Goal: Complete application form: Complete application form

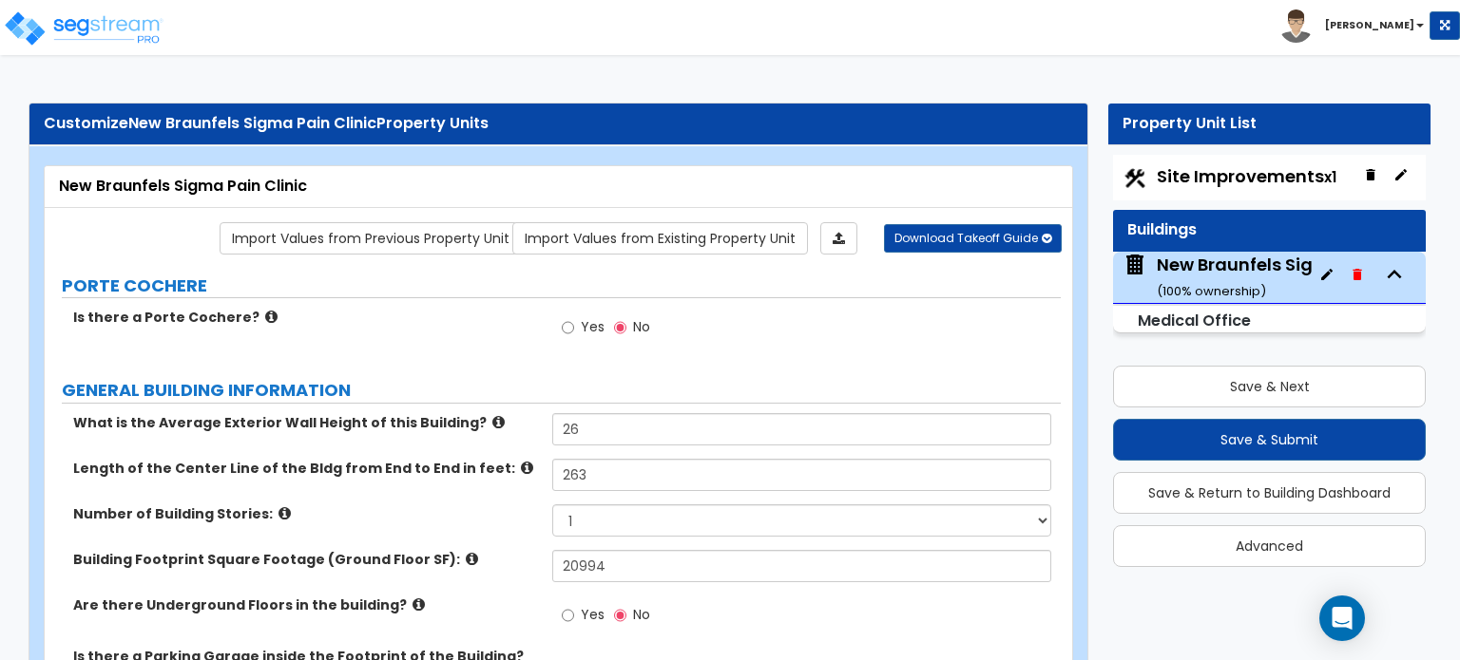
select select "8"
select select "1"
select select "11"
select select "2"
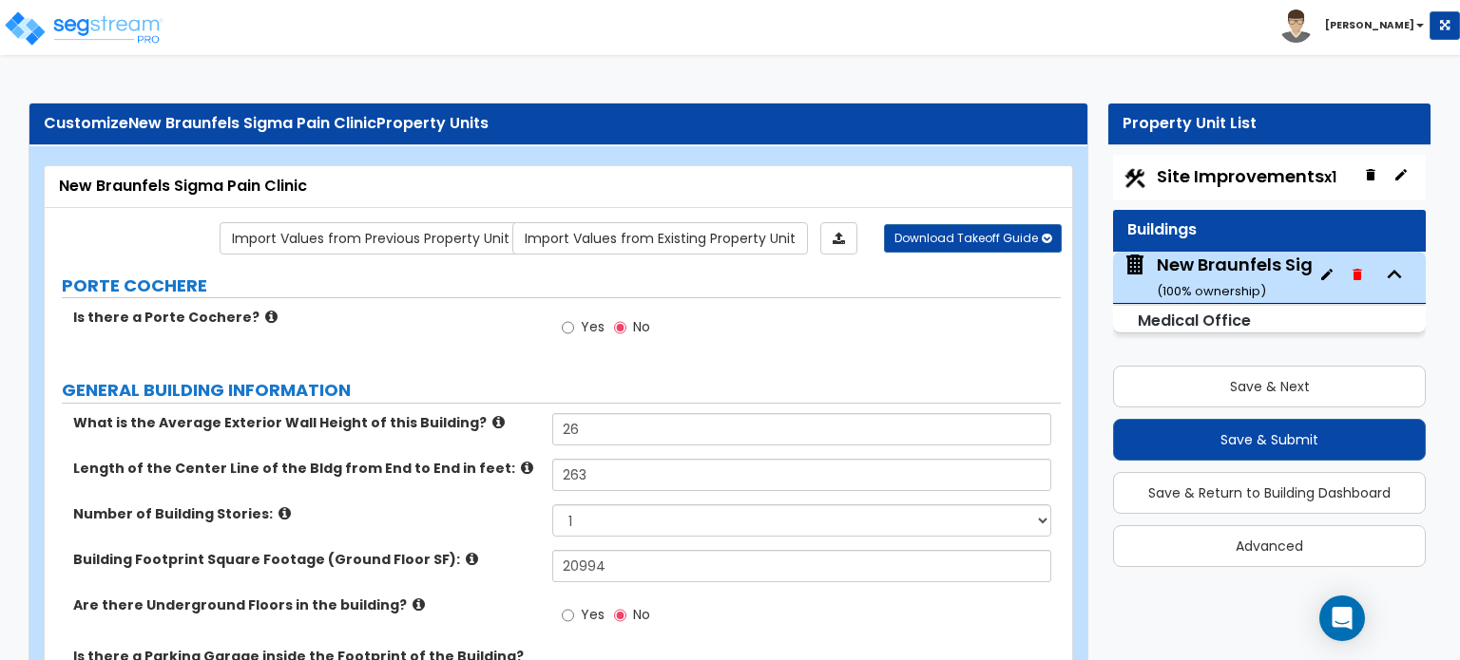
select select "1"
select select "2"
select select "1"
select select "2"
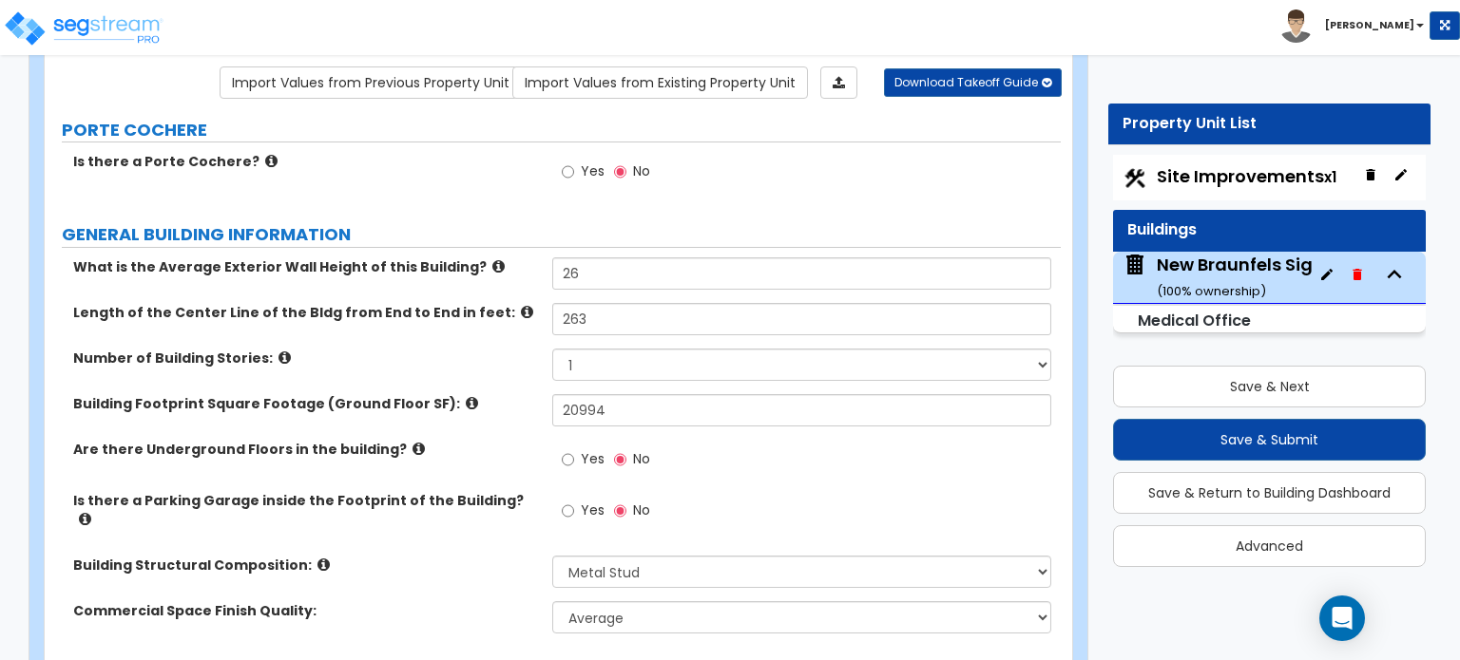
click at [412, 442] on icon at bounding box center [418, 449] width 12 height 14
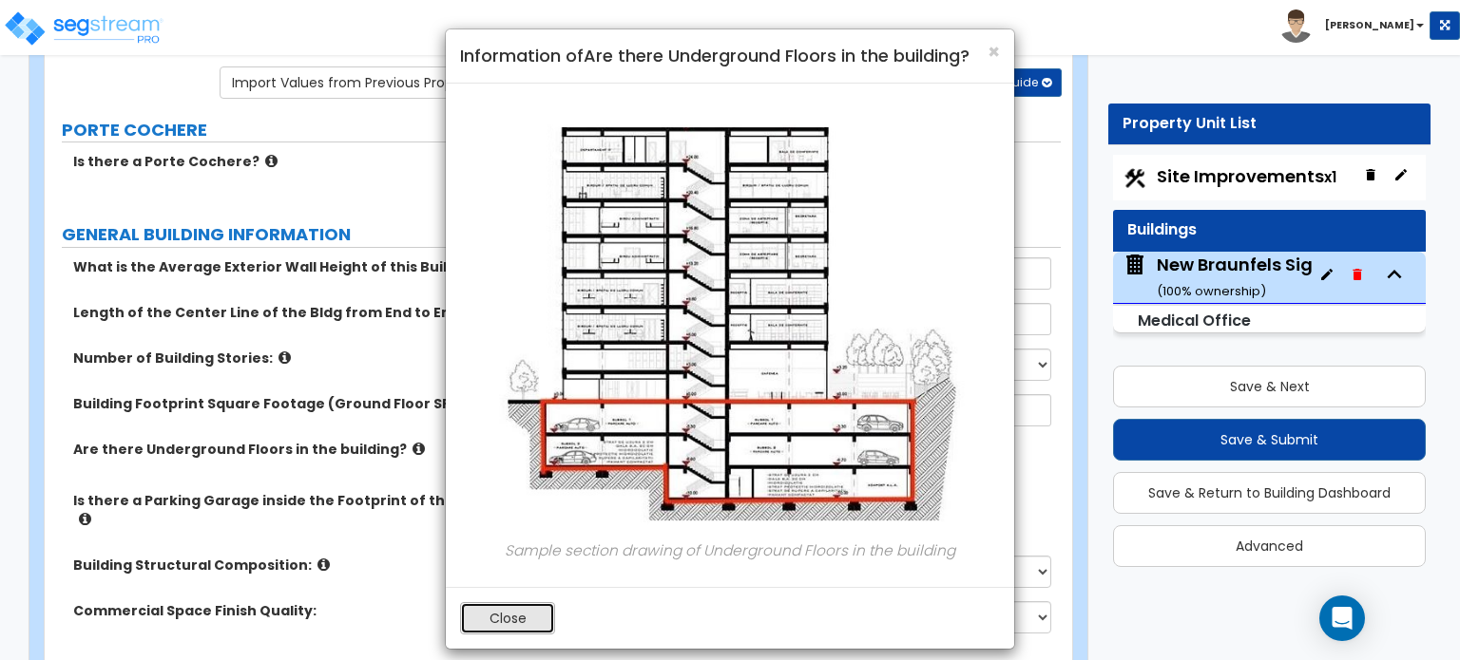
click at [513, 618] on button "Close" at bounding box center [507, 618] width 95 height 32
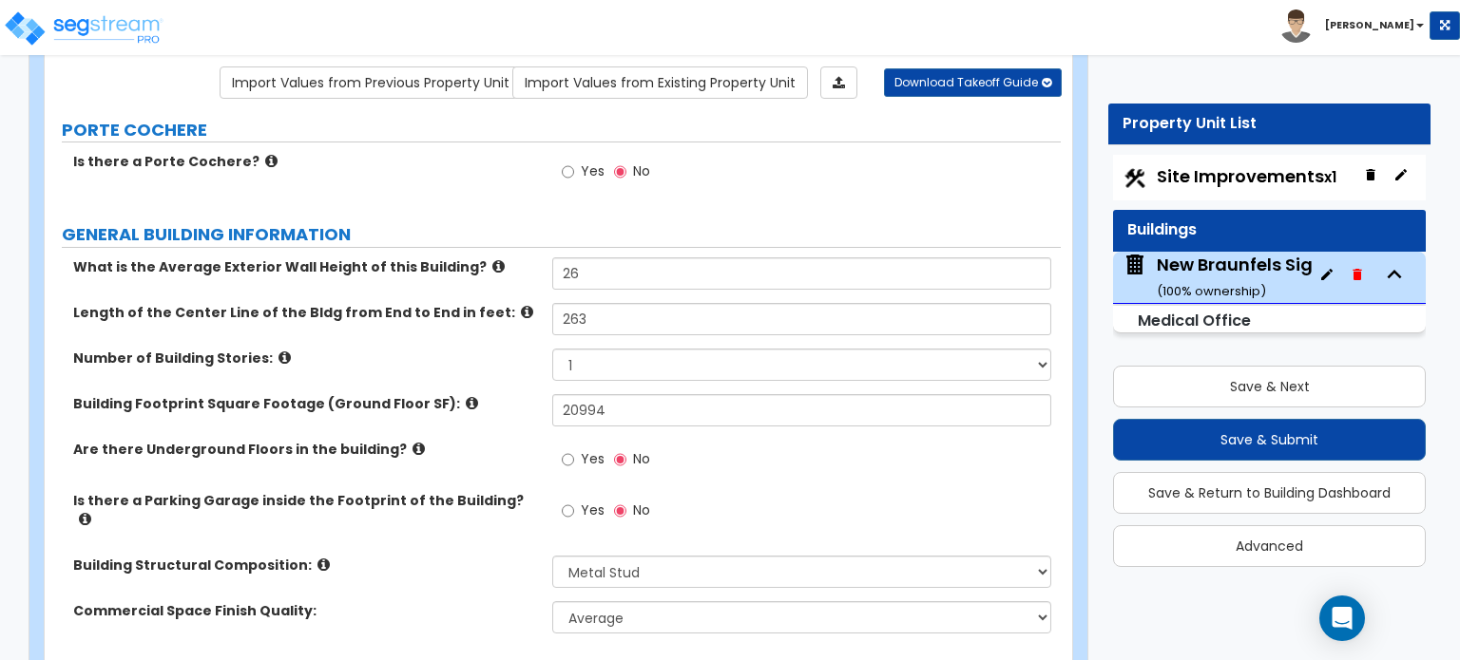
click at [317, 558] on icon at bounding box center [323, 565] width 12 height 14
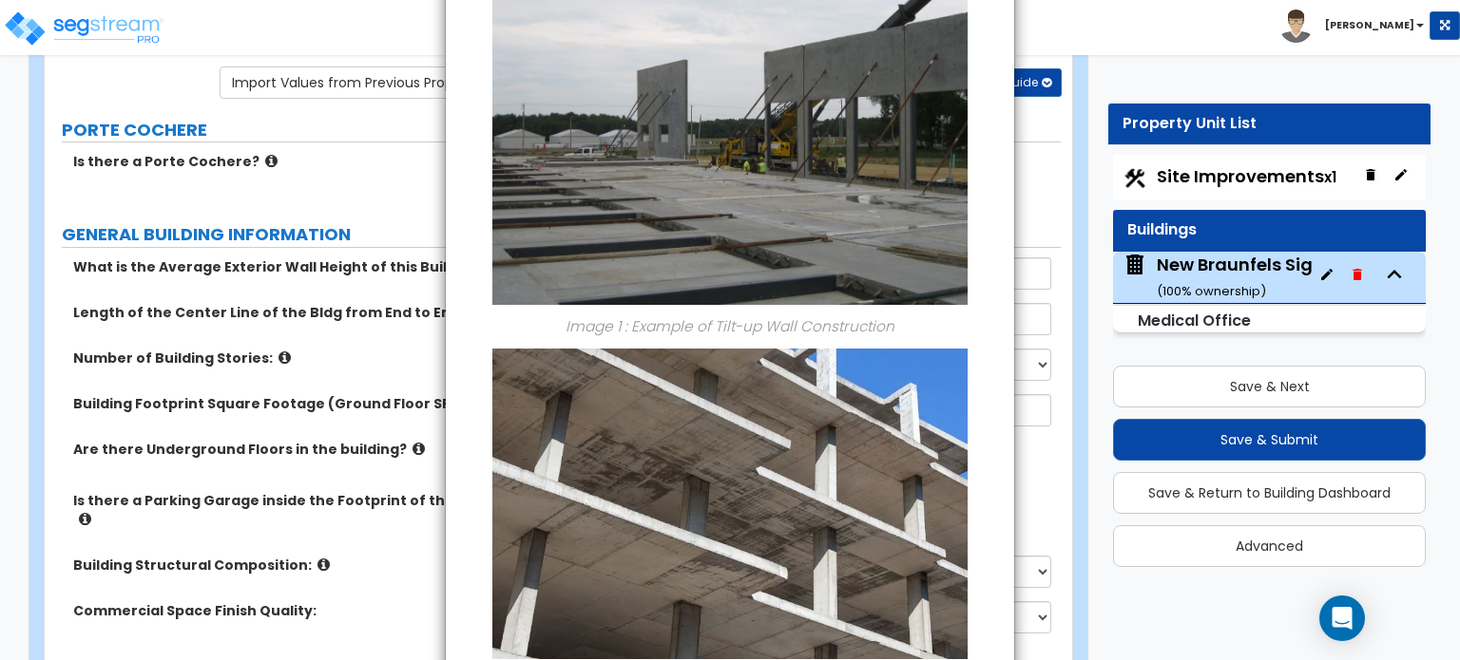
scroll to position [0, 0]
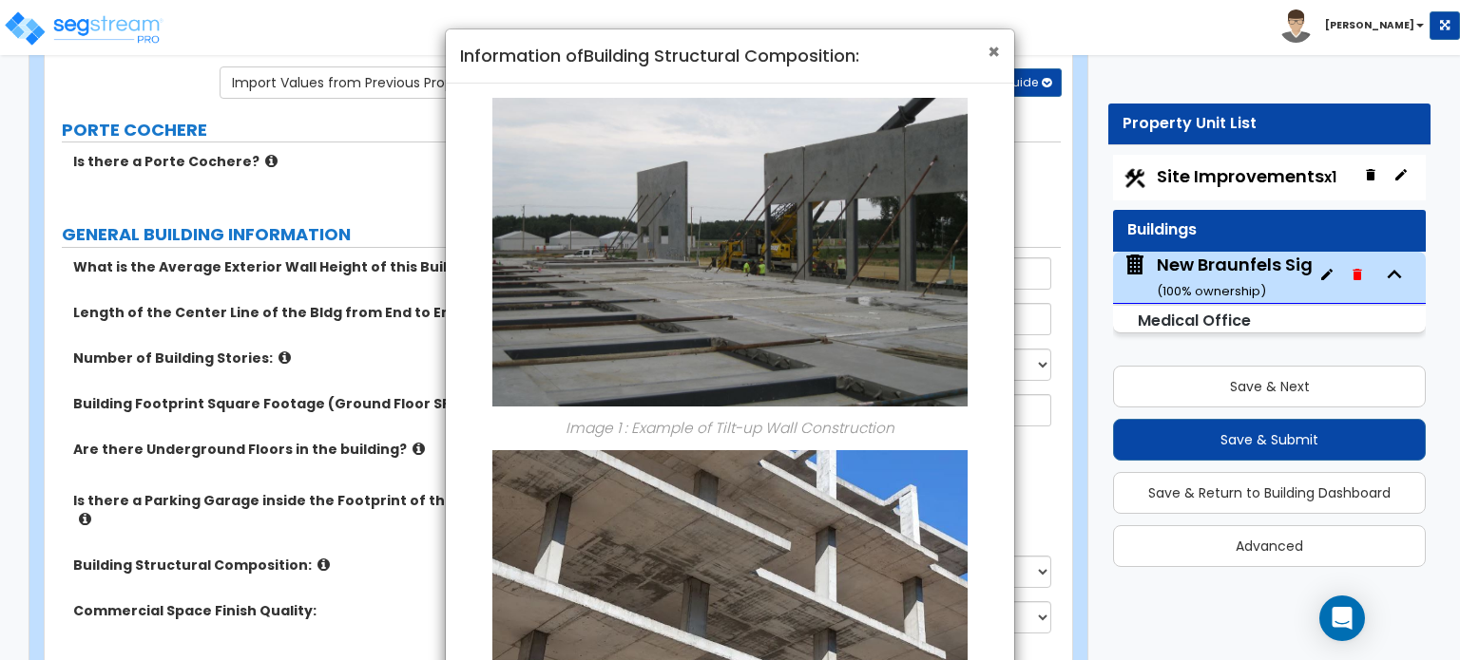
click at [999, 48] on span "×" at bounding box center [993, 52] width 12 height 28
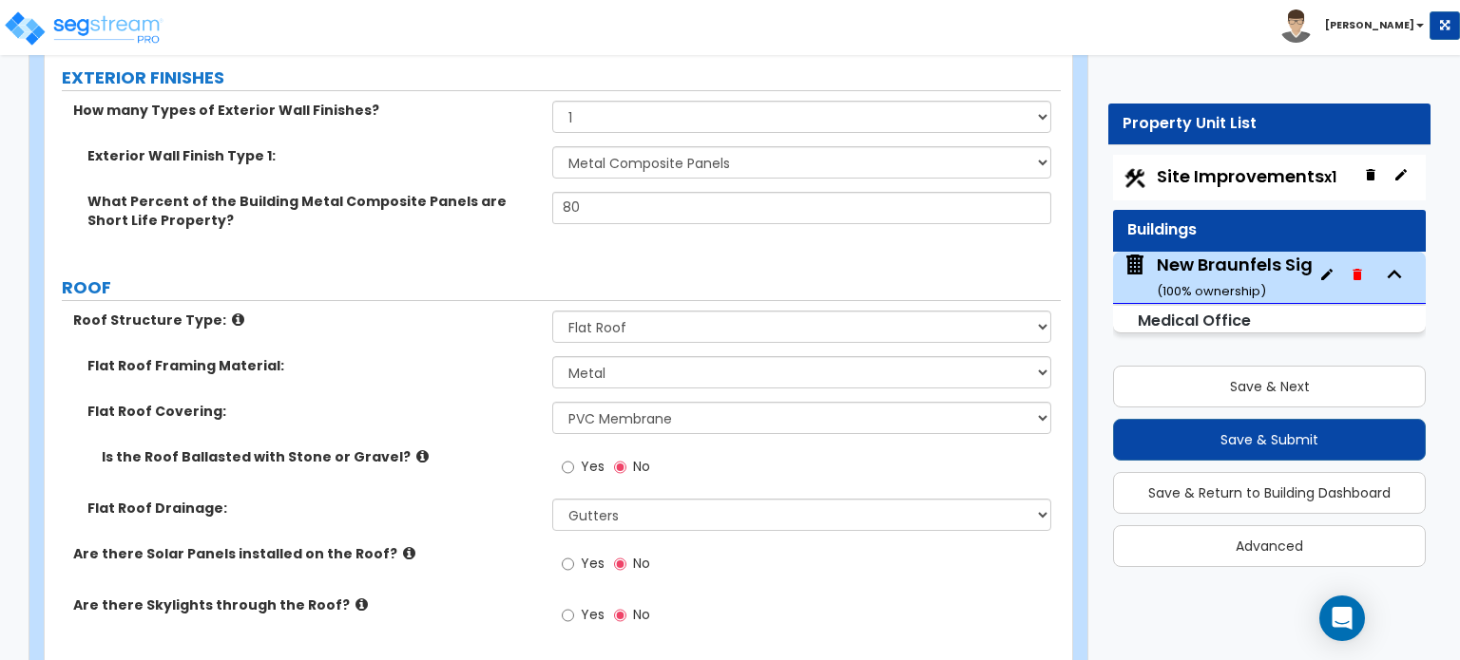
scroll to position [821, 0]
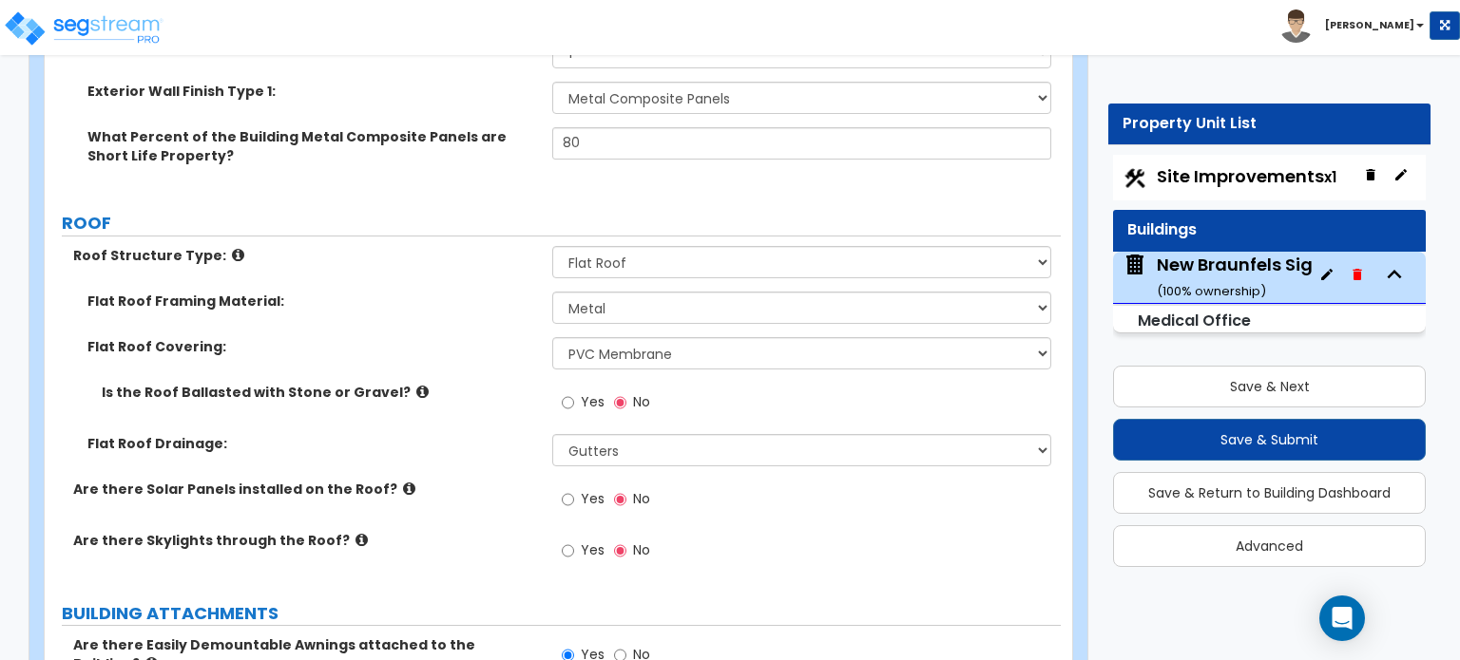
click at [355, 533] on icon at bounding box center [361, 540] width 12 height 14
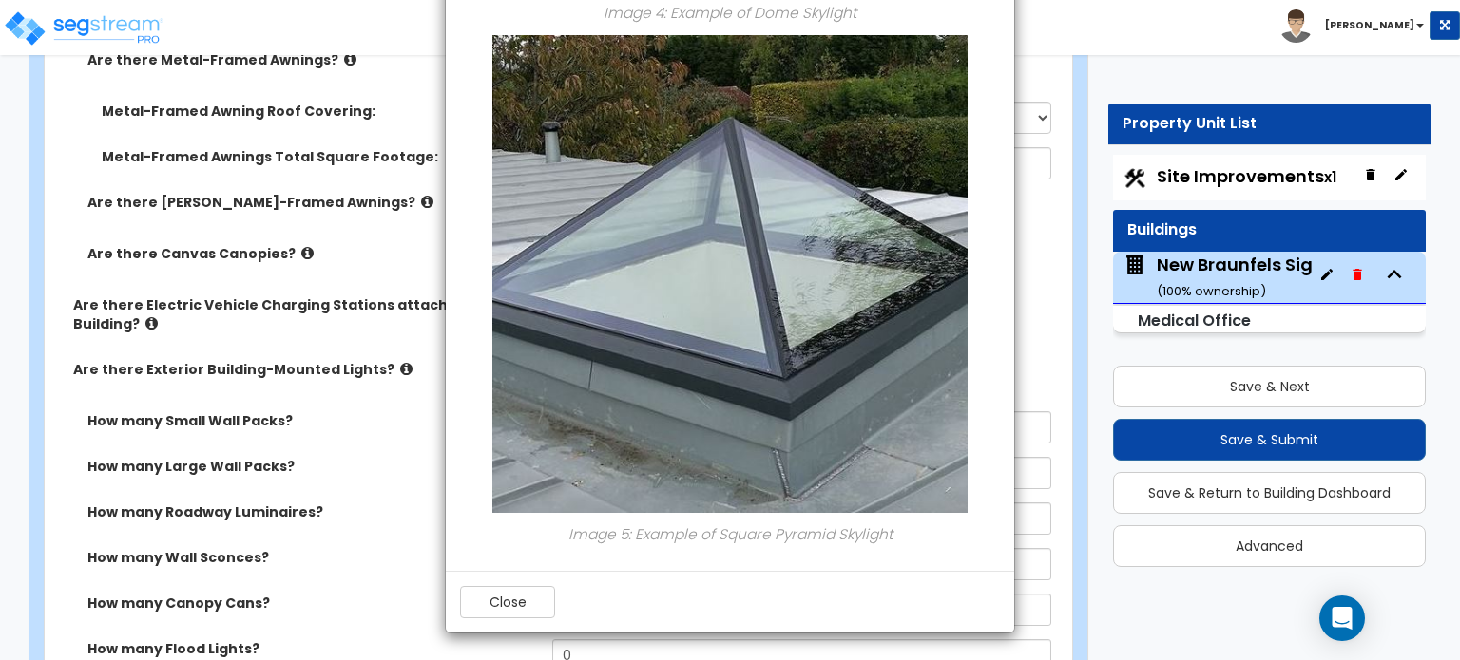
scroll to position [1486, 0]
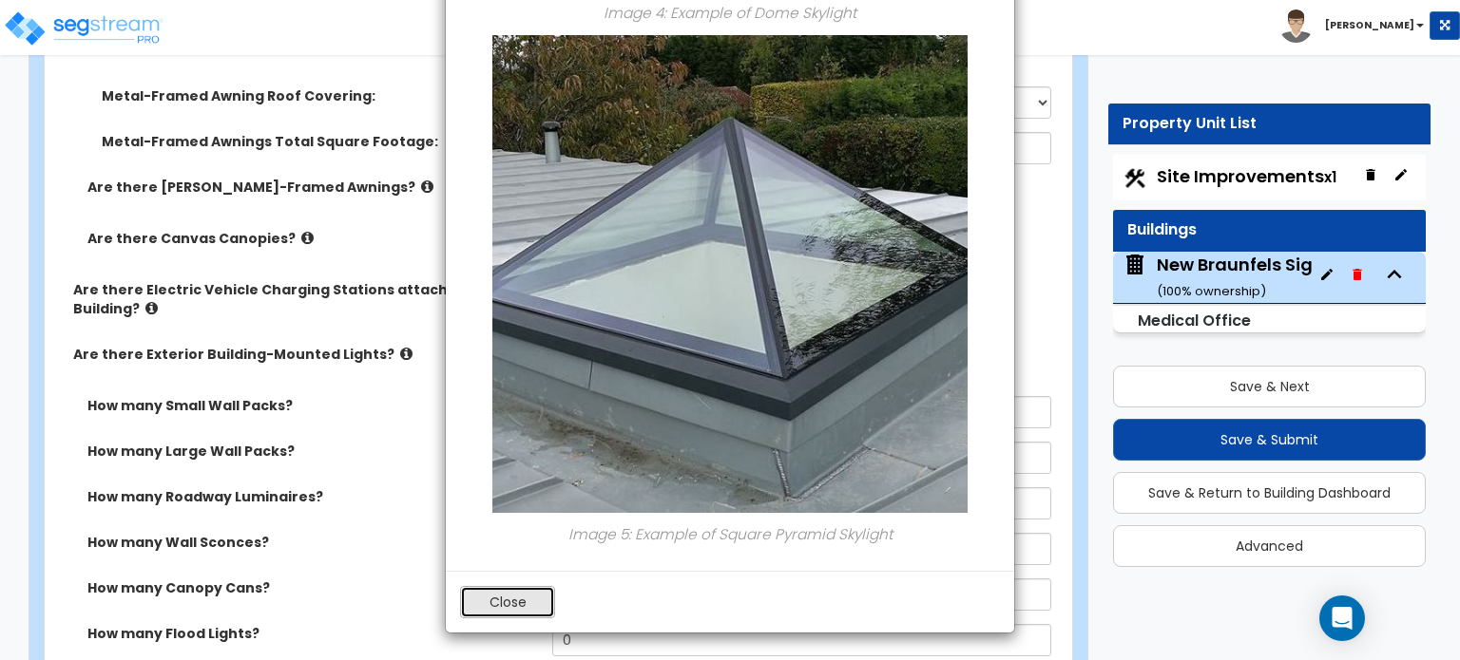
click at [529, 599] on button "Close" at bounding box center [507, 602] width 95 height 32
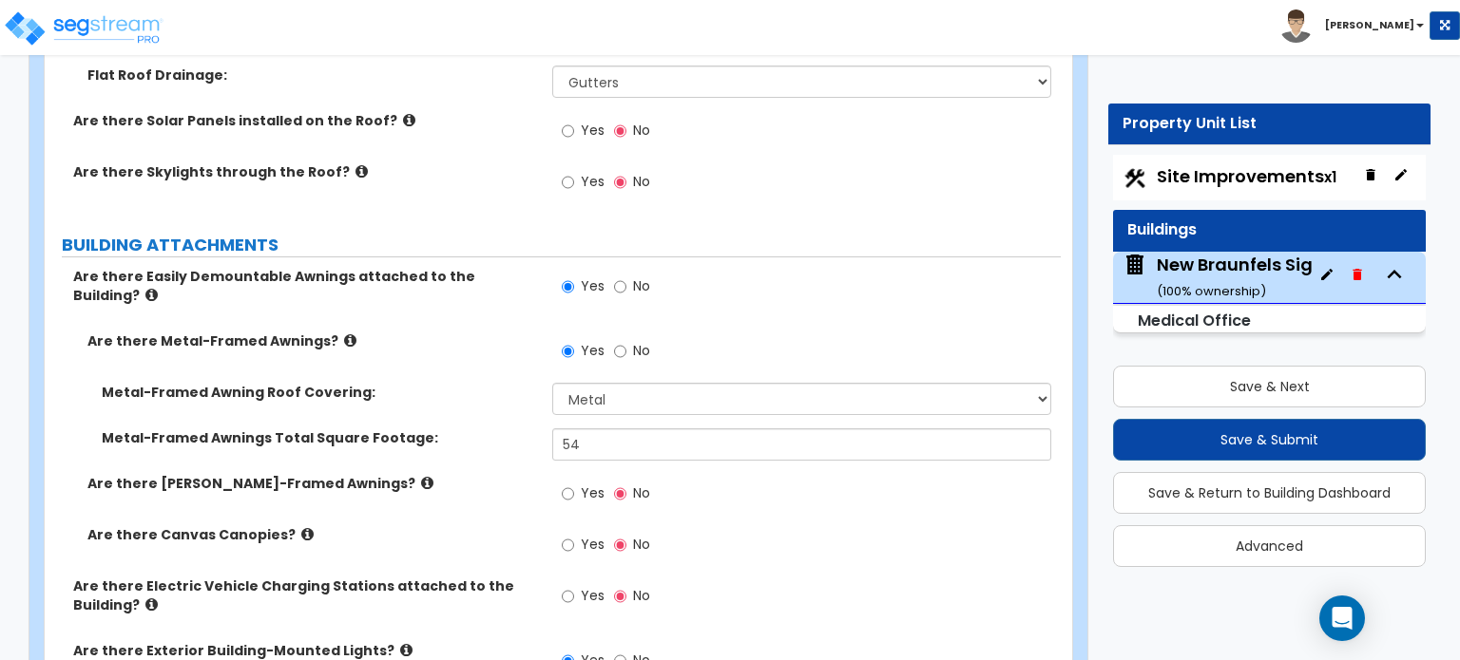
scroll to position [1201, 0]
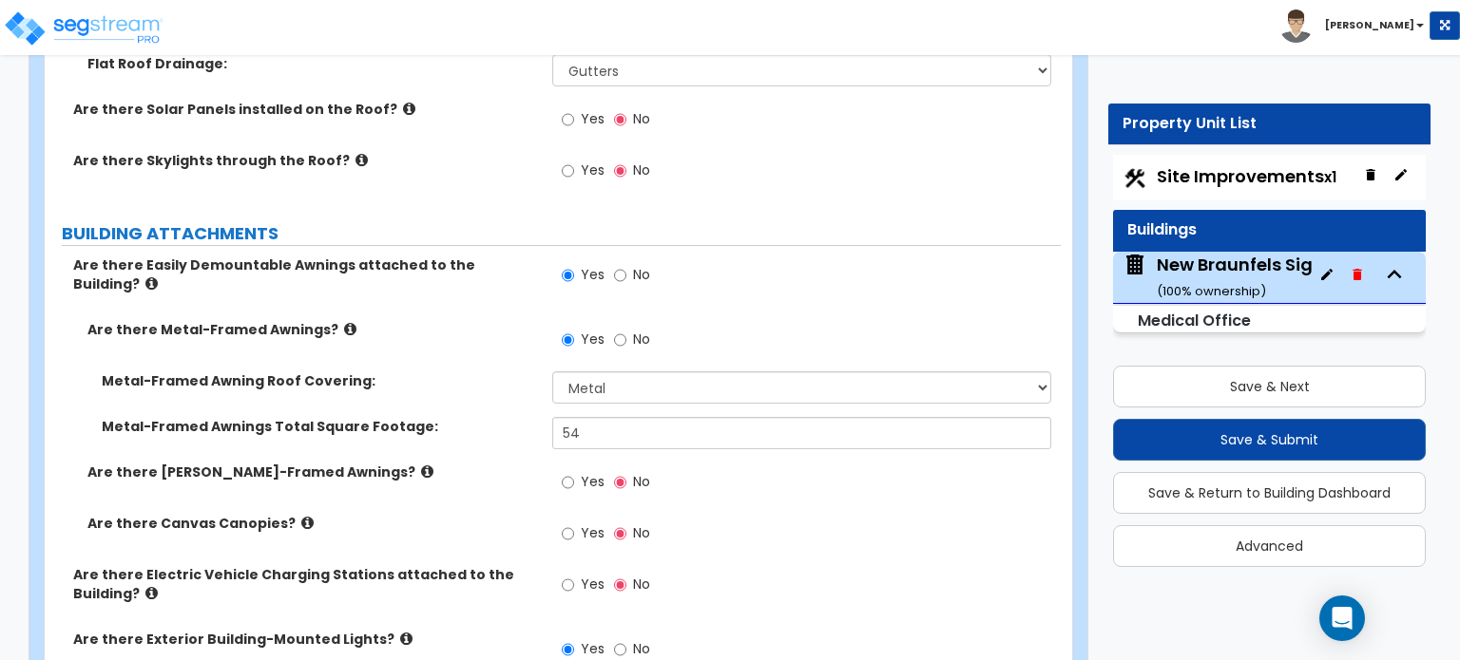
click at [301, 516] on icon at bounding box center [307, 523] width 12 height 14
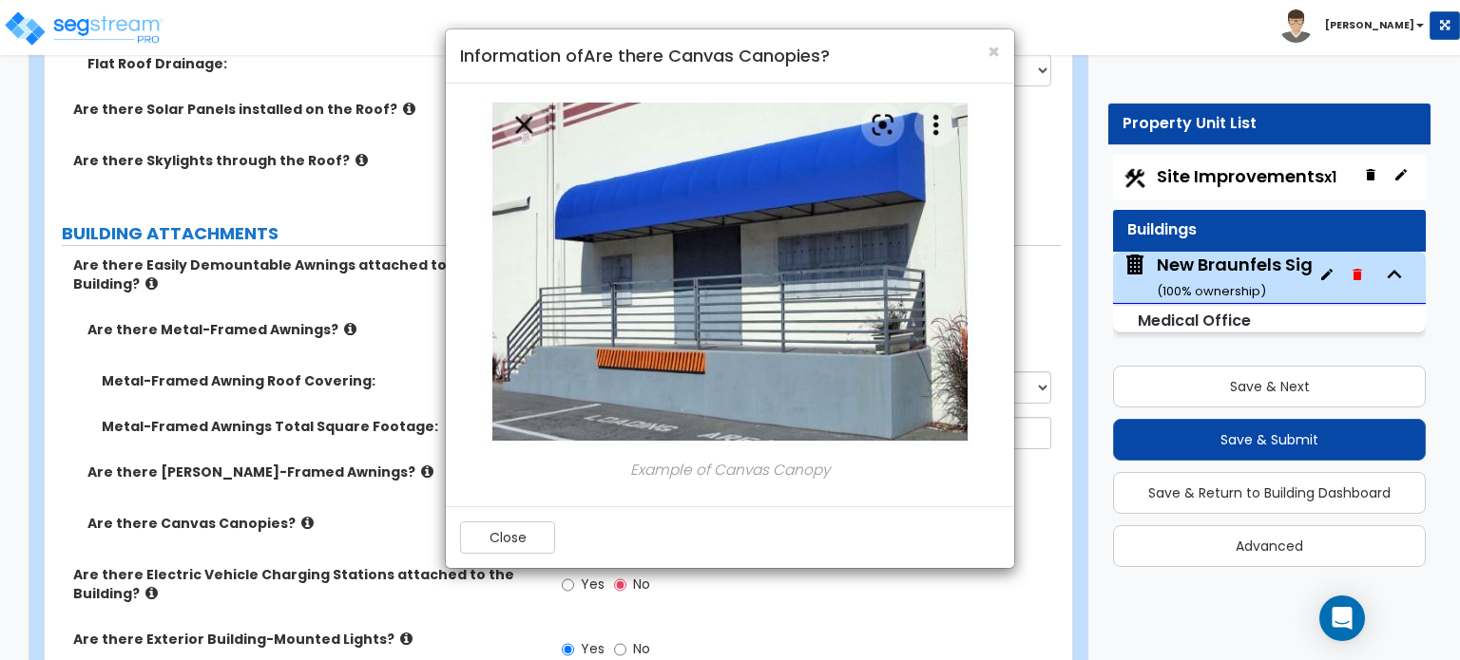
click at [338, 443] on div "× Information of Are there Canvas Canopies? Example of Canvas Canopy Close" at bounding box center [730, 330] width 1460 height 660
drag, startPoint x: 524, startPoint y: 548, endPoint x: 516, endPoint y: 521, distance: 28.6
click at [523, 548] on button "Close" at bounding box center [507, 538] width 95 height 32
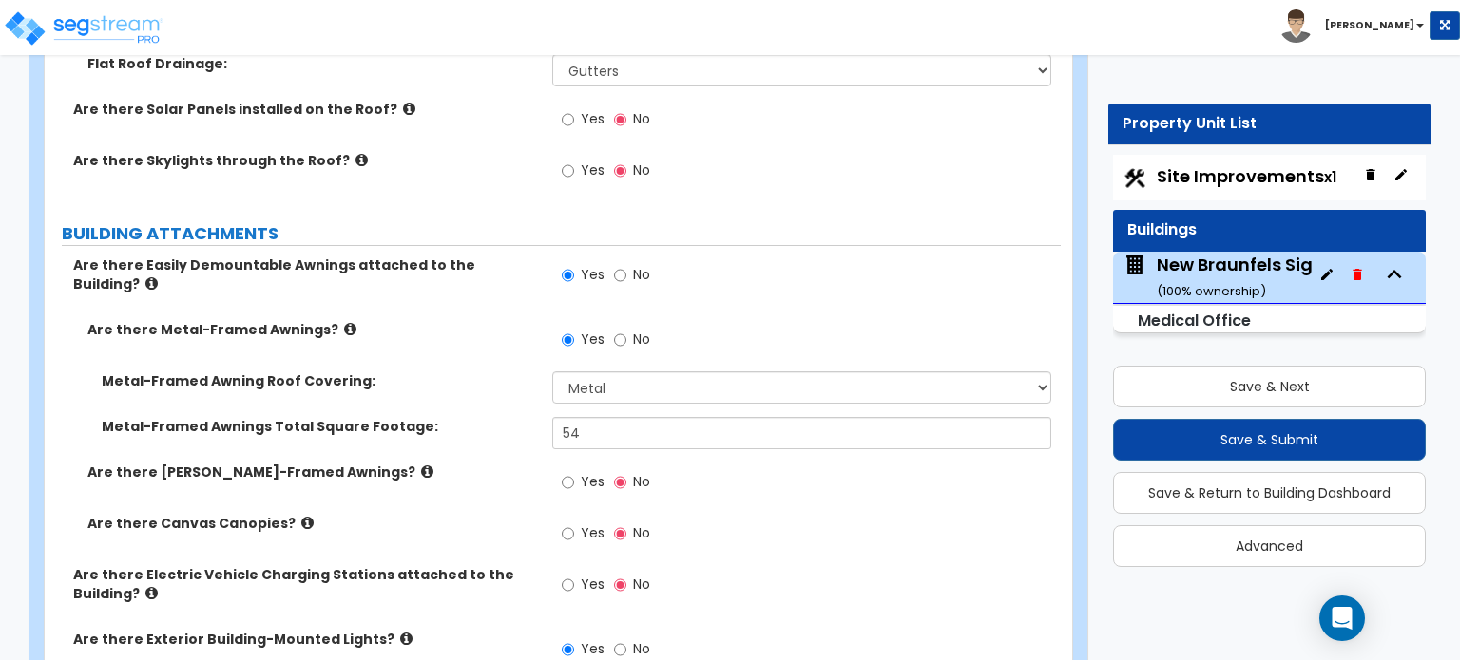
click at [421, 465] on icon at bounding box center [427, 472] width 12 height 14
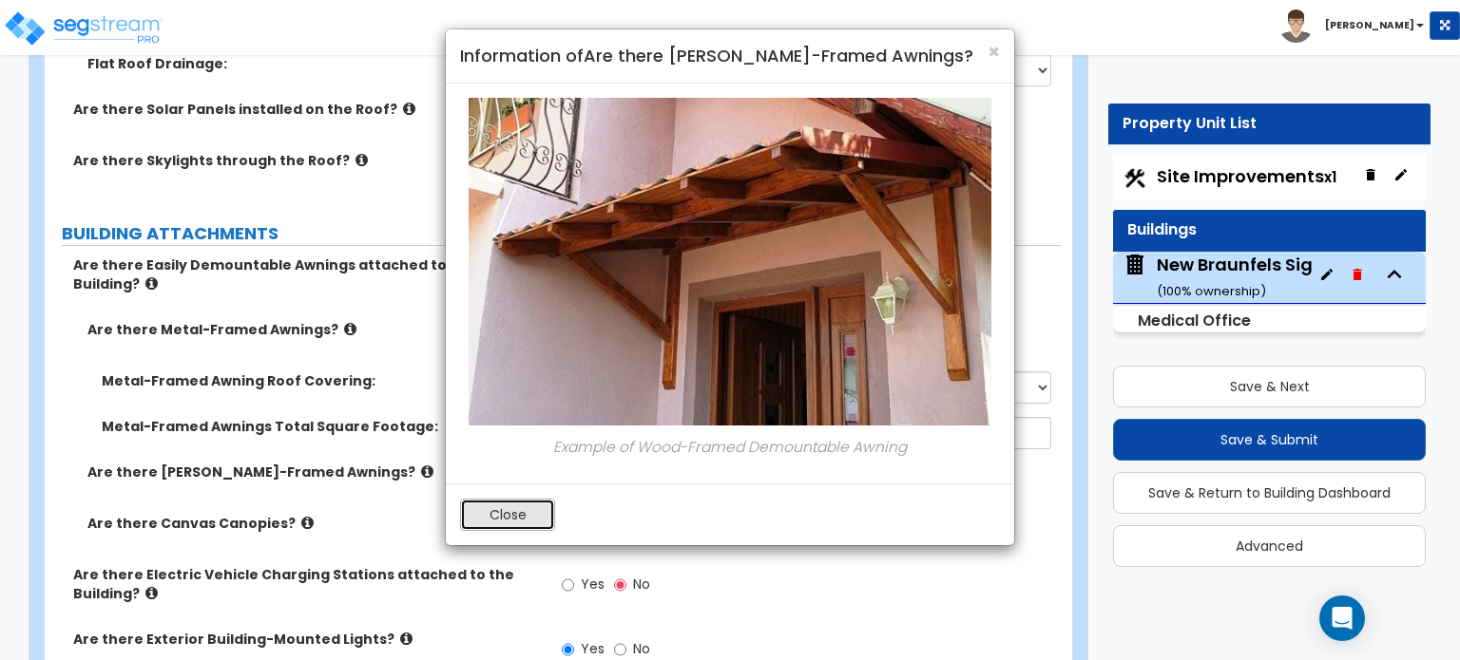
click at [519, 508] on button "Close" at bounding box center [507, 515] width 95 height 32
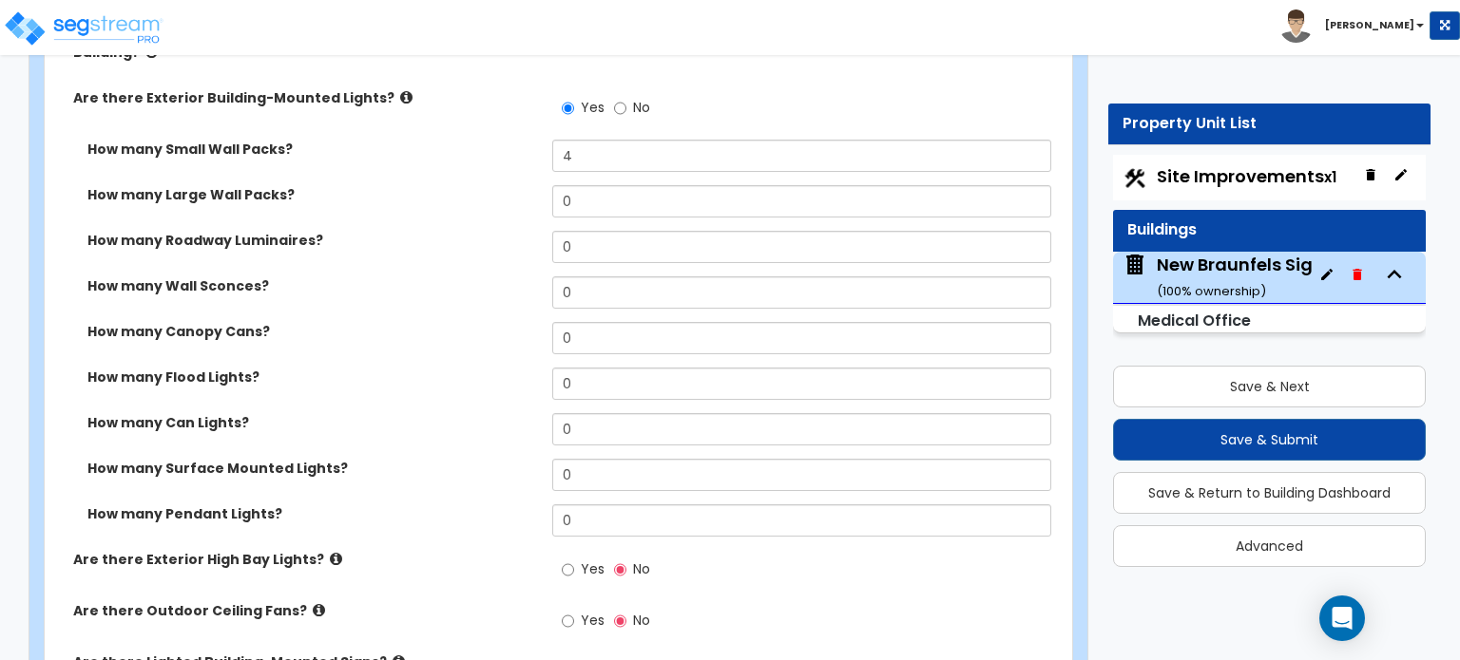
scroll to position [1771, 0]
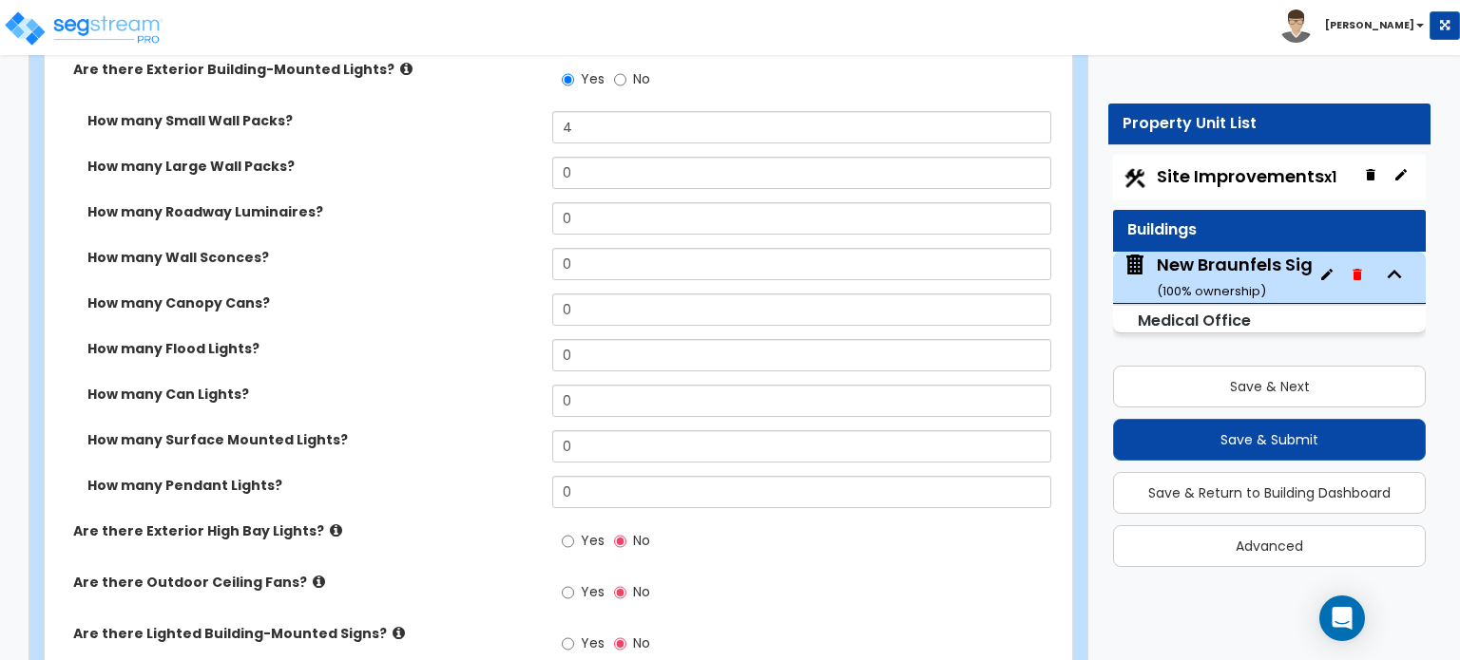
click at [323, 522] on label "Are there Exterior High Bay Lights?" at bounding box center [305, 531] width 465 height 19
click at [330, 524] on icon at bounding box center [336, 531] width 12 height 14
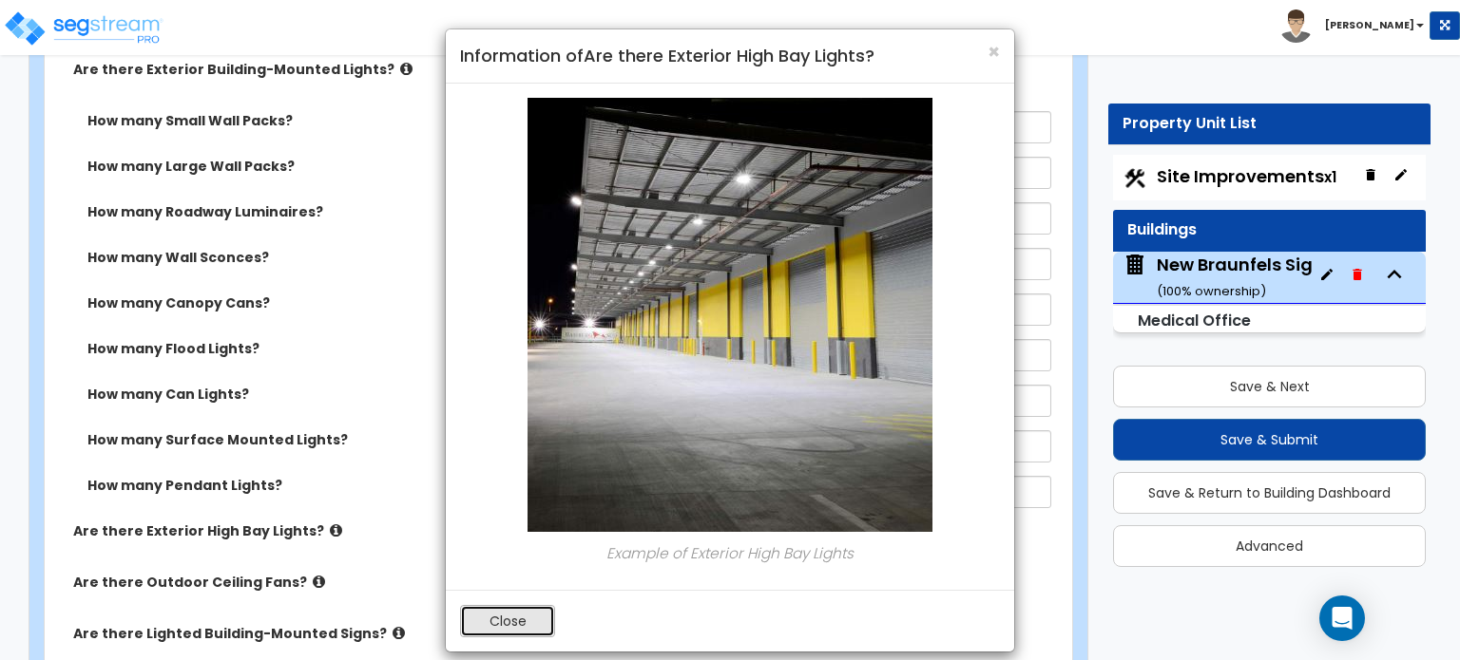
click at [520, 616] on button "Close" at bounding box center [507, 621] width 95 height 32
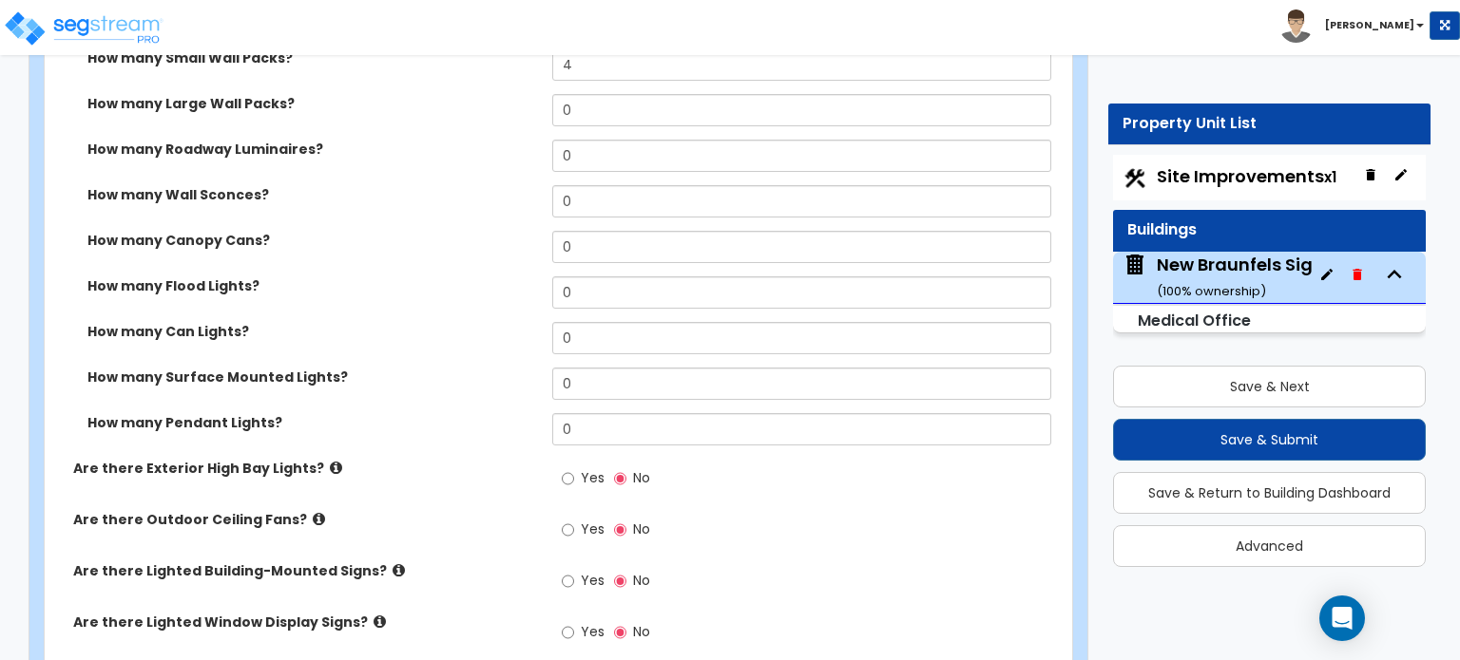
scroll to position [1866, 0]
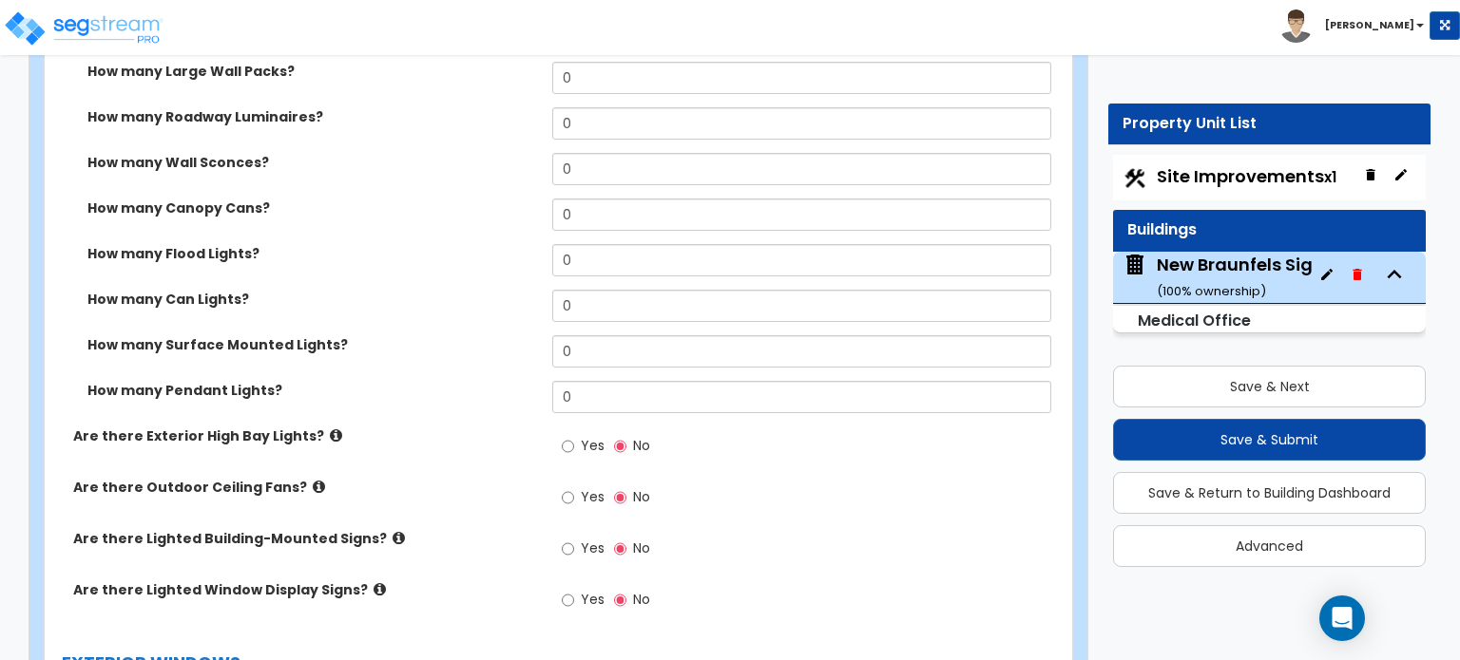
click at [313, 480] on icon at bounding box center [319, 487] width 12 height 14
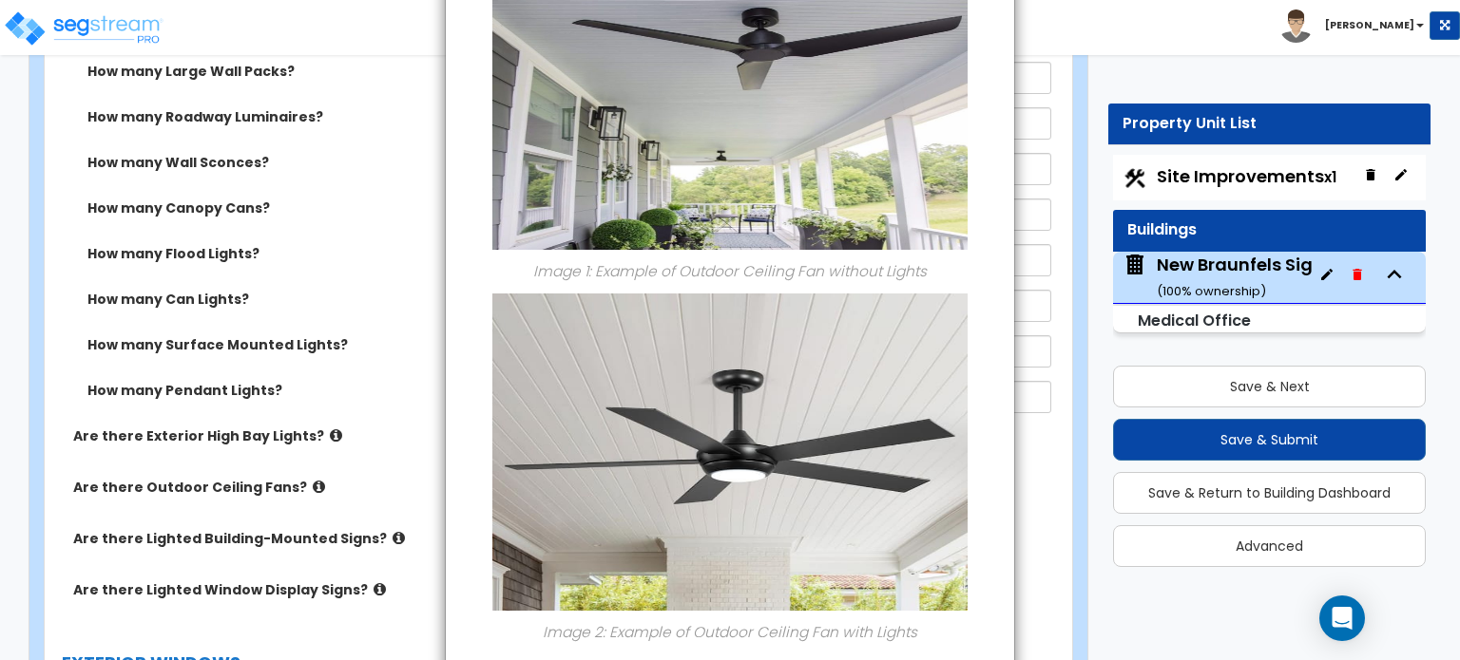
scroll to position [0, 0]
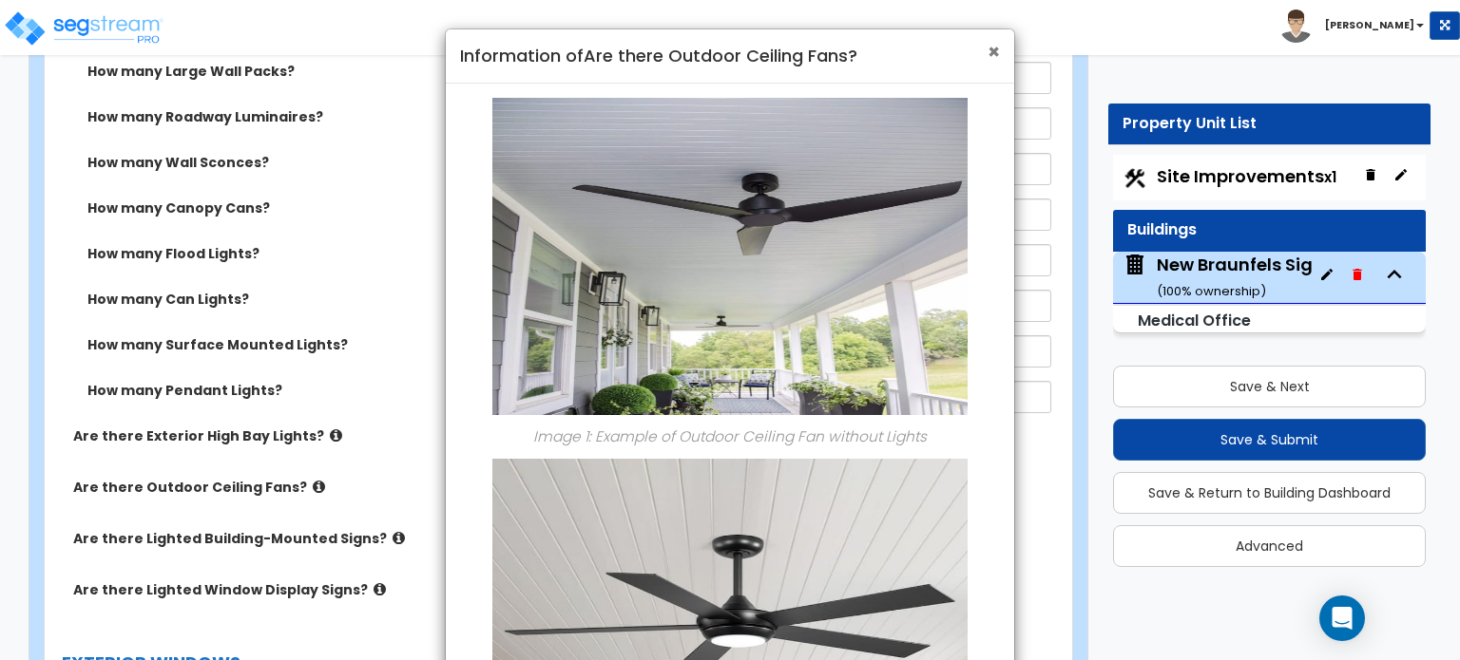
click at [997, 59] on span "×" at bounding box center [993, 52] width 12 height 28
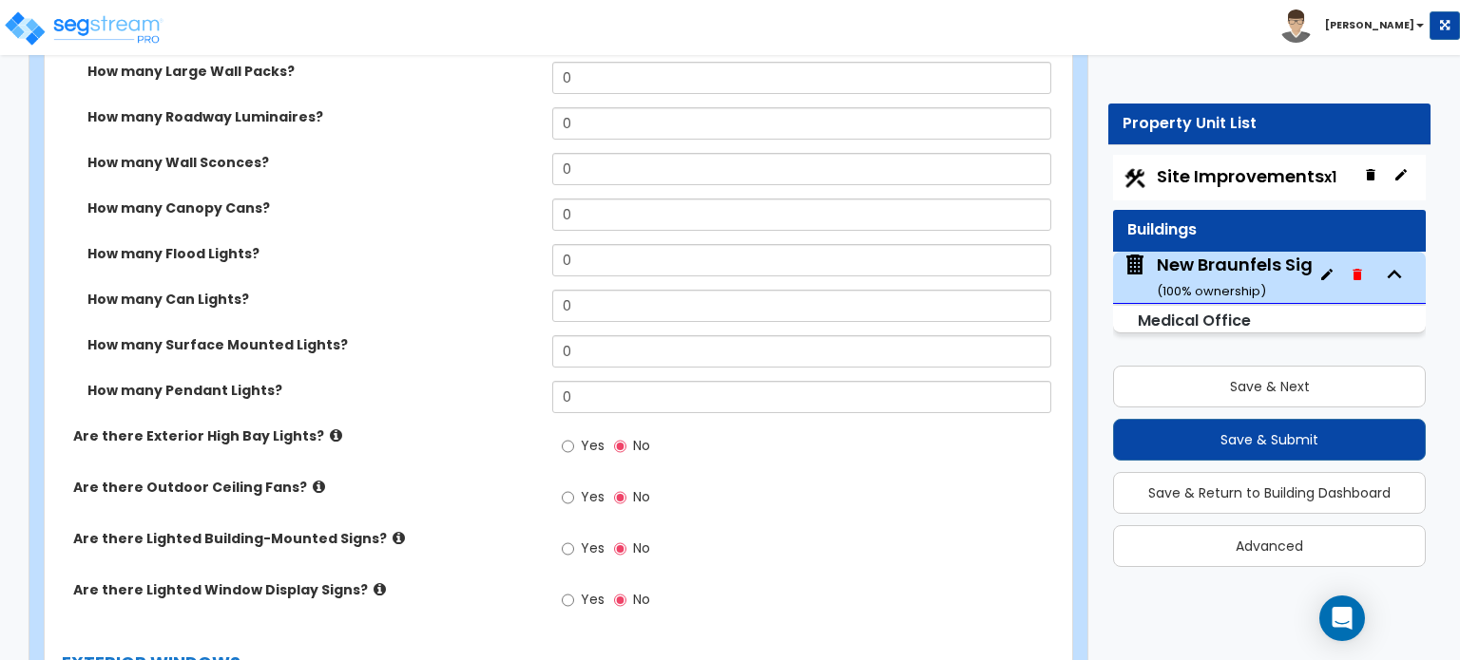
click at [392, 531] on icon at bounding box center [398, 538] width 12 height 14
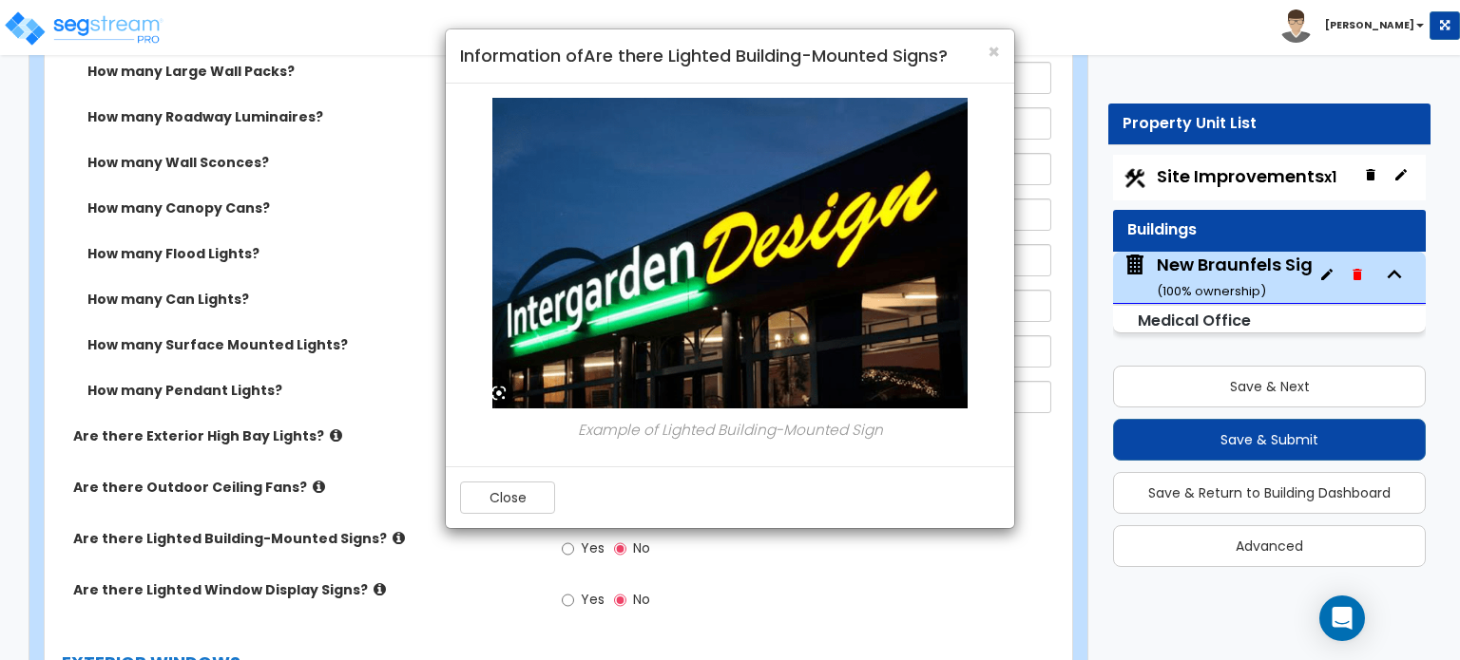
click at [377, 510] on div "× Information of Are there Lighted Building-Mounted Signs? Example of Lighted B…" at bounding box center [730, 330] width 1460 height 660
click at [498, 493] on button "Close" at bounding box center [507, 498] width 95 height 32
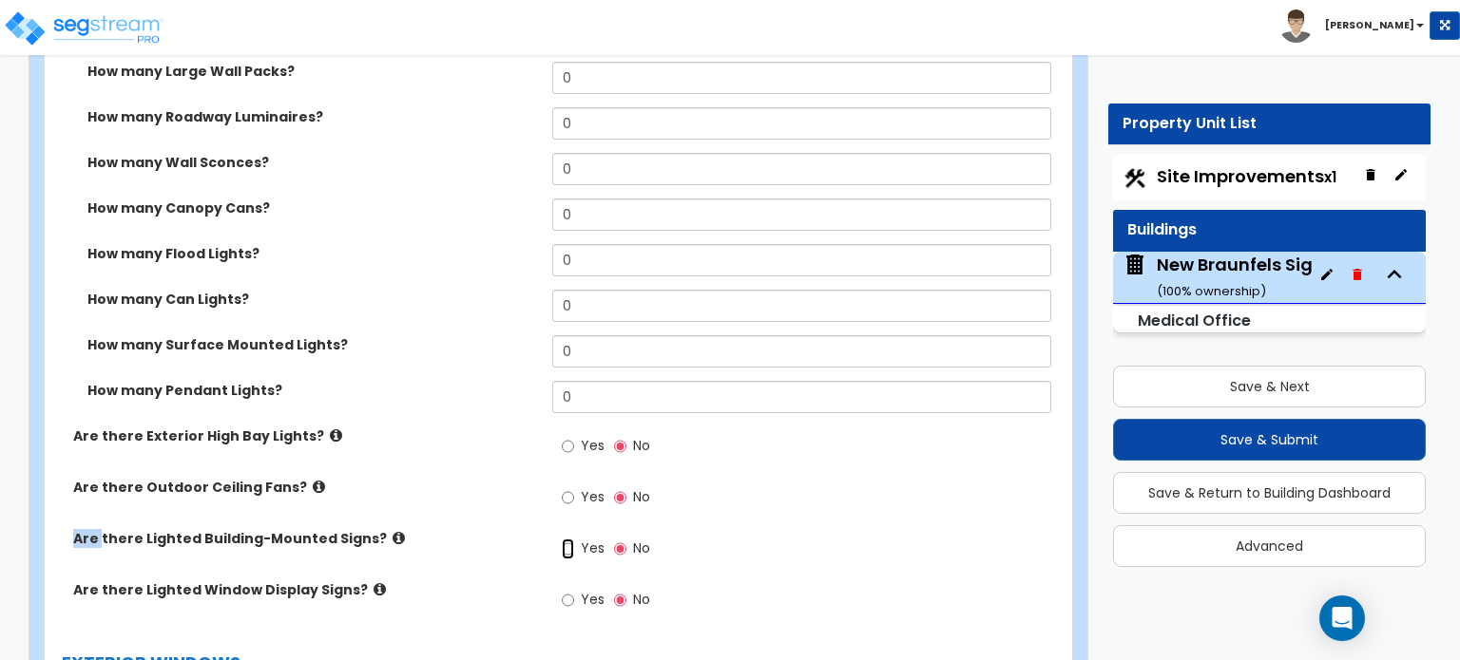
click at [570, 539] on input "Yes" at bounding box center [568, 549] width 12 height 21
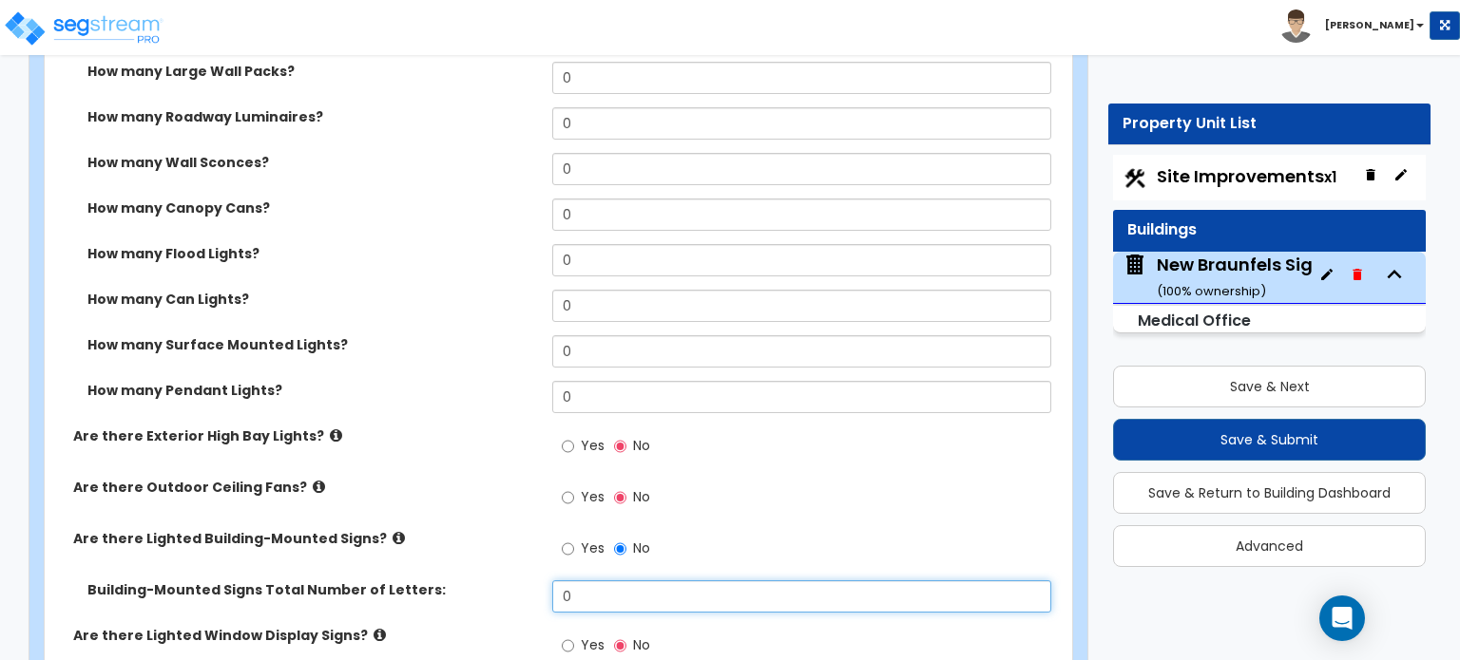
drag, startPoint x: 593, startPoint y: 579, endPoint x: 523, endPoint y: 588, distance: 71.0
click at [523, 588] on div "Building-Mounted Signs Total Number of Letters: 0" at bounding box center [553, 604] width 1016 height 46
type input "9"
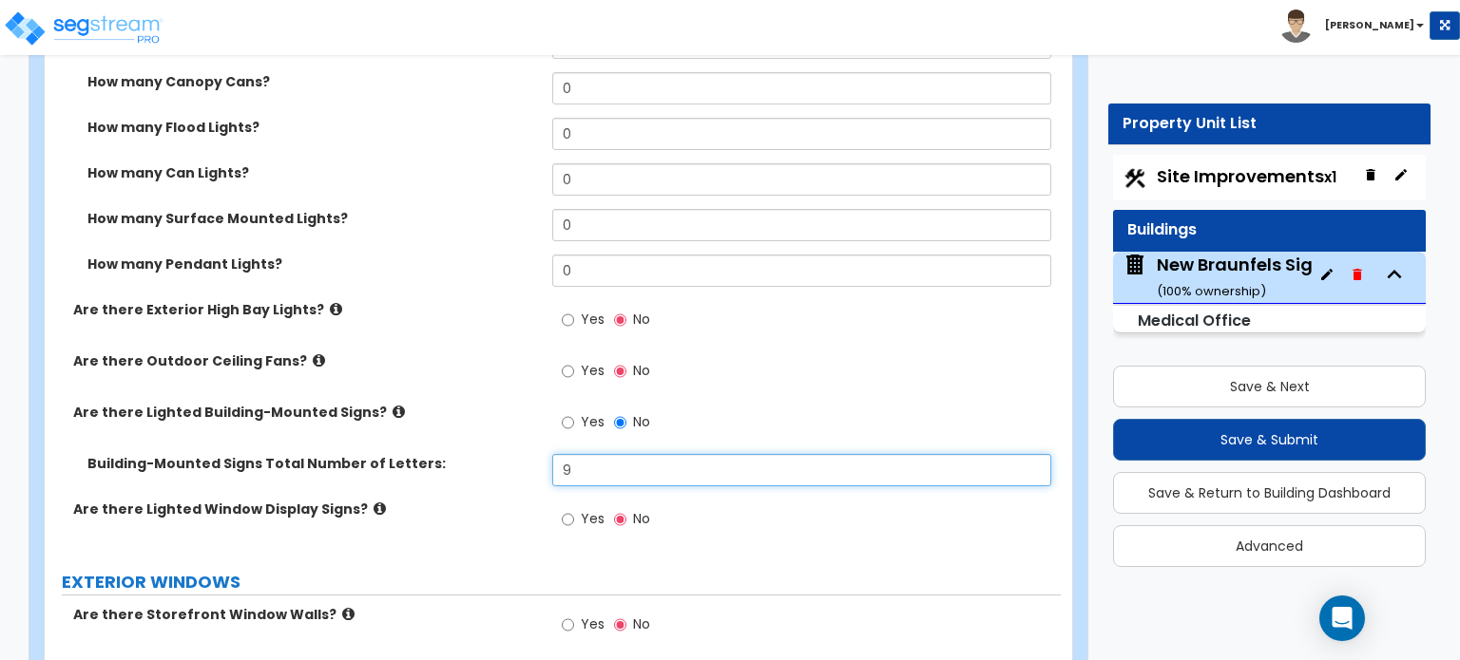
scroll to position [2246, 0]
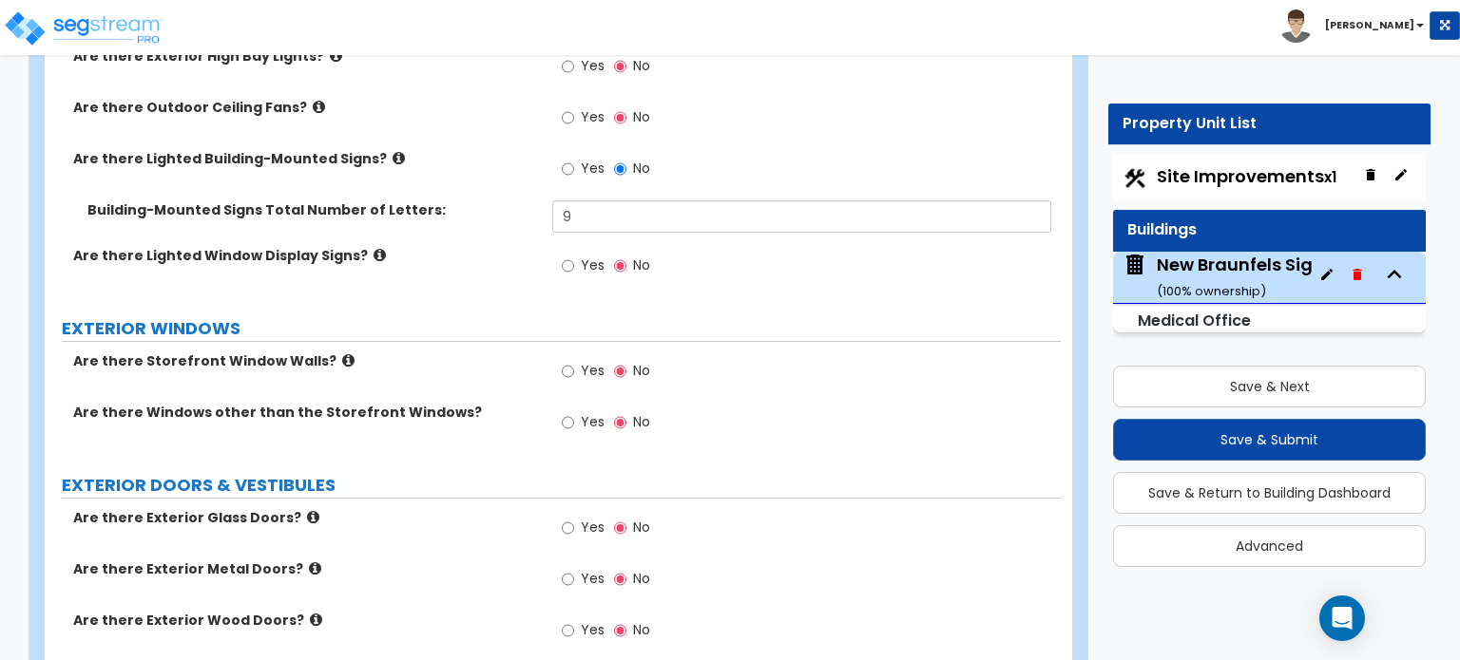
click at [373, 248] on icon at bounding box center [379, 255] width 12 height 14
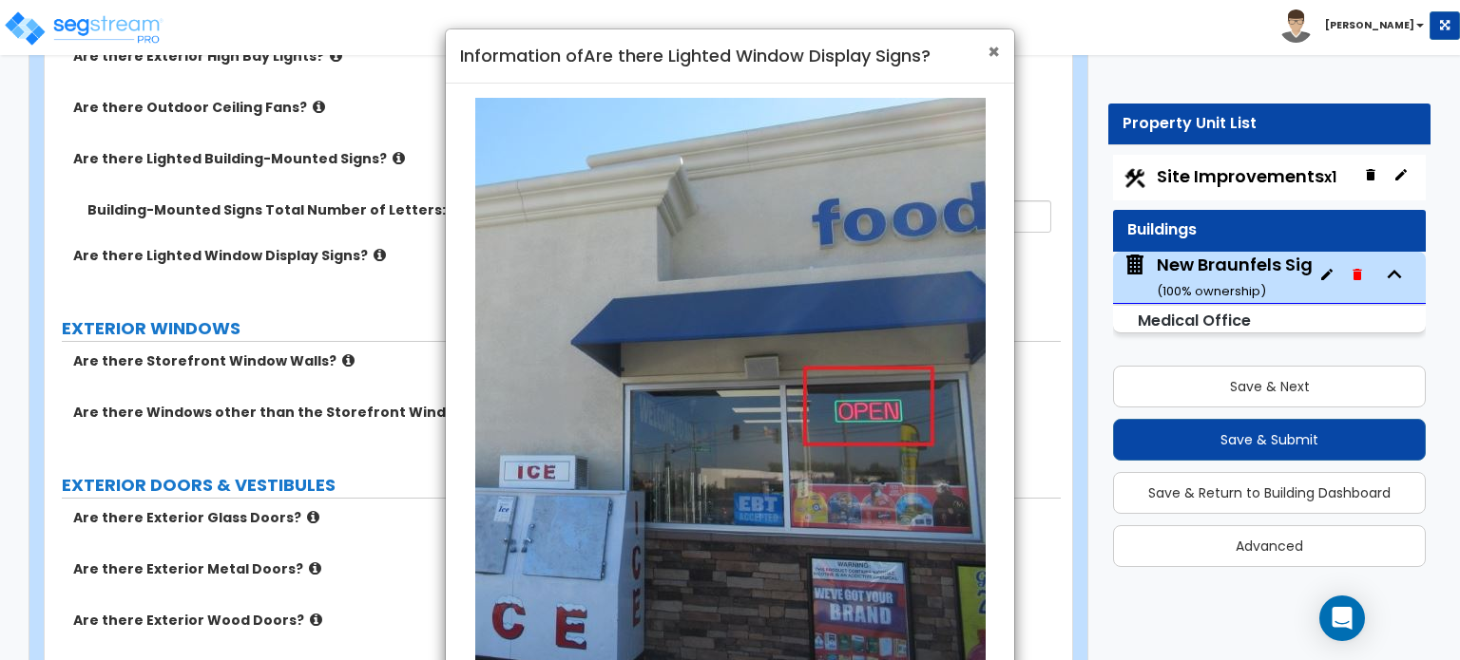
click at [988, 52] on span "×" at bounding box center [993, 52] width 12 height 28
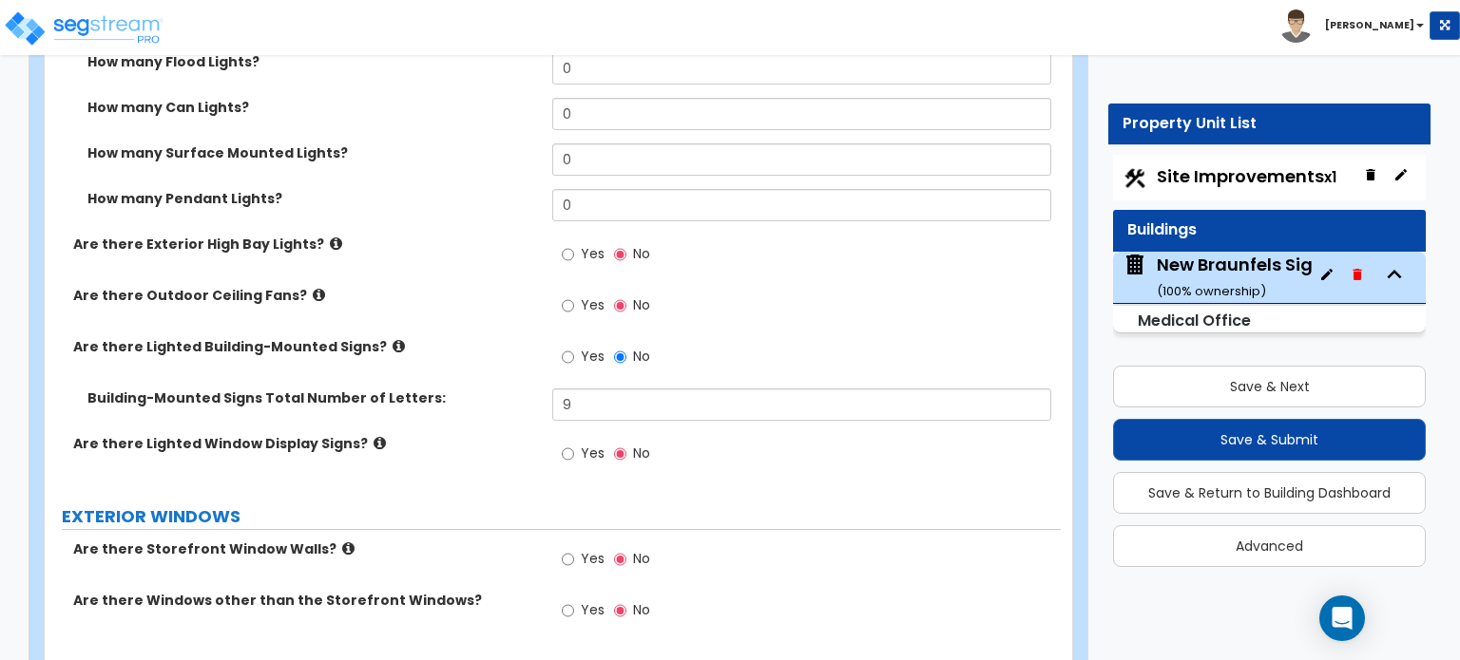
scroll to position [2056, 0]
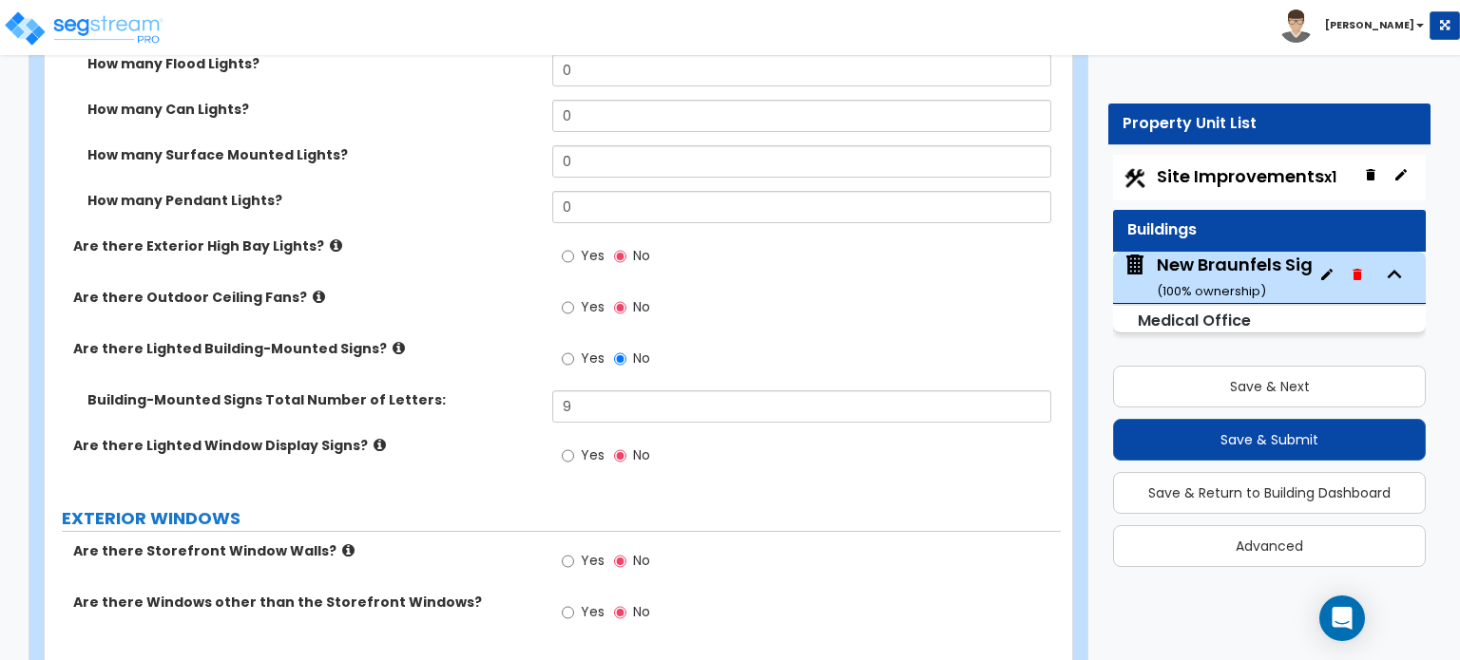
click at [373, 438] on icon at bounding box center [379, 445] width 12 height 14
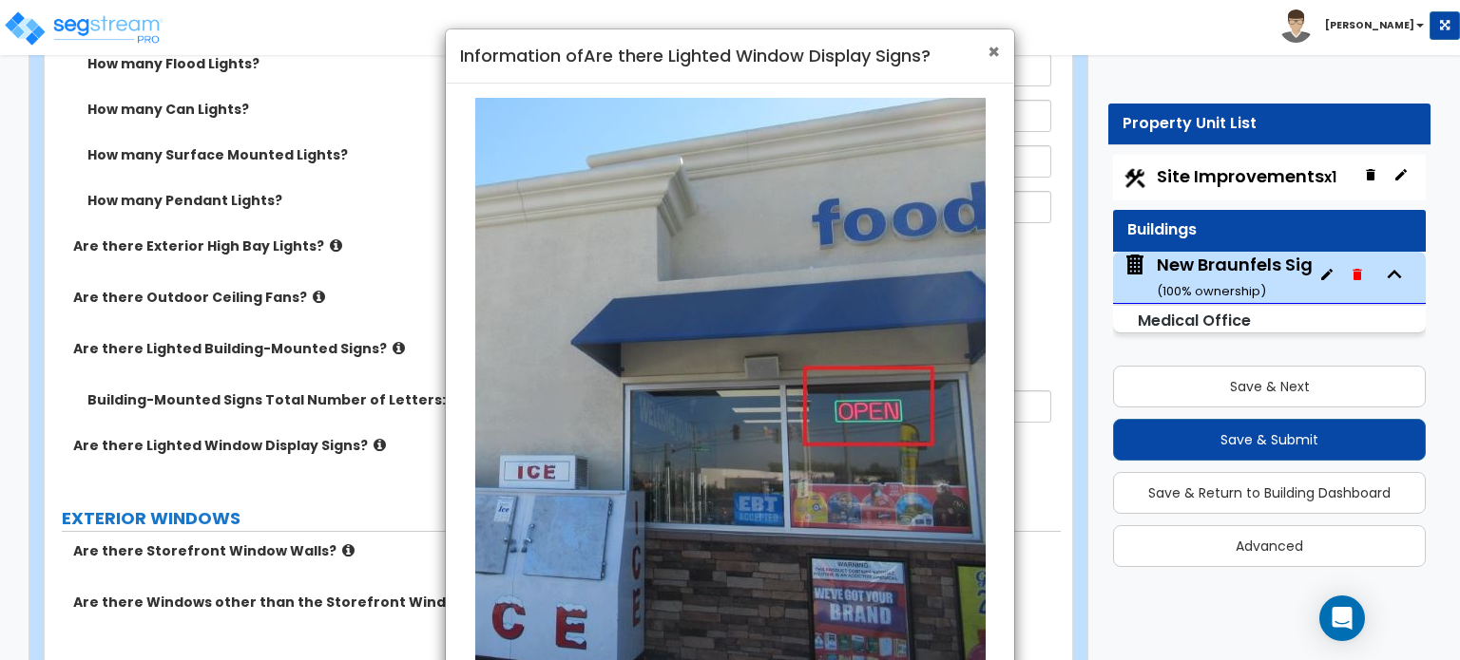
click at [996, 52] on span "×" at bounding box center [993, 52] width 12 height 28
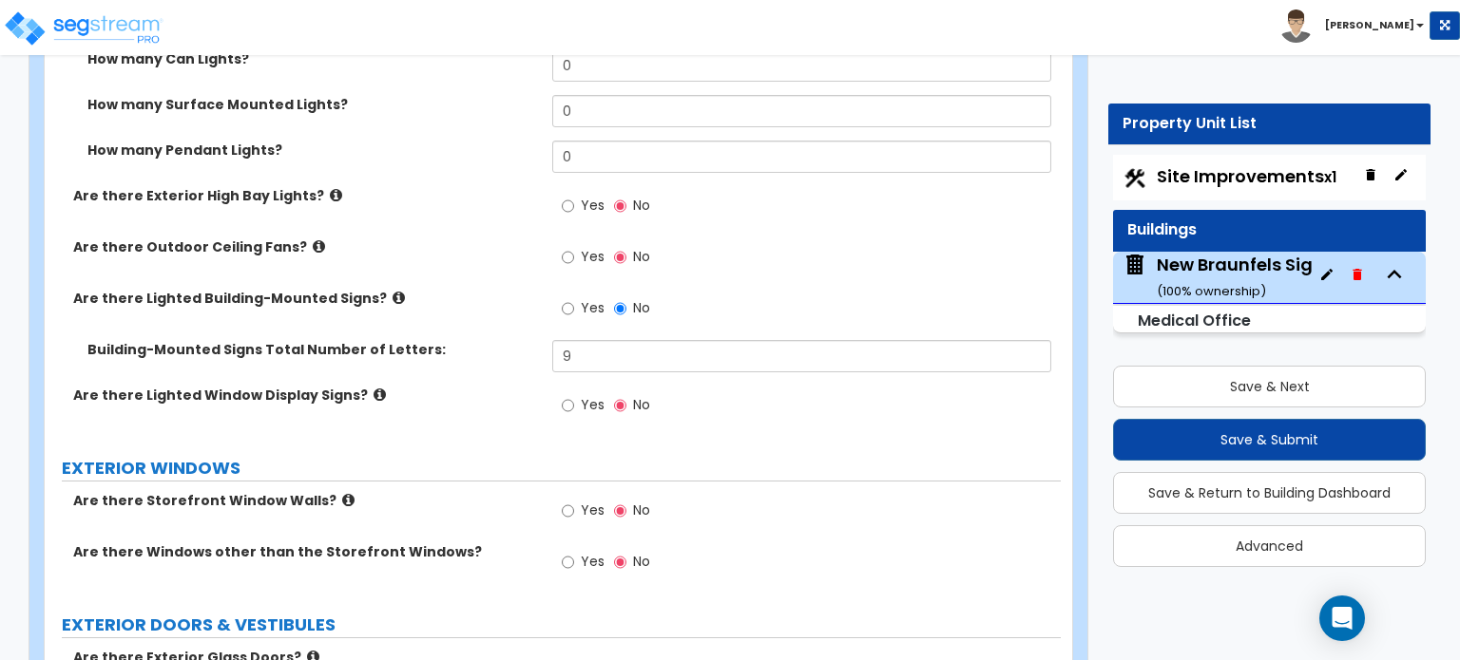
scroll to position [2151, 0]
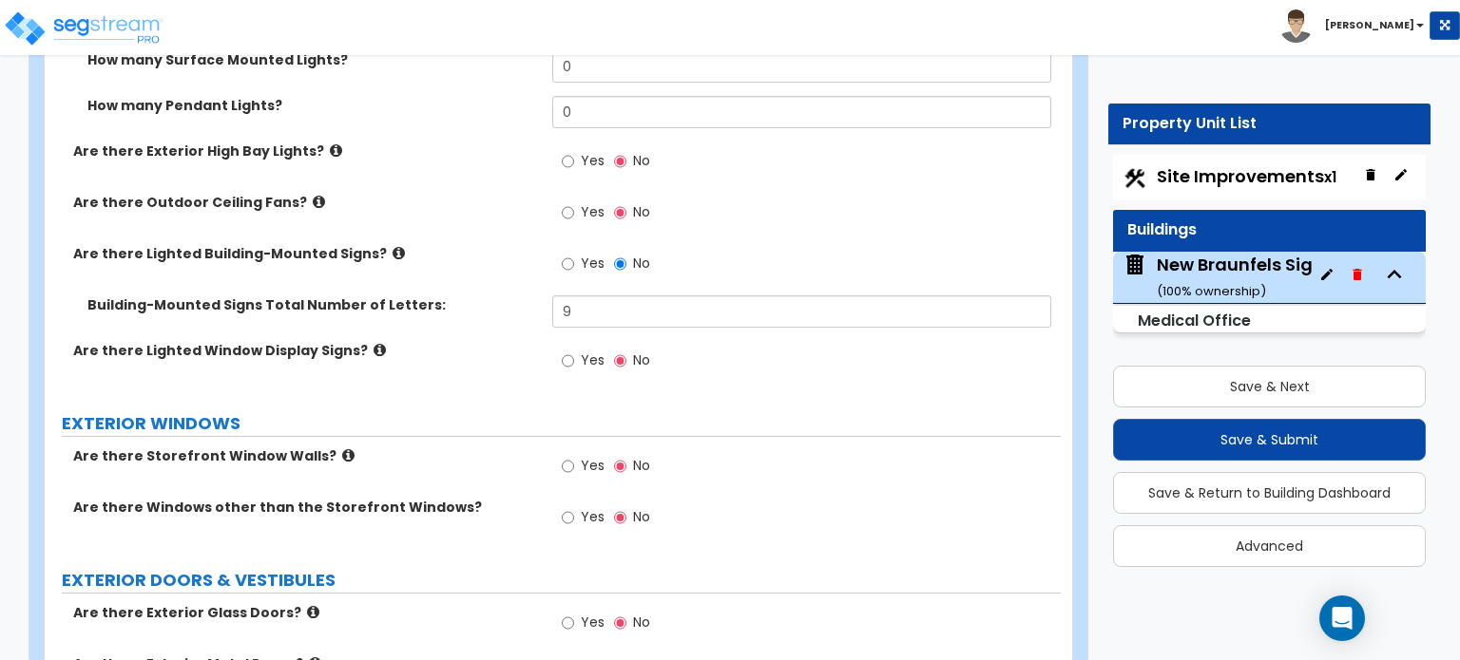
click at [342, 449] on icon at bounding box center [348, 456] width 12 height 14
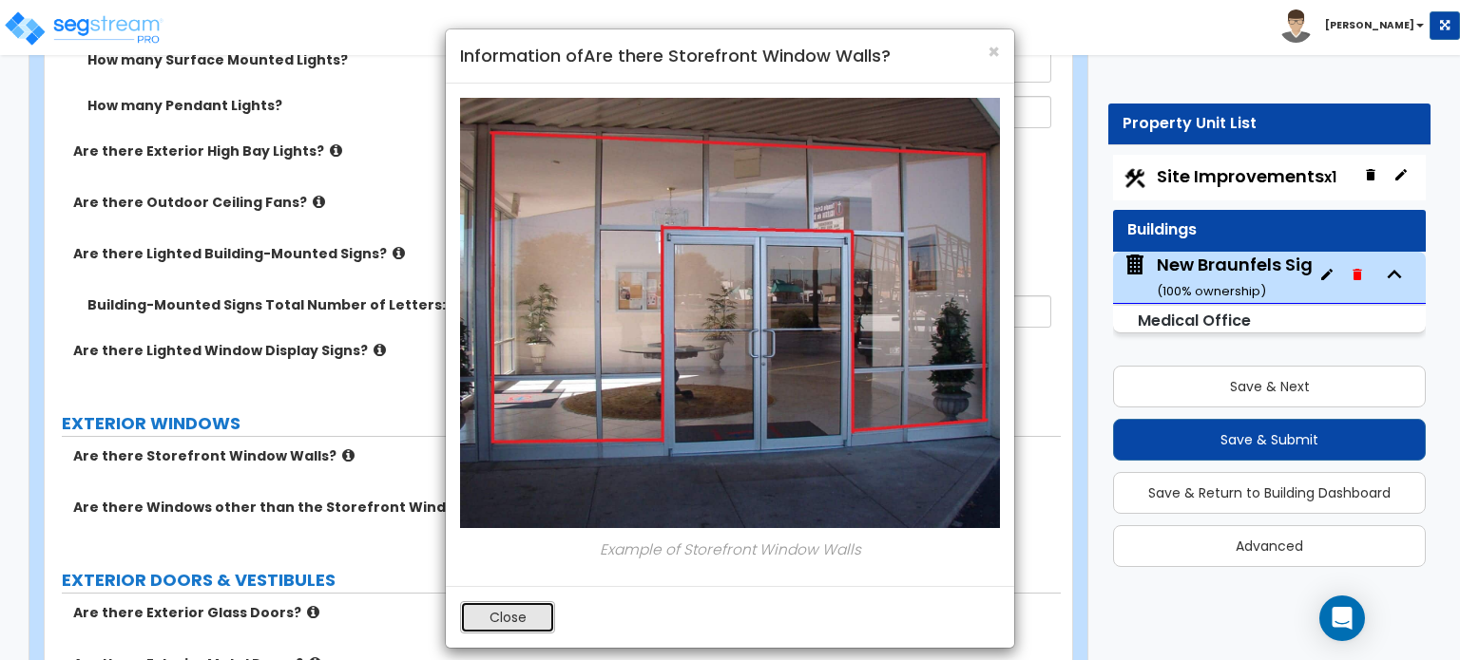
click at [506, 620] on button "Close" at bounding box center [507, 618] width 95 height 32
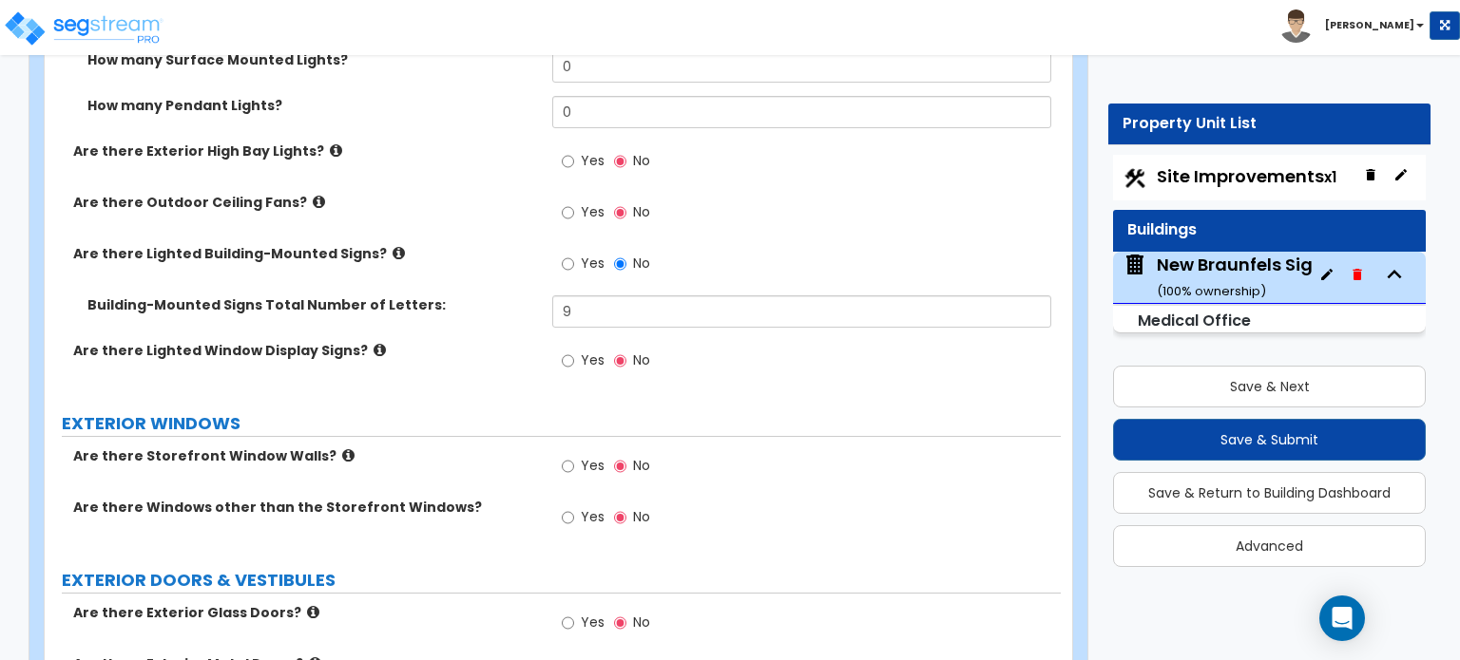
click at [342, 449] on icon at bounding box center [348, 456] width 12 height 14
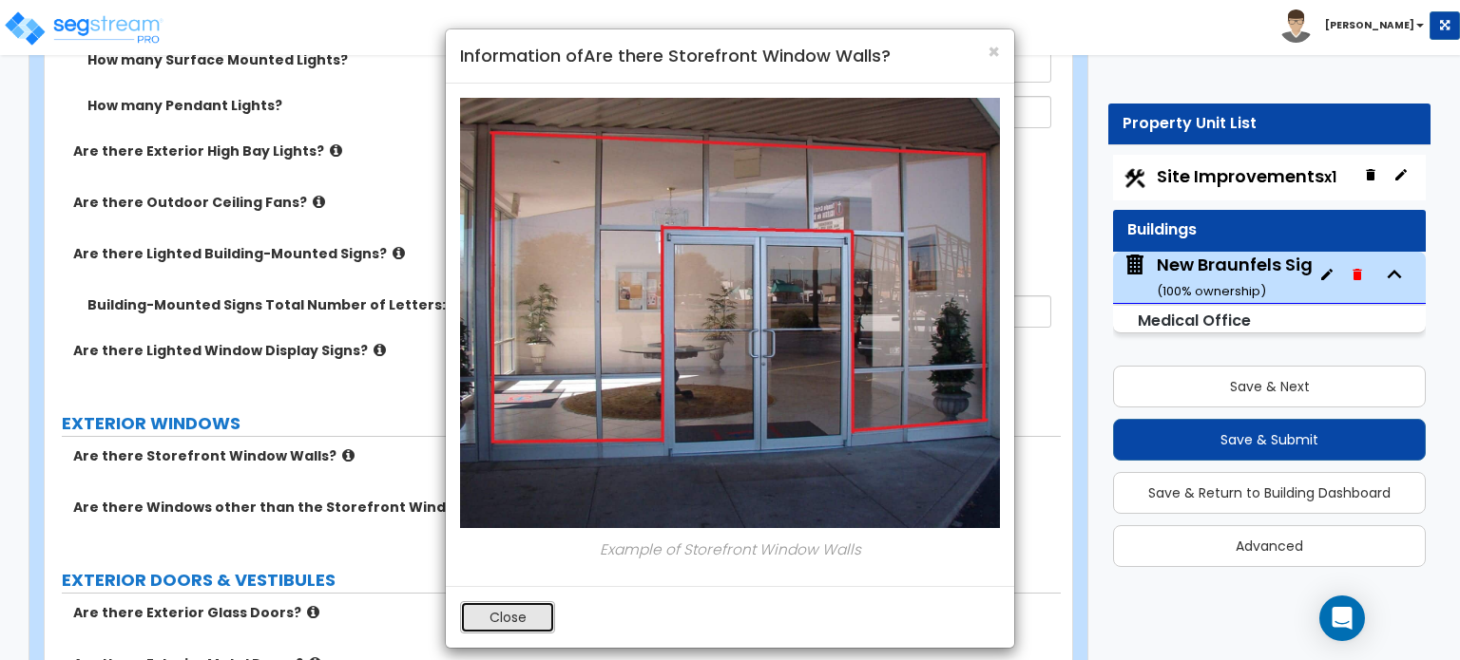
click at [491, 619] on button "Close" at bounding box center [507, 618] width 95 height 32
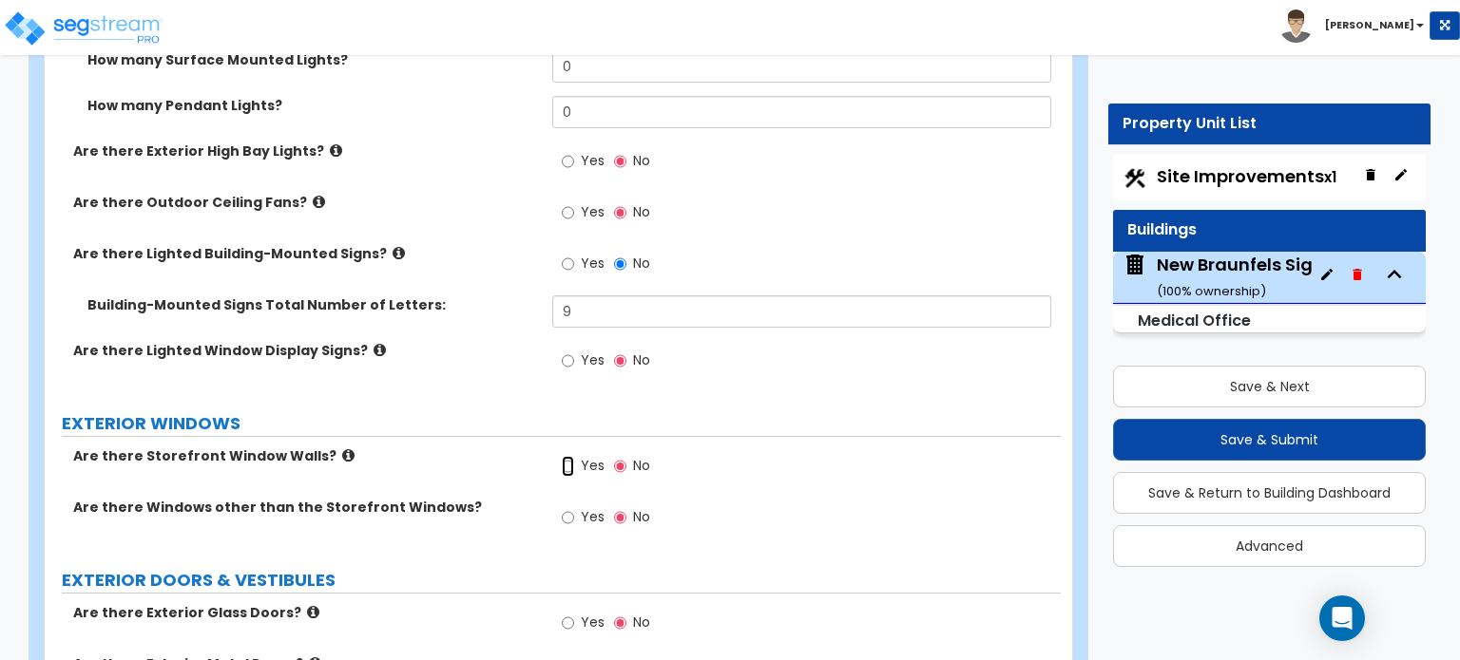
click at [564, 456] on input "Yes" at bounding box center [568, 466] width 12 height 21
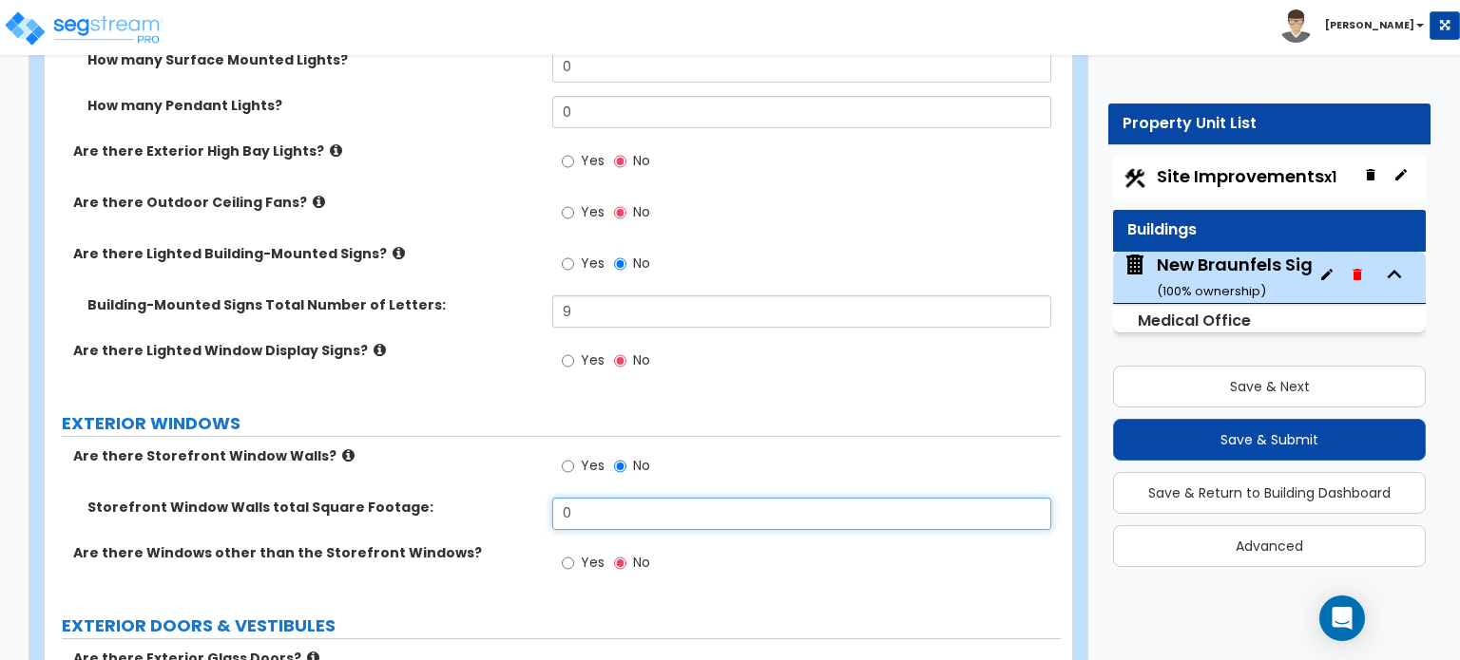
drag, startPoint x: 588, startPoint y: 493, endPoint x: 532, endPoint y: 506, distance: 57.4
click at [532, 506] on div "Storefront Window Walls total Square Footage: 0" at bounding box center [553, 521] width 1016 height 46
drag, startPoint x: 585, startPoint y: 487, endPoint x: 474, endPoint y: 488, distance: 111.2
click at [474, 498] on div "Storefront Window Walls total Square Footage: 0" at bounding box center [553, 521] width 1016 height 46
type input "540"
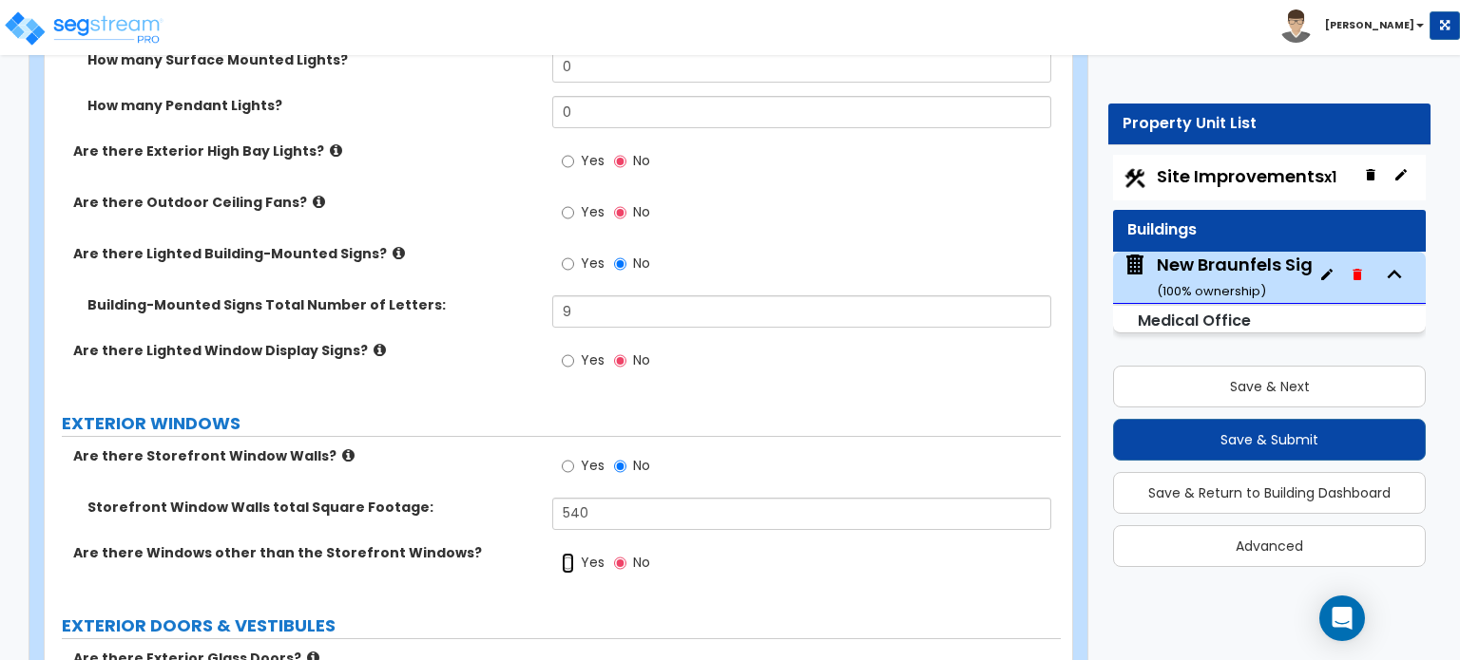
click at [568, 553] on input "Yes" at bounding box center [568, 563] width 12 height 21
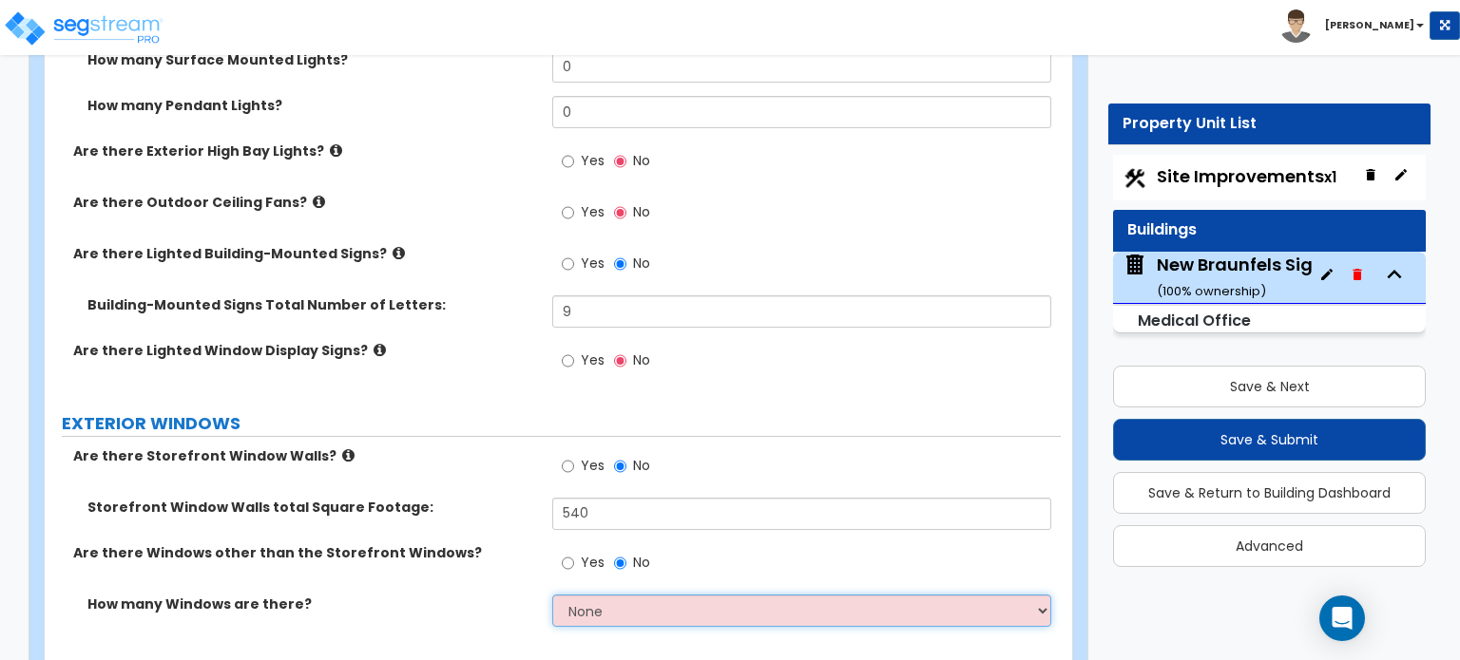
click at [654, 595] on select "None I want to enter a Percentage of the Exterior Windows I want to enter the N…" at bounding box center [801, 611] width 498 height 32
click at [552, 595] on select "None I want to enter a Percentage of the Exterior Windows I want to enter the N…" at bounding box center [801, 611] width 498 height 32
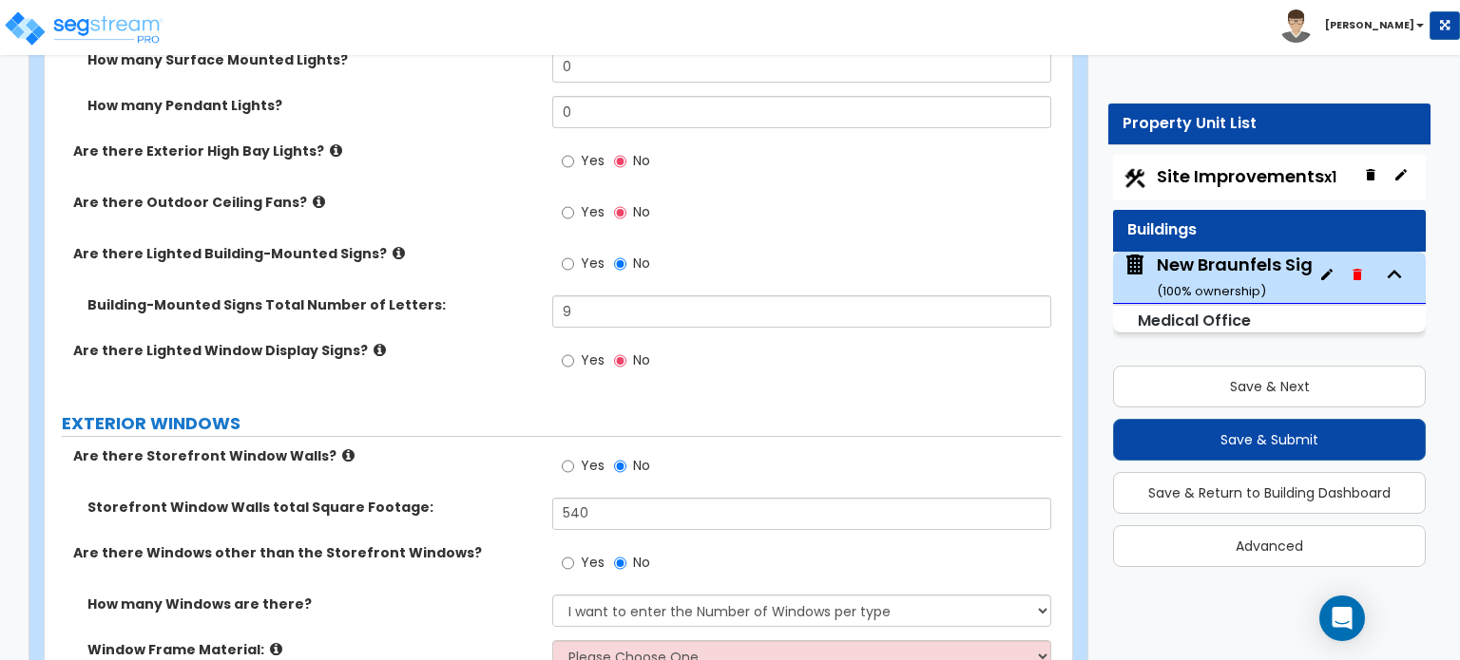
click at [373, 343] on icon at bounding box center [379, 350] width 12 height 14
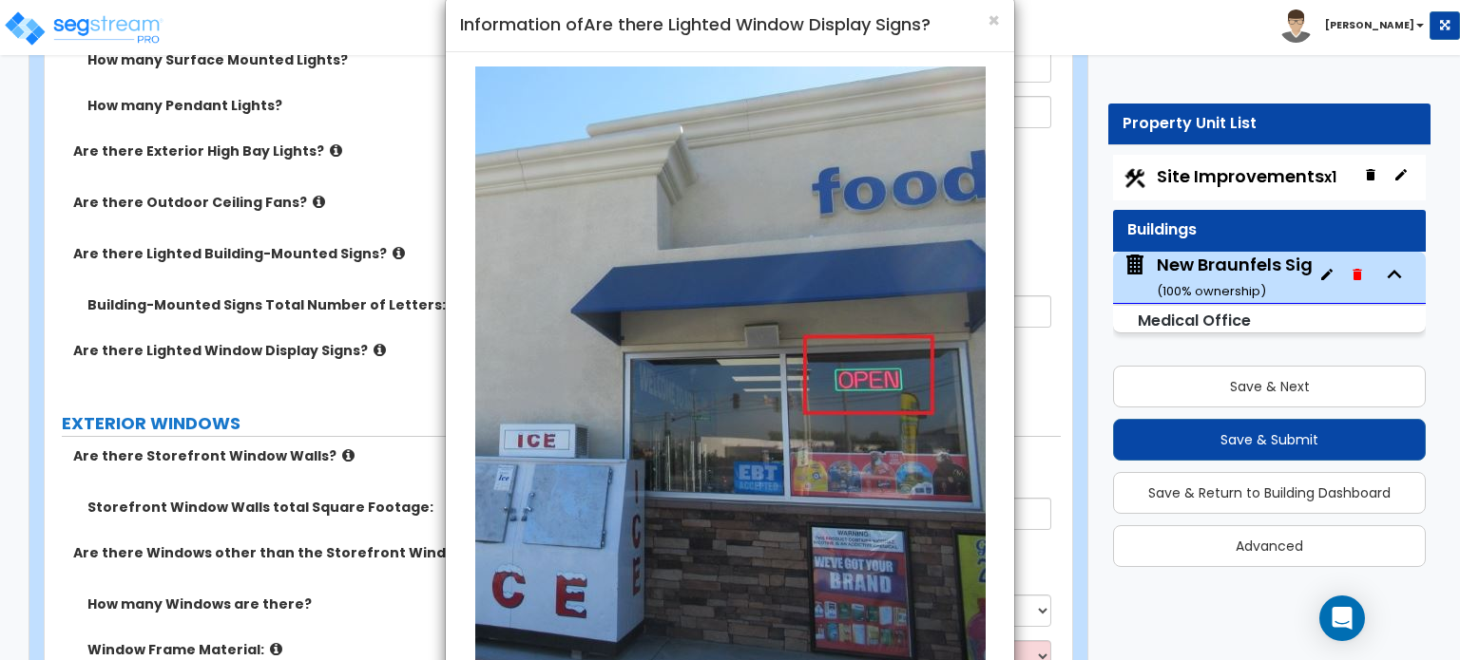
scroll to position [0, 0]
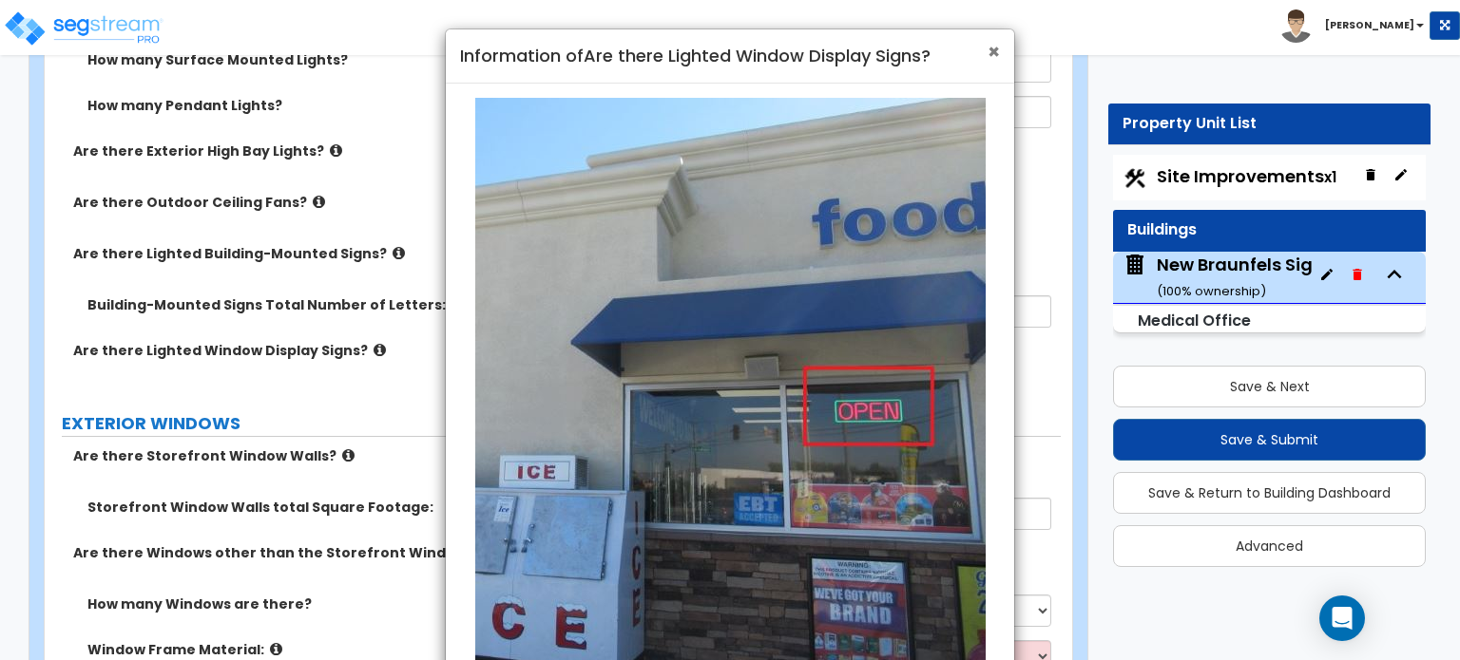
click at [993, 60] on span "×" at bounding box center [993, 52] width 12 height 28
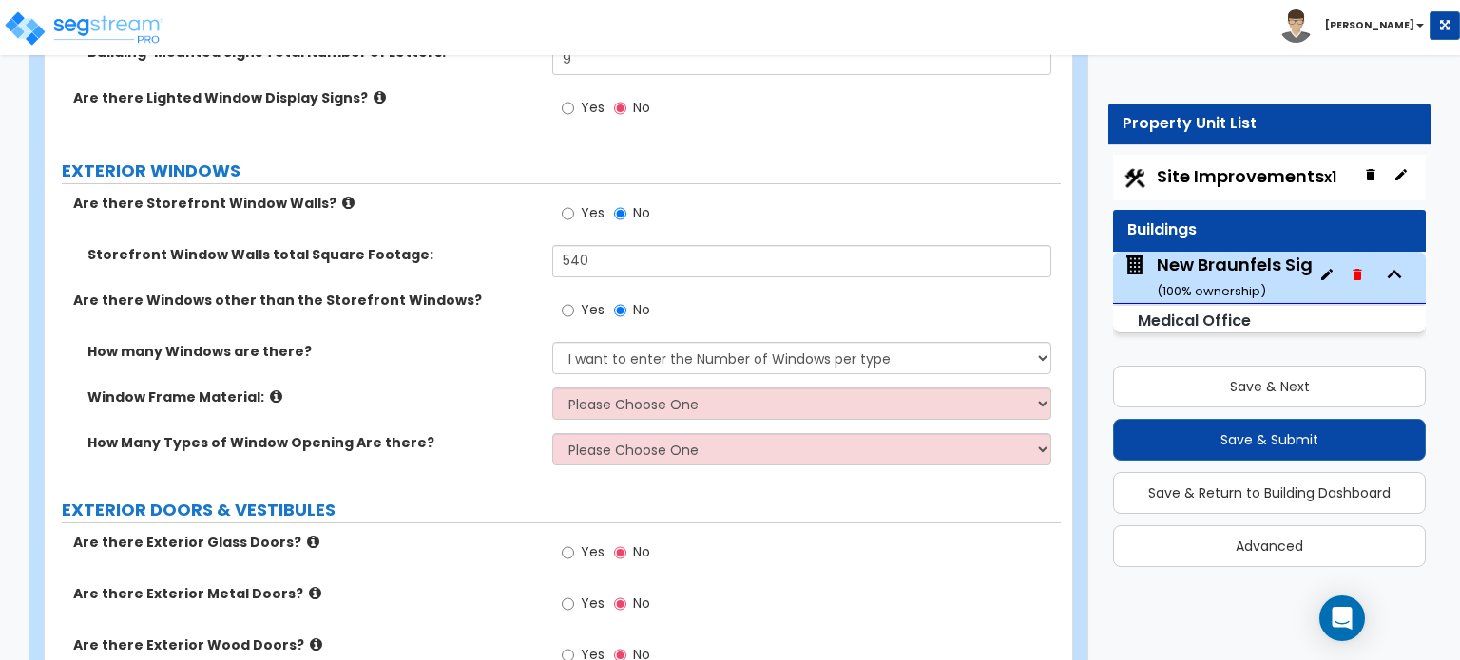
scroll to position [2436, 0]
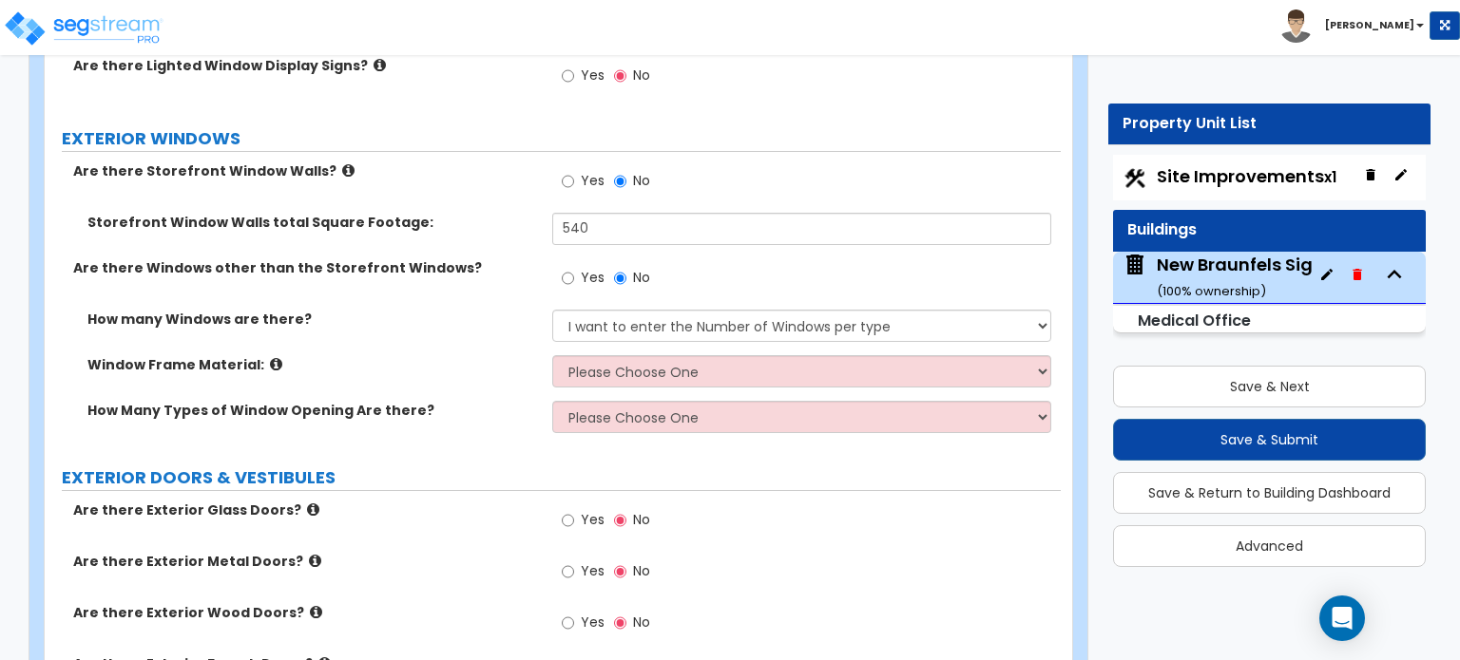
click at [270, 357] on icon at bounding box center [276, 364] width 12 height 14
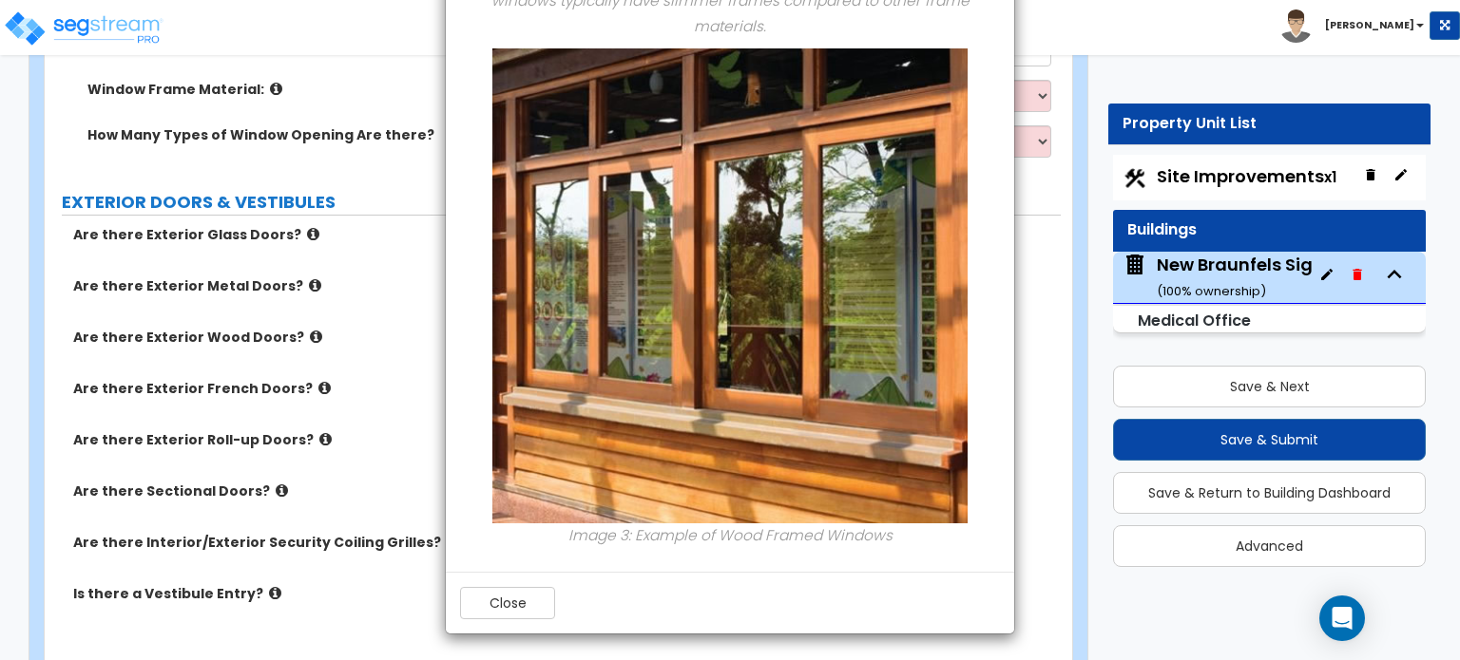
scroll to position [3007, 0]
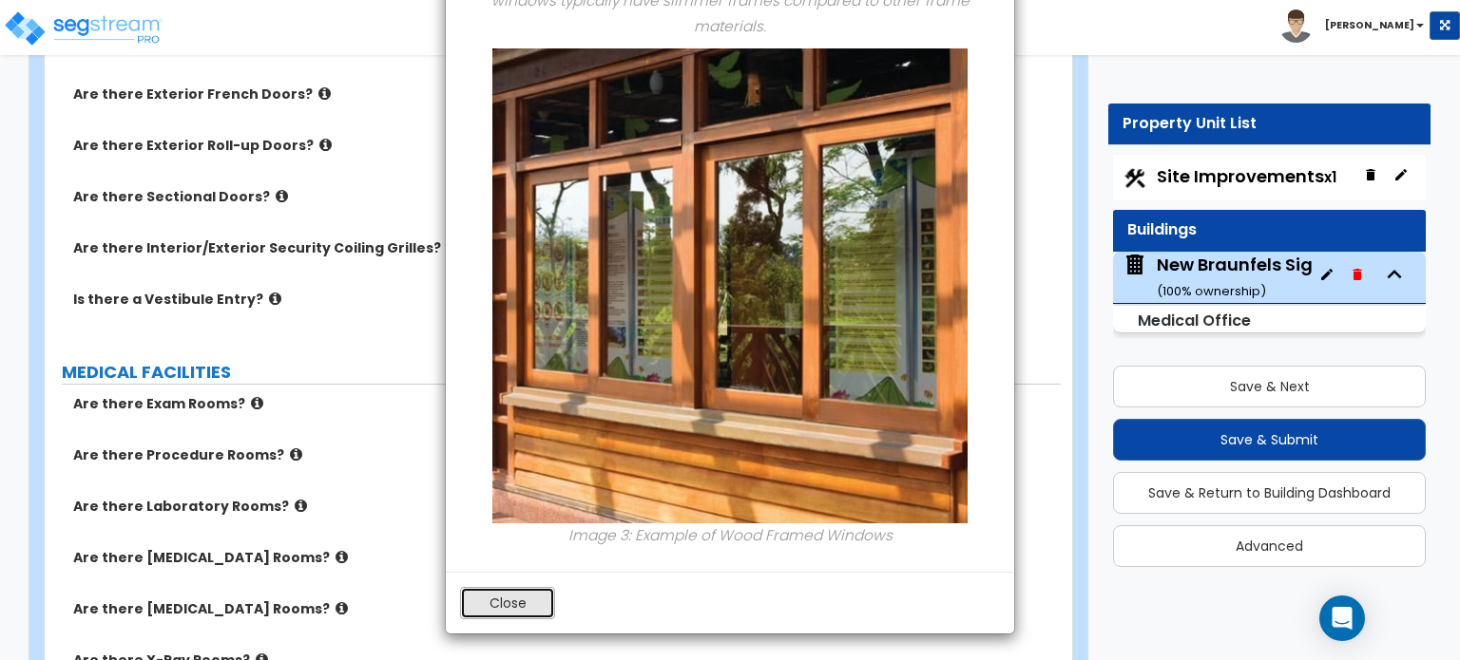
drag, startPoint x: 498, startPoint y: 600, endPoint x: 488, endPoint y: 535, distance: 65.3
click at [497, 600] on button "Close" at bounding box center [507, 603] width 95 height 32
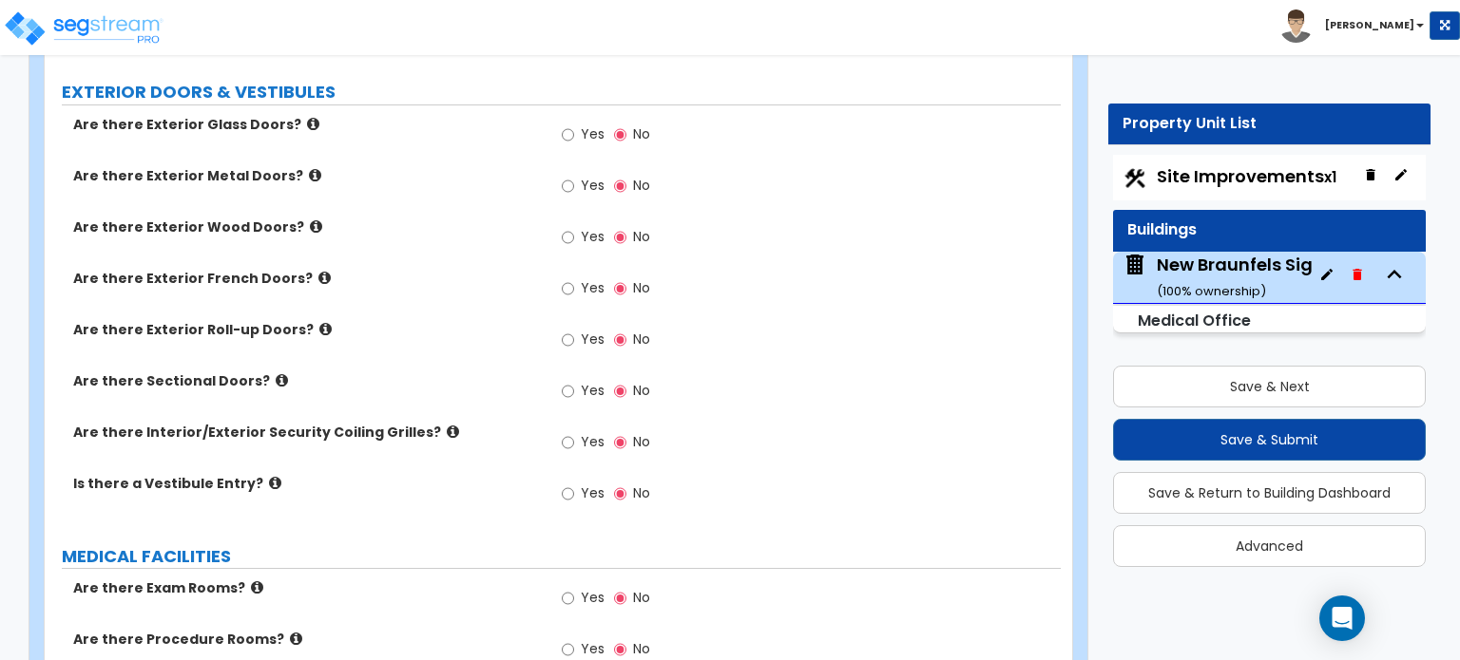
scroll to position [2531, 0]
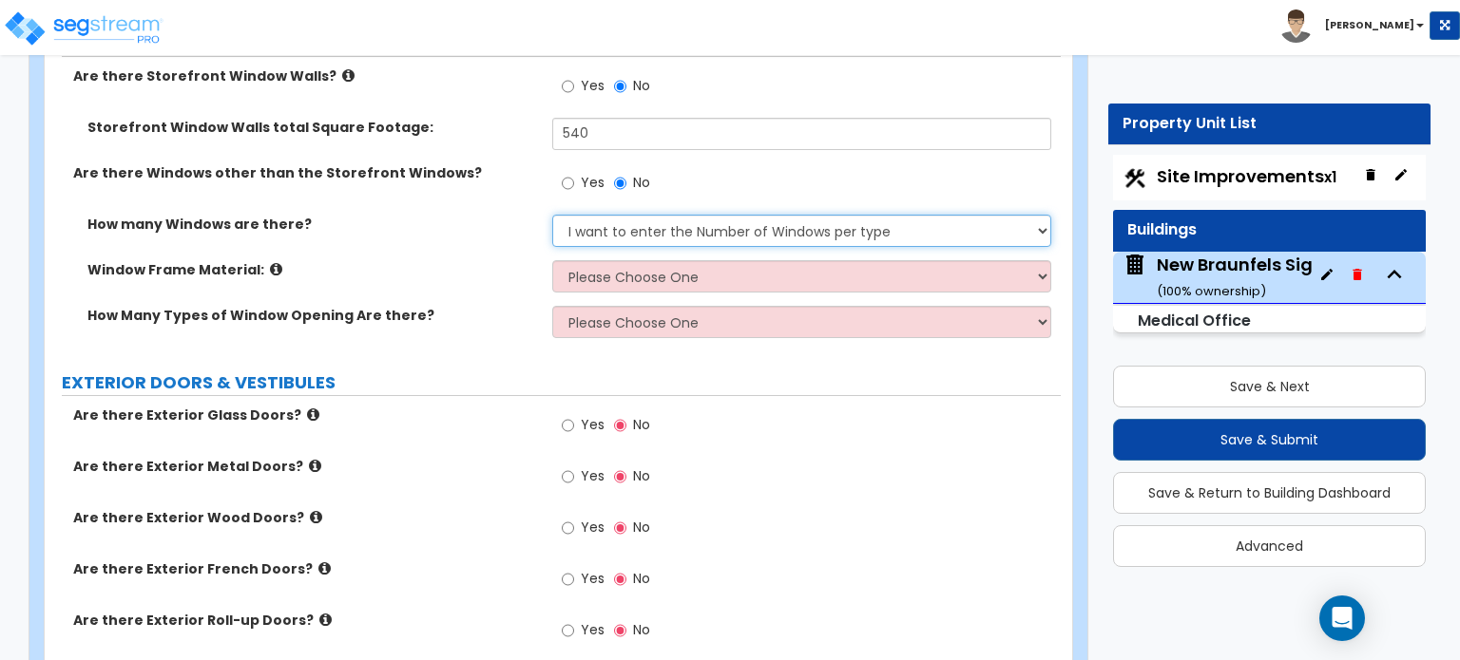
click at [661, 215] on select "None I want to enter a Percentage of the Exterior Windows I want to enter the N…" at bounding box center [801, 231] width 498 height 32
select select "0"
click at [552, 215] on select "None I want to enter a Percentage of the Exterior Windows I want to enter the N…" at bounding box center [801, 231] width 498 height 32
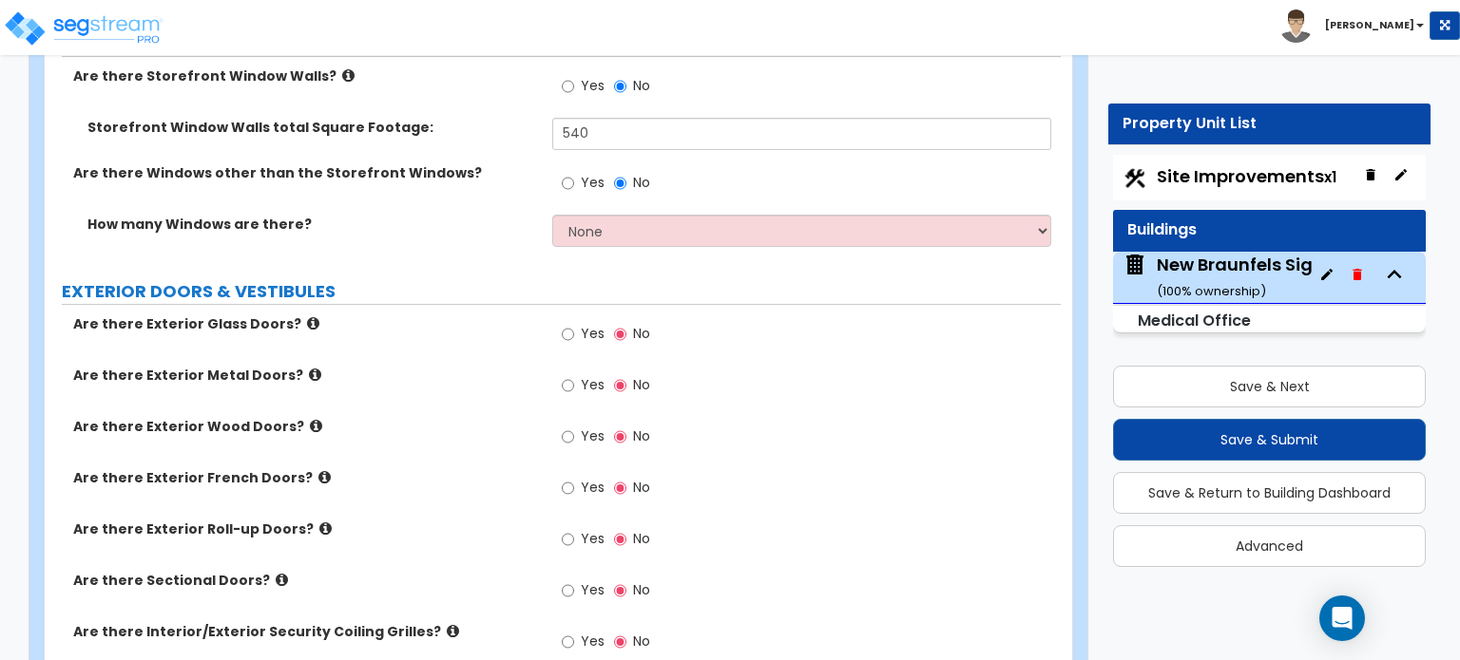
click at [307, 316] on icon at bounding box center [313, 323] width 12 height 14
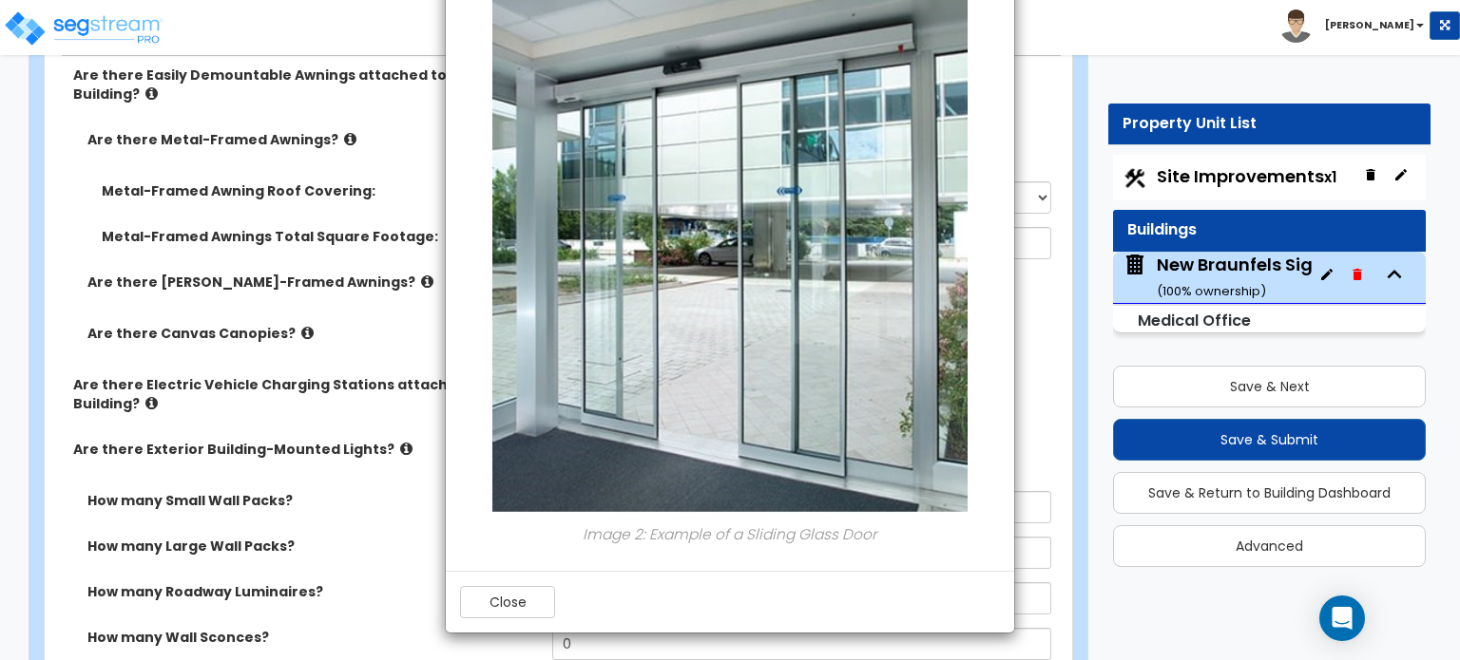
scroll to position [0, 0]
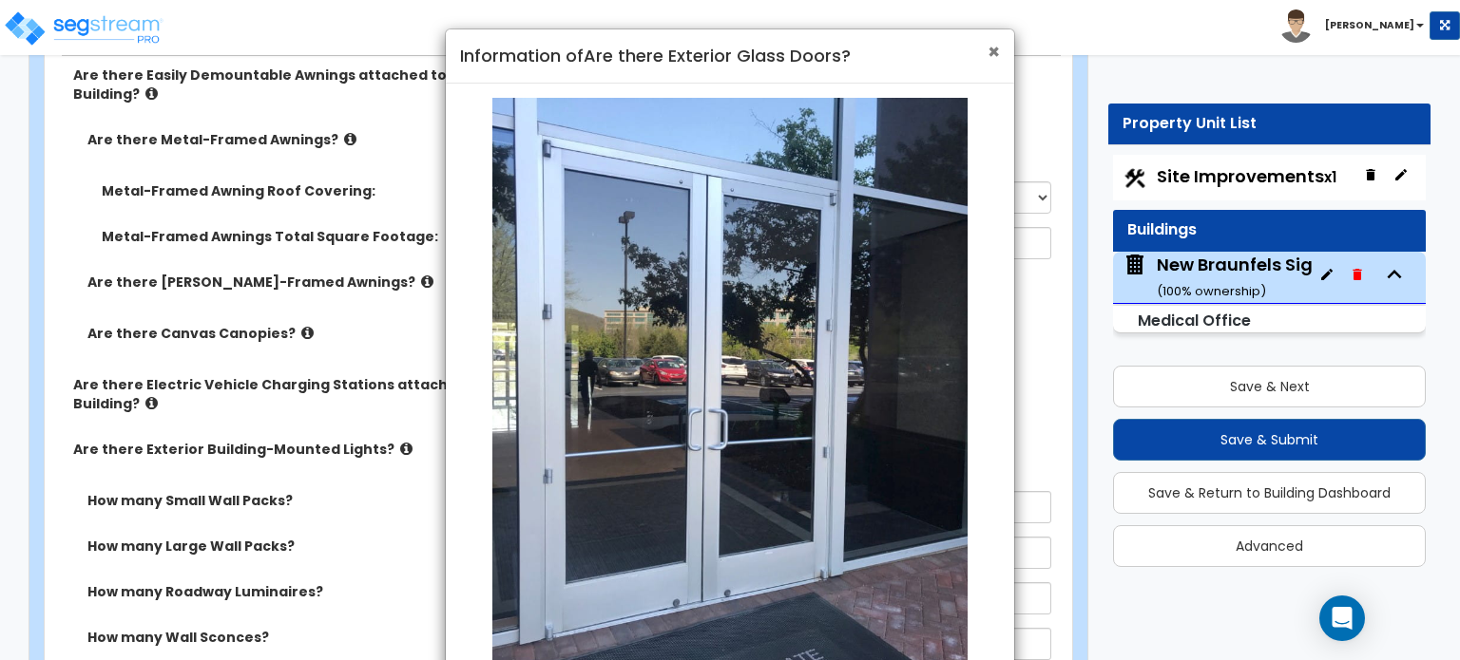
drag, startPoint x: 995, startPoint y: 48, endPoint x: 734, endPoint y: 212, distance: 308.7
click at [995, 48] on span "×" at bounding box center [993, 52] width 12 height 28
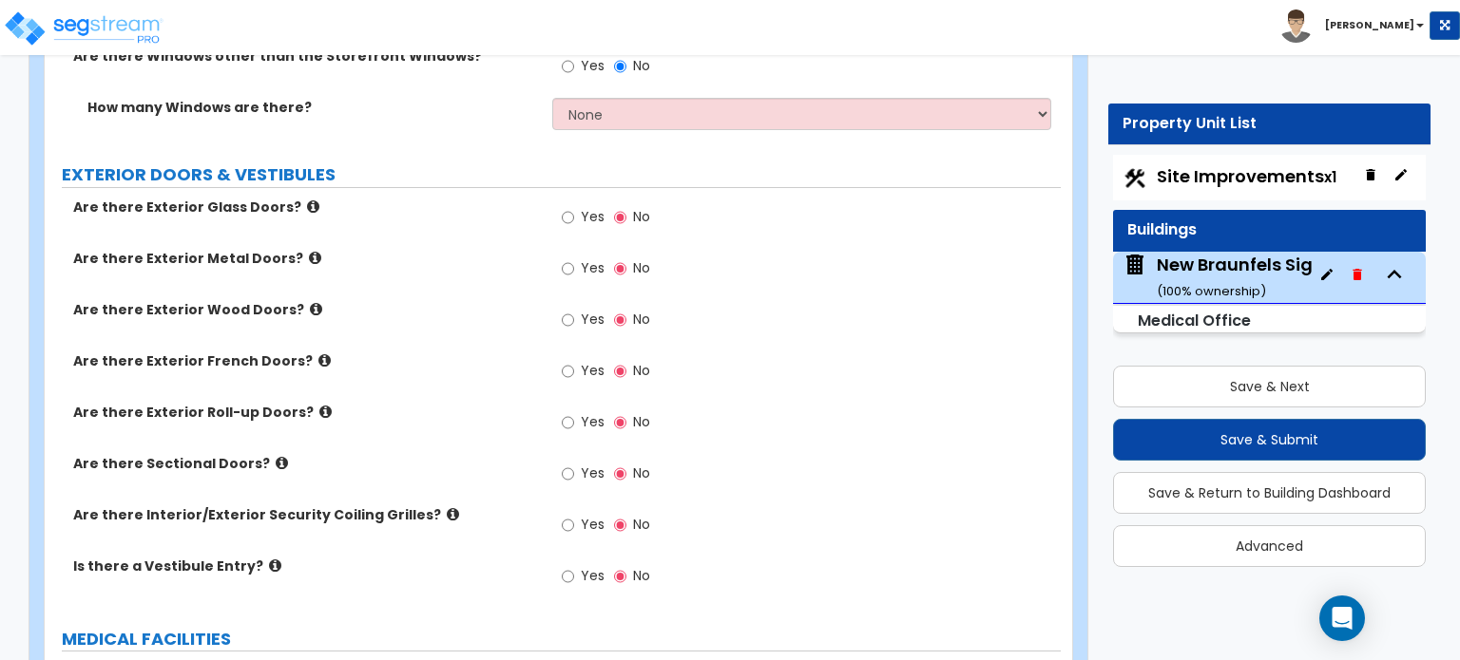
scroll to position [2531, 0]
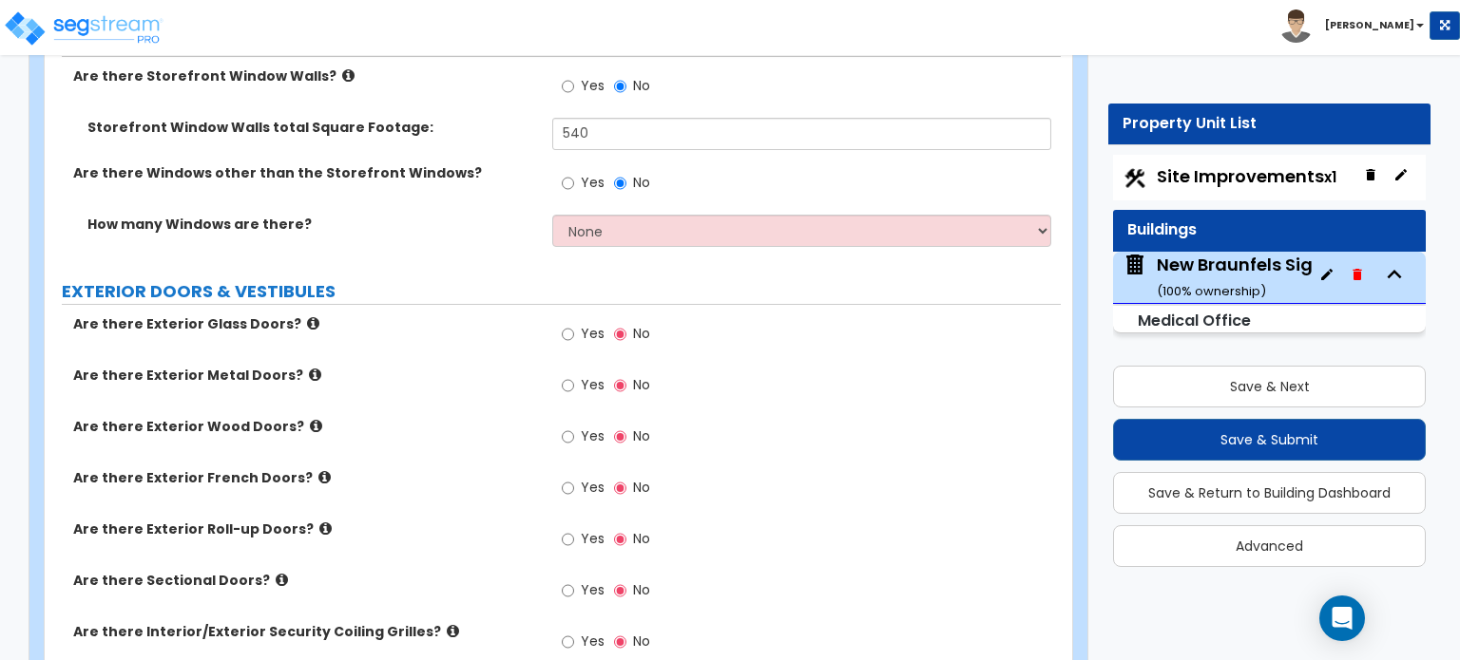
click at [309, 368] on icon at bounding box center [315, 375] width 12 height 14
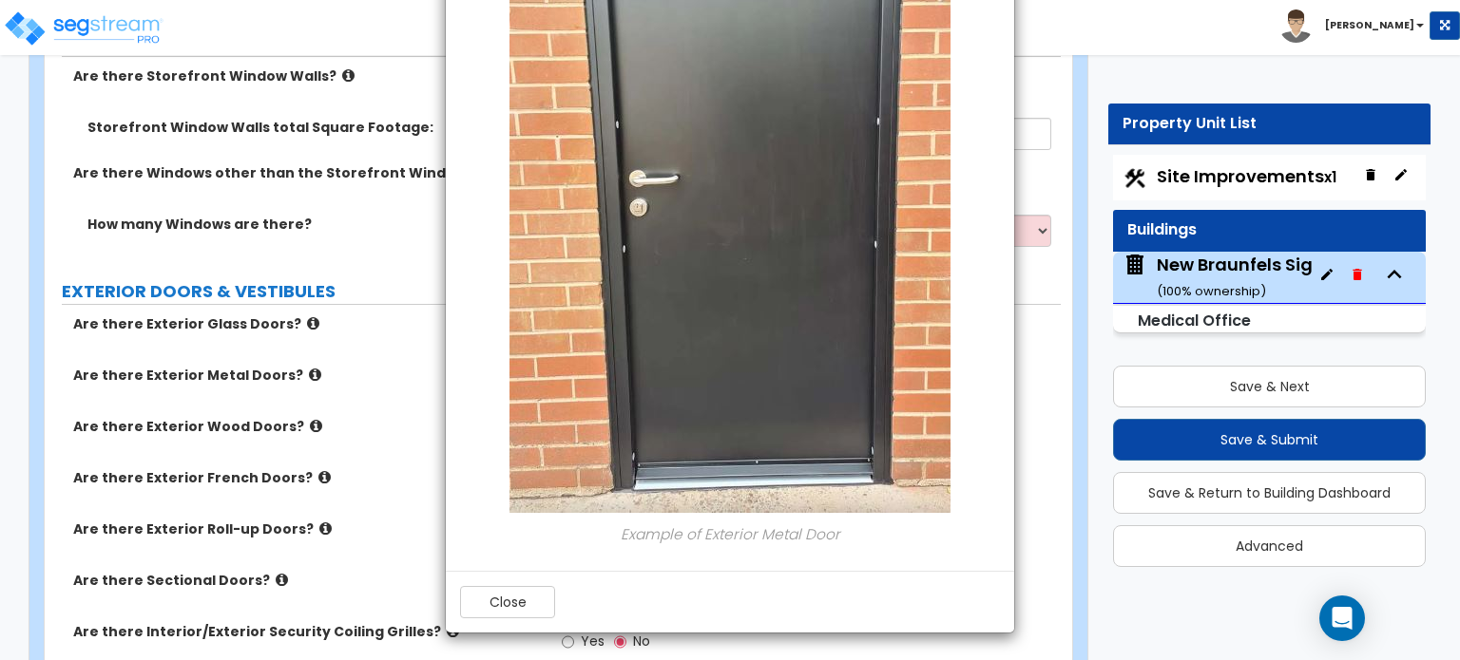
scroll to position [0, 0]
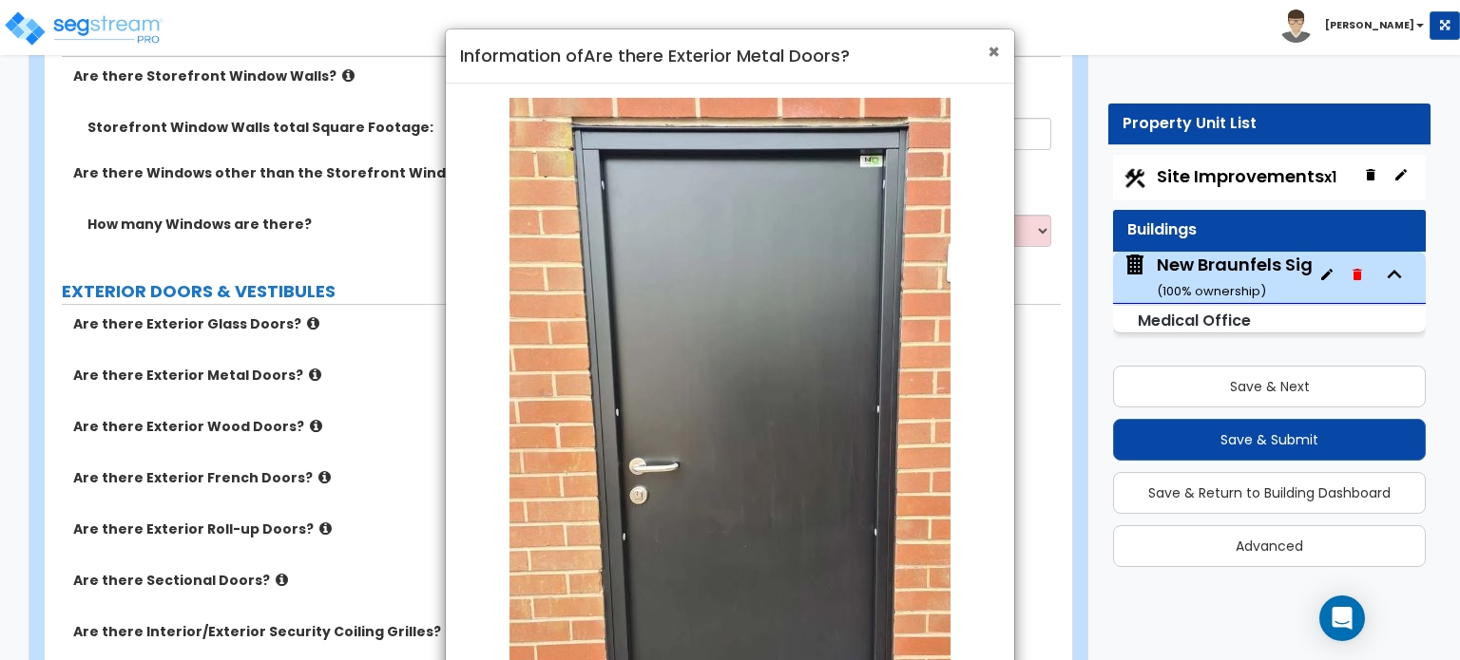
click at [991, 56] on span "×" at bounding box center [993, 52] width 12 height 28
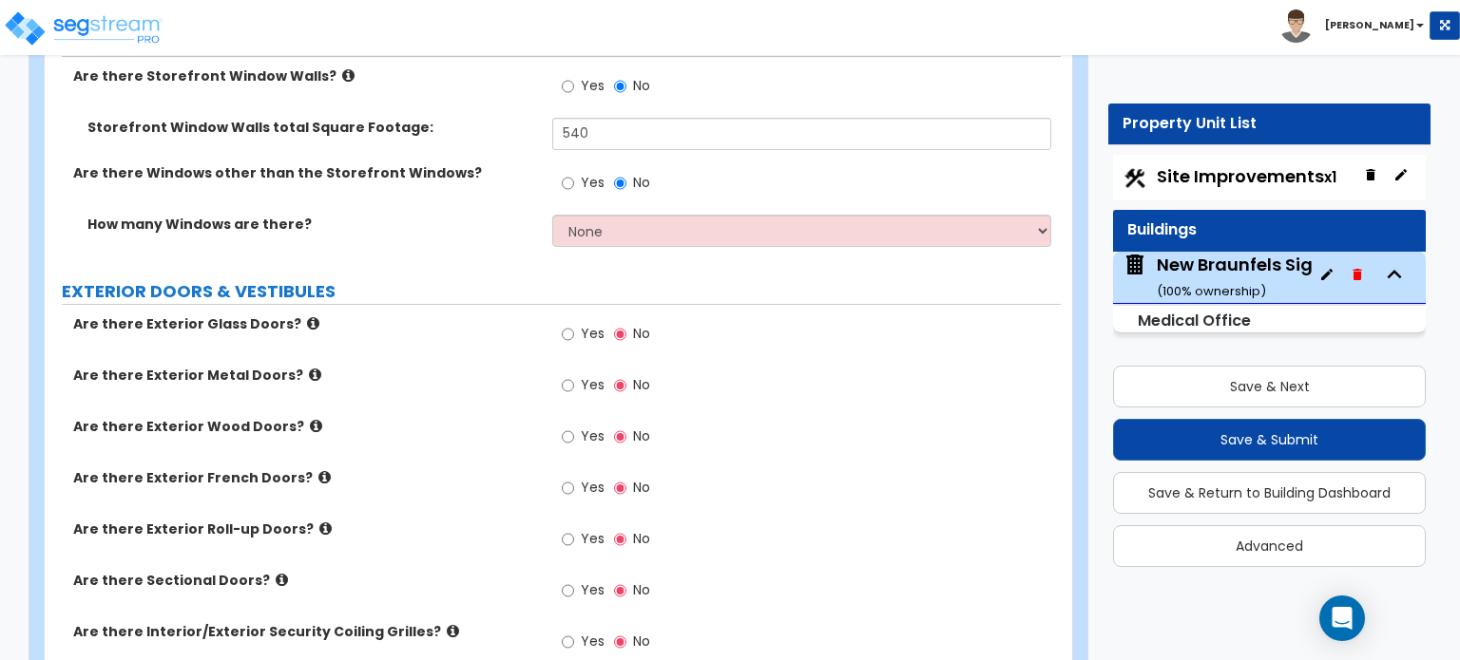
click at [307, 316] on icon at bounding box center [313, 323] width 12 height 14
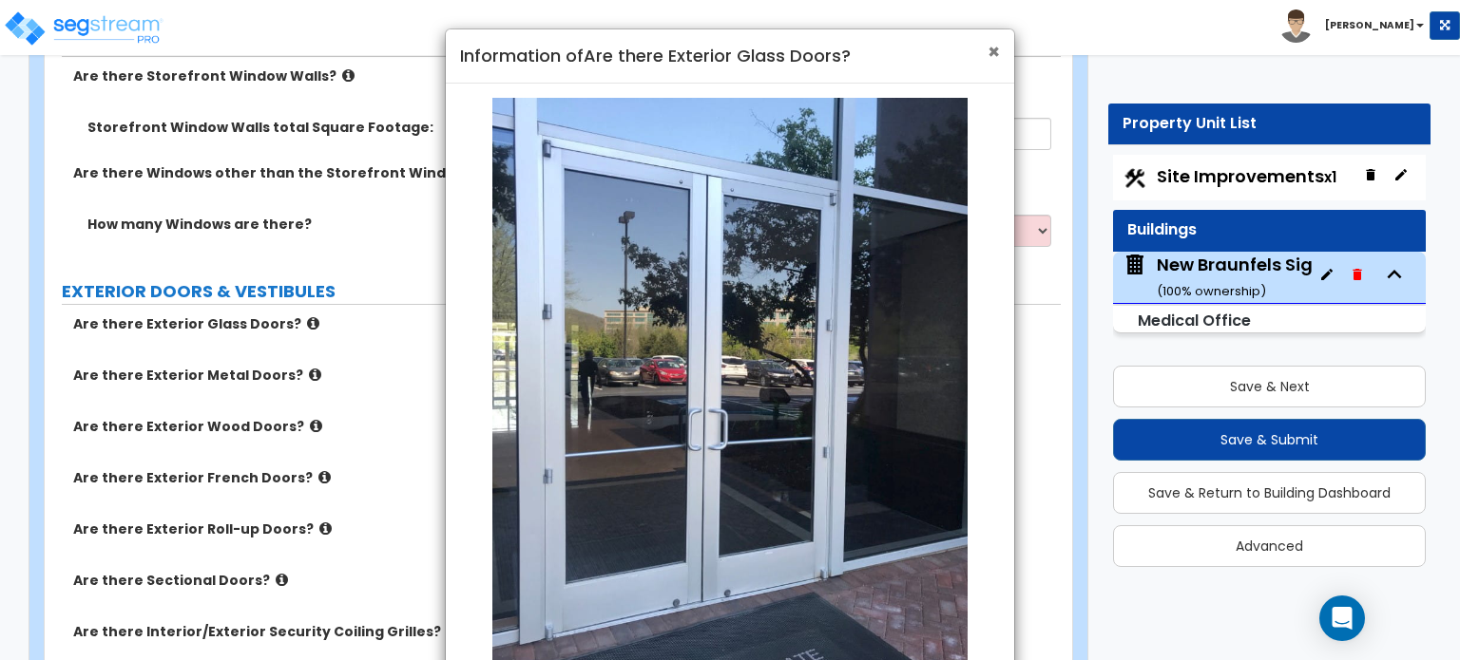
click at [989, 55] on span "×" at bounding box center [993, 52] width 12 height 28
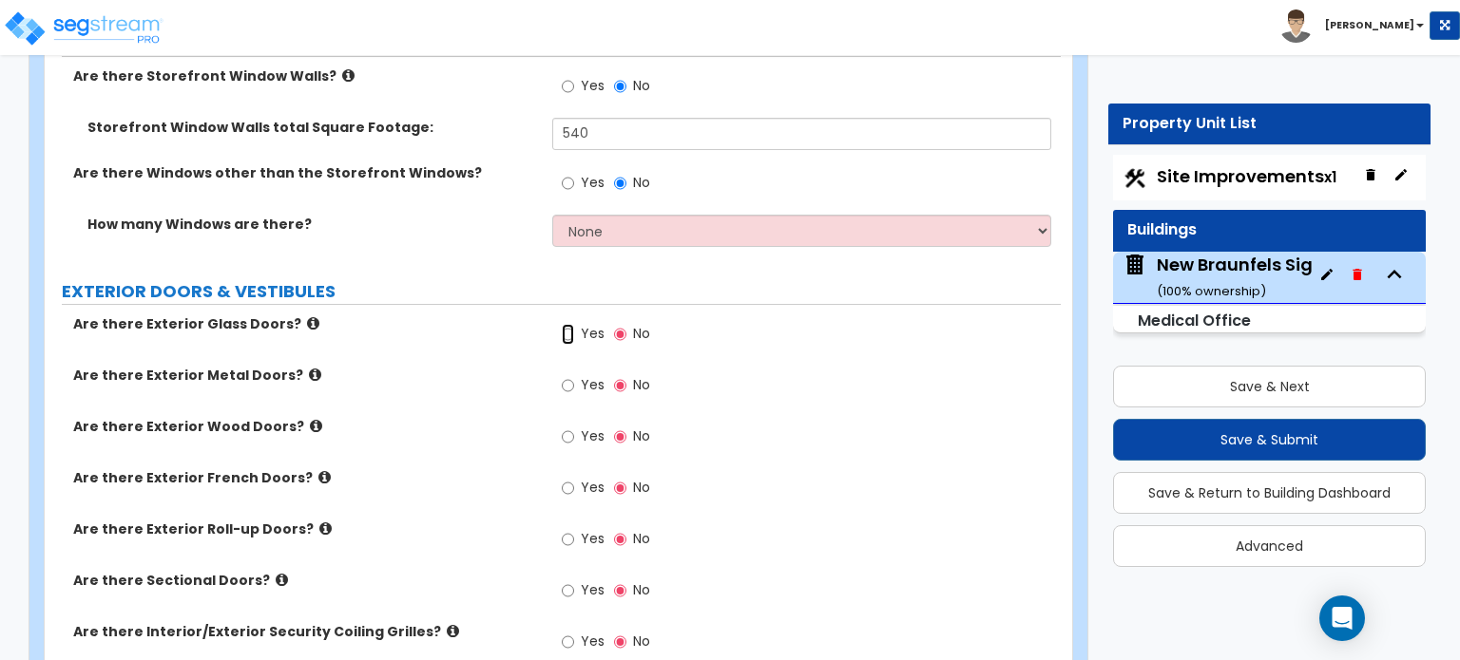
click at [563, 324] on input "Yes" at bounding box center [568, 334] width 12 height 21
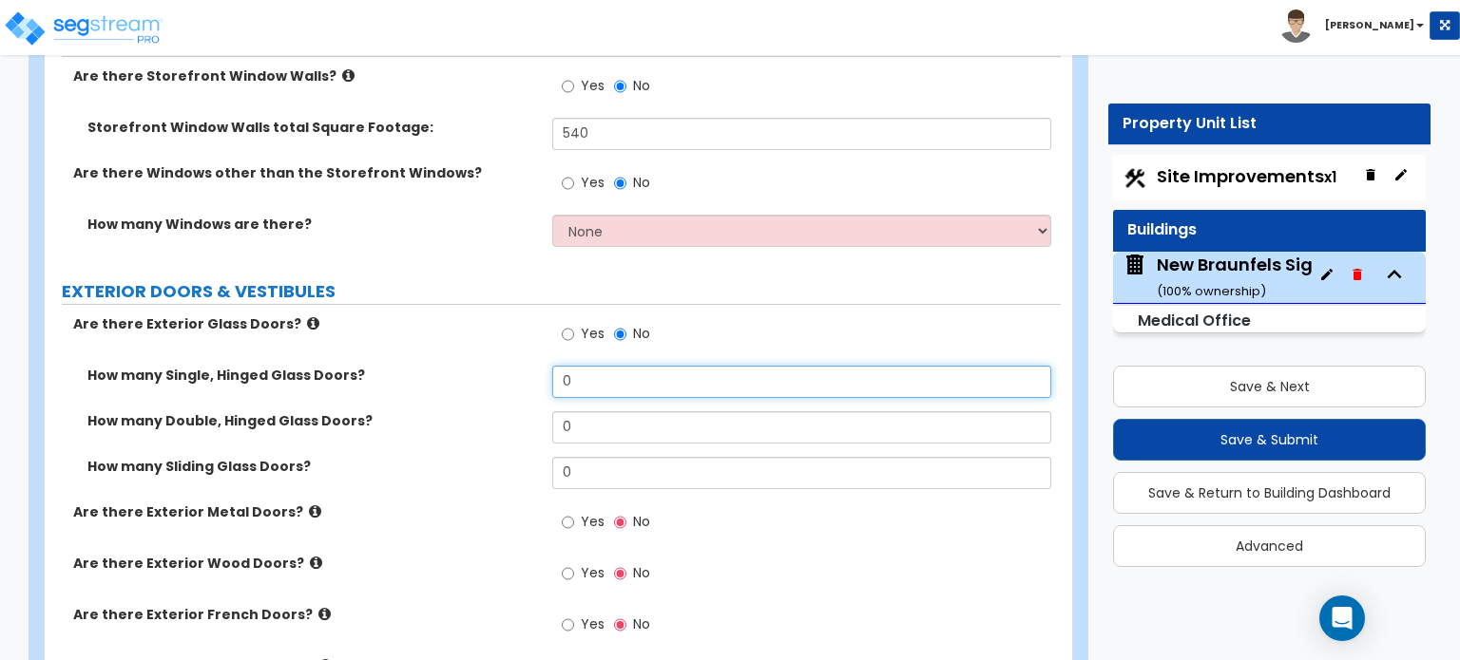
drag, startPoint x: 578, startPoint y: 360, endPoint x: 499, endPoint y: 389, distance: 83.9
click at [499, 389] on div "How many Single, Hinged Glass Doors? 0 How many Double, Hinged Glass Doors? 0 H…" at bounding box center [552, 434] width 987 height 137
type input "3"
click at [491, 503] on div "Are there Exterior Metal Doors? Yes No" at bounding box center [553, 528] width 1016 height 51
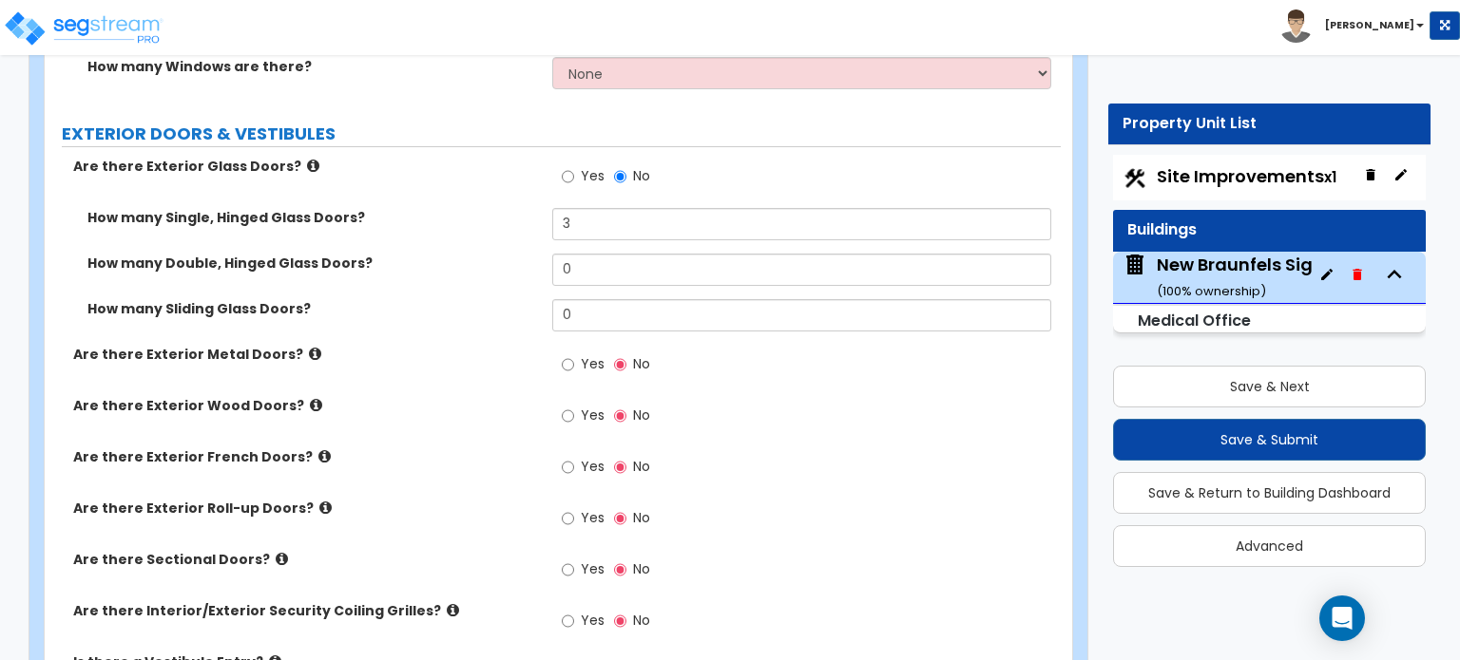
scroll to position [2722, 0]
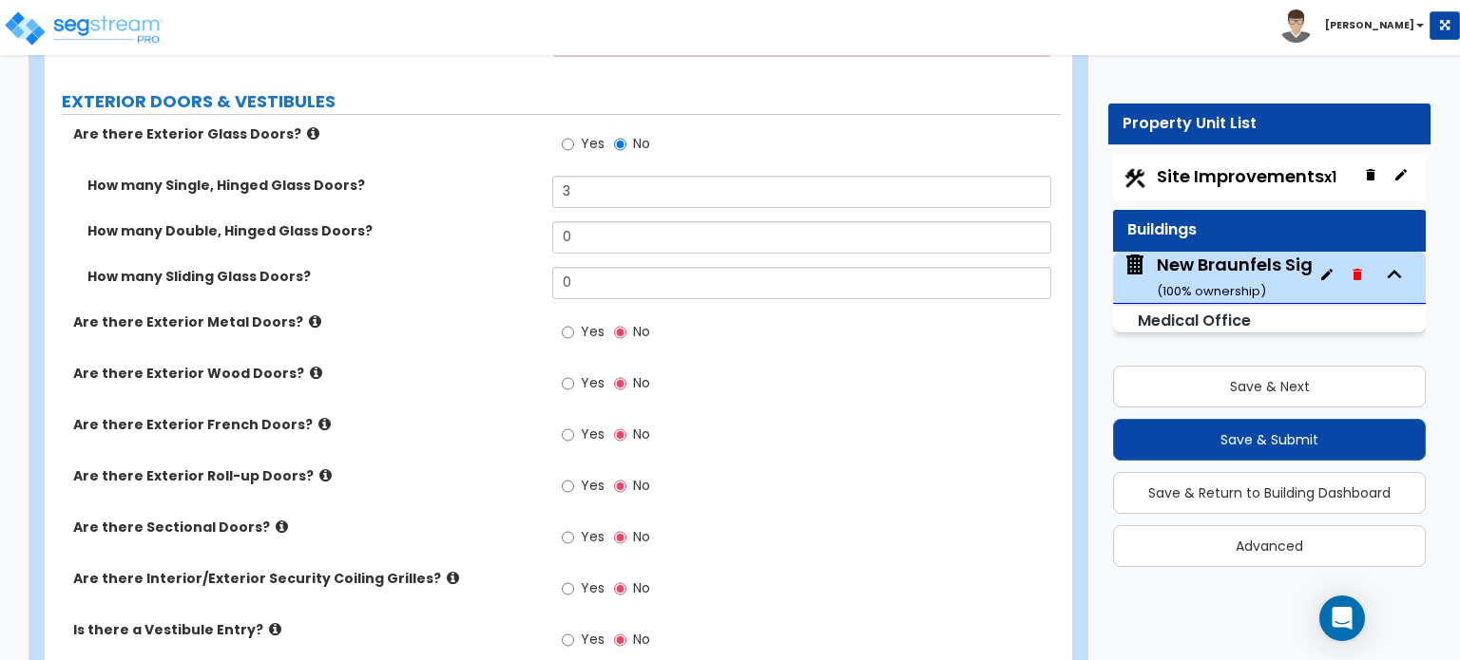
click at [319, 468] on icon at bounding box center [325, 475] width 12 height 14
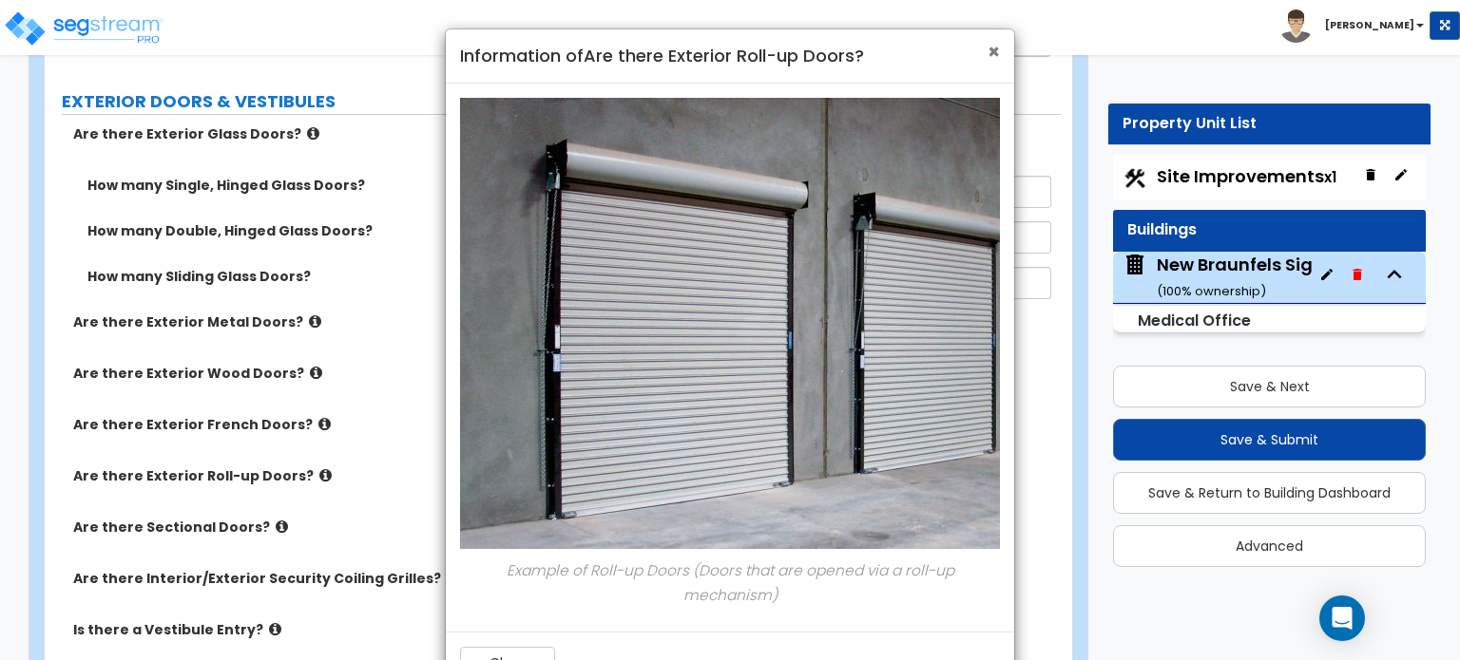
click at [995, 54] on span "×" at bounding box center [993, 52] width 12 height 28
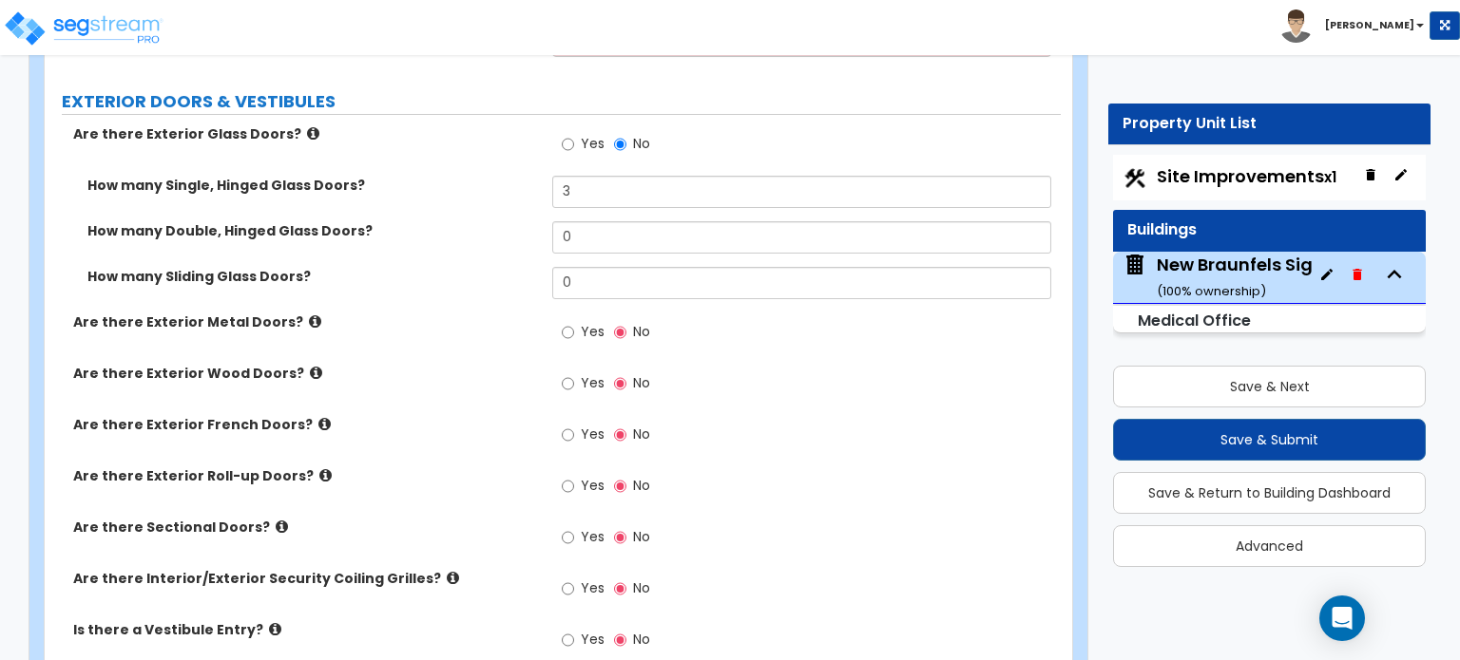
click at [276, 520] on icon at bounding box center [282, 527] width 12 height 14
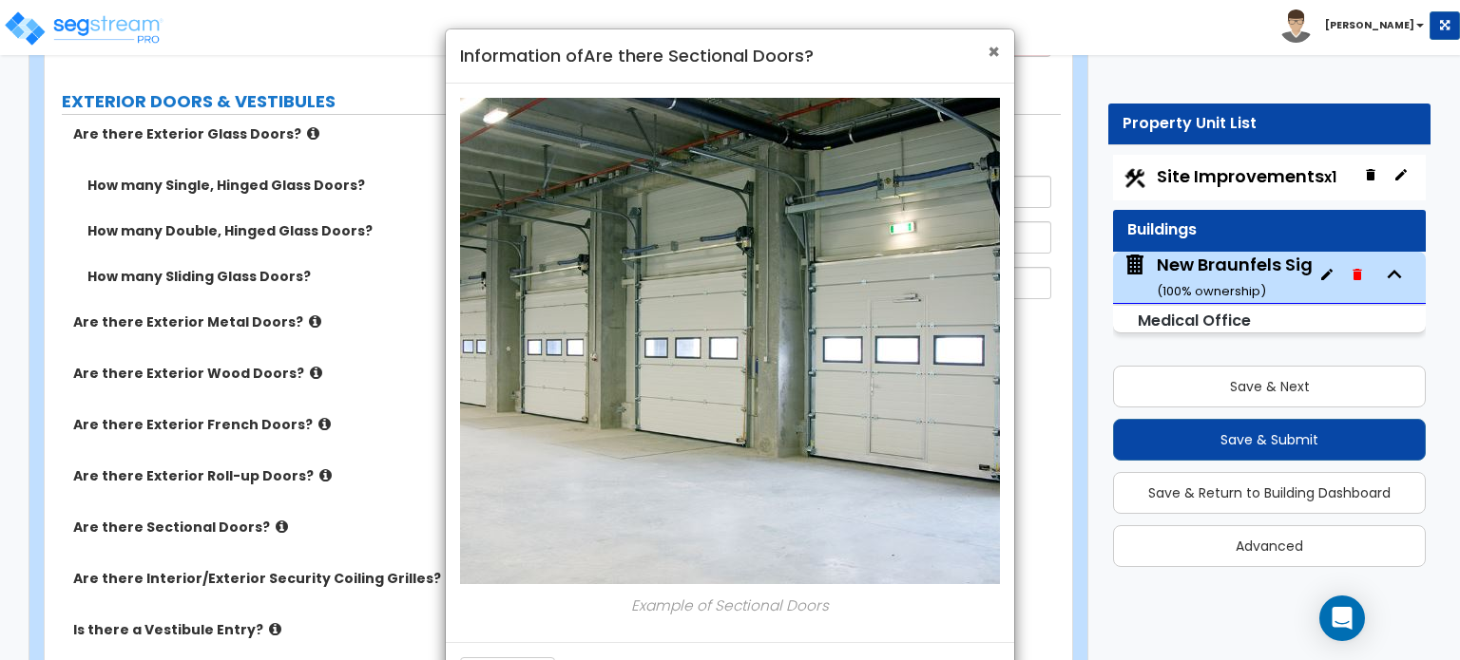
click at [999, 49] on span "×" at bounding box center [993, 52] width 12 height 28
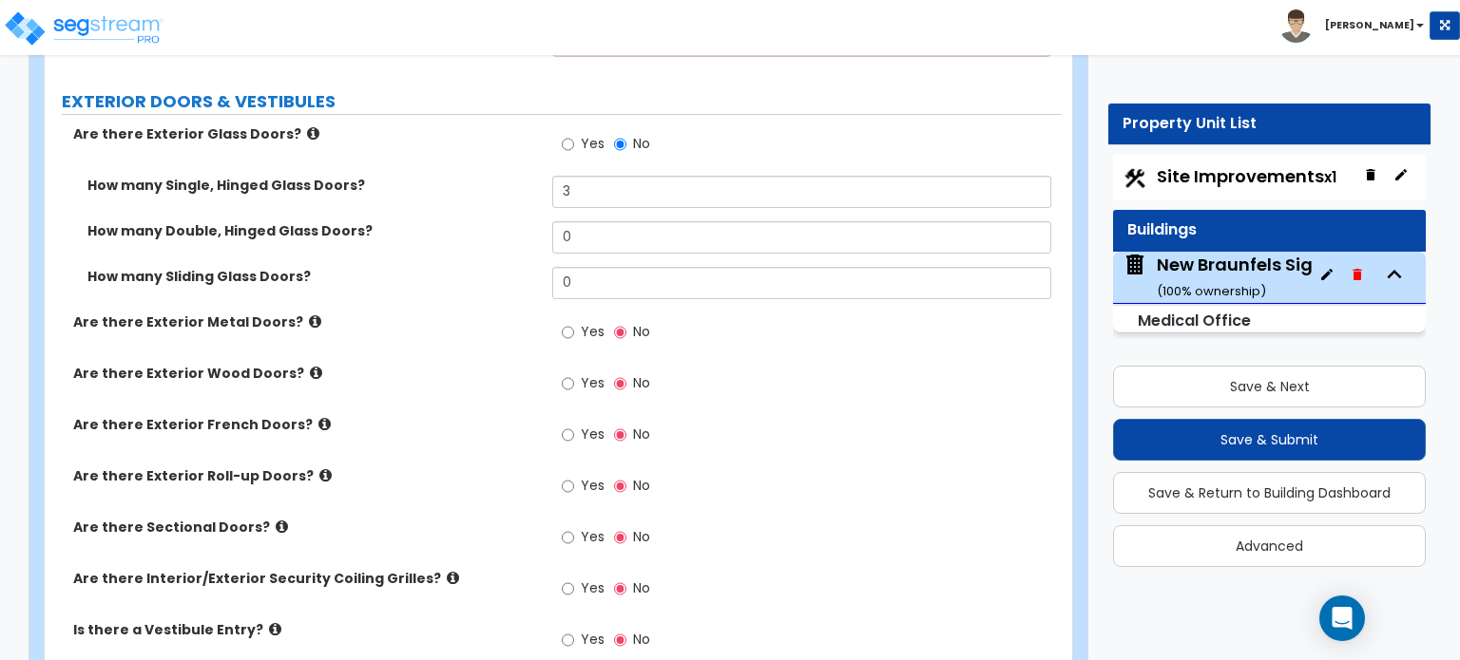
click at [447, 571] on icon at bounding box center [453, 578] width 12 height 14
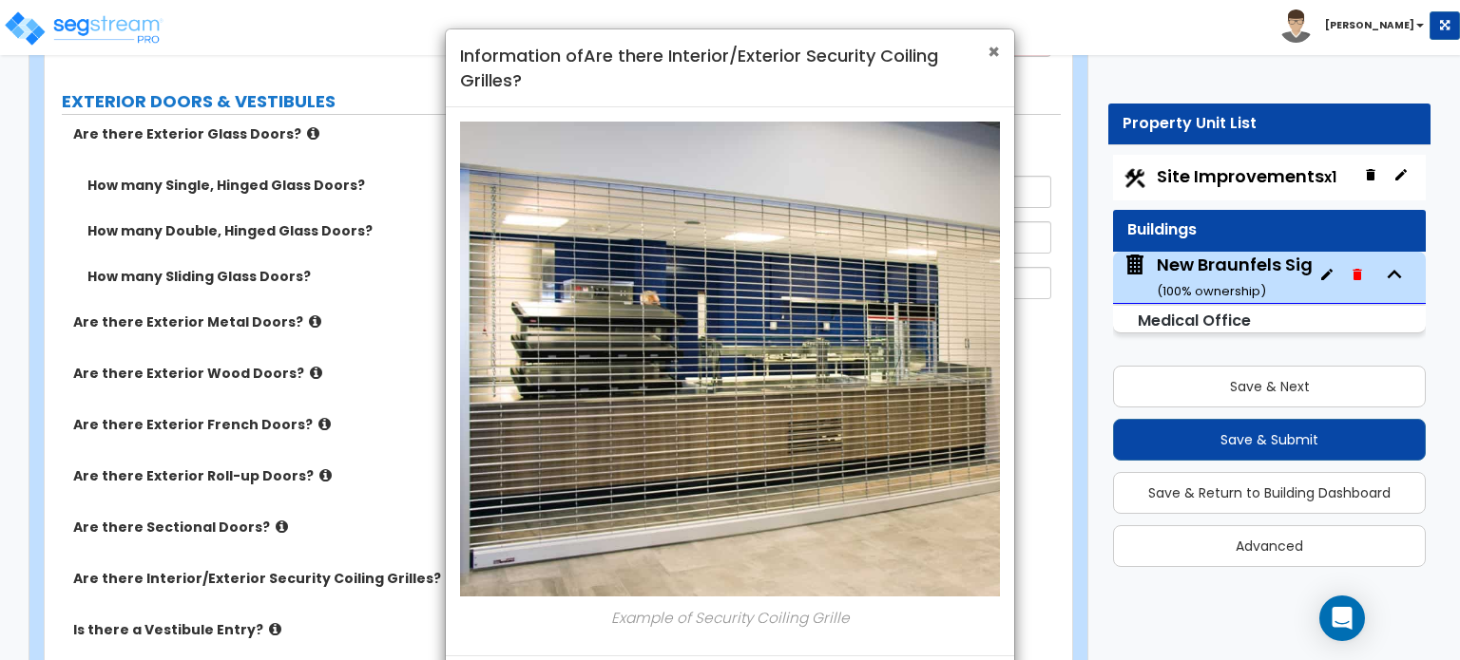
click at [992, 50] on span "×" at bounding box center [993, 52] width 12 height 28
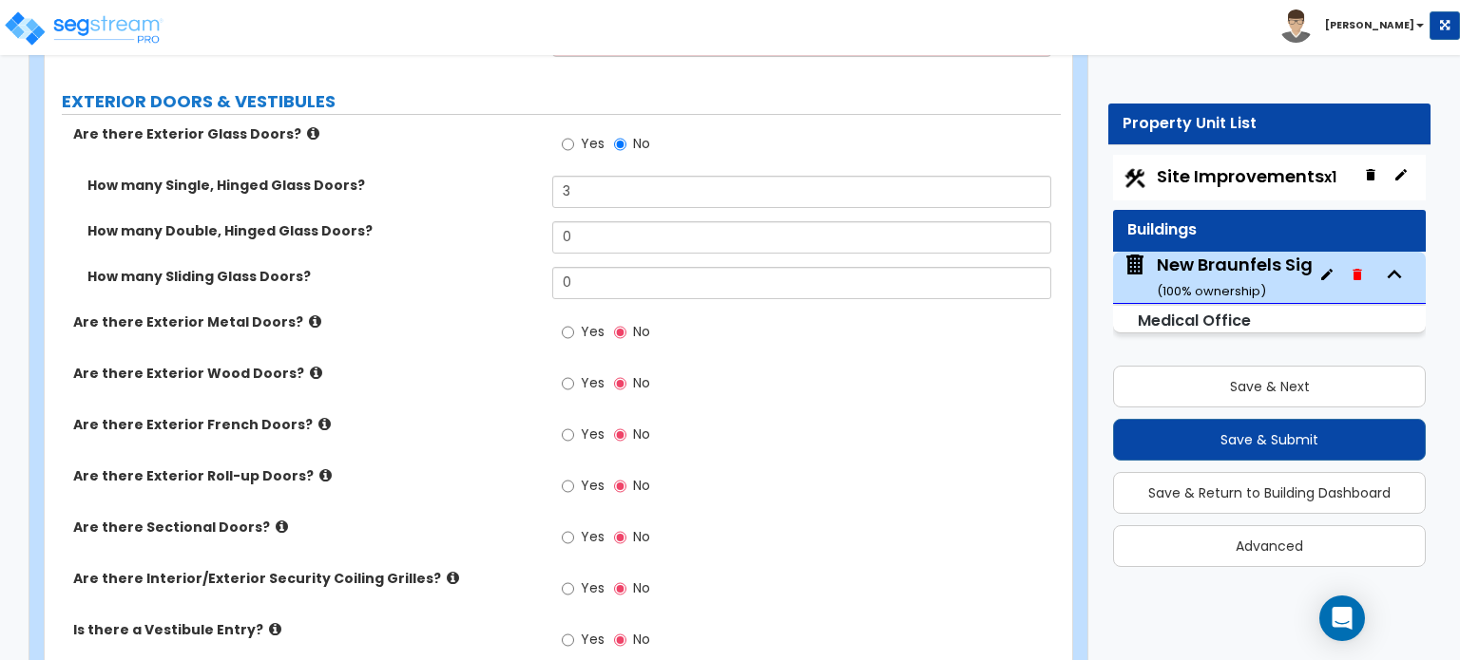
click at [269, 622] on icon at bounding box center [275, 629] width 12 height 14
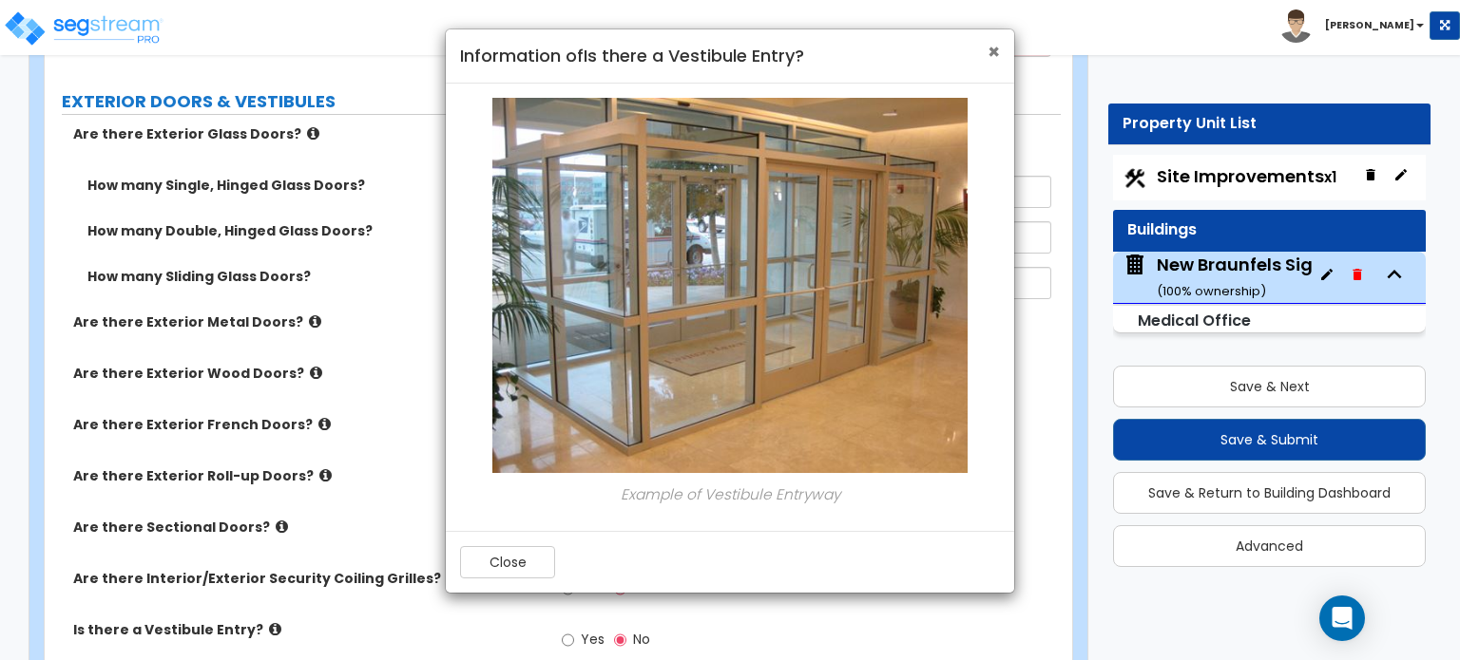
click at [998, 50] on span "×" at bounding box center [993, 52] width 12 height 28
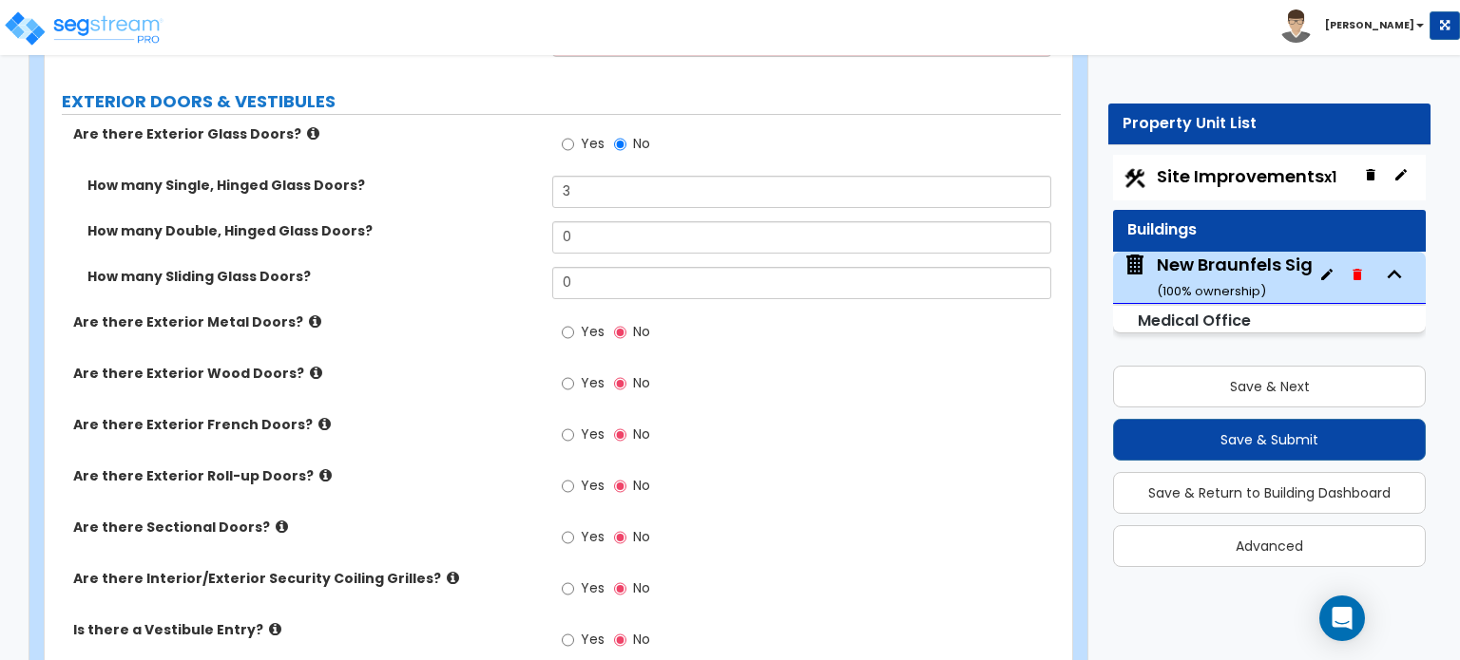
click at [309, 315] on icon at bounding box center [315, 322] width 12 height 14
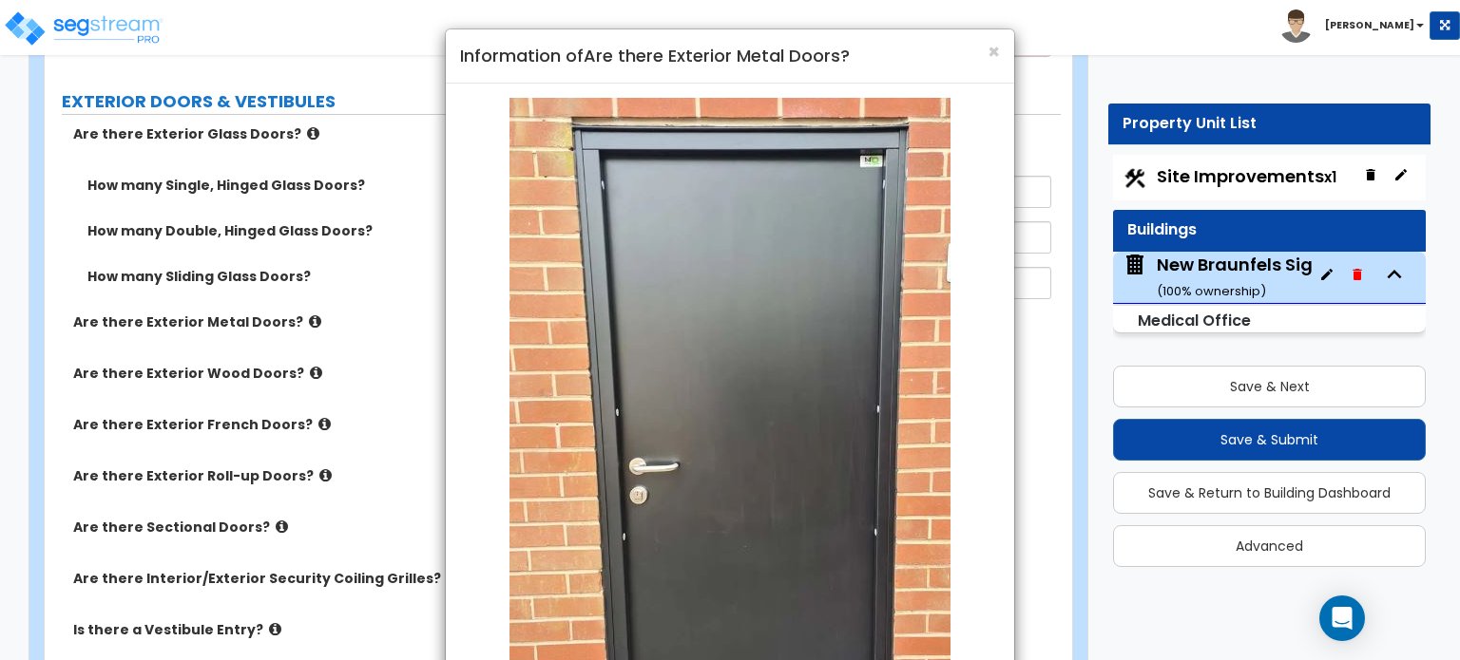
click at [1000, 46] on div "× Information of Are there Exterior Metal Doors?" at bounding box center [730, 56] width 568 height 54
click at [997, 51] on span "×" at bounding box center [993, 52] width 12 height 28
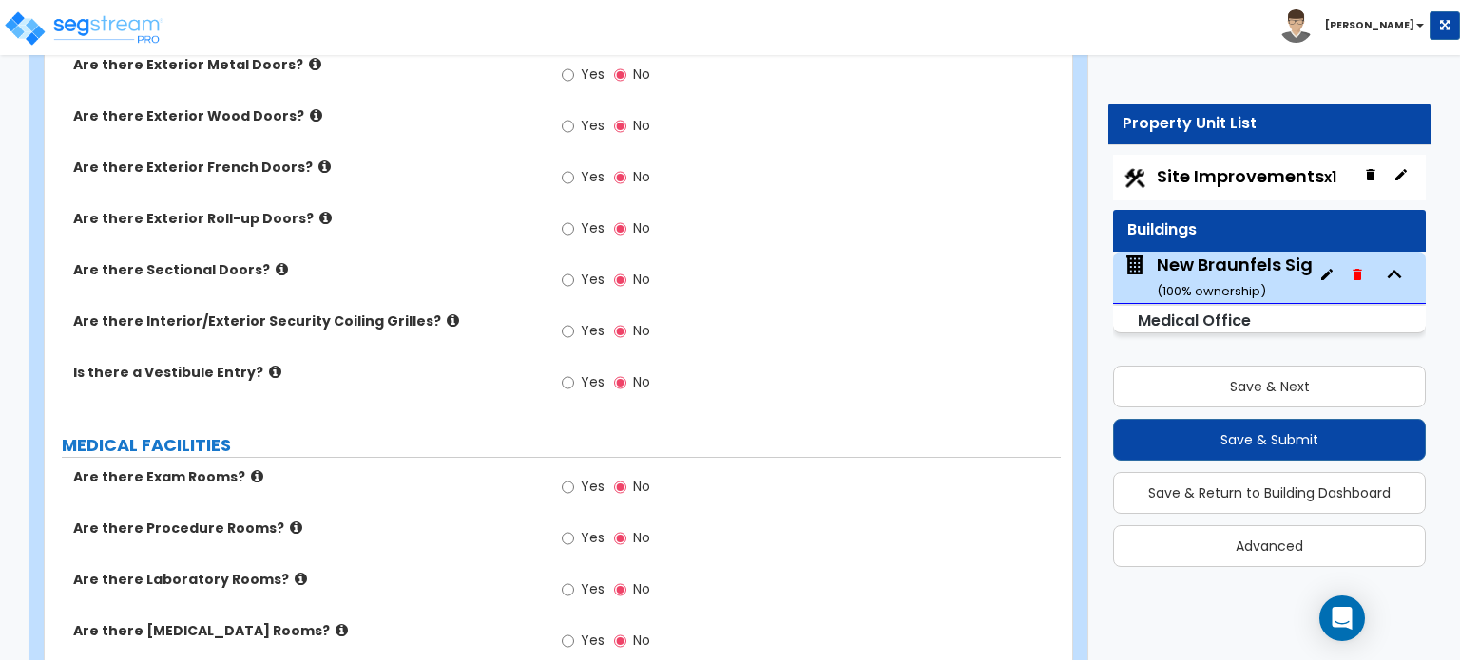
scroll to position [3007, 0]
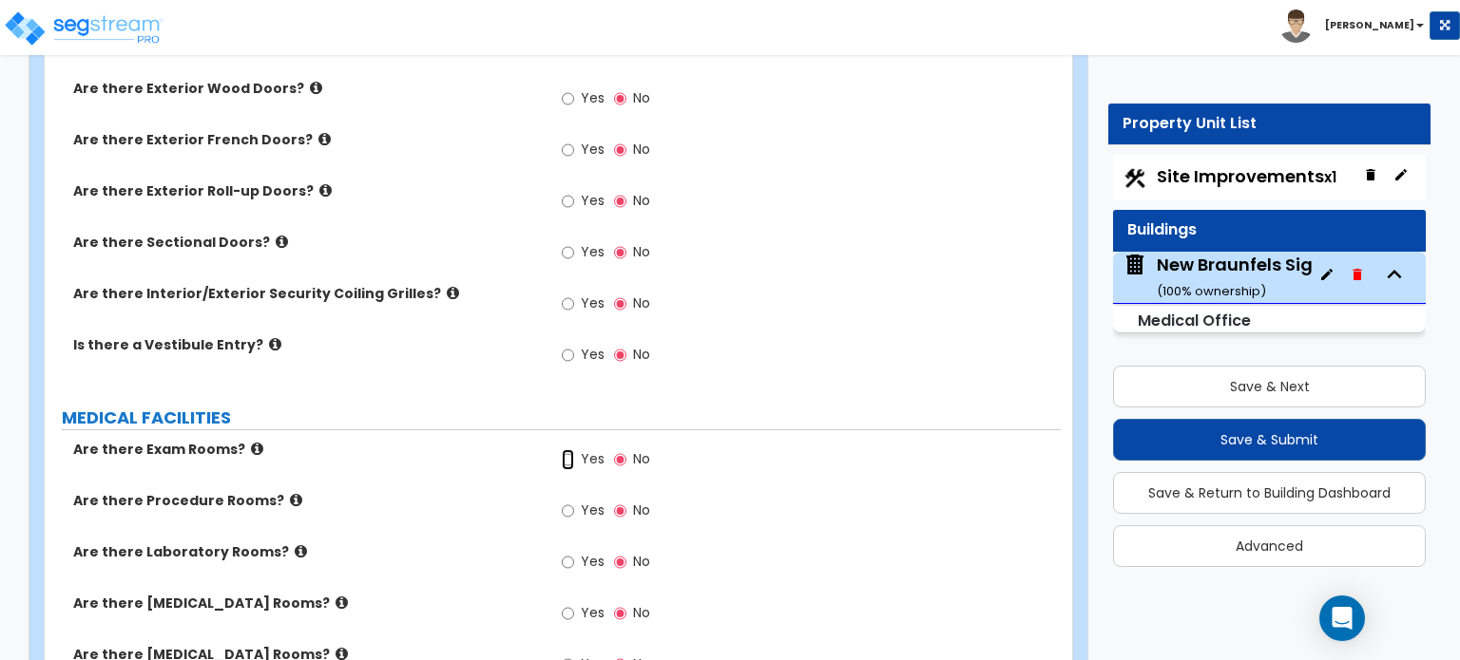
click at [563, 449] on input "Yes" at bounding box center [568, 459] width 12 height 21
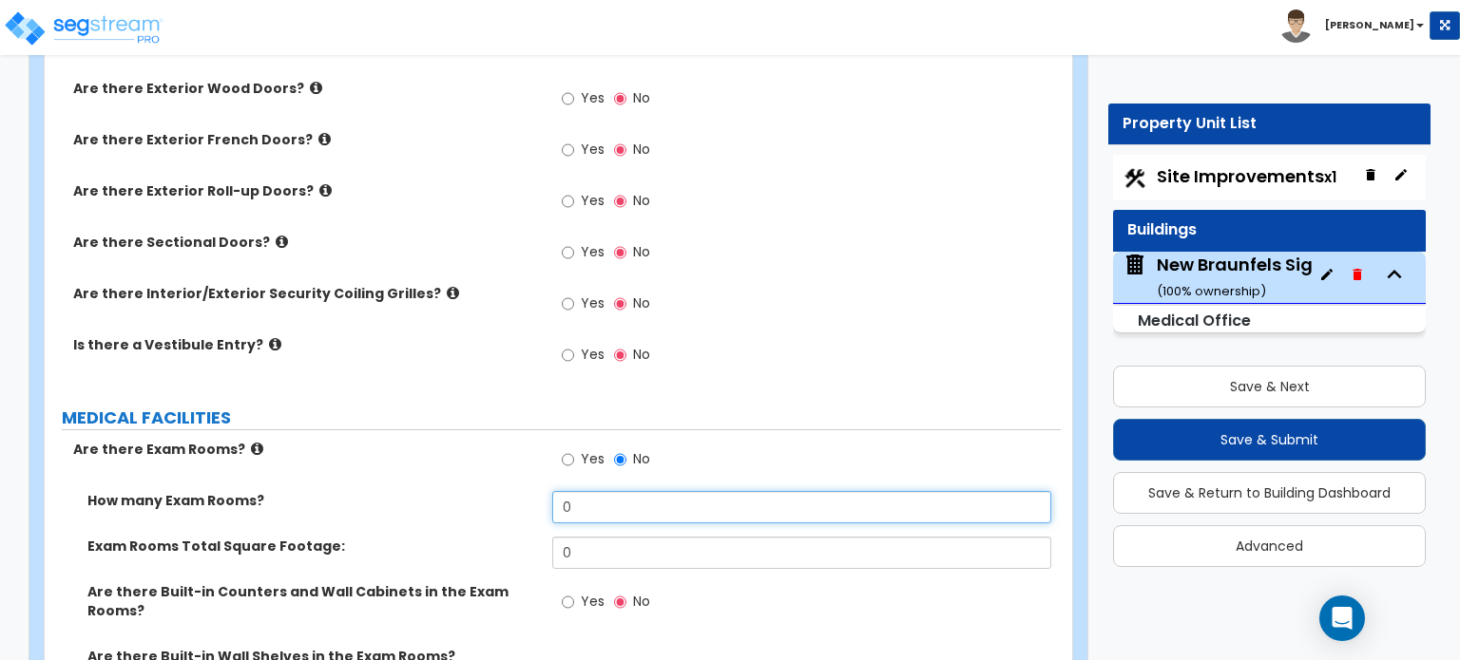
drag, startPoint x: 597, startPoint y: 474, endPoint x: 506, endPoint y: 477, distance: 90.3
click at [506, 491] on div "How many Exam Rooms? 0" at bounding box center [553, 514] width 1016 height 46
type input "6"
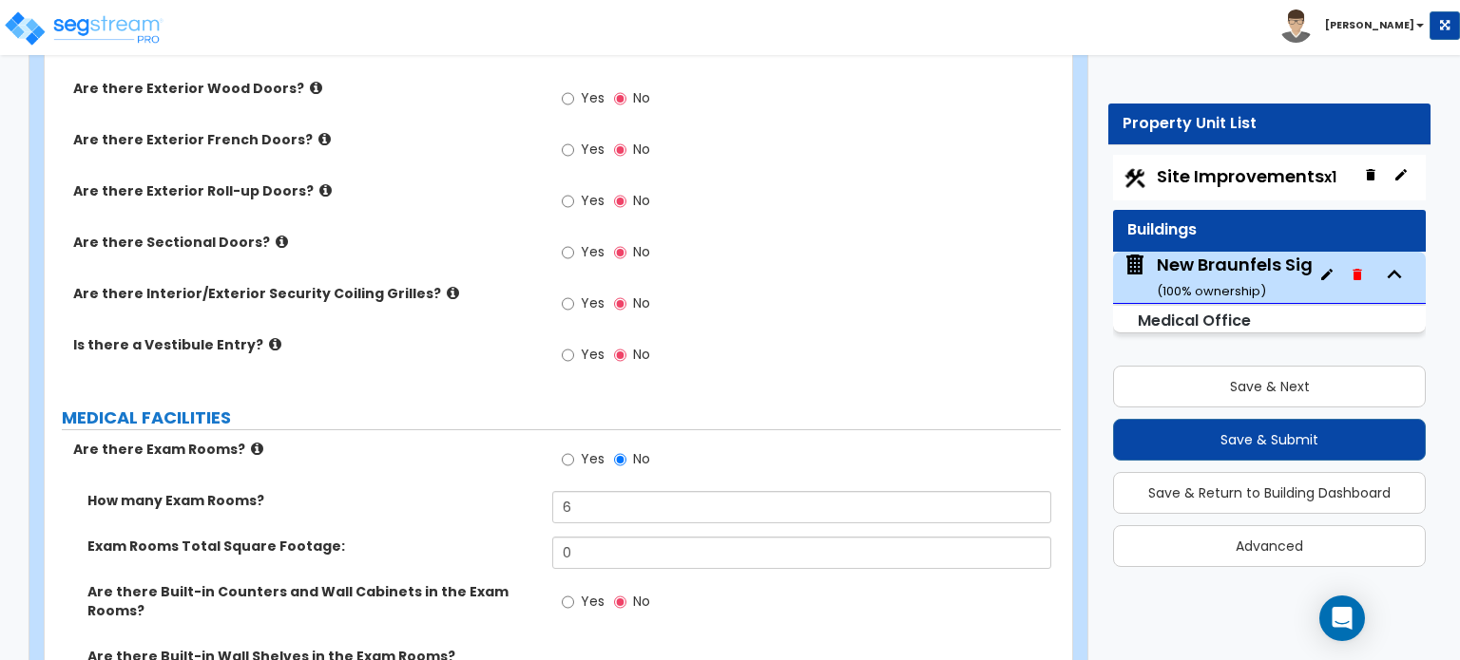
click at [800, 583] on div "Yes No" at bounding box center [805, 608] width 507 height 51
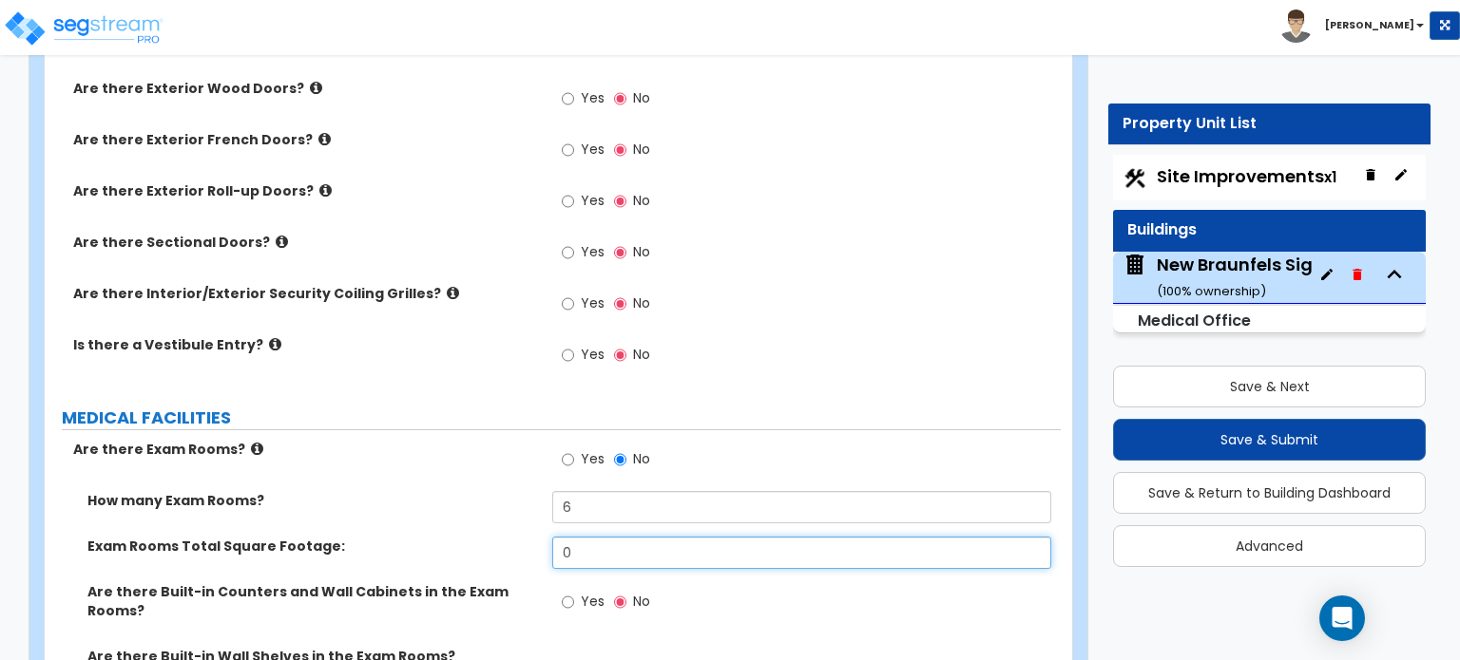
drag, startPoint x: 563, startPoint y: 536, endPoint x: 549, endPoint y: 538, distance: 13.4
click at [549, 538] on div "Exam Rooms Total Square Footage: 0" at bounding box center [553, 560] width 1016 height 46
type input "538"
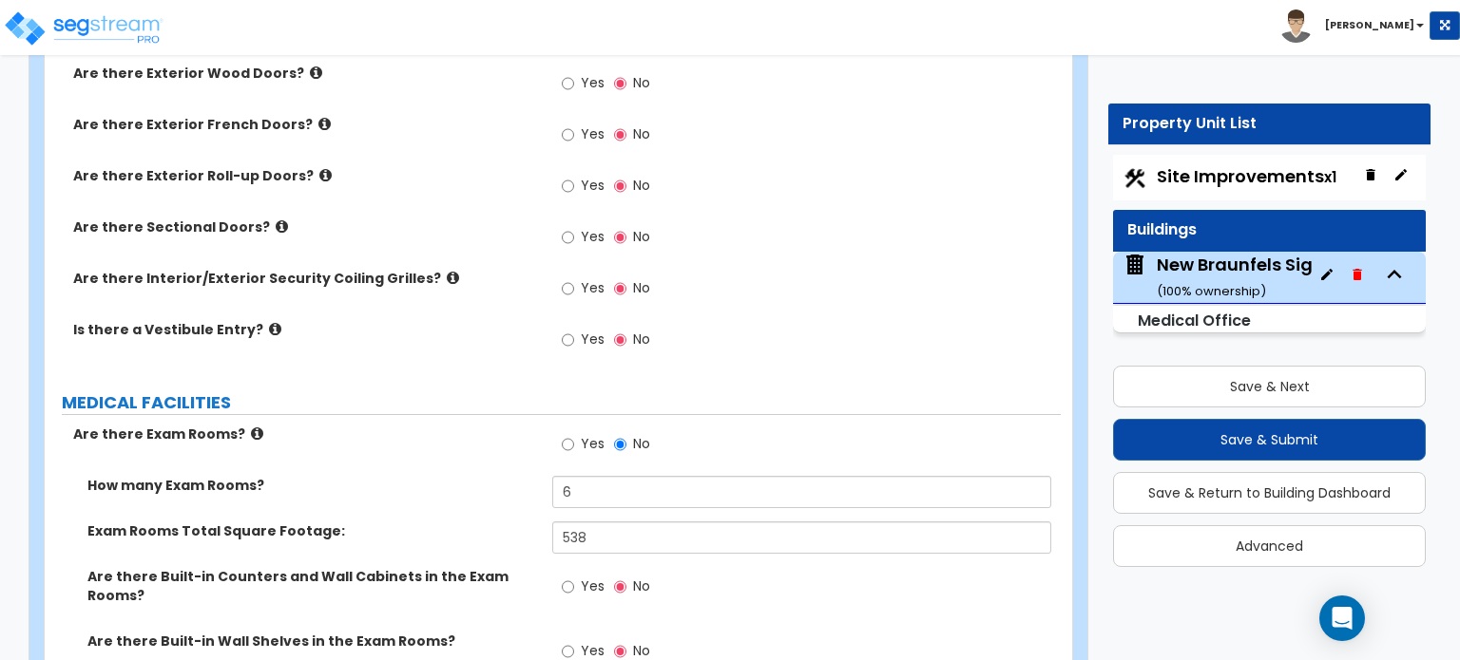
scroll to position [3102, 0]
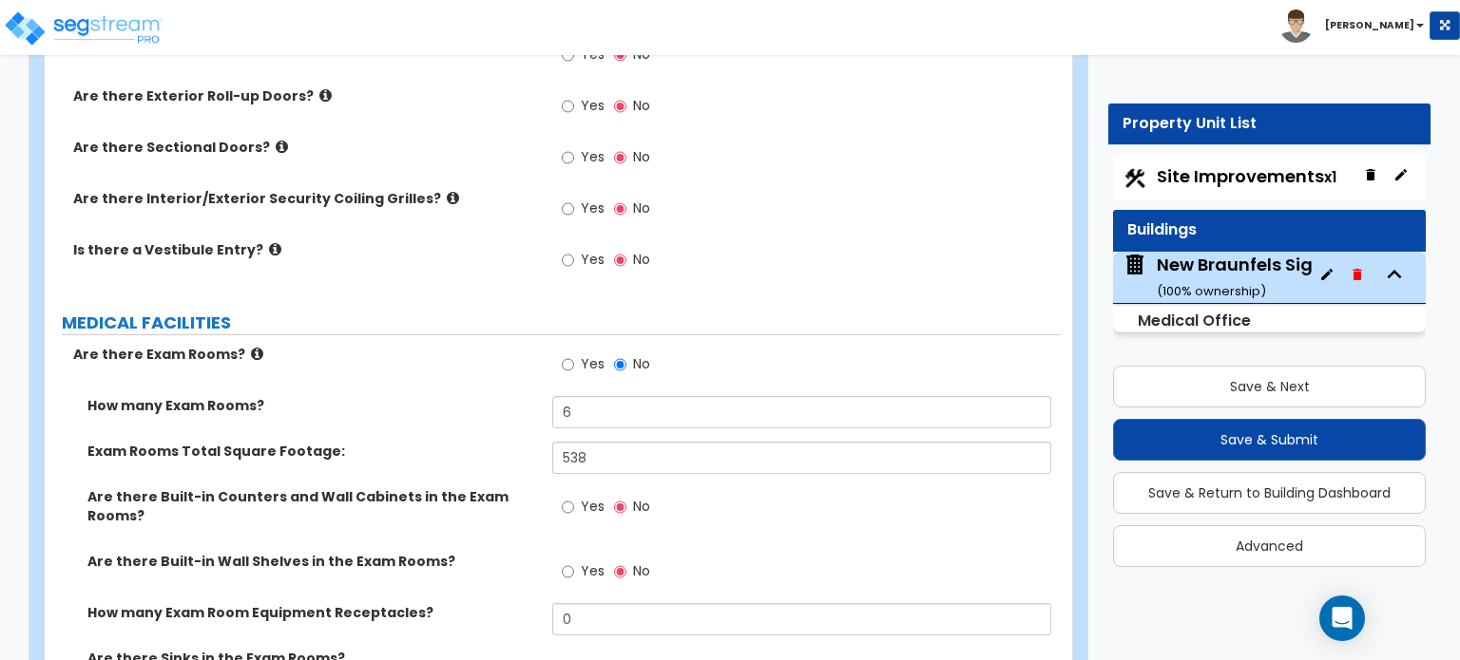
click at [561, 487] on div "Yes No" at bounding box center [605, 509] width 107 height 44
click at [559, 487] on div "Yes No" at bounding box center [605, 509] width 107 height 44
click at [566, 497] on input "Yes" at bounding box center [568, 507] width 12 height 21
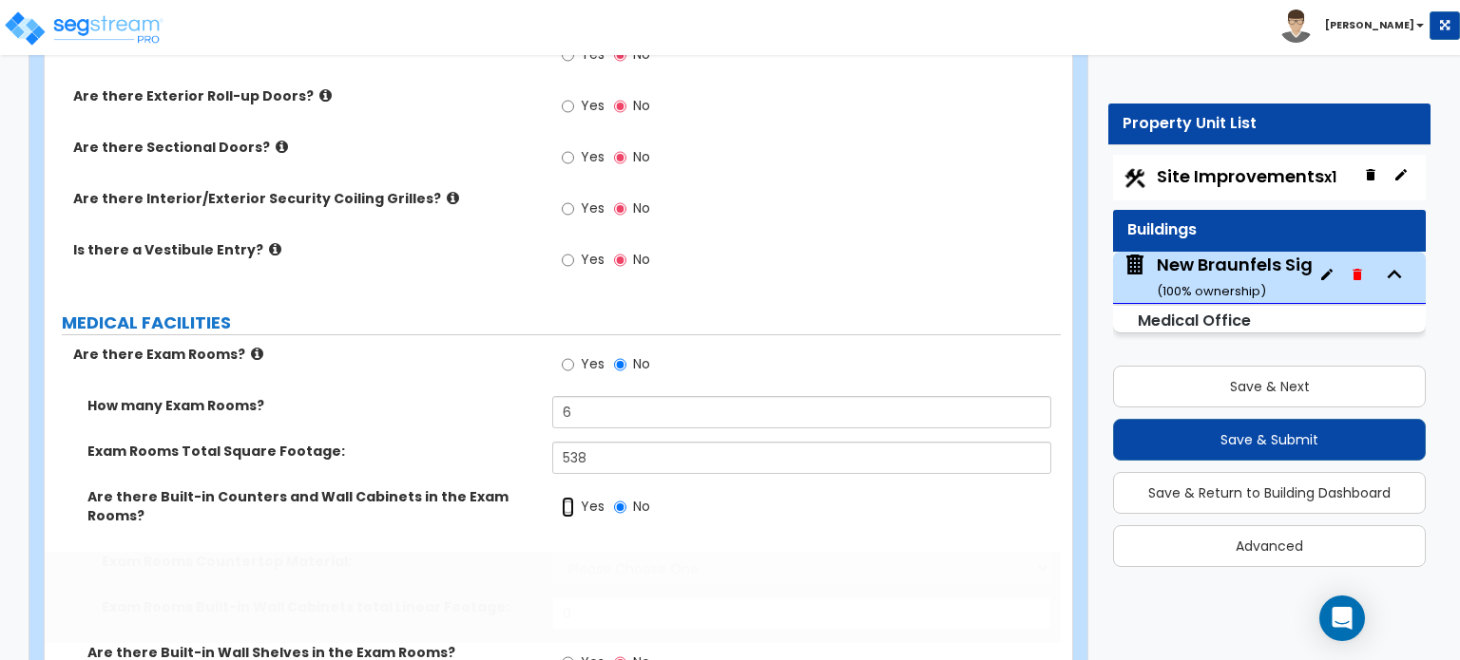
radio input "true"
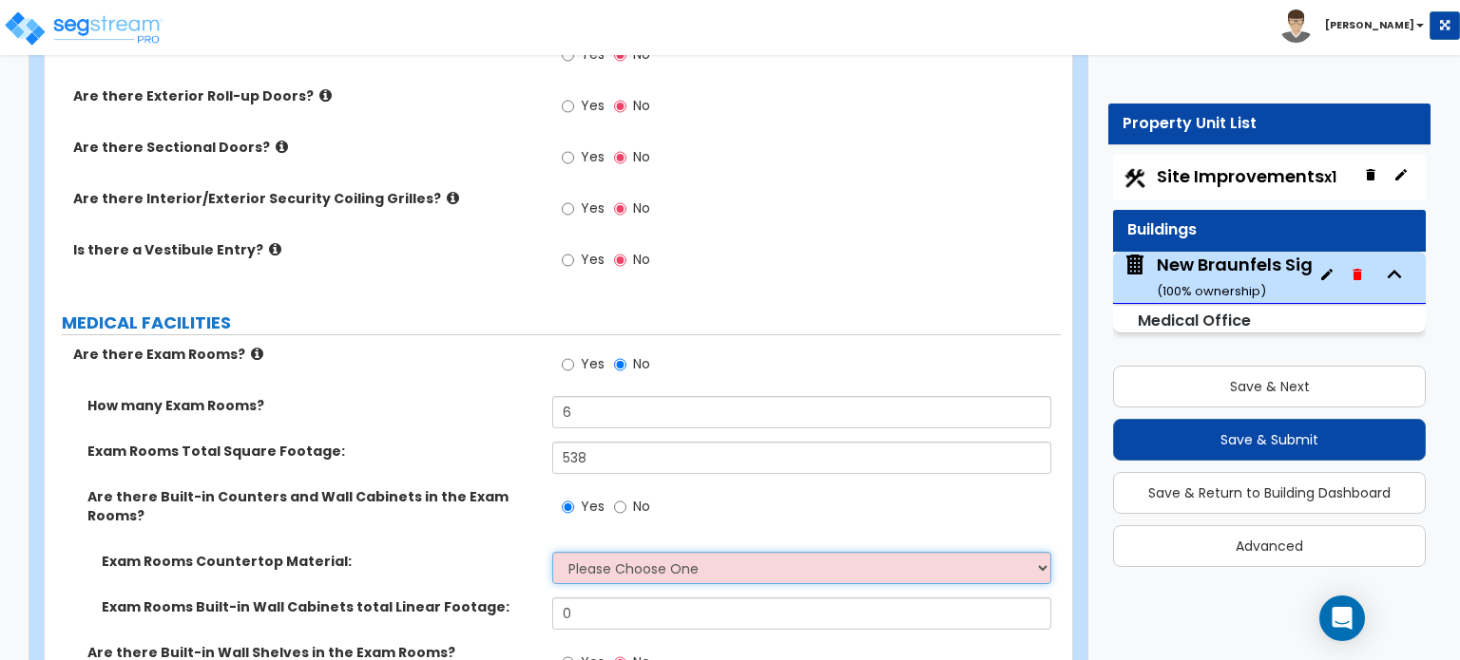
click at [632, 552] on select "Please Choose One Plastic Laminate Solid Surface Stone Quartz Marble Tile Wood …" at bounding box center [801, 568] width 498 height 32
select select "7"
click at [552, 552] on select "Please Choose One Plastic Laminate Solid Surface Stone Quartz Marble Tile Wood …" at bounding box center [801, 568] width 498 height 32
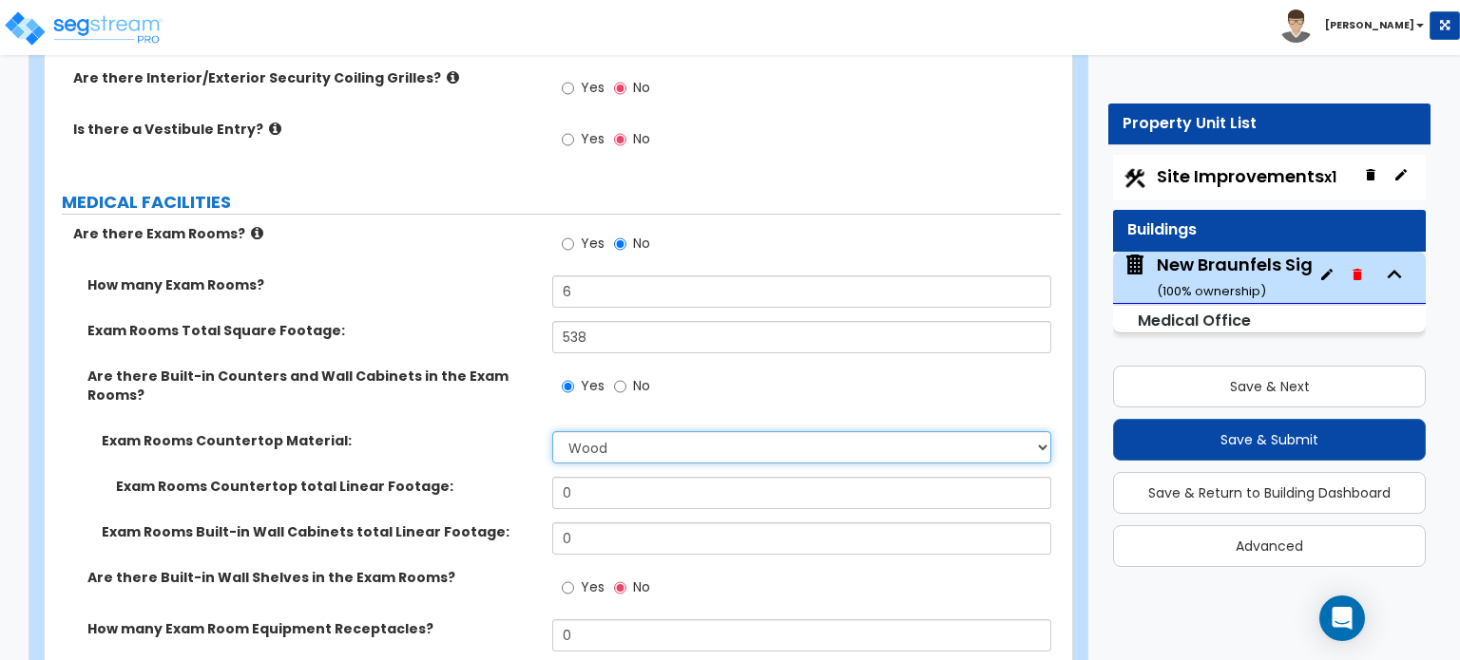
scroll to position [3387, 0]
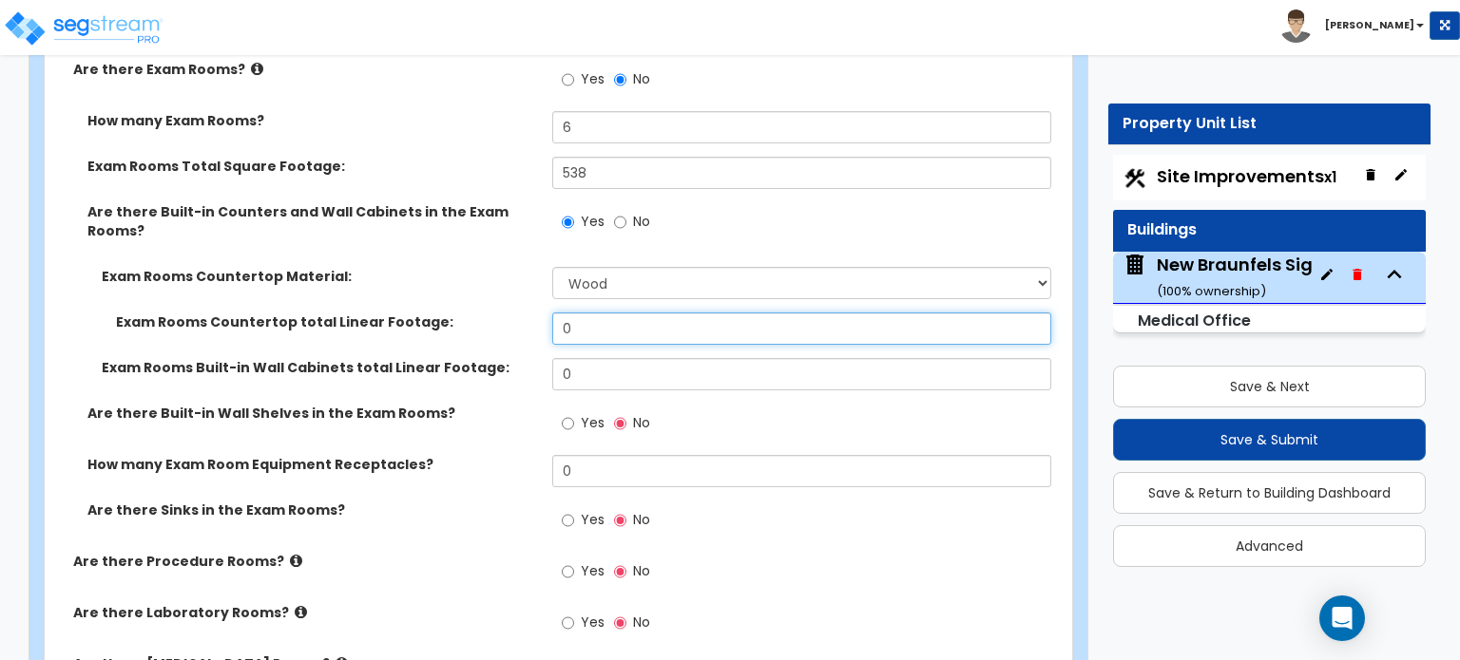
drag, startPoint x: 585, startPoint y: 296, endPoint x: 547, endPoint y: 307, distance: 39.4
click at [547, 313] on div "Exam Rooms Countertop total Linear Footage: 0" at bounding box center [553, 336] width 1016 height 46
type input "12"
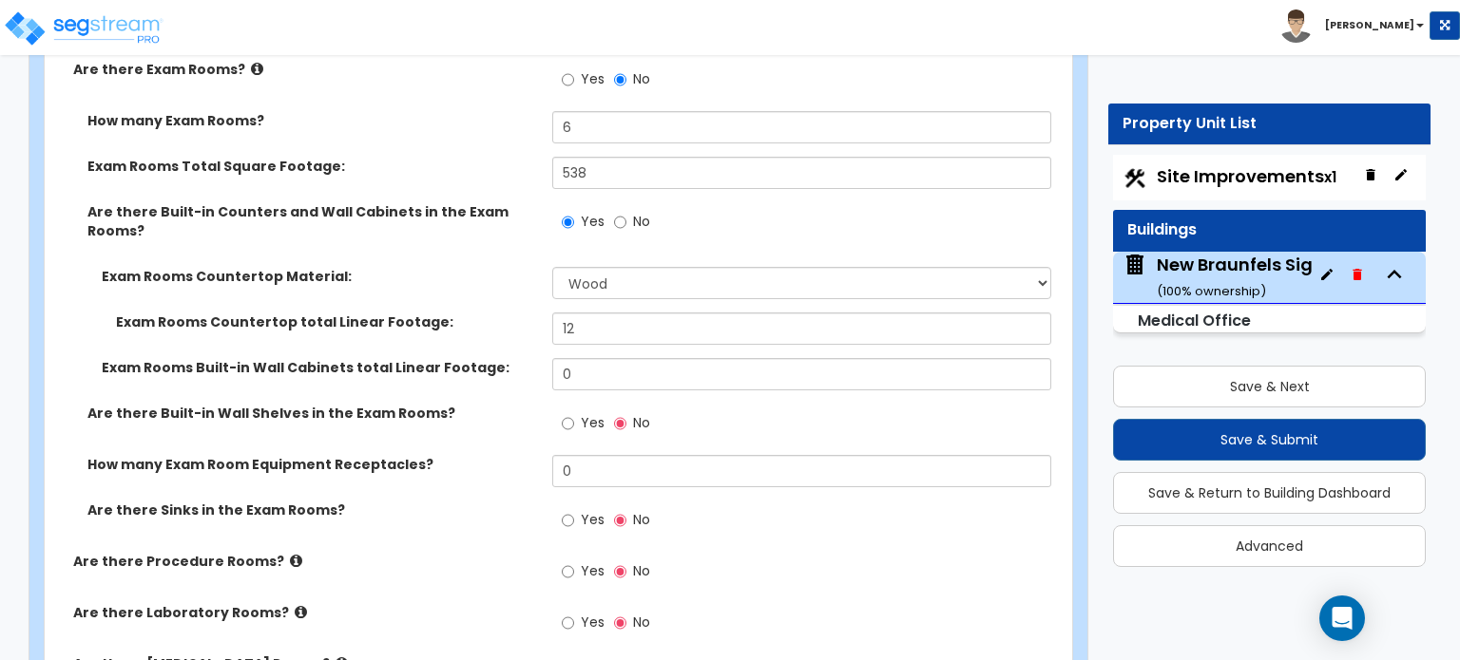
click at [561, 404] on div "Yes No" at bounding box center [605, 426] width 107 height 44
click at [566, 413] on input "Yes" at bounding box center [568, 423] width 12 height 21
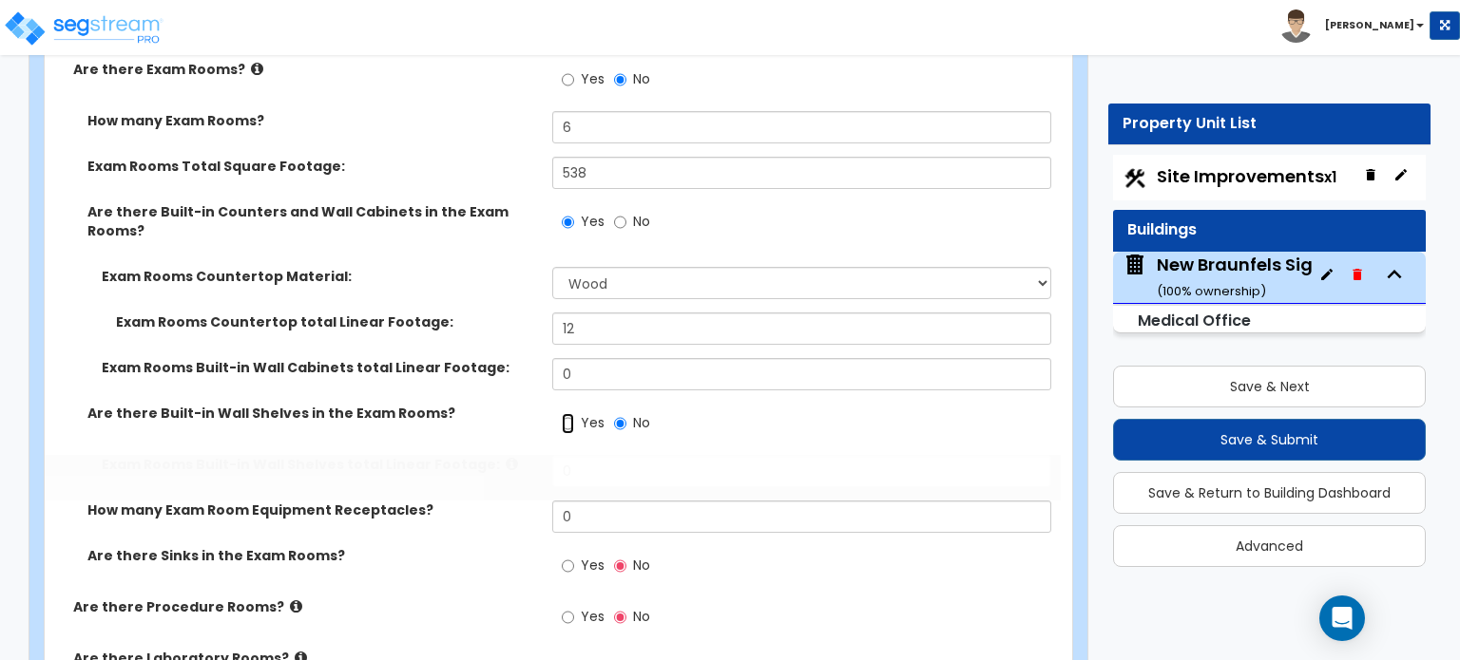
radio input "true"
click at [506, 457] on icon at bounding box center [512, 464] width 12 height 14
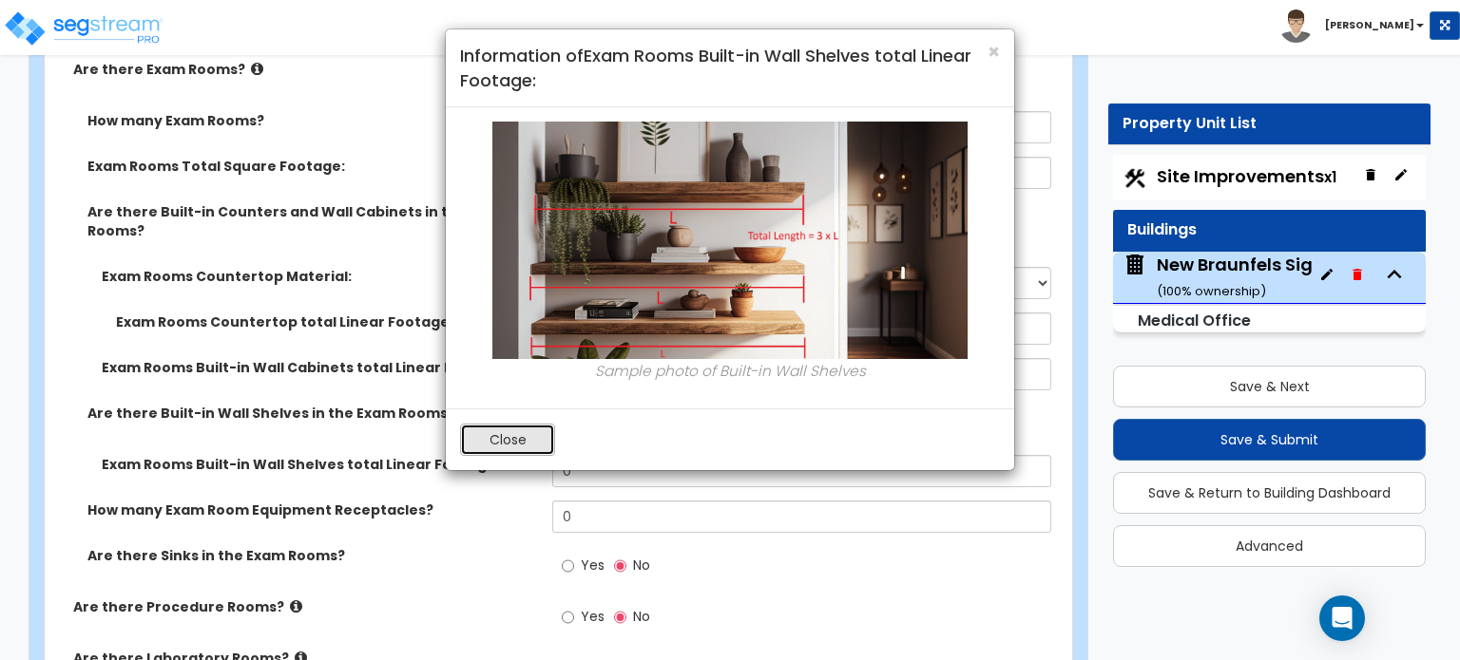
click at [509, 429] on button "Close" at bounding box center [507, 440] width 95 height 32
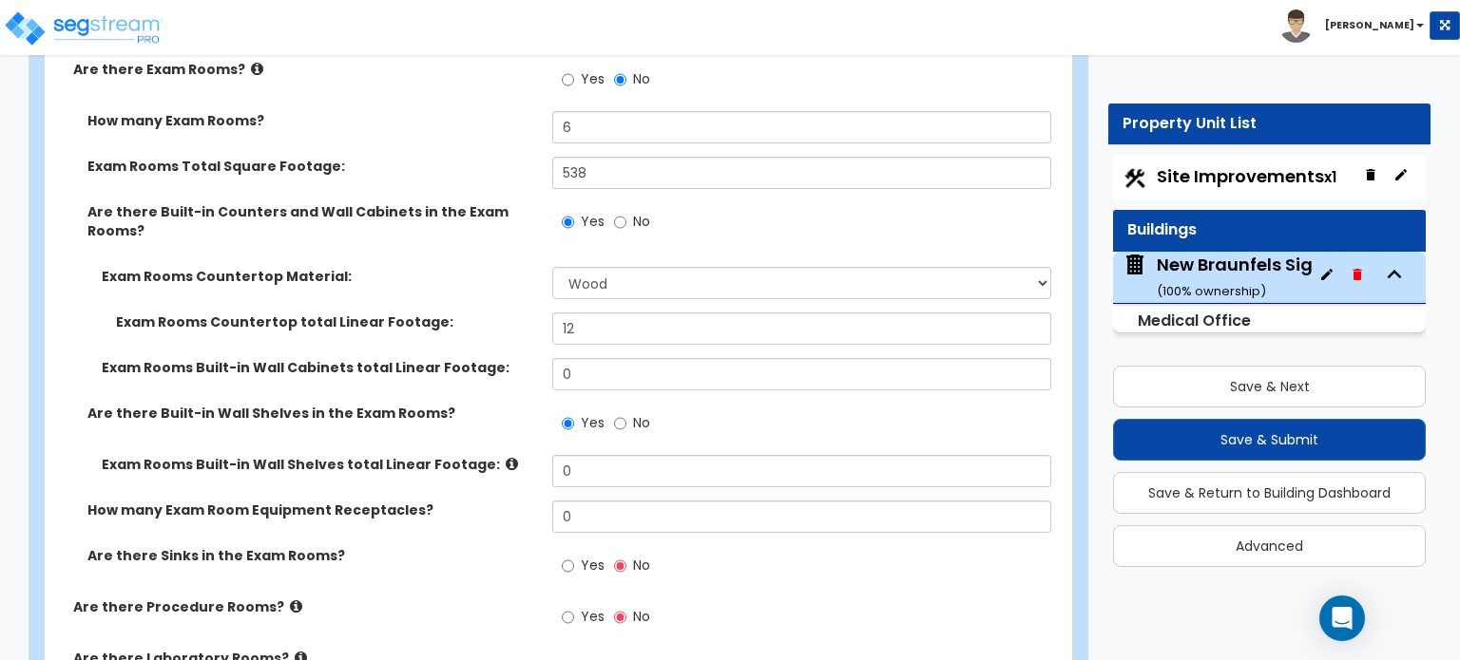
click at [506, 457] on icon at bounding box center [512, 464] width 12 height 14
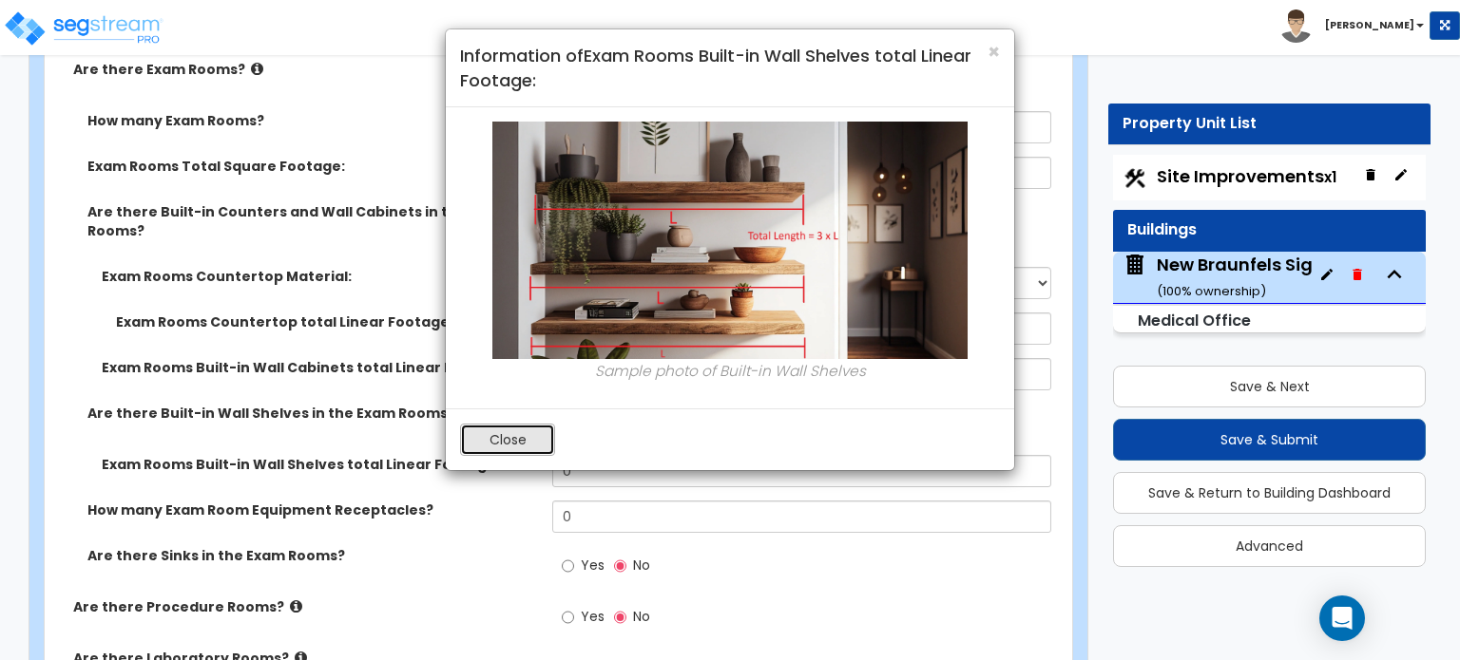
click at [512, 438] on button "Close" at bounding box center [507, 440] width 95 height 32
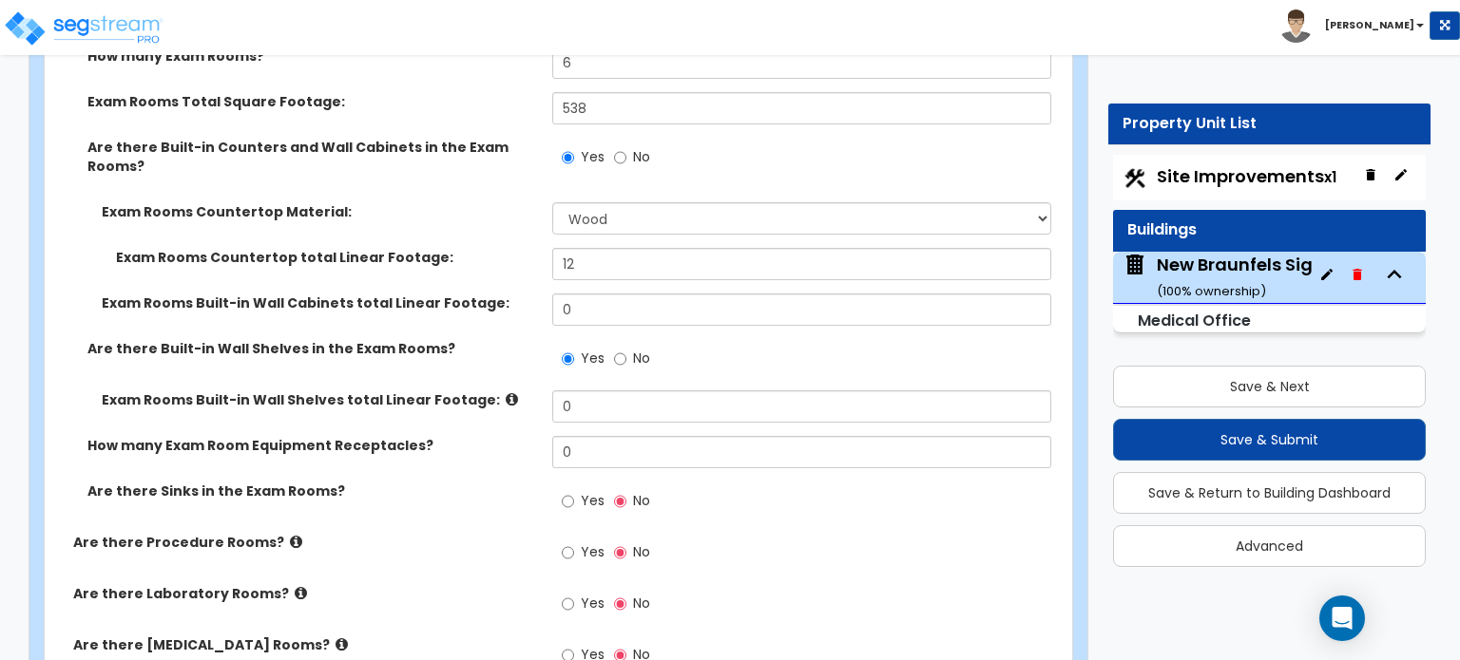
scroll to position [3482, 0]
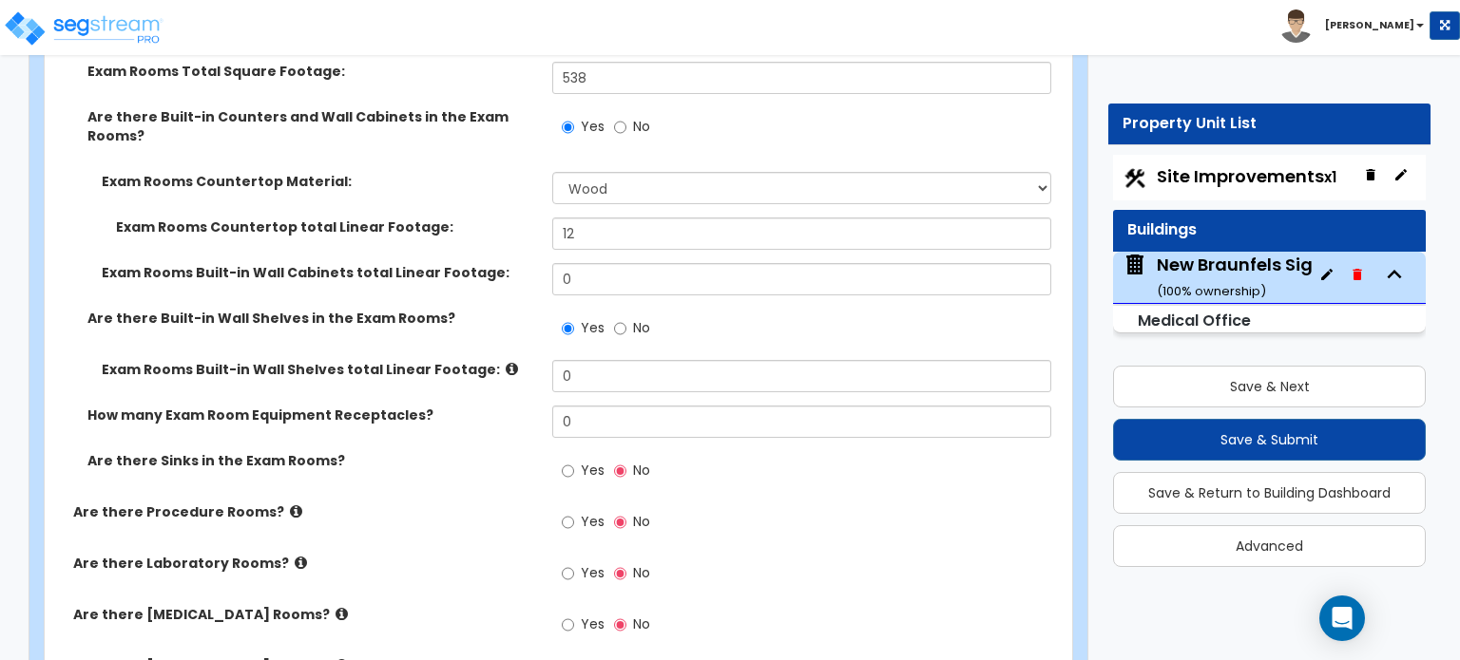
click at [559, 451] on div "Yes No" at bounding box center [605, 473] width 107 height 44
click at [563, 461] on input "Yes" at bounding box center [568, 471] width 12 height 21
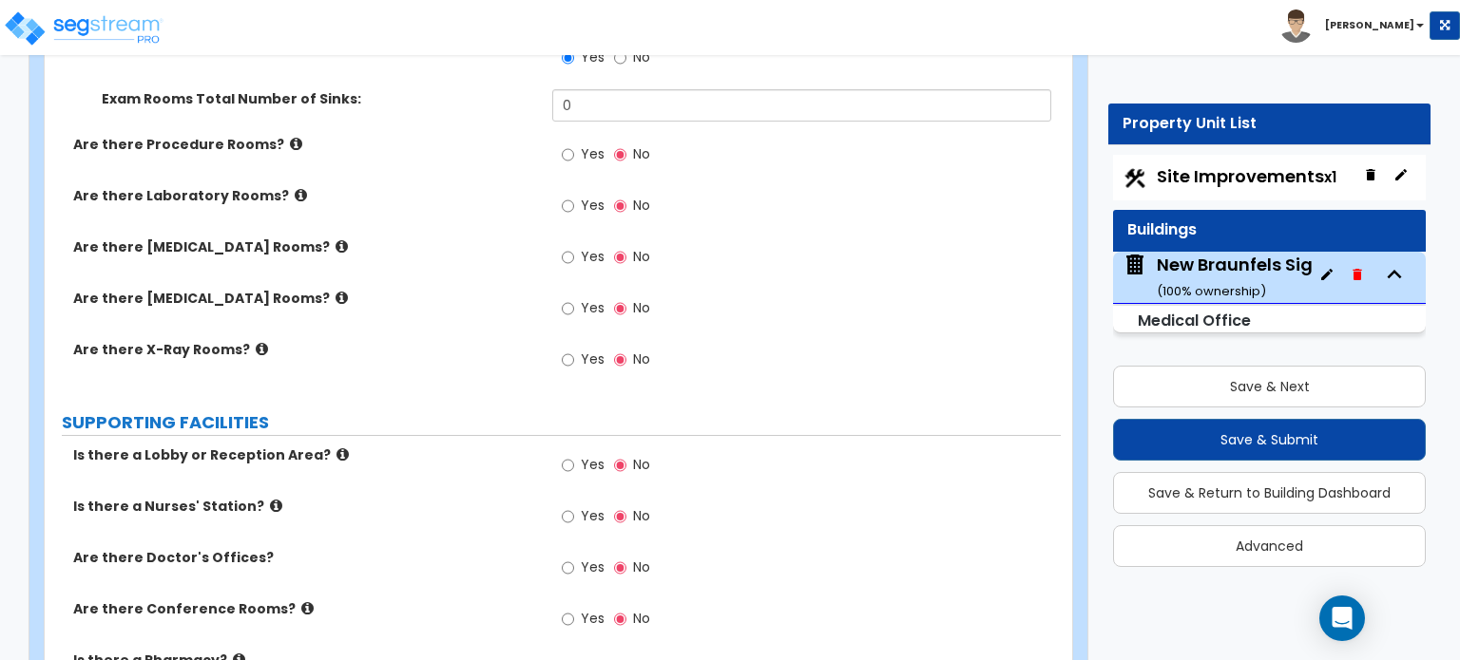
scroll to position [3526, 0]
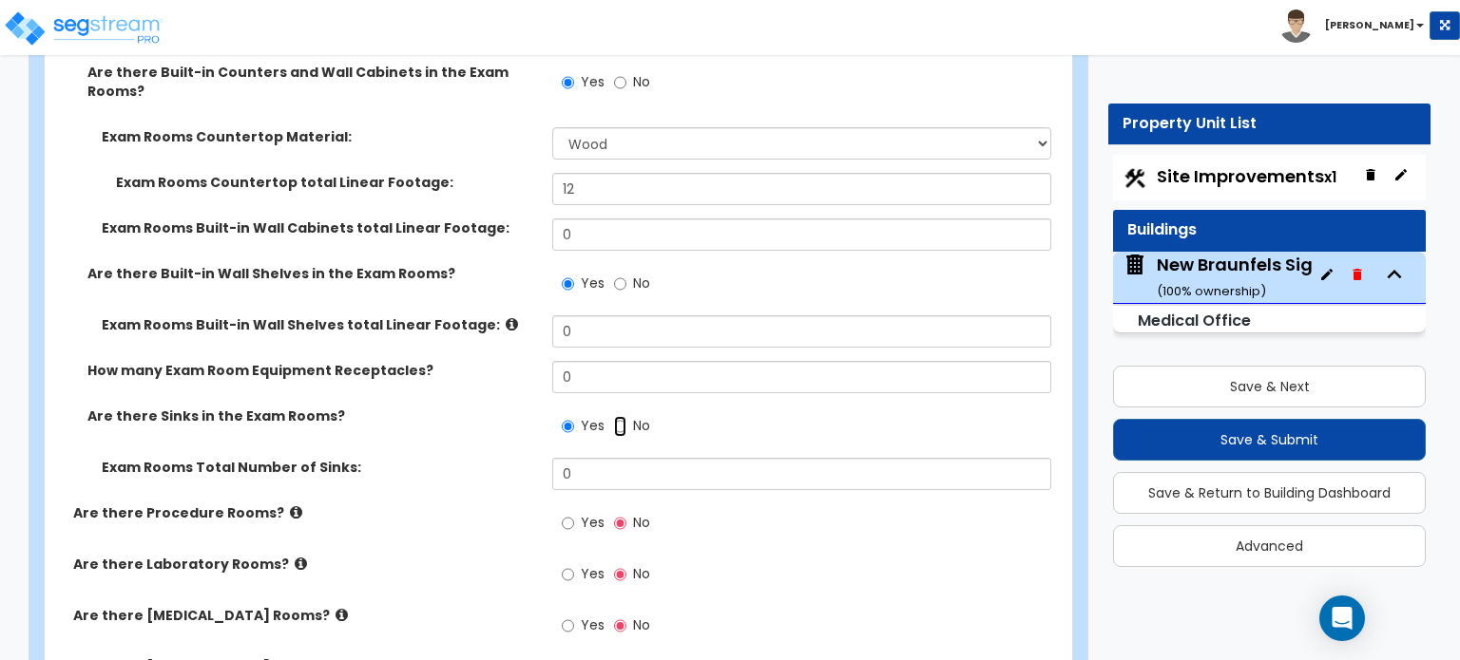
click at [621, 416] on input "No" at bounding box center [620, 426] width 12 height 21
radio input "false"
radio input "true"
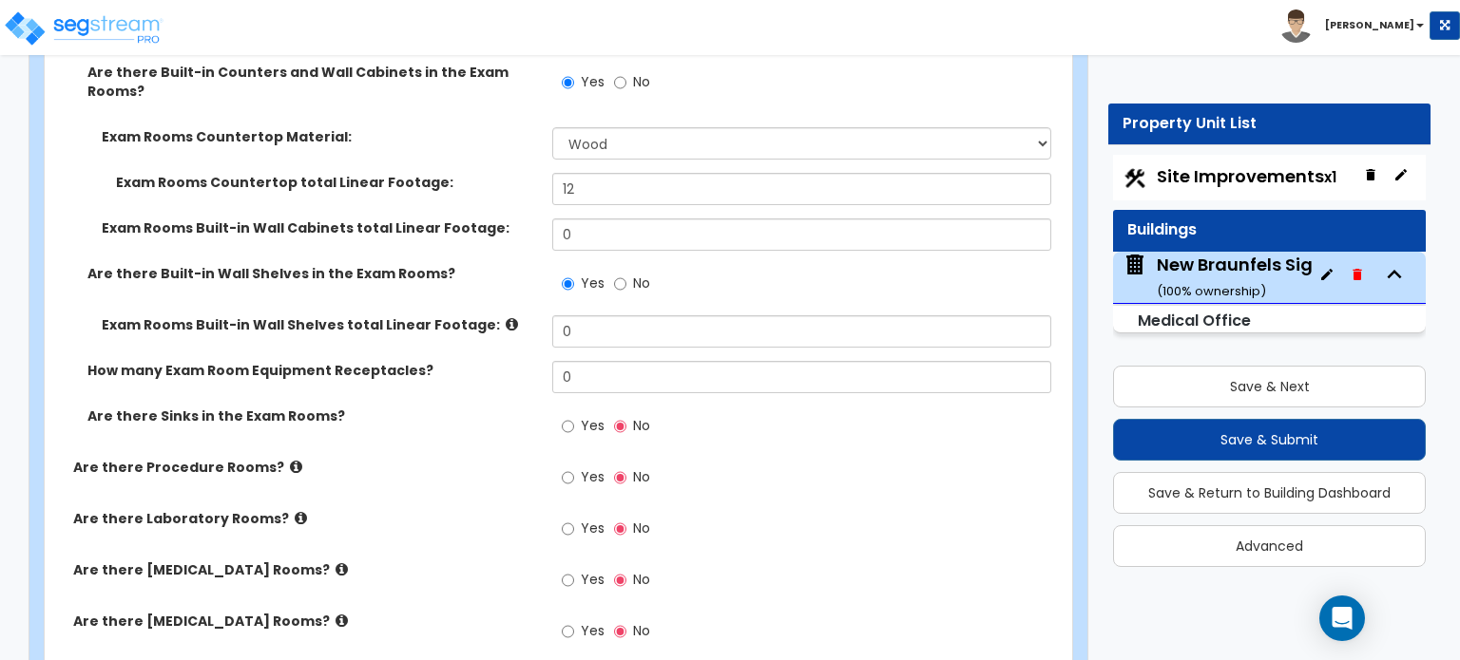
click at [290, 460] on icon at bounding box center [296, 467] width 12 height 14
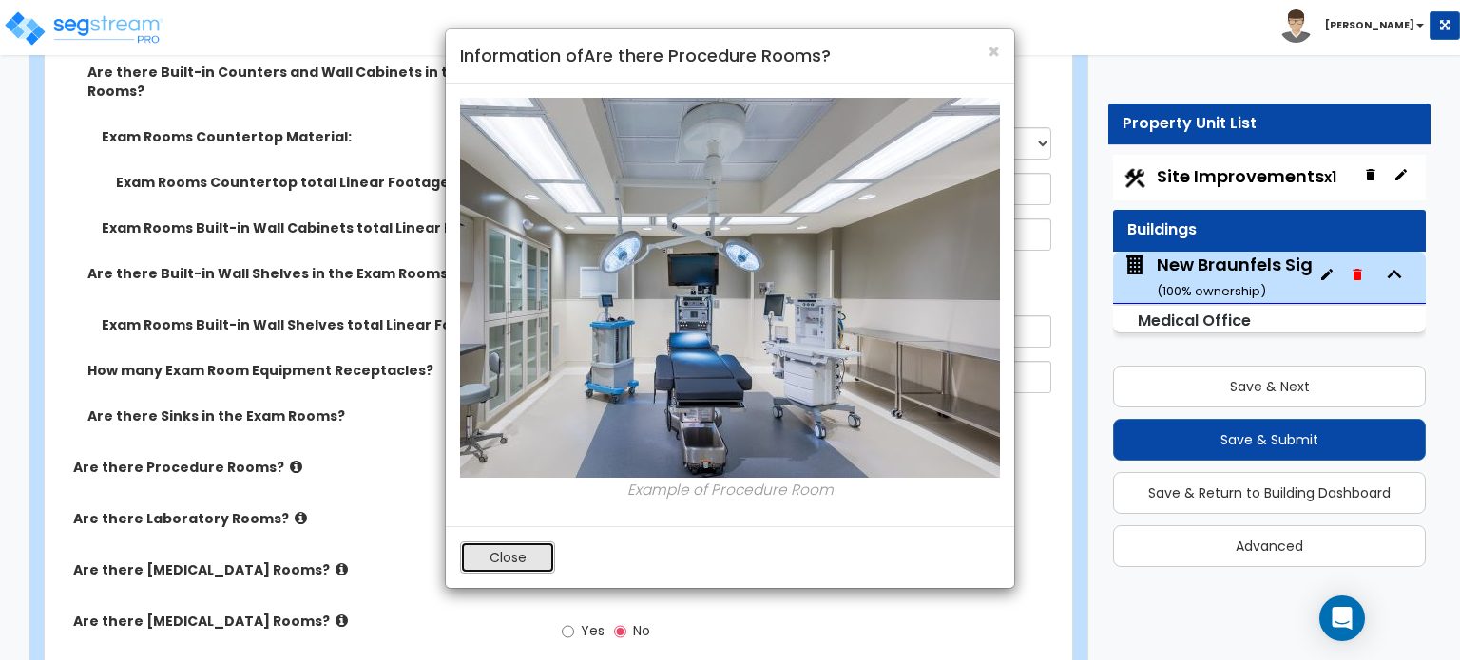
click at [489, 555] on button "Close" at bounding box center [507, 558] width 95 height 32
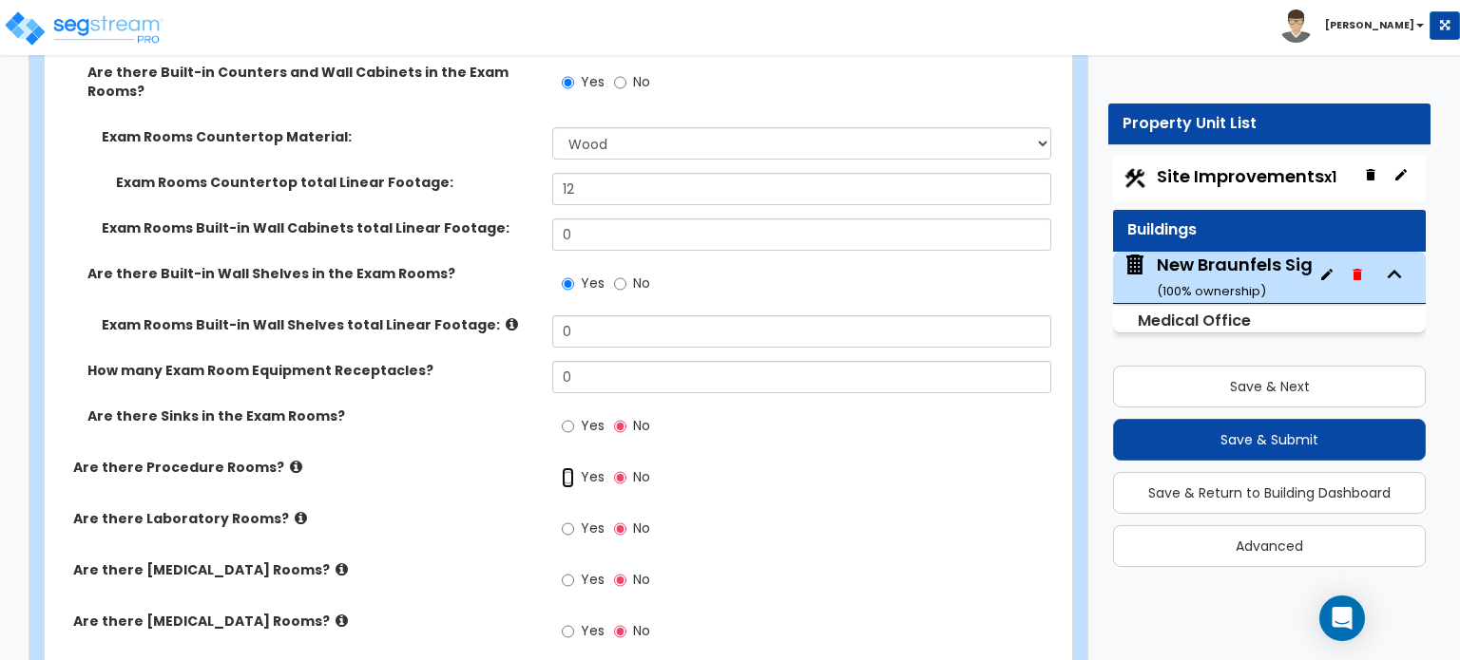
click at [562, 468] on input "Yes" at bounding box center [568, 478] width 12 height 21
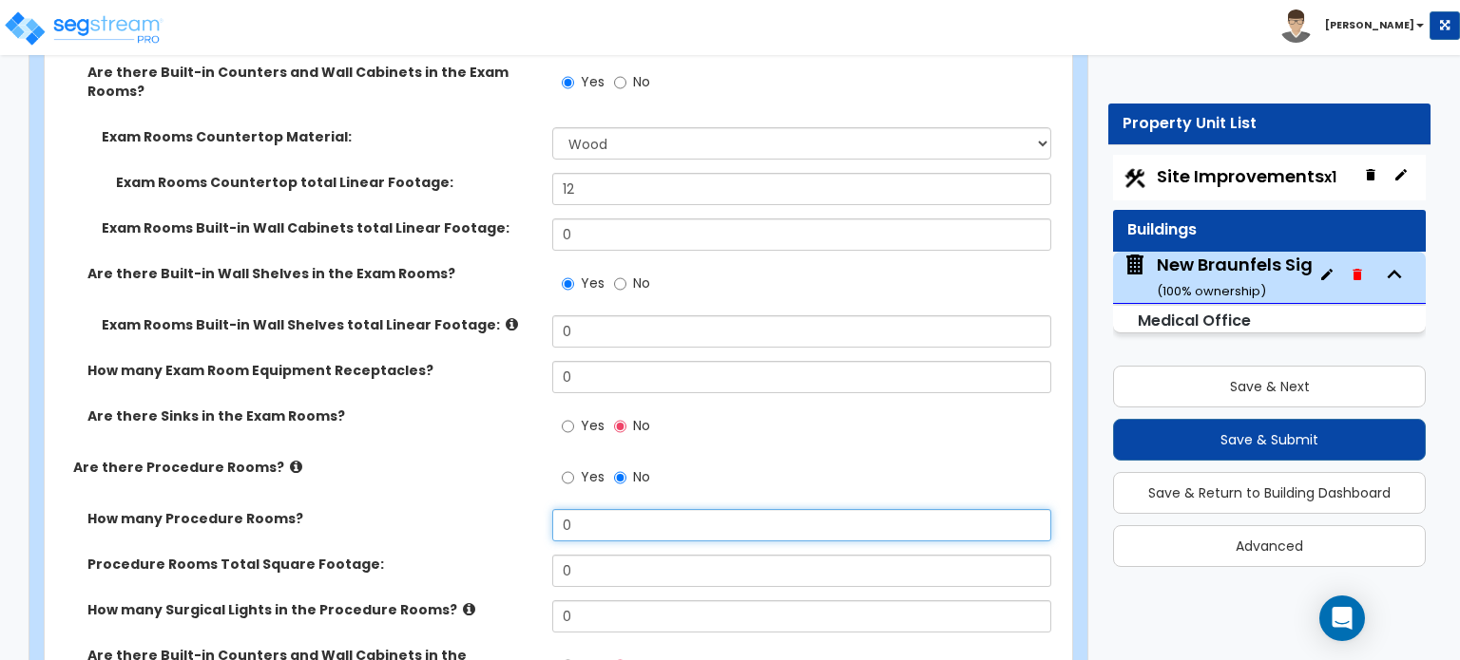
drag, startPoint x: 583, startPoint y: 495, endPoint x: 544, endPoint y: 490, distance: 39.2
click at [544, 509] on div "How many Procedure Rooms? 0" at bounding box center [553, 532] width 1016 height 46
type input "1"
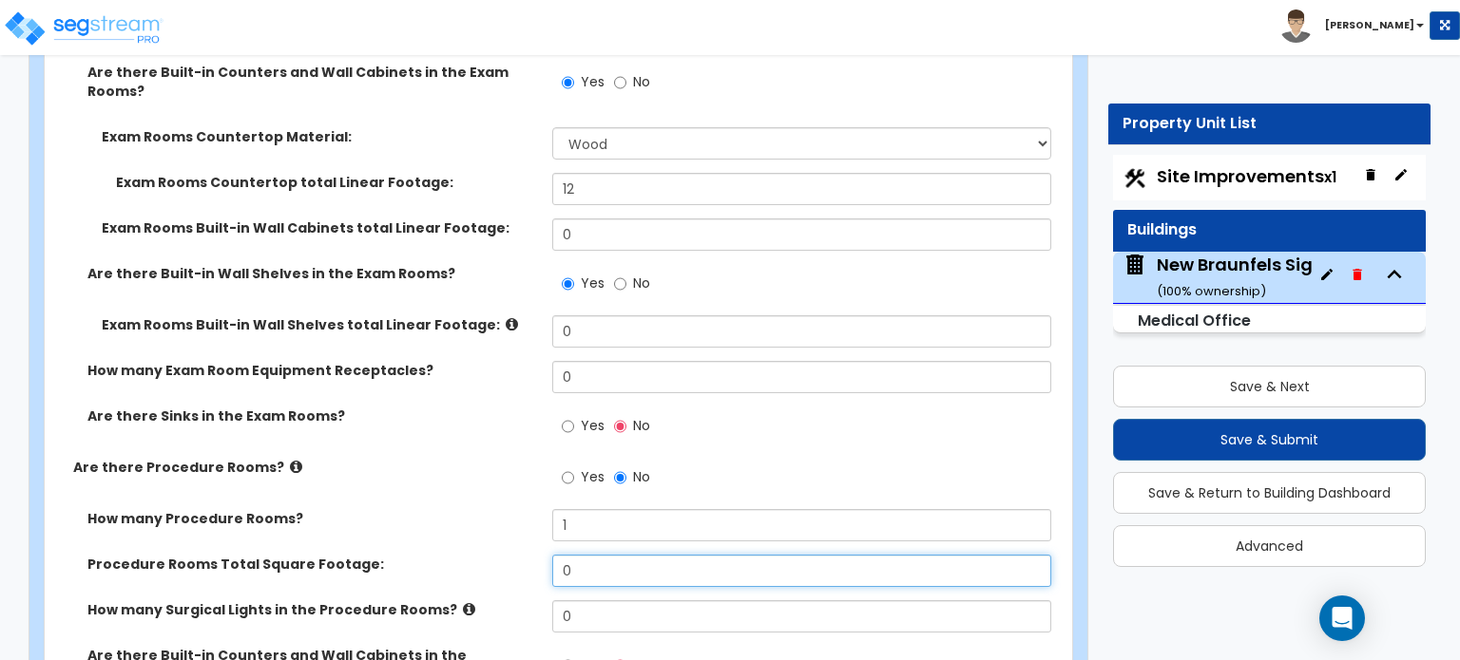
drag, startPoint x: 605, startPoint y: 528, endPoint x: 512, endPoint y: 547, distance: 95.0
click at [516, 555] on div "Procedure Rooms Total Square Footage: 0" at bounding box center [553, 578] width 1016 height 46
type input "285"
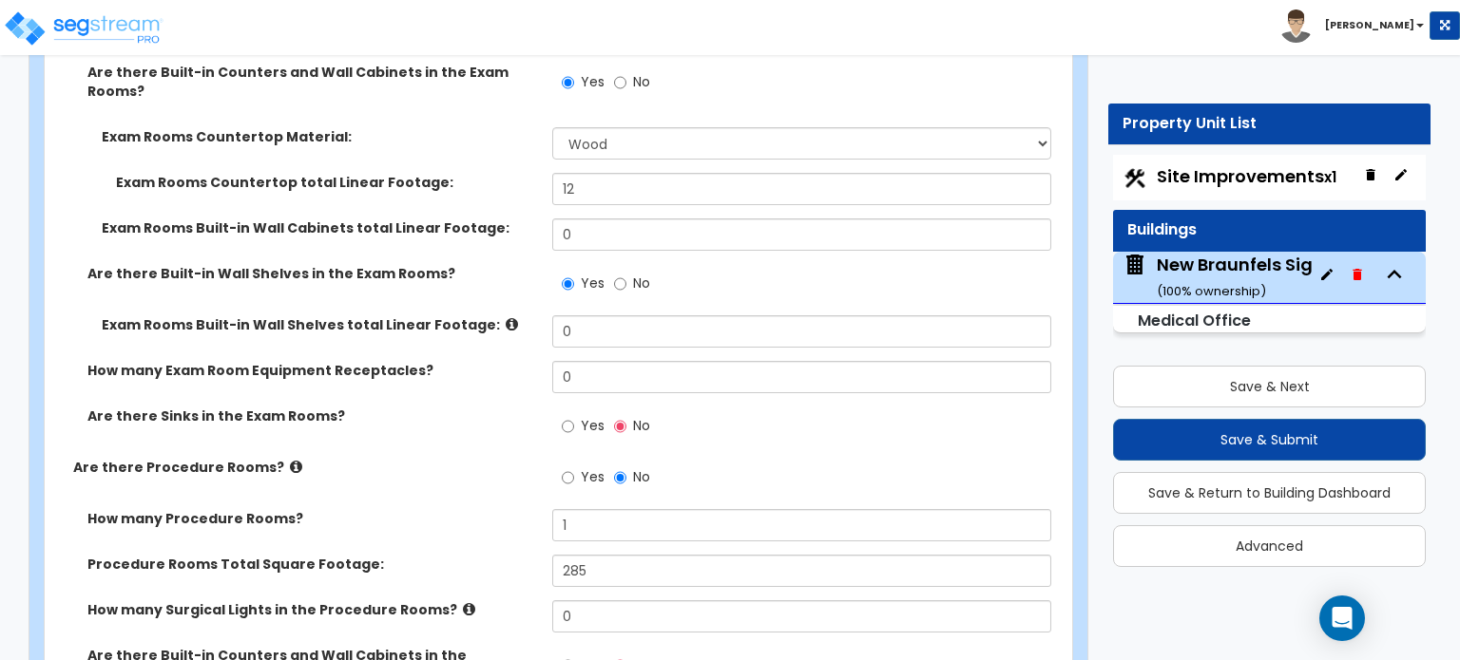
click at [463, 602] on icon at bounding box center [469, 609] width 12 height 14
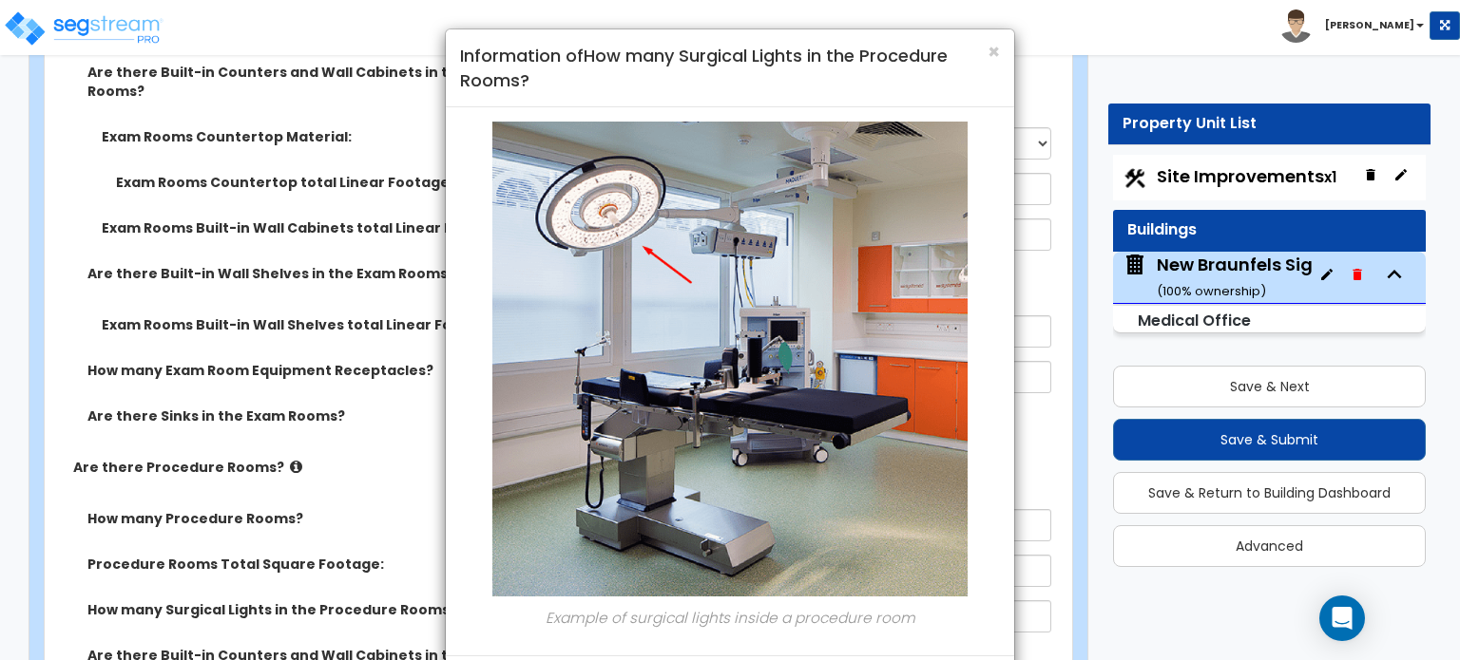
scroll to position [85, 0]
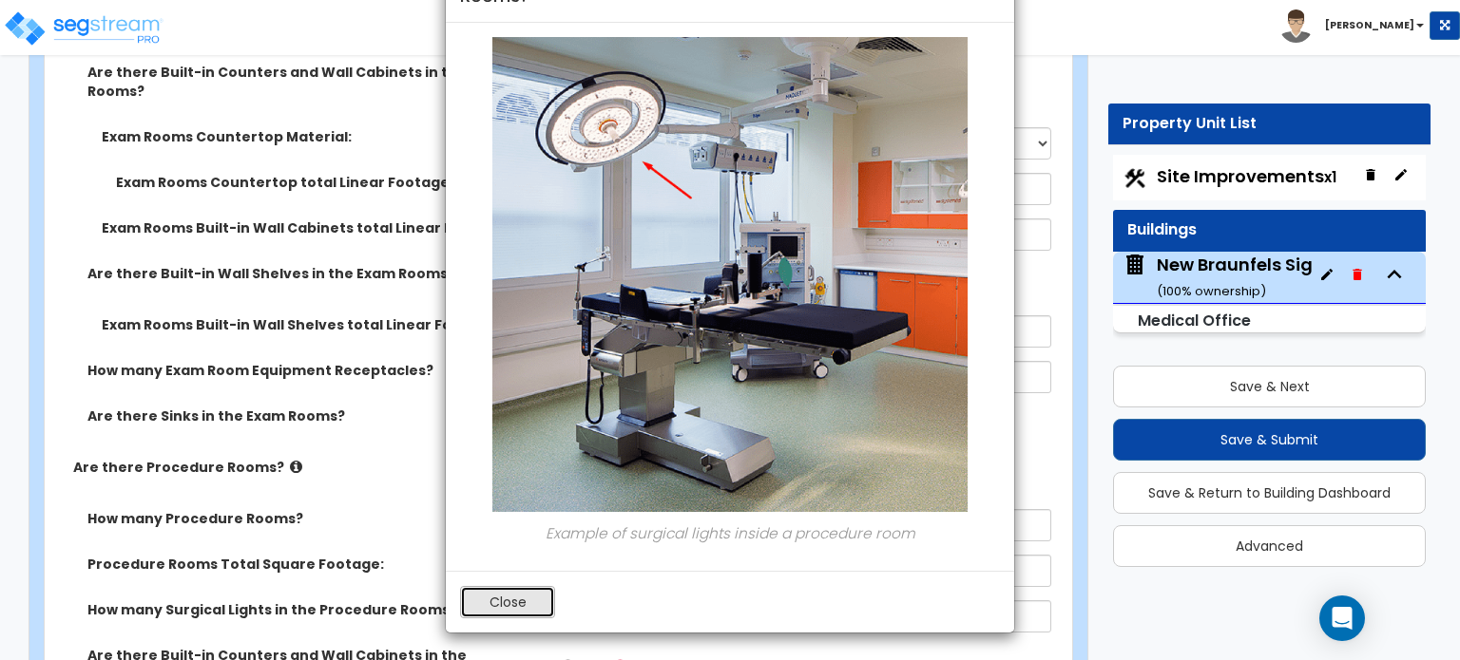
click at [483, 592] on button "Close" at bounding box center [507, 602] width 95 height 32
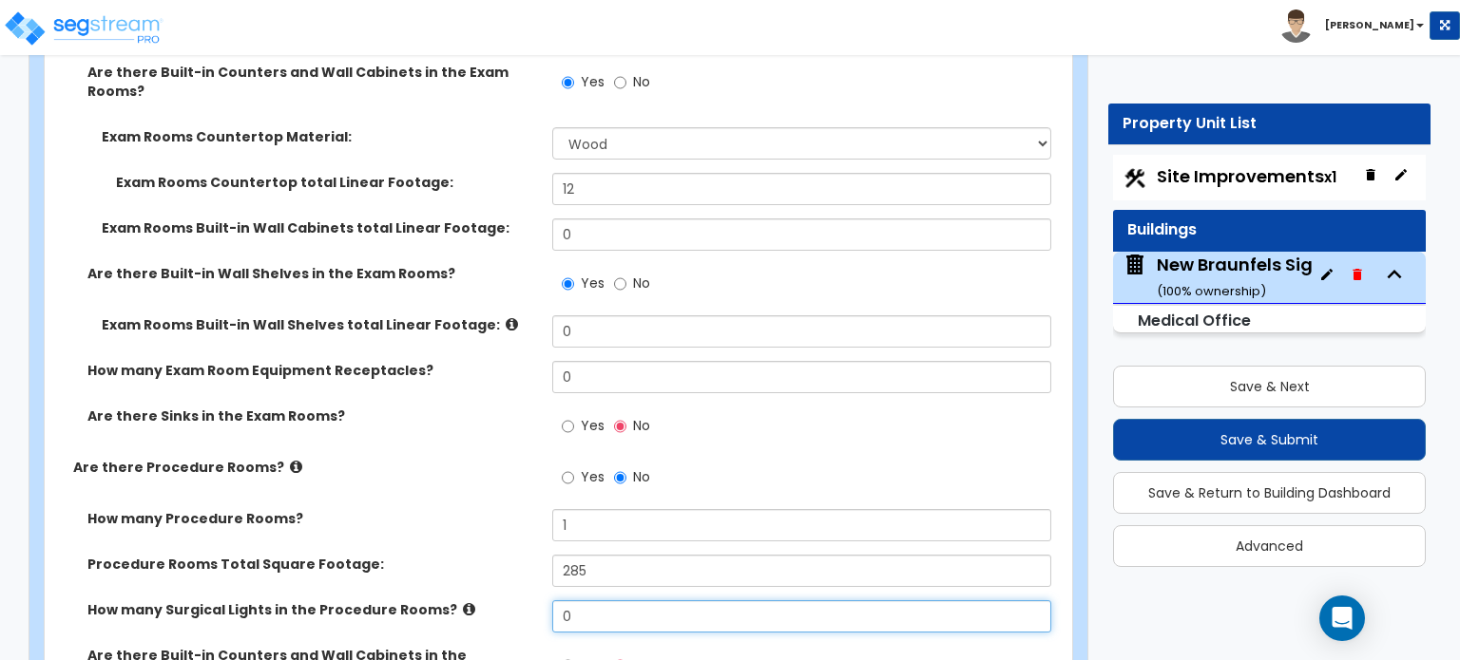
drag, startPoint x: 583, startPoint y: 584, endPoint x: 534, endPoint y: 587, distance: 49.5
click at [534, 601] on div "How many Surgical Lights in the Procedure Rooms? 0" at bounding box center [553, 624] width 1016 height 46
type input "1"
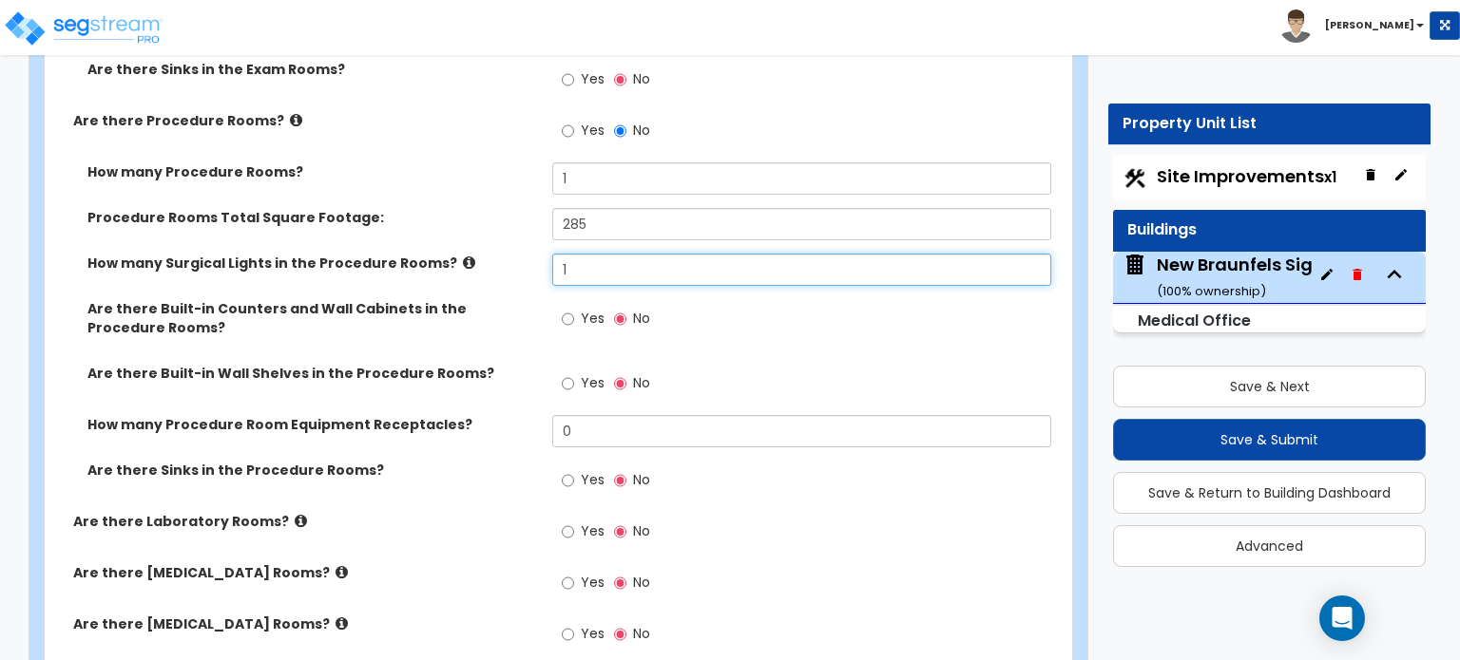
scroll to position [3906, 0]
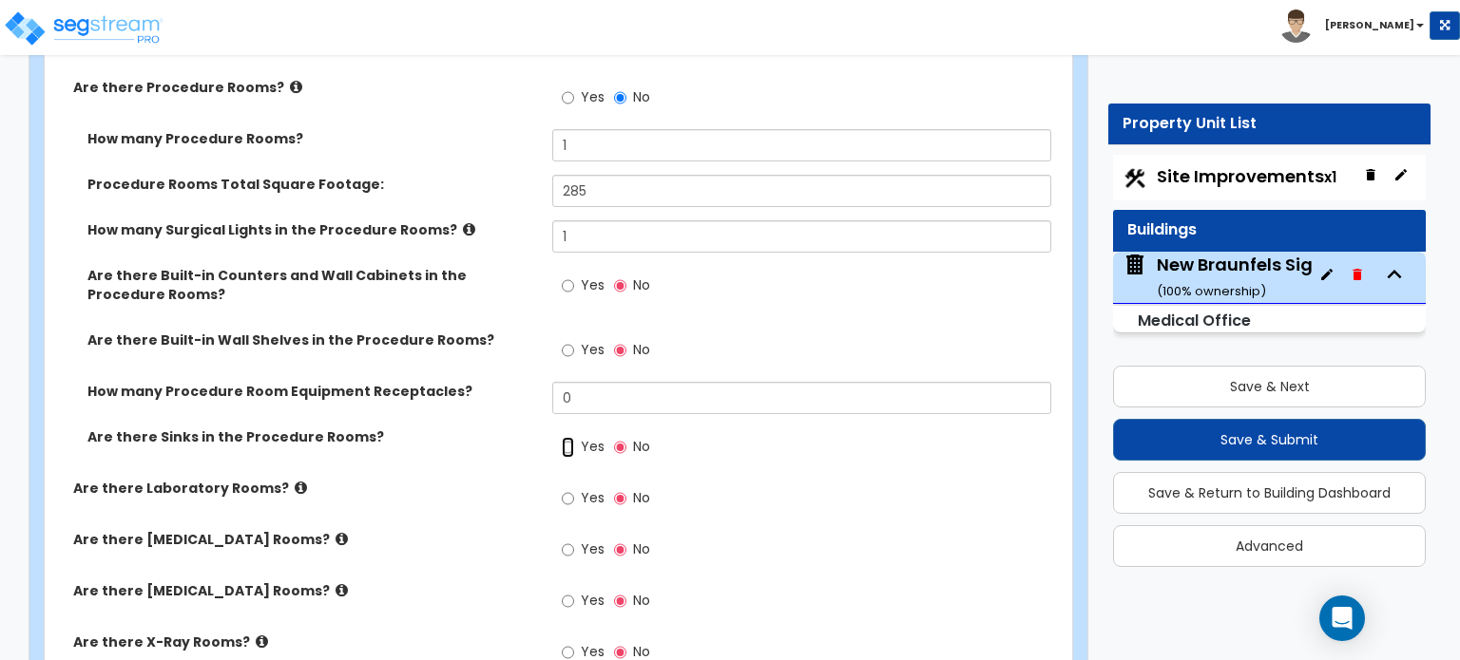
click at [569, 437] on input "Yes" at bounding box center [568, 447] width 12 height 21
radio input "true"
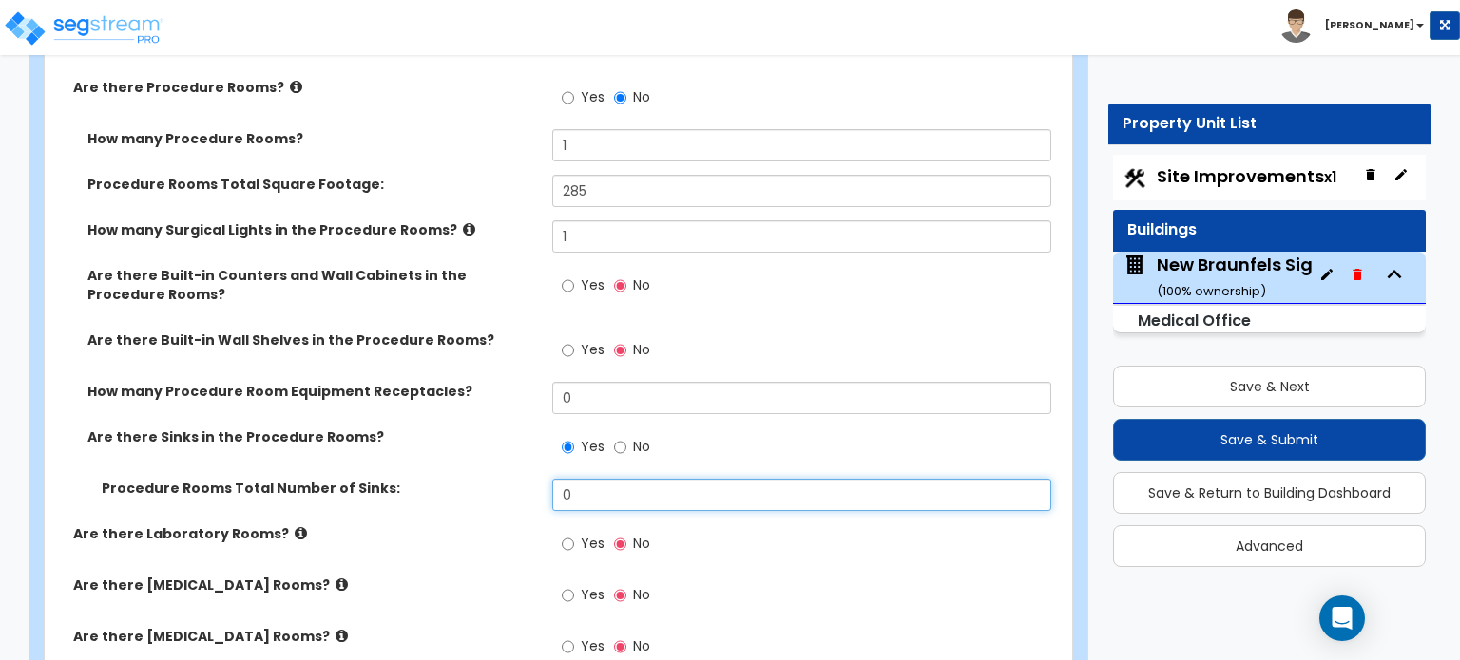
drag, startPoint x: 589, startPoint y: 467, endPoint x: 522, endPoint y: 475, distance: 68.0
click at [522, 479] on div "Procedure Rooms Total Number of Sinks: 0" at bounding box center [553, 502] width 1016 height 46
type input "1"
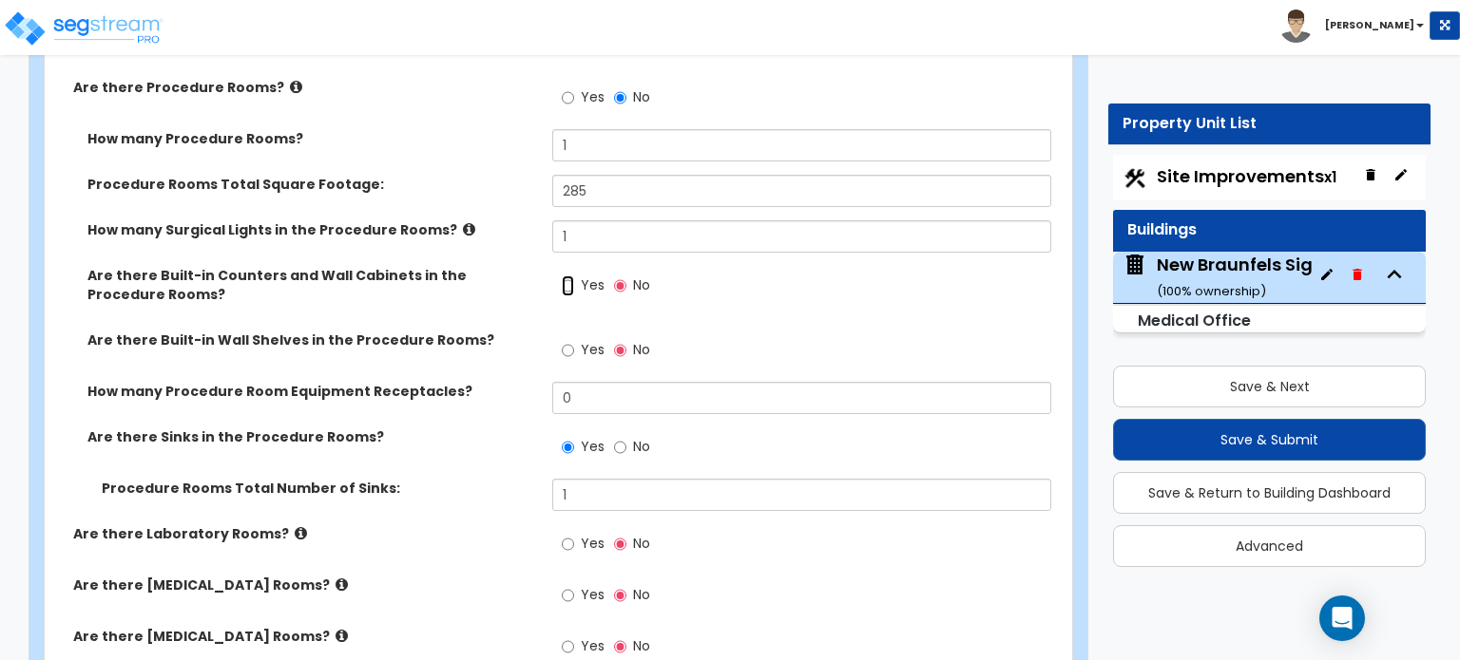
click at [566, 276] on input "Yes" at bounding box center [568, 286] width 12 height 21
radio input "true"
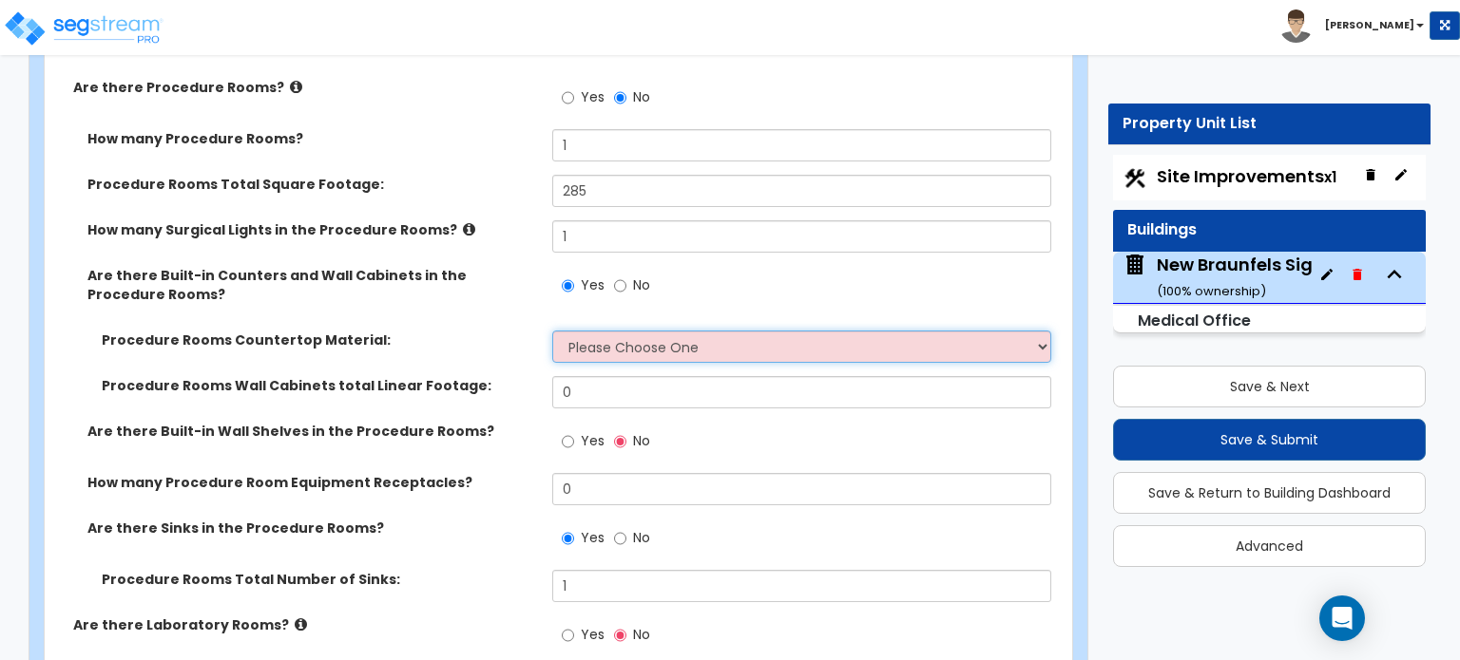
click at [654, 331] on select "Please Choose One Plastic Laminate Solid Surface Stone Quartz Marble Tile Wood …" at bounding box center [801, 347] width 498 height 32
select select "7"
click at [552, 331] on select "Please Choose One Plastic Laminate Solid Surface Stone Quartz Marble Tile Wood …" at bounding box center [801, 347] width 498 height 32
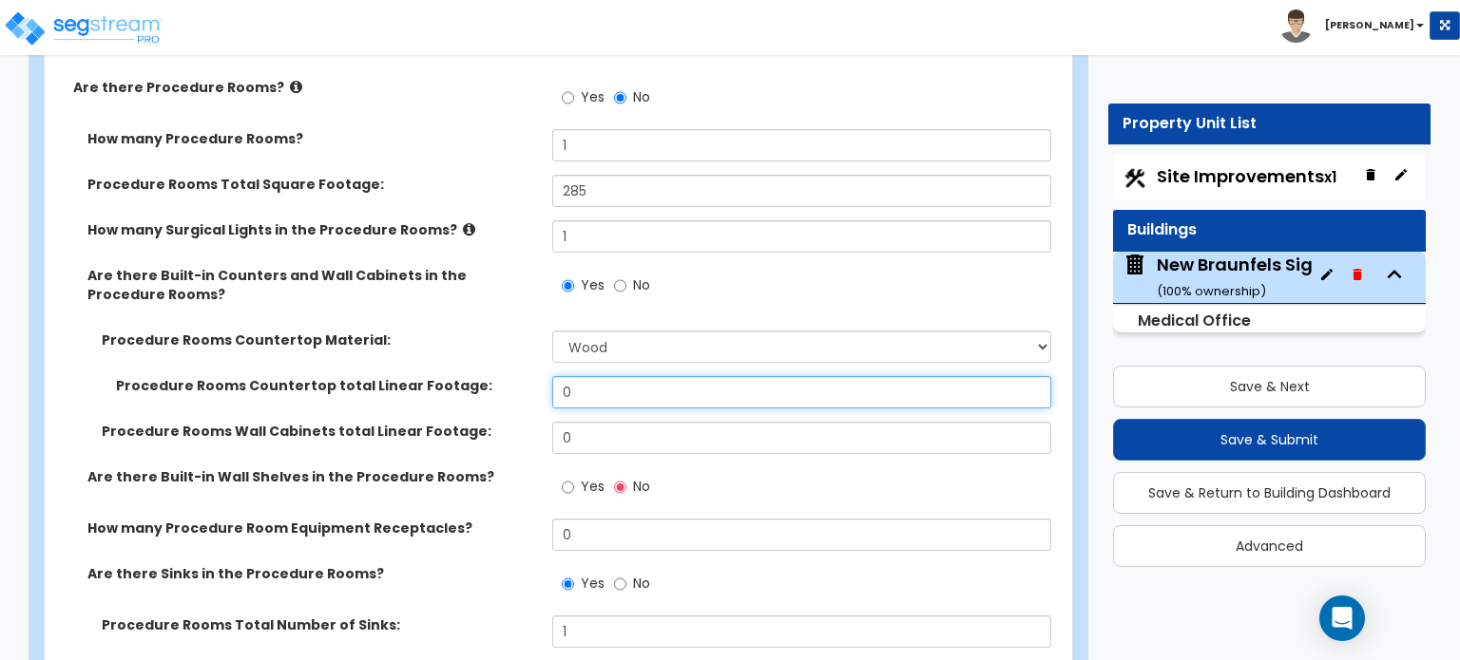
drag, startPoint x: 587, startPoint y: 368, endPoint x: 552, endPoint y: 379, distance: 37.0
click at [552, 379] on div "Procedure Rooms Countertop total Linear Footage: 0" at bounding box center [553, 399] width 1016 height 46
type input "10"
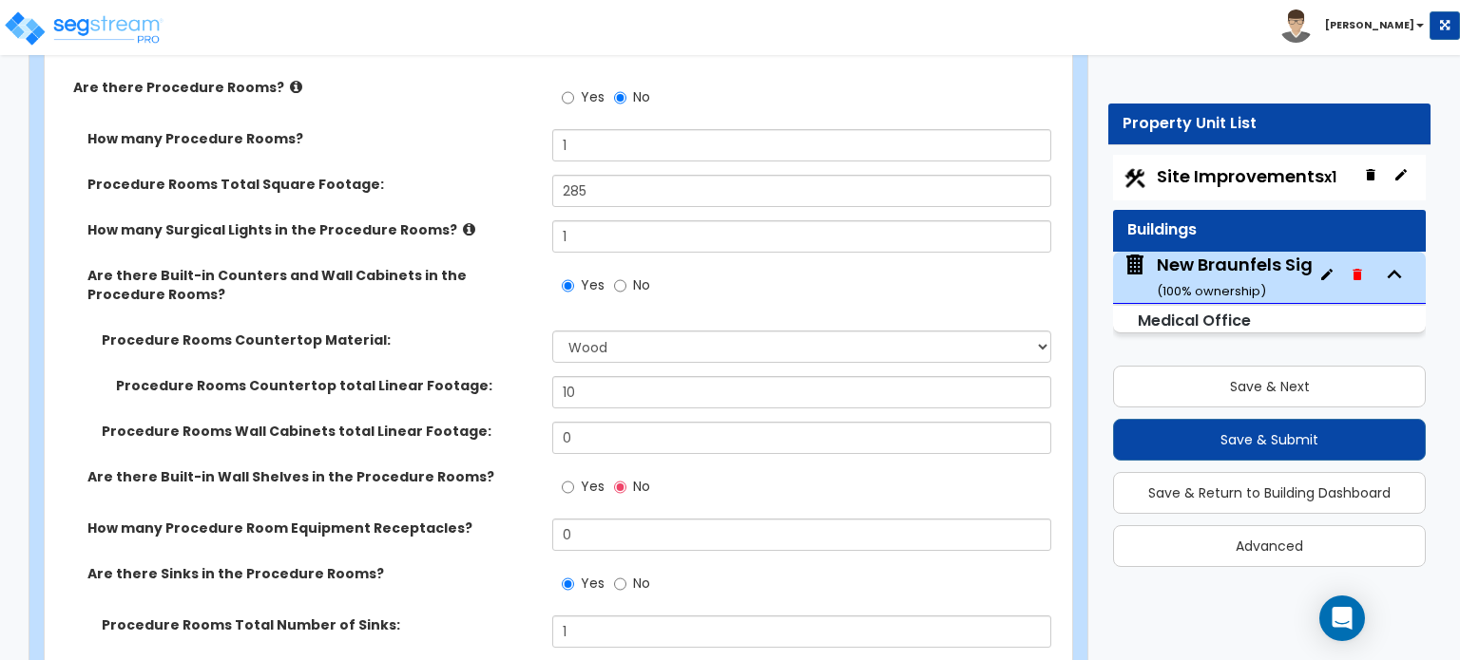
click at [504, 482] on div "Are there Built-in Wall Shelves in the Procedure Rooms? Yes No" at bounding box center [553, 493] width 1016 height 51
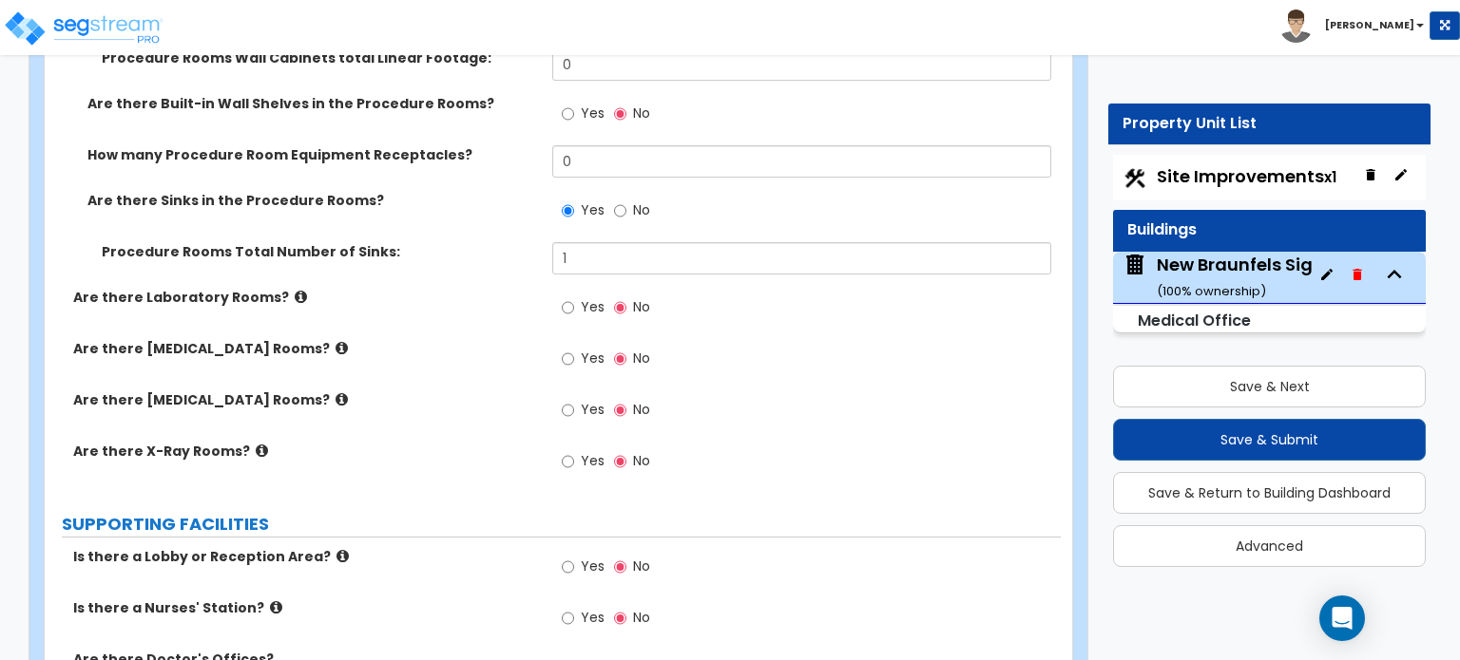
scroll to position [4287, 0]
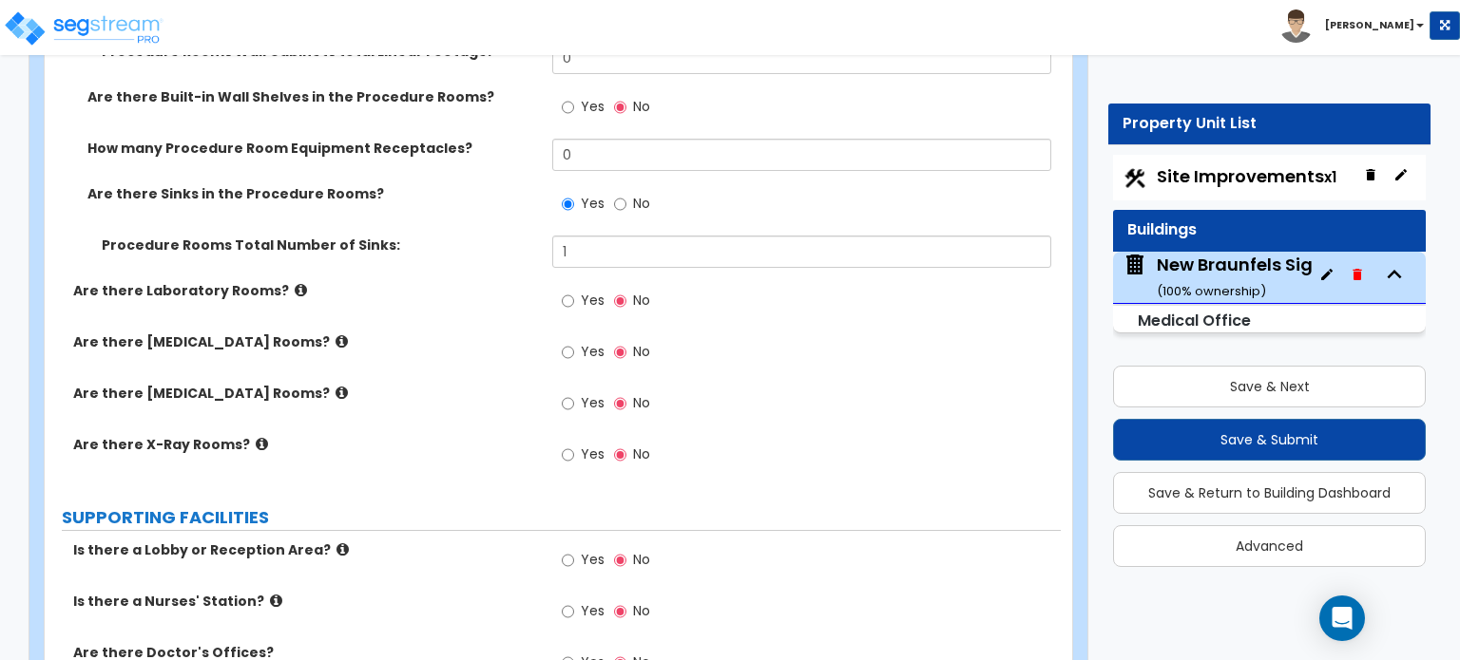
click at [295, 283] on icon at bounding box center [301, 290] width 12 height 14
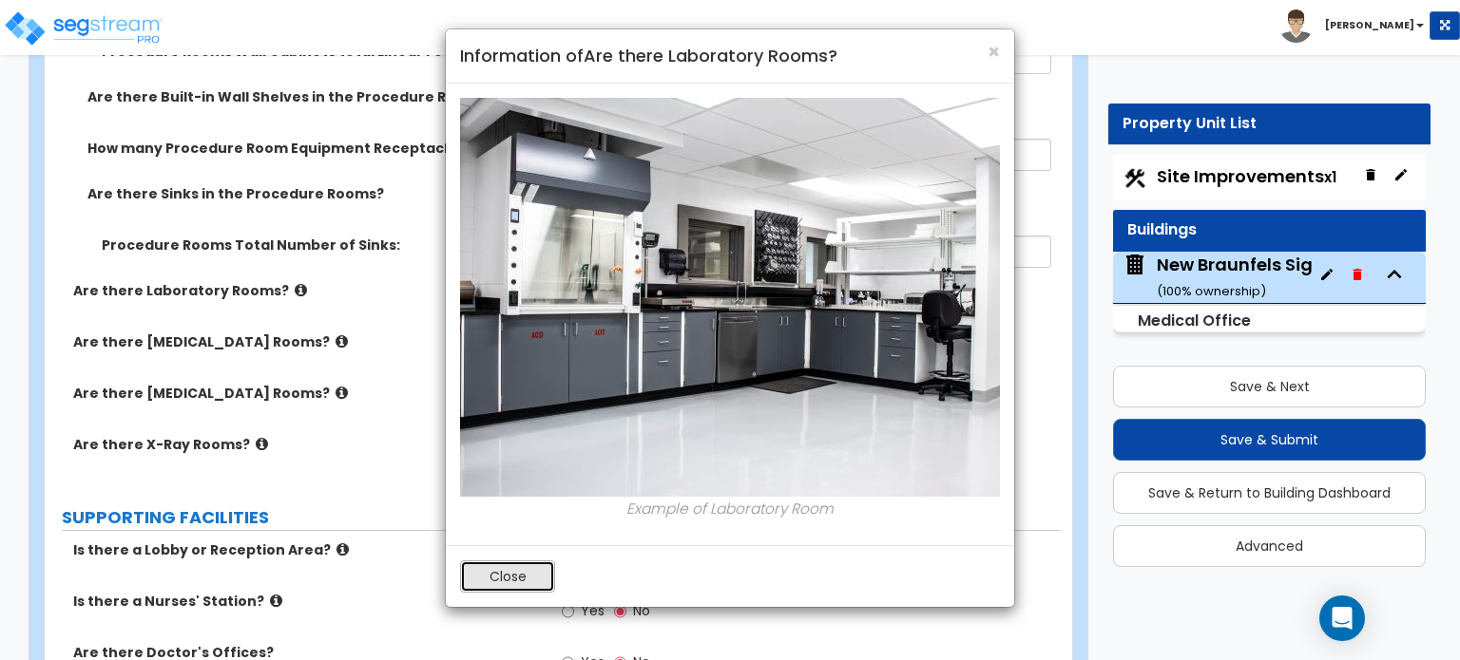
click at [520, 577] on button "Close" at bounding box center [507, 577] width 95 height 32
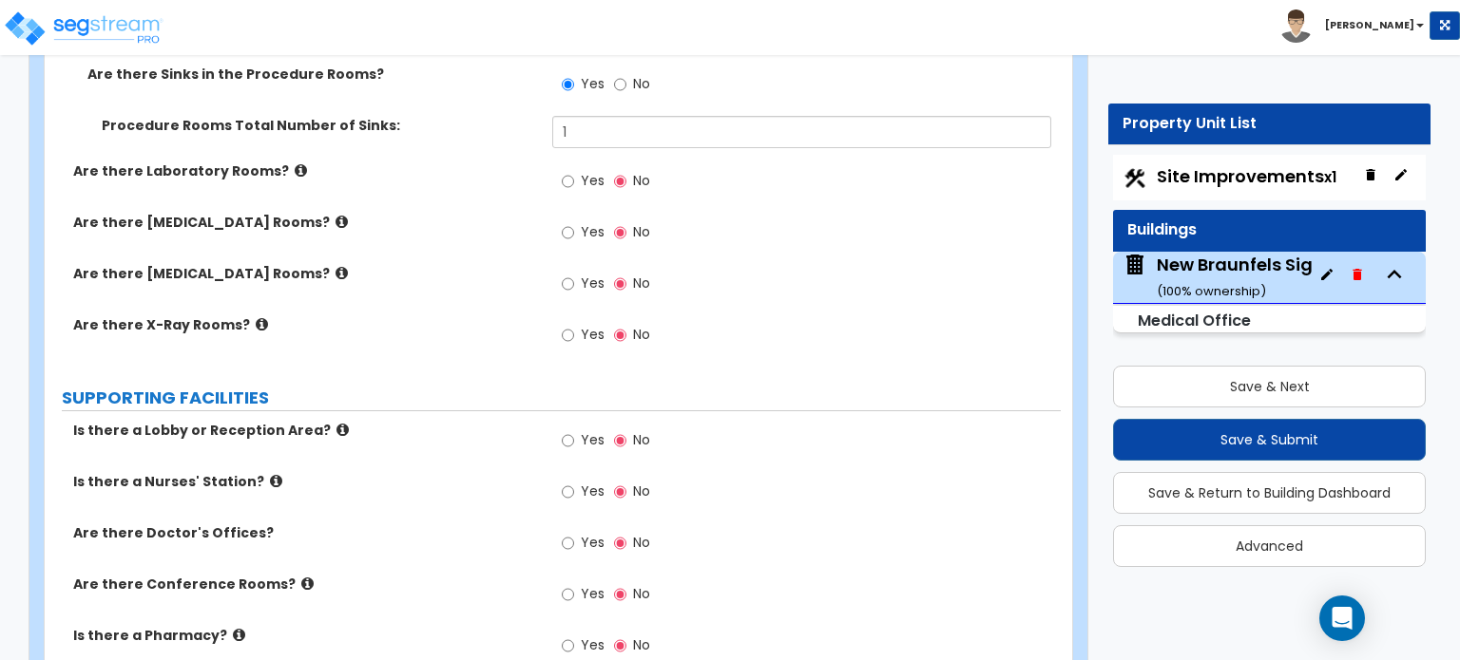
scroll to position [4477, 0]
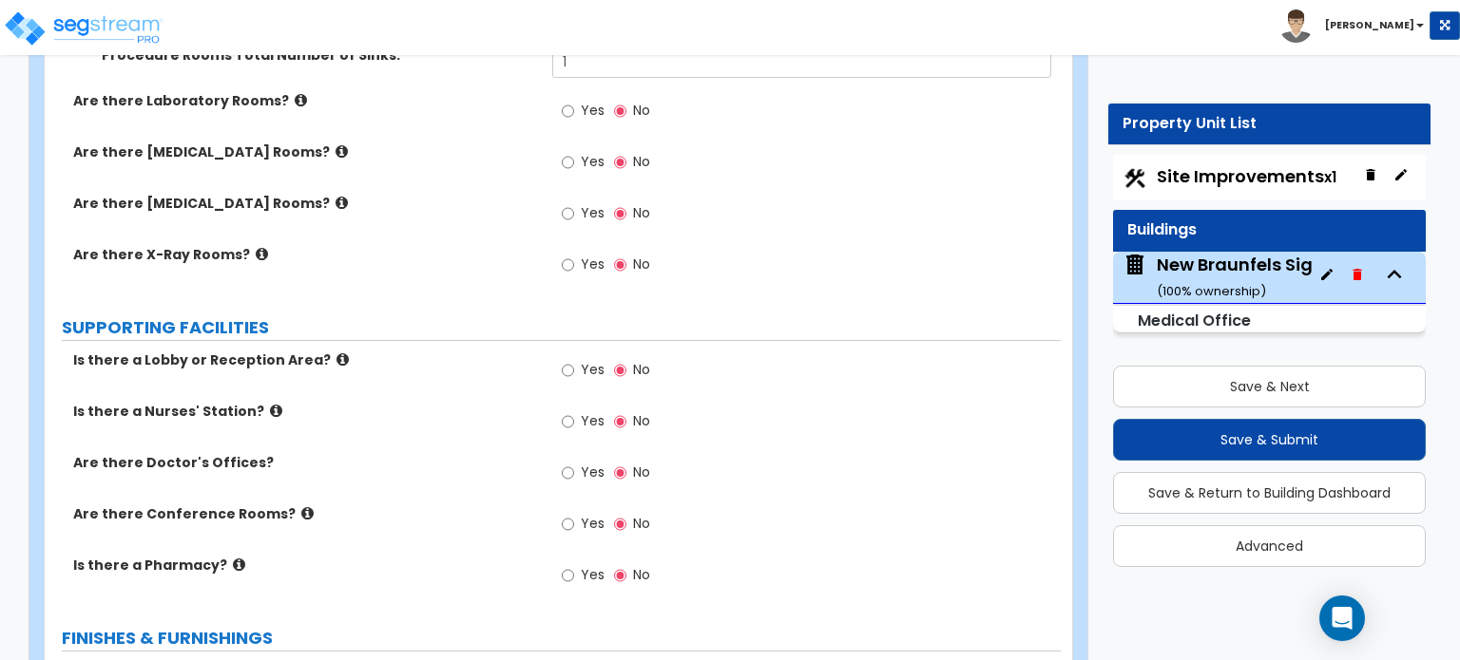
click at [336, 353] on icon at bounding box center [342, 360] width 12 height 14
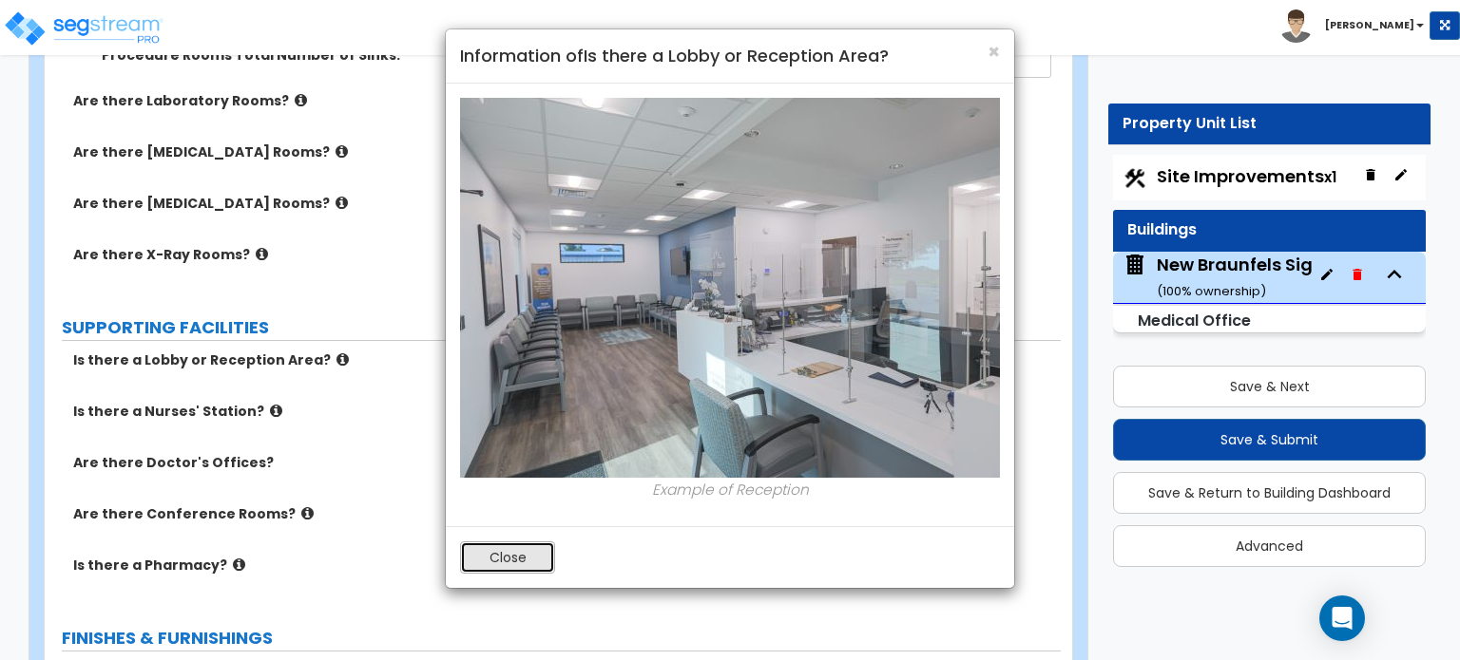
click at [479, 560] on button "Close" at bounding box center [507, 558] width 95 height 32
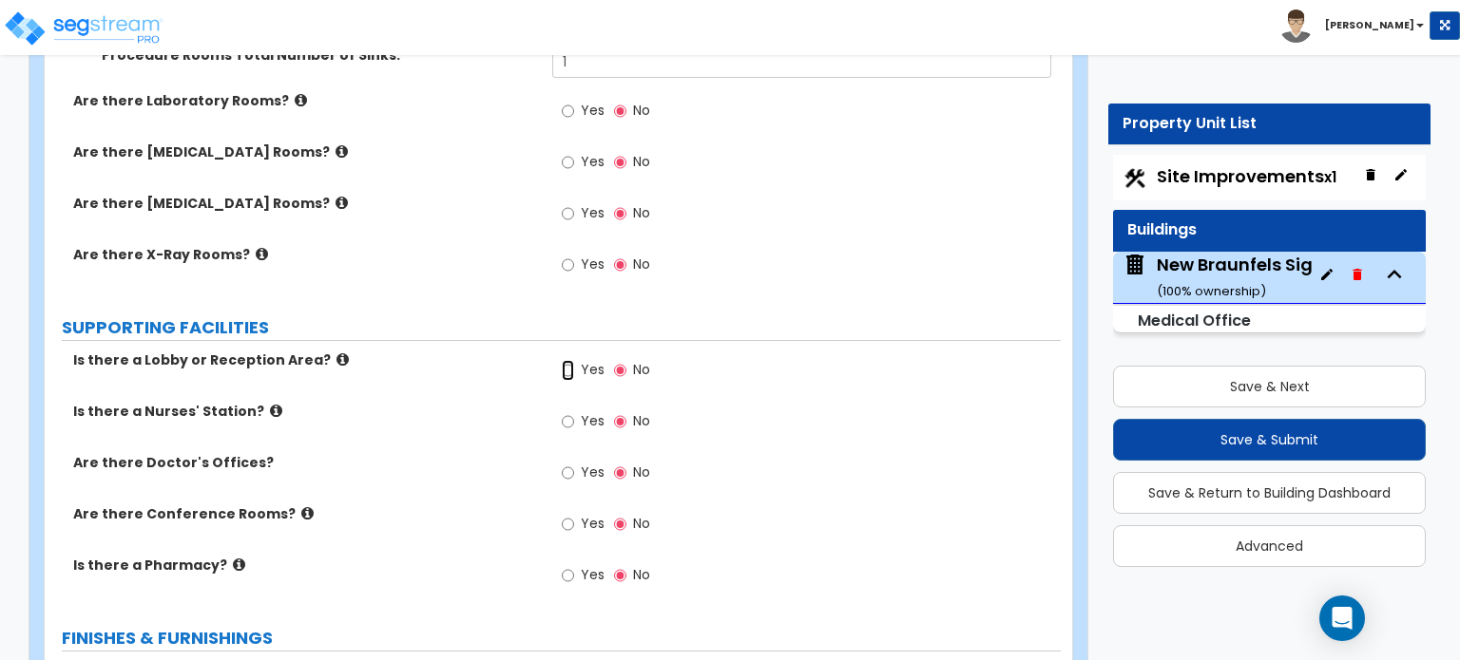
click at [565, 360] on input "Yes" at bounding box center [568, 370] width 12 height 21
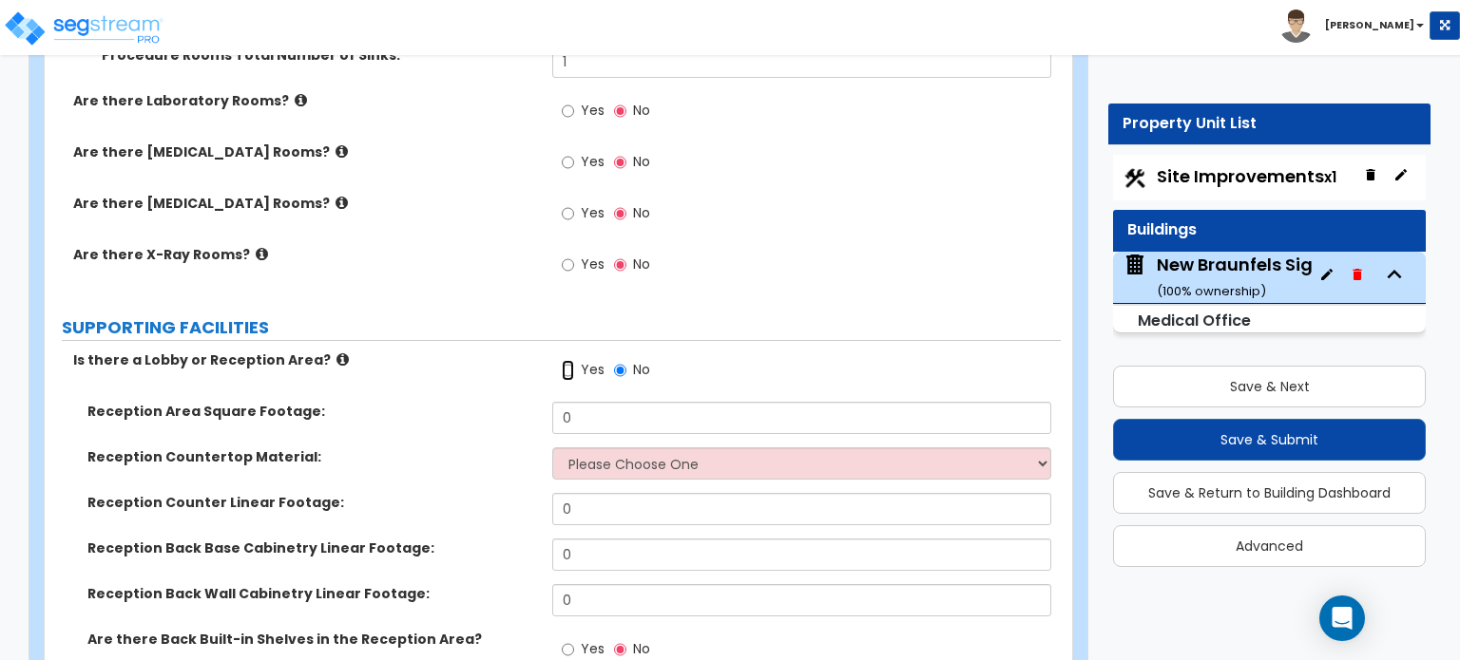
radio input "true"
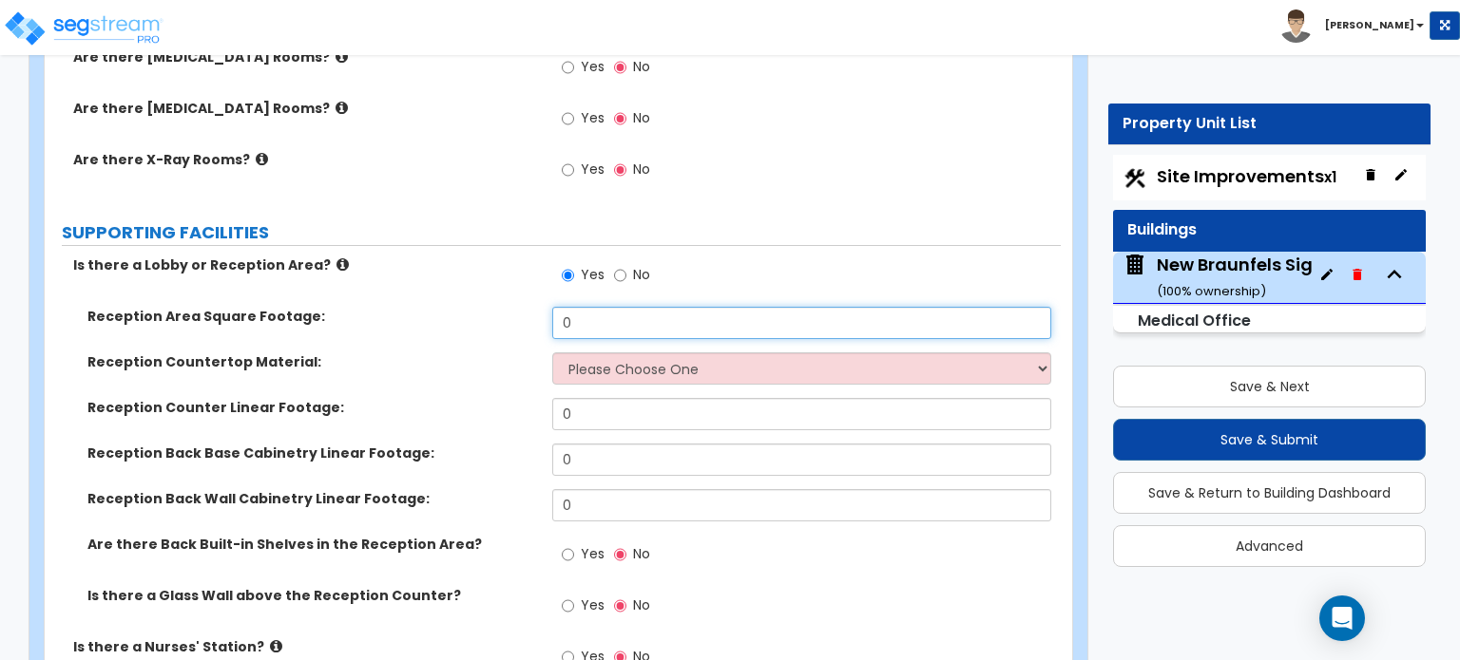
click at [506, 308] on div "Reception Area Square Footage: 0" at bounding box center [553, 330] width 1016 height 46
type input "184"
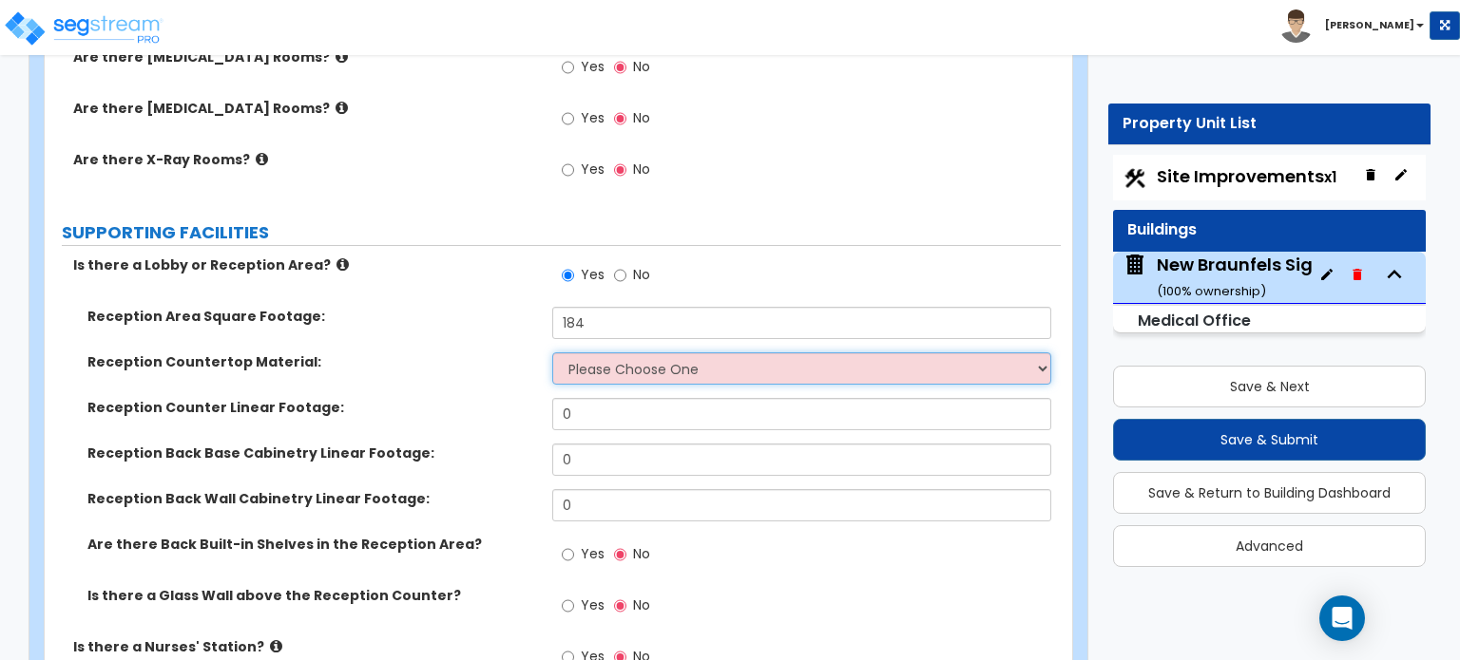
click at [601, 353] on select "Please Choose One Plastic Laminate Solid Surface Stone Quartz Marble Tile Wood …" at bounding box center [801, 369] width 498 height 32
click at [708, 353] on select "Please Choose One Plastic Laminate Solid Surface Stone Quartz Marble Tile Wood …" at bounding box center [801, 369] width 498 height 32
select select "7"
click at [552, 353] on select "Please Choose One Plastic Laminate Solid Surface Stone Quartz Marble Tile Wood …" at bounding box center [801, 369] width 498 height 32
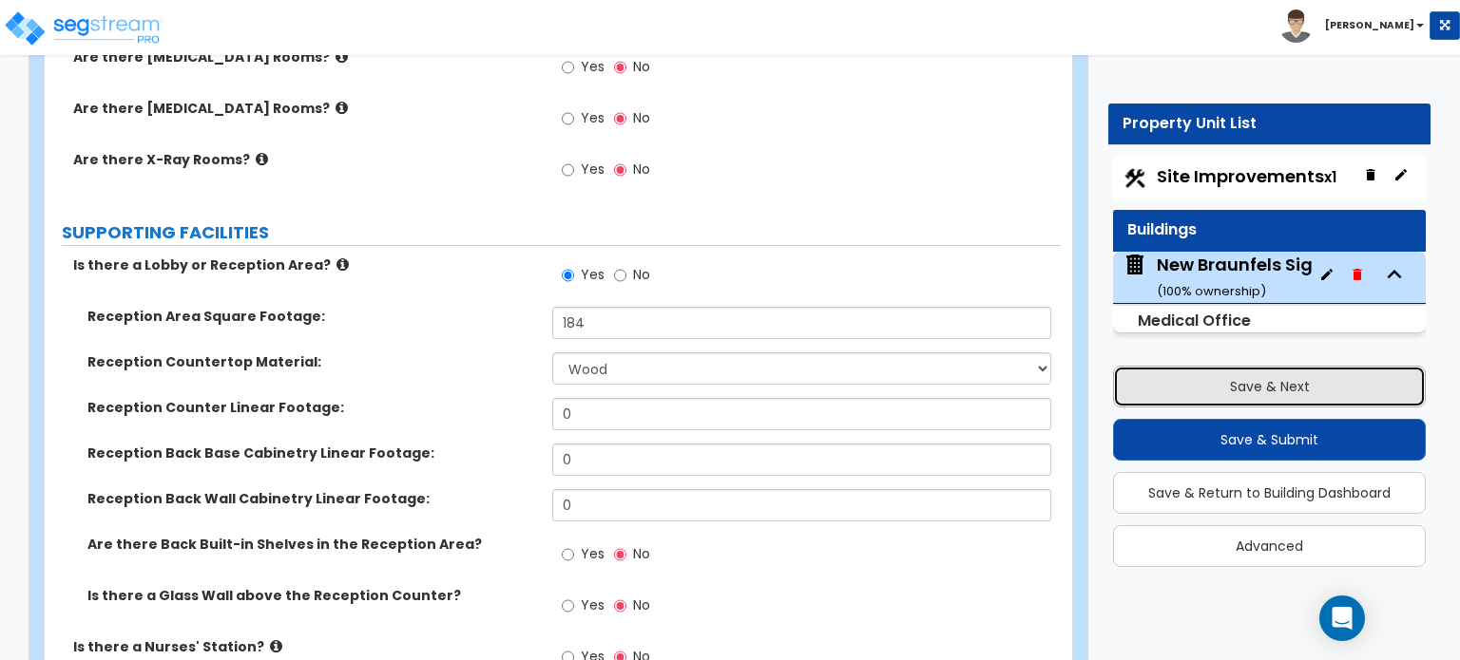
click at [1242, 394] on button "Save & Next" at bounding box center [1269, 387] width 313 height 42
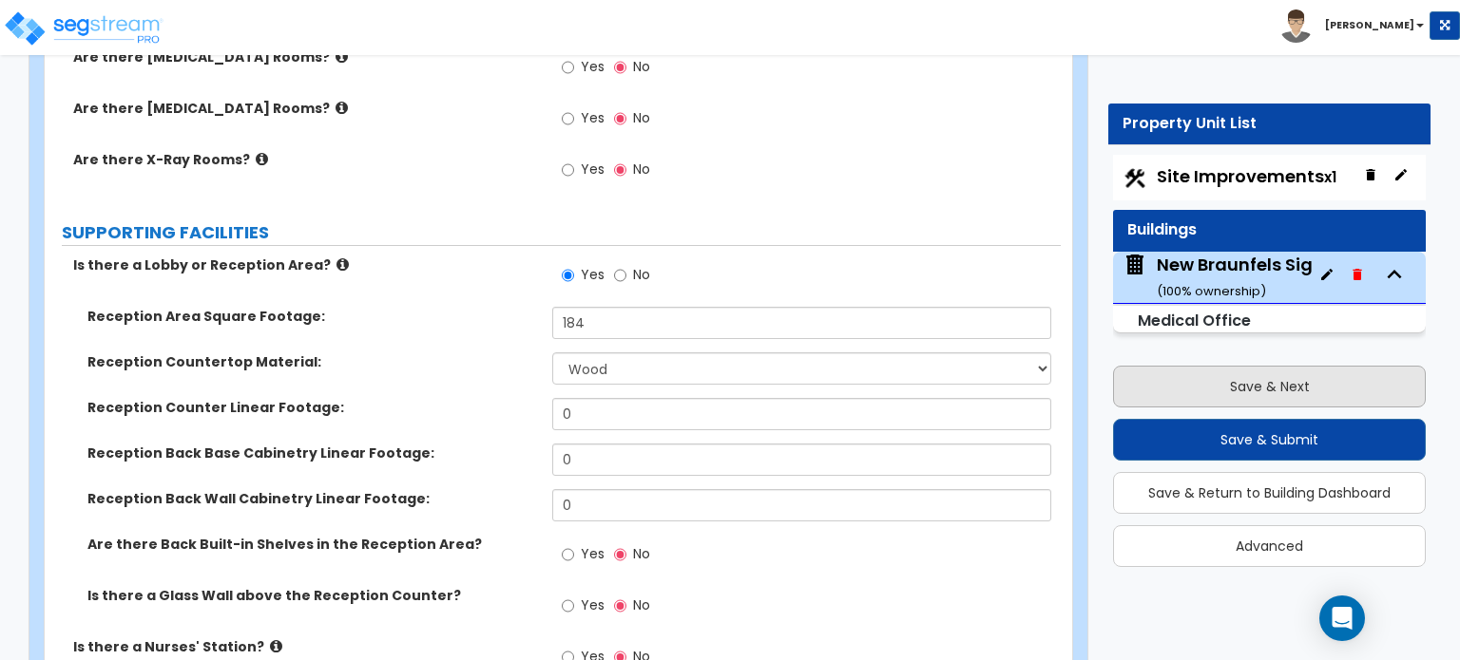
select select "2"
select select "1"
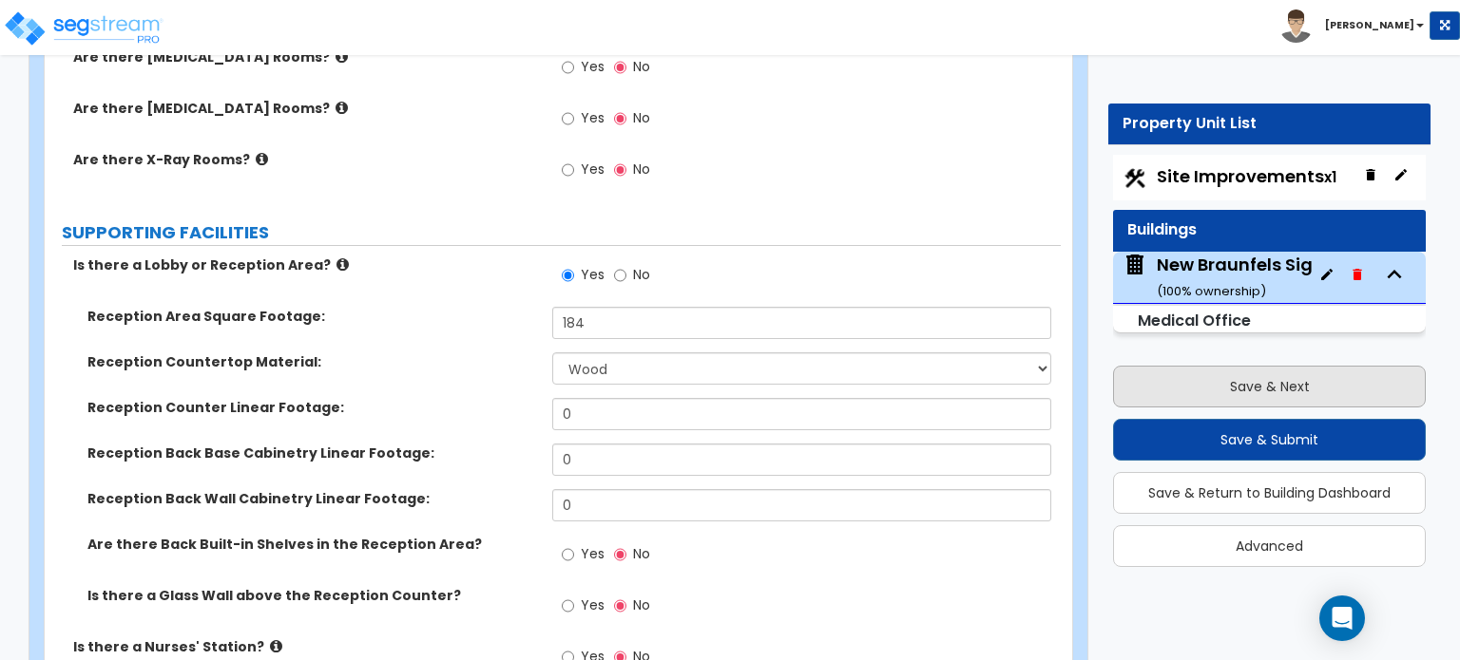
select select "1"
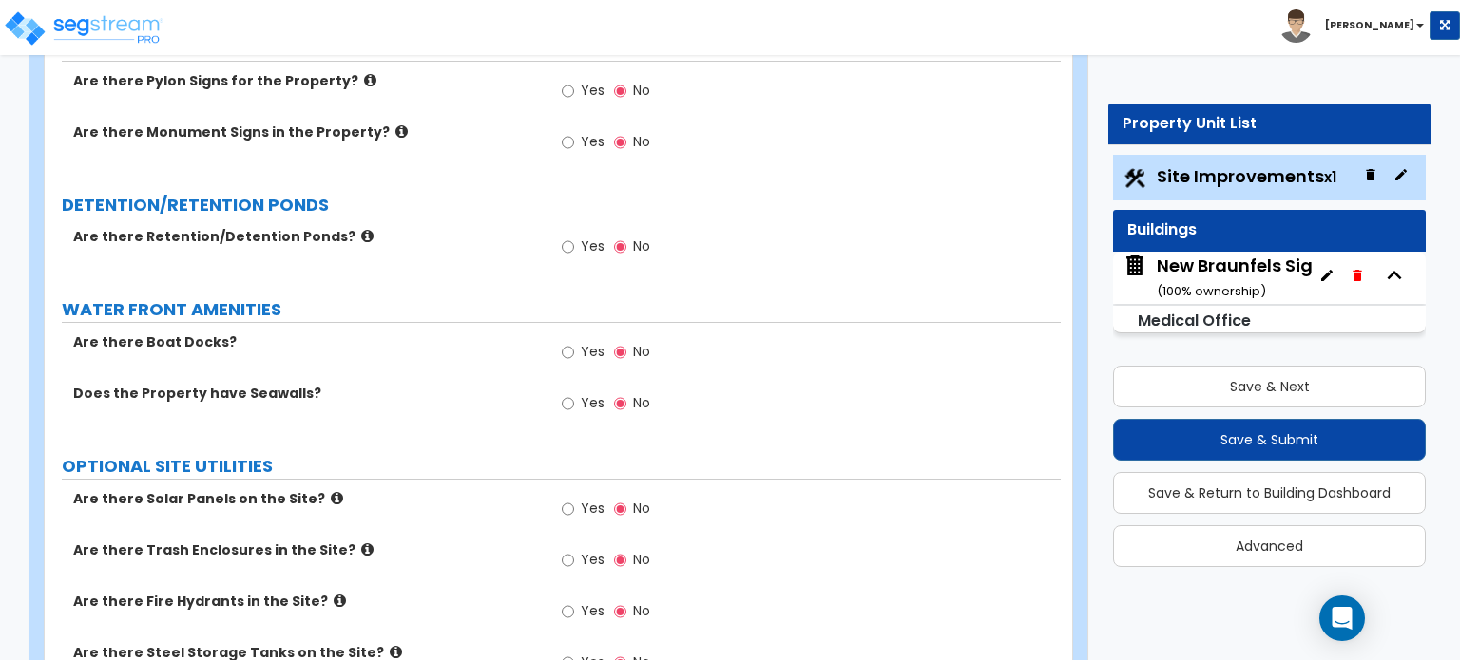
scroll to position [4095, 0]
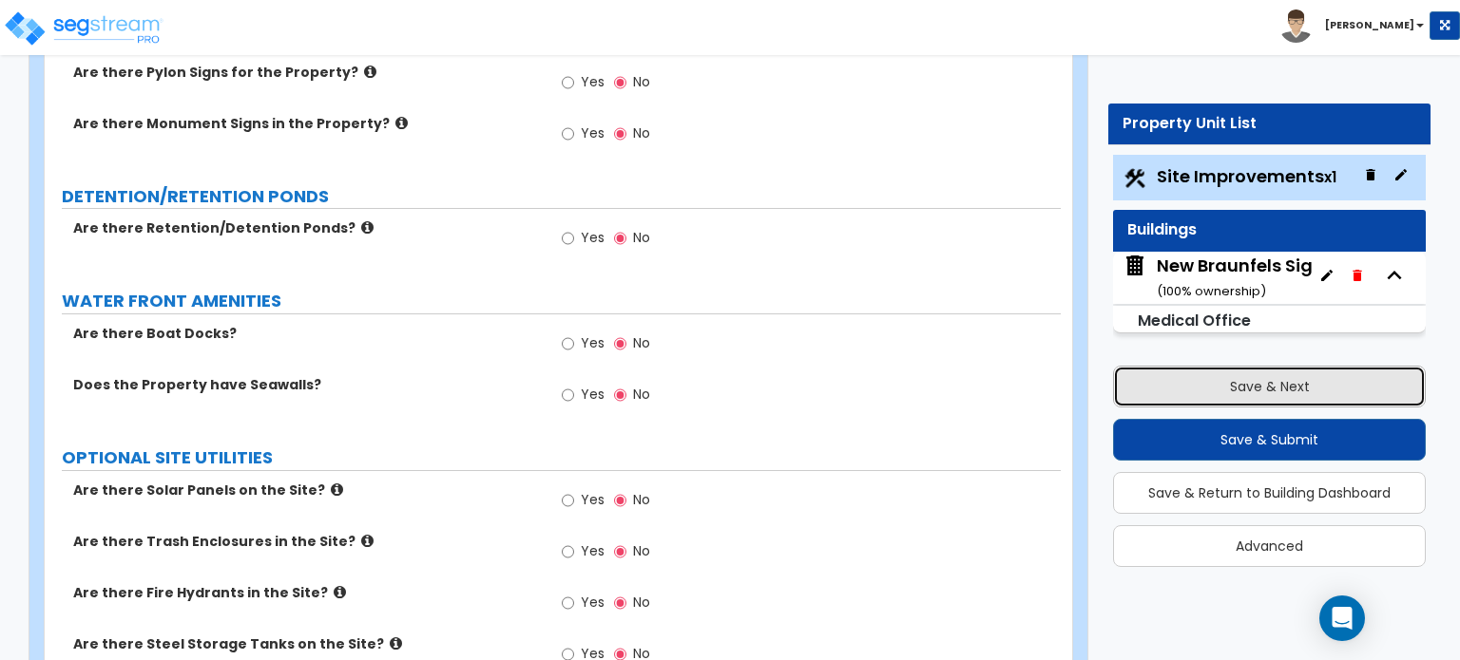
click at [1192, 376] on button "Save & Next" at bounding box center [1269, 387] width 313 height 42
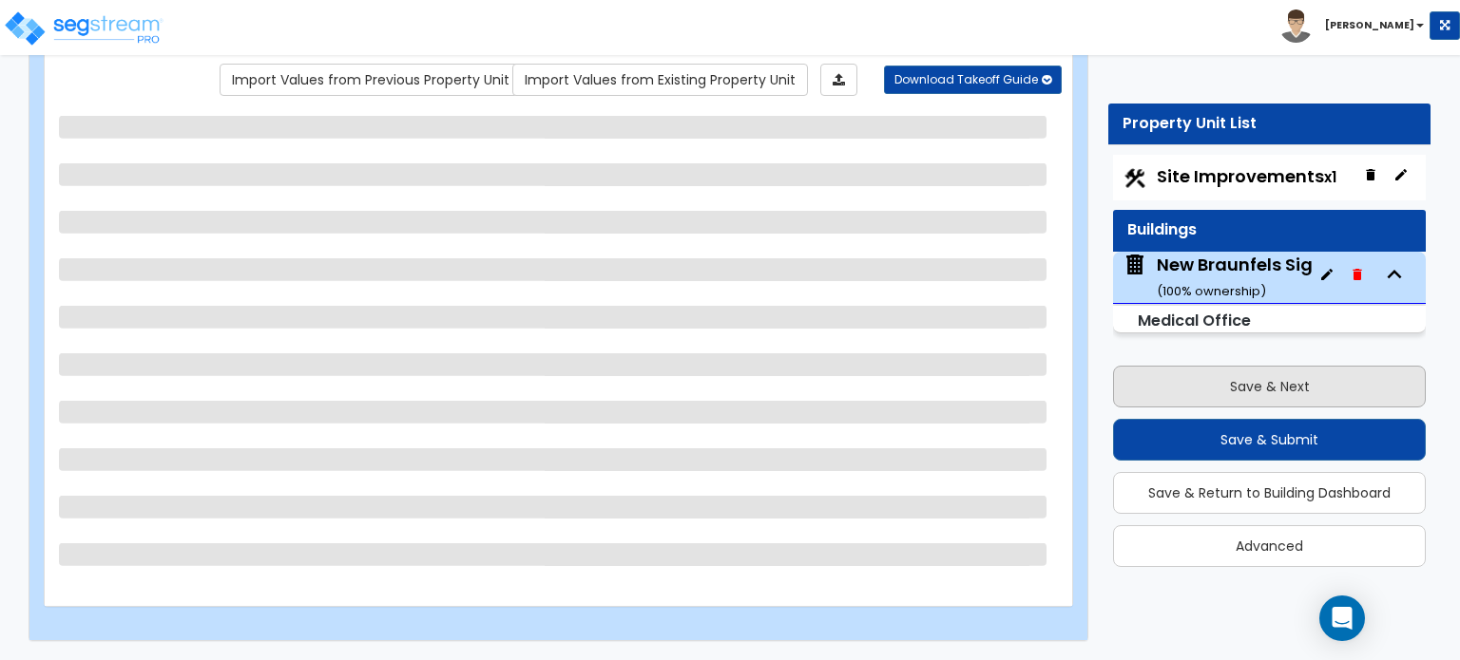
scroll to position [156, 0]
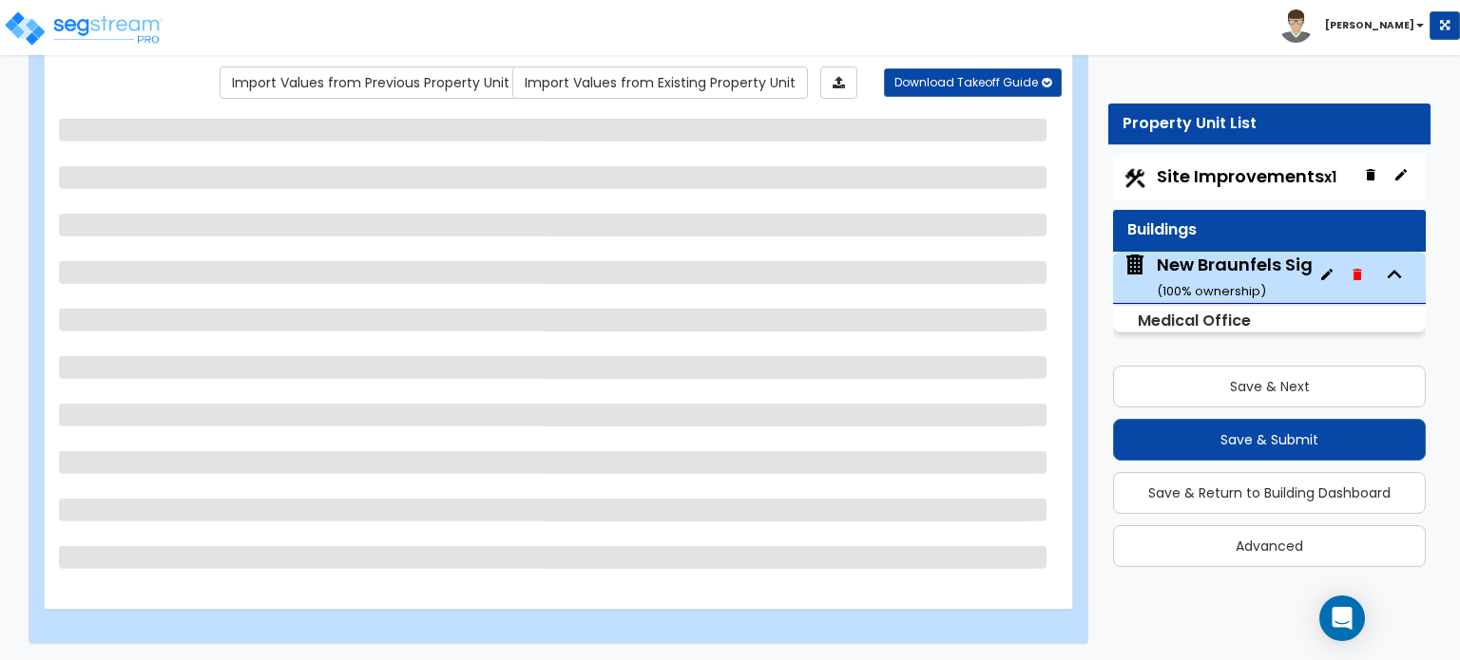
select select "8"
select select "1"
select select "11"
select select "2"
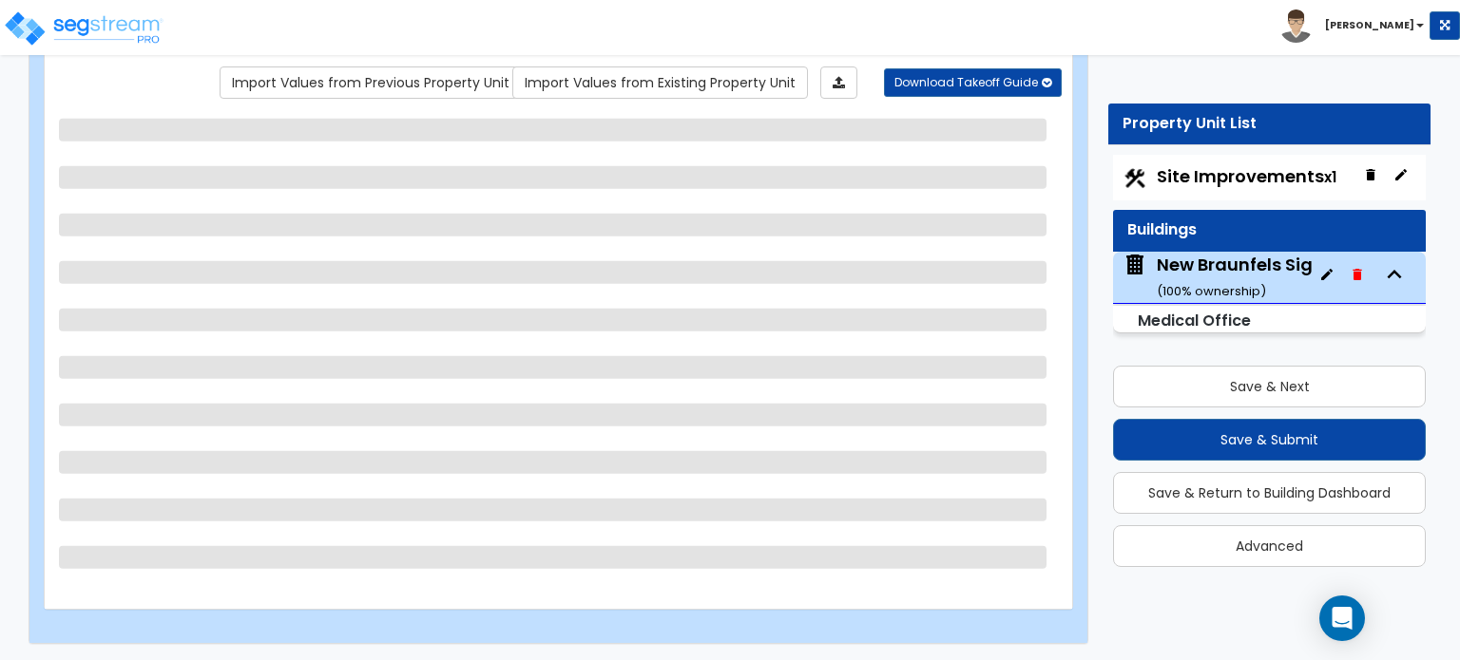
select select "1"
select select "2"
select select "7"
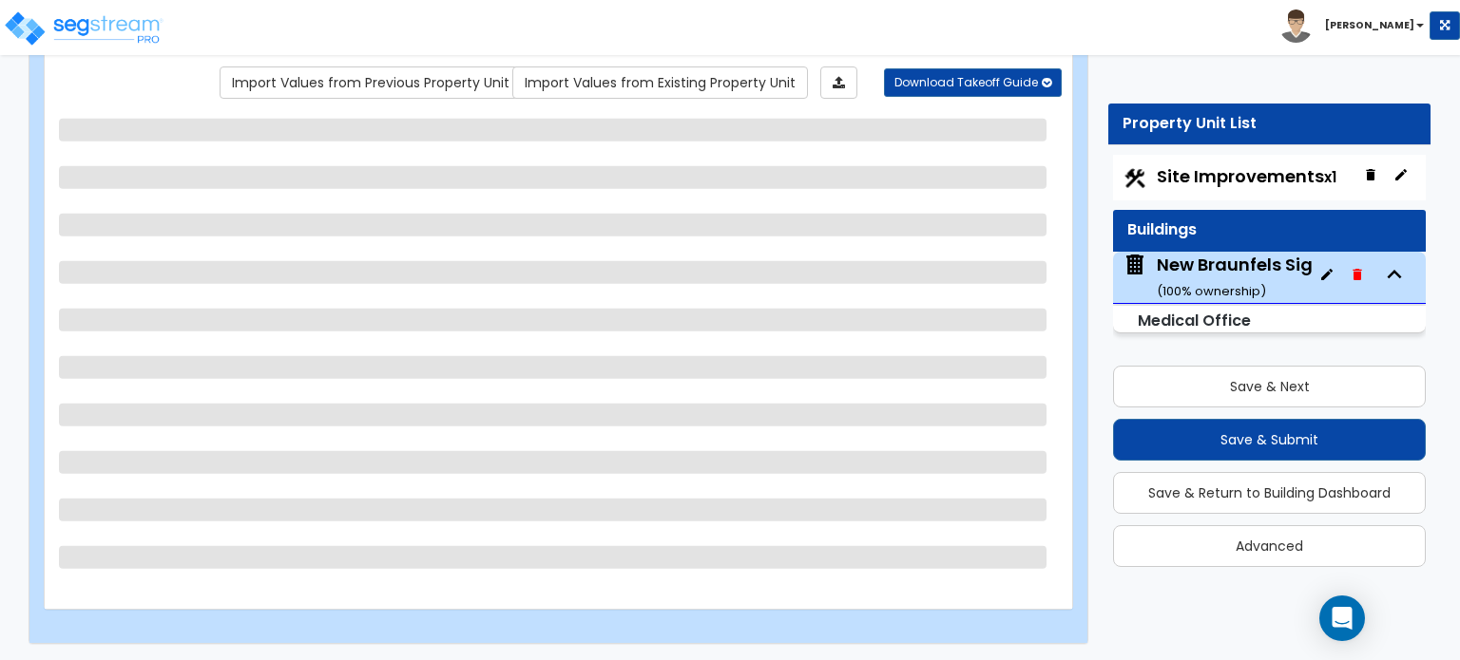
select select "7"
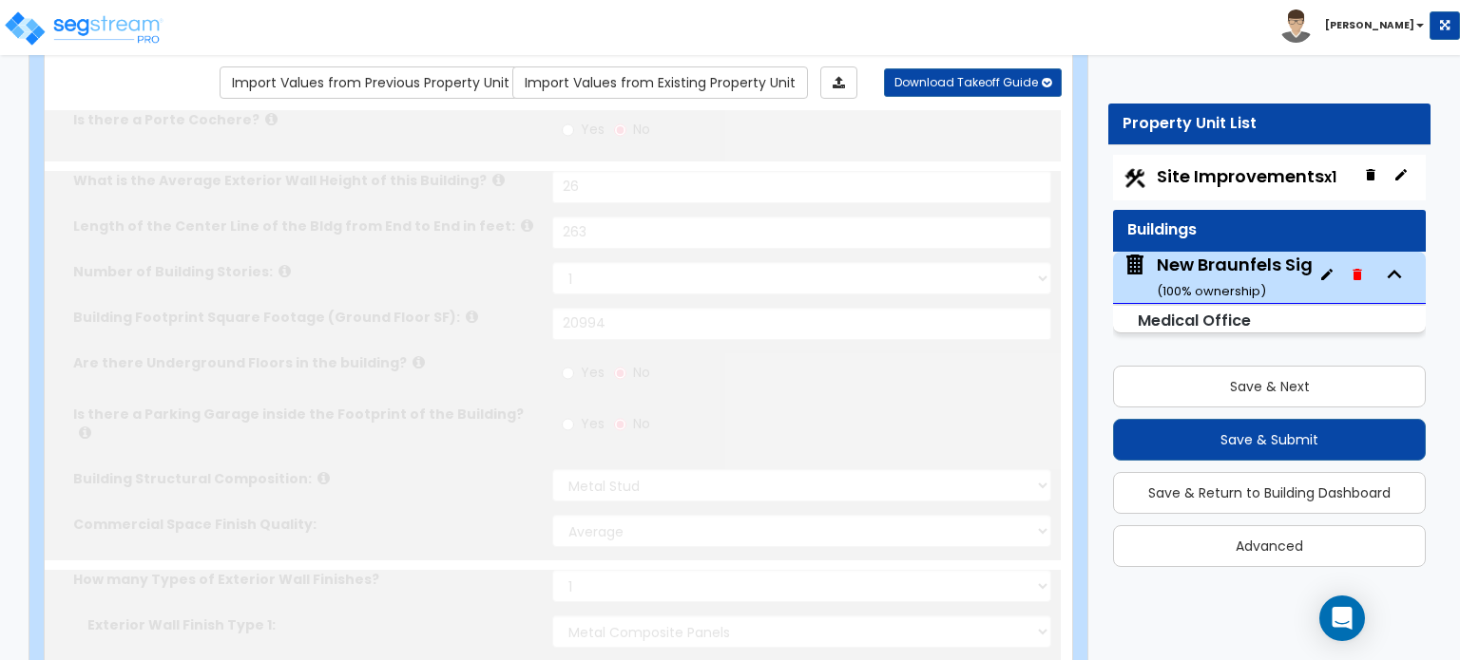
type input "80"
select select "1"
radio input "true"
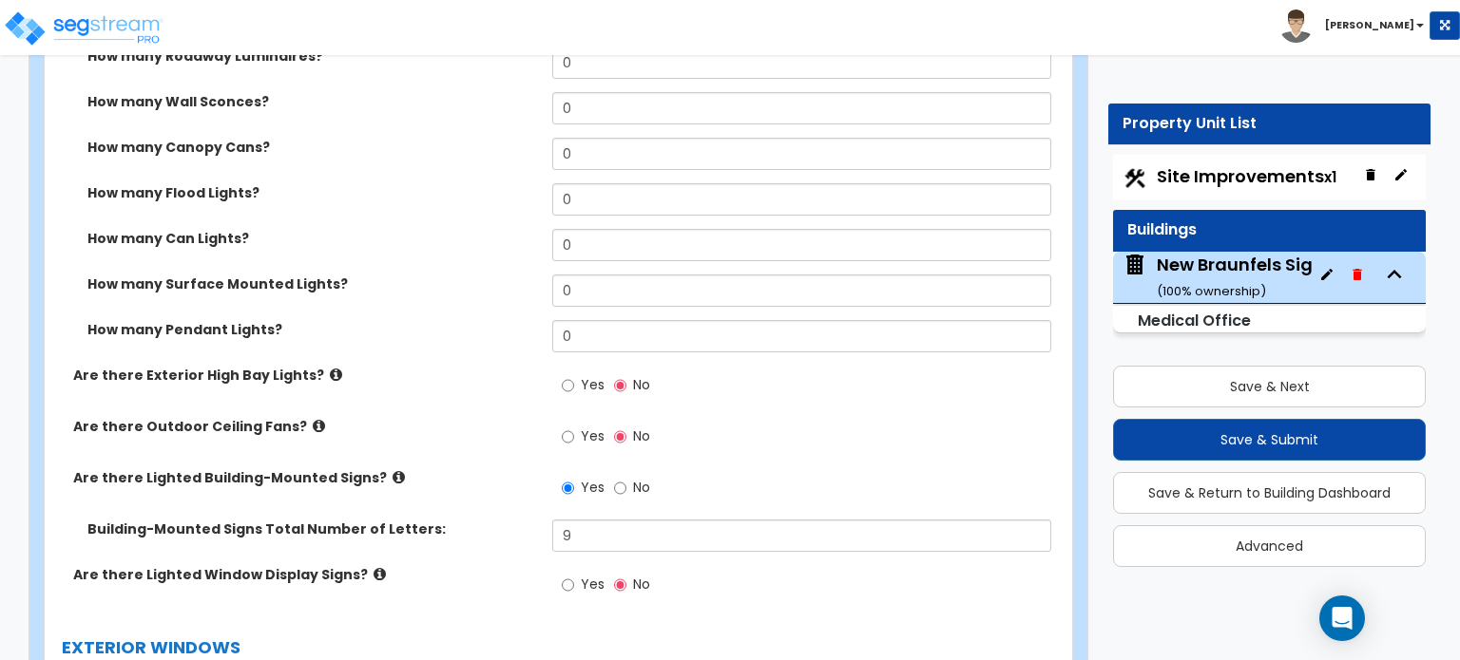
scroll to position [1961, 0]
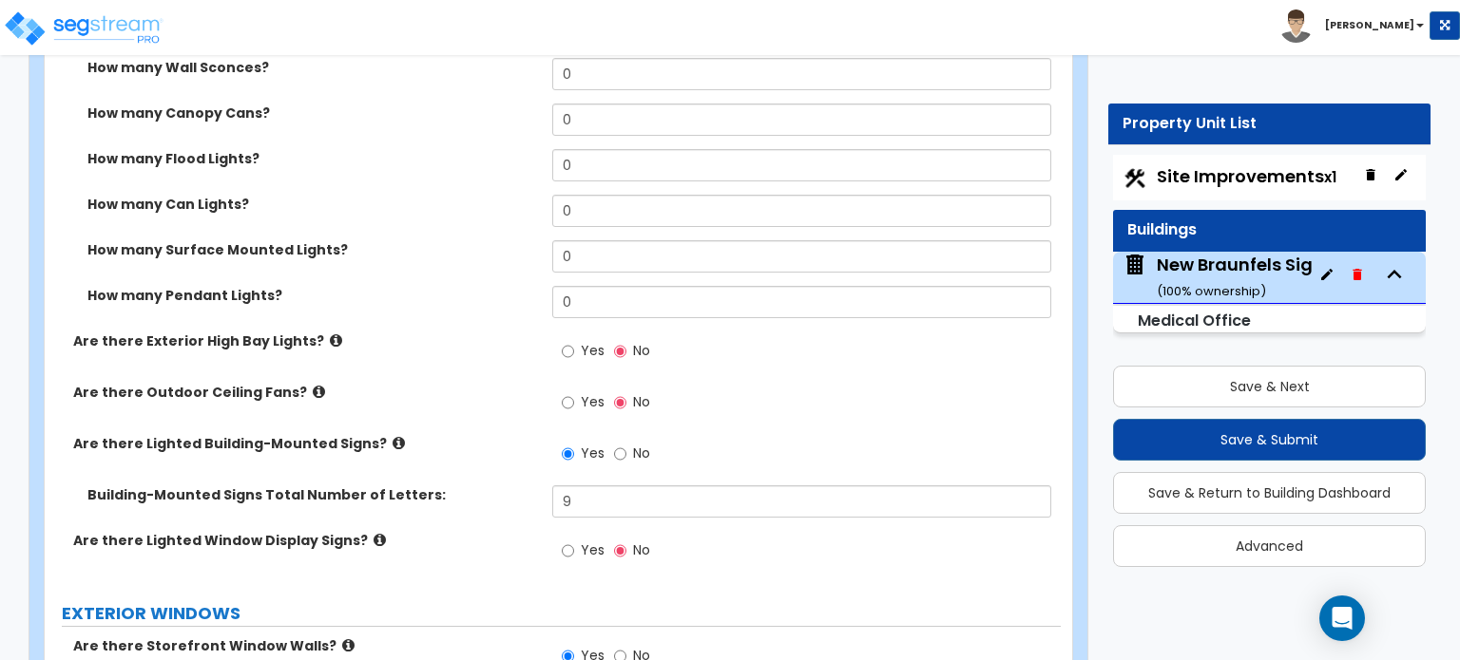
click at [373, 533] on icon at bounding box center [379, 540] width 12 height 14
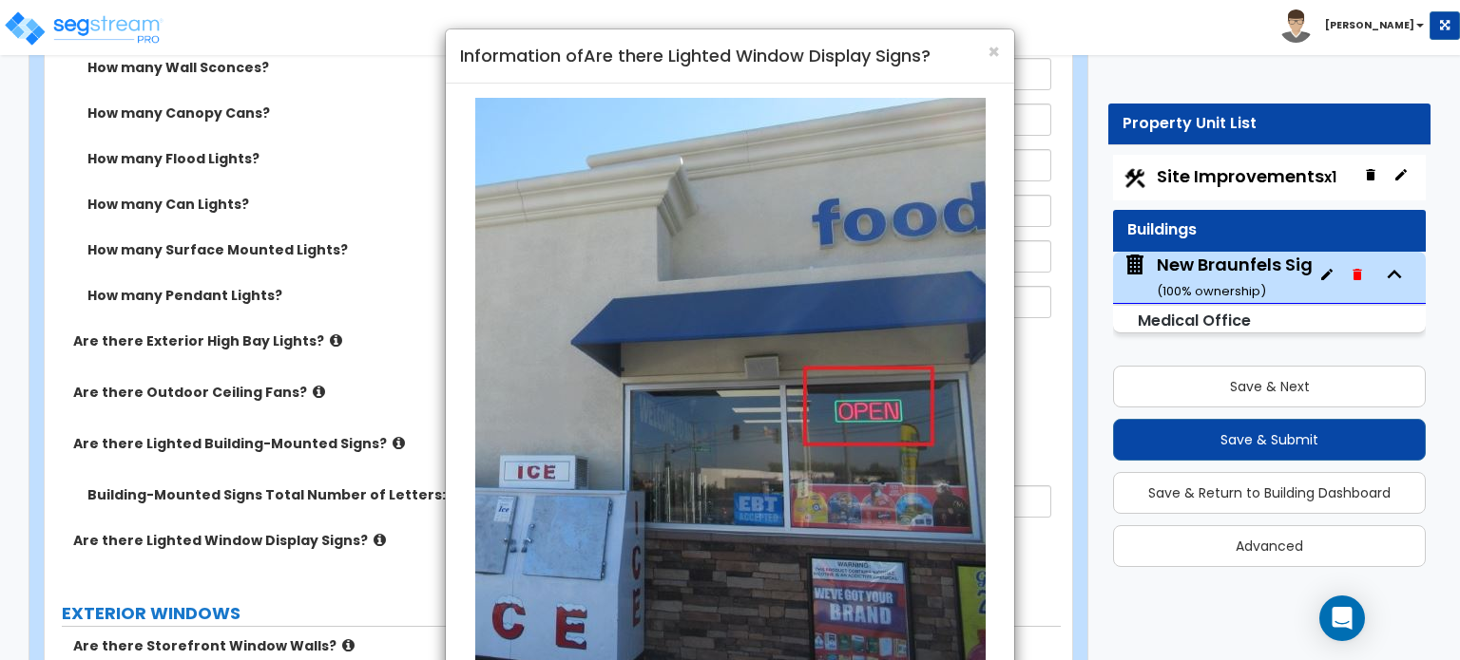
click at [1001, 55] on div "× Information of Are there Lighted Window Display Signs?" at bounding box center [730, 56] width 568 height 54
click at [993, 54] on span "×" at bounding box center [993, 52] width 12 height 28
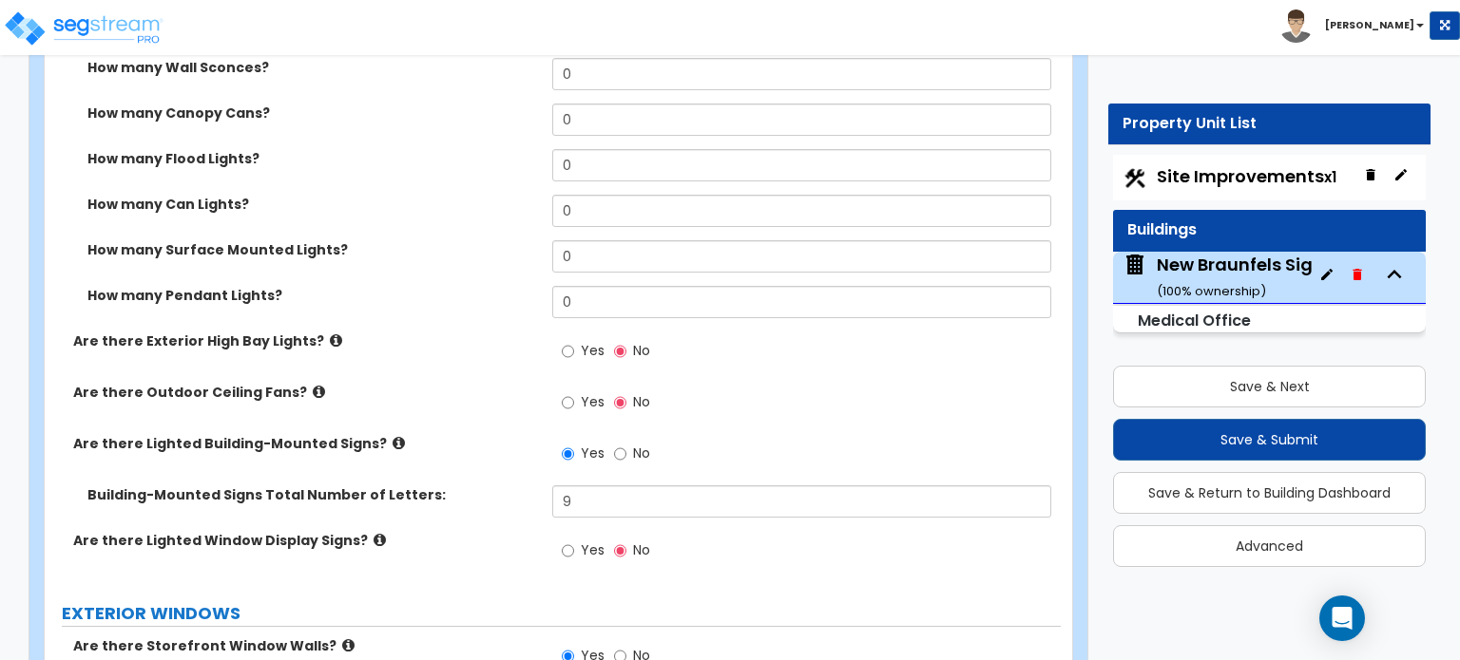
click at [330, 334] on icon at bounding box center [336, 341] width 12 height 14
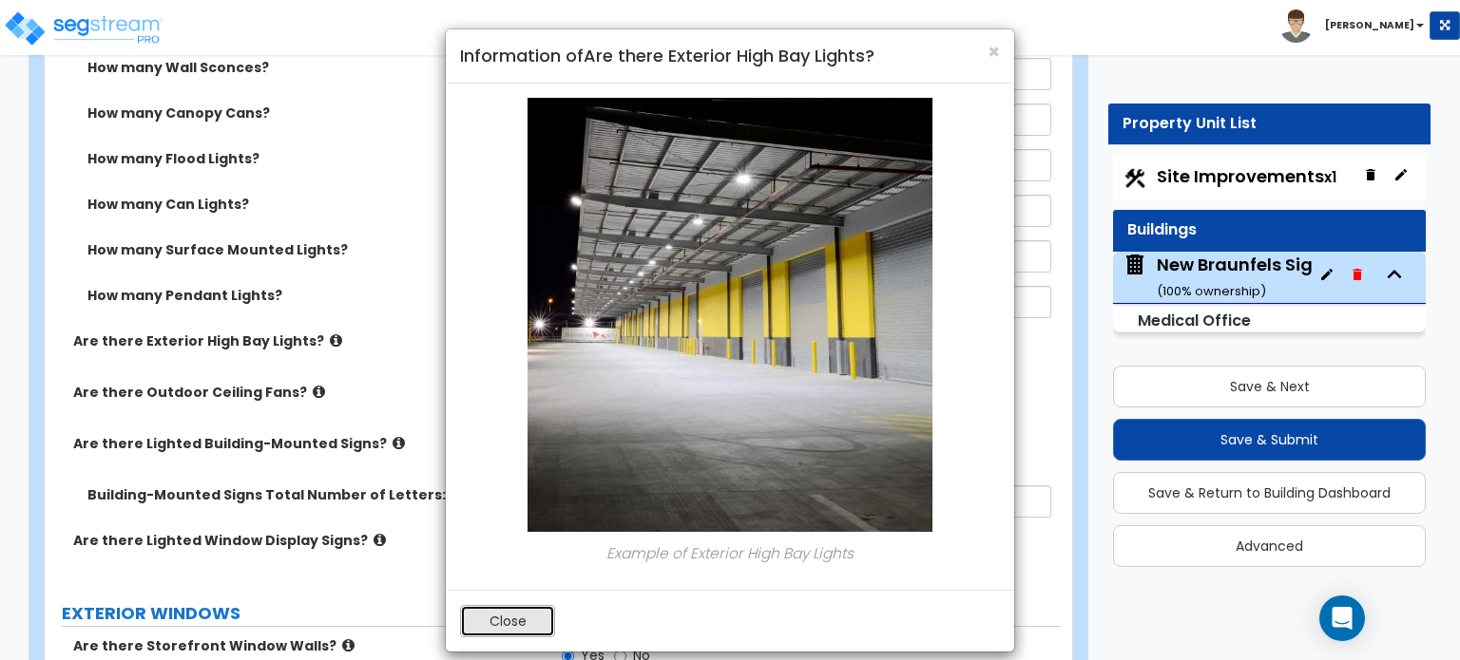
click at [507, 612] on button "Close" at bounding box center [507, 621] width 95 height 32
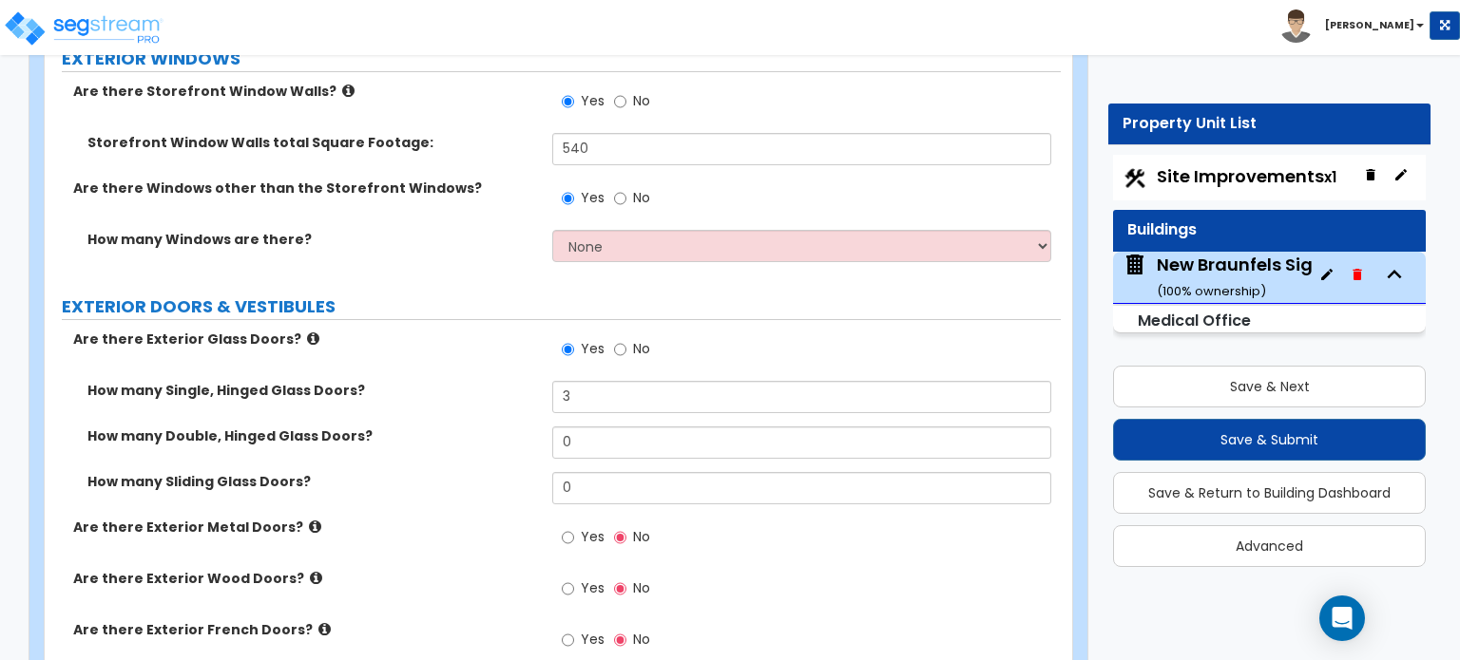
scroll to position [2626, 0]
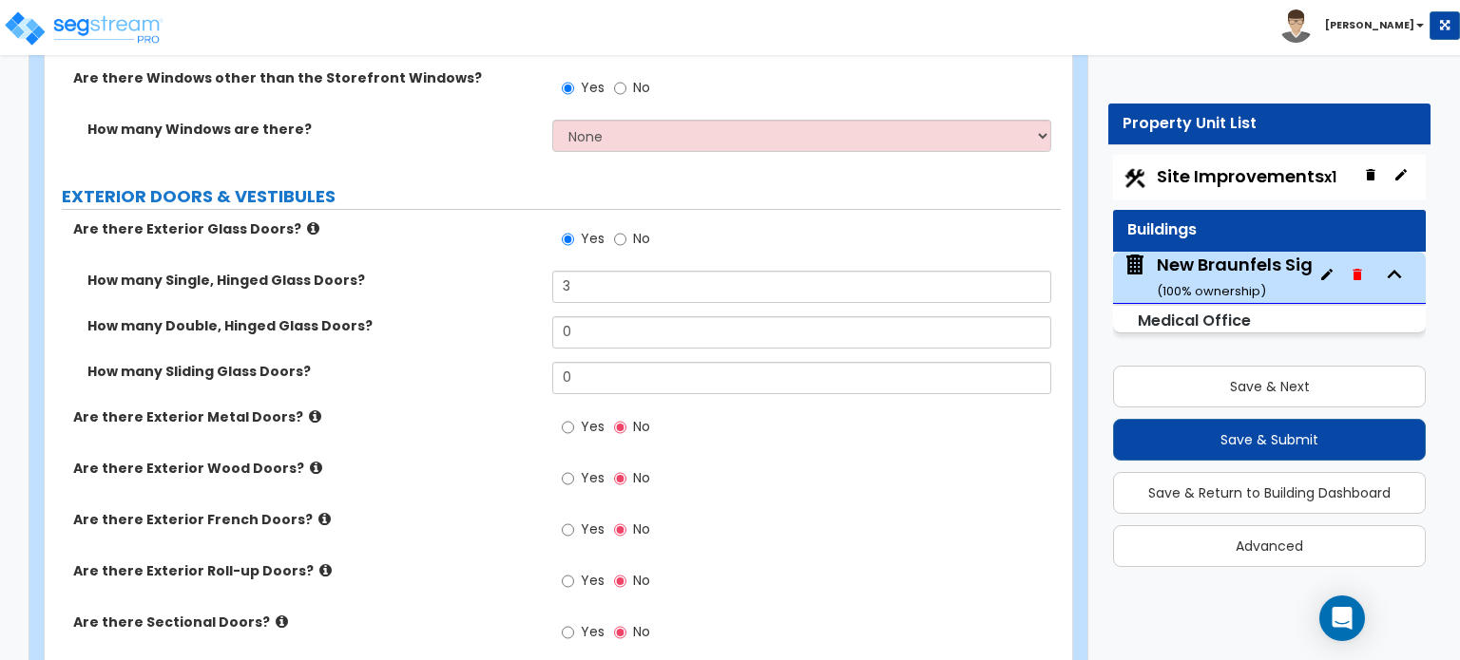
click at [309, 410] on icon at bounding box center [315, 417] width 12 height 14
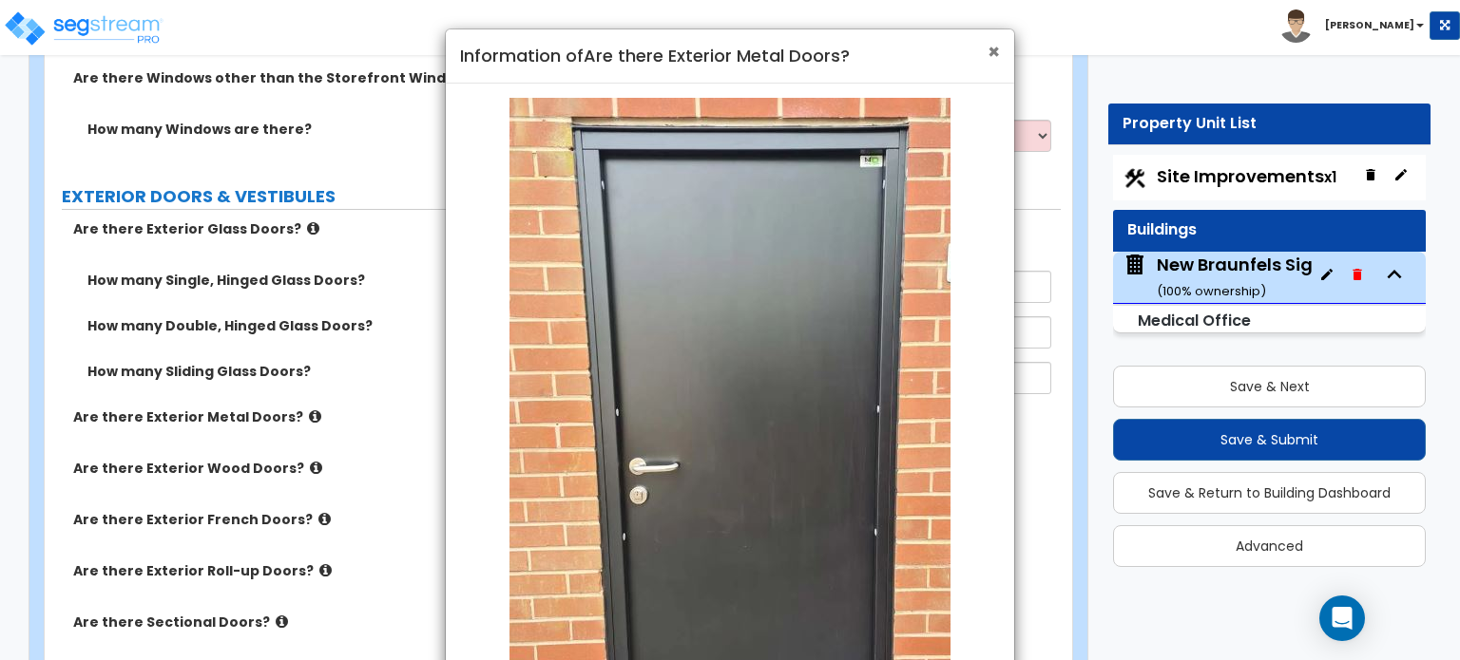
click at [994, 52] on span "×" at bounding box center [993, 52] width 12 height 28
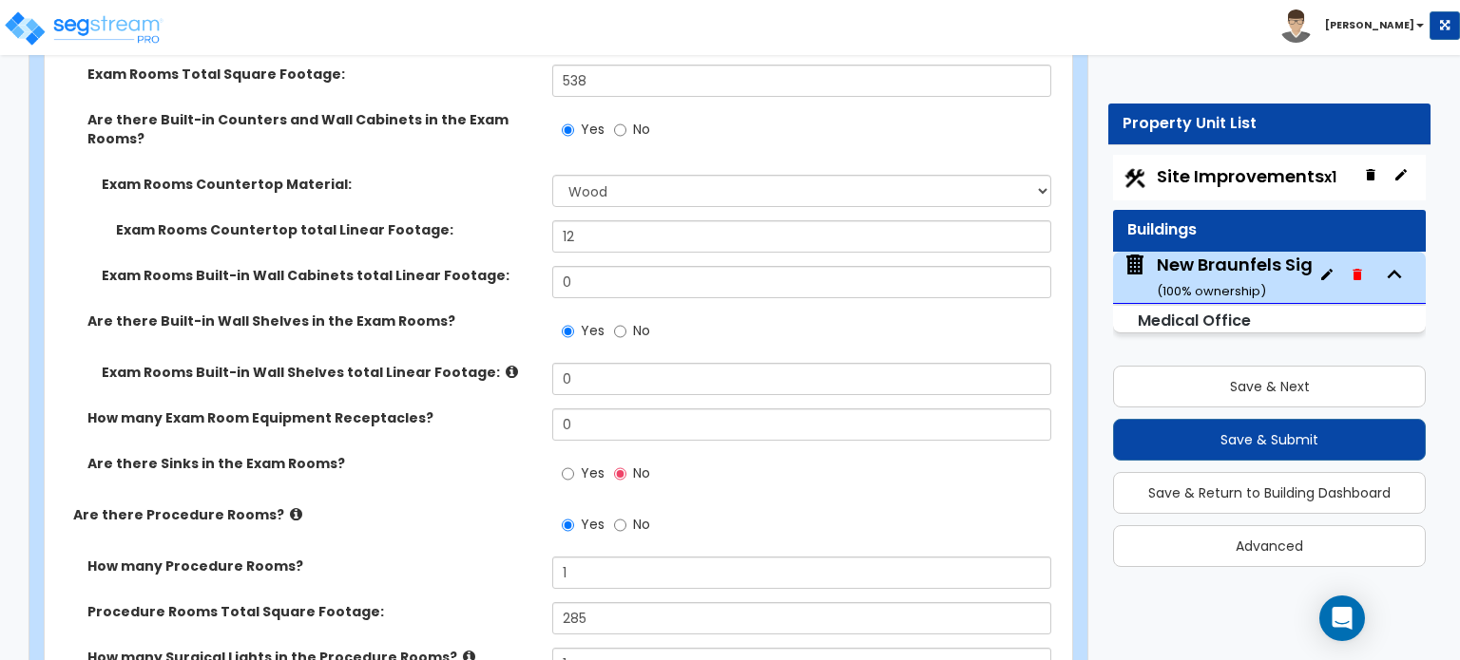
scroll to position [3482, 0]
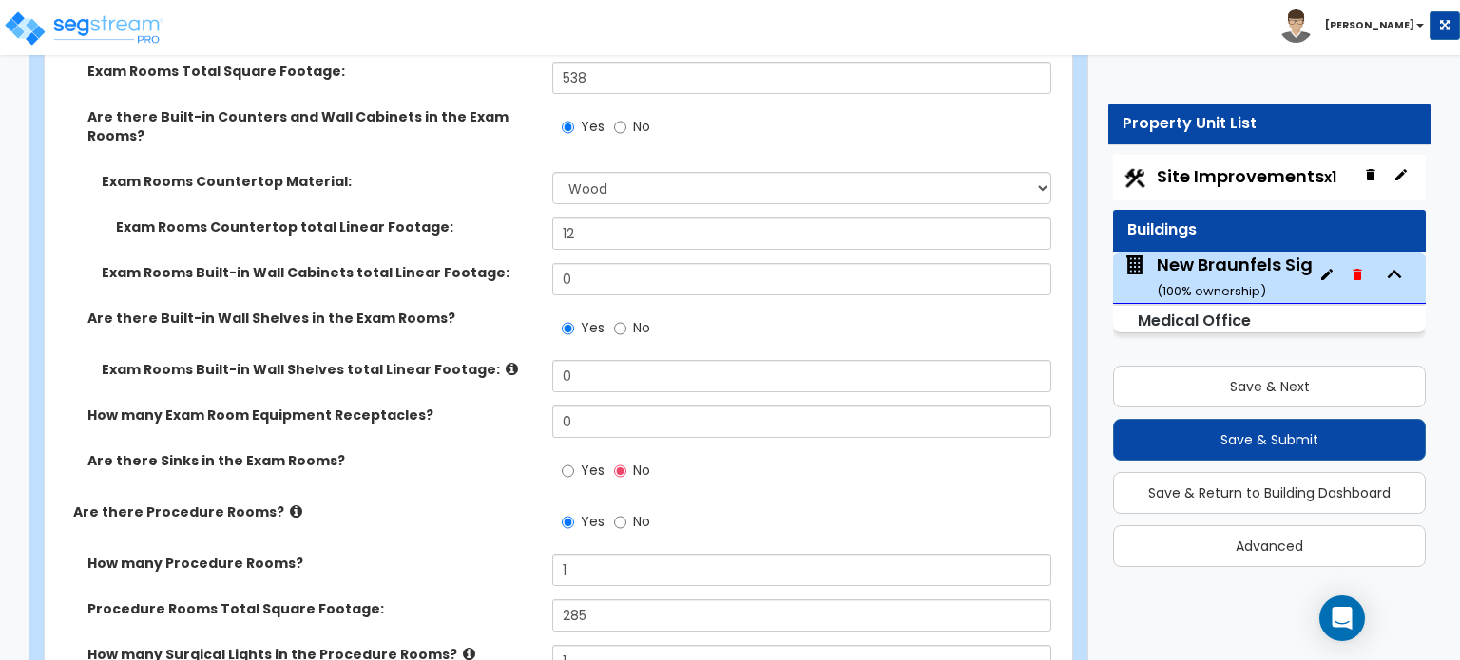
click at [506, 362] on icon at bounding box center [512, 369] width 12 height 14
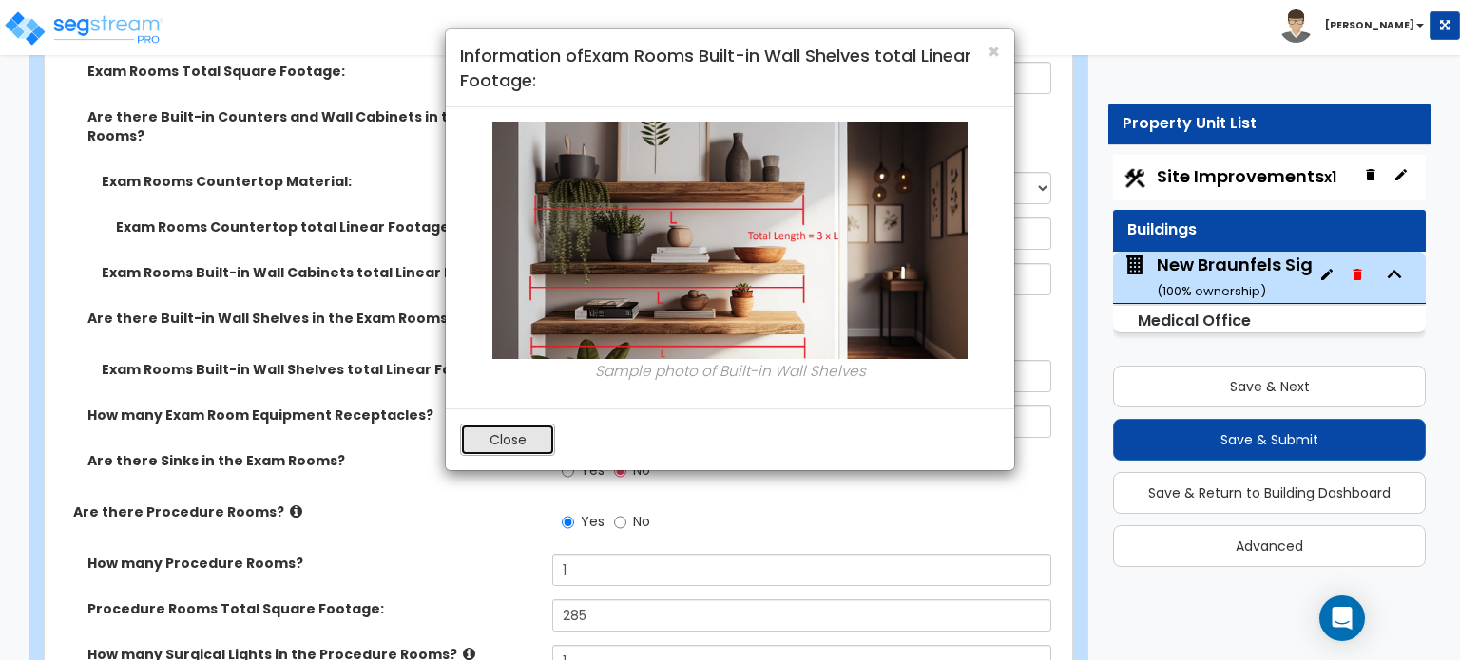
click at [494, 440] on button "Close" at bounding box center [507, 440] width 95 height 32
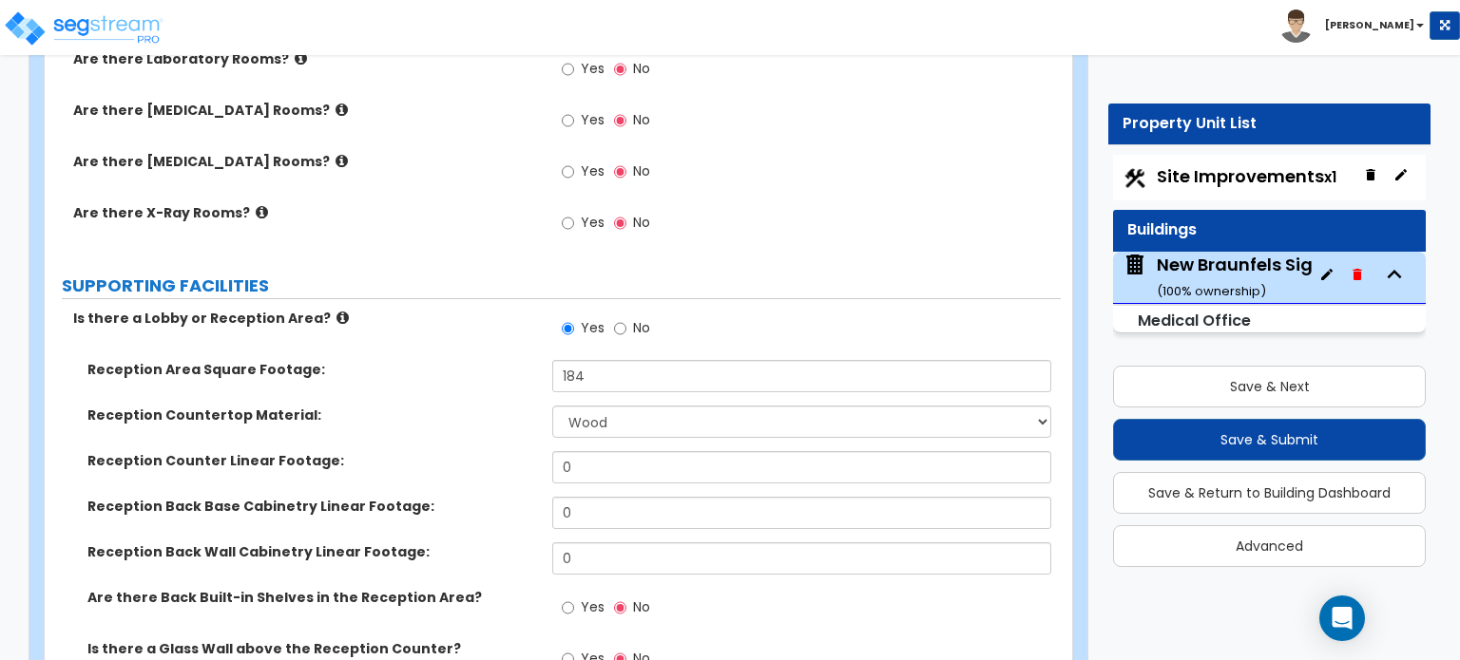
scroll to position [4527, 0]
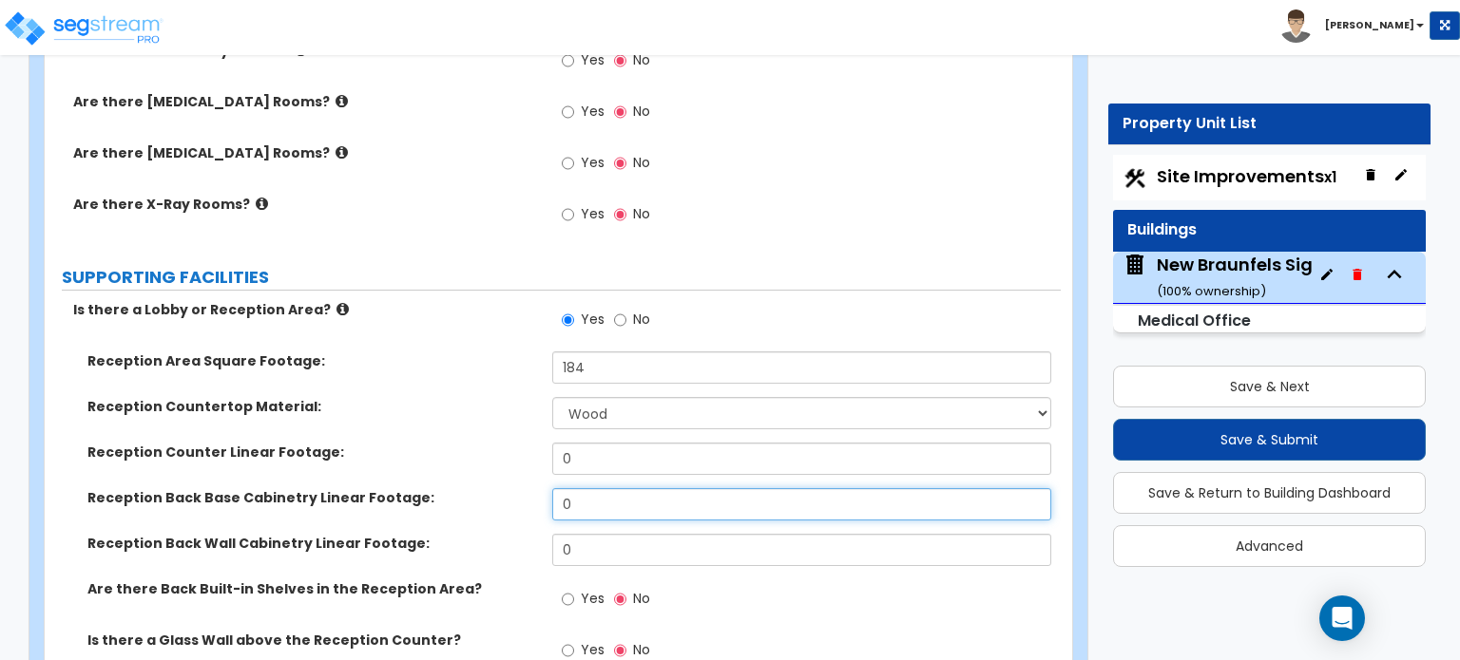
drag, startPoint x: 597, startPoint y: 477, endPoint x: 528, endPoint y: 477, distance: 68.4
click at [528, 488] on div "Reception Back Base Cabinetry Linear Footage: 0" at bounding box center [553, 511] width 1016 height 46
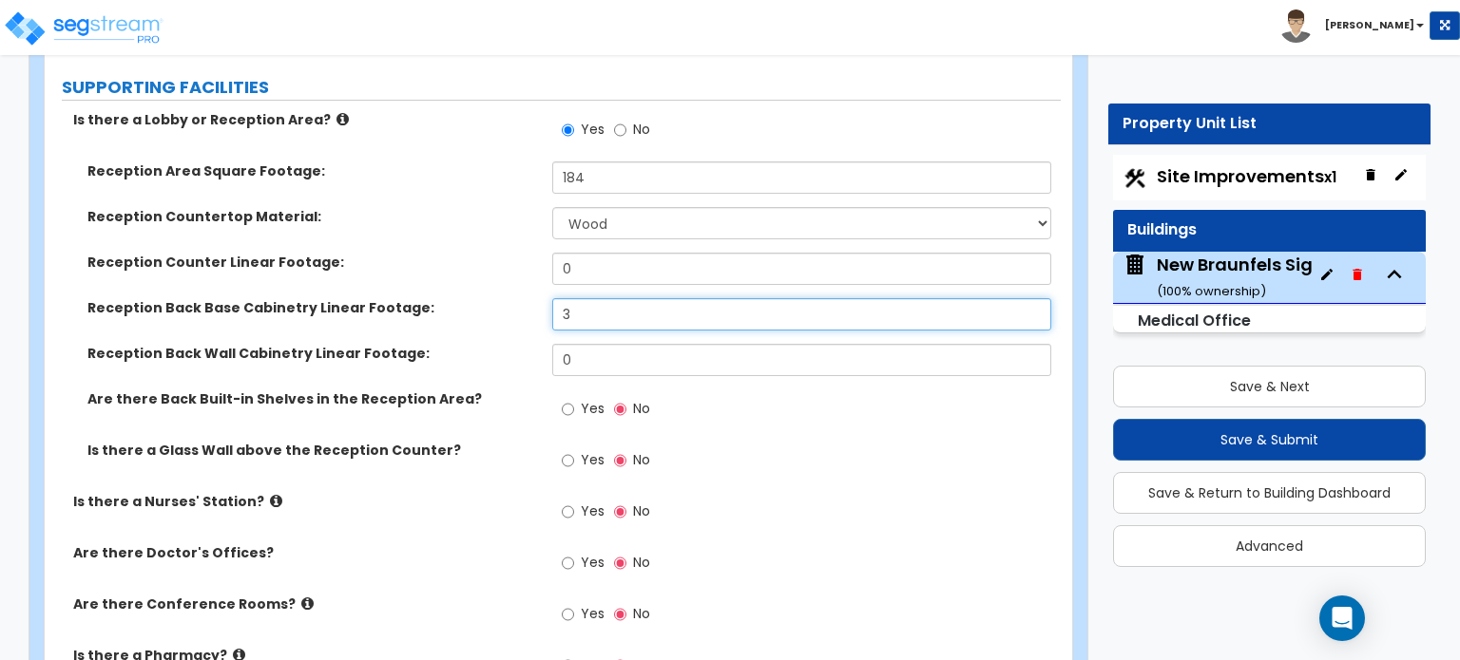
drag, startPoint x: 579, startPoint y: 278, endPoint x: 548, endPoint y: 288, distance: 31.9
click at [548, 298] on div "Reception Back Base Cabinetry Linear Footage: 3" at bounding box center [553, 321] width 1016 height 46
type input "0"
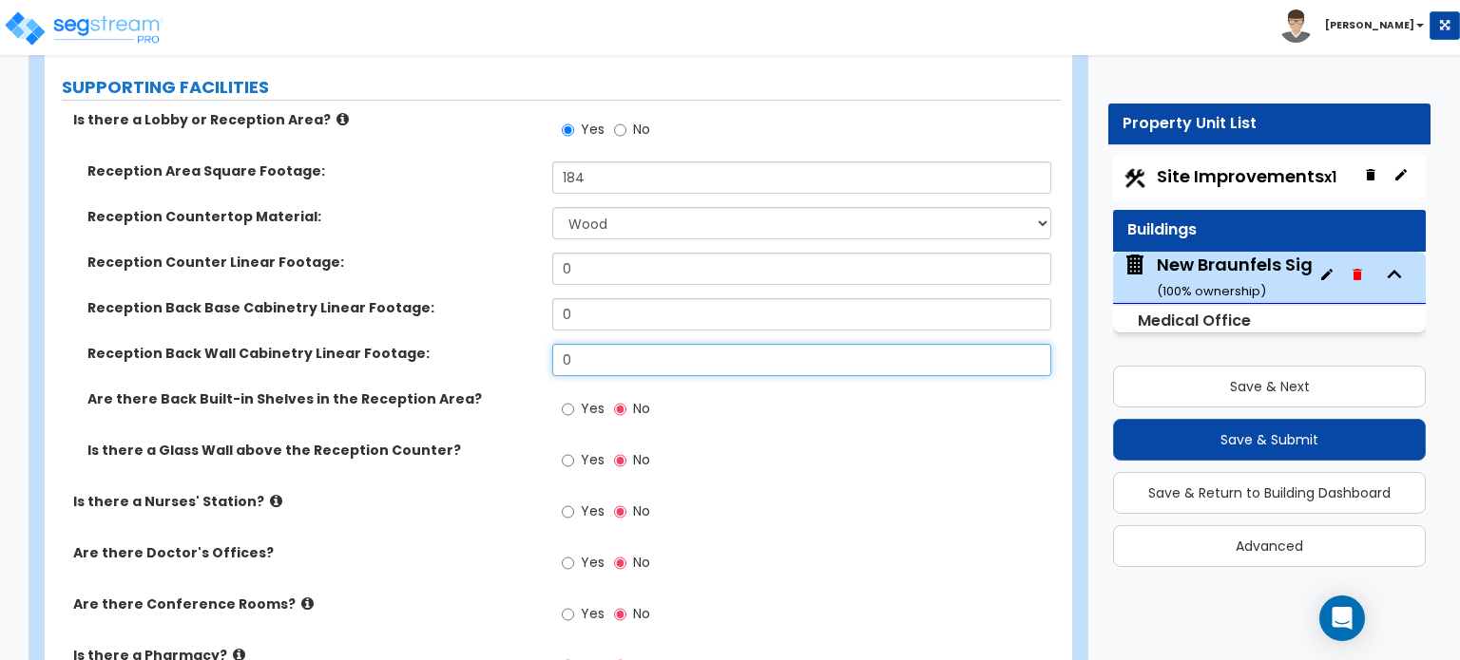
drag, startPoint x: 587, startPoint y: 318, endPoint x: 544, endPoint y: 331, distance: 44.5
click at [544, 344] on div "Reception Back Wall Cabinetry Linear Footage: 0" at bounding box center [553, 367] width 1016 height 46
type input "3"
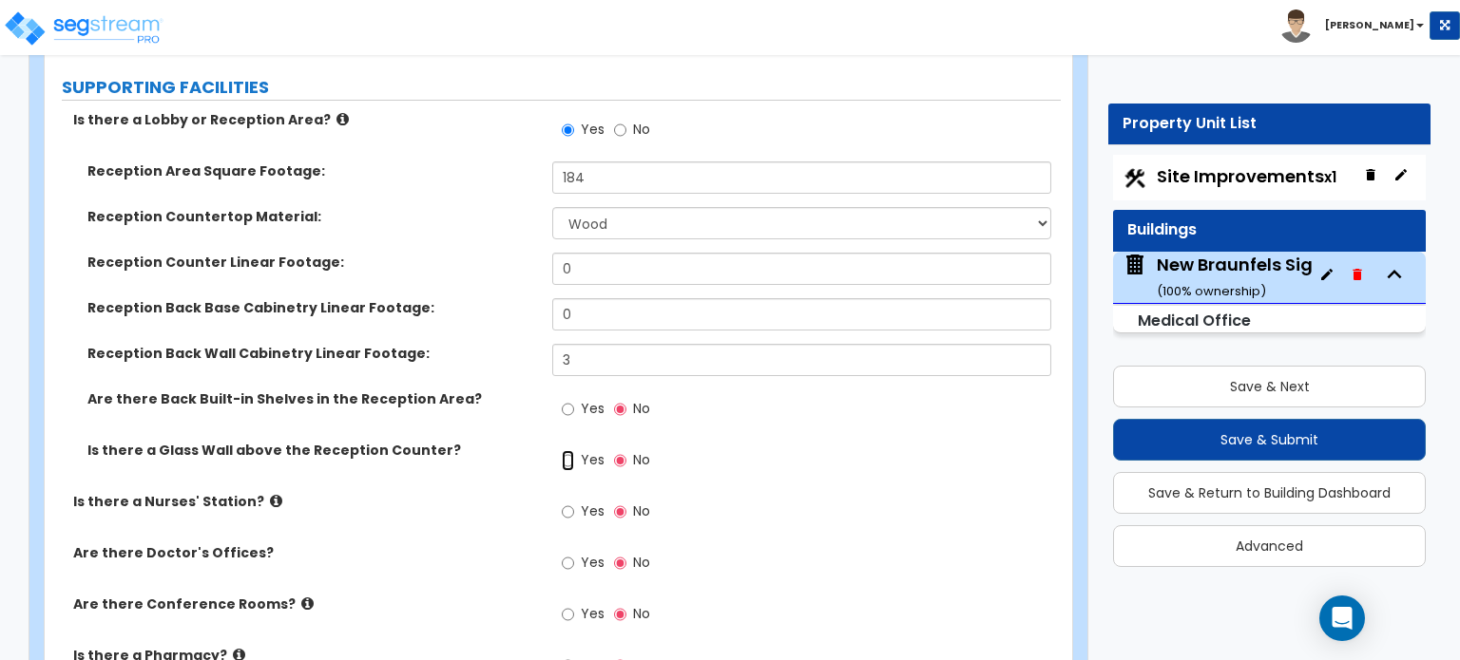
click at [563, 450] on input "Yes" at bounding box center [568, 460] width 12 height 21
radio input "true"
click at [618, 502] on input "No" at bounding box center [620, 512] width 12 height 21
radio input "false"
radio input "true"
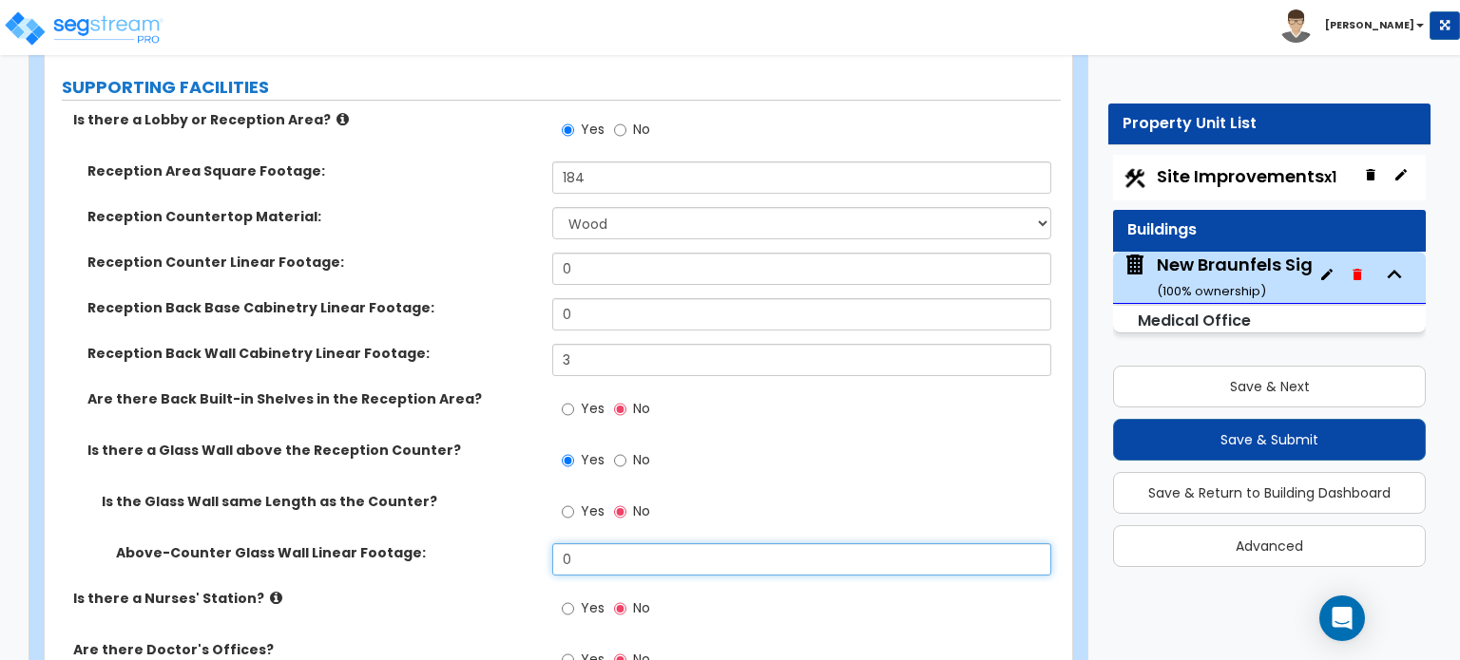
drag, startPoint x: 601, startPoint y: 534, endPoint x: 506, endPoint y: 544, distance: 94.7
click at [506, 544] on div "Above-Counter Glass Wall Linear Footage: 0" at bounding box center [553, 567] width 1016 height 46
type input "8"
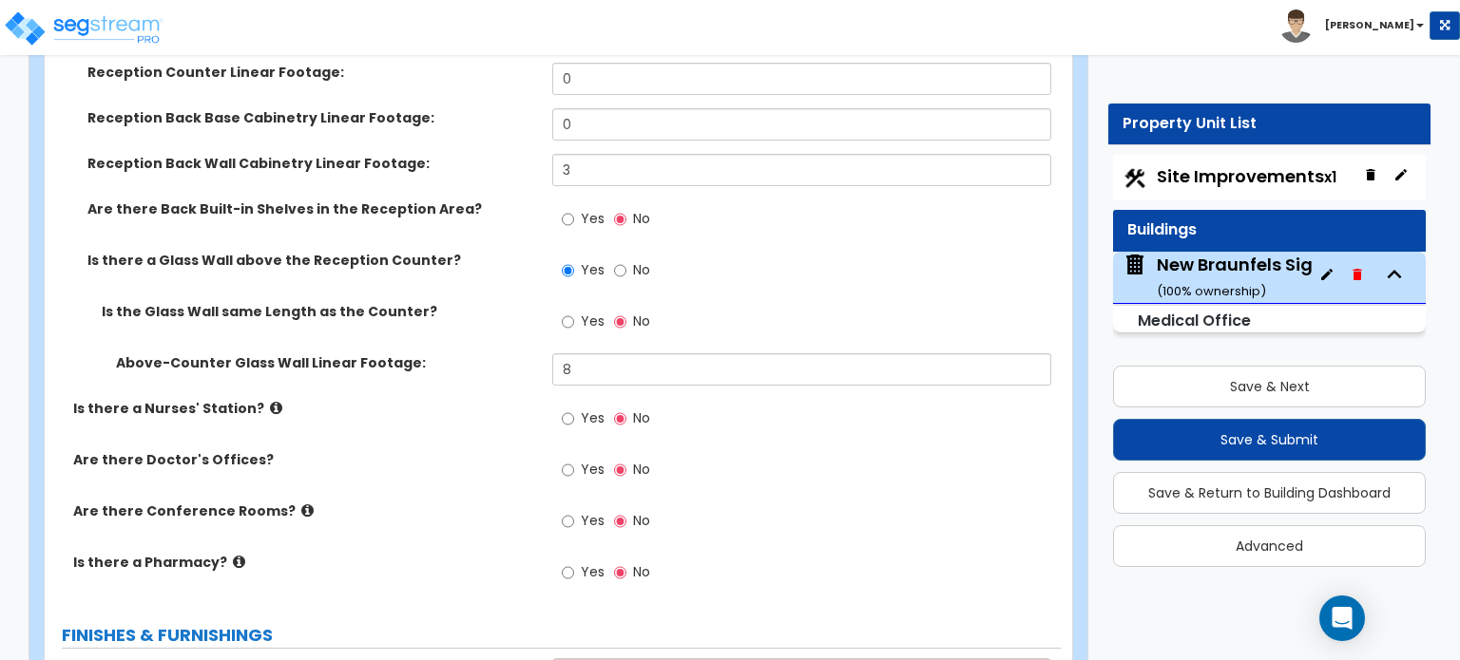
scroll to position [5002, 0]
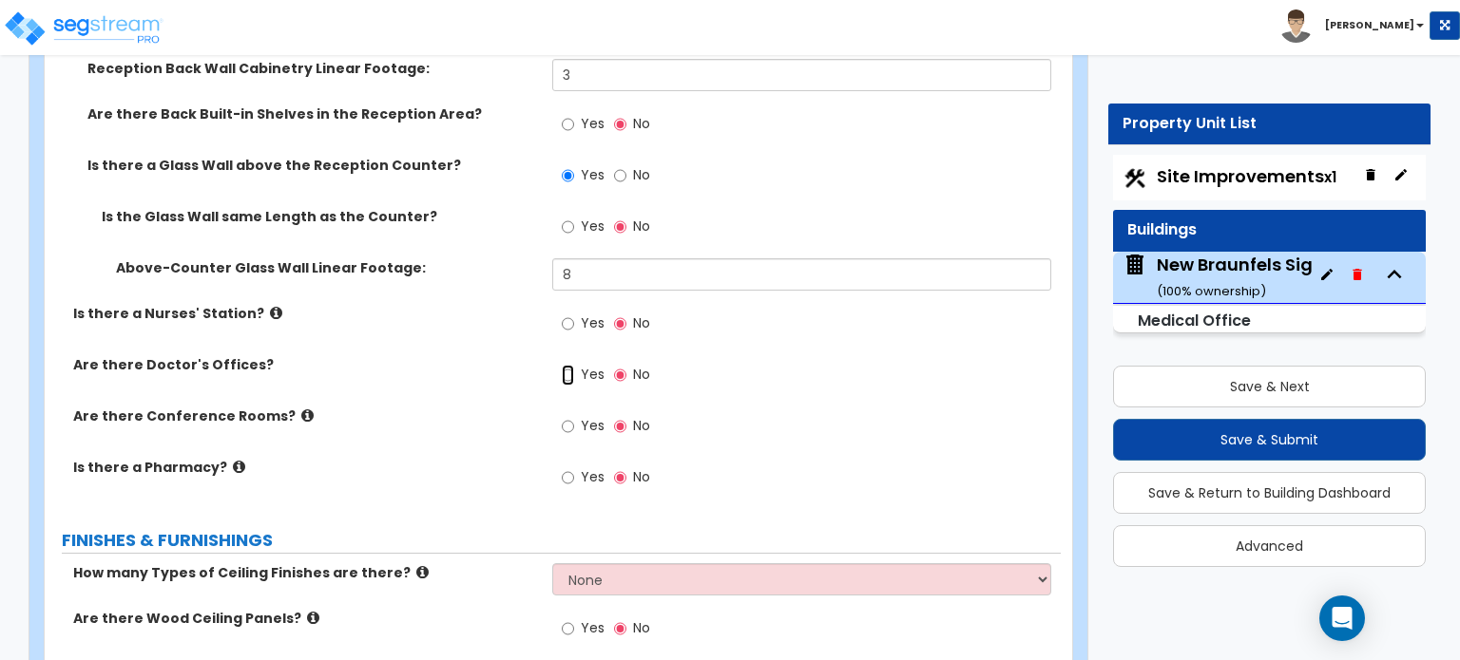
click at [573, 365] on input "Yes" at bounding box center [568, 375] width 12 height 21
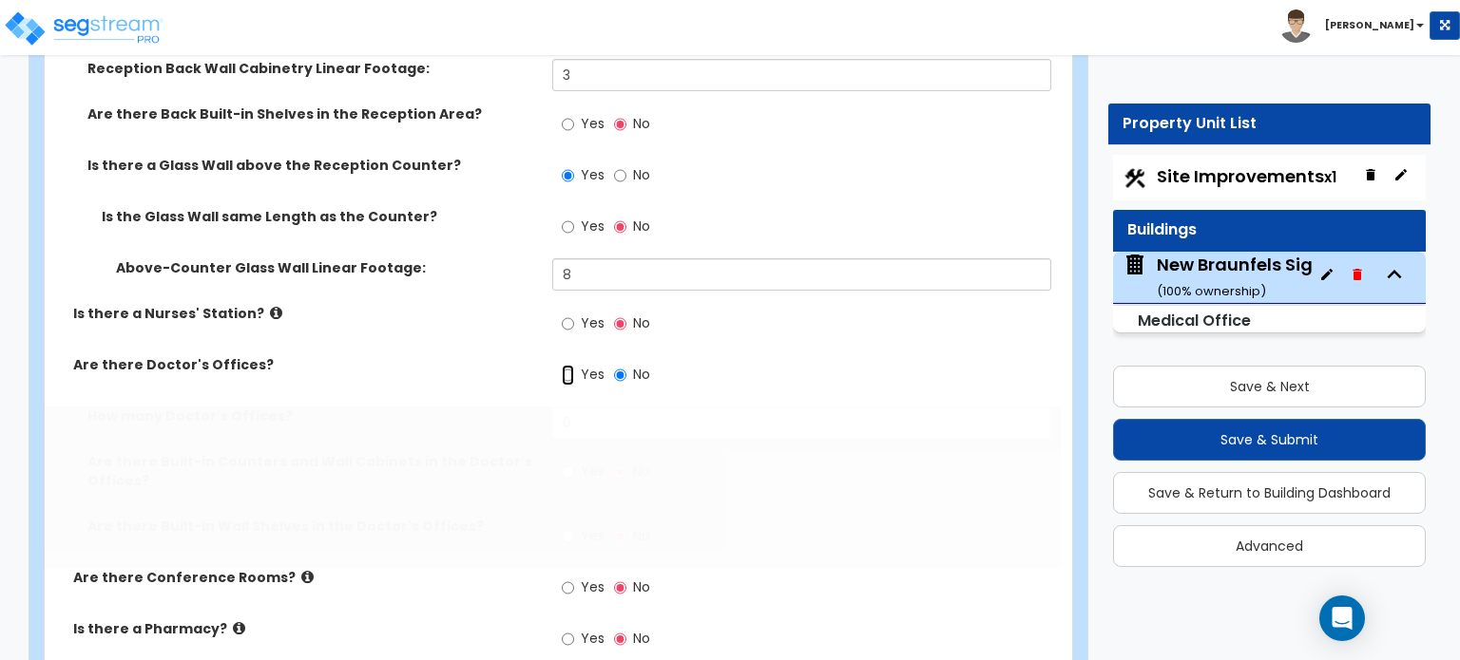
radio input "true"
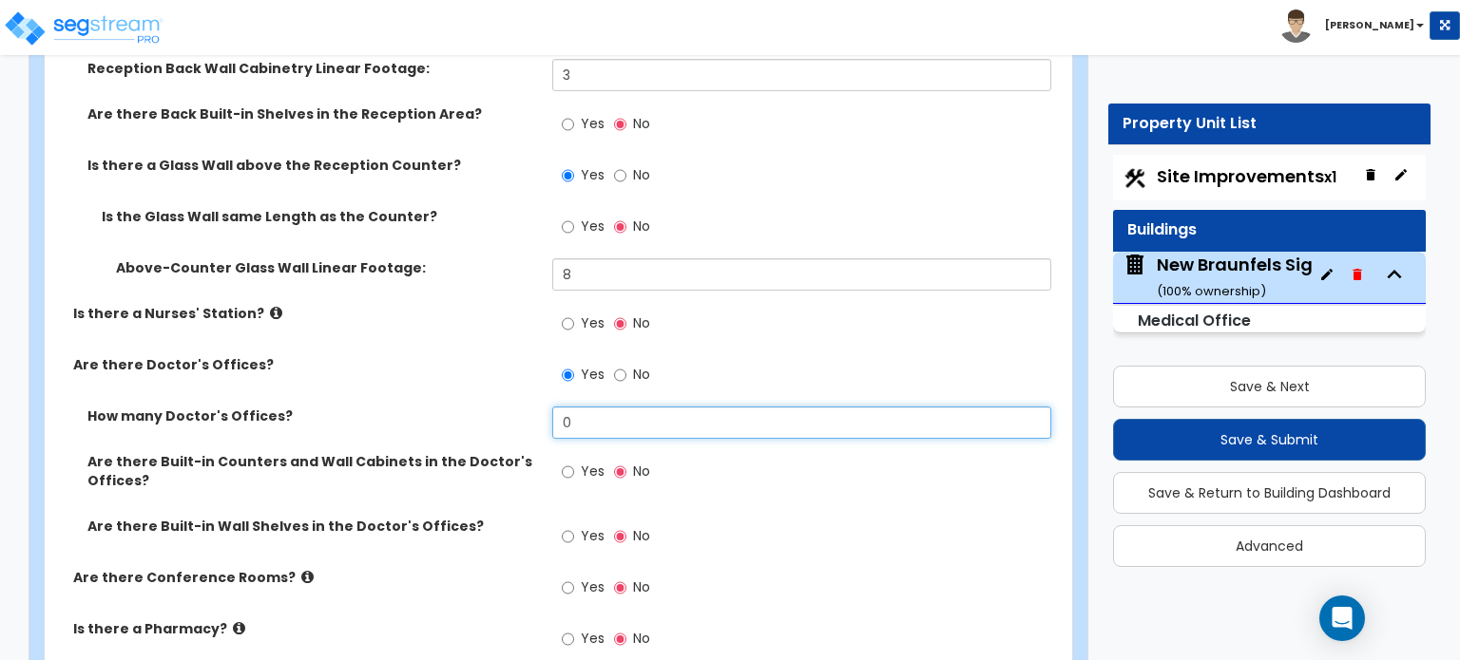
drag, startPoint x: 594, startPoint y: 407, endPoint x: 538, endPoint y: 407, distance: 56.1
click at [538, 407] on div "How many Doctor's Offices? 0" at bounding box center [553, 430] width 1016 height 46
type input "2"
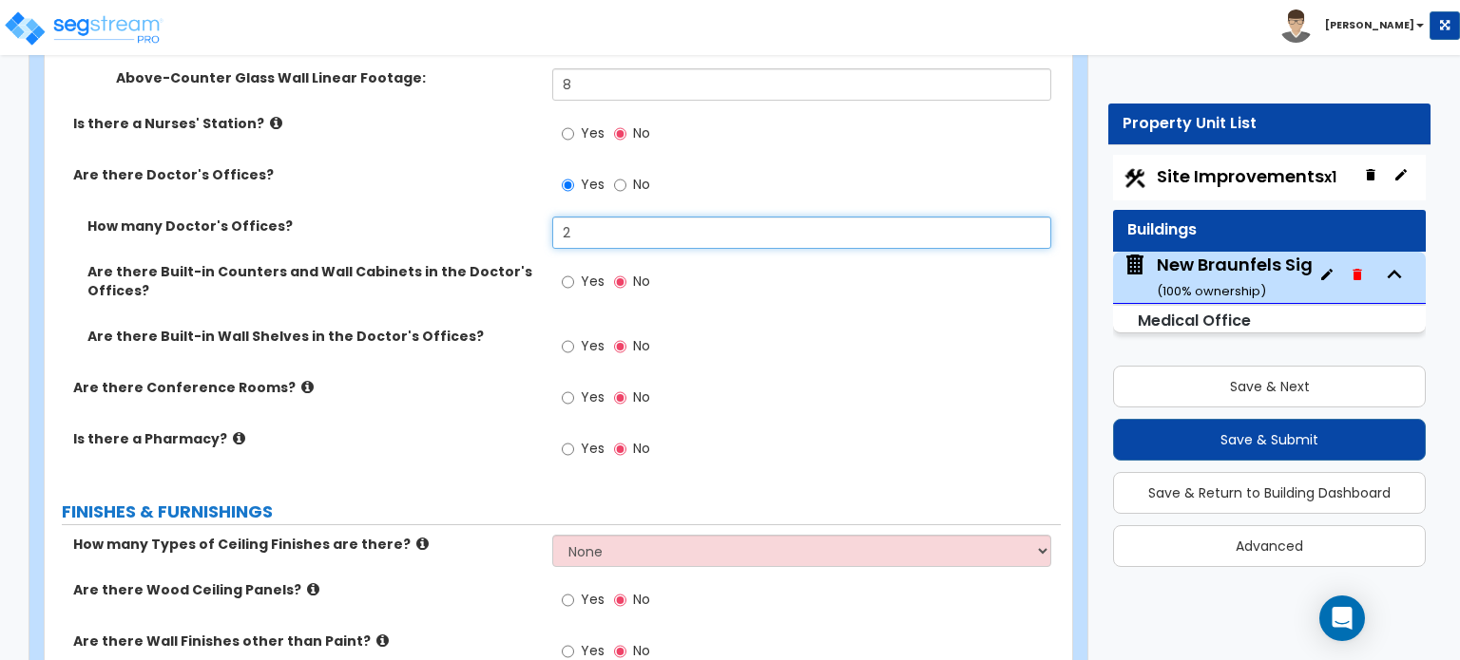
scroll to position [5477, 0]
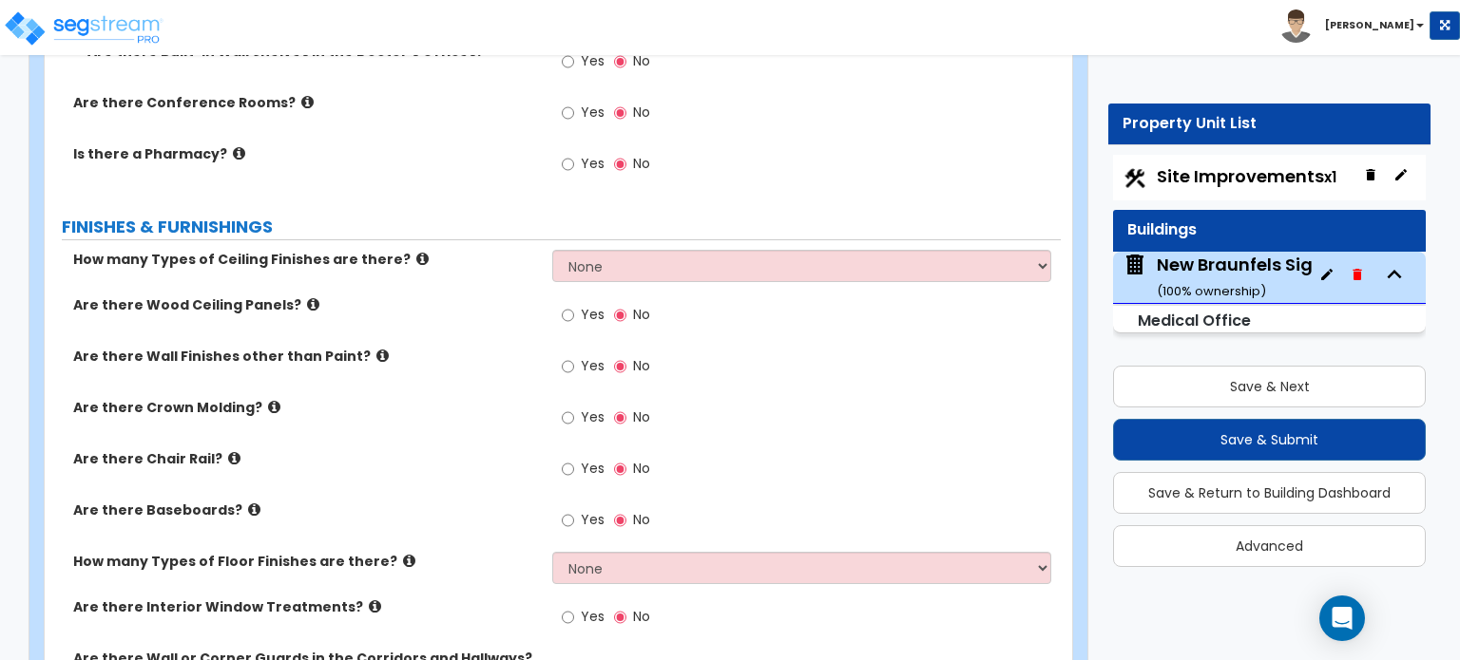
click at [307, 297] on icon at bounding box center [313, 304] width 12 height 14
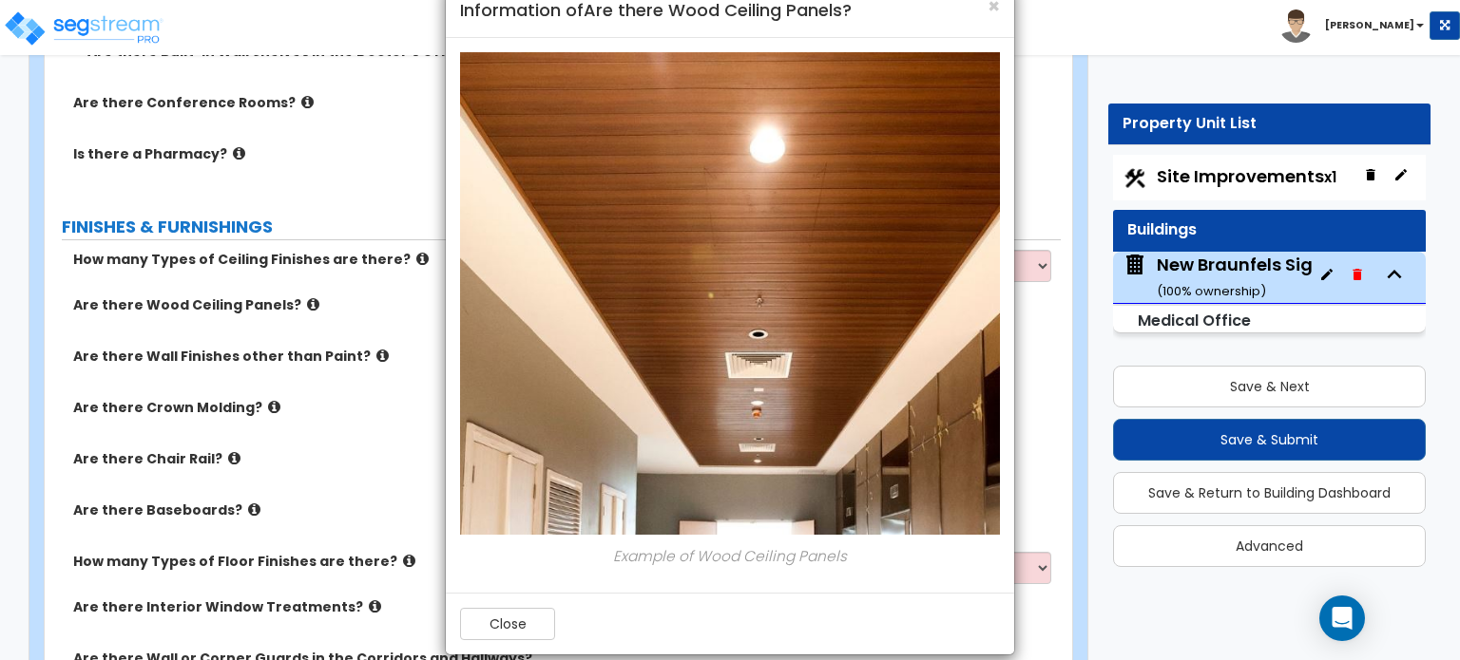
scroll to position [67, 0]
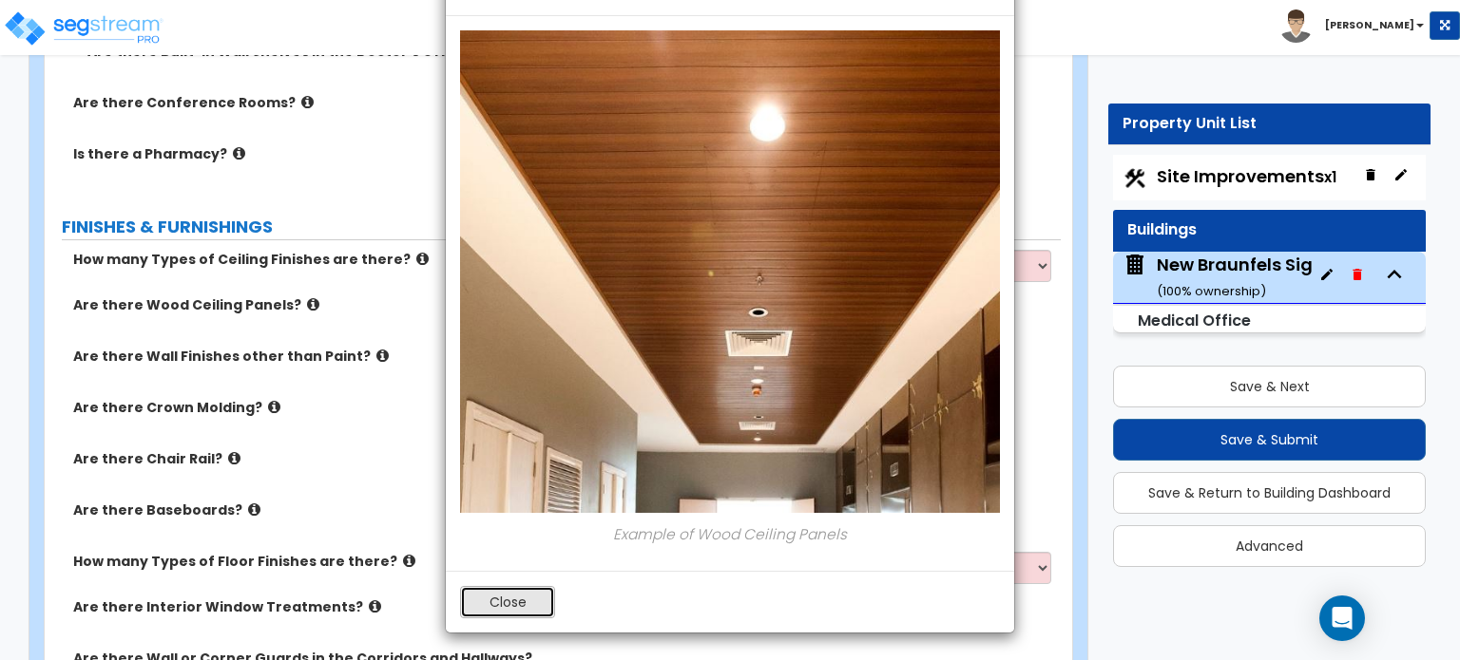
click at [510, 598] on button "Close" at bounding box center [507, 602] width 95 height 32
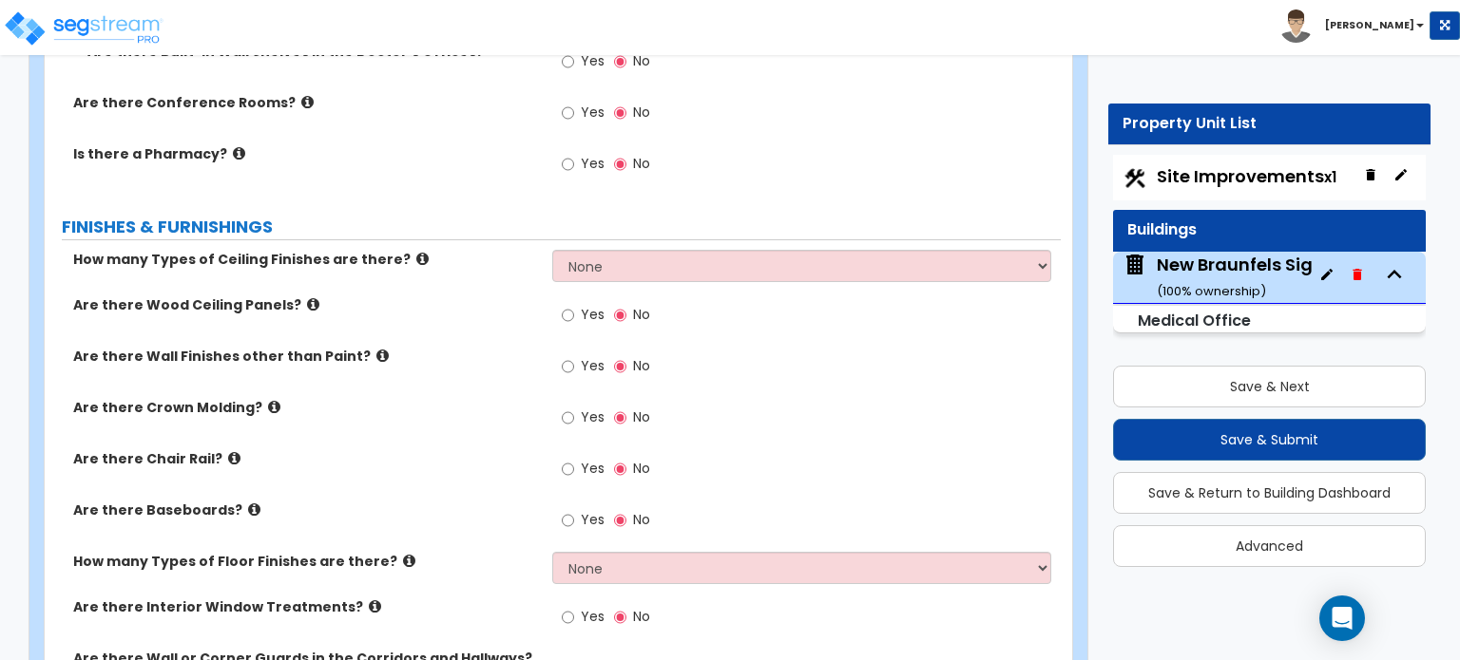
click at [376, 349] on icon at bounding box center [382, 356] width 12 height 14
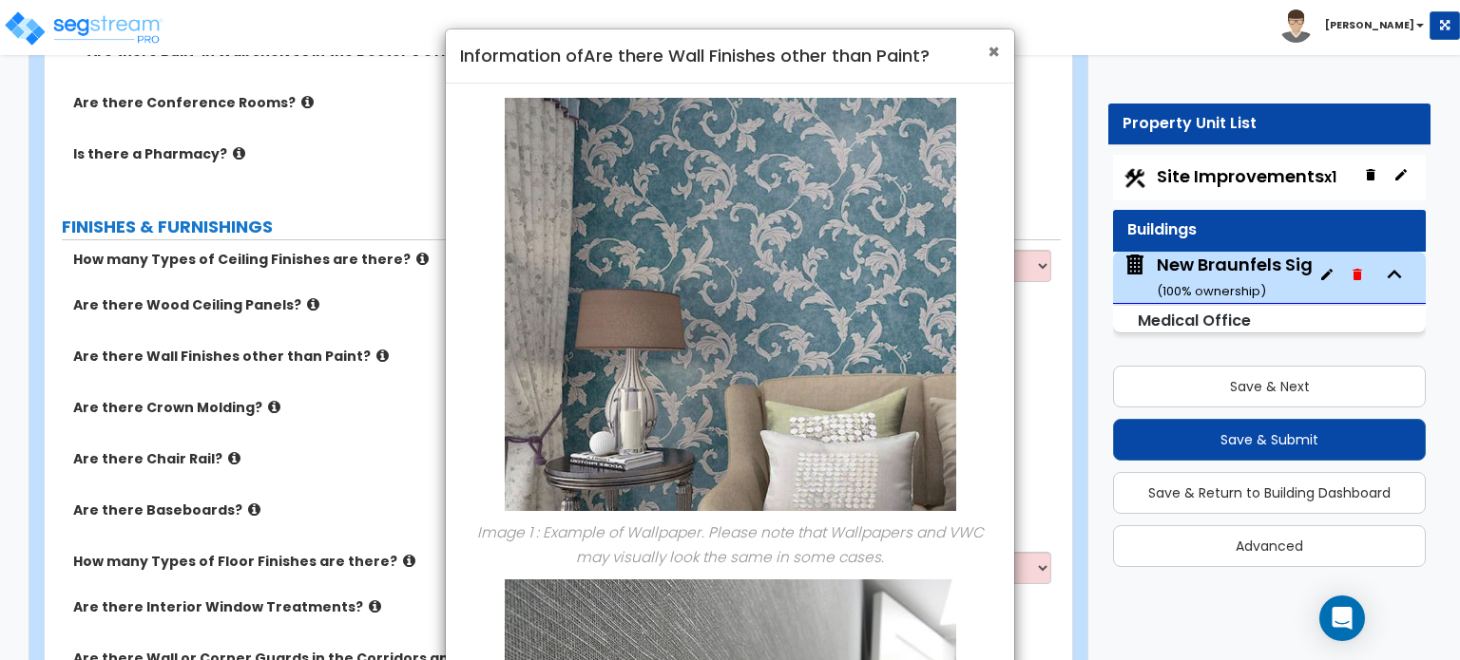
click at [987, 52] on span "×" at bounding box center [993, 52] width 12 height 28
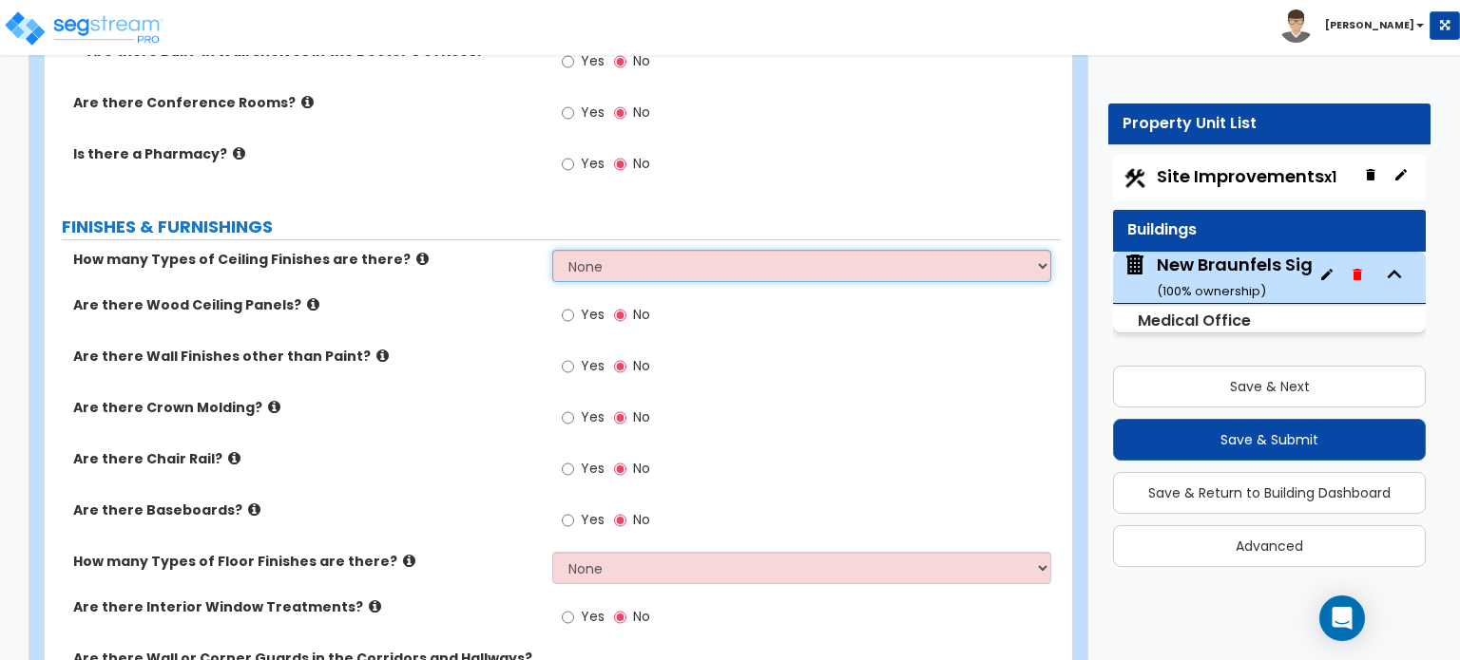
click at [621, 250] on select "None 1 2 3" at bounding box center [801, 266] width 498 height 32
select select "1"
click at [552, 250] on select "None 1 2 3" at bounding box center [801, 266] width 498 height 32
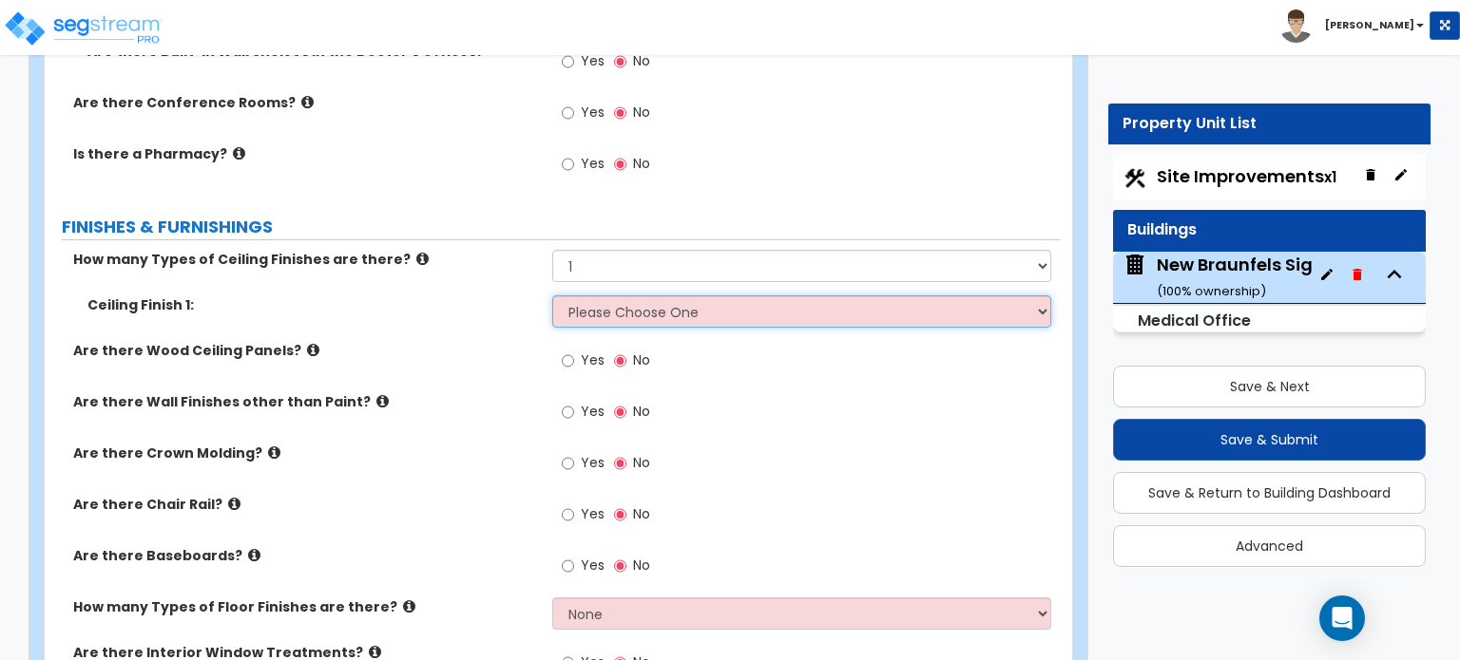
click at [617, 296] on select "Please Choose One Drop Ceiling Open Ceiling Drywall Ceiling" at bounding box center [801, 312] width 498 height 32
click at [416, 252] on icon at bounding box center [422, 259] width 12 height 14
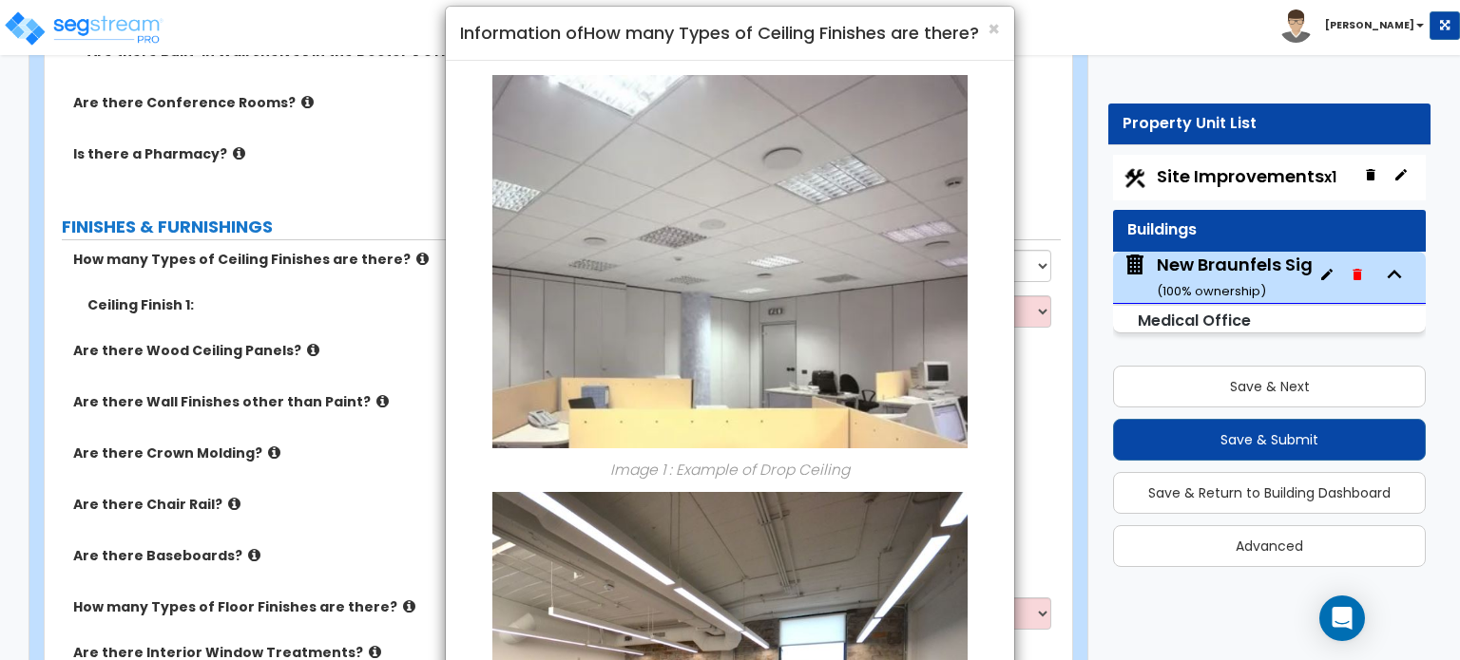
scroll to position [0, 0]
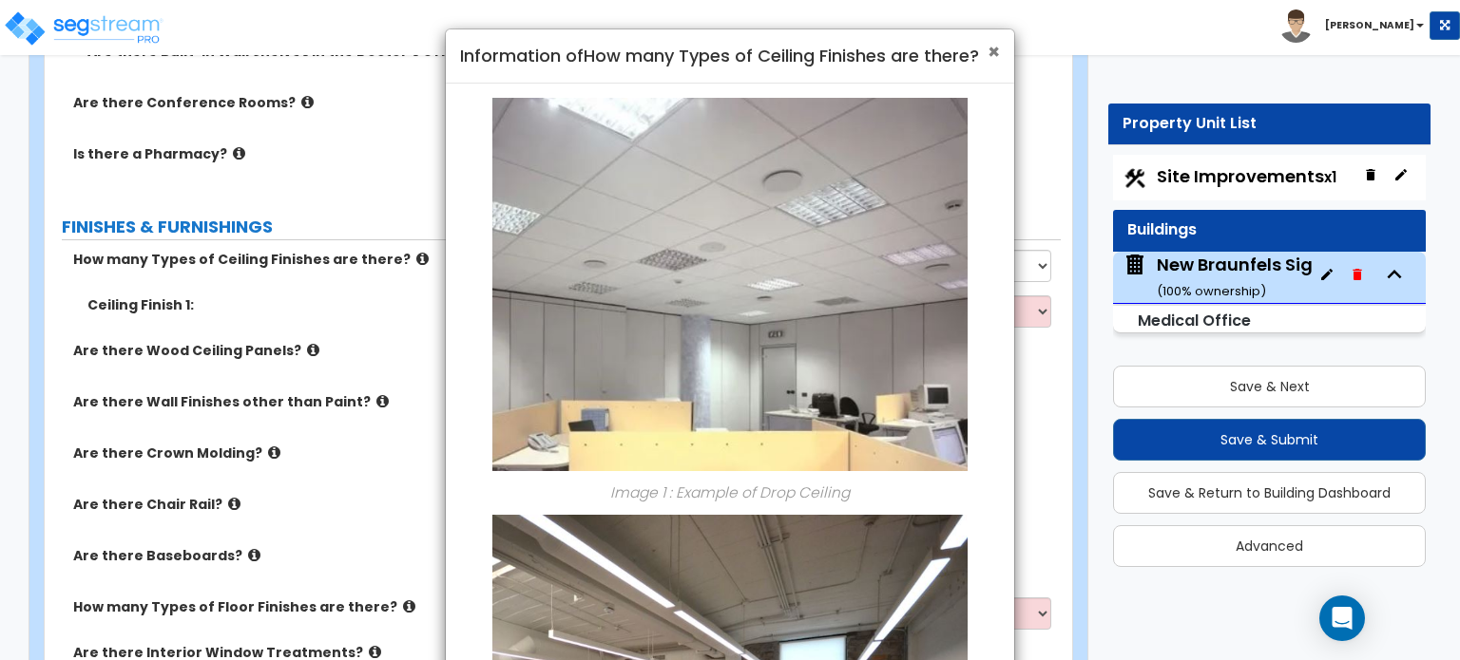
click at [994, 52] on span "×" at bounding box center [993, 52] width 12 height 28
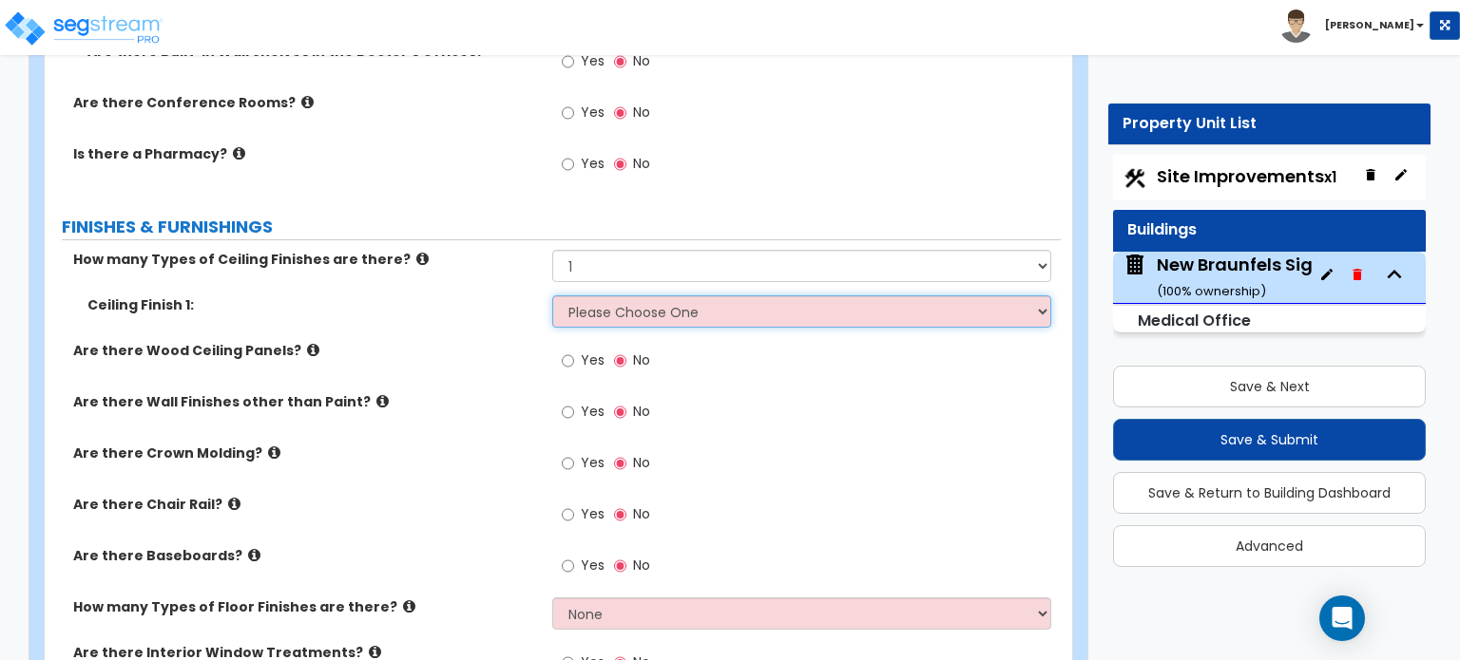
click at [622, 296] on select "Please Choose One Drop Ceiling Open Ceiling Drywall Ceiling" at bounding box center [801, 312] width 498 height 32
select select "1"
click at [552, 296] on select "Please Choose One Drop Ceiling Open Ceiling Drywall Ceiling" at bounding box center [801, 312] width 498 height 32
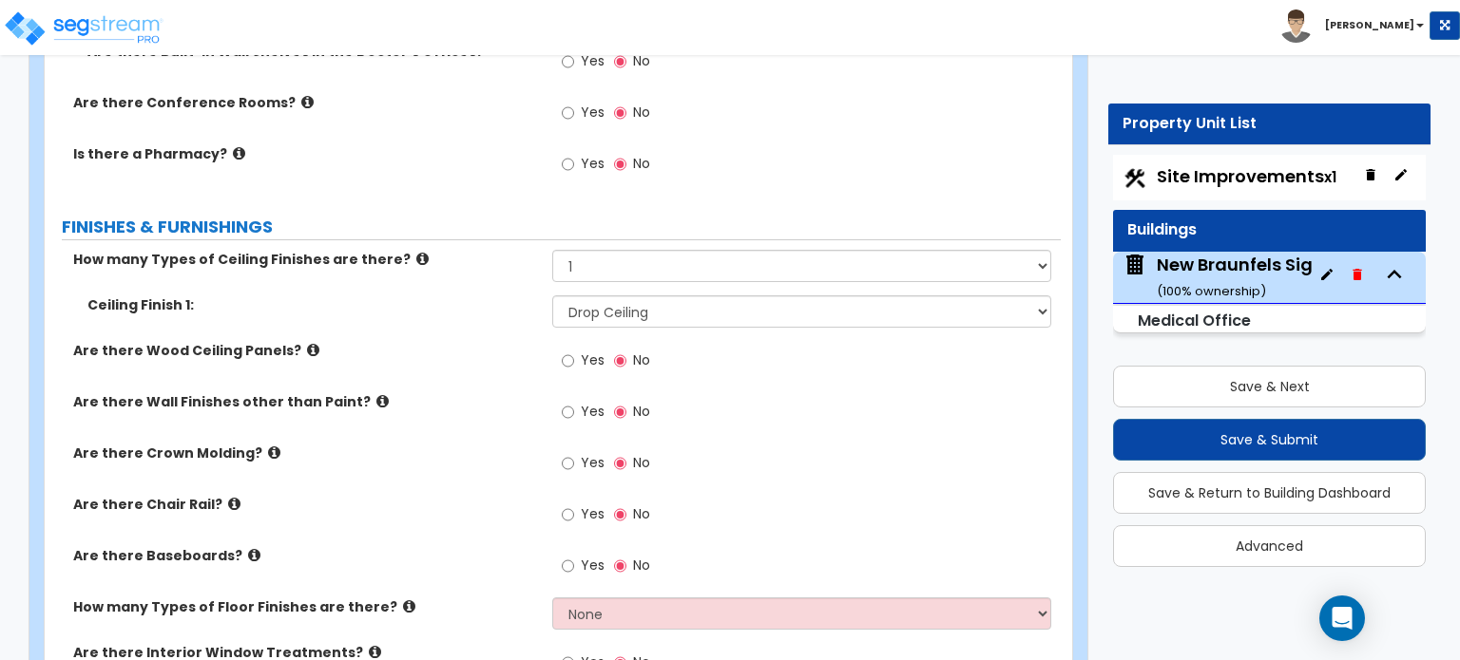
click at [376, 394] on icon at bounding box center [382, 401] width 12 height 14
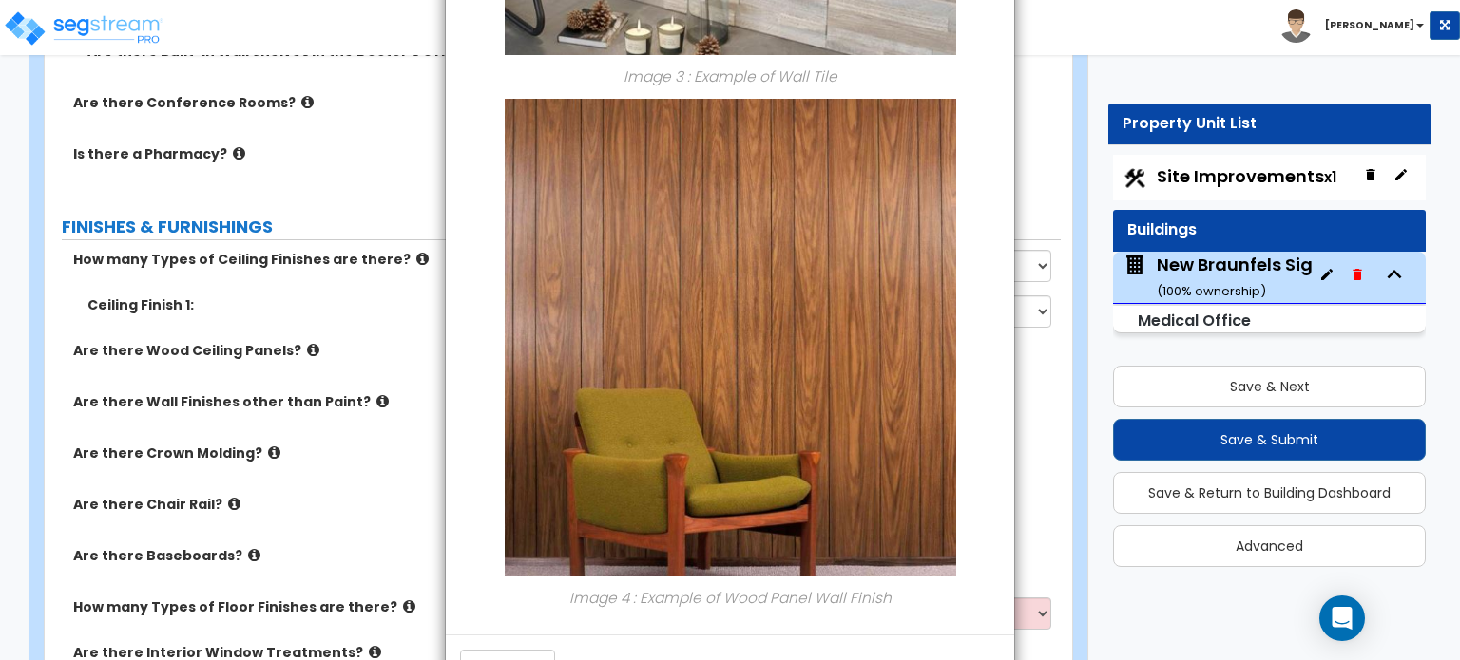
scroll to position [1663, 0]
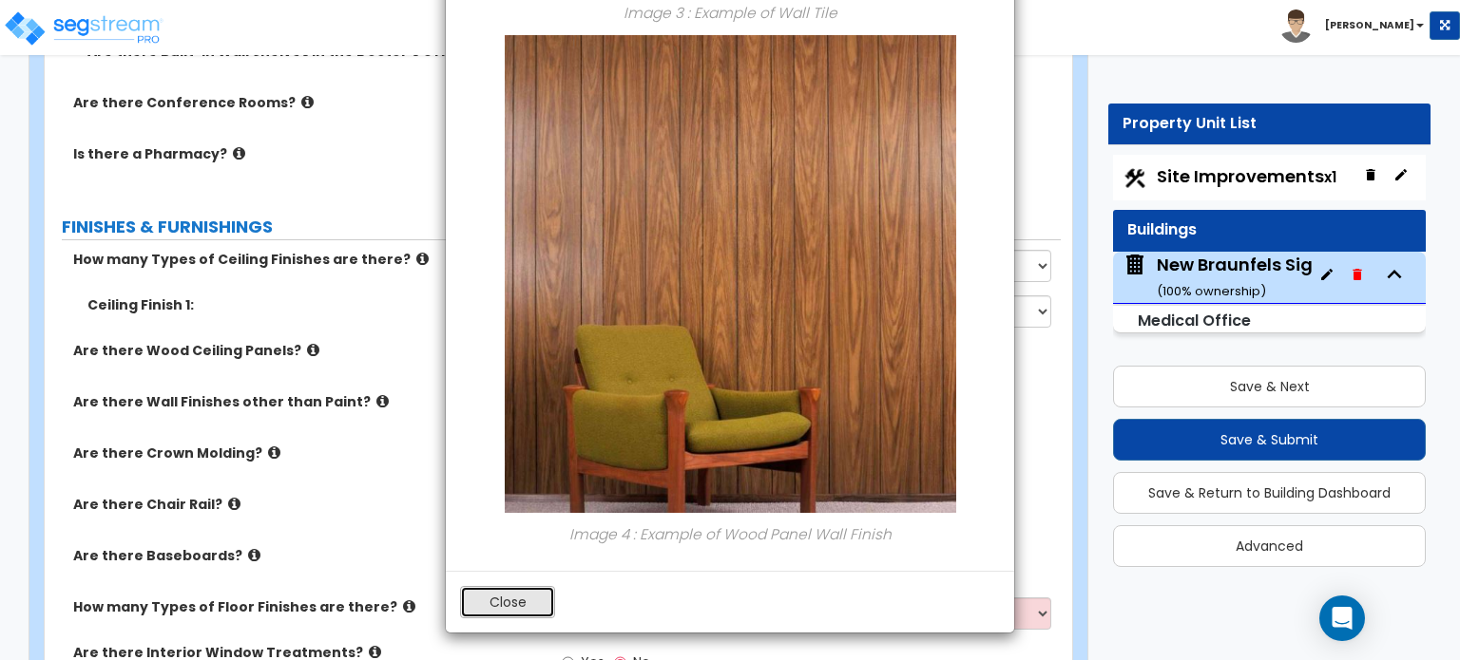
click at [517, 598] on button "Close" at bounding box center [507, 602] width 95 height 32
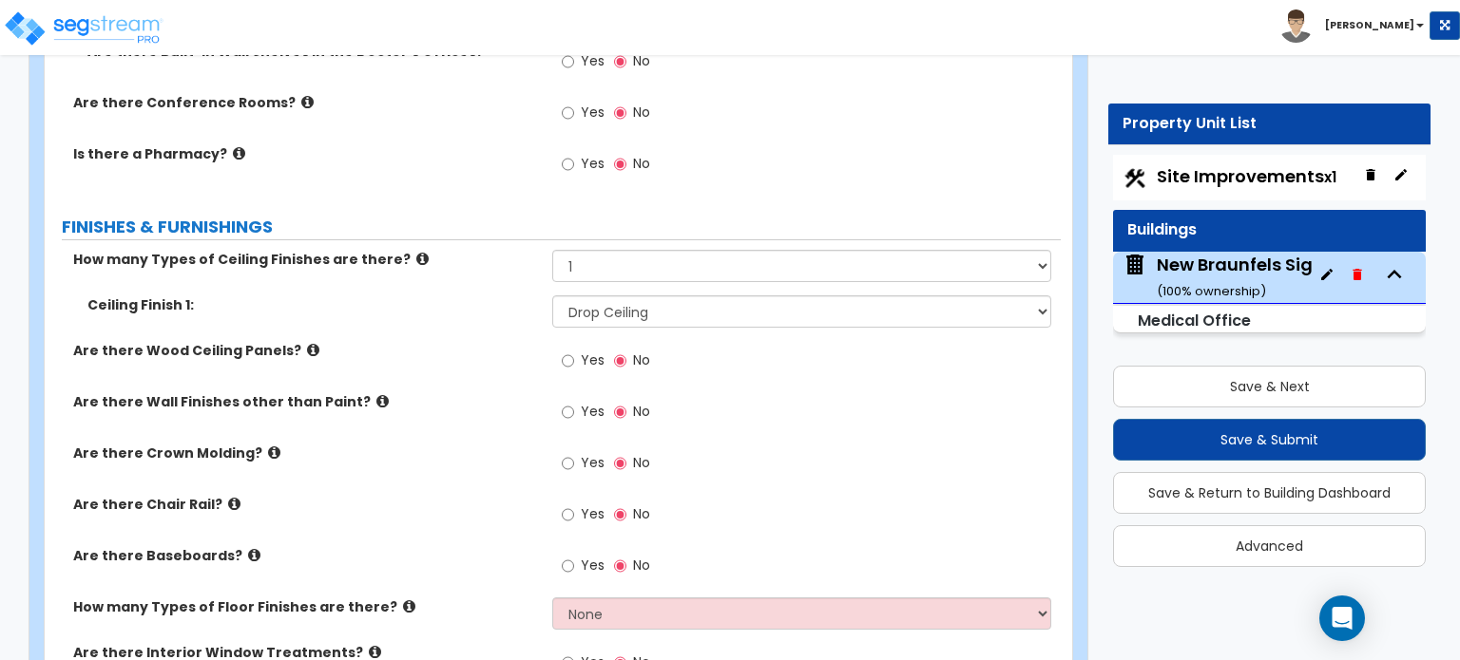
click at [269, 444] on label "Are there Crown Molding?" at bounding box center [305, 453] width 465 height 19
click at [268, 446] on icon at bounding box center [274, 453] width 12 height 14
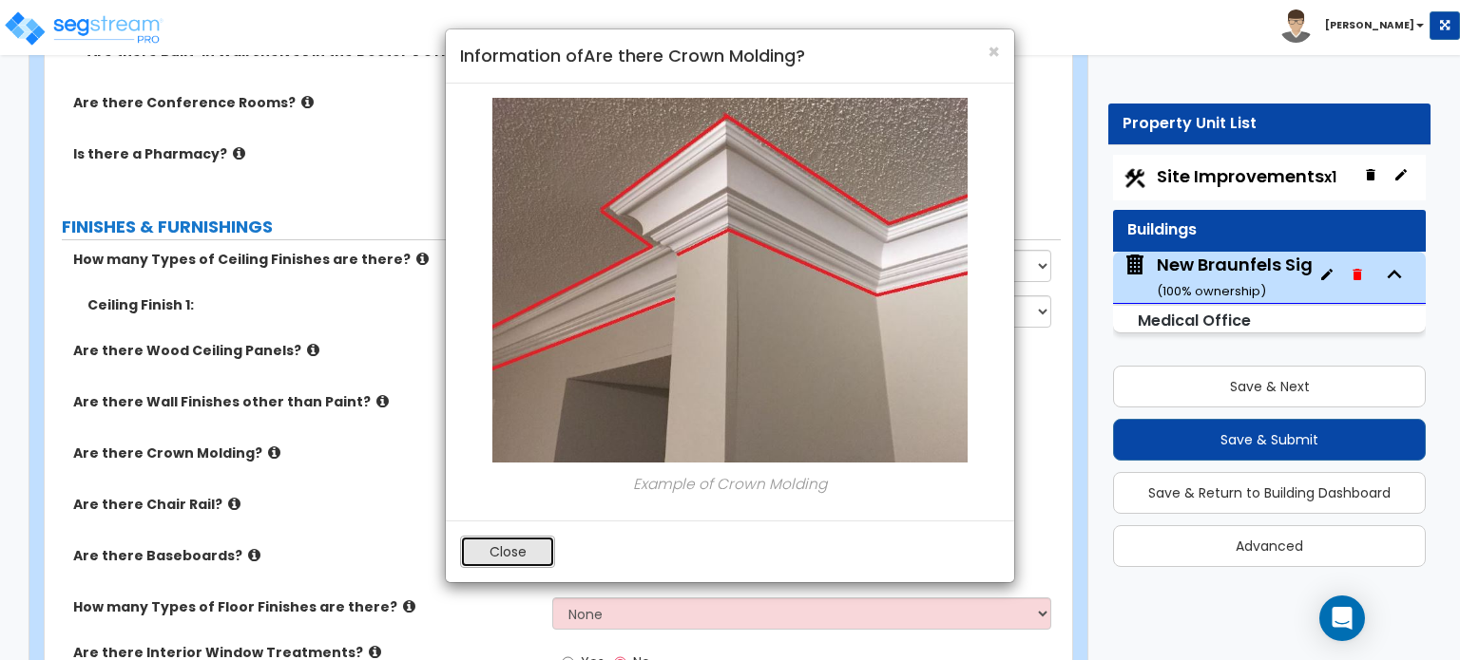
click at [495, 554] on button "Close" at bounding box center [507, 552] width 95 height 32
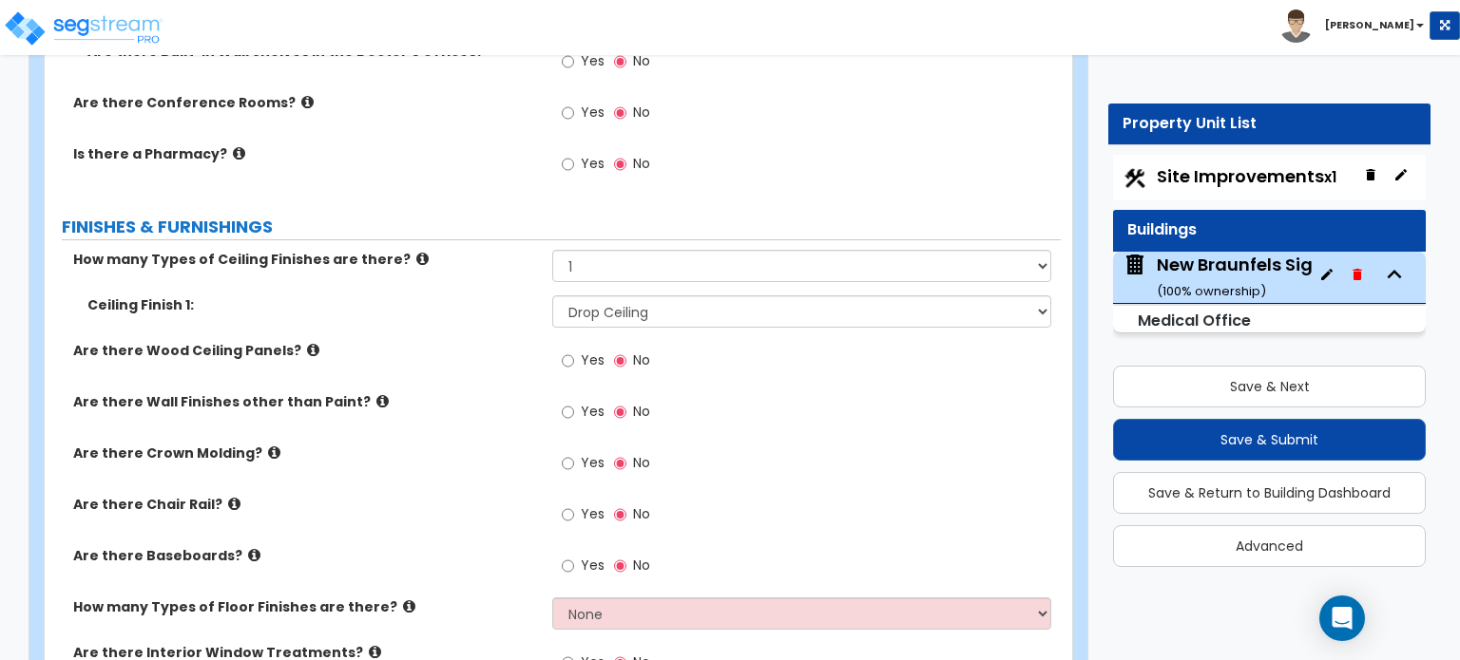
click at [228, 497] on icon at bounding box center [234, 504] width 12 height 14
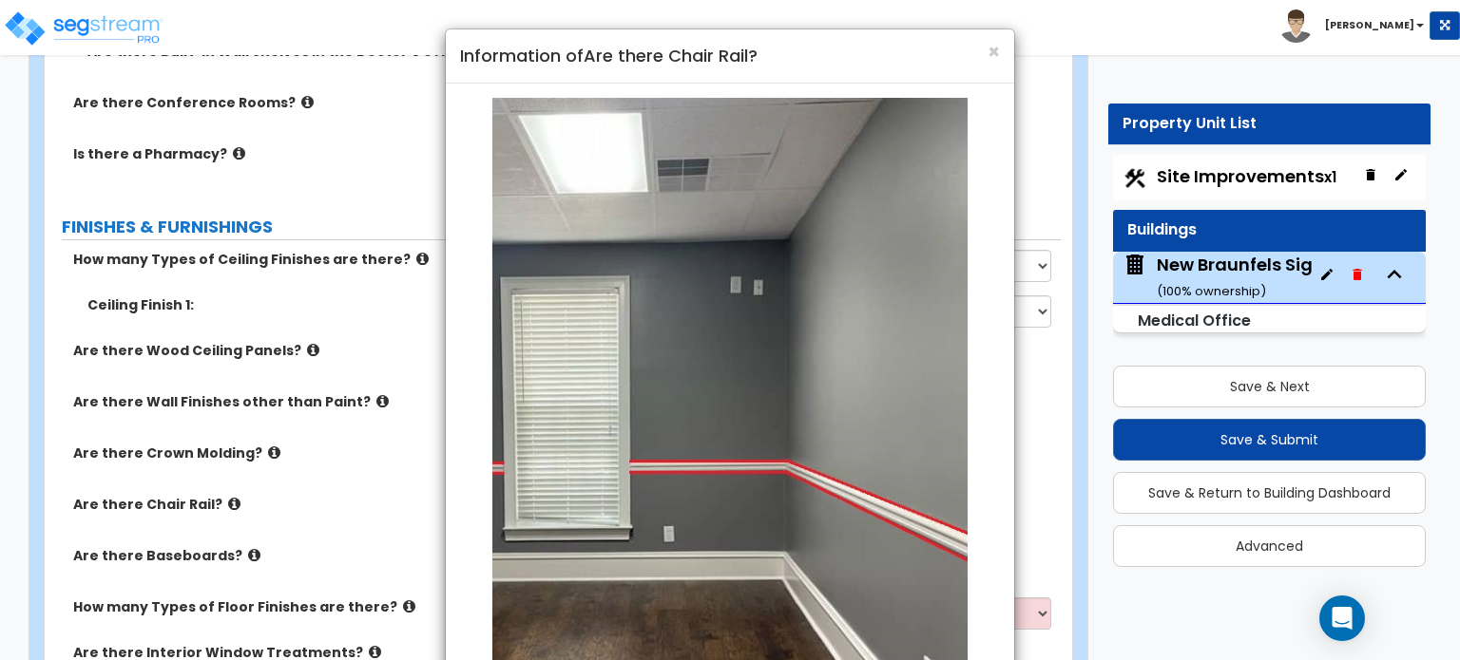
scroll to position [250, 0]
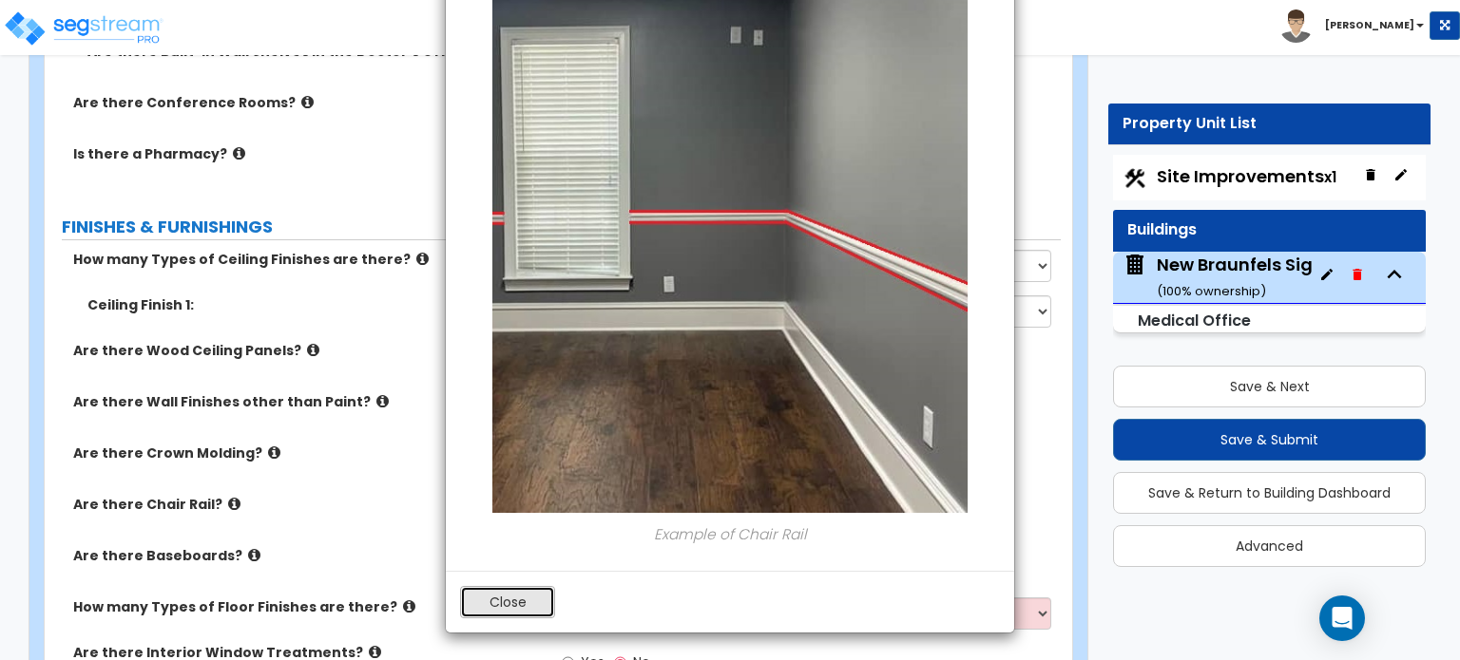
click at [475, 603] on button "Close" at bounding box center [507, 602] width 95 height 32
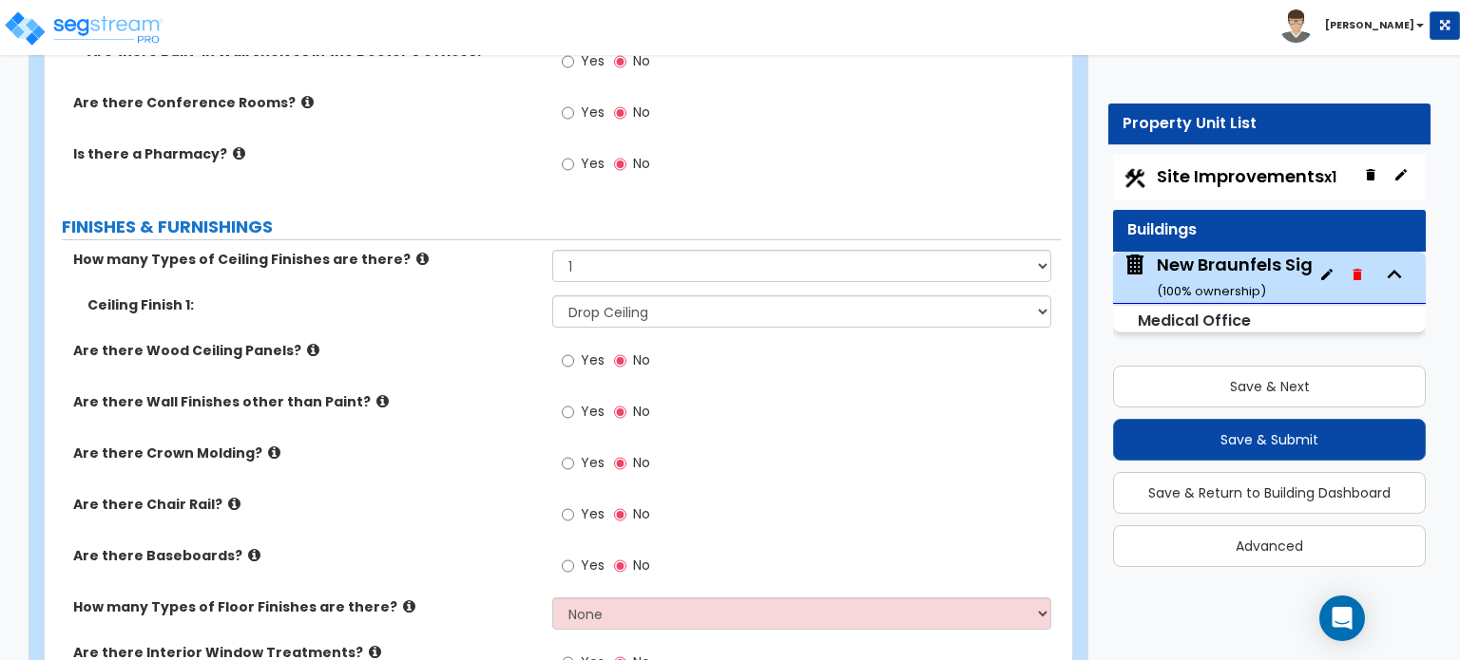
click at [248, 548] on icon at bounding box center [254, 555] width 12 height 14
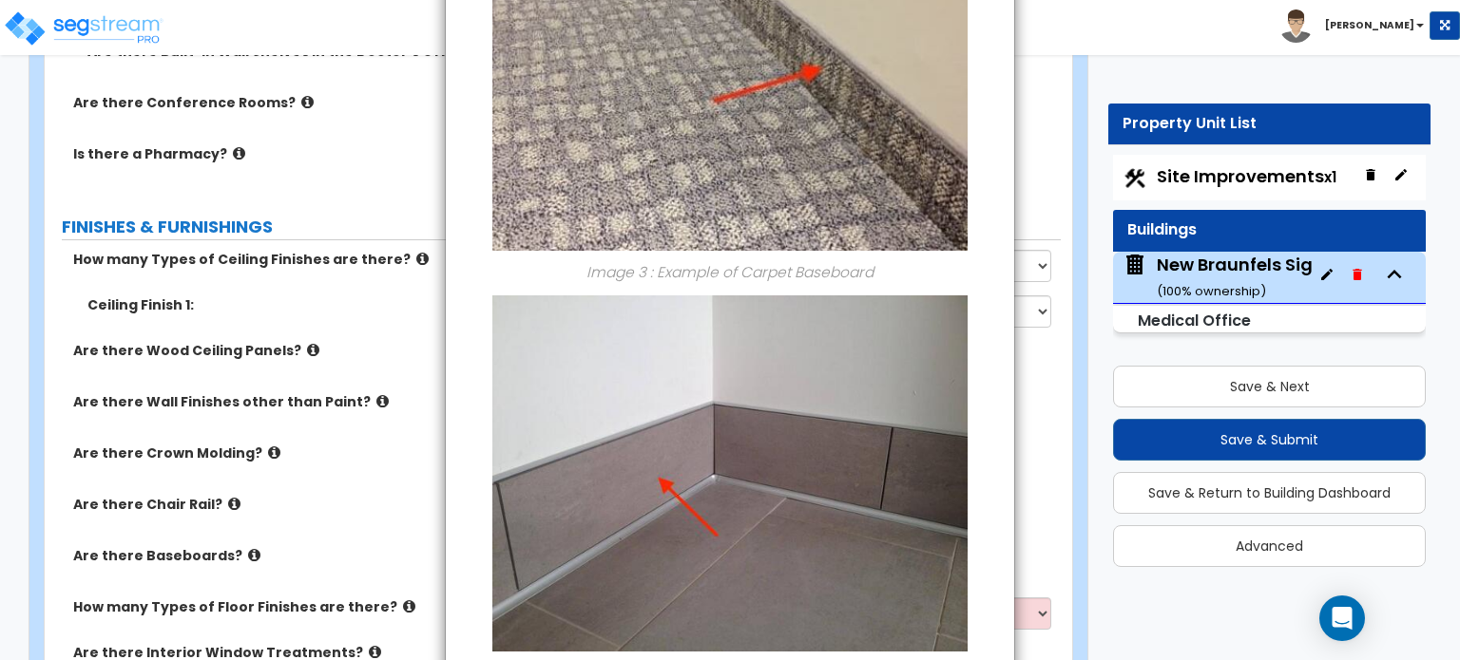
scroll to position [1404, 0]
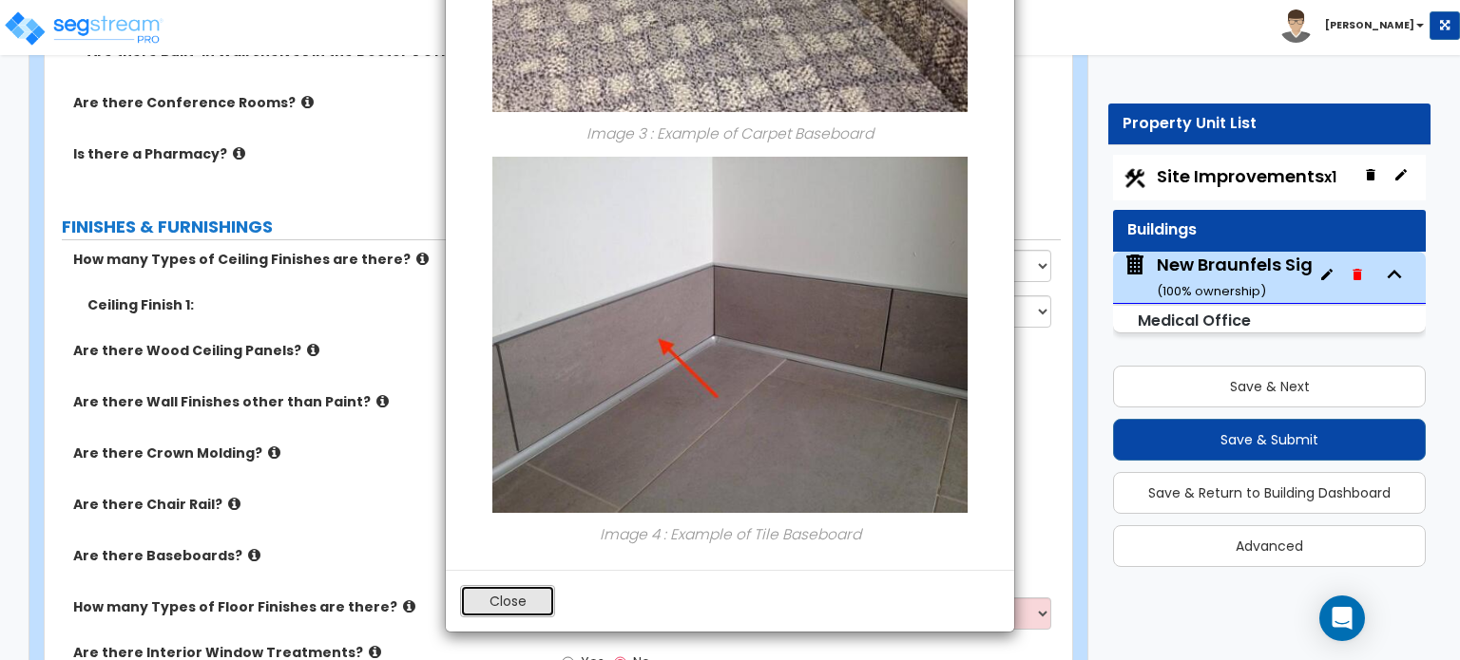
click at [496, 591] on button "Close" at bounding box center [507, 601] width 95 height 32
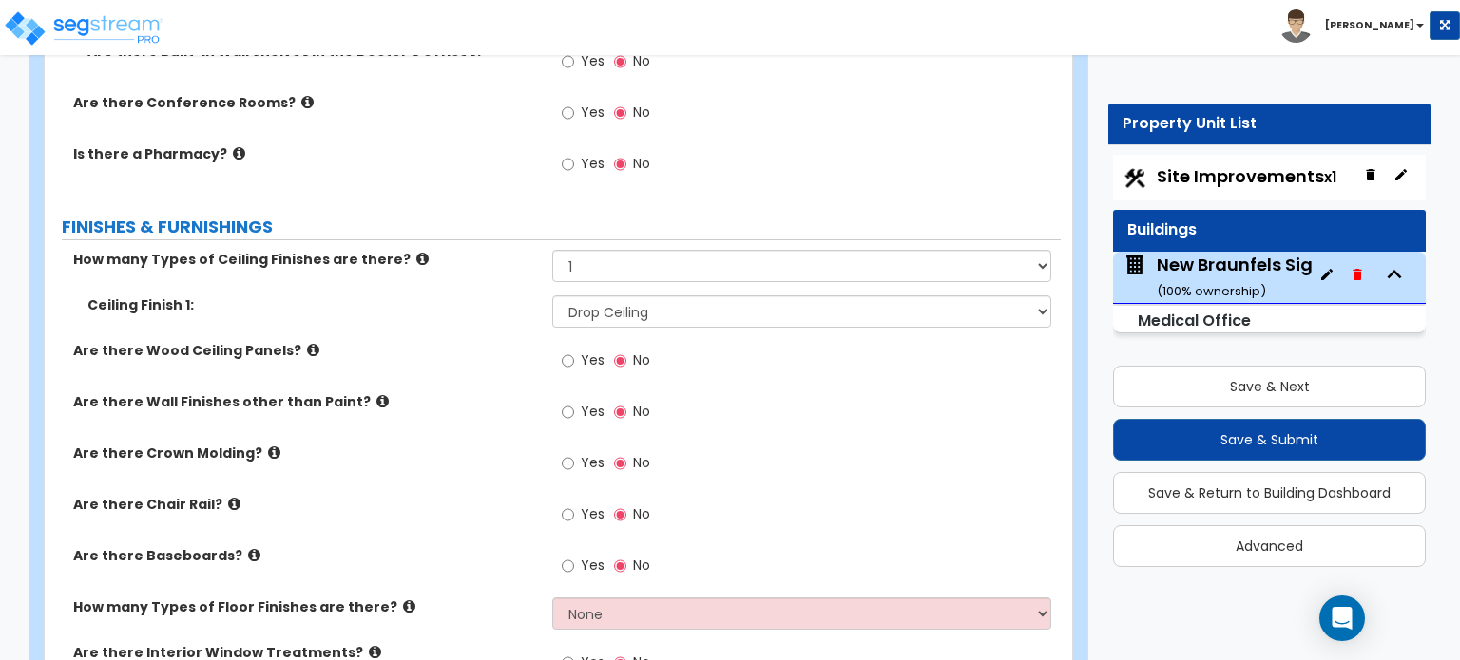
click at [248, 548] on icon at bounding box center [254, 555] width 12 height 14
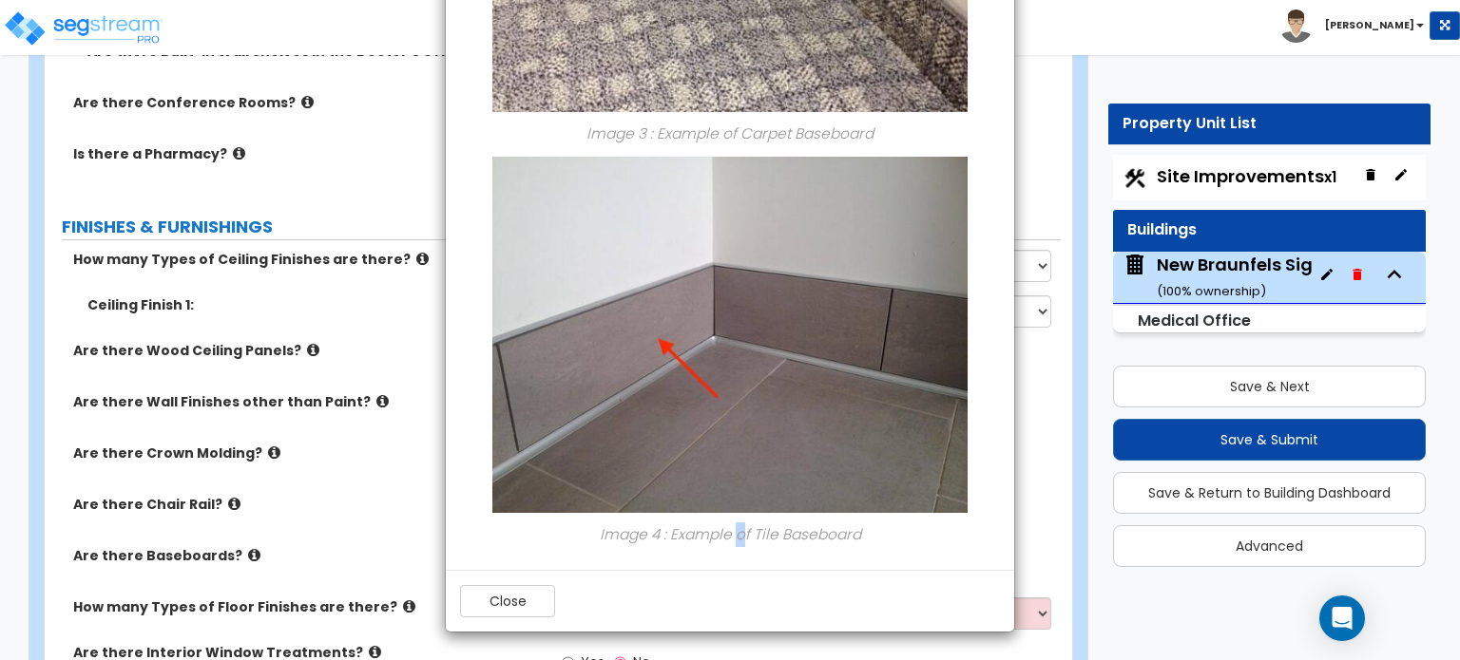
click at [501, 599] on button "Close" at bounding box center [507, 601] width 95 height 32
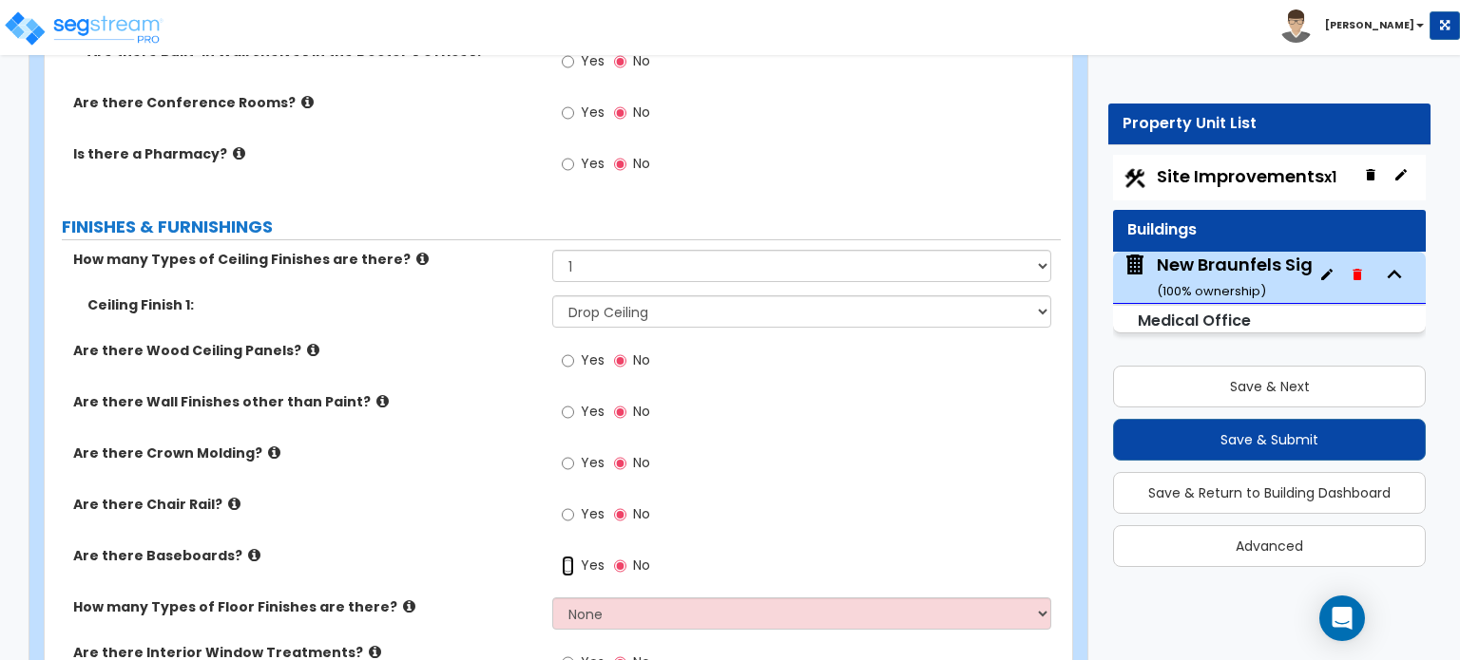
click at [563, 556] on input "Yes" at bounding box center [568, 566] width 12 height 21
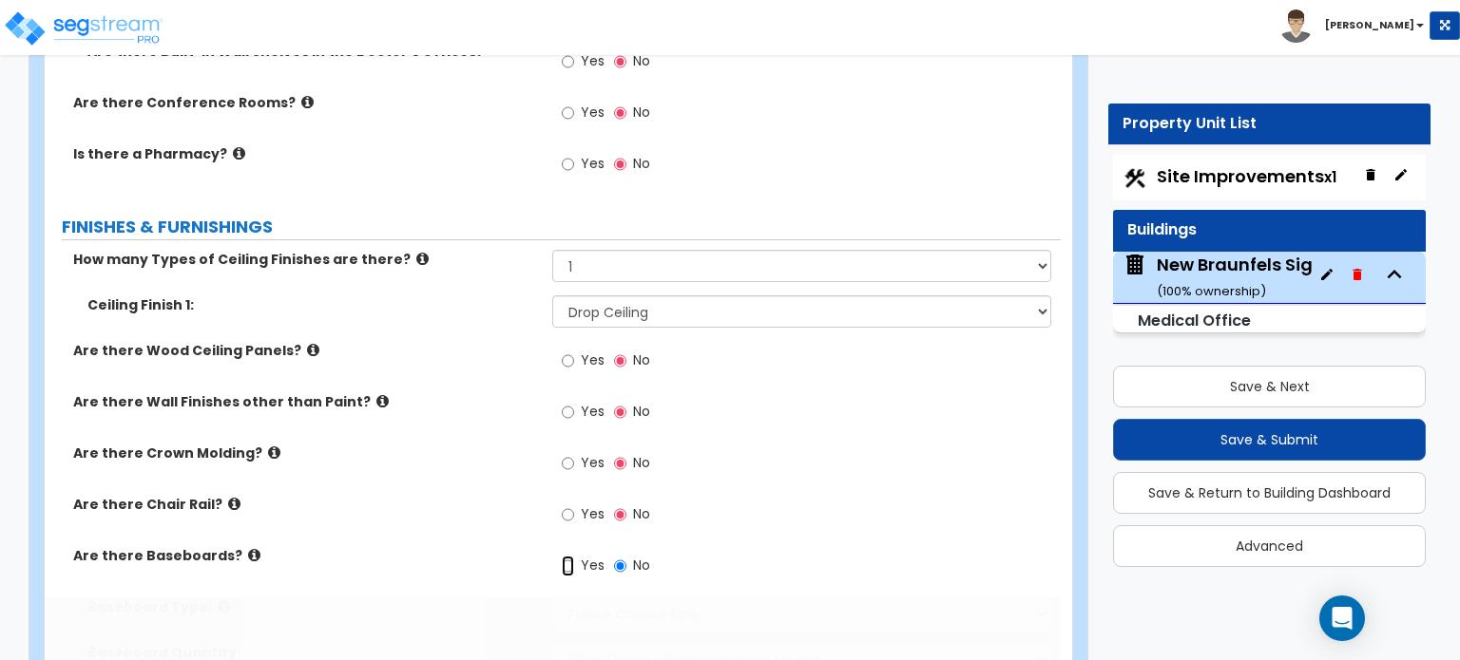
radio input "true"
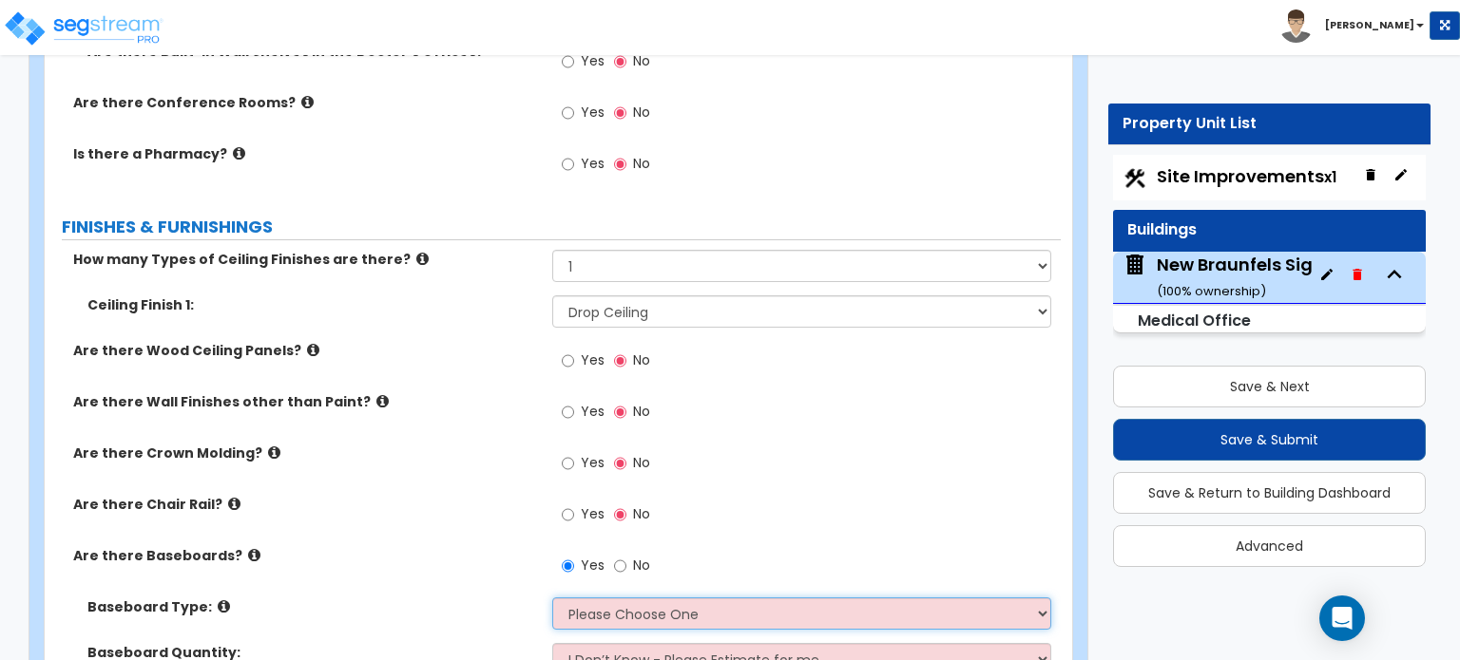
click at [627, 598] on select "Please Choose One Wood Vinyl Carpet Tile" at bounding box center [801, 614] width 498 height 32
select select "4"
click at [552, 598] on select "Please Choose One Wood Vinyl Carpet Tile" at bounding box center [801, 614] width 498 height 32
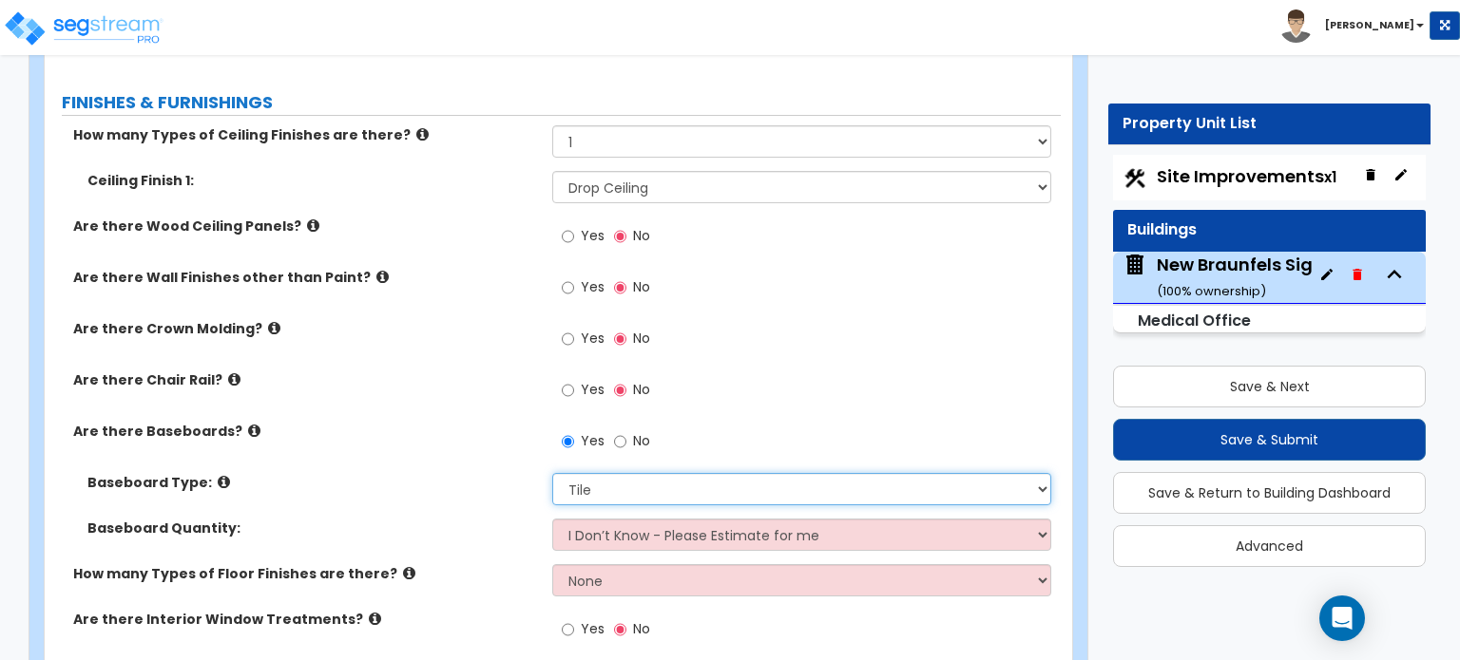
scroll to position [5762, 0]
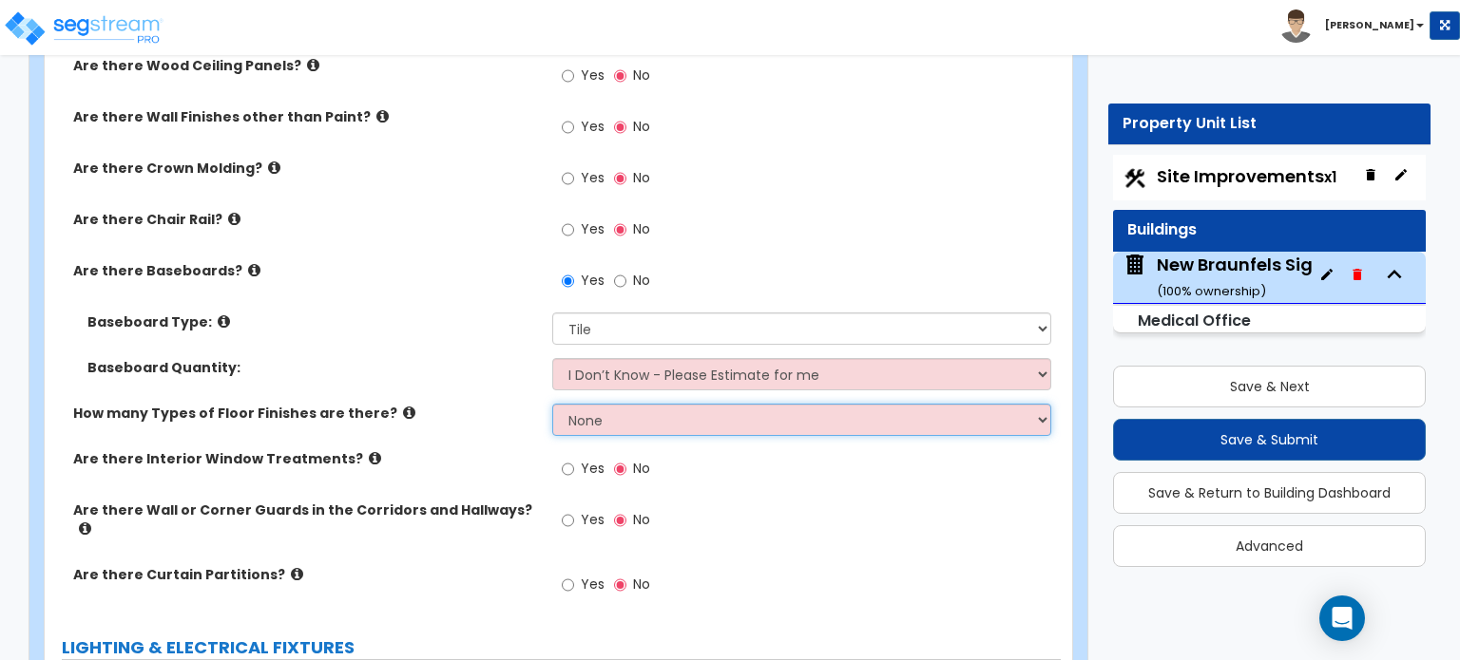
click at [623, 404] on select "None 1 2 3 4" at bounding box center [801, 420] width 498 height 32
select select "1"
click at [552, 404] on select "None 1 2 3 4" at bounding box center [801, 420] width 498 height 32
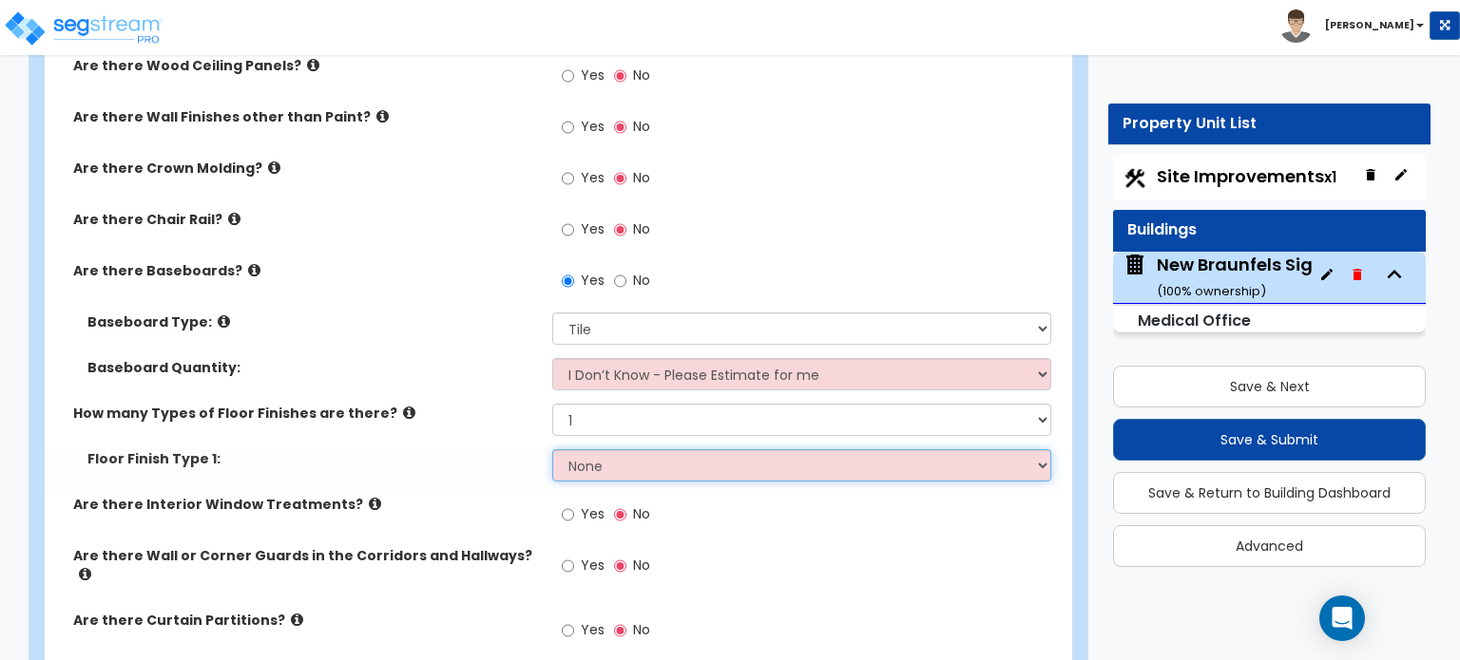
click at [604, 449] on select "None Tile Flooring Hardwood Flooring Resilient Laminate Flooring VCT Flooring S…" at bounding box center [801, 465] width 498 height 32
select select "1"
click at [552, 449] on select "None Tile Flooring Hardwood Flooring Resilient Laminate Flooring VCT Flooring S…" at bounding box center [801, 465] width 498 height 32
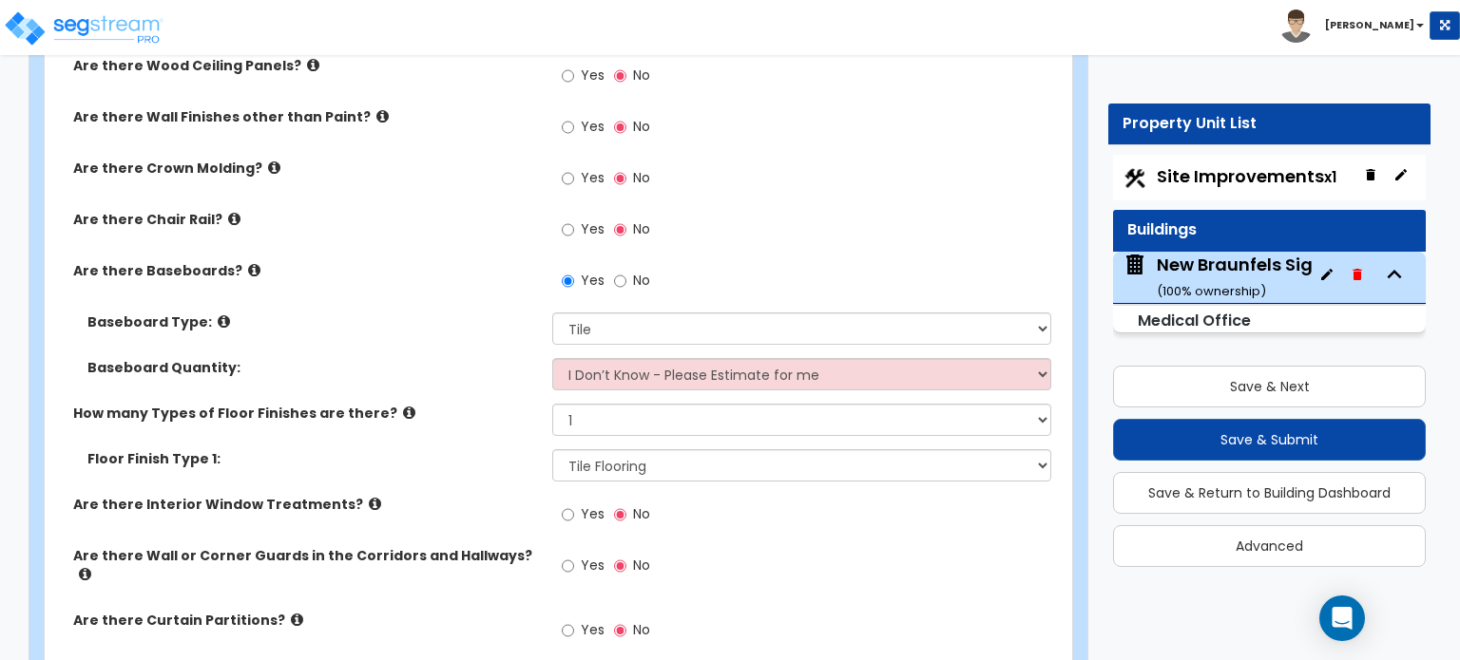
click at [369, 497] on icon at bounding box center [375, 504] width 12 height 14
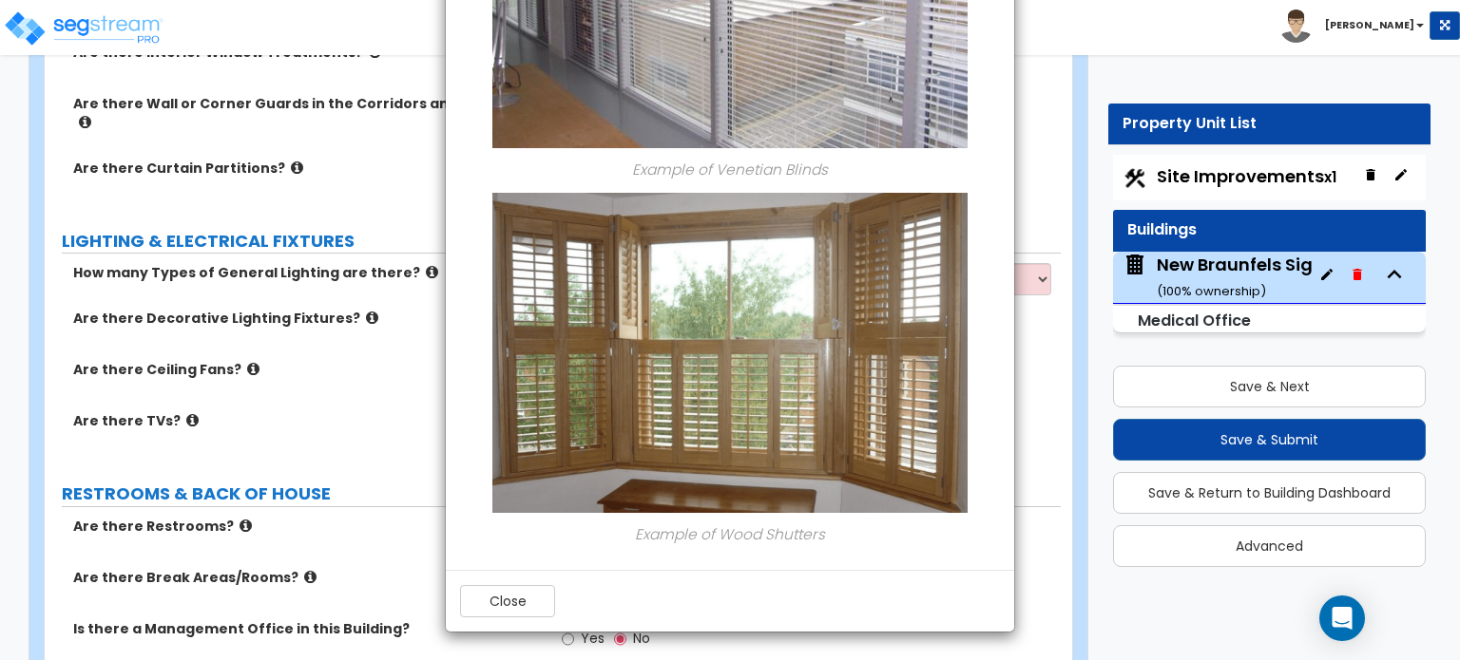
scroll to position [6523, 0]
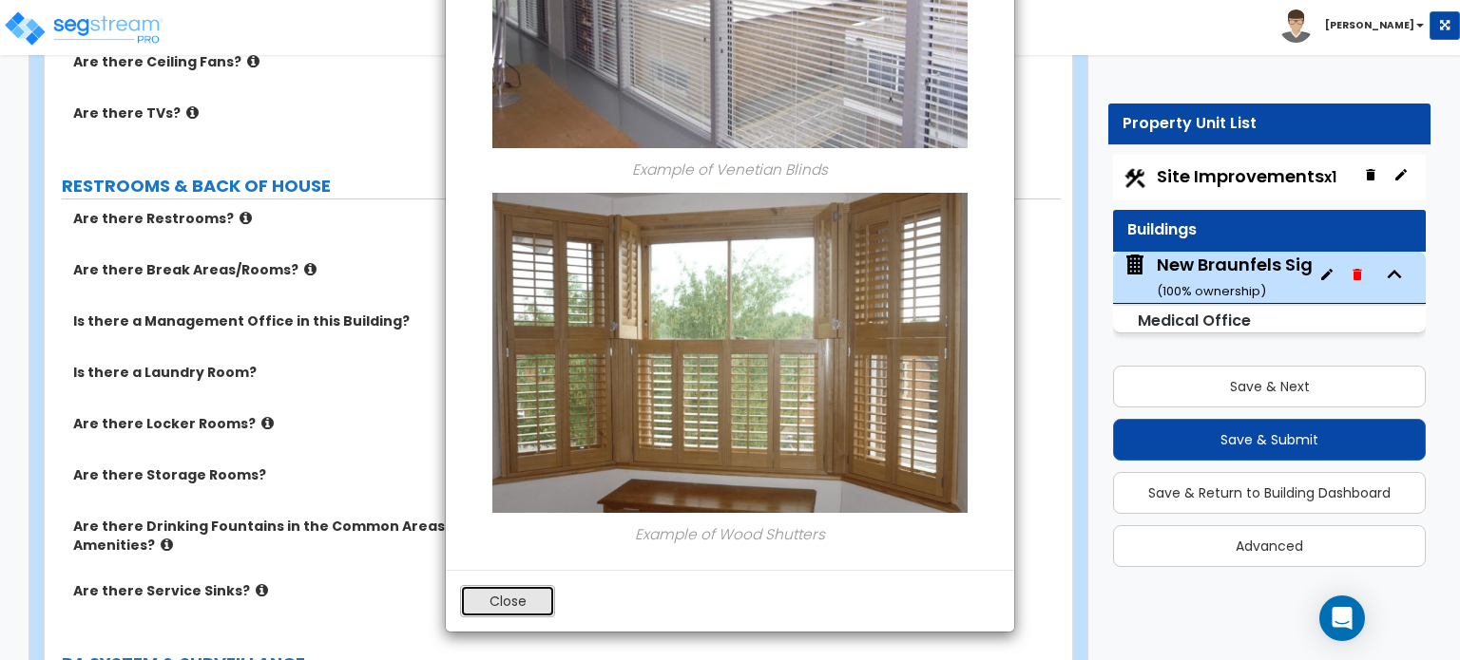
click at [488, 596] on button "Close" at bounding box center [507, 601] width 95 height 32
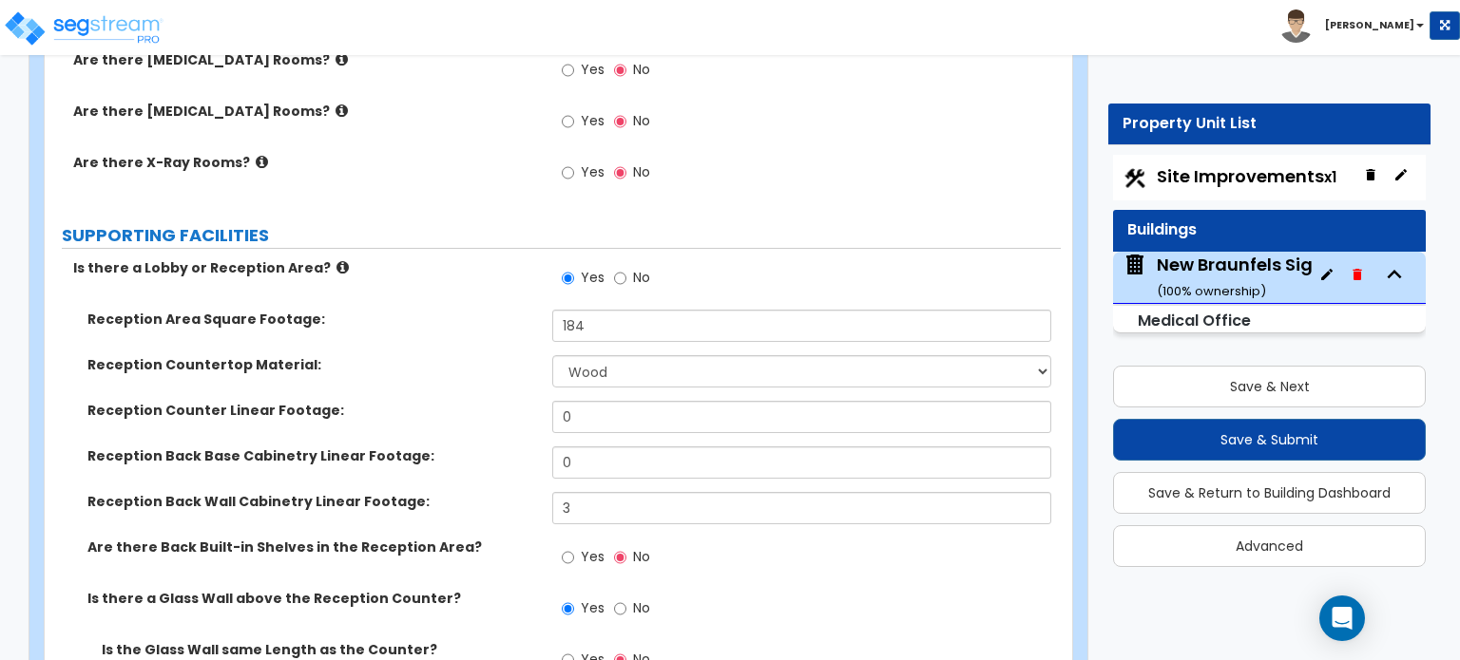
scroll to position [4527, 0]
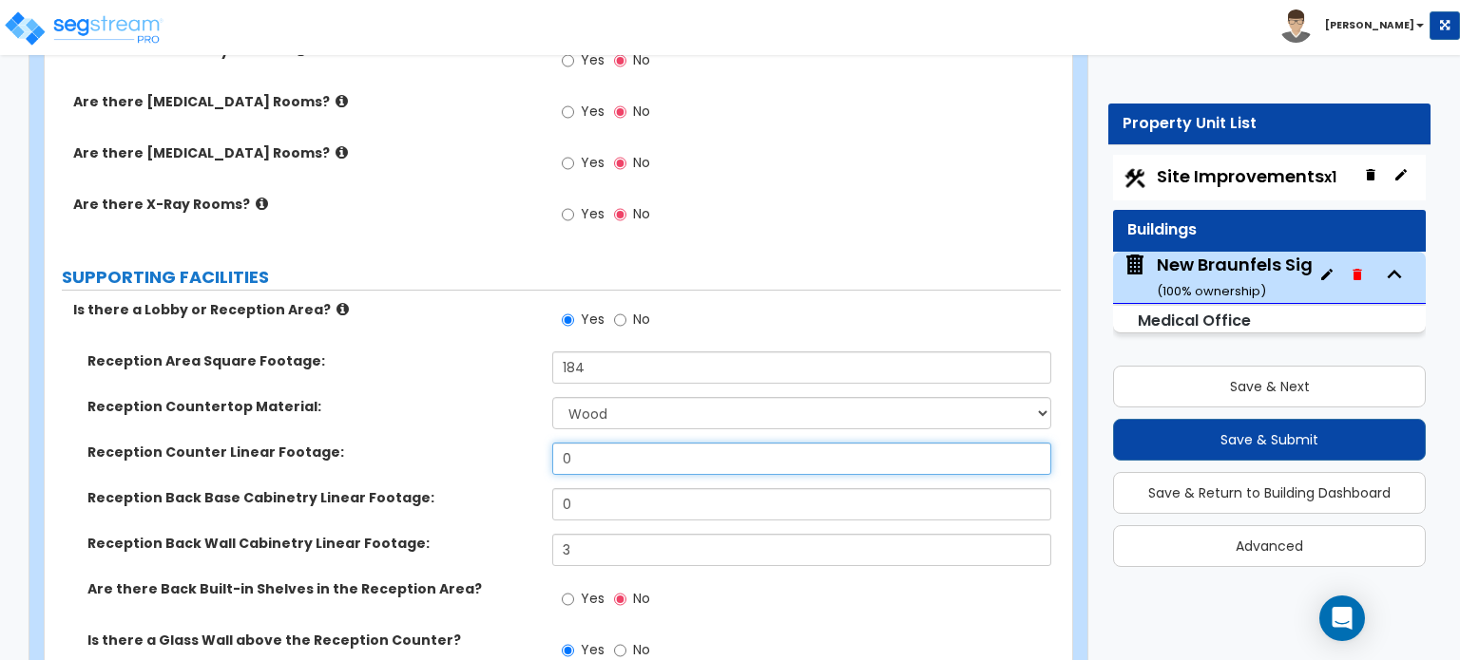
drag, startPoint x: 593, startPoint y: 427, endPoint x: 551, endPoint y: 444, distance: 45.2
click at [551, 444] on div "Reception Counter Linear Footage: 0" at bounding box center [553, 466] width 1016 height 46
type input "2"
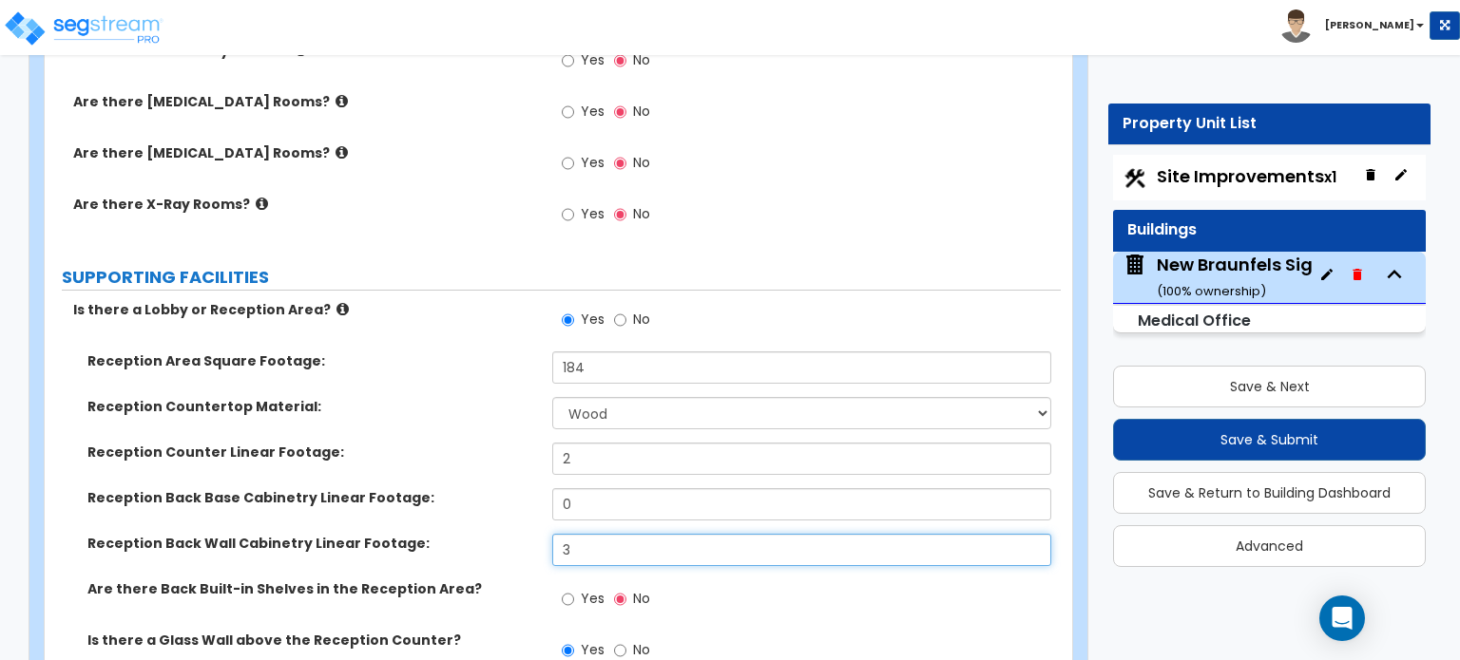
drag, startPoint x: 583, startPoint y: 518, endPoint x: 540, endPoint y: 527, distance: 43.8
click at [540, 534] on div "Reception Back Wall Cabinetry Linear Footage: 3" at bounding box center [553, 557] width 1016 height 46
type input "8"
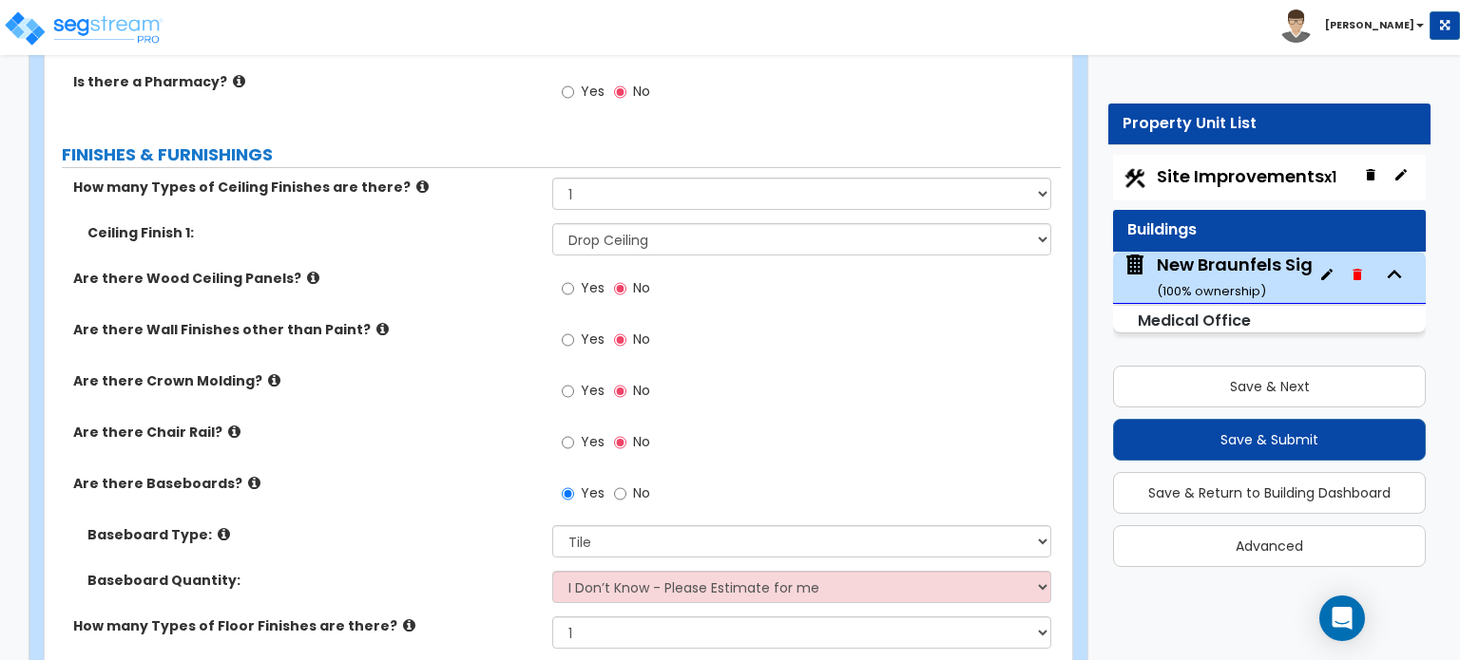
scroll to position [5572, 0]
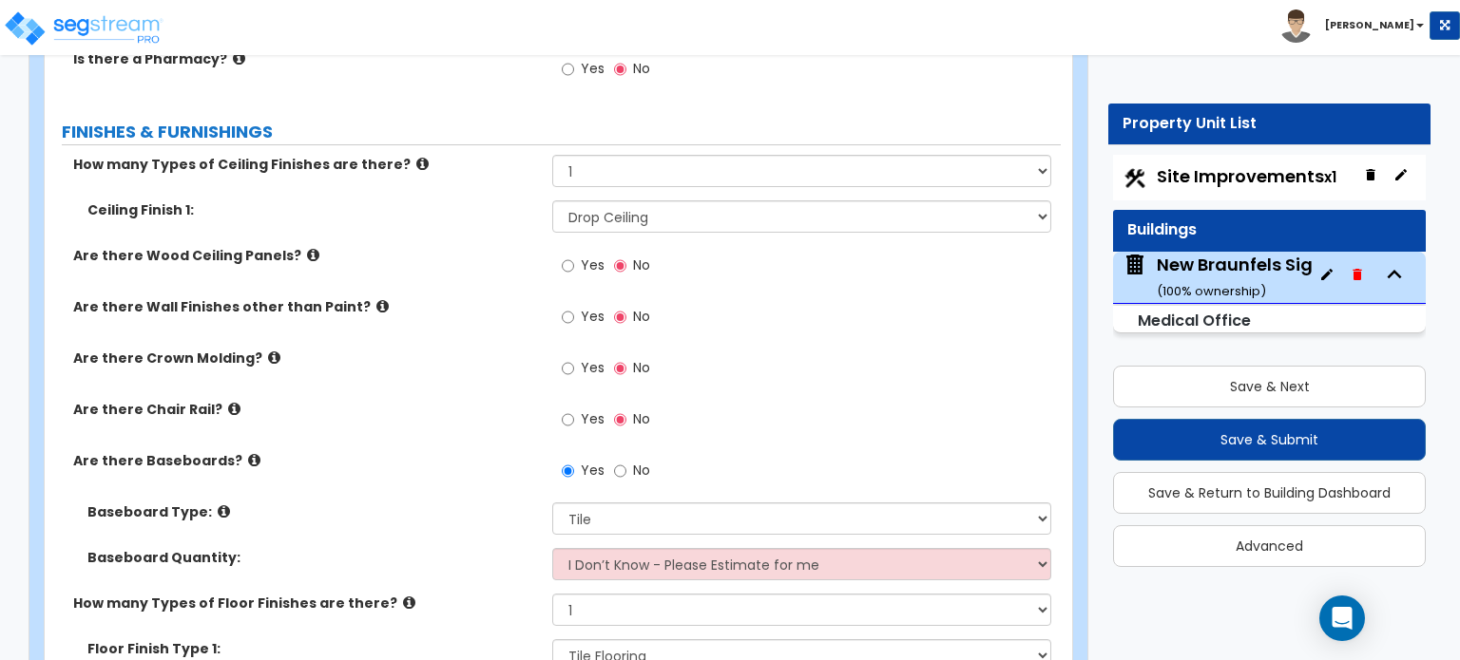
click at [268, 351] on icon at bounding box center [274, 358] width 12 height 14
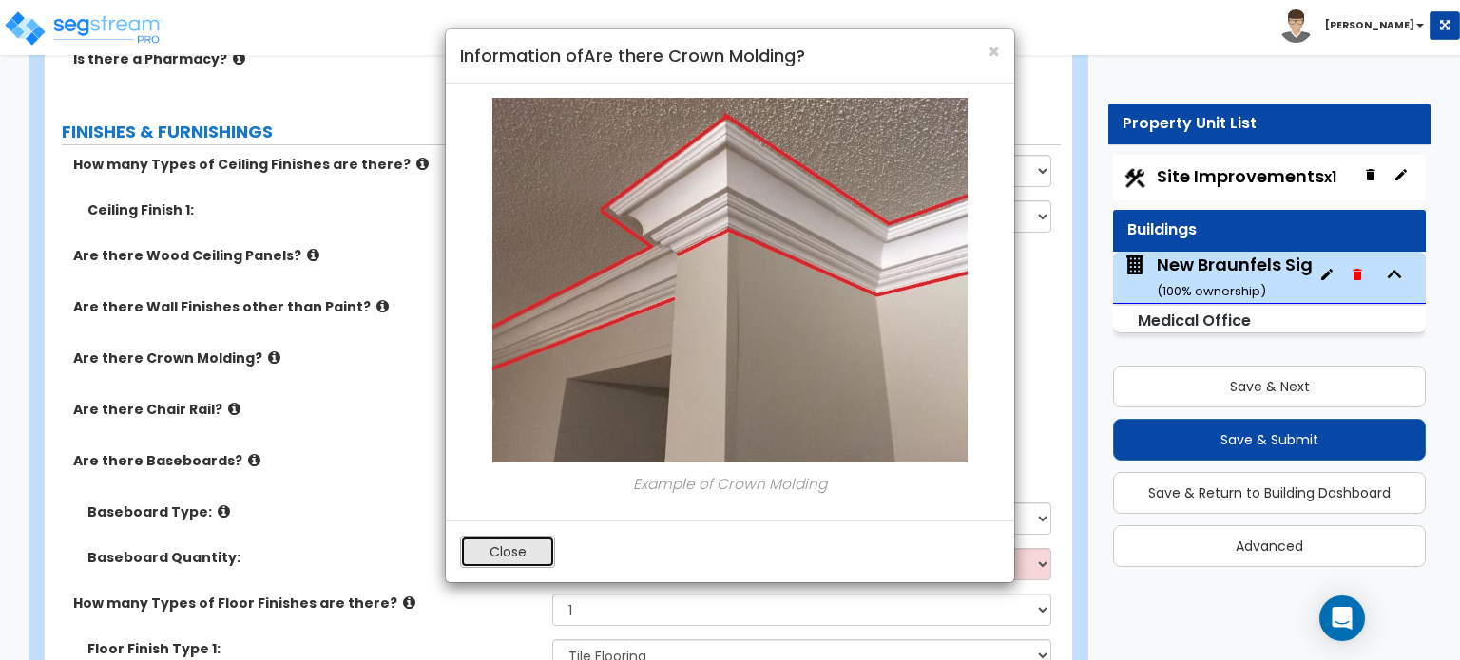
drag, startPoint x: 498, startPoint y: 559, endPoint x: 434, endPoint y: 535, distance: 68.0
click at [498, 560] on button "Close" at bounding box center [507, 552] width 95 height 32
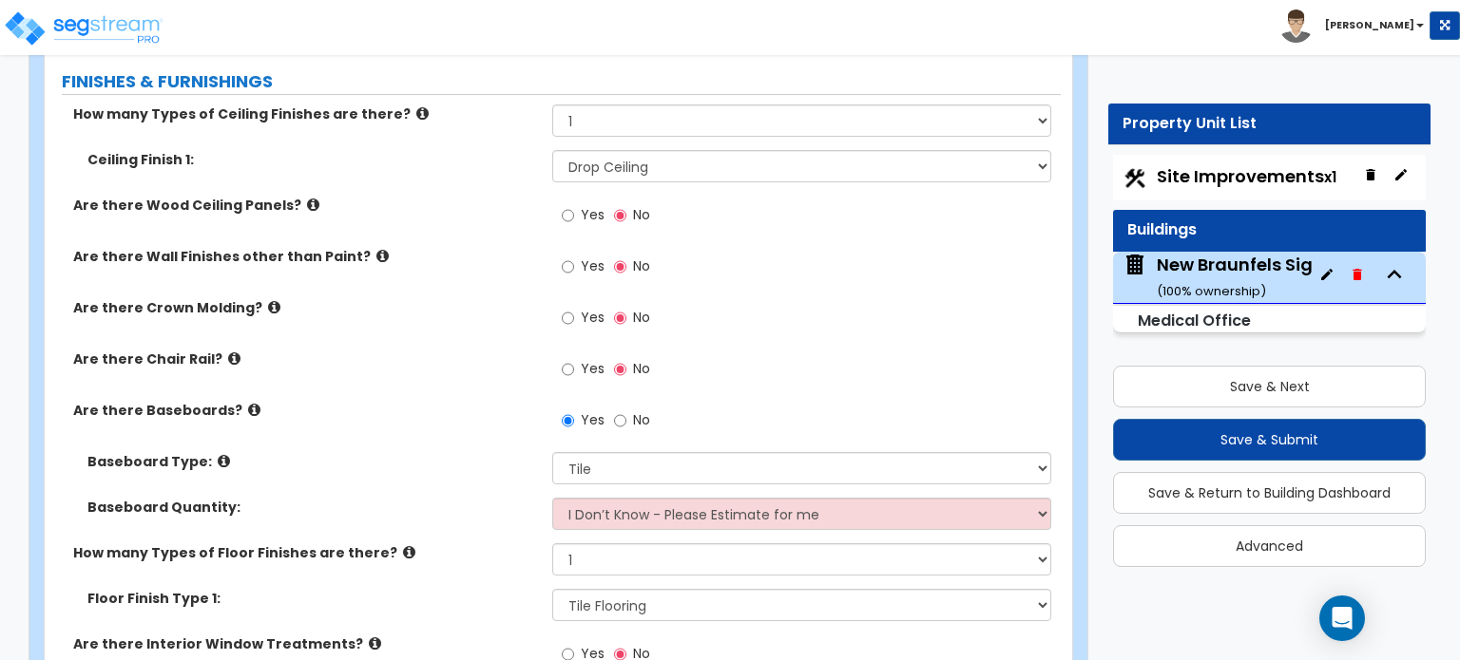
scroll to position [5667, 0]
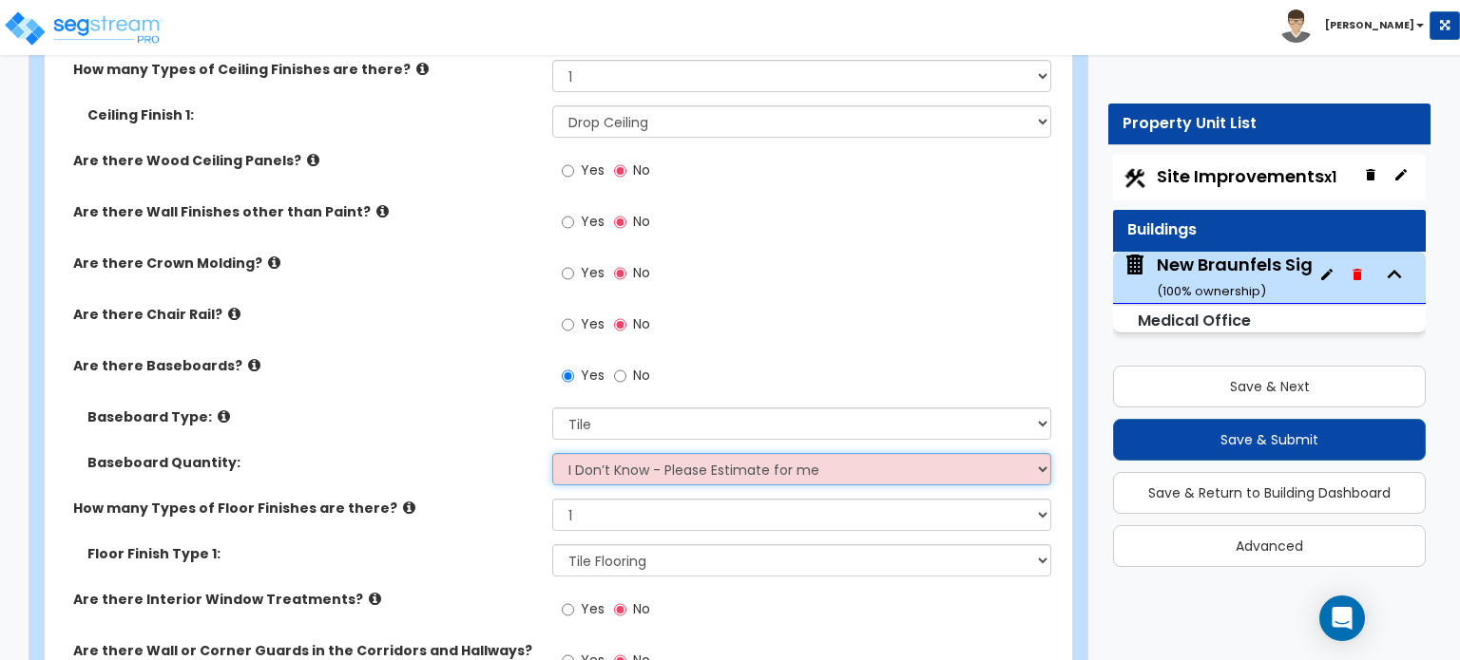
click at [776, 453] on select "I Don’t Know - Please Estimate for me I want to Enter the Linear Footage" at bounding box center [801, 469] width 498 height 32
click at [552, 453] on select "I Don’t Know - Please Estimate for me I want to Enter the Linear Footage" at bounding box center [801, 469] width 498 height 32
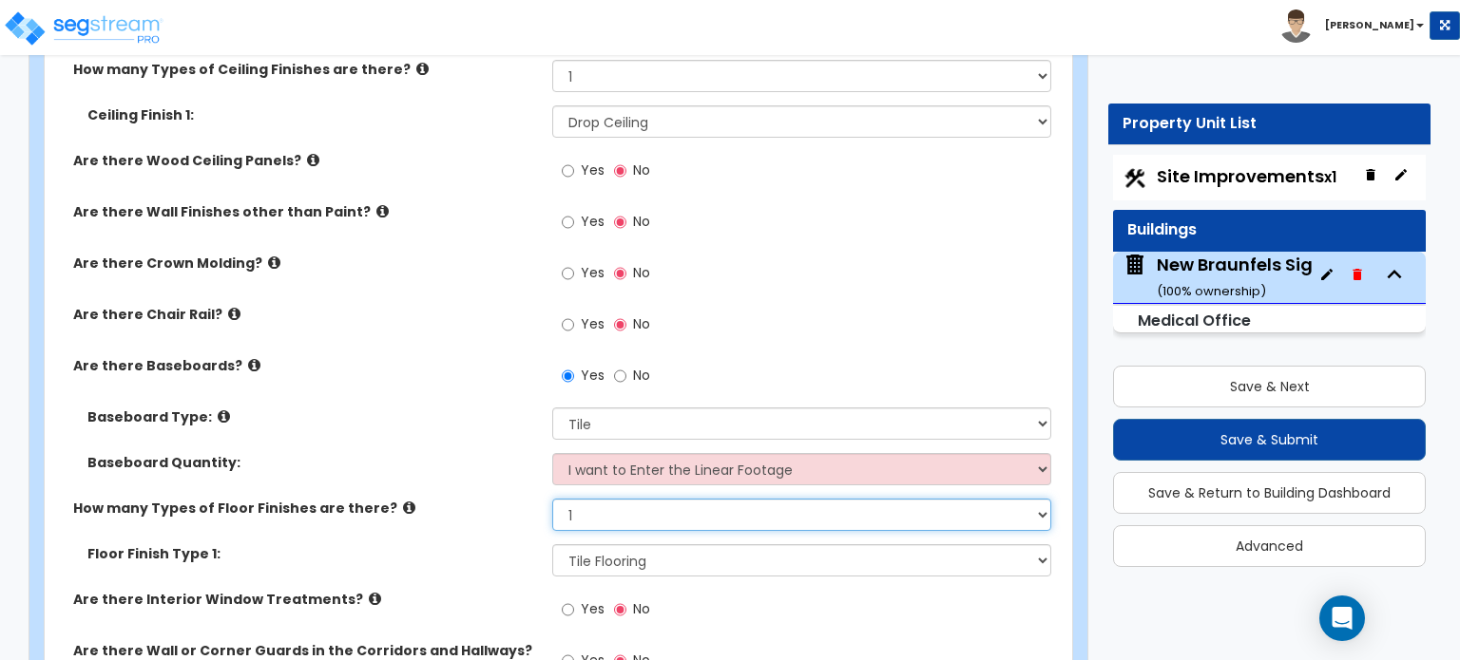
click at [730, 499] on select "None 1 2 3 4" at bounding box center [801, 515] width 498 height 32
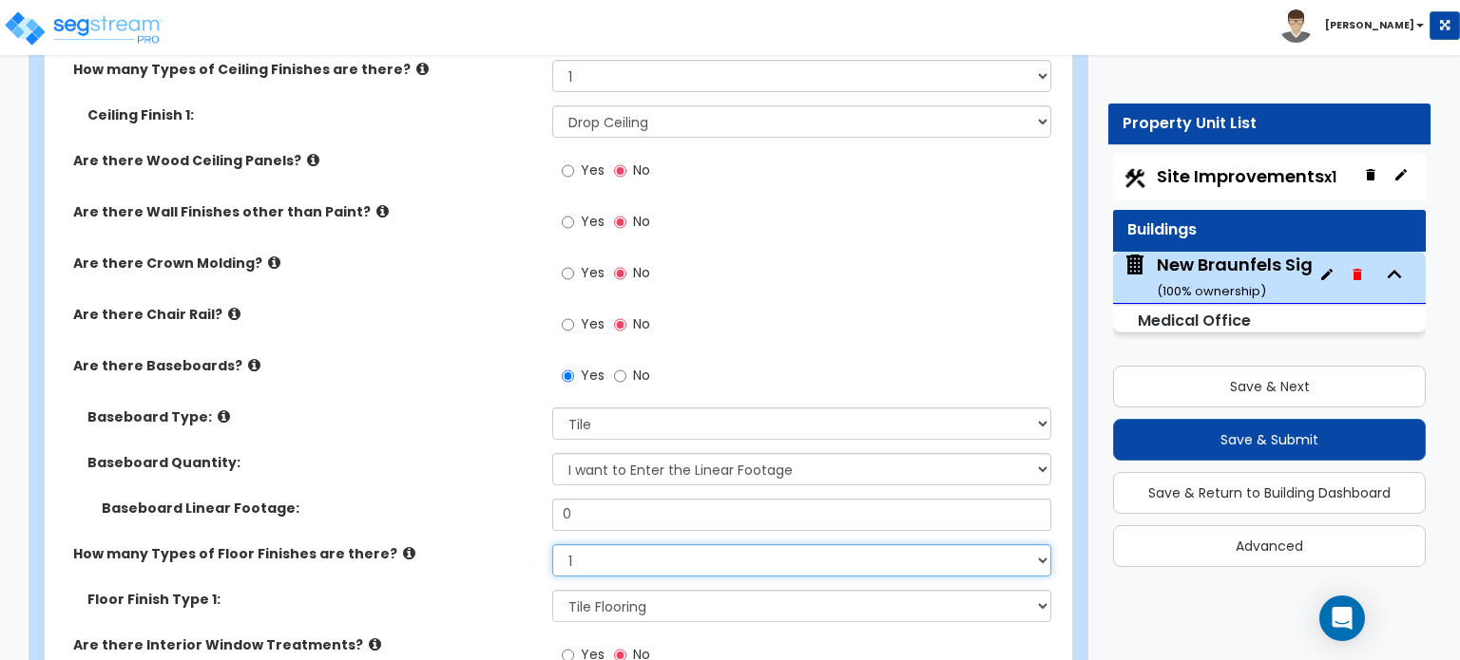
click at [552, 544] on select "None 1 2 3 4" at bounding box center [801, 560] width 498 height 32
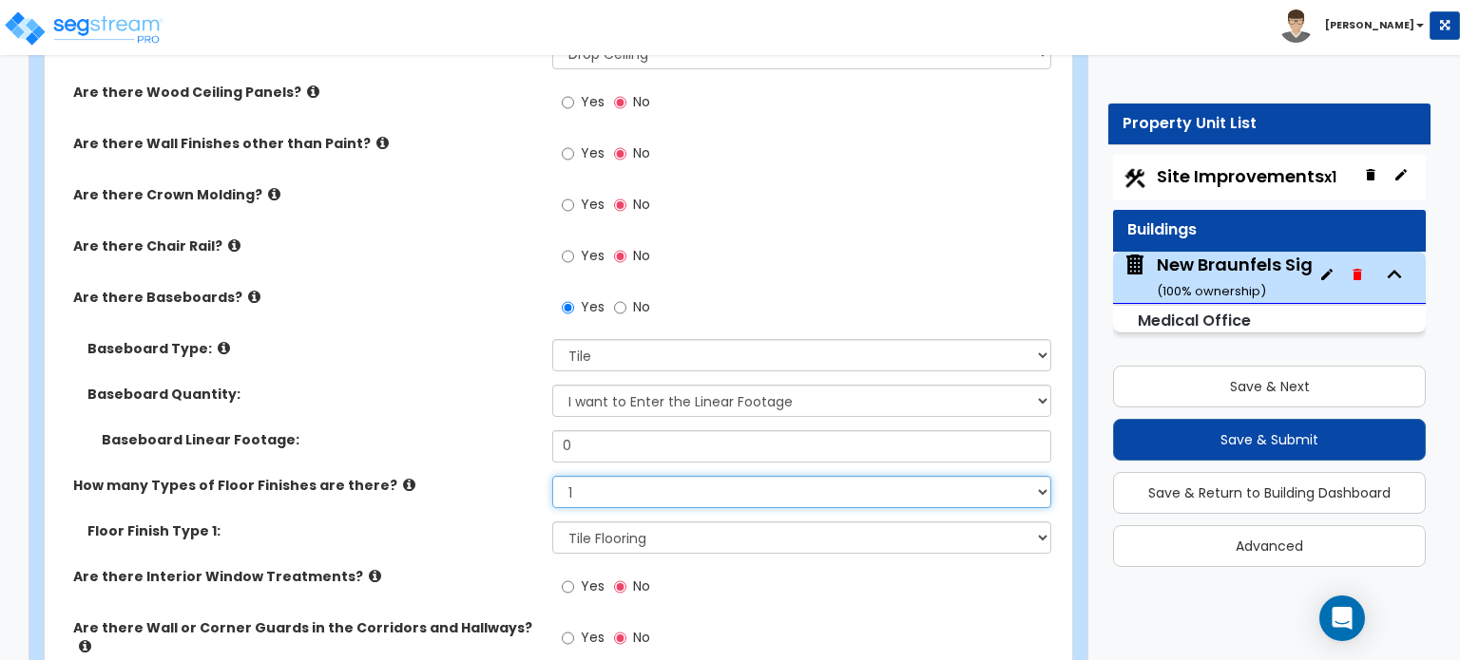
scroll to position [5762, 0]
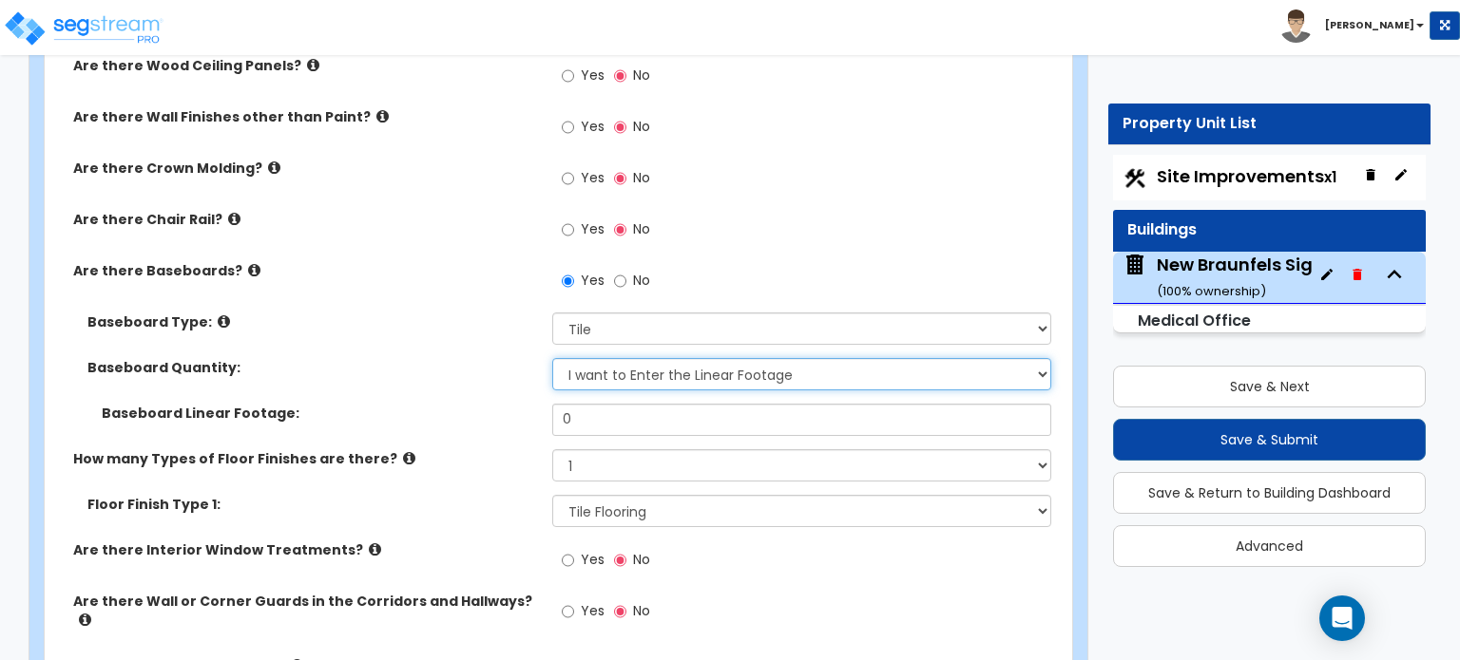
click at [679, 358] on select "I Don’t Know - Please Estimate for me I want to Enter the Linear Footage" at bounding box center [801, 374] width 498 height 32
select select "0"
click at [552, 358] on select "I Don’t Know - Please Estimate for me I want to Enter the Linear Footage" at bounding box center [801, 374] width 498 height 32
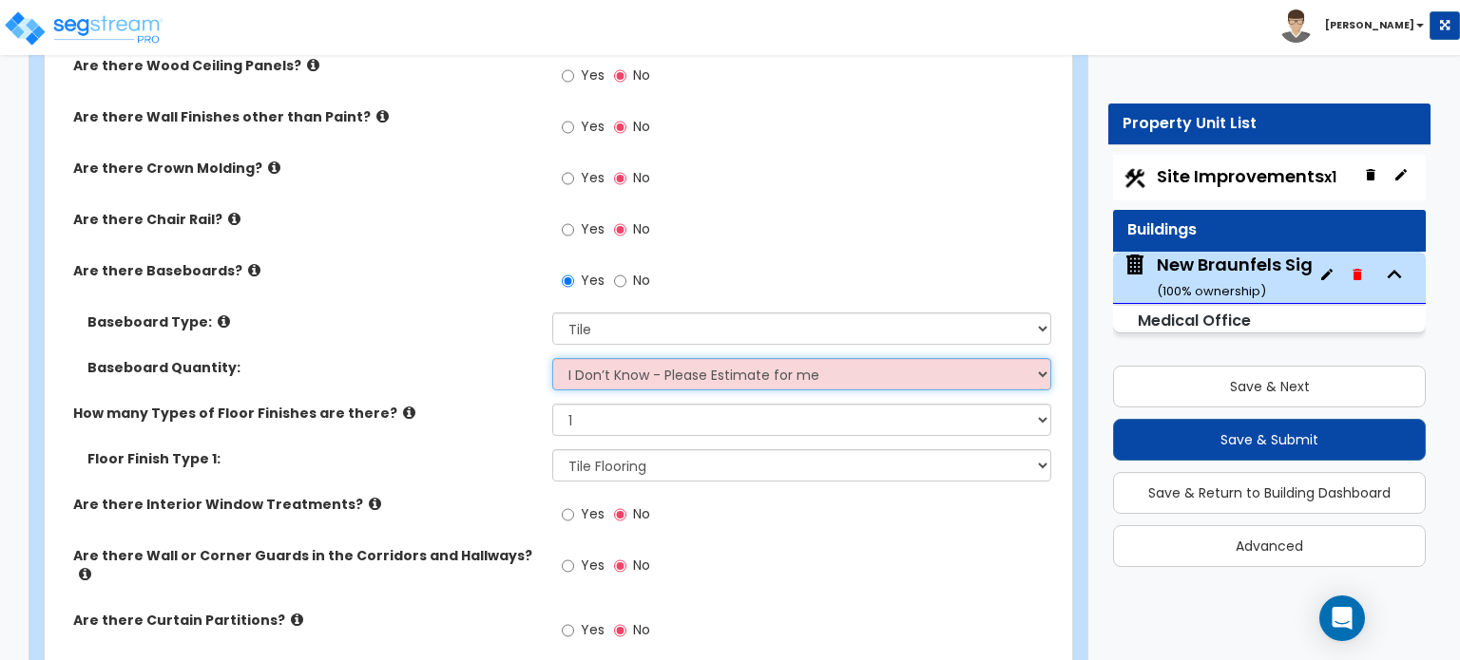
scroll to position [5857, 0]
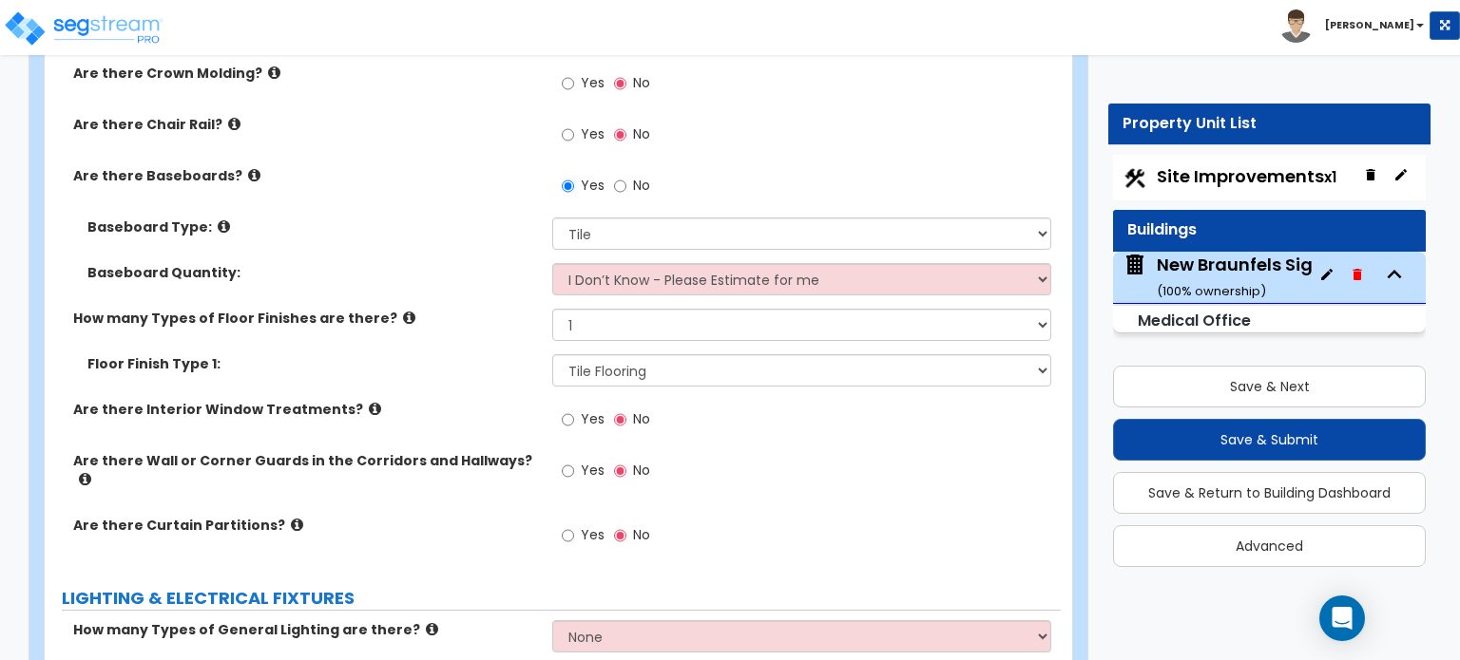
click at [369, 402] on icon at bounding box center [375, 409] width 12 height 14
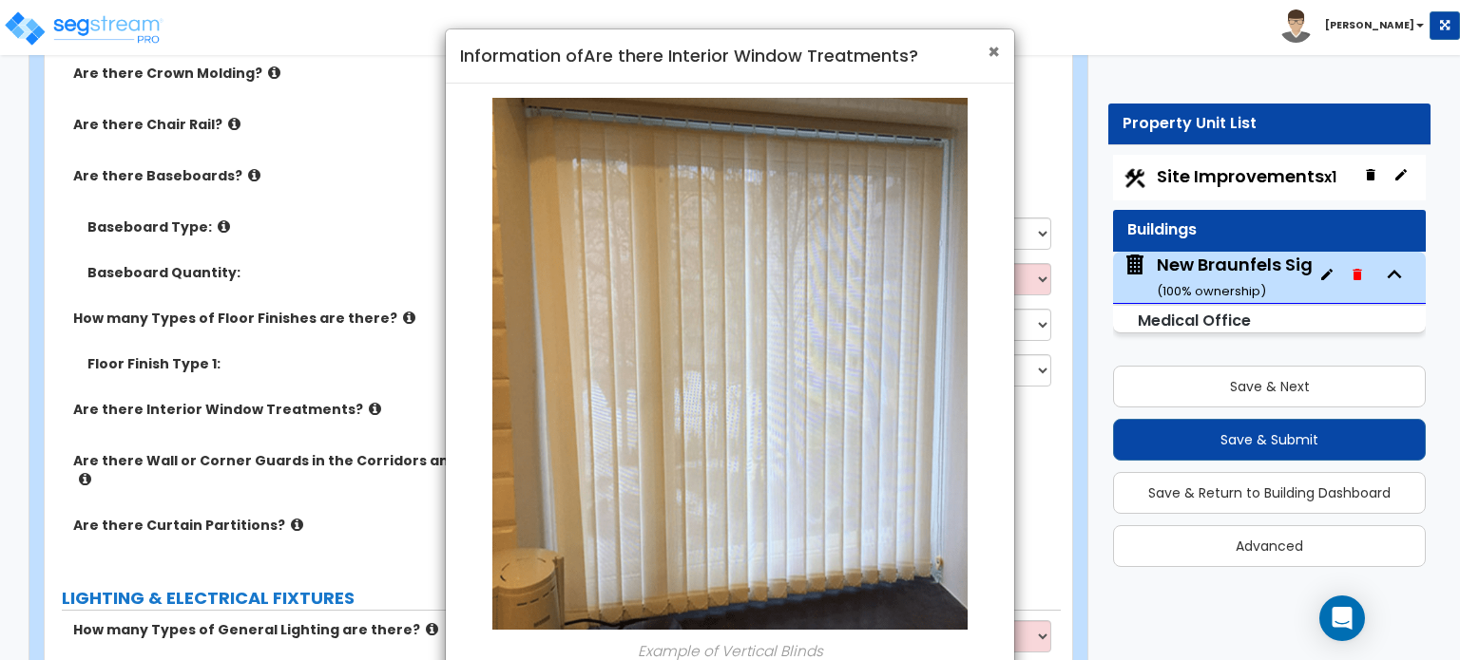
click at [992, 52] on span "×" at bounding box center [993, 52] width 12 height 28
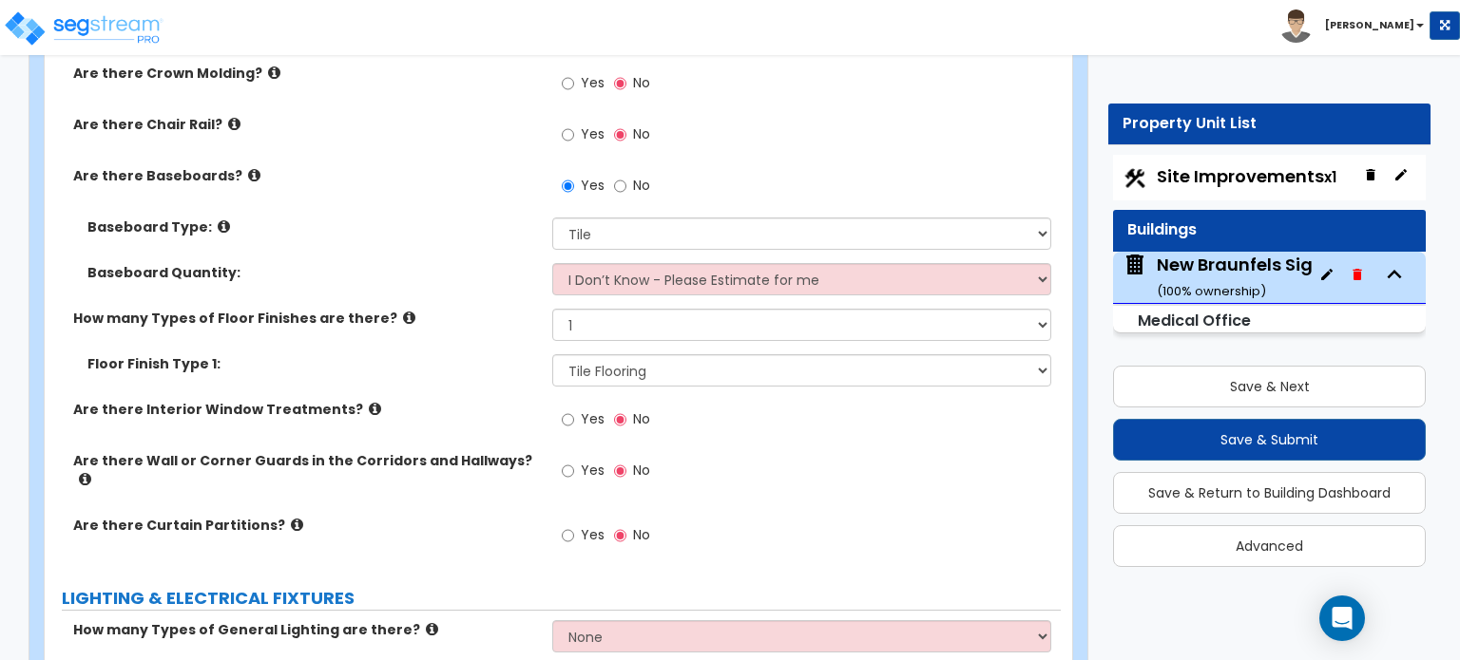
click at [91, 472] on icon at bounding box center [85, 479] width 12 height 14
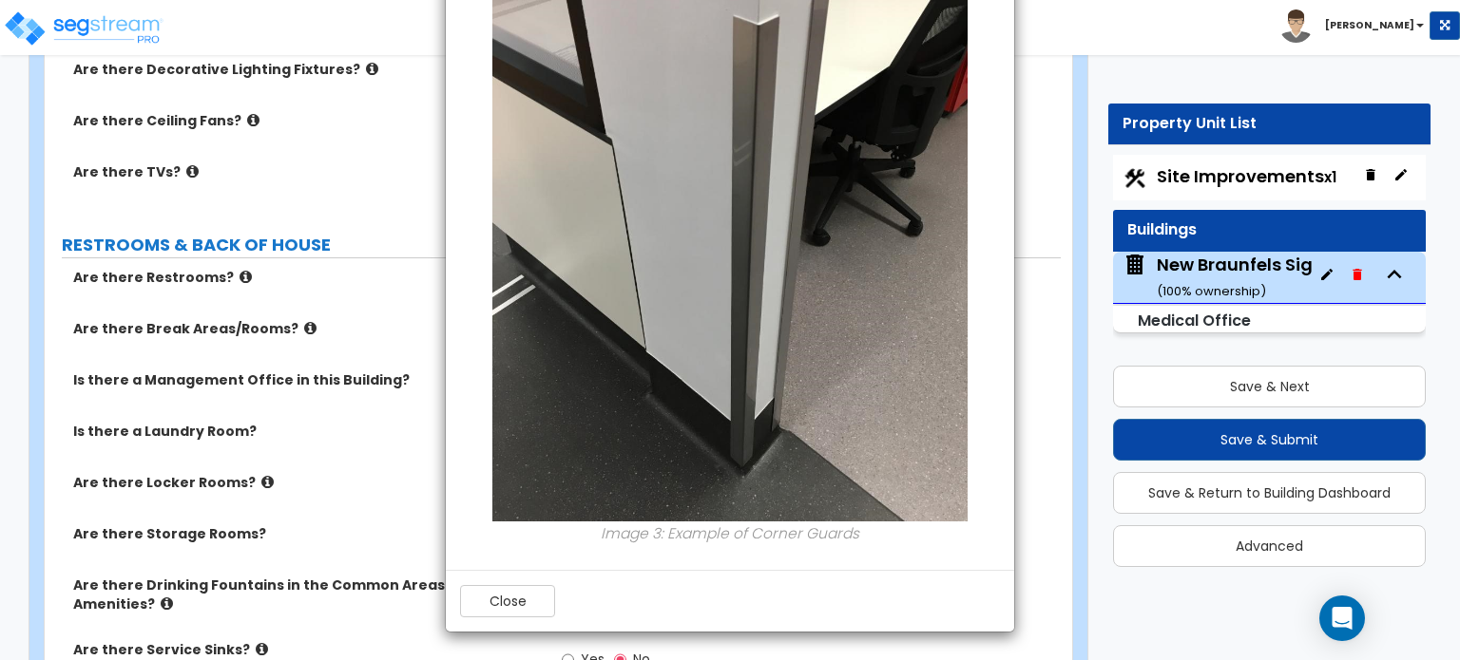
scroll to position [6523, 0]
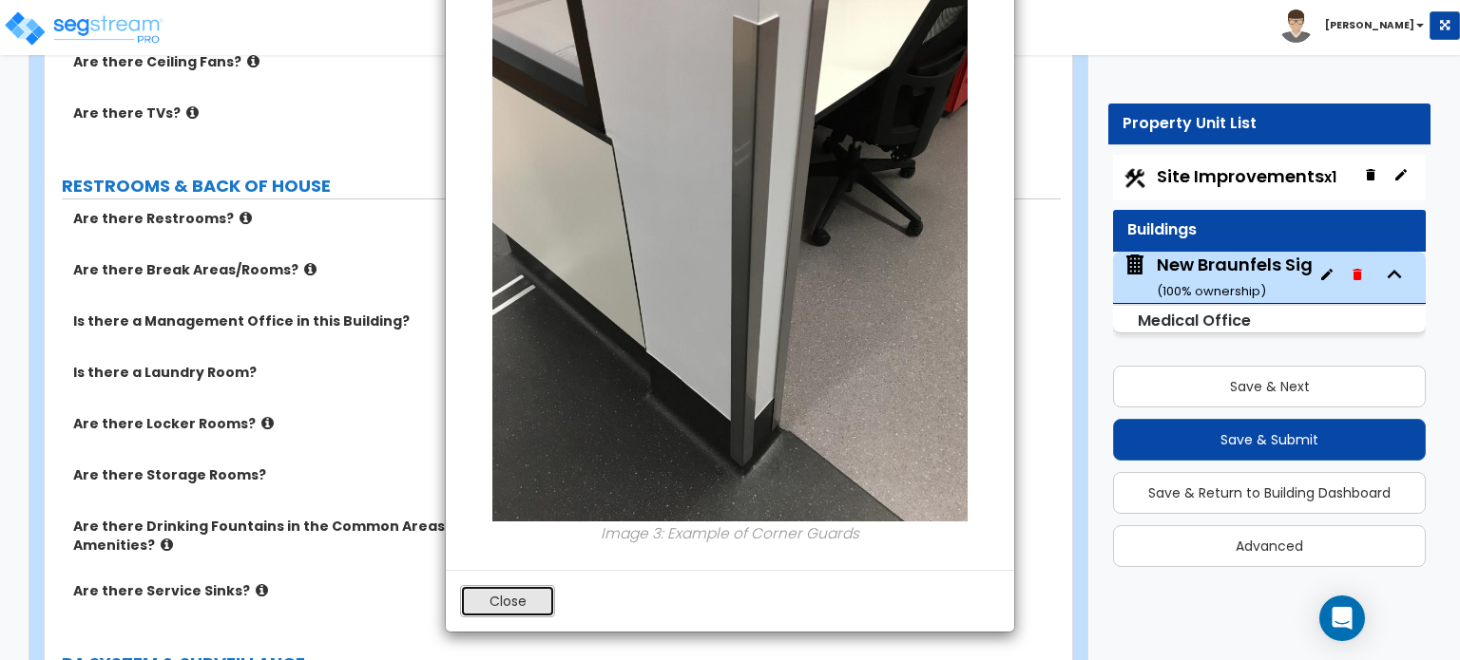
click at [525, 591] on button "Close" at bounding box center [507, 601] width 95 height 32
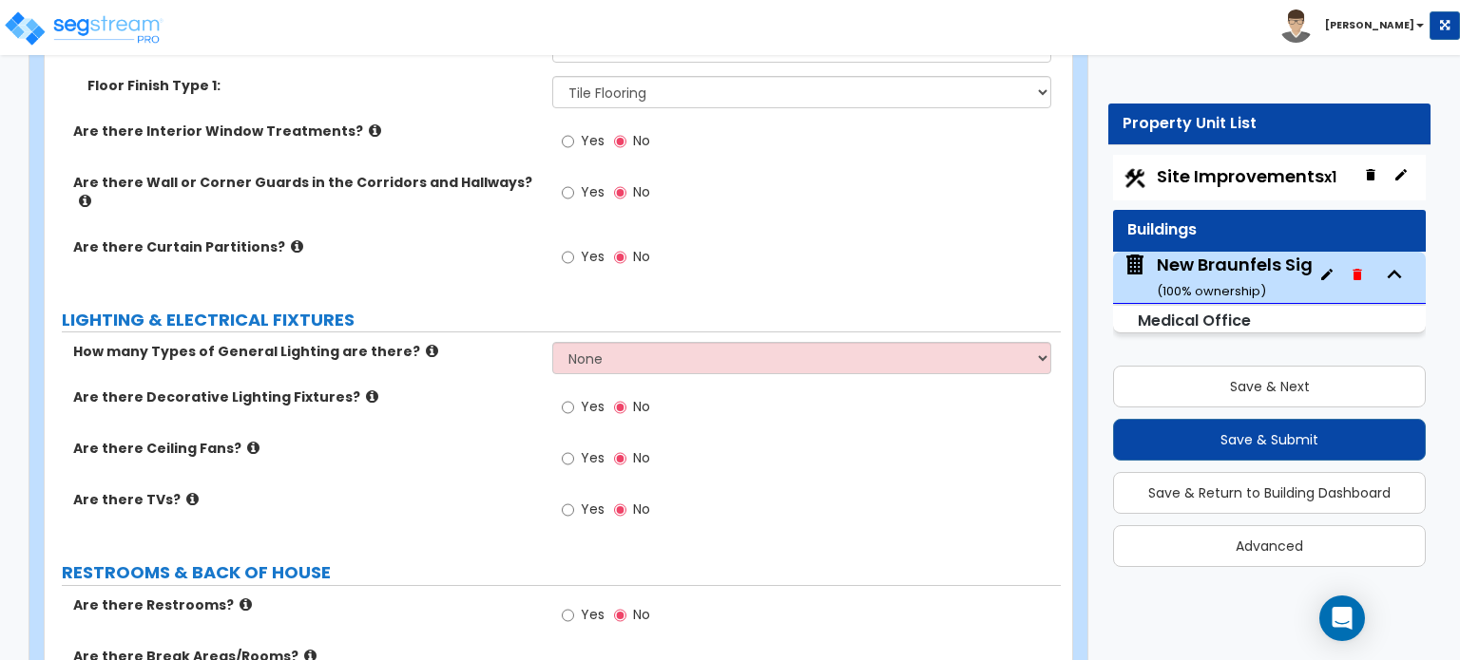
scroll to position [6142, 0]
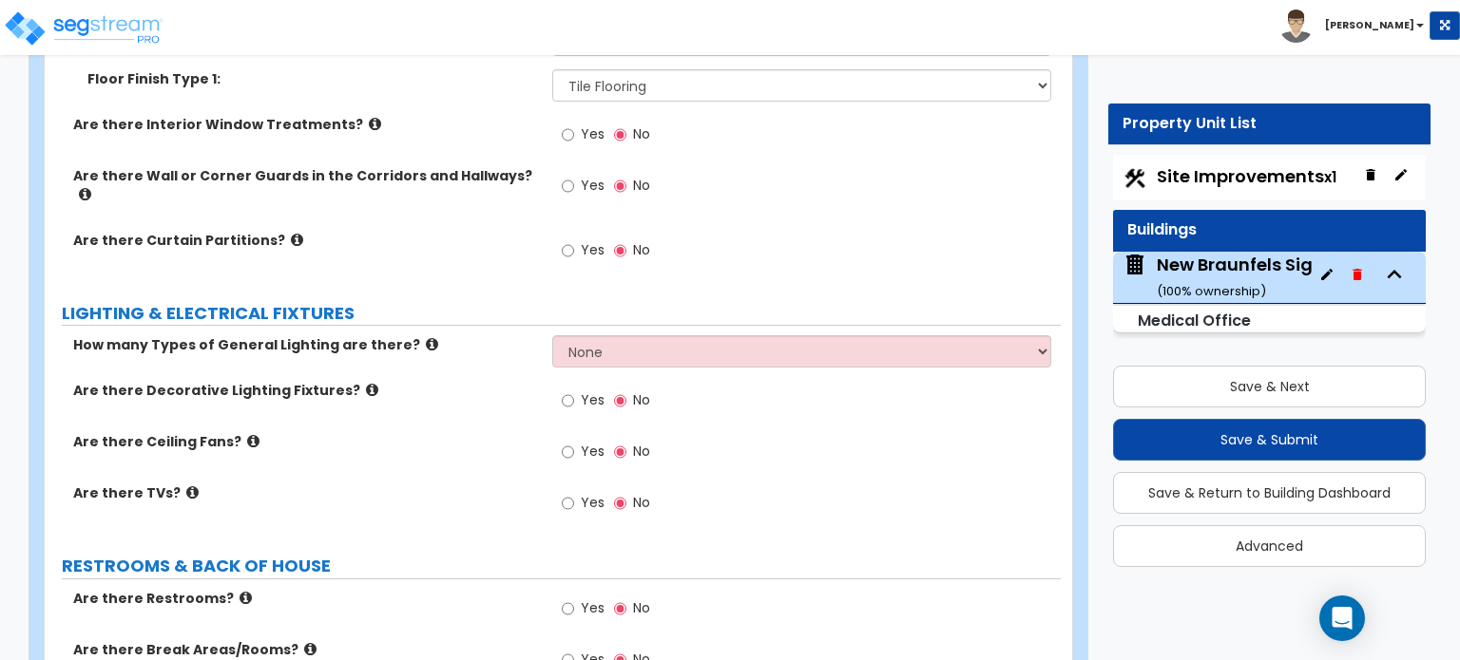
click at [291, 233] on icon at bounding box center [297, 240] width 12 height 14
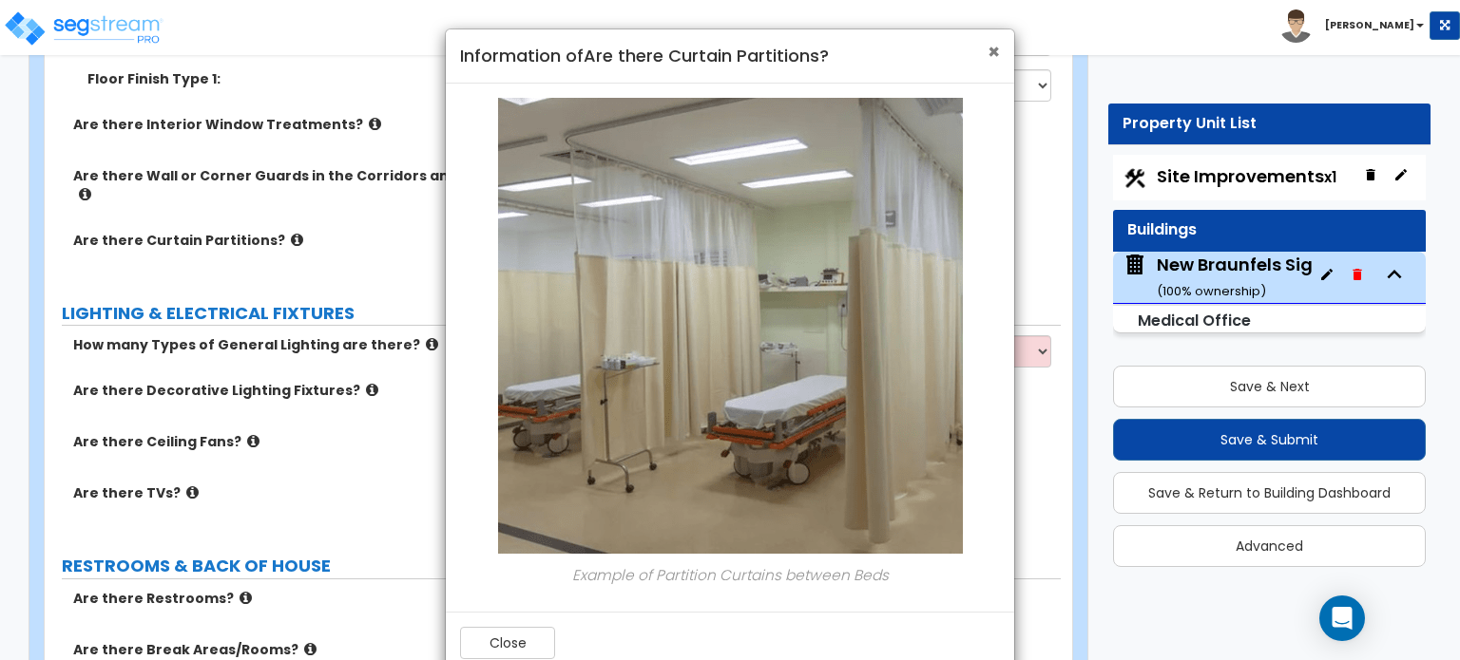
click at [996, 49] on span "×" at bounding box center [993, 52] width 12 height 28
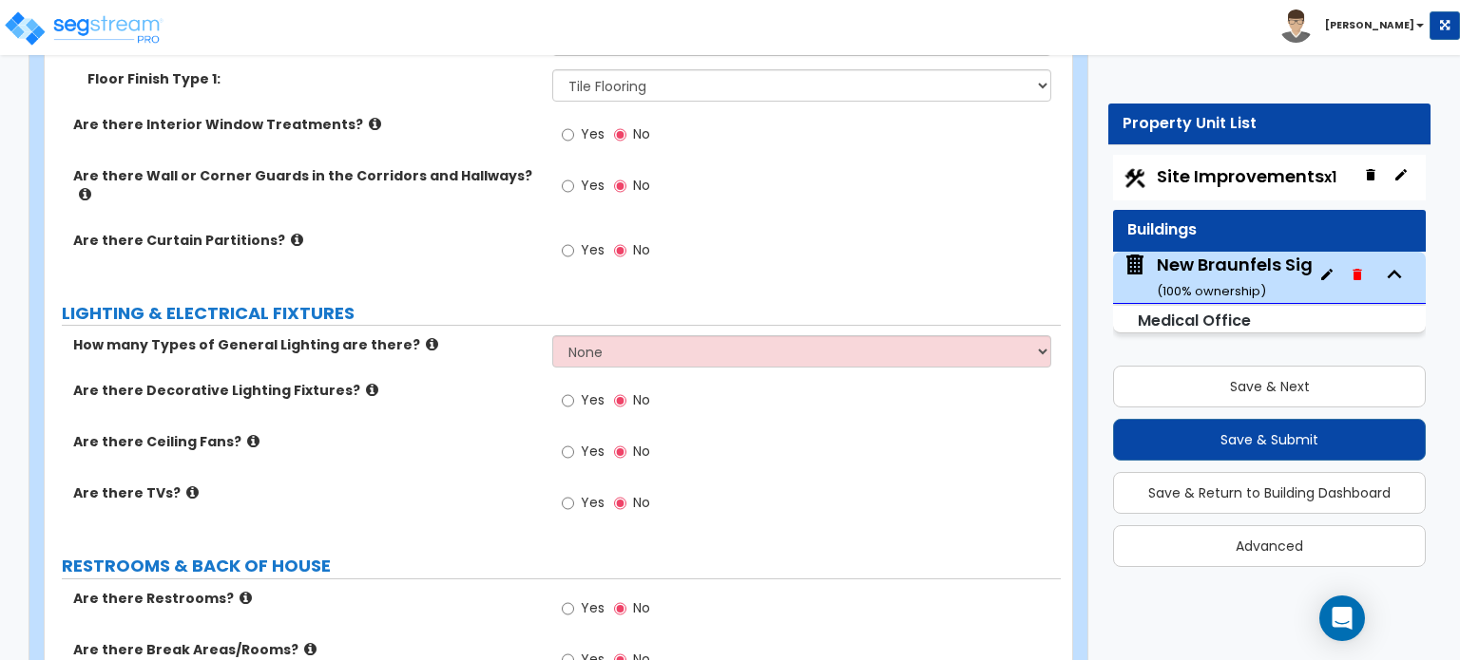
click at [426, 337] on icon at bounding box center [432, 344] width 12 height 14
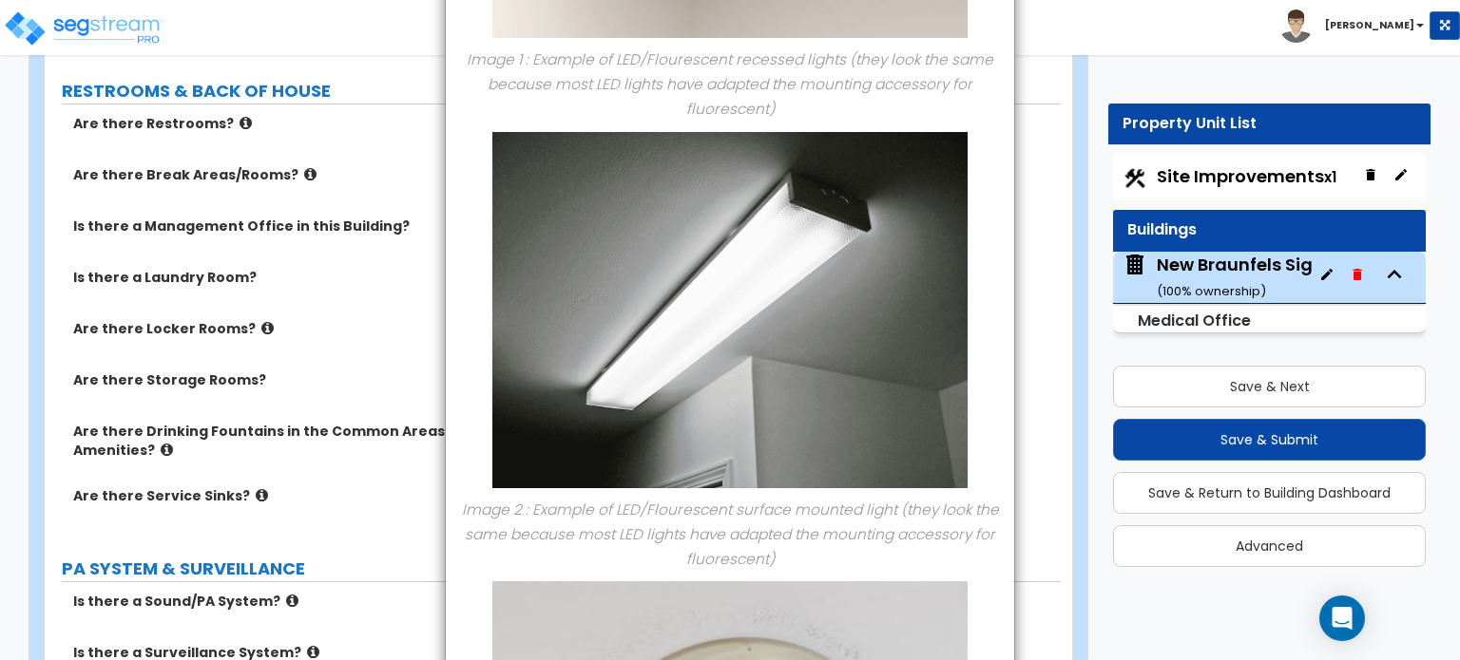
scroll to position [0, 0]
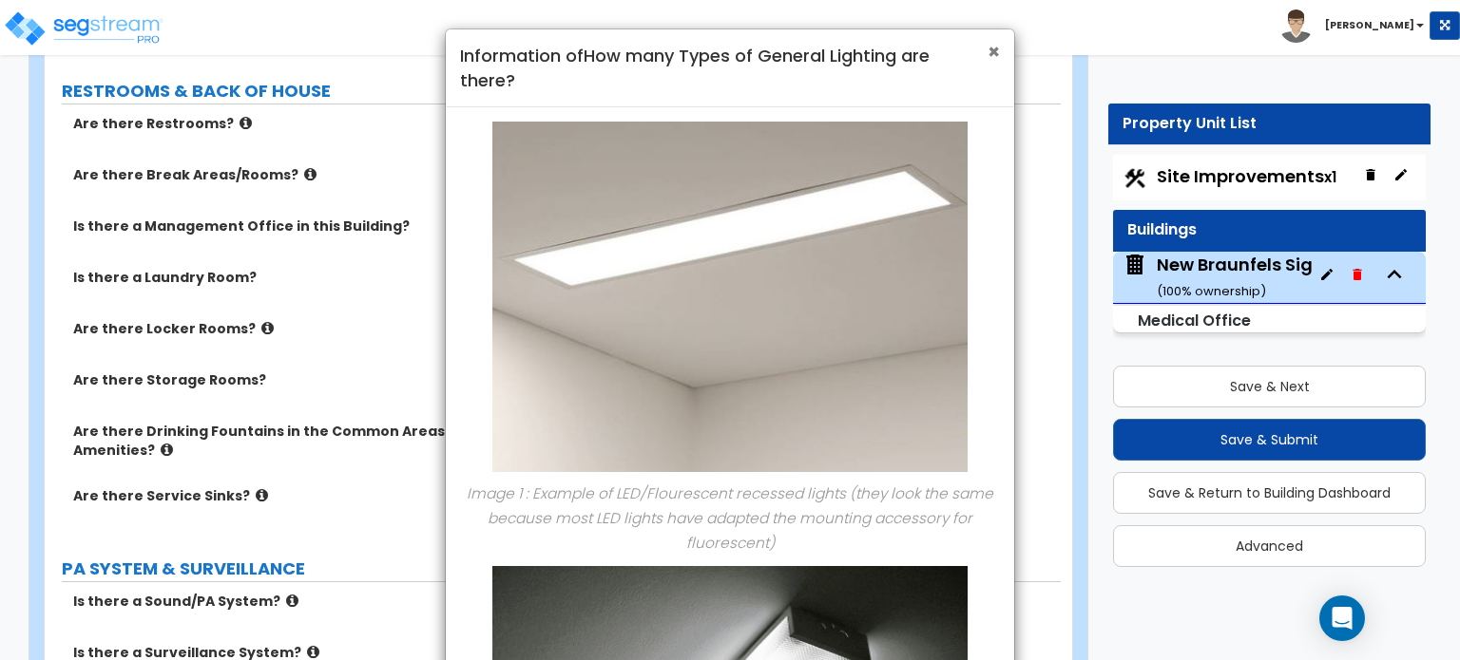
click at [996, 49] on span "×" at bounding box center [993, 52] width 12 height 28
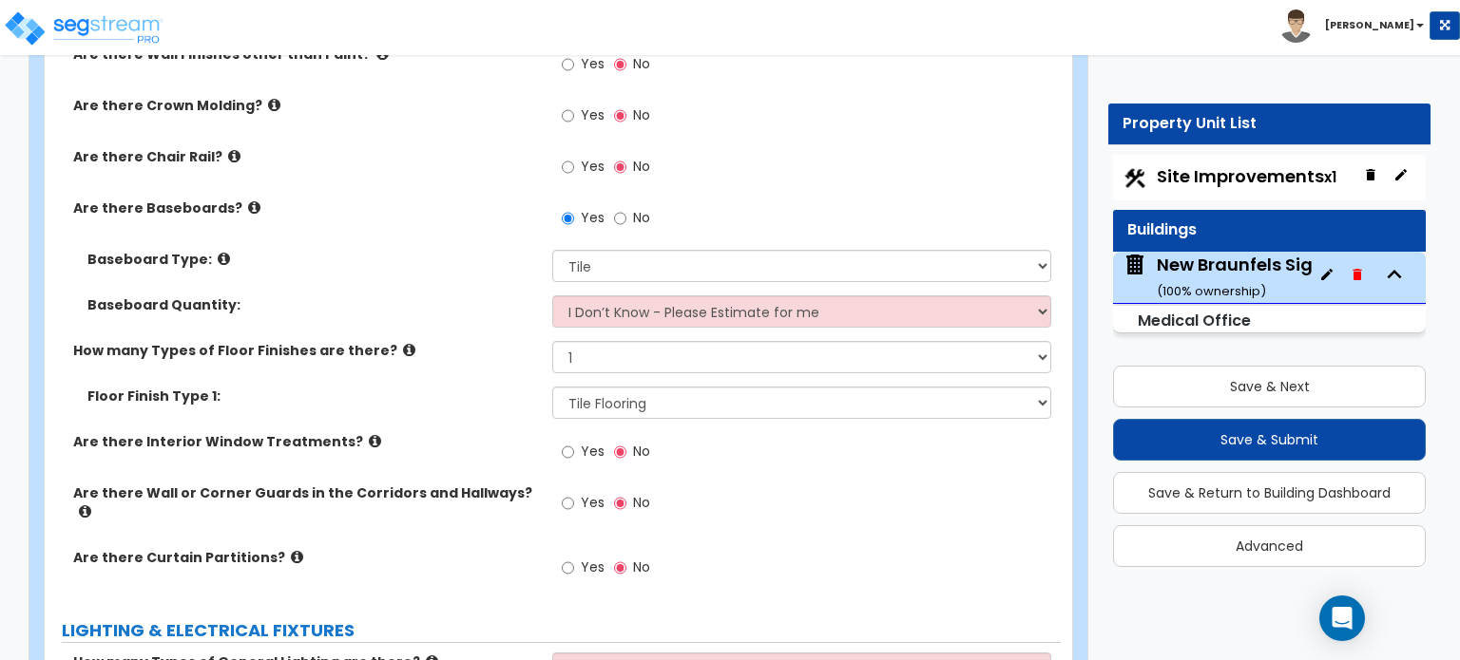
scroll to position [5857, 0]
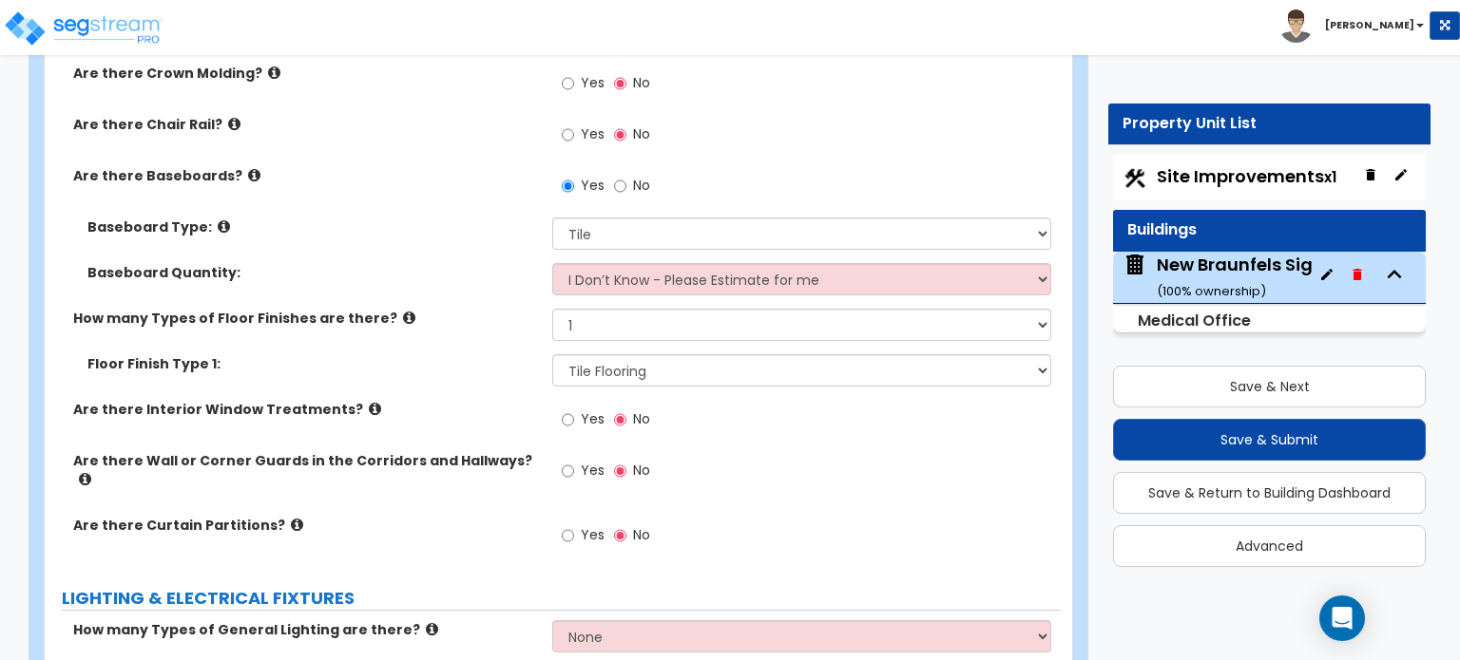
click at [91, 472] on icon at bounding box center [85, 479] width 12 height 14
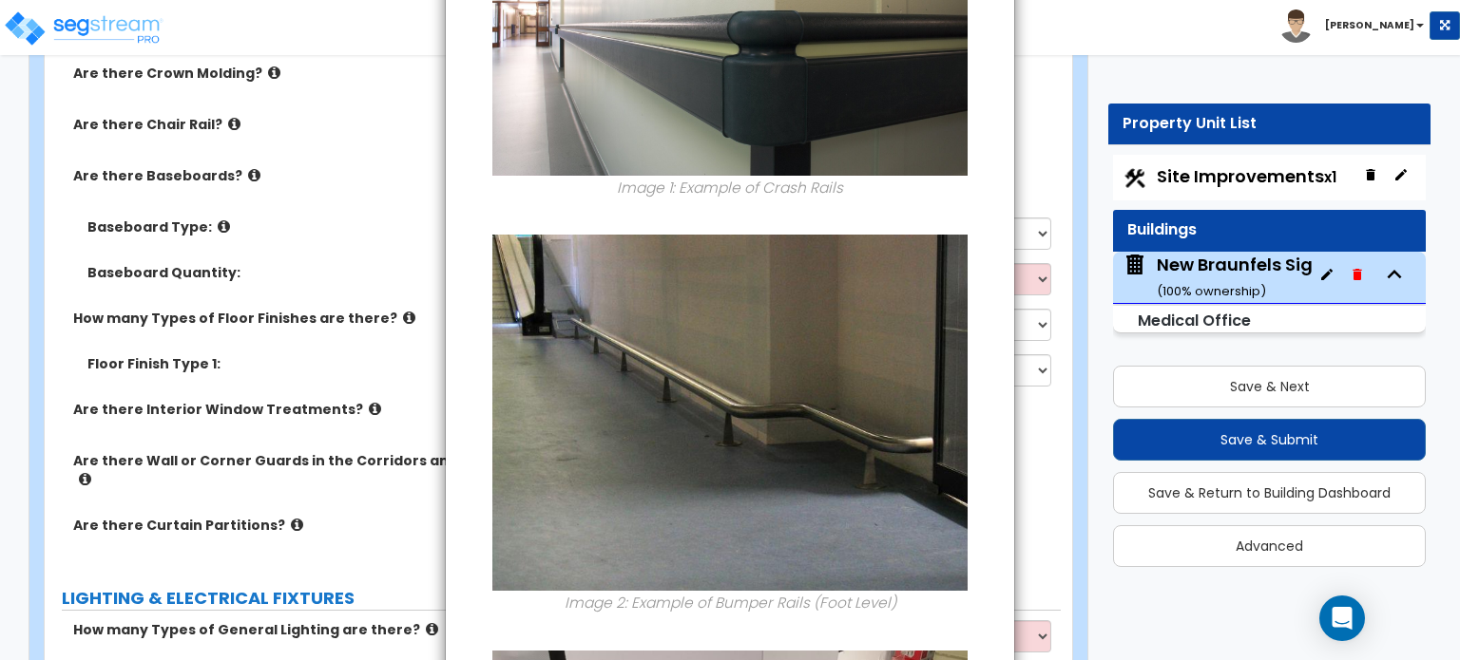
scroll to position [0, 0]
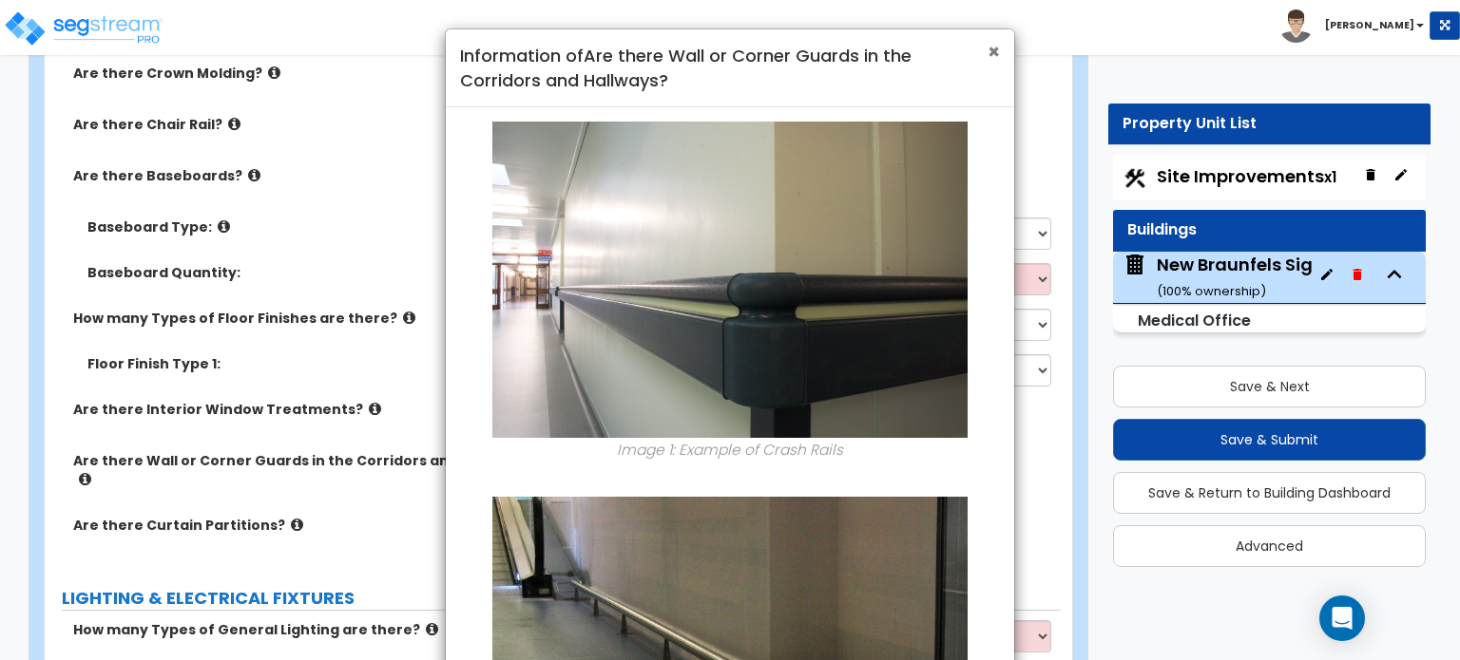
drag, startPoint x: 998, startPoint y: 48, endPoint x: 984, endPoint y: 52, distance: 14.8
click at [998, 48] on span "×" at bounding box center [993, 52] width 12 height 28
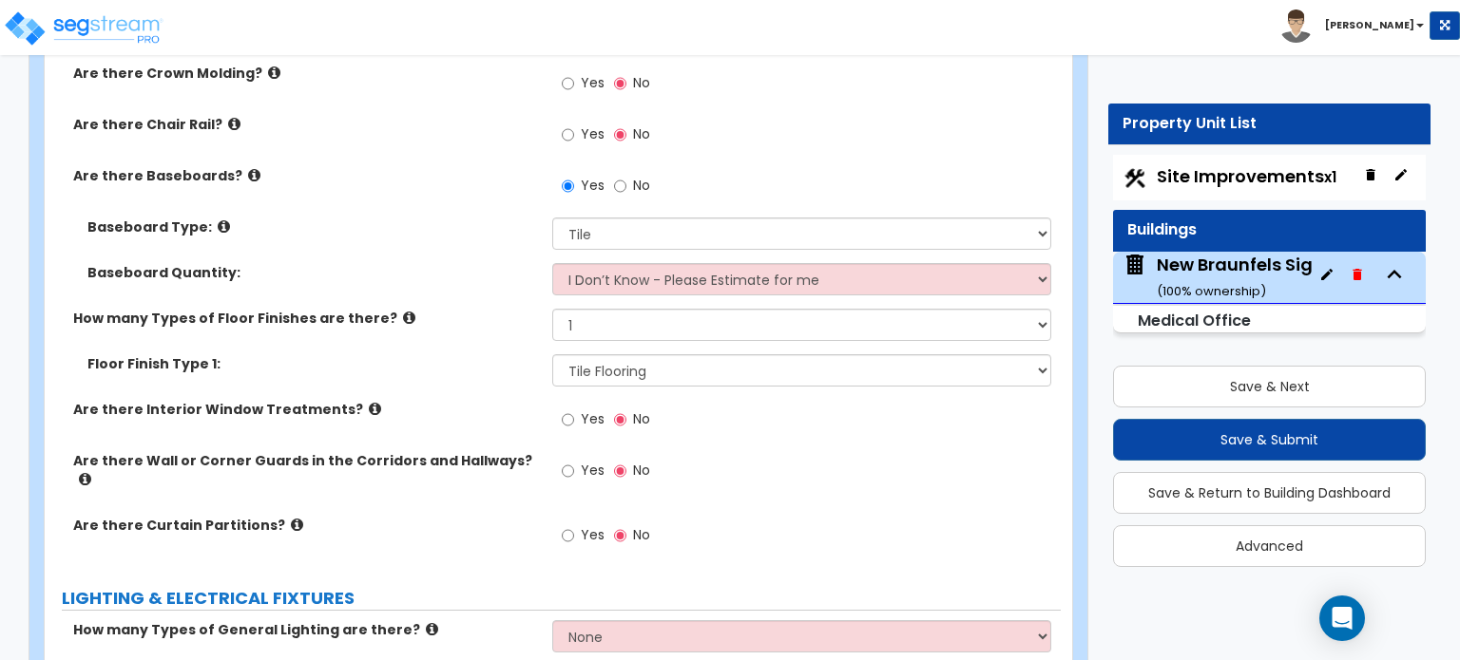
click at [291, 518] on icon at bounding box center [297, 525] width 12 height 14
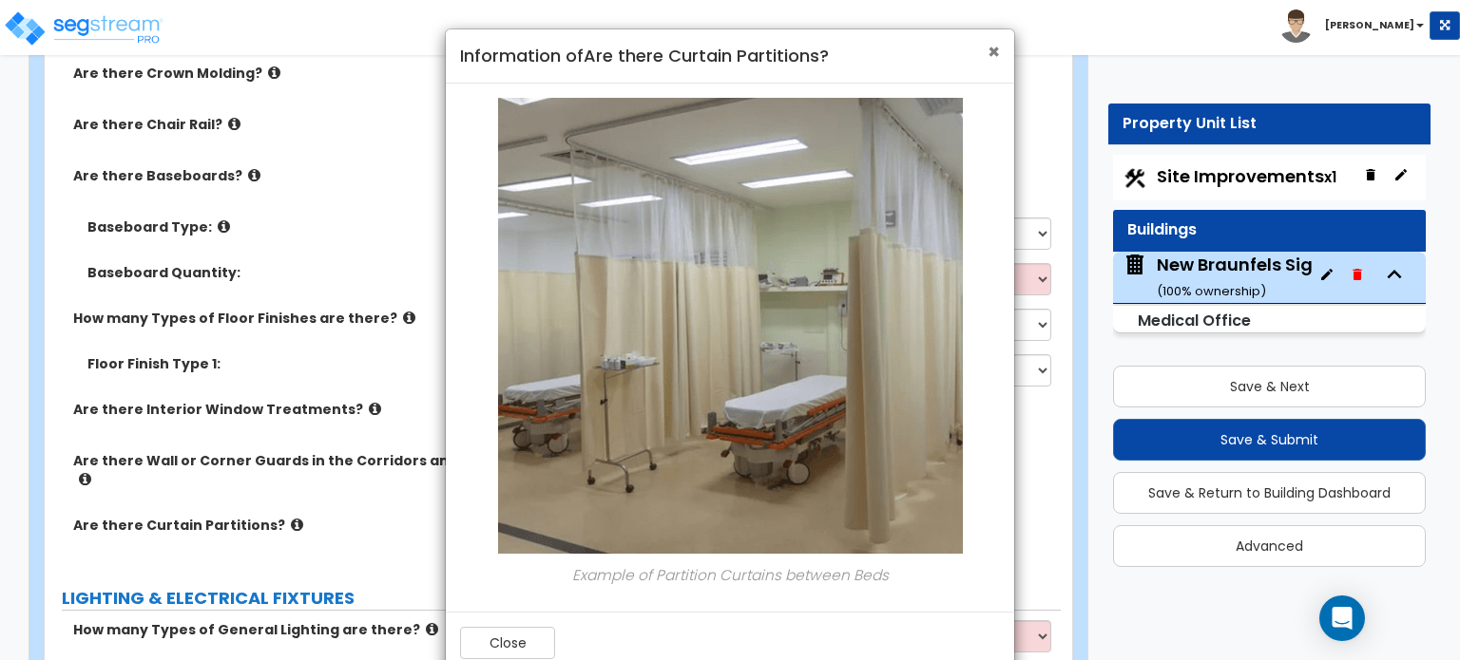
click at [996, 50] on span "×" at bounding box center [993, 52] width 12 height 28
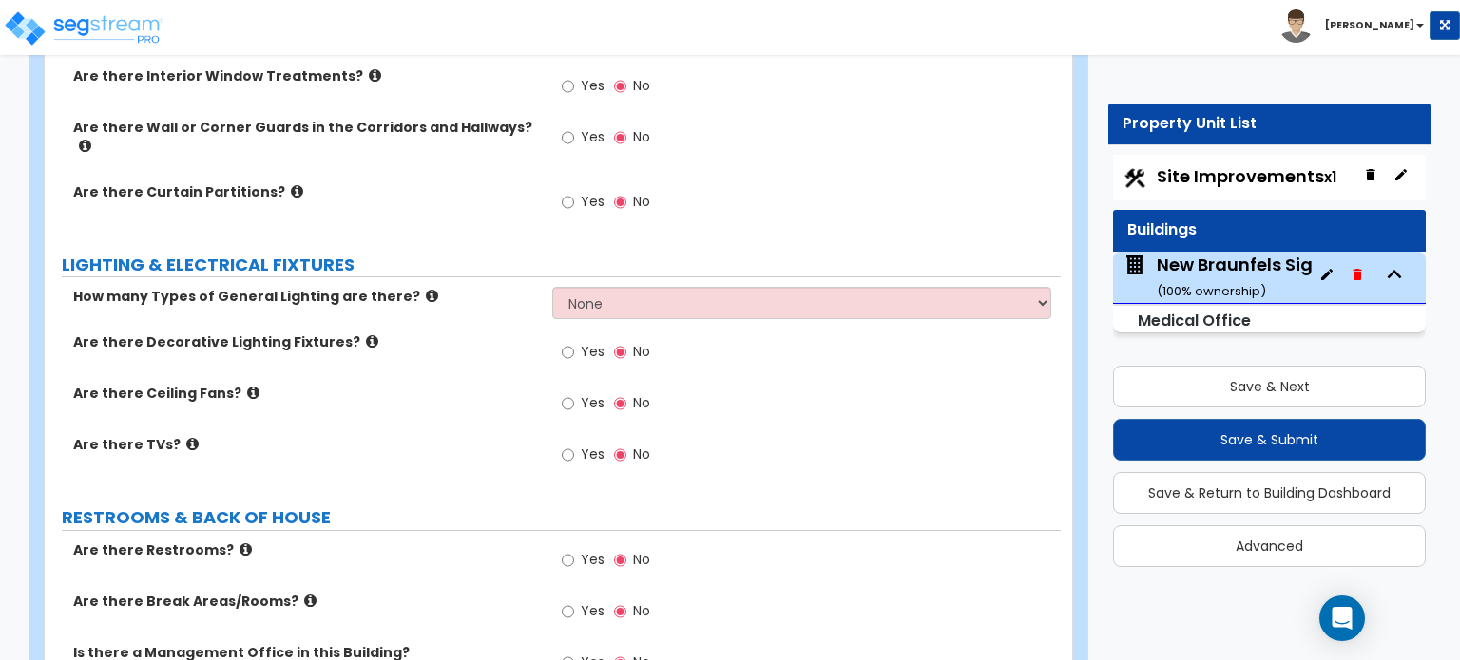
scroll to position [6237, 0]
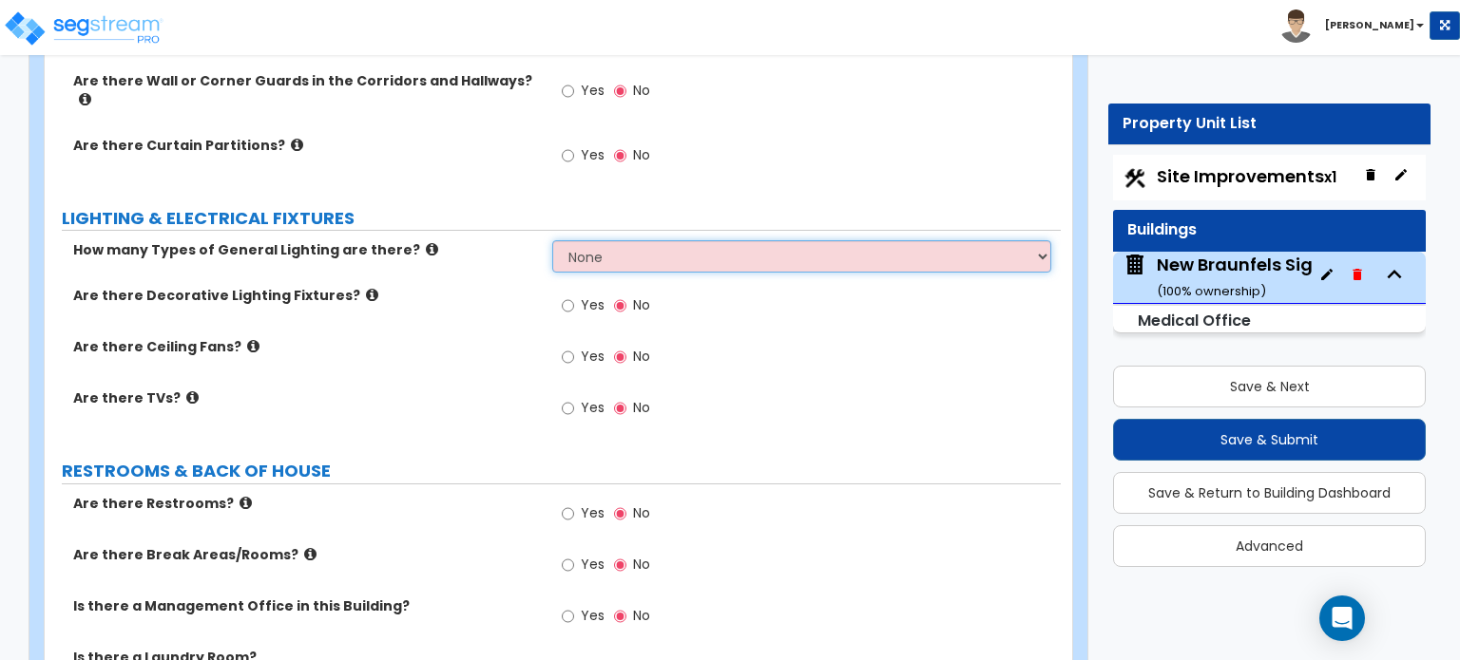
click at [635, 240] on select "None 1 2 3" at bounding box center [801, 256] width 498 height 32
select select "1"
click at [552, 240] on select "None 1 2 3" at bounding box center [801, 256] width 498 height 32
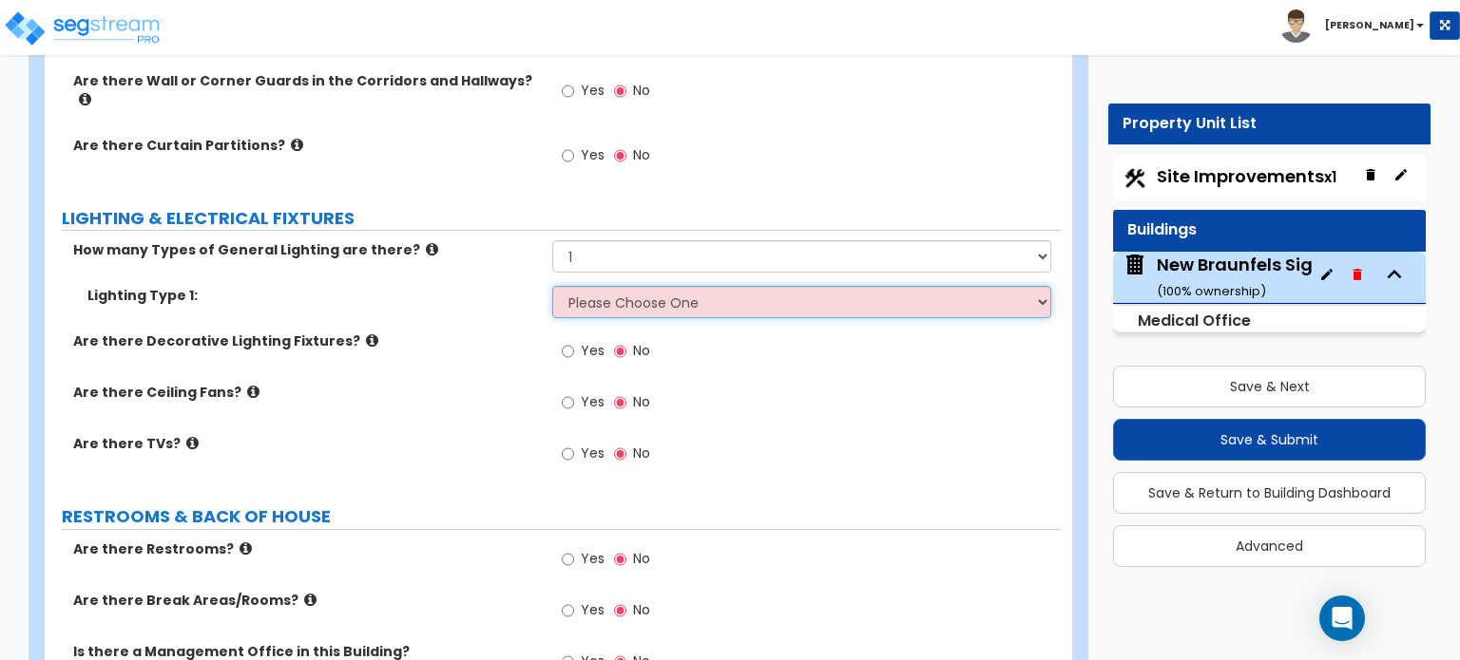
click at [616, 286] on select "Please Choose One LED Surface-Mounted LED Recessed Fluorescent Surface-Mounted …" at bounding box center [801, 302] width 498 height 32
select select "1"
click at [552, 286] on select "Please Choose One LED Surface-Mounted LED Recessed Fluorescent Surface-Mounted …" at bounding box center [801, 302] width 498 height 32
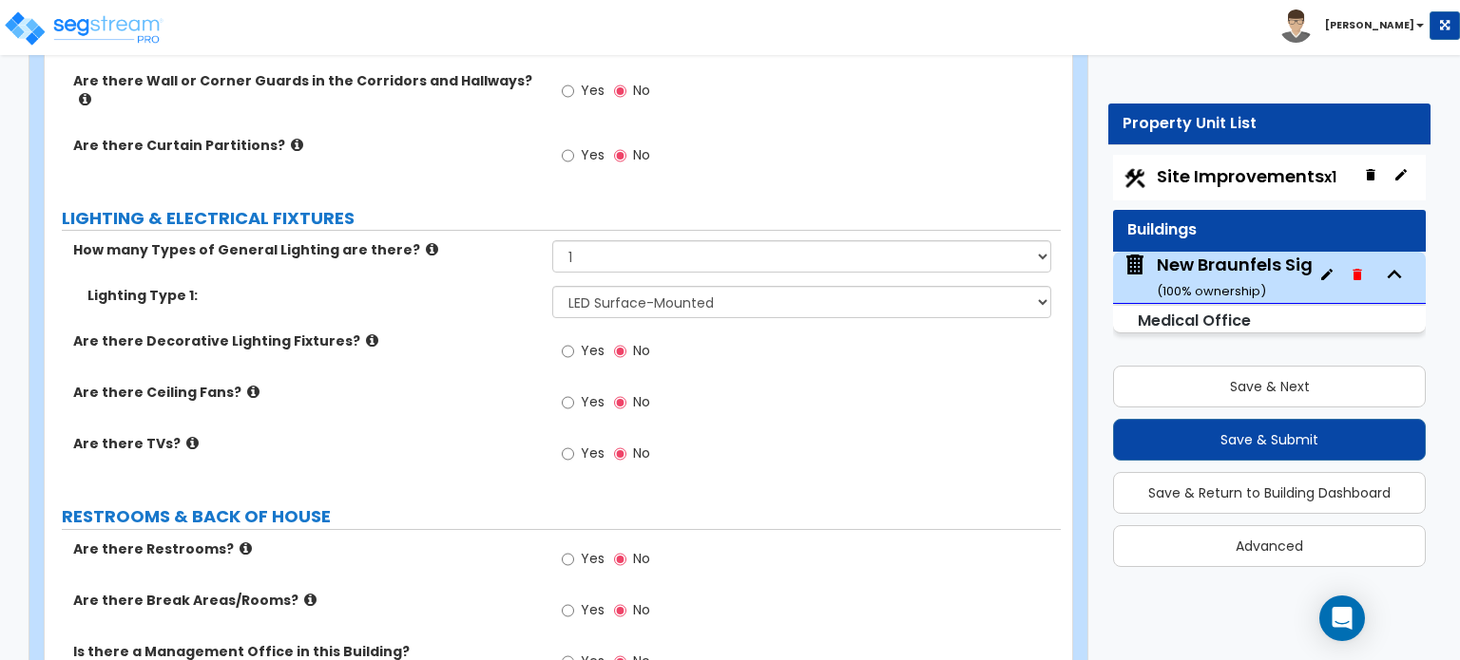
click at [366, 334] on icon at bounding box center [372, 341] width 12 height 14
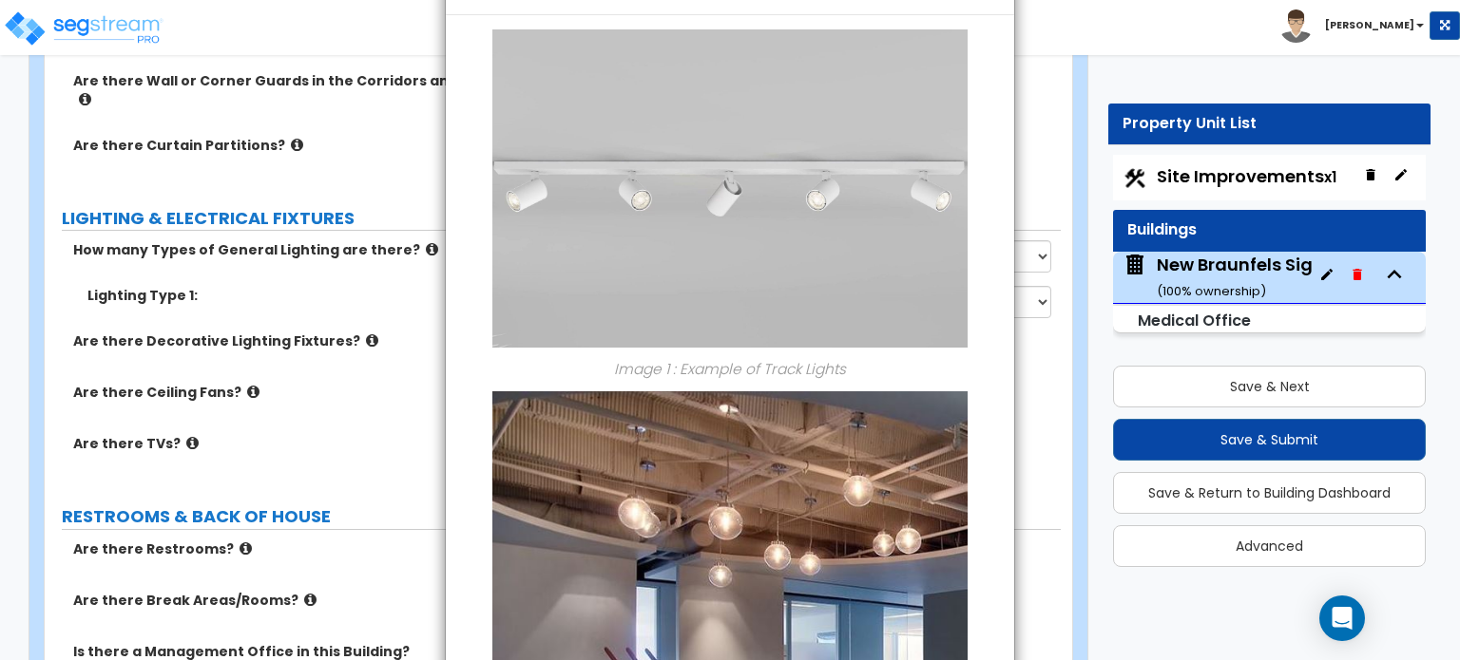
scroll to position [0, 0]
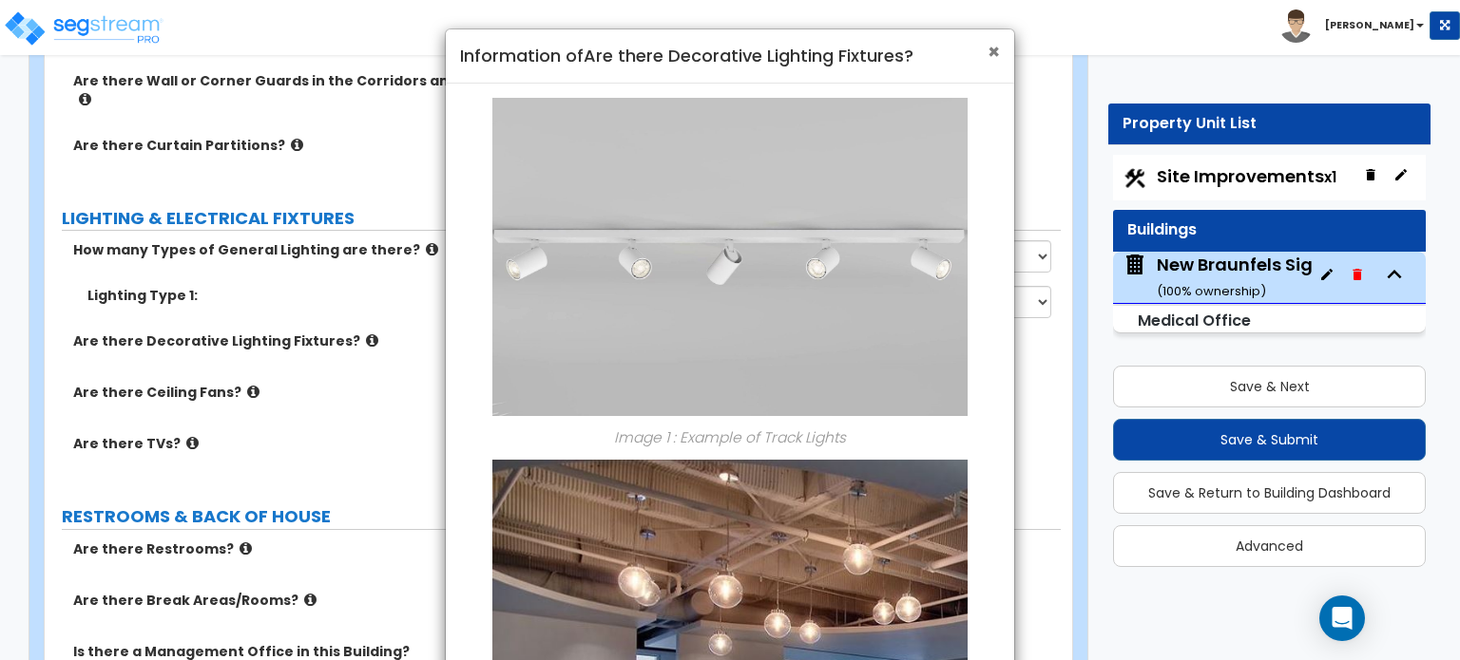
click at [995, 52] on span "×" at bounding box center [993, 52] width 12 height 28
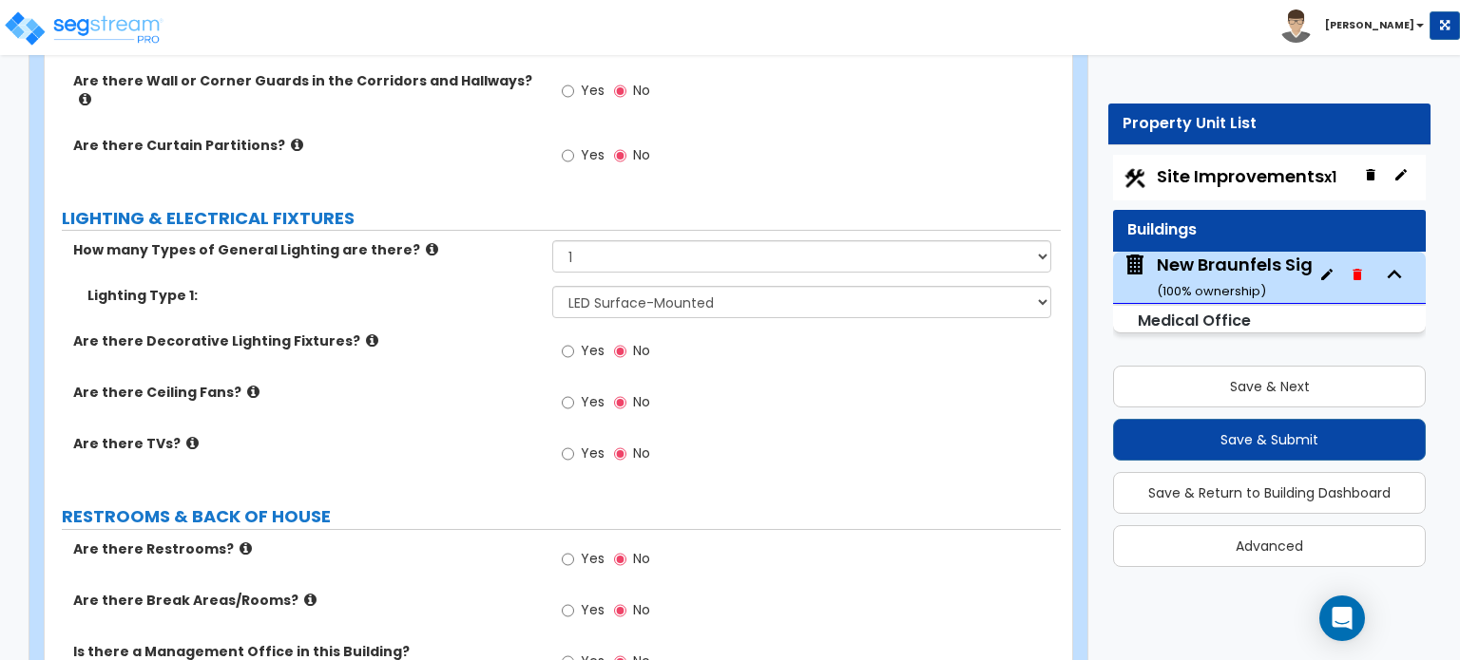
click at [247, 385] on icon at bounding box center [253, 392] width 12 height 14
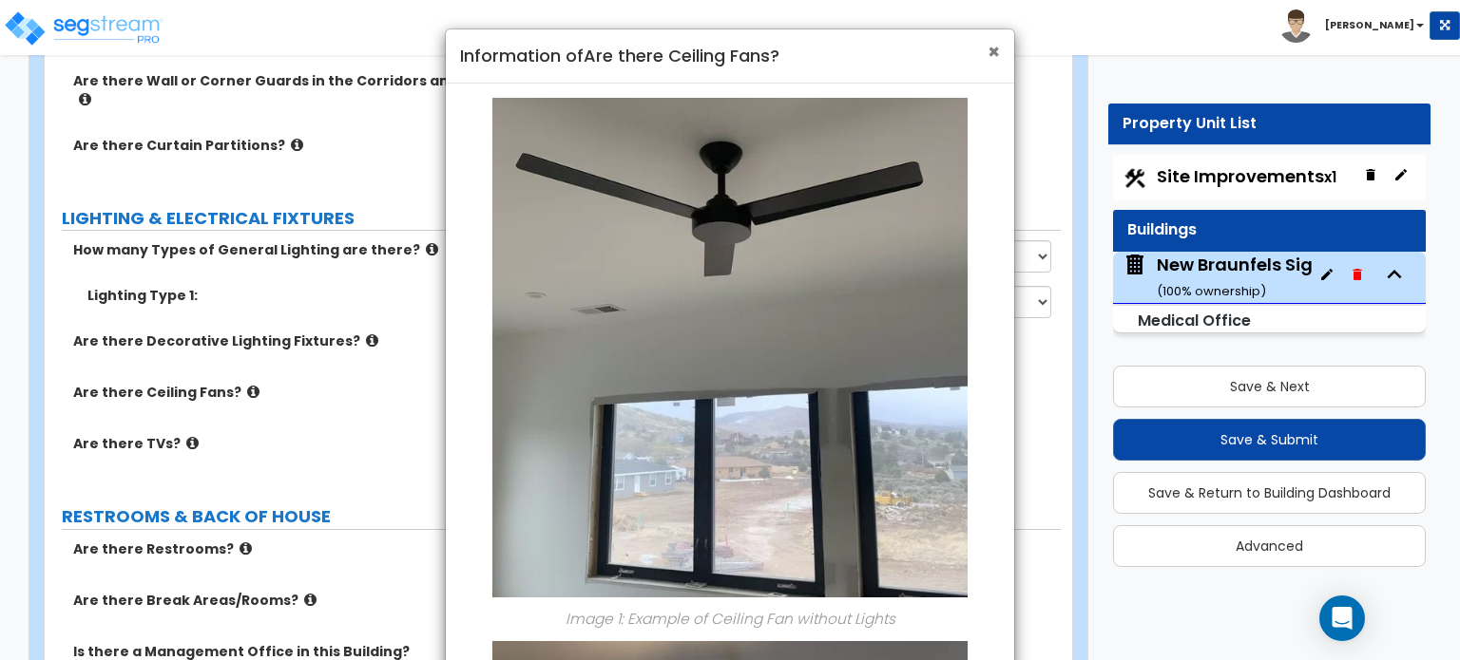
click at [996, 53] on span "×" at bounding box center [993, 52] width 12 height 28
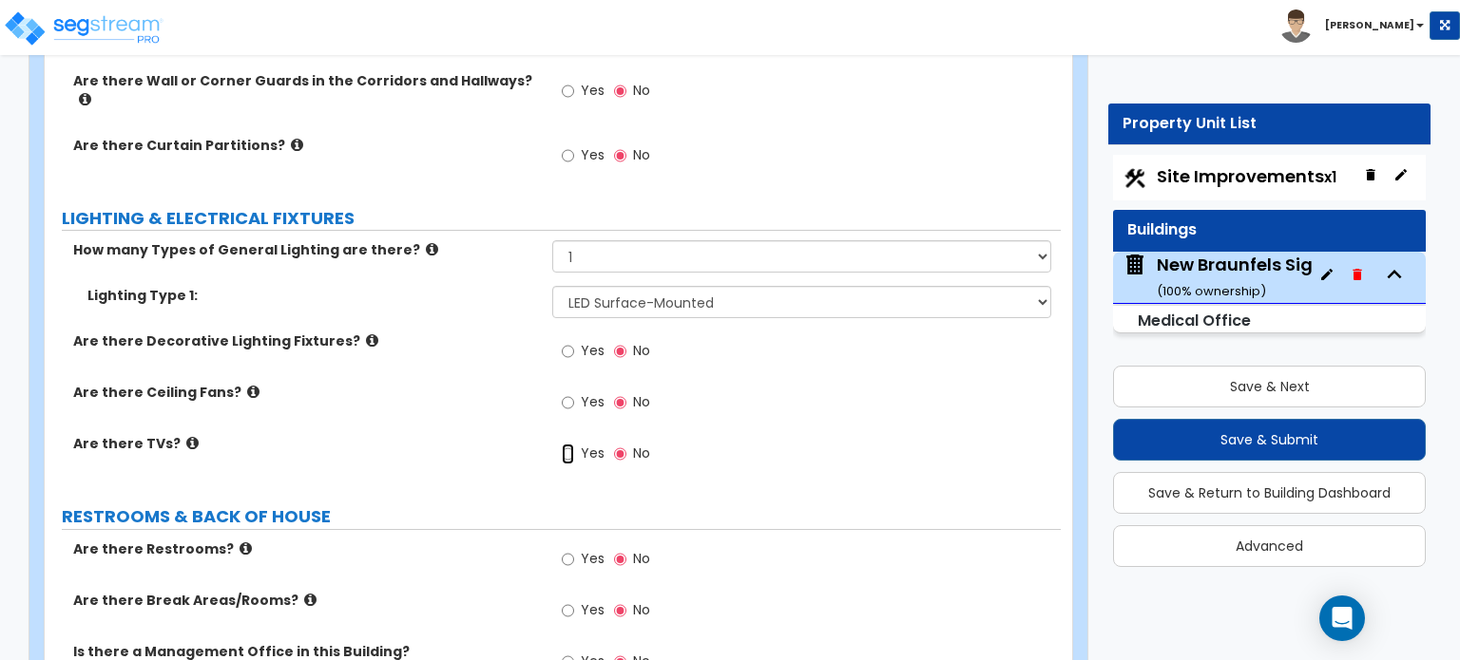
click at [574, 444] on input "Yes" at bounding box center [568, 454] width 12 height 21
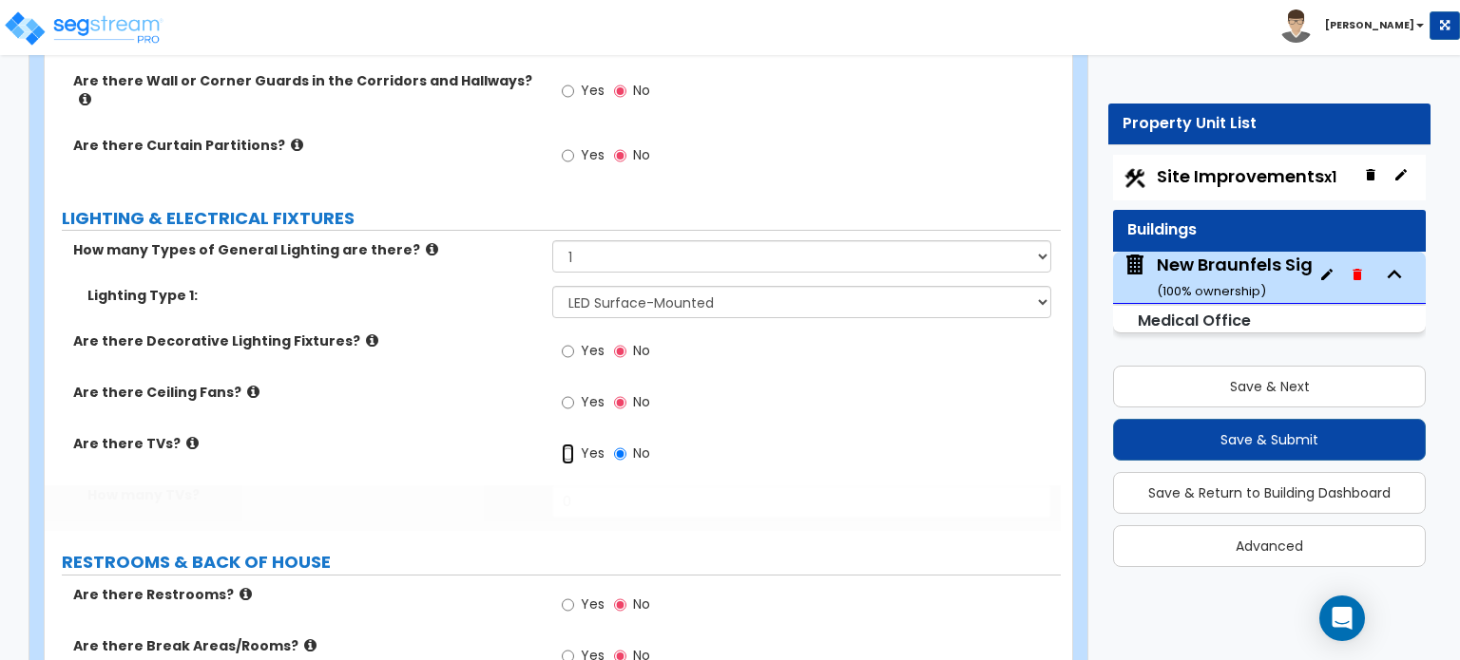
radio input "true"
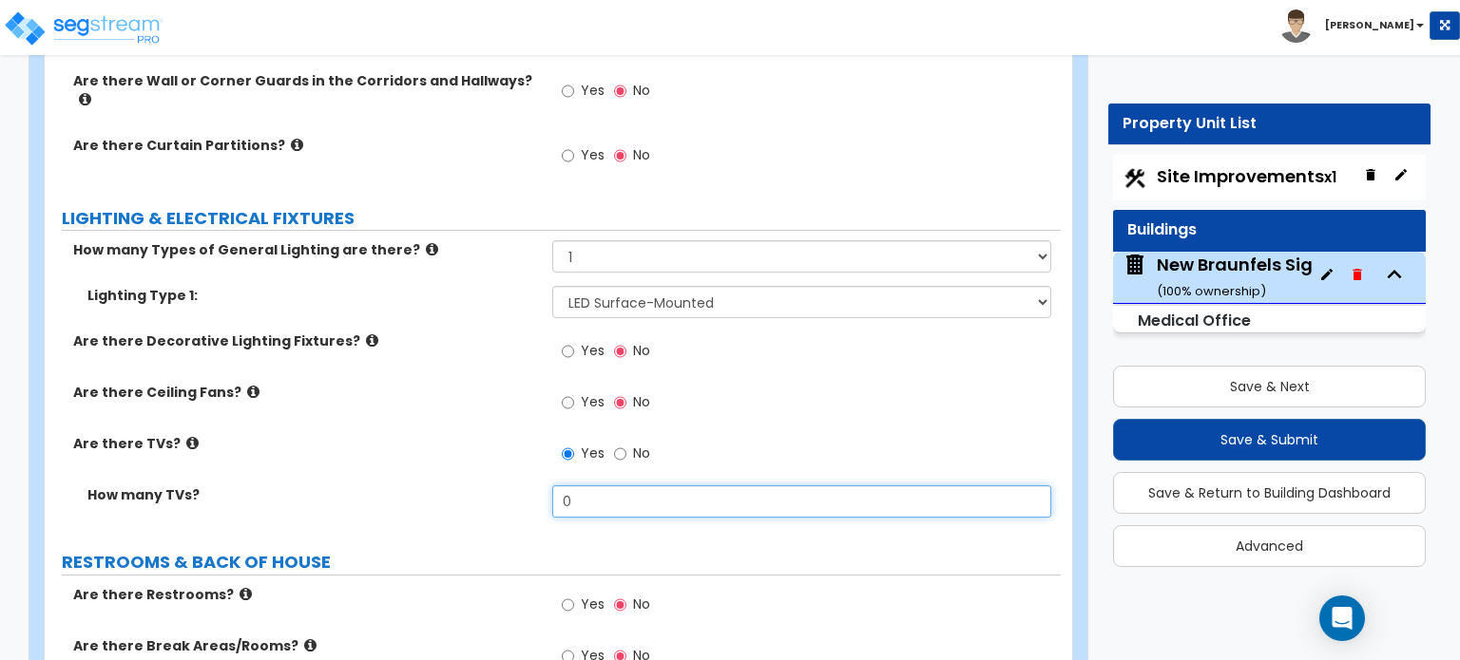
drag, startPoint x: 585, startPoint y: 455, endPoint x: 521, endPoint y: 462, distance: 65.0
click at [521, 486] on div "How many TVs? 0" at bounding box center [553, 509] width 1016 height 46
type input "1"
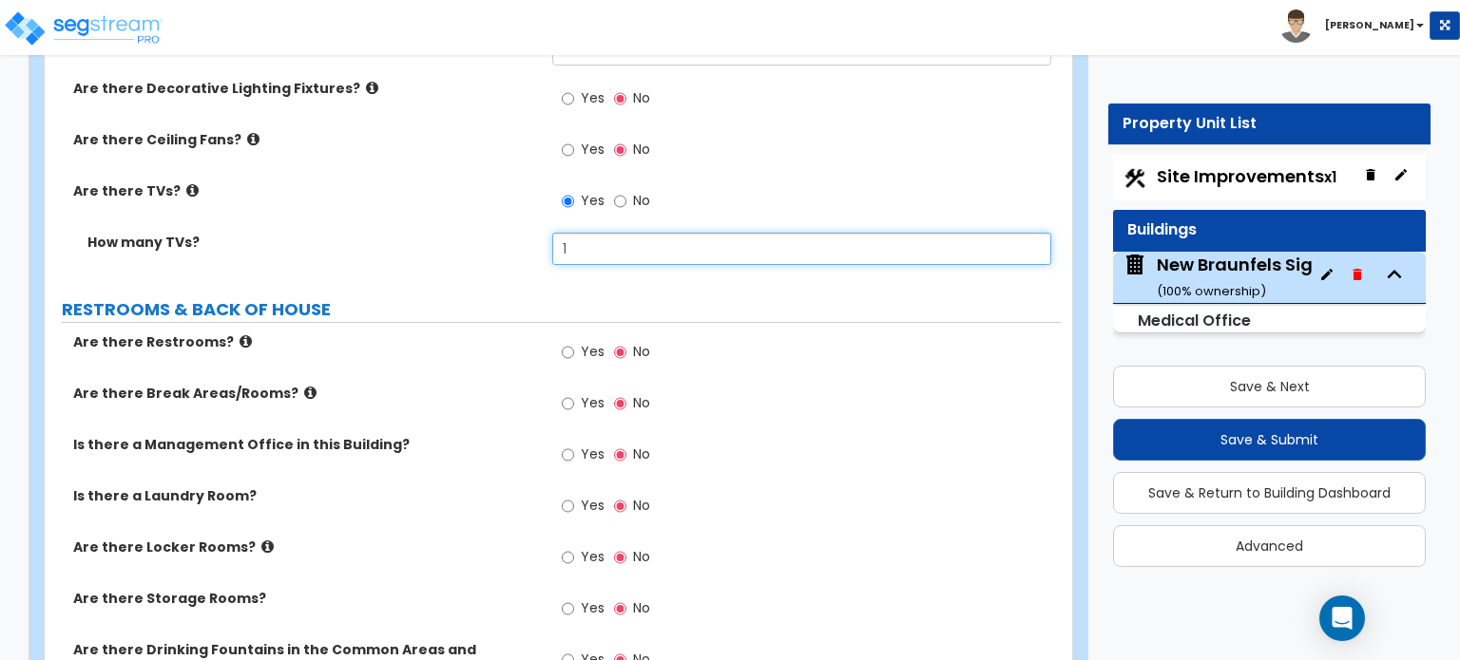
scroll to position [6523, 0]
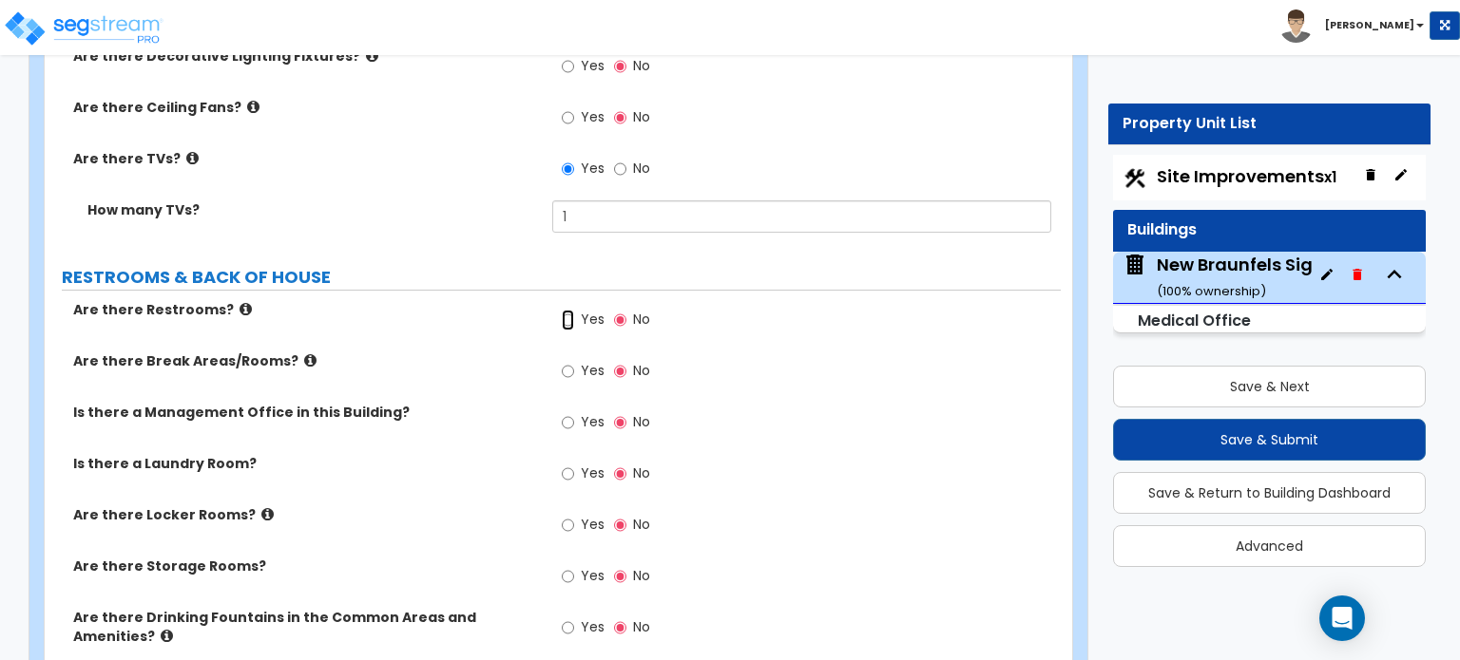
click at [564, 310] on input "Yes" at bounding box center [568, 320] width 12 height 21
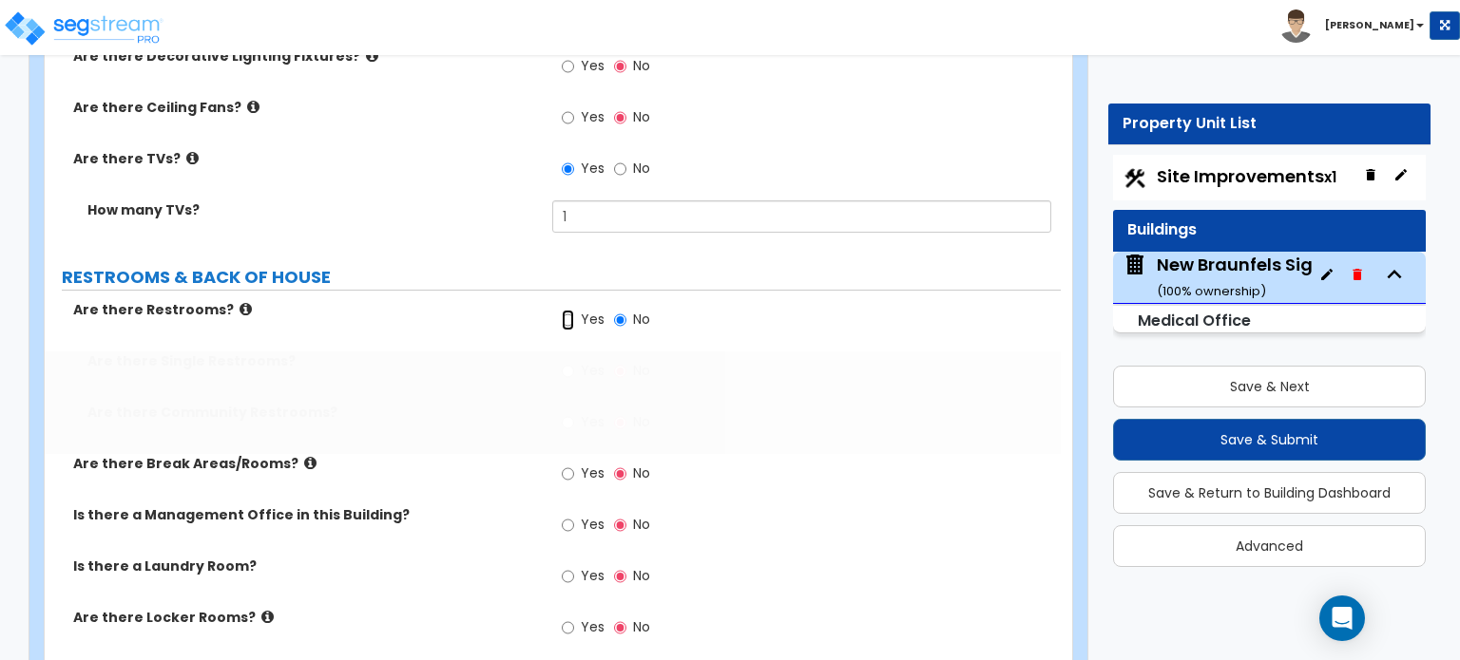
radio input "true"
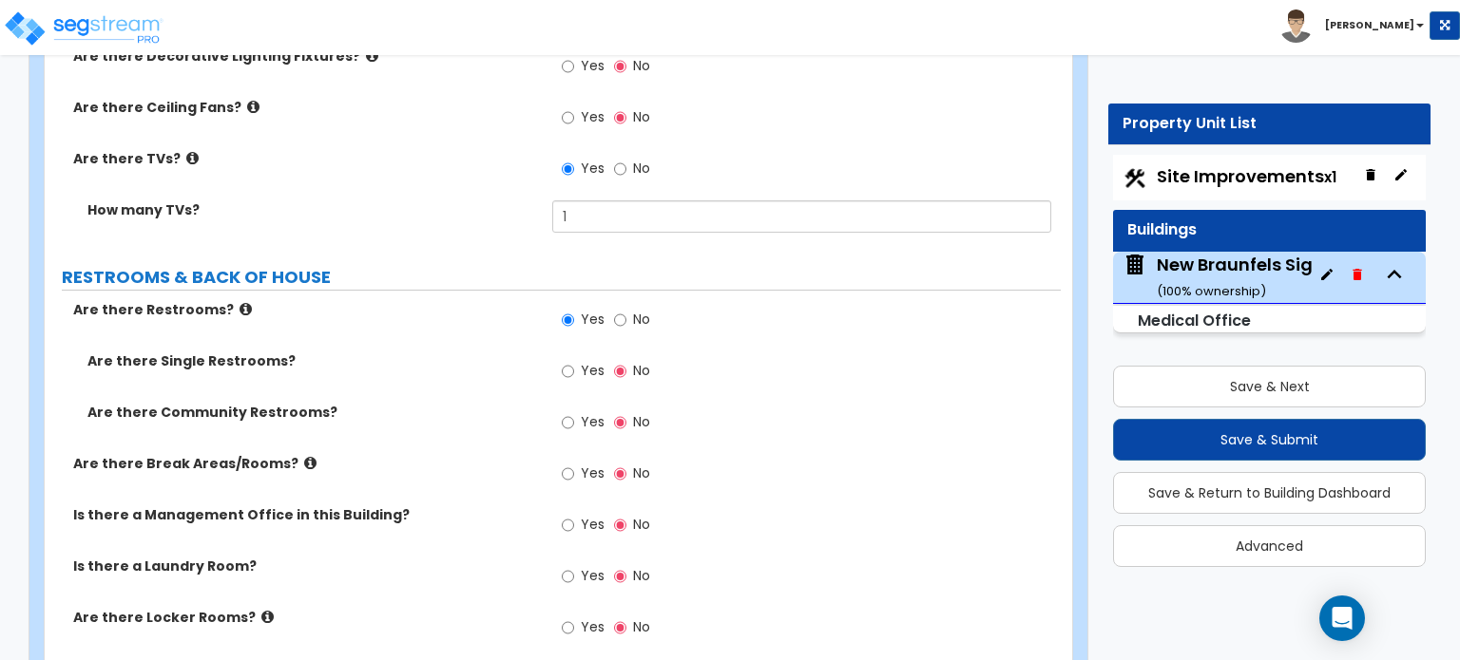
click at [239, 302] on icon at bounding box center [245, 309] width 12 height 14
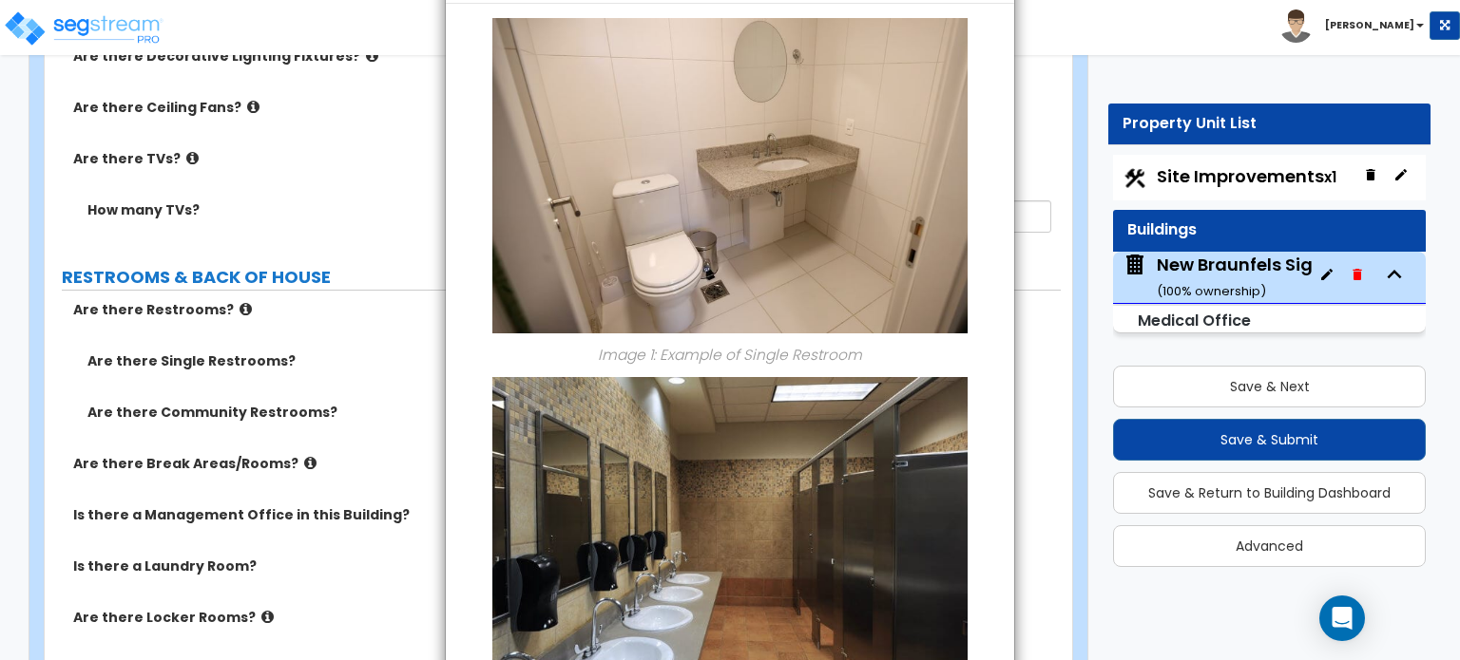
scroll to position [0, 0]
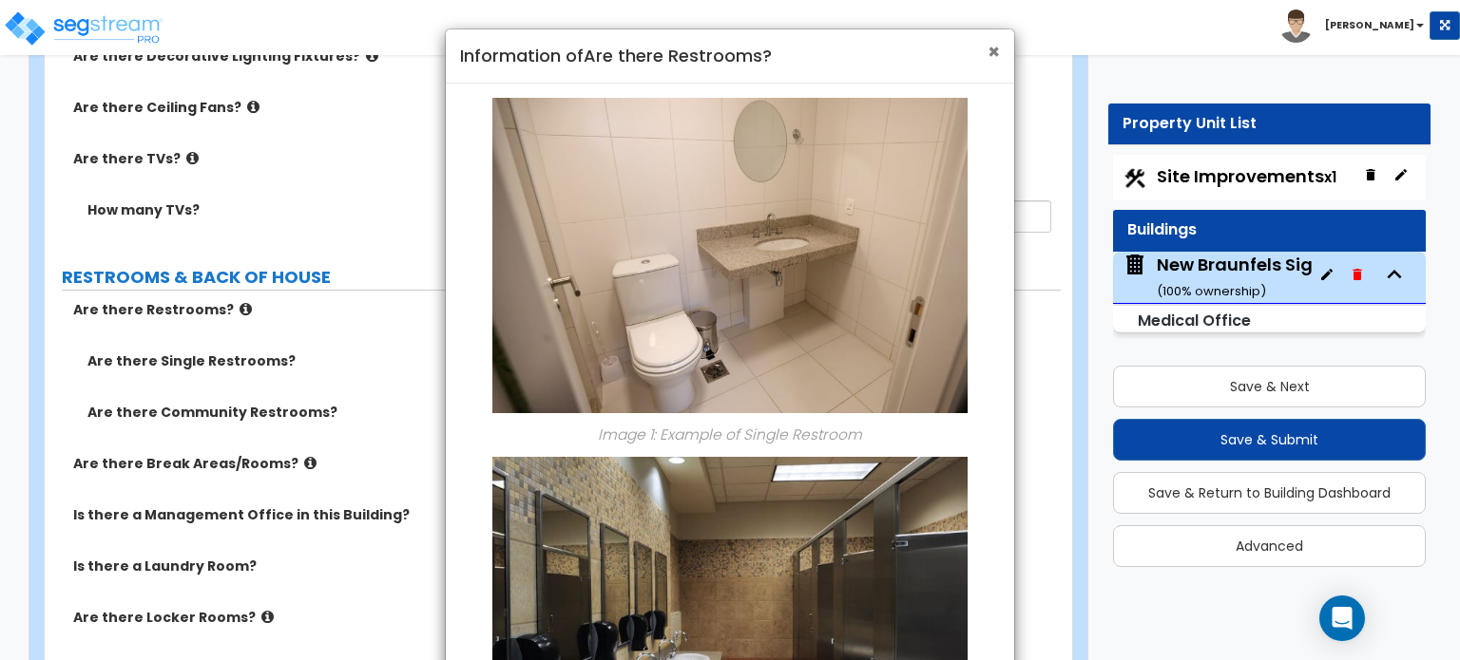
click at [990, 55] on span "×" at bounding box center [993, 52] width 12 height 28
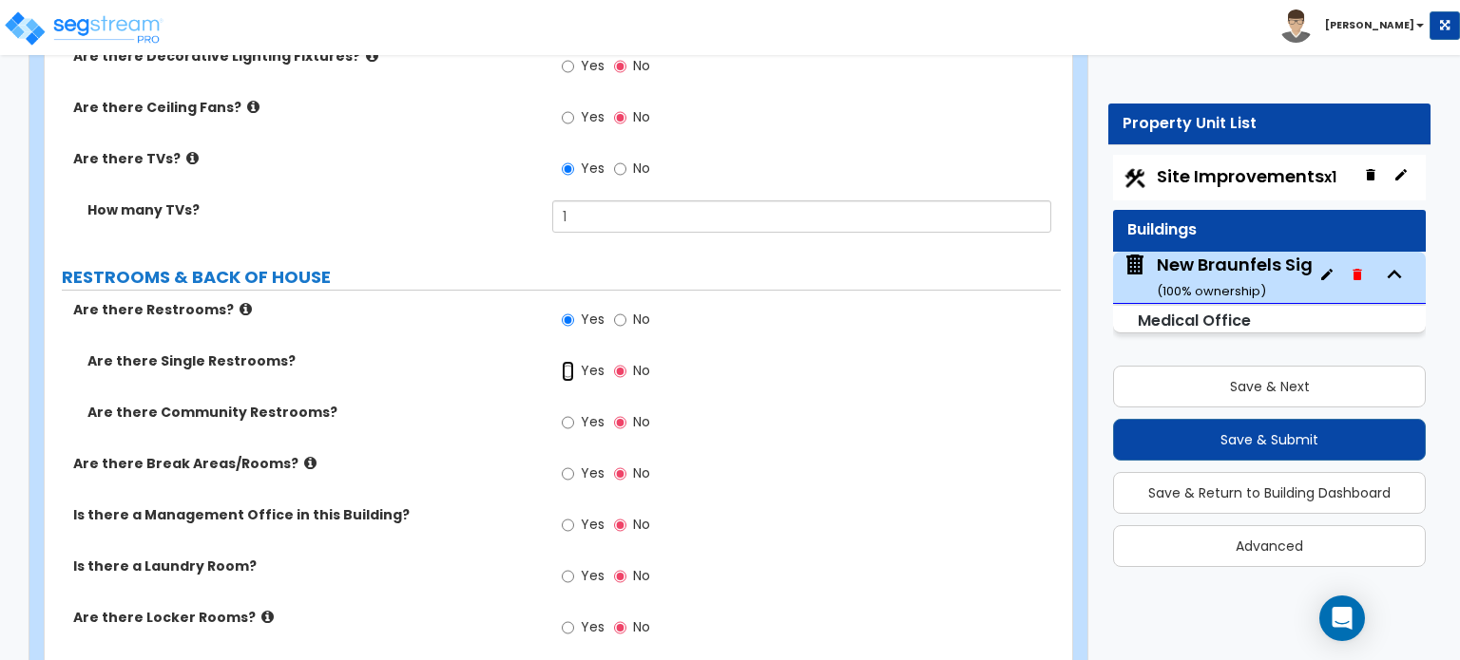
click at [566, 361] on input "Yes" at bounding box center [568, 371] width 12 height 21
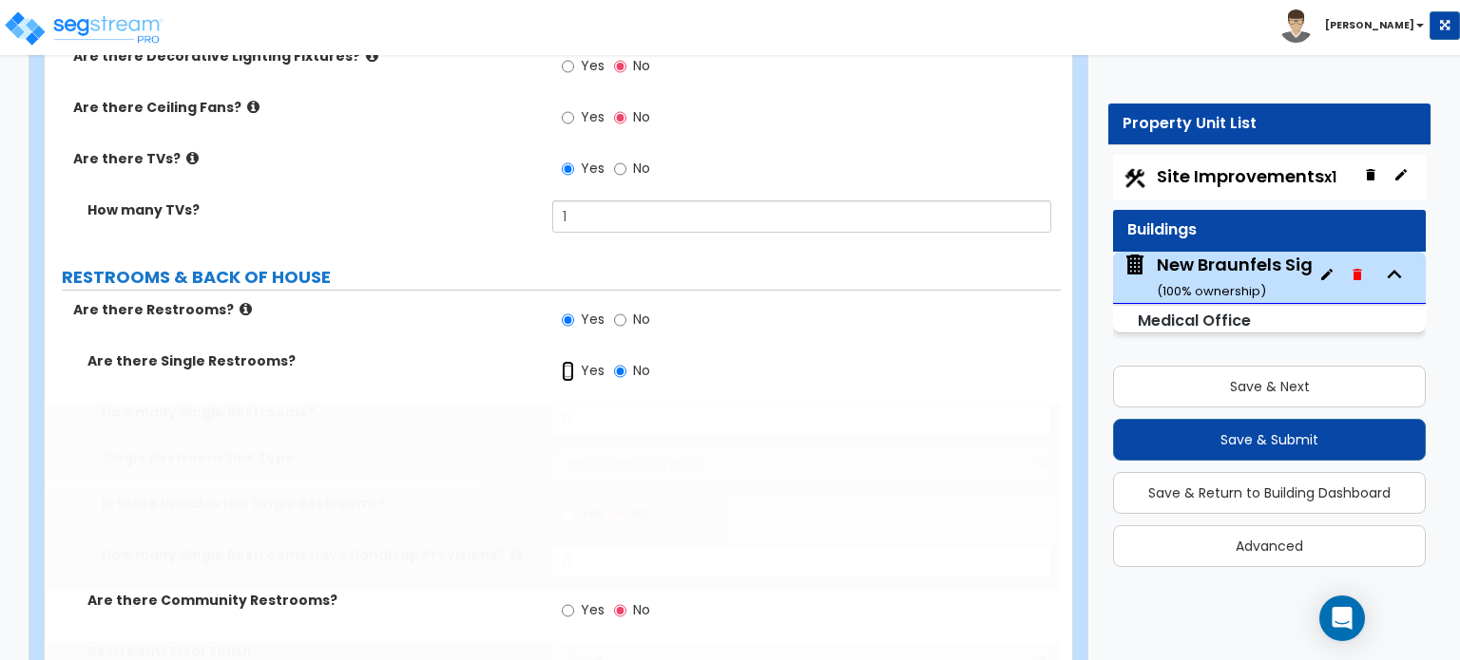
radio input "true"
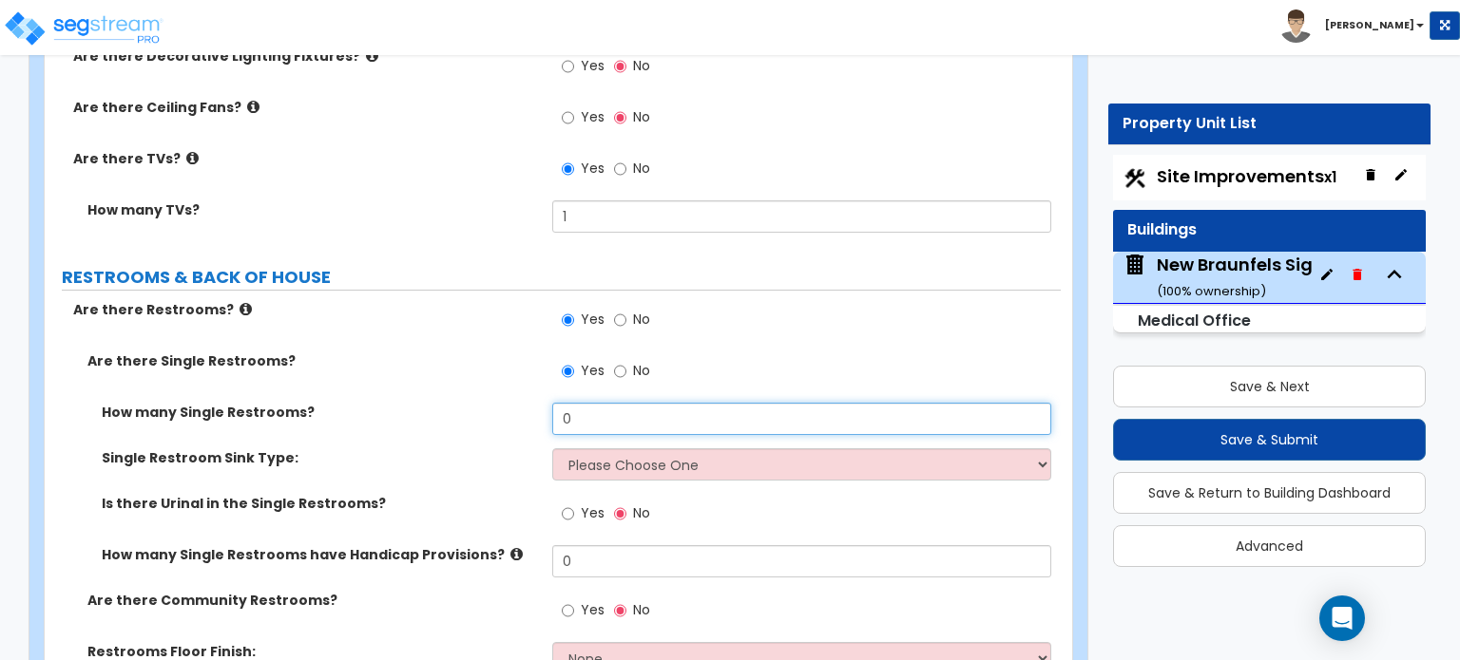
drag, startPoint x: 574, startPoint y: 378, endPoint x: 525, endPoint y: 393, distance: 51.7
click at [525, 403] on div "How many Single Restrooms? 0" at bounding box center [553, 426] width 1016 height 46
type input "3"
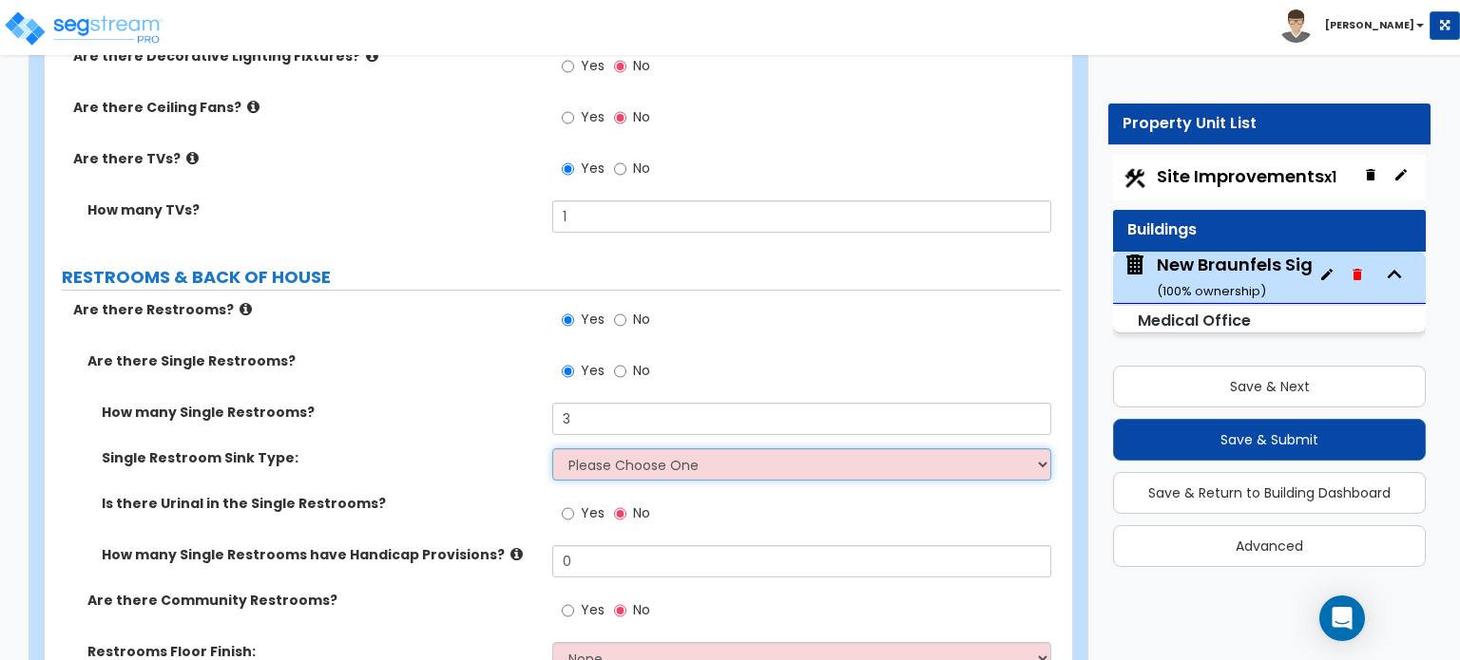
click at [635, 449] on select "Please Choose One Wall-mounted Vanity-mounted" at bounding box center [801, 465] width 498 height 32
click at [627, 449] on select "Please Choose One Wall-mounted Vanity-mounted" at bounding box center [801, 465] width 498 height 32
select select "1"
click at [552, 449] on select "Please Choose One Wall-mounted Vanity-mounted" at bounding box center [801, 465] width 498 height 32
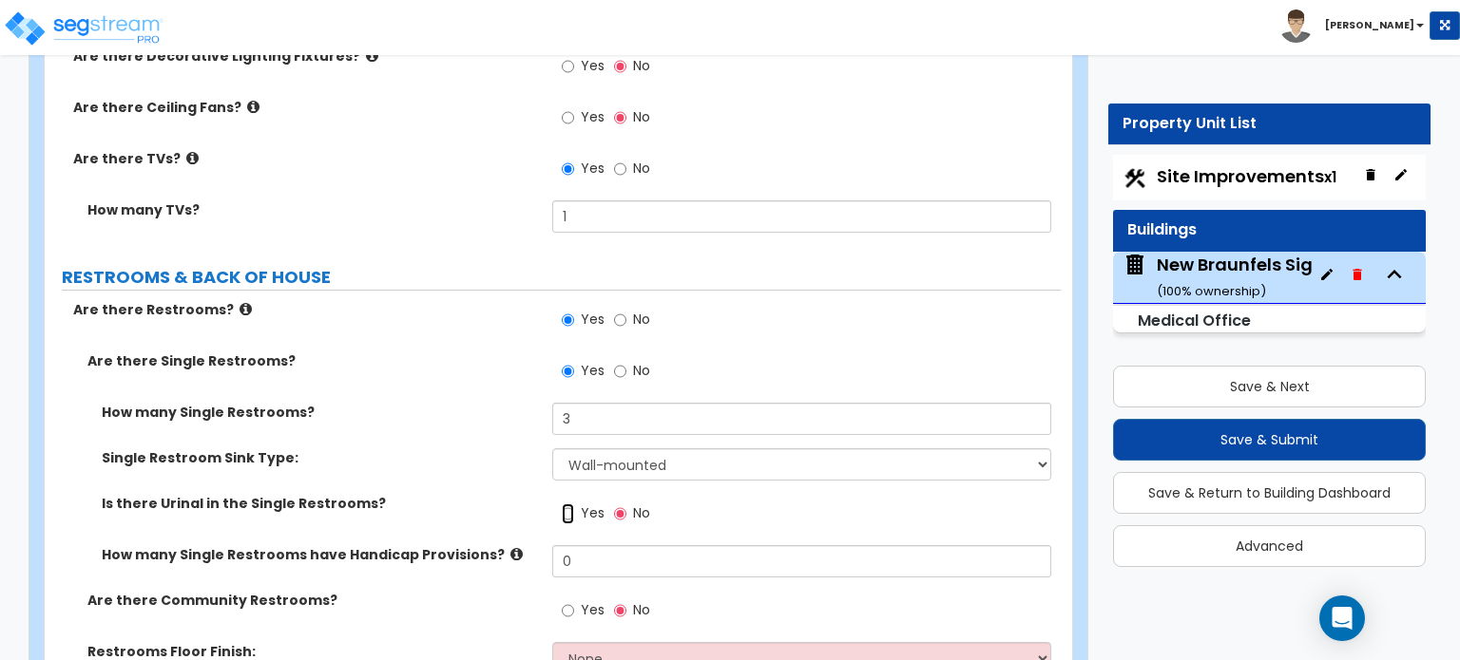
click at [563, 504] on input "Yes" at bounding box center [568, 514] width 12 height 21
radio input "true"
click at [510, 547] on icon at bounding box center [516, 554] width 12 height 14
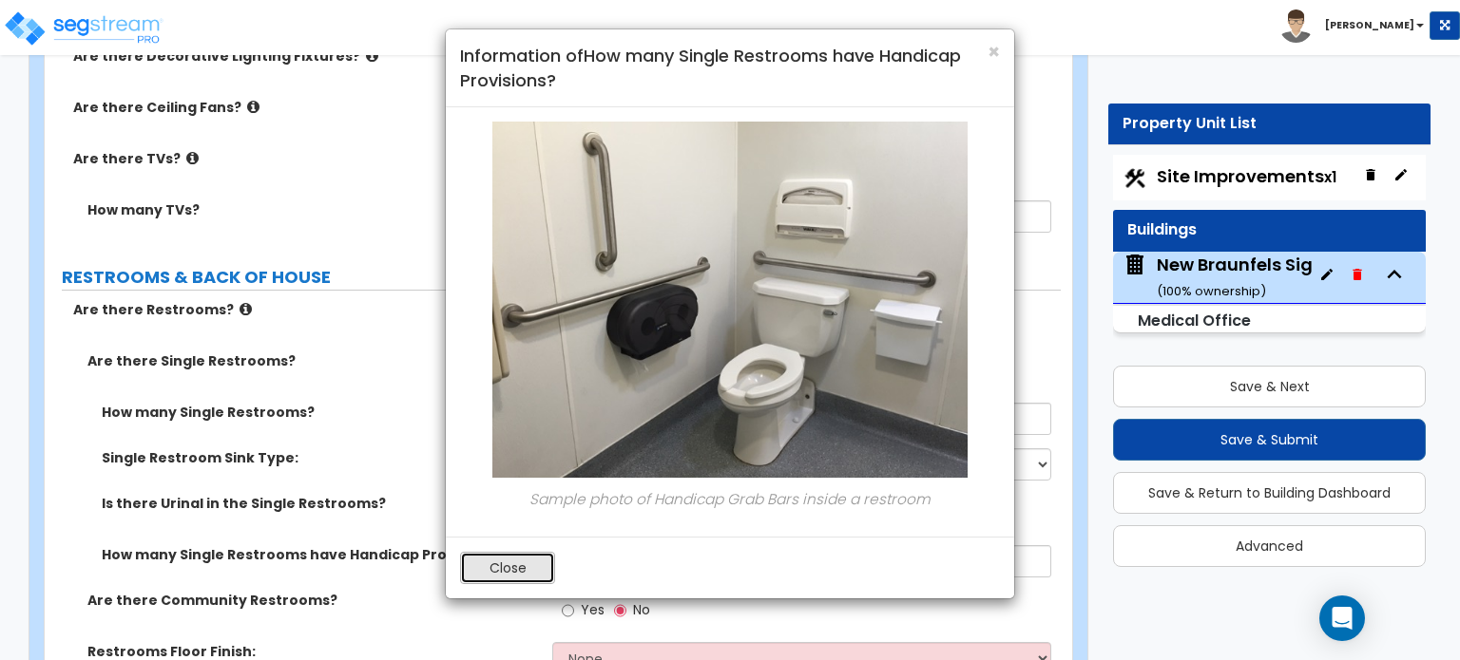
click at [515, 569] on button "Close" at bounding box center [507, 568] width 95 height 32
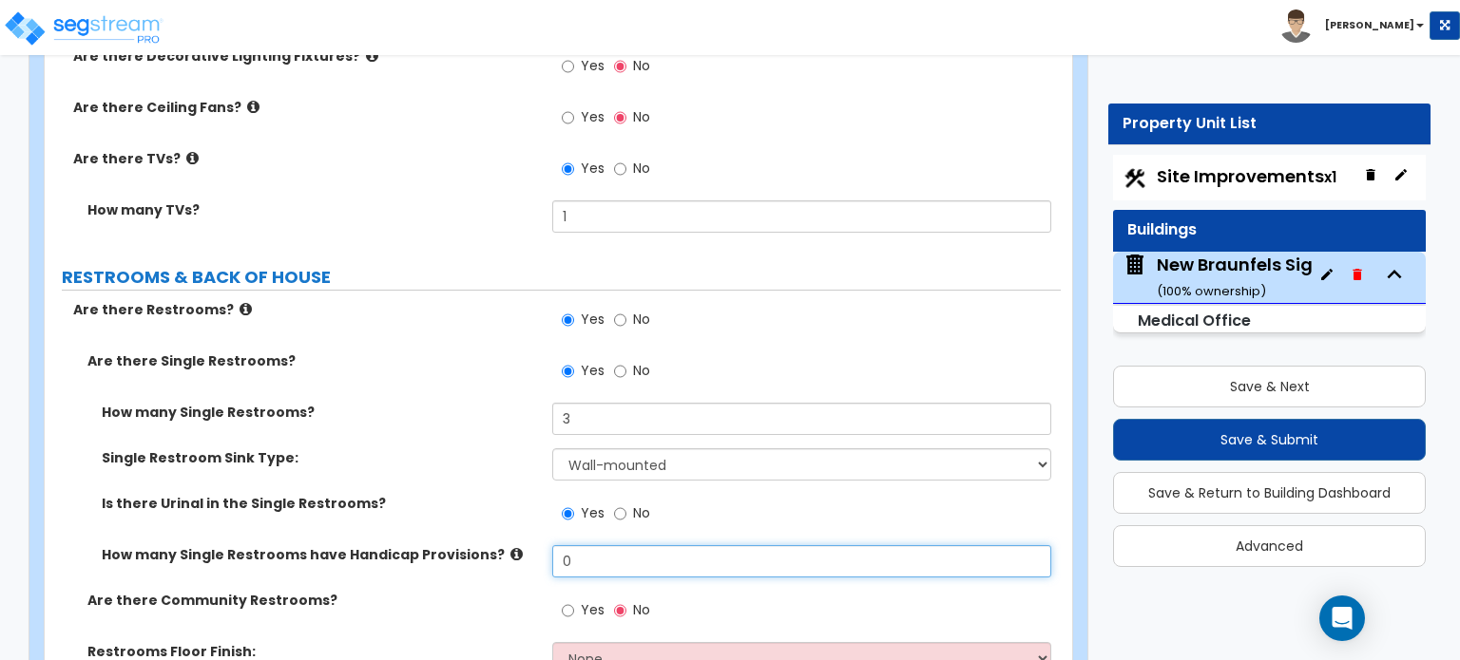
drag, startPoint x: 620, startPoint y: 515, endPoint x: 515, endPoint y: 514, distance: 104.5
click at [515, 545] on div "How many Single Restrooms have Handicap Provisions? 0" at bounding box center [553, 568] width 1016 height 46
type input "3"
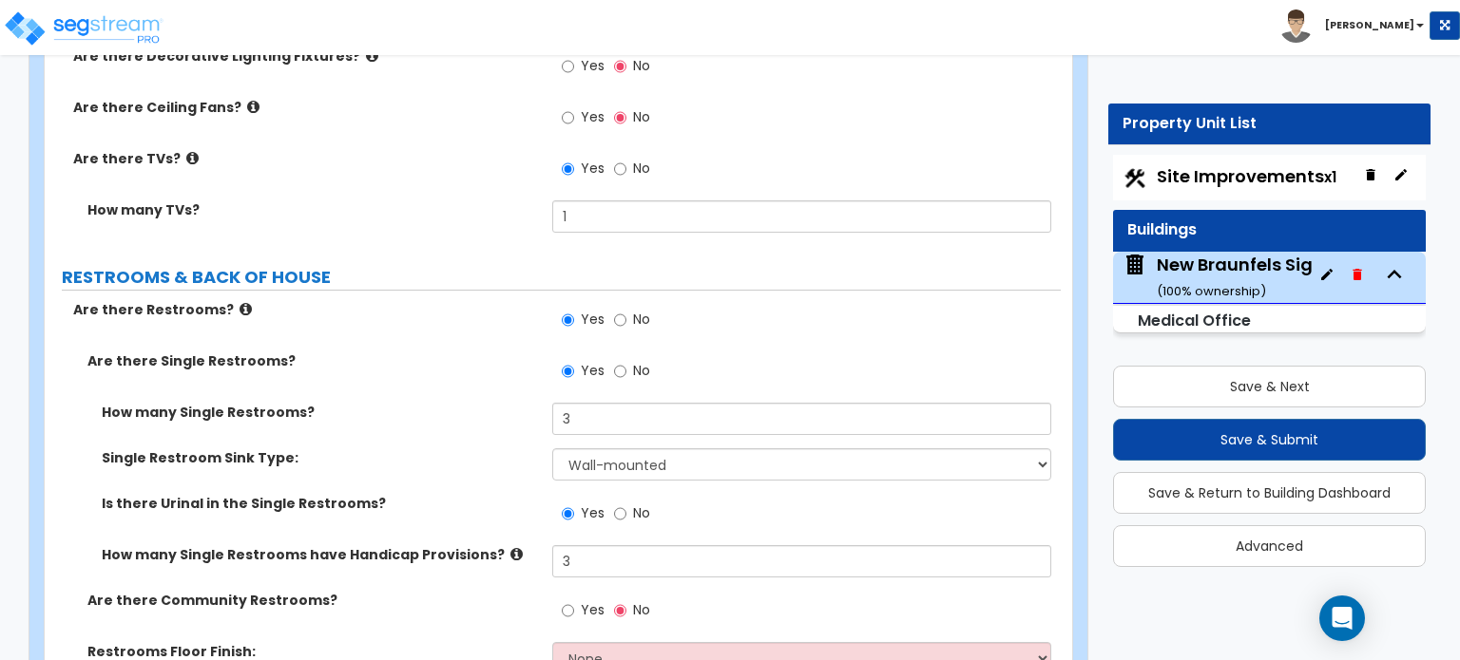
click at [498, 591] on label "Are there Community Restrooms?" at bounding box center [312, 600] width 450 height 19
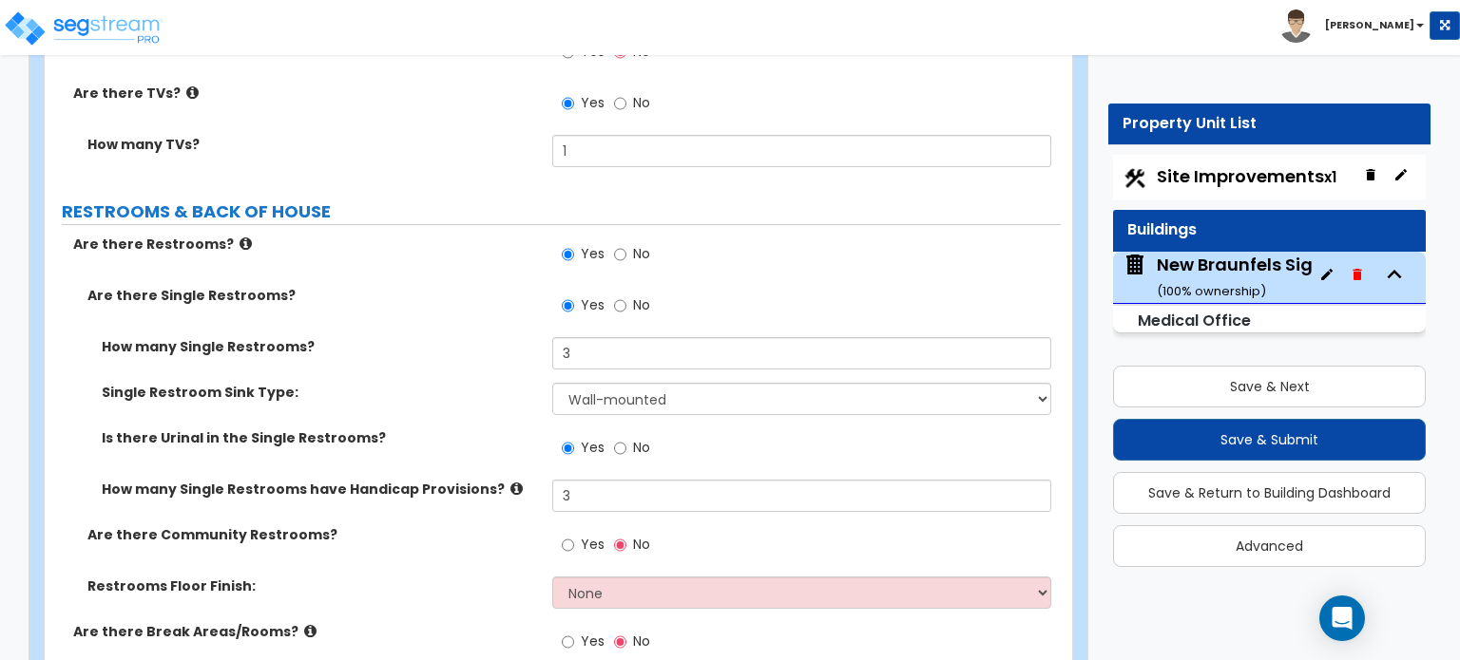
scroll to position [6618, 0]
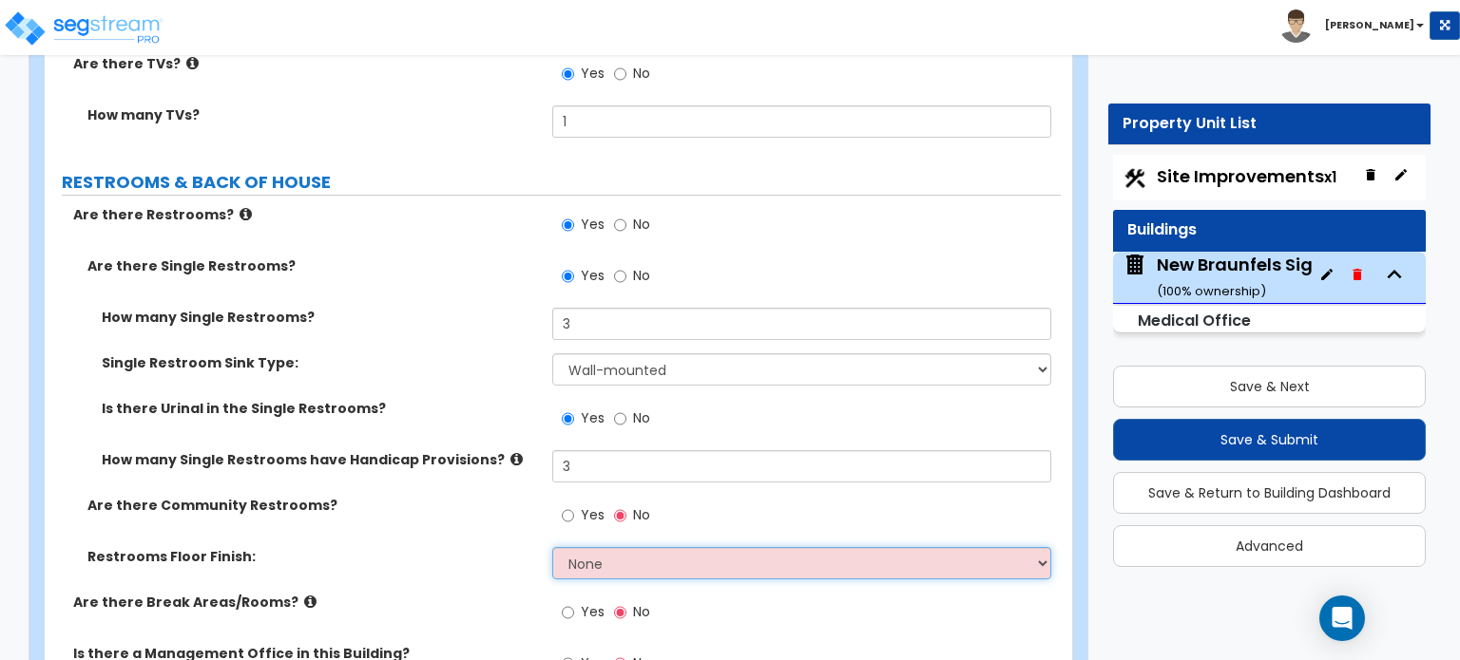
click at [611, 547] on select "None Tile Flooring Resilient Laminate Flooring VCT Flooring Sheet Vinyl Flooring" at bounding box center [801, 563] width 498 height 32
click at [590, 547] on select "None Tile Flooring Resilient Laminate Flooring VCT Flooring Sheet Vinyl Flooring" at bounding box center [801, 563] width 498 height 32
select select "1"
click at [552, 547] on select "None Tile Flooring Resilient Laminate Flooring VCT Flooring Sheet Vinyl Flooring" at bounding box center [801, 563] width 498 height 32
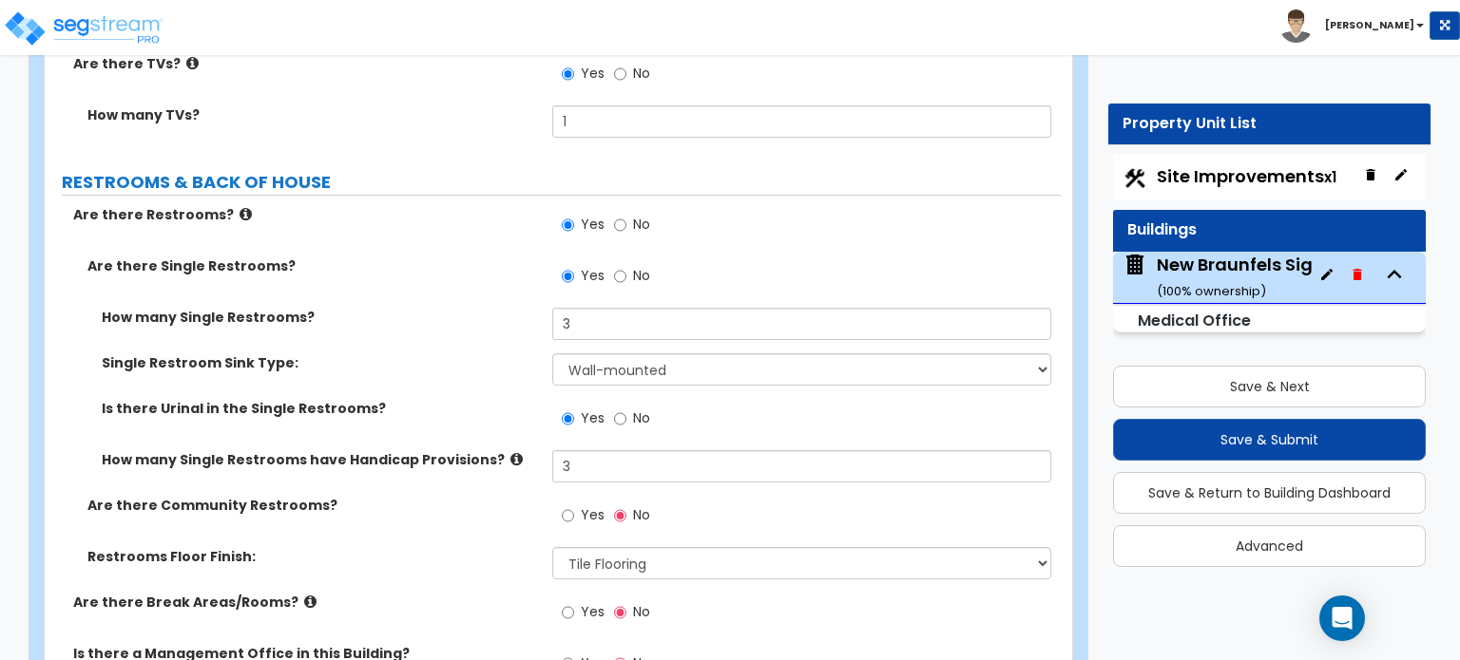
click at [294, 593] on label "Are there Break Areas/Rooms?" at bounding box center [305, 602] width 465 height 19
click at [304, 595] on icon at bounding box center [310, 602] width 12 height 14
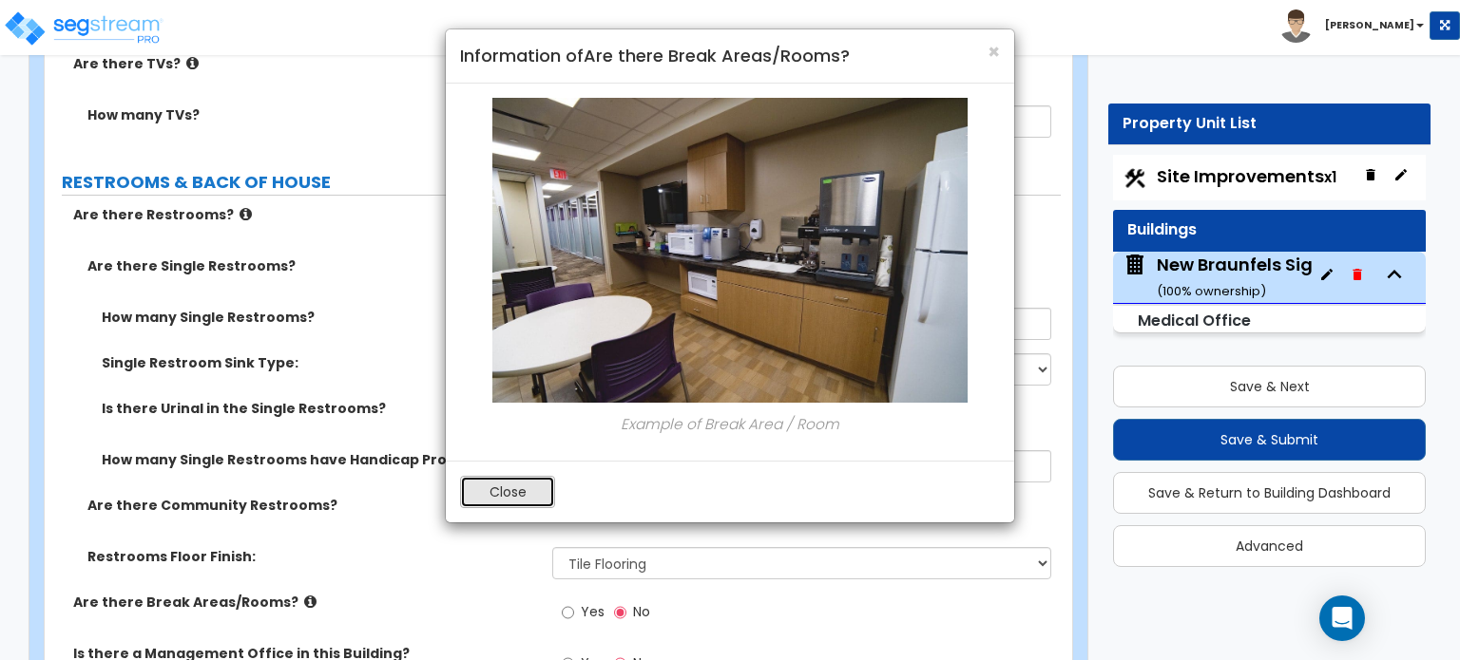
click at [491, 490] on button "Close" at bounding box center [507, 492] width 95 height 32
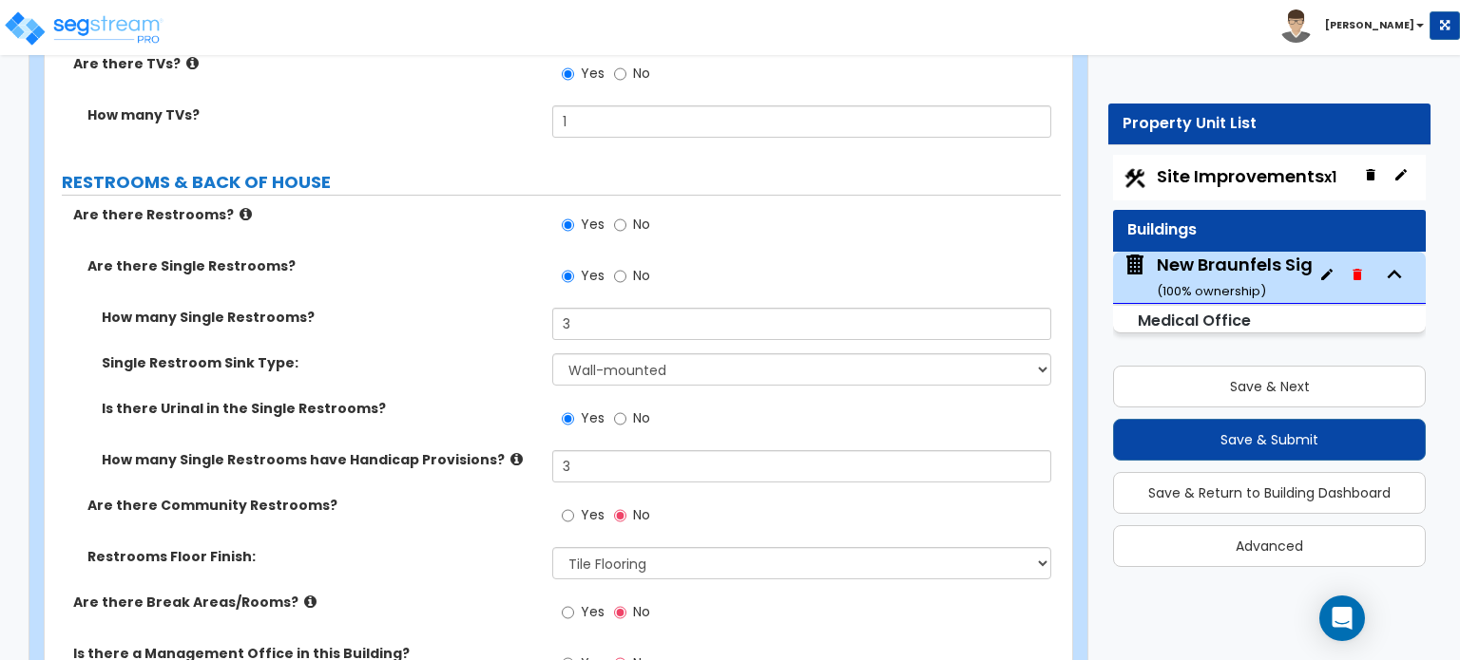
click at [560, 593] on div "Yes No" at bounding box center [605, 615] width 107 height 44
click at [568, 602] on input "Yes" at bounding box center [568, 612] width 12 height 21
radio input "true"
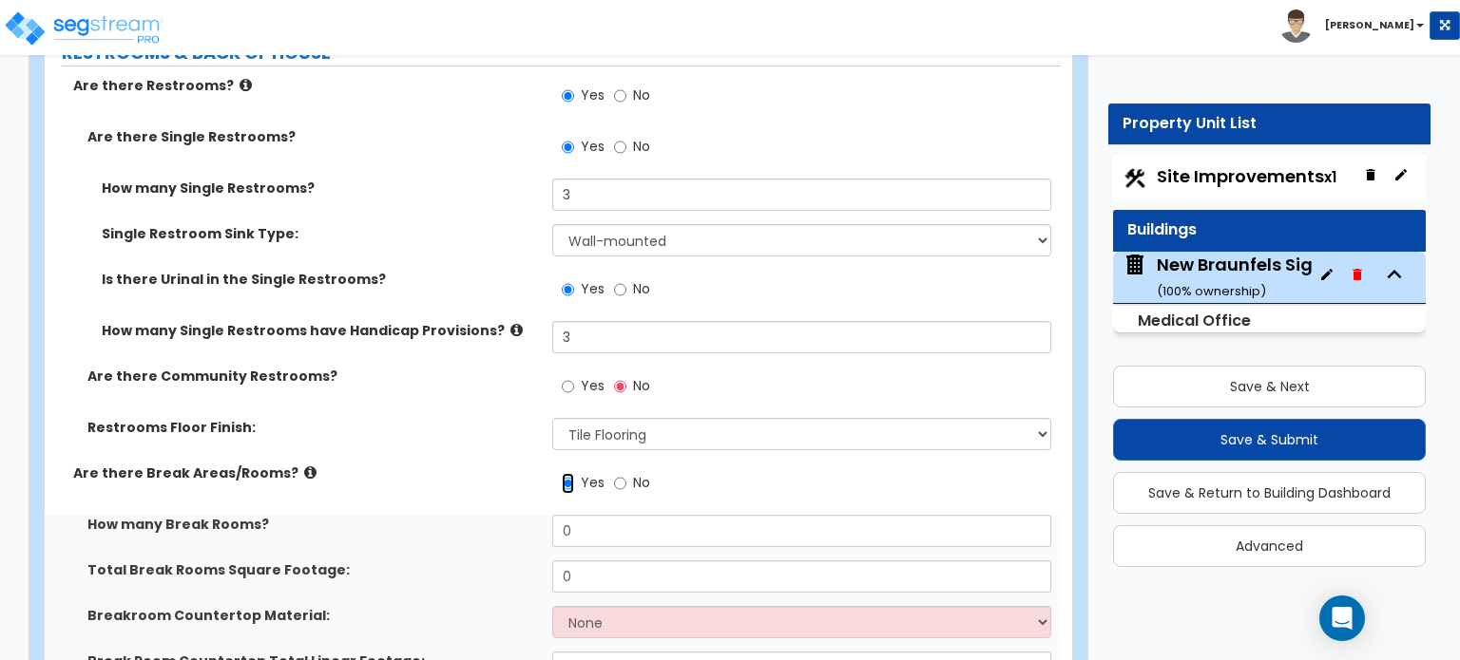
scroll to position [6903, 0]
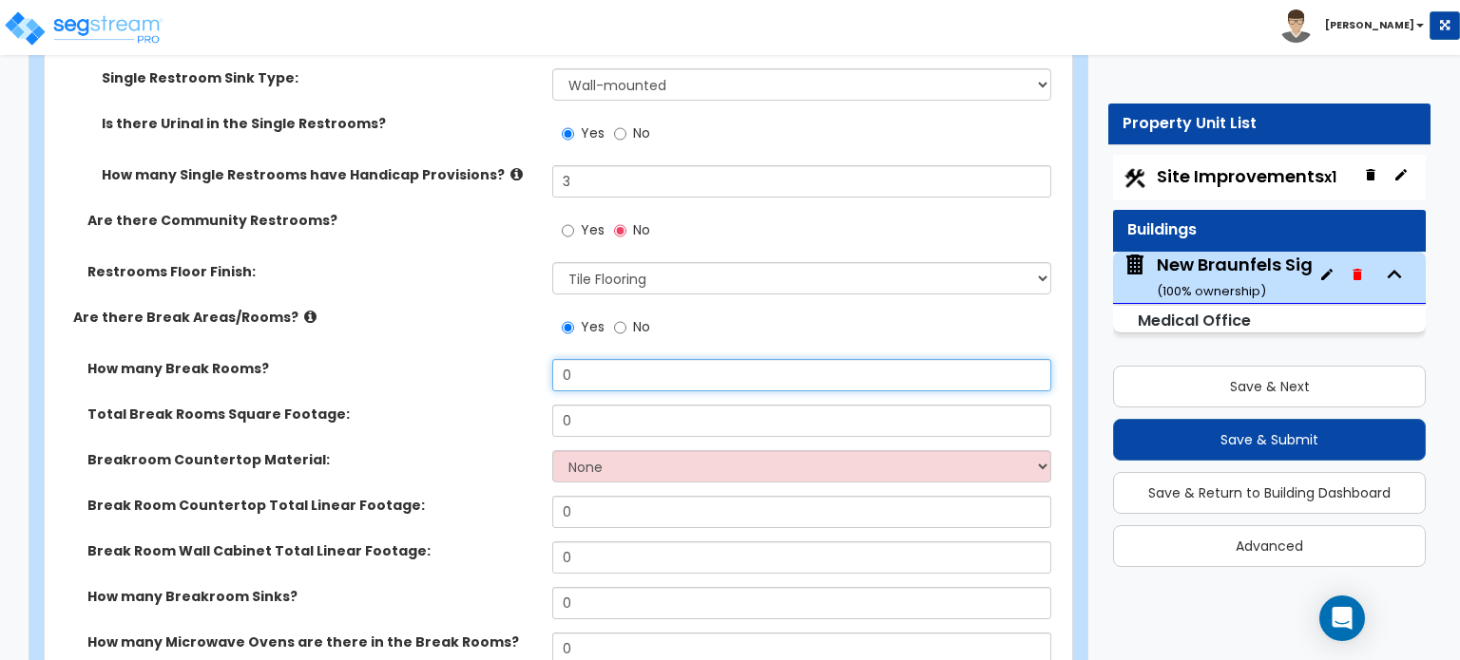
drag, startPoint x: 574, startPoint y: 338, endPoint x: 532, endPoint y: 353, distance: 44.2
click at [532, 359] on div "How many Break Rooms? 0" at bounding box center [553, 382] width 1016 height 46
type input "1"
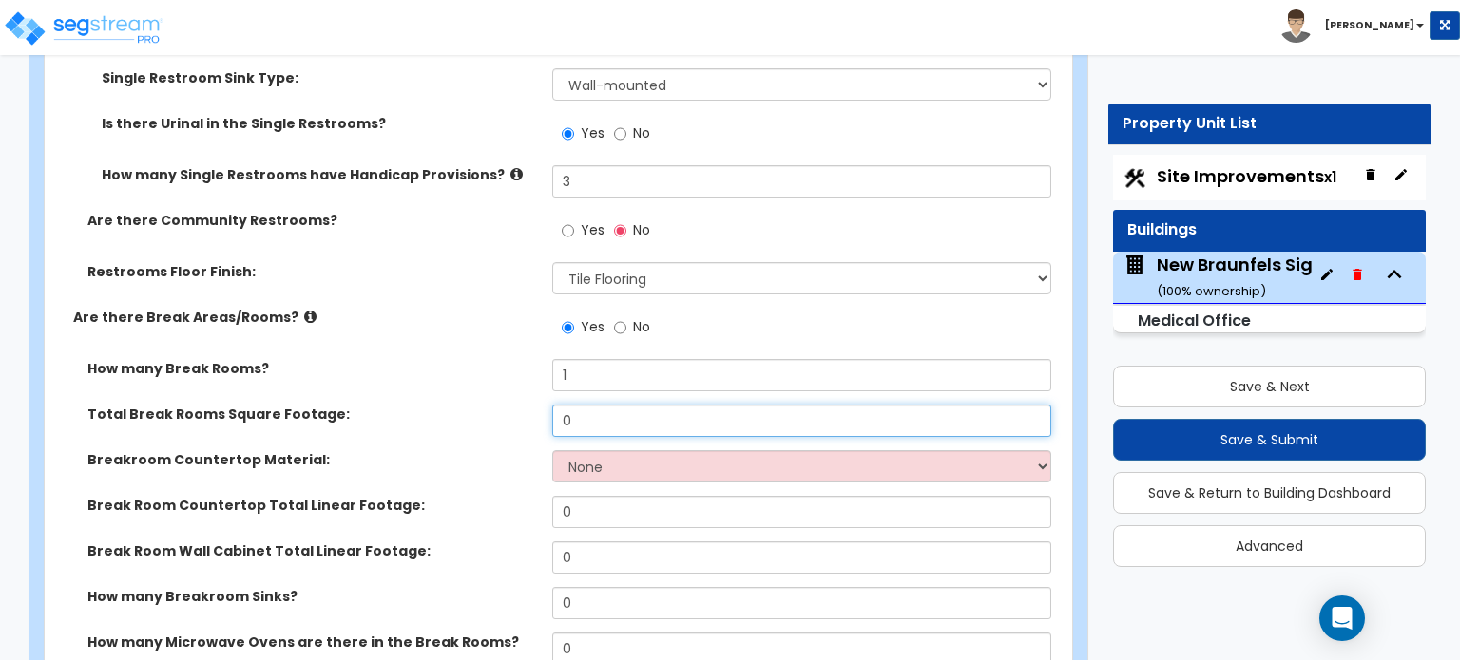
drag, startPoint x: 558, startPoint y: 383, endPoint x: 504, endPoint y: 394, distance: 55.4
click at [504, 405] on div "Total Break Rooms Square Footage: 0" at bounding box center [553, 428] width 1016 height 46
type input "91"
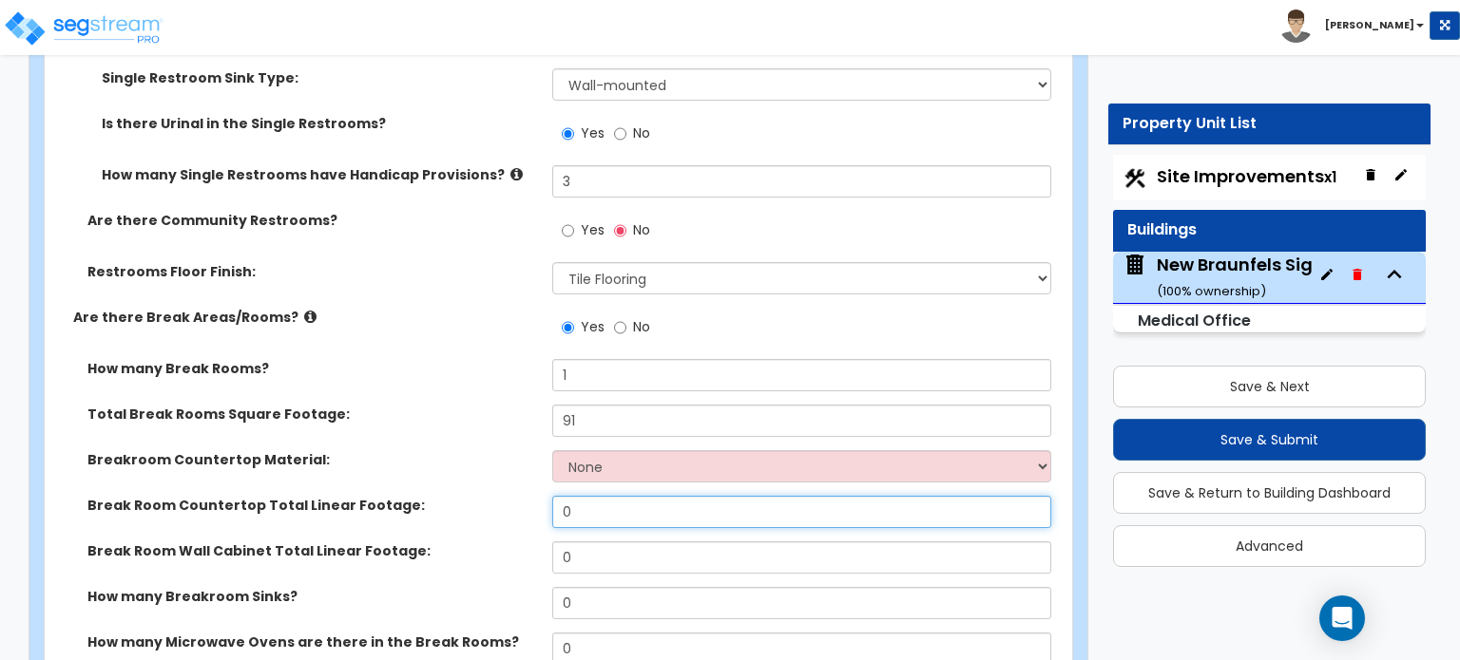
drag, startPoint x: 560, startPoint y: 488, endPoint x: 547, endPoint y: 493, distance: 13.2
click at [547, 496] on div "Break Room Countertop Total Linear Footage: 0" at bounding box center [553, 519] width 1016 height 46
type input "4"
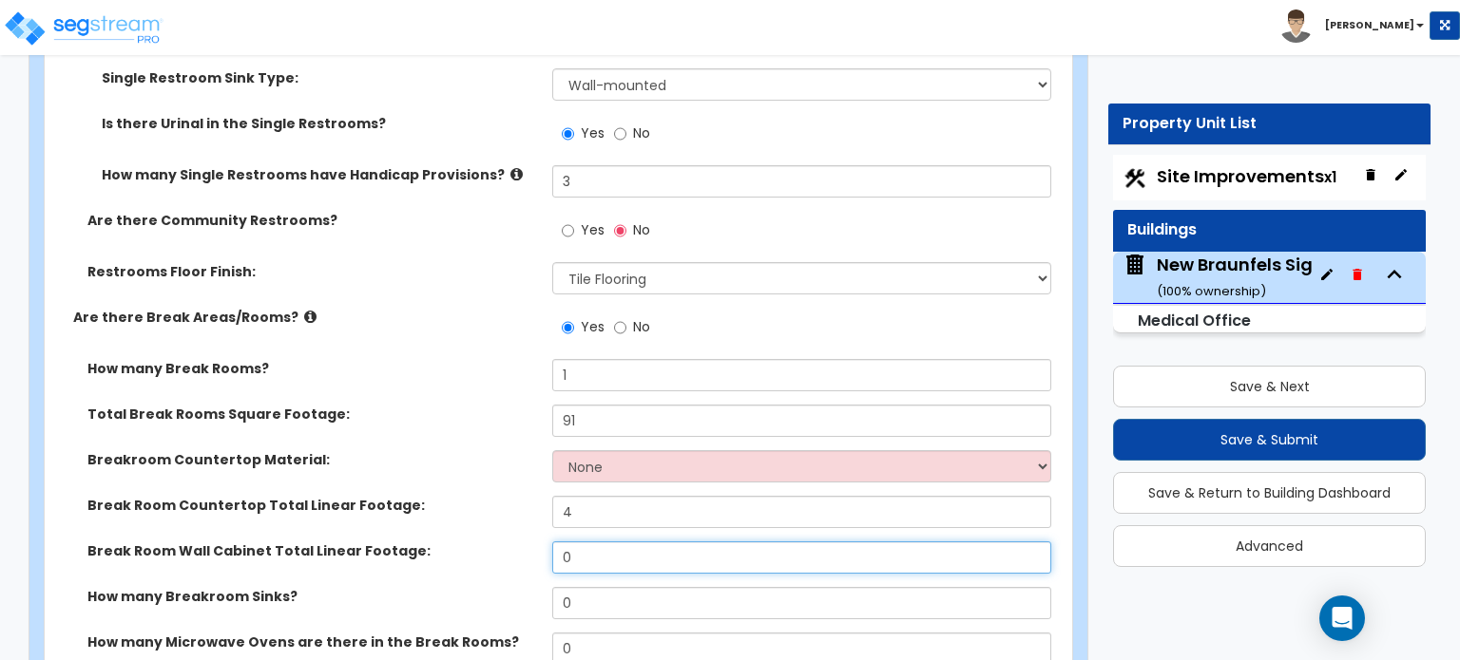
drag, startPoint x: 583, startPoint y: 528, endPoint x: 528, endPoint y: 539, distance: 56.1
click at [529, 542] on div "Break Room Wall Cabinet Total Linear Footage: 0" at bounding box center [553, 565] width 1016 height 46
type input "4"
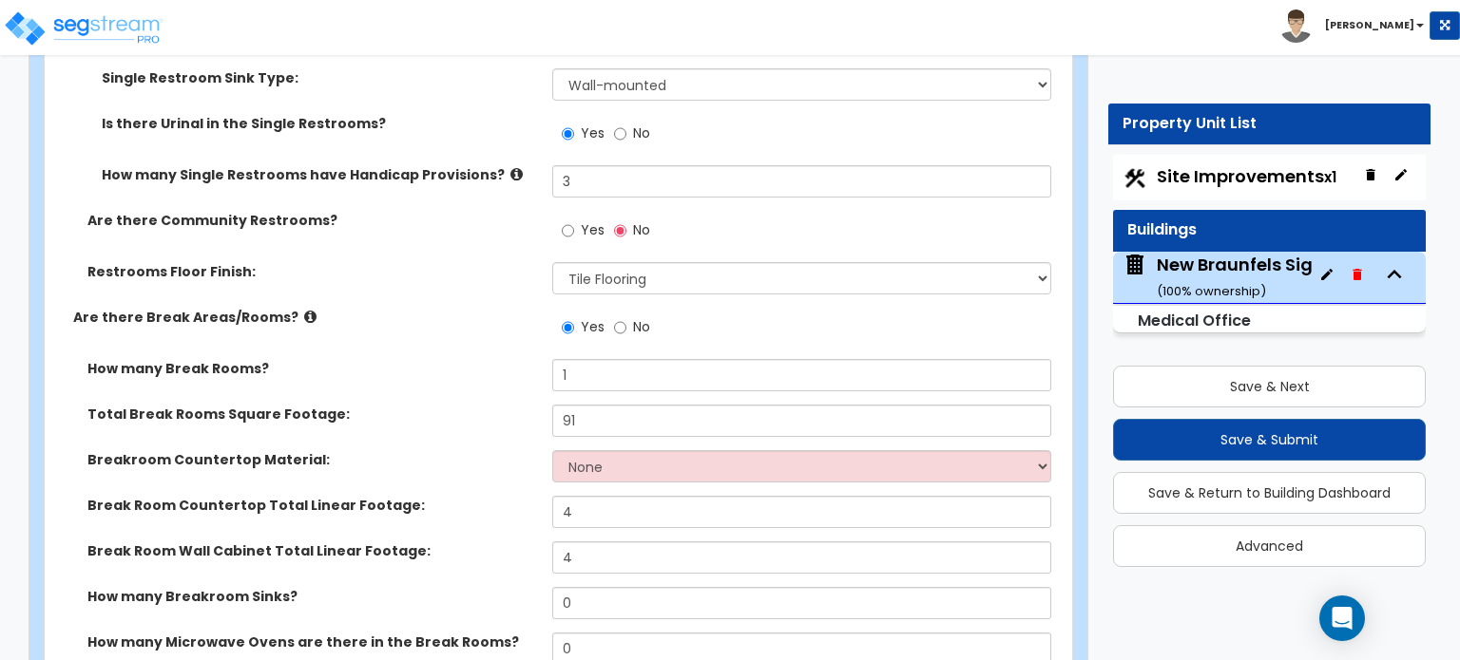
scroll to position [6998, 0]
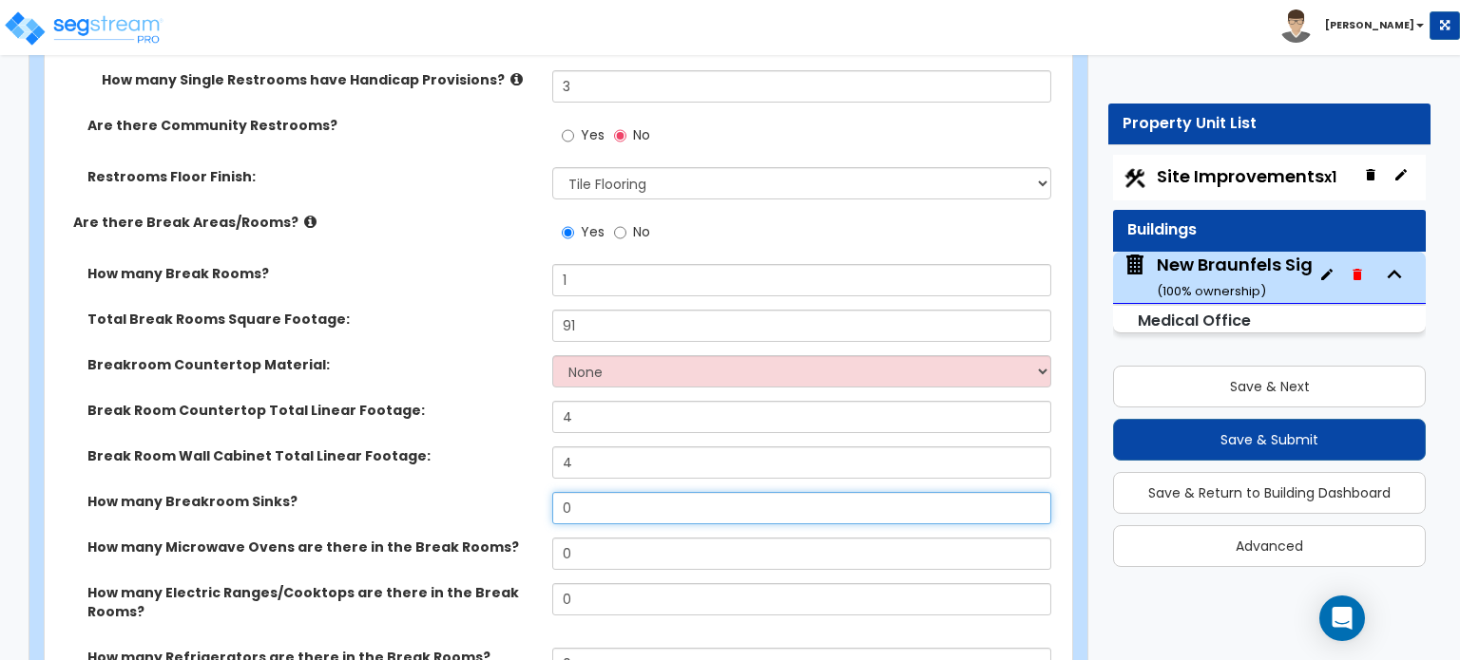
drag, startPoint x: 596, startPoint y: 468, endPoint x: 549, endPoint y: 470, distance: 46.6
click at [549, 492] on div "How many Breakroom Sinks? 0" at bounding box center [553, 515] width 1016 height 46
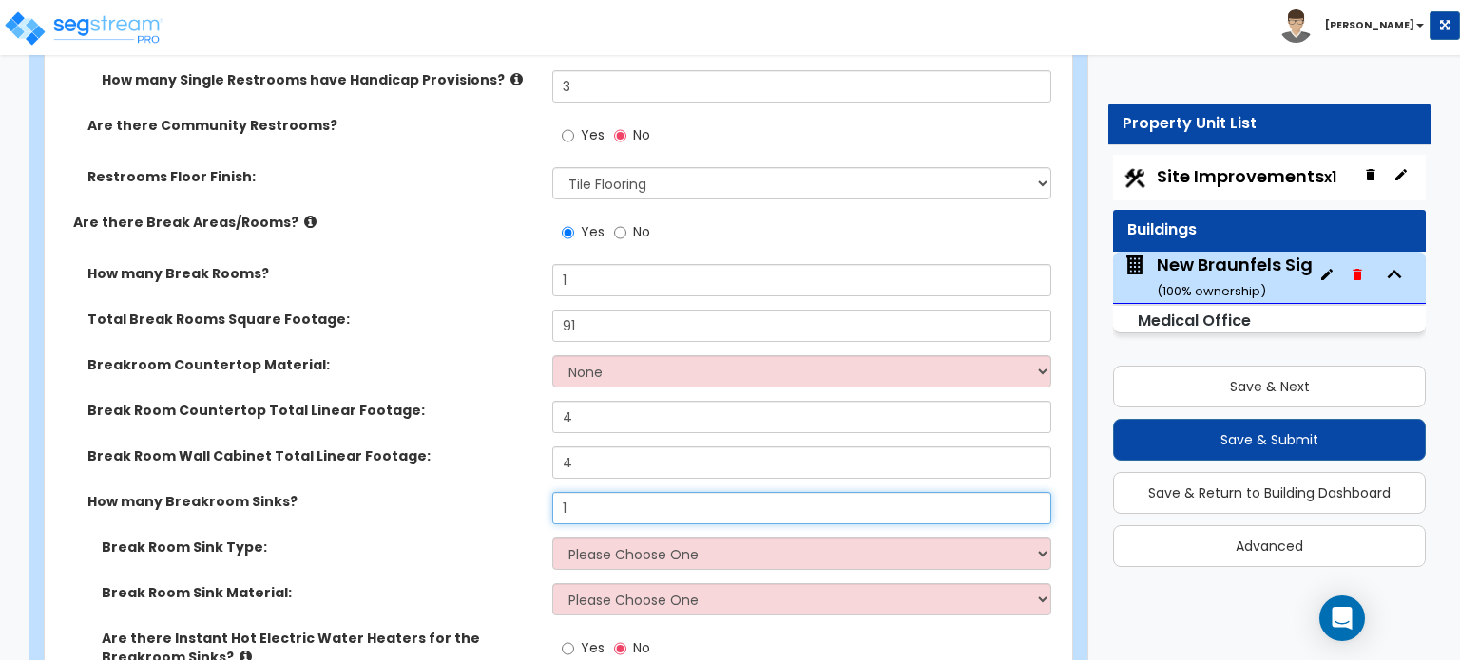
type input "1"
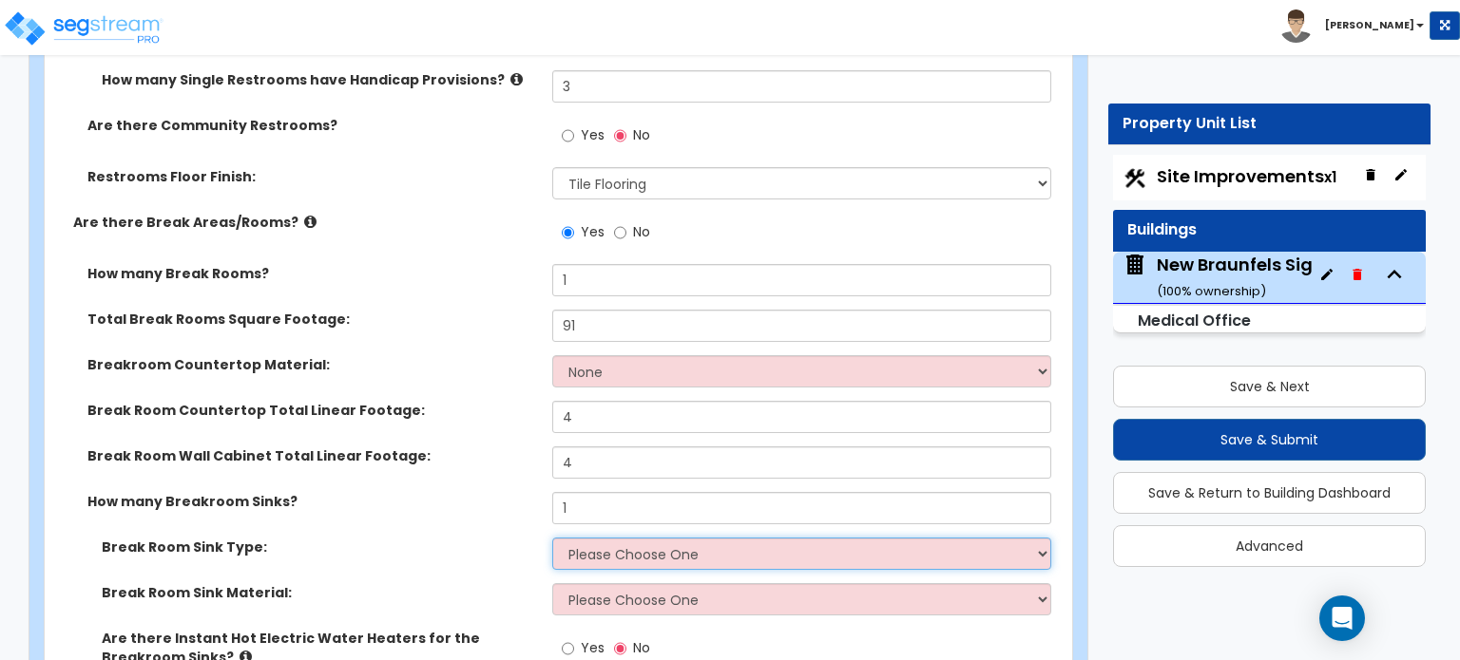
click at [597, 538] on select "Please Choose One Single Sink Double Sink" at bounding box center [801, 554] width 498 height 32
select select "1"
click at [552, 538] on select "Please Choose One Single Sink Double Sink" at bounding box center [801, 554] width 498 height 32
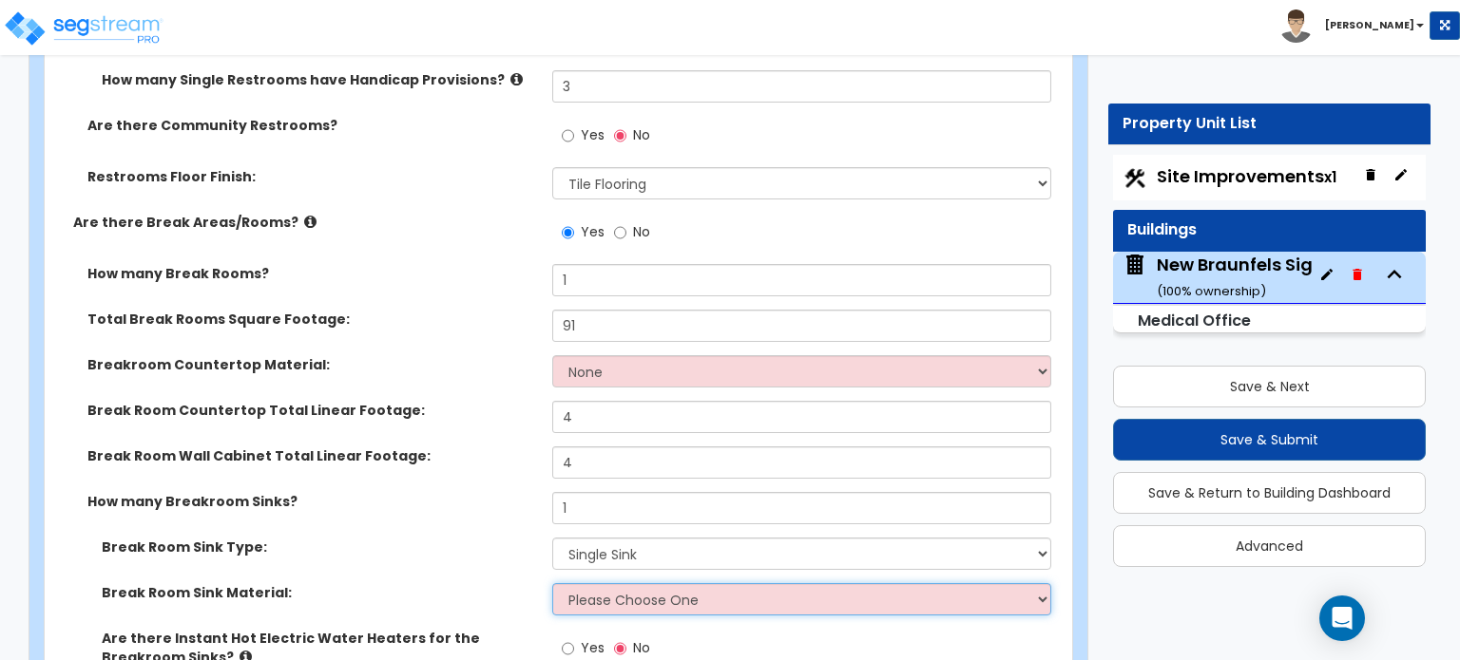
click at [640, 583] on select "Please Choose One Stainless Steel Porcelain Enamel Cast Iron" at bounding box center [801, 599] width 498 height 32
select select "1"
click at [552, 583] on select "Please Choose One Stainless Steel Porcelain Enamel Cast Iron" at bounding box center [801, 599] width 498 height 32
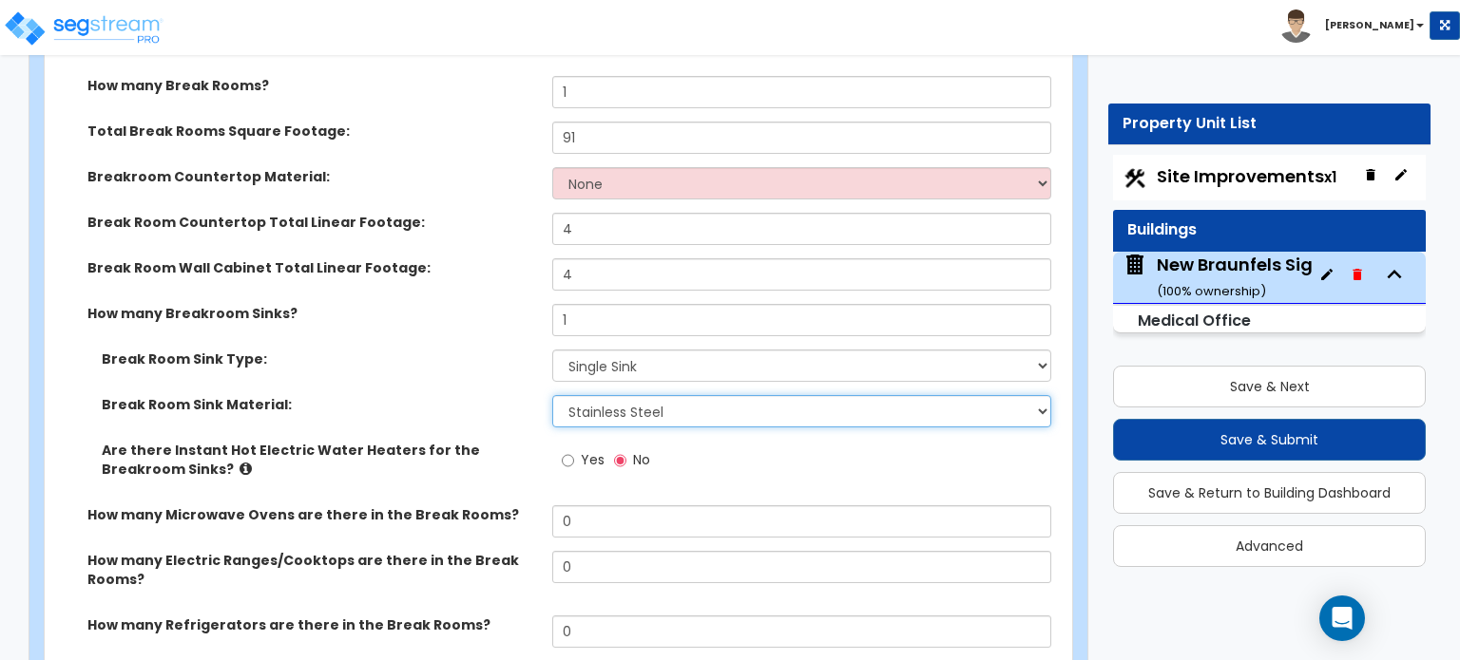
scroll to position [7188, 0]
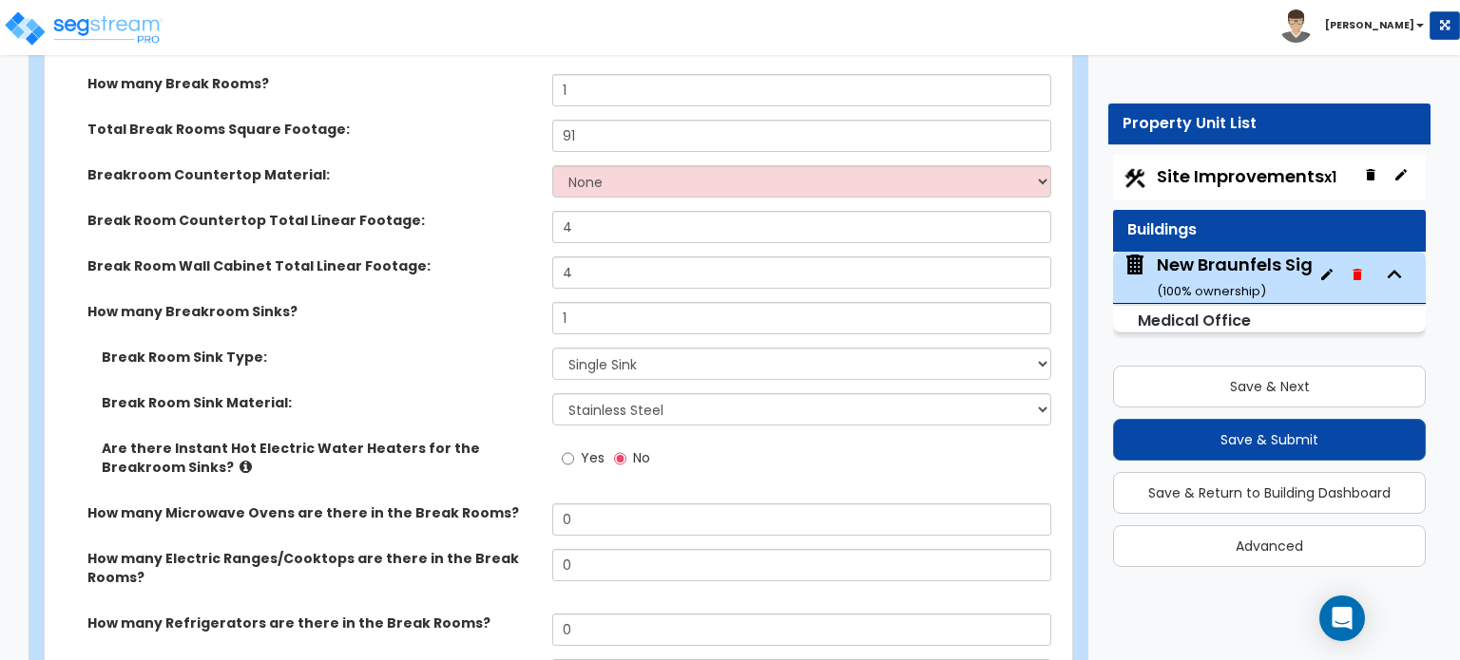
click at [239, 460] on icon at bounding box center [245, 467] width 12 height 14
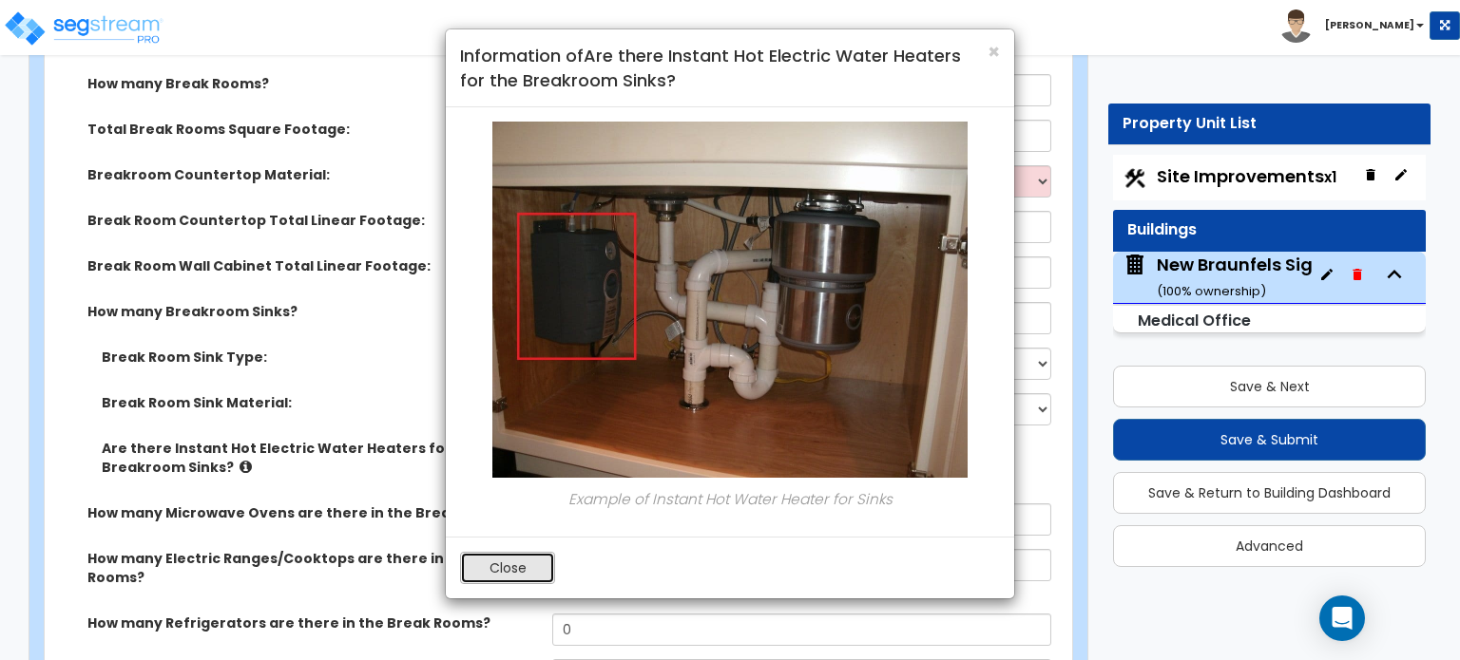
click at [494, 561] on button "Close" at bounding box center [507, 568] width 95 height 32
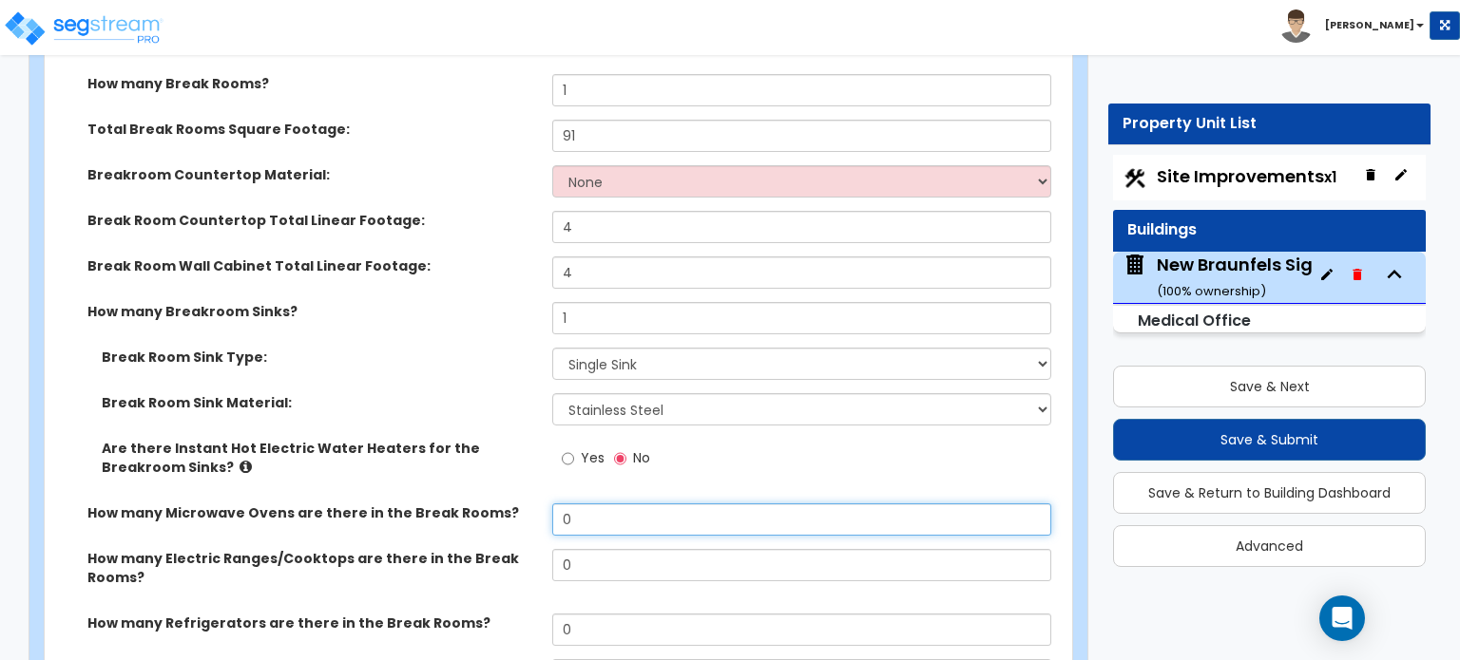
drag, startPoint x: 621, startPoint y: 485, endPoint x: 559, endPoint y: 488, distance: 62.8
click at [559, 504] on input "0" at bounding box center [801, 520] width 498 height 32
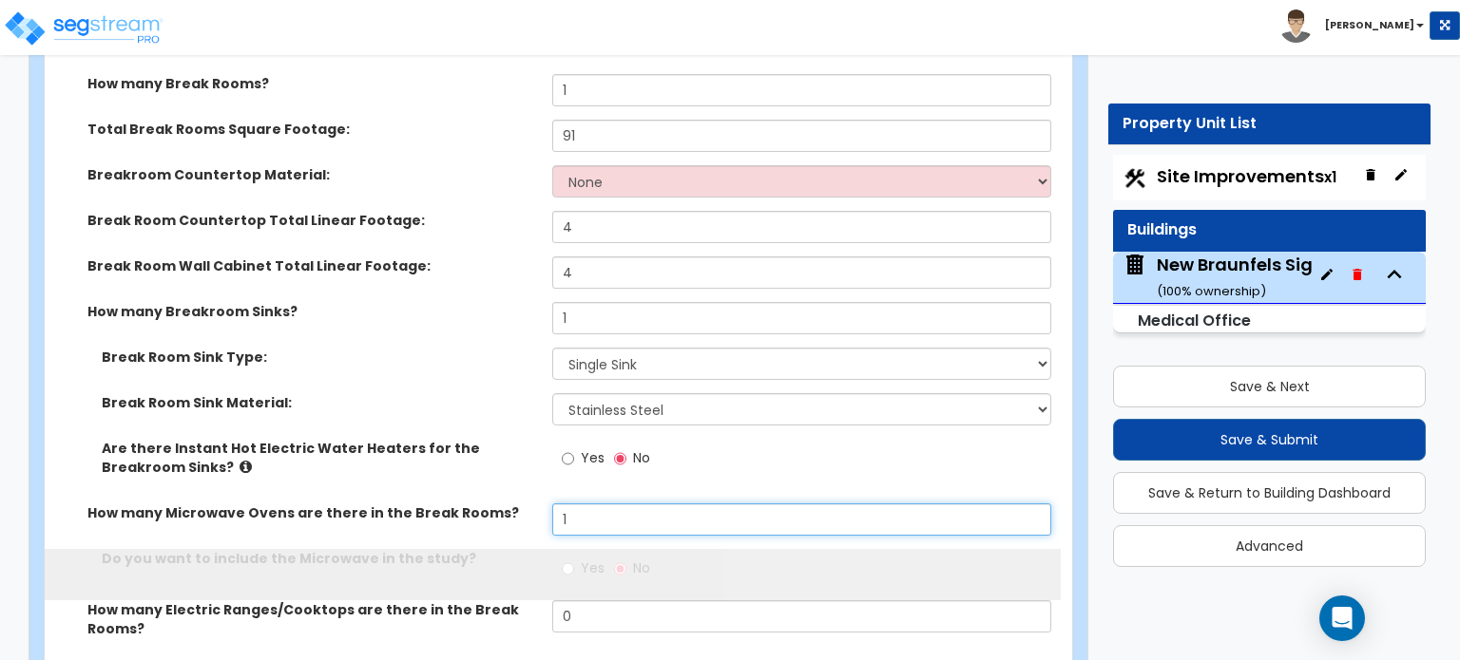
type input "1"
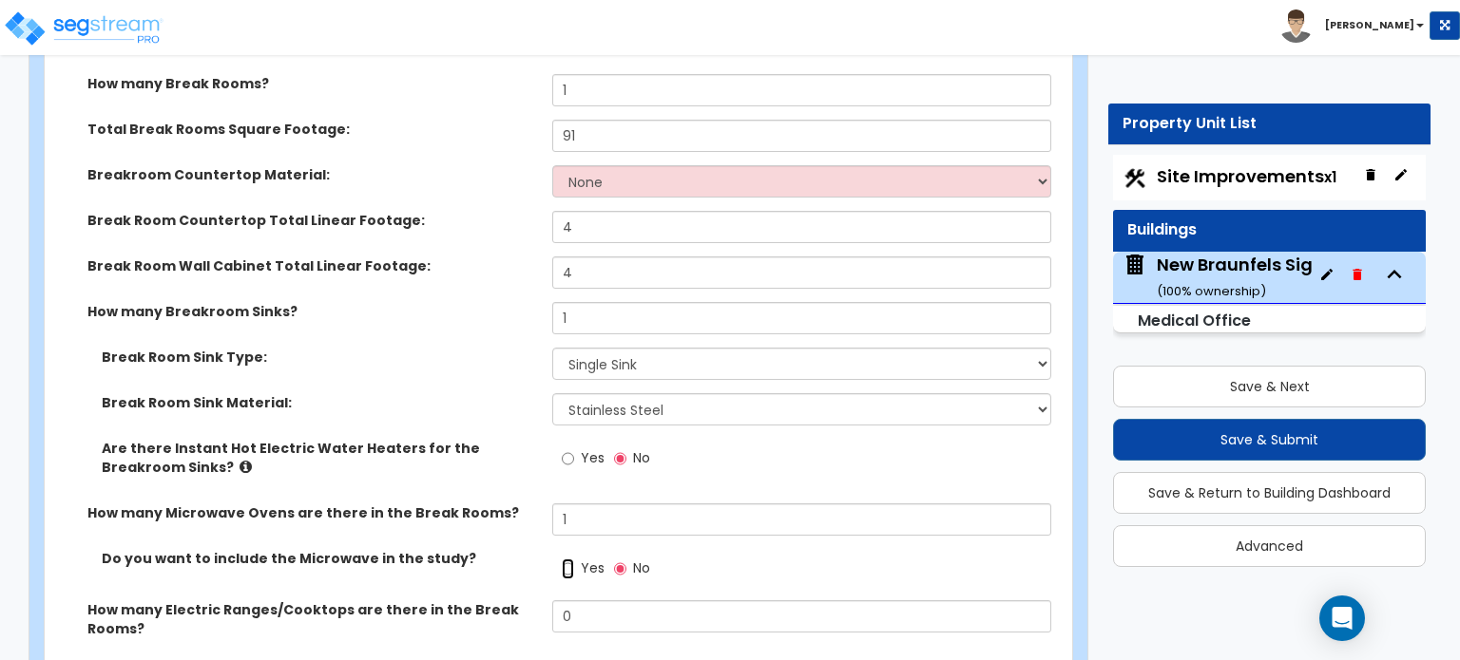
click at [570, 559] on input "Yes" at bounding box center [568, 569] width 12 height 21
click at [614, 559] on input "No" at bounding box center [620, 569] width 12 height 21
radio input "false"
radio input "true"
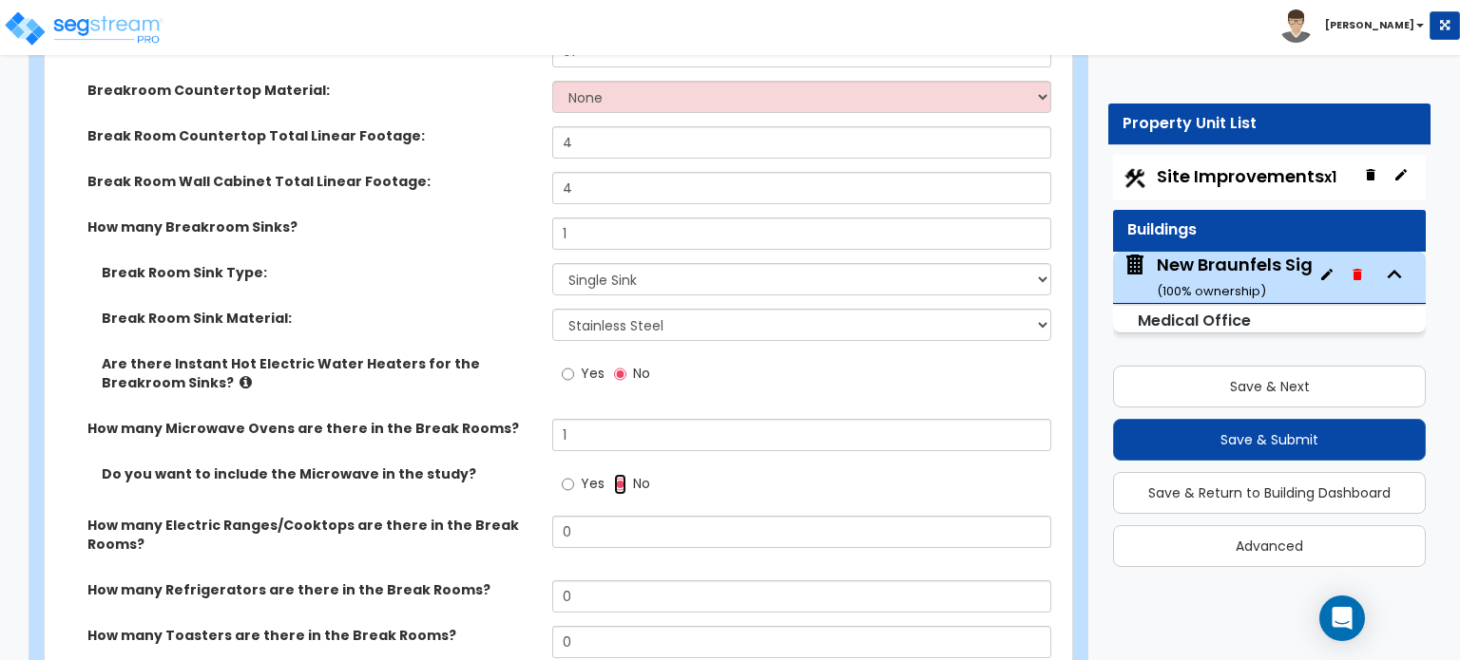
scroll to position [7378, 0]
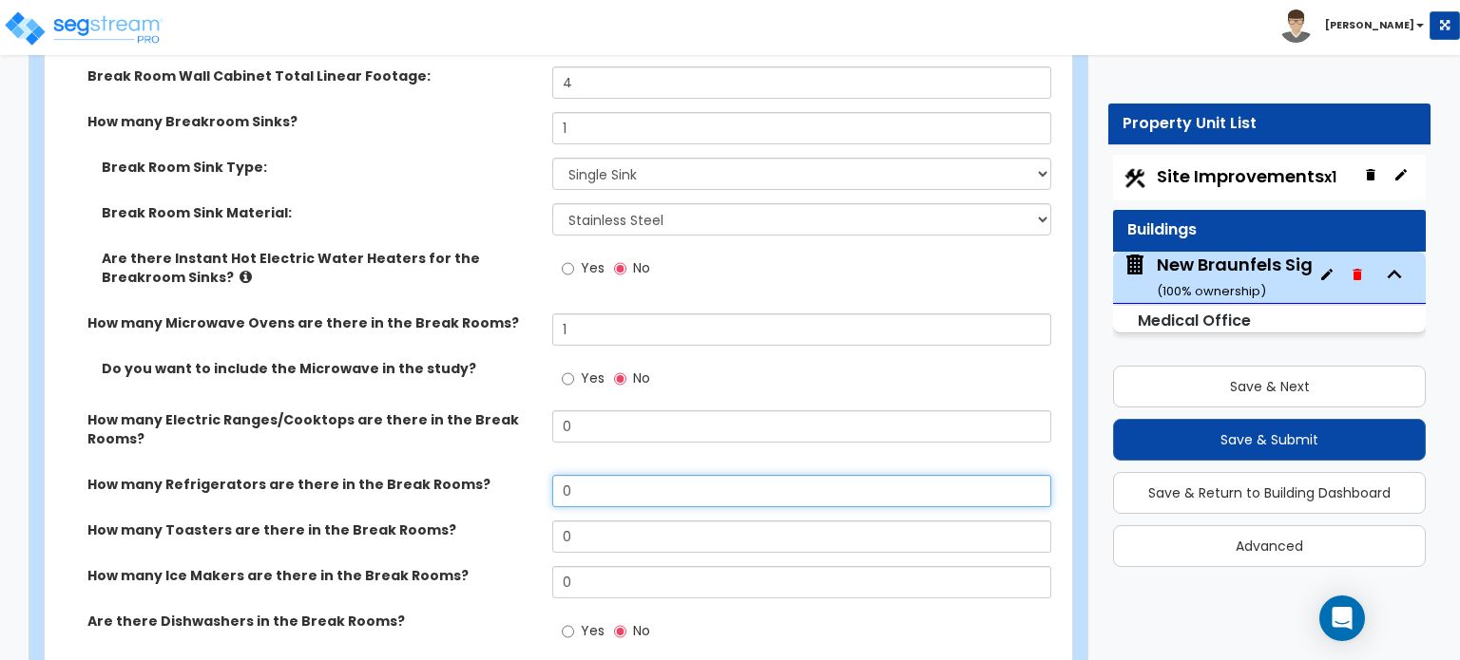
drag, startPoint x: 605, startPoint y: 447, endPoint x: 520, endPoint y: 452, distance: 85.7
click at [520, 475] on div "How many Refrigerators are there in the Break Rooms? 0" at bounding box center [553, 498] width 1016 height 46
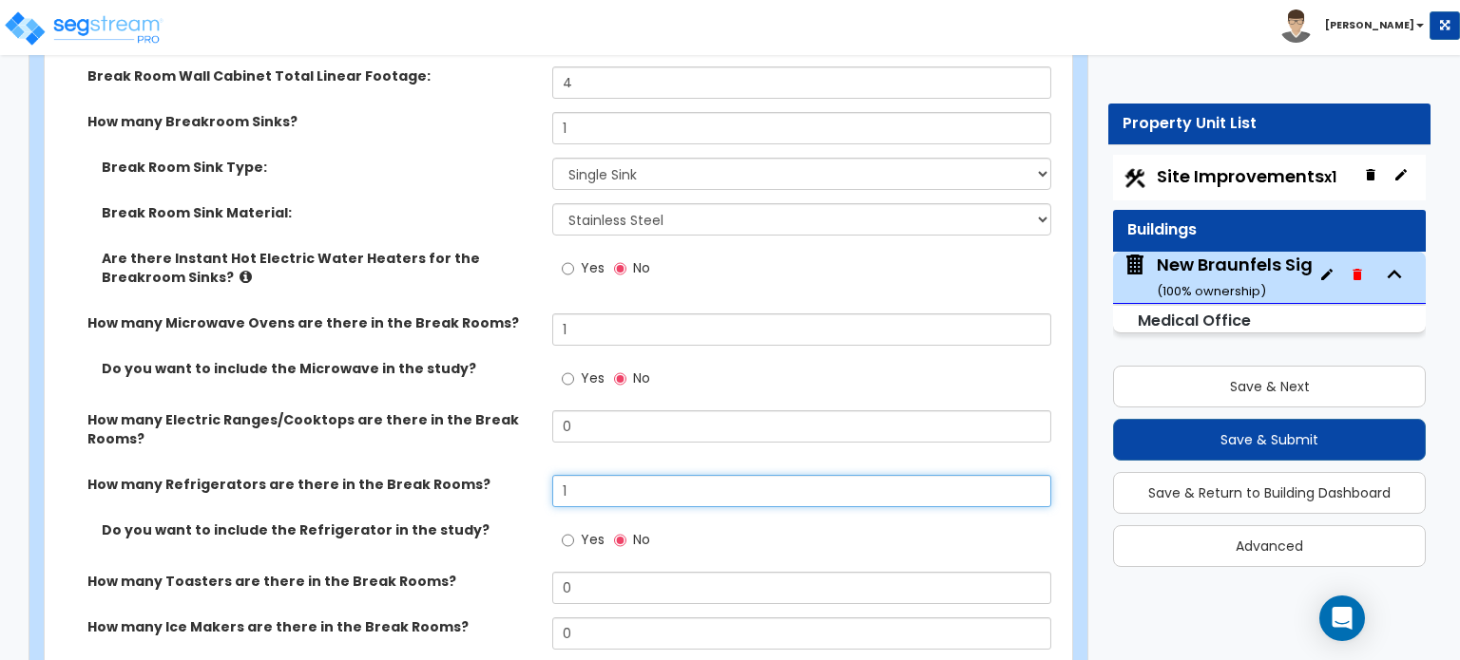
scroll to position [7568, 0]
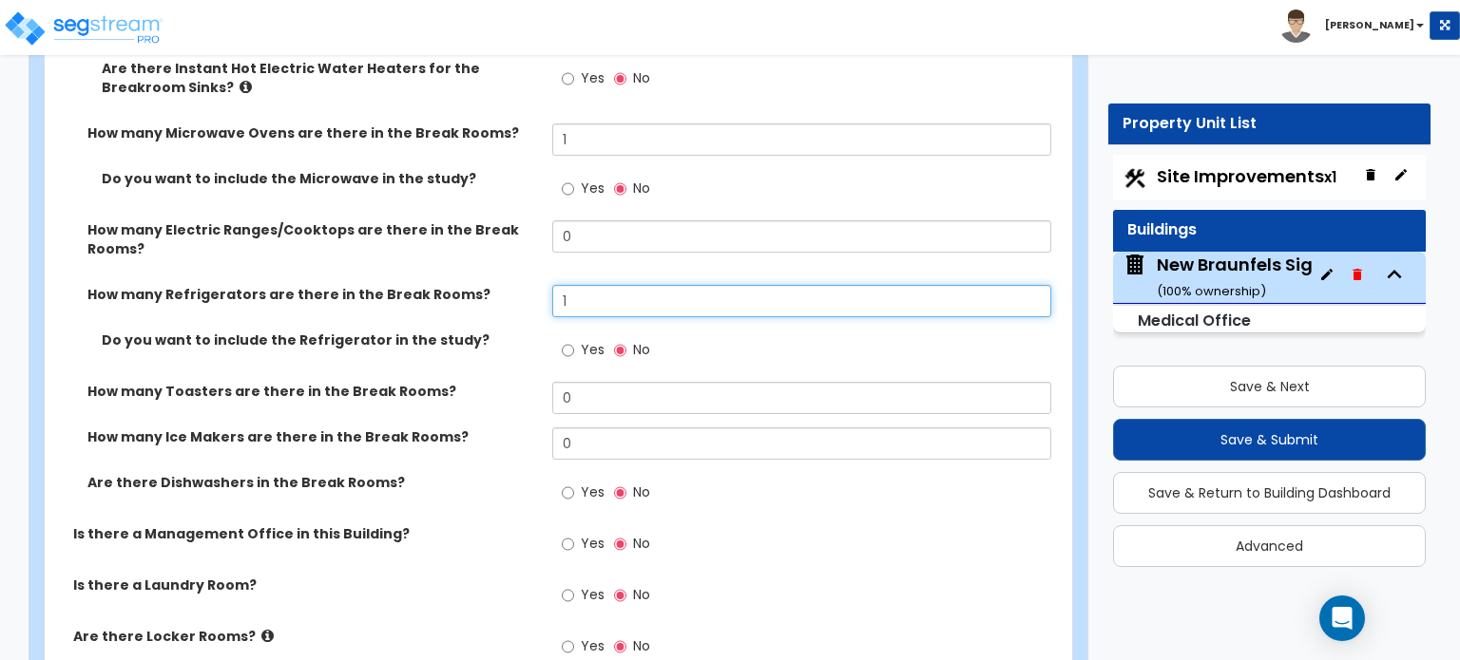
type input "1"
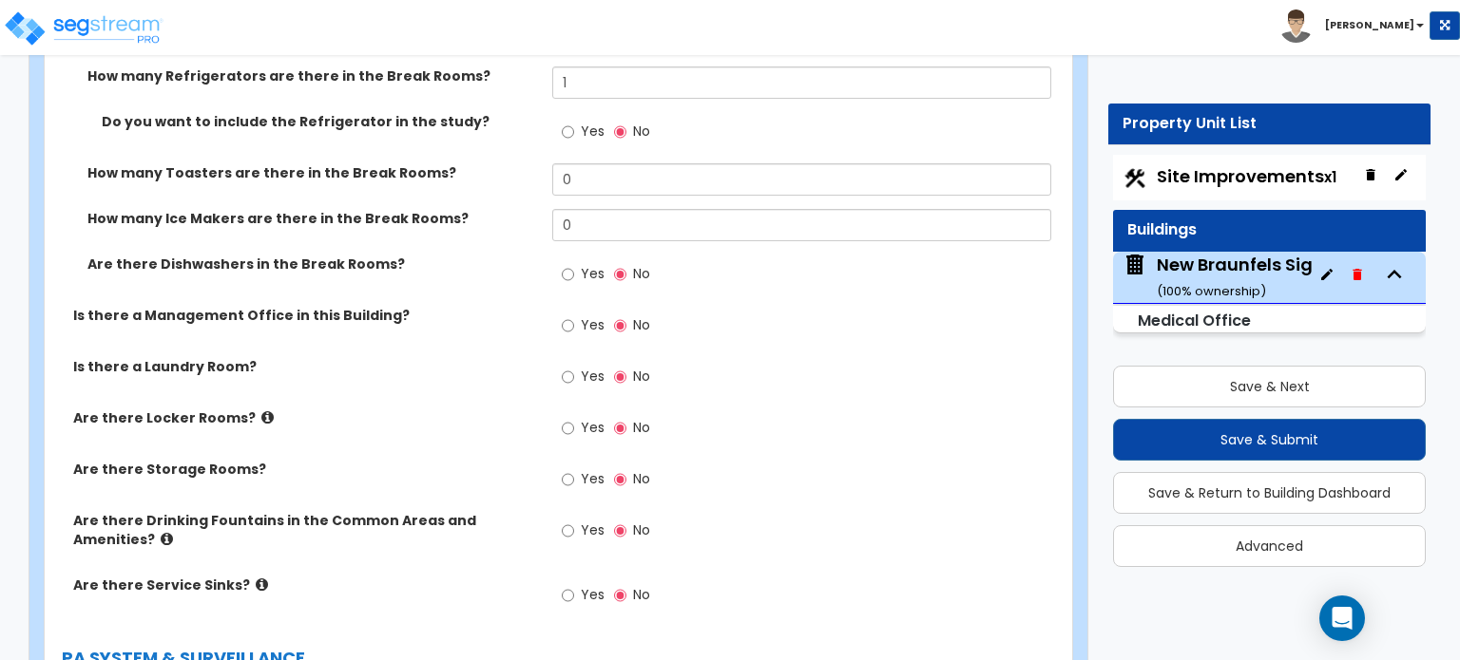
scroll to position [7787, 0]
click at [161, 531] on icon at bounding box center [167, 538] width 12 height 14
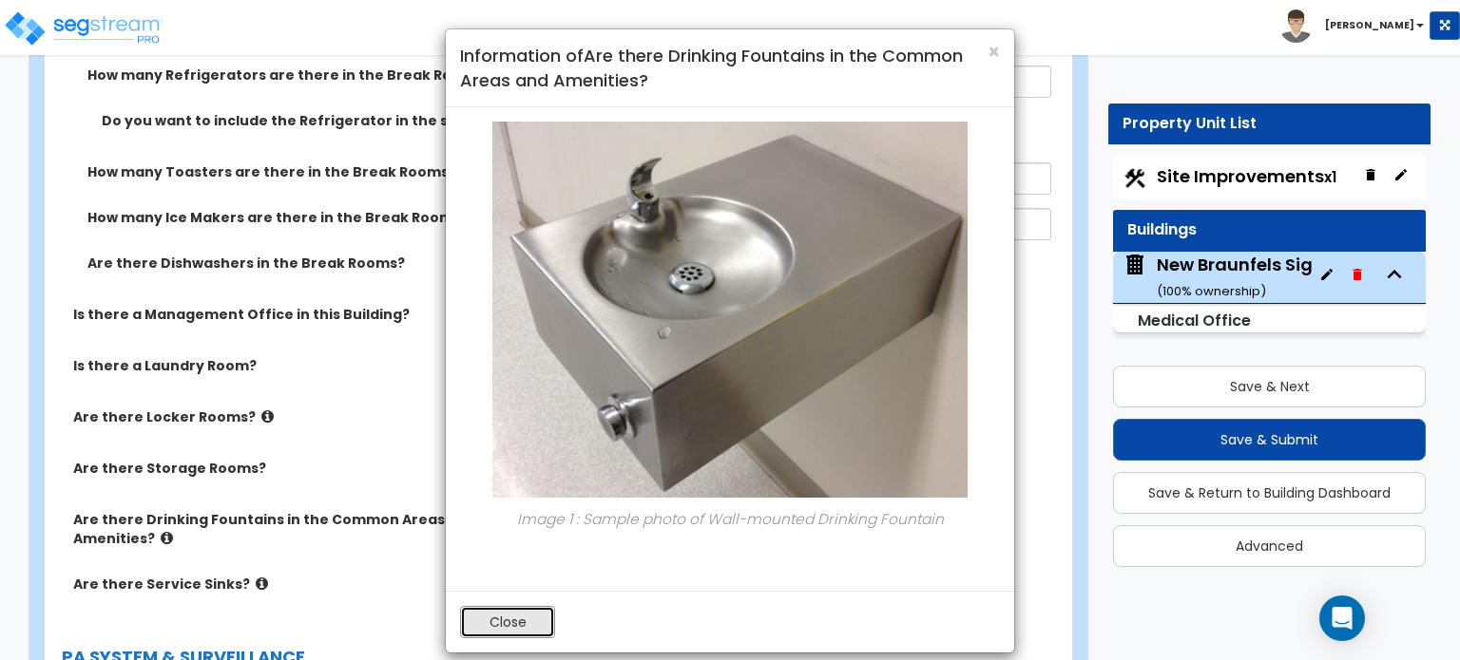
drag, startPoint x: 493, startPoint y: 621, endPoint x: 553, endPoint y: 621, distance: 59.9
click at [498, 621] on button "Close" at bounding box center [507, 622] width 95 height 32
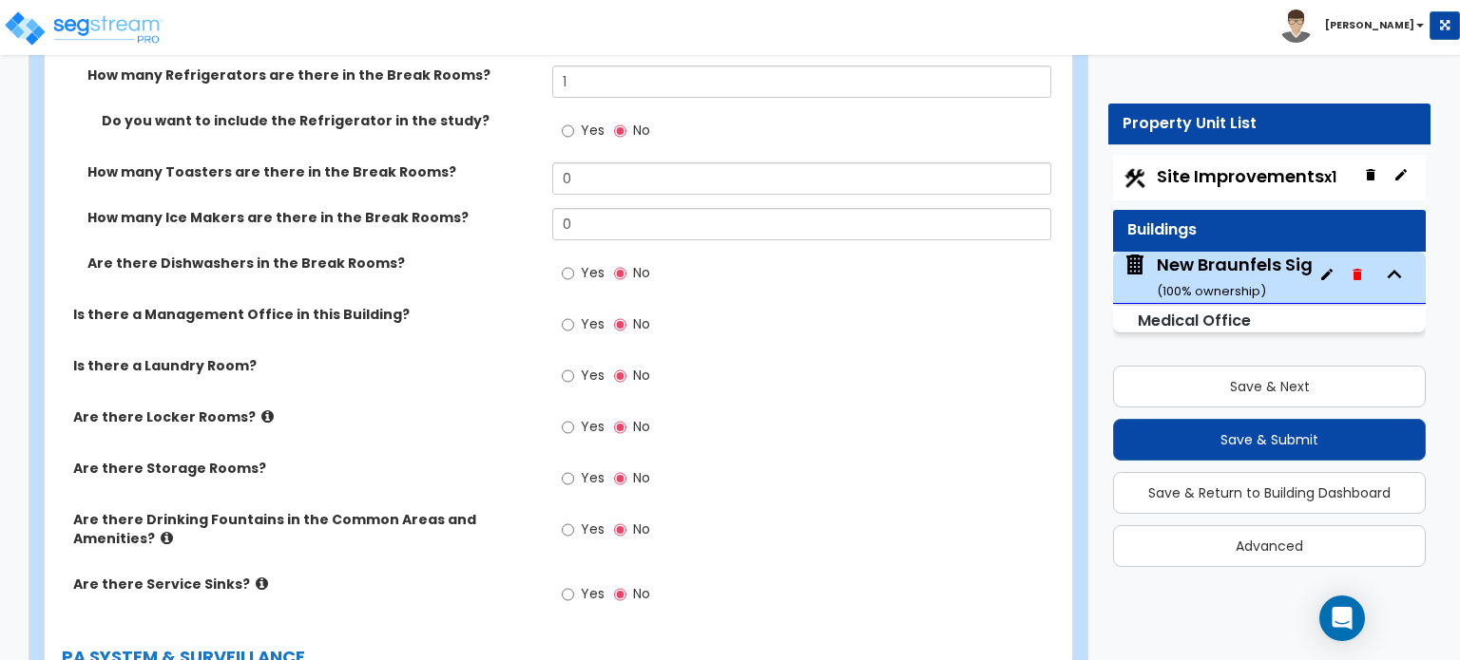
click at [256, 577] on icon at bounding box center [262, 584] width 12 height 14
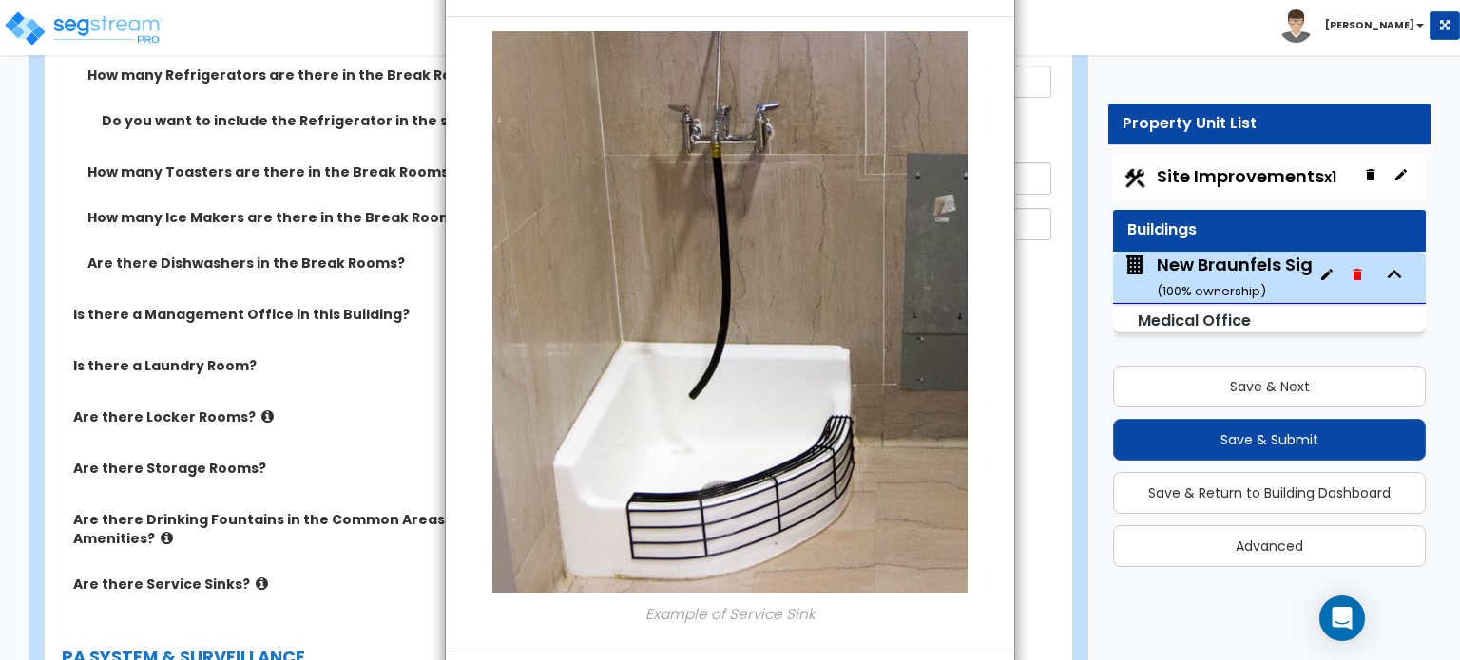
scroll to position [146, 0]
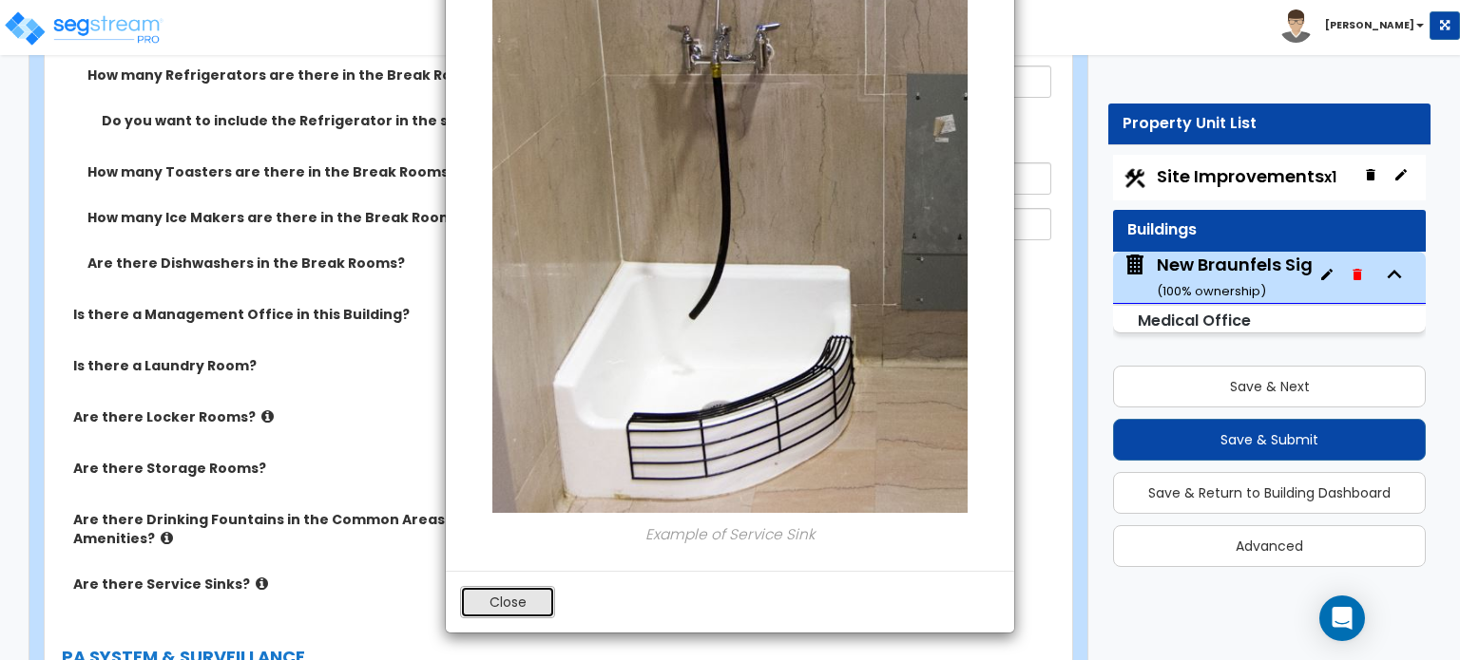
click at [506, 601] on button "Close" at bounding box center [507, 602] width 95 height 32
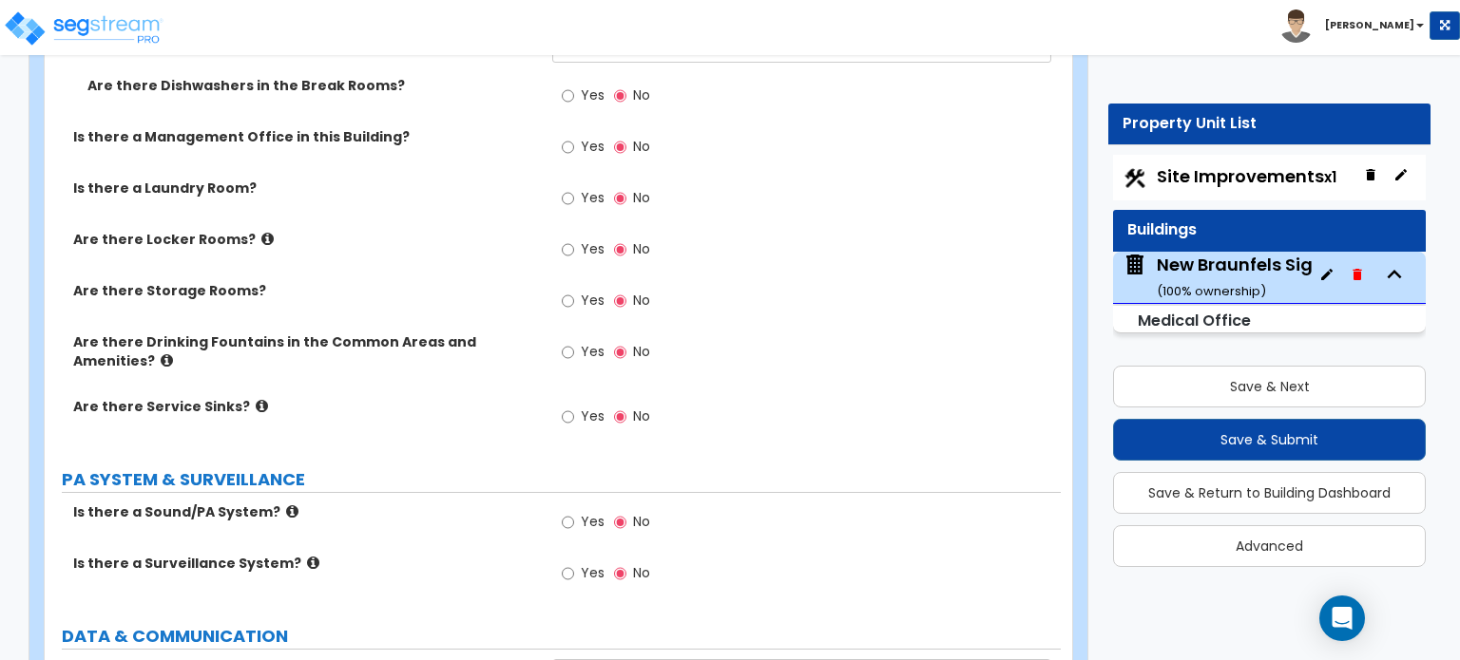
scroll to position [7943, 0]
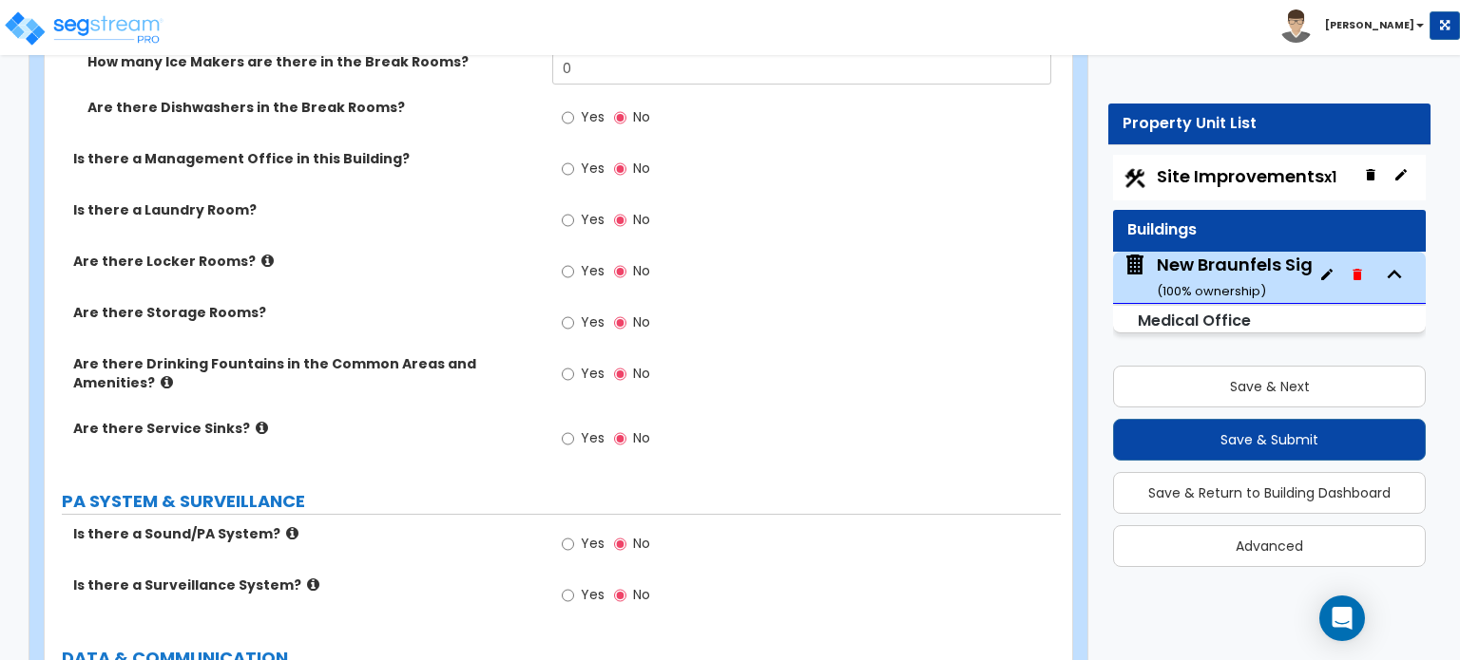
click at [286, 526] on icon at bounding box center [292, 533] width 12 height 14
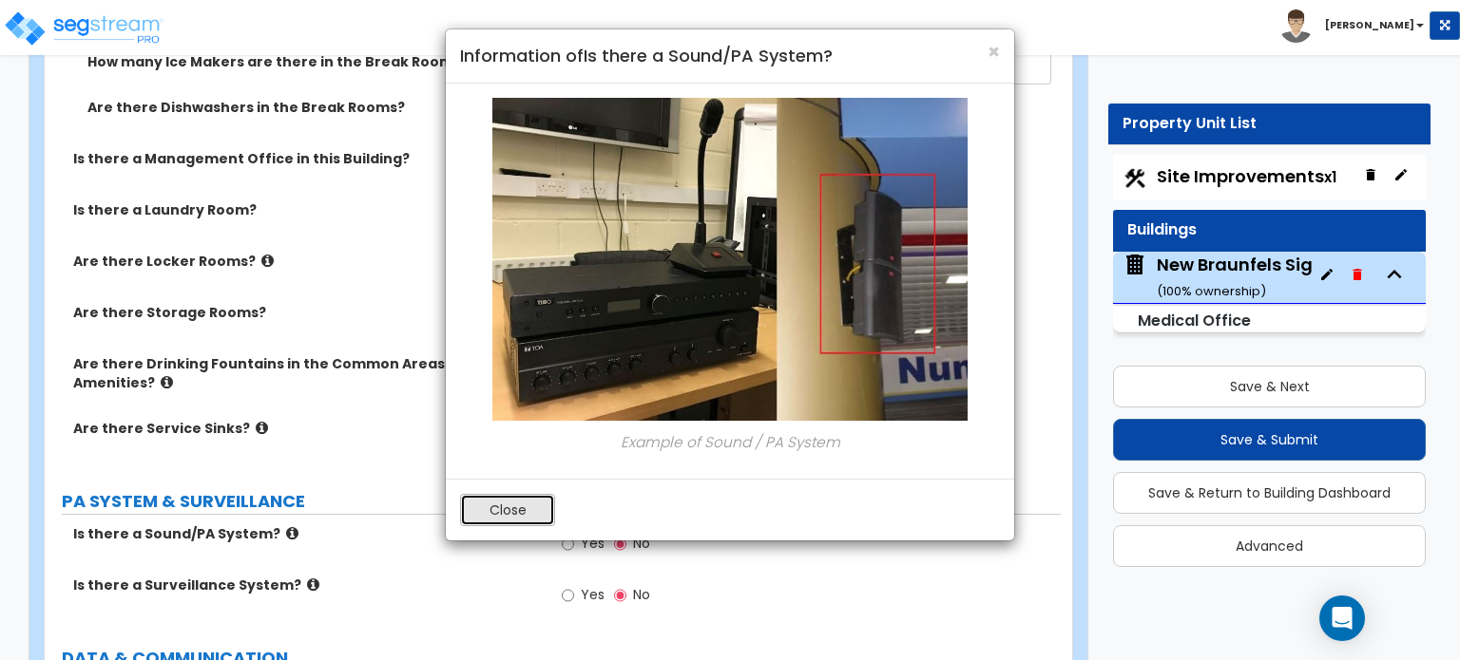
click at [528, 512] on button "Close" at bounding box center [507, 510] width 95 height 32
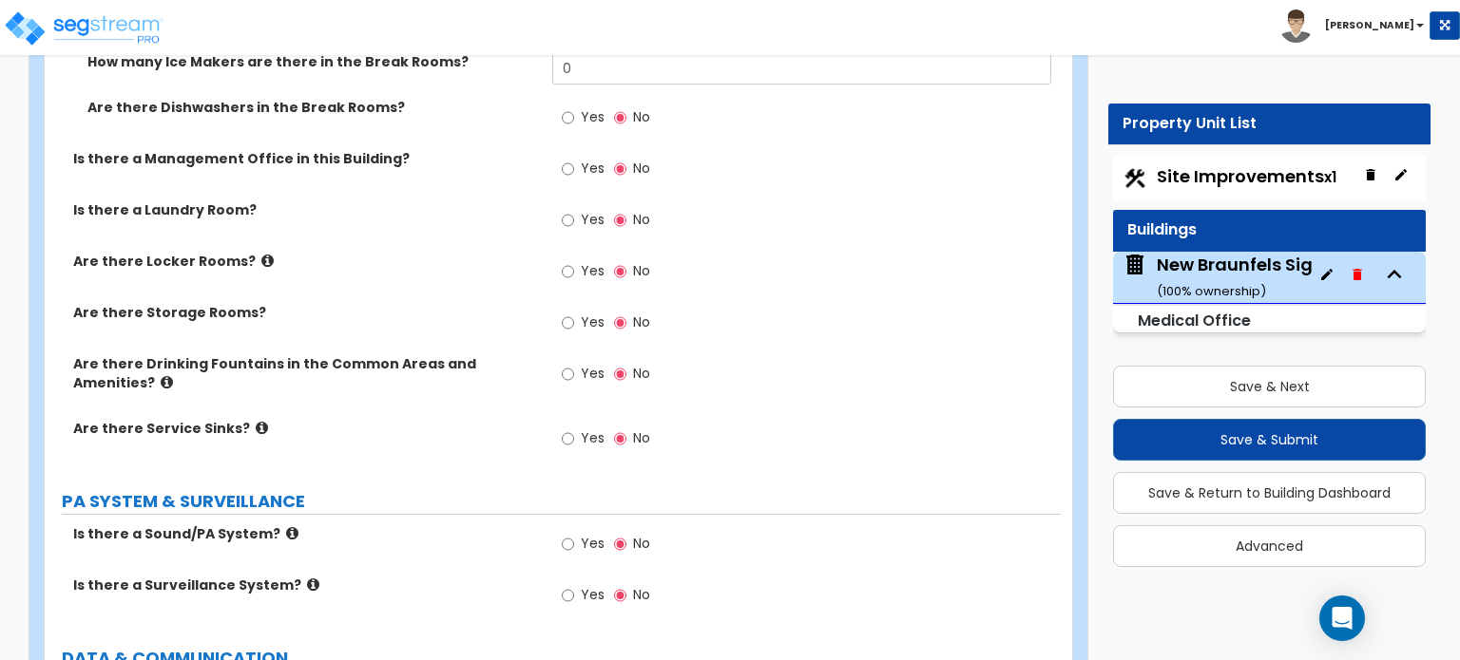
click at [307, 578] on icon at bounding box center [313, 585] width 12 height 14
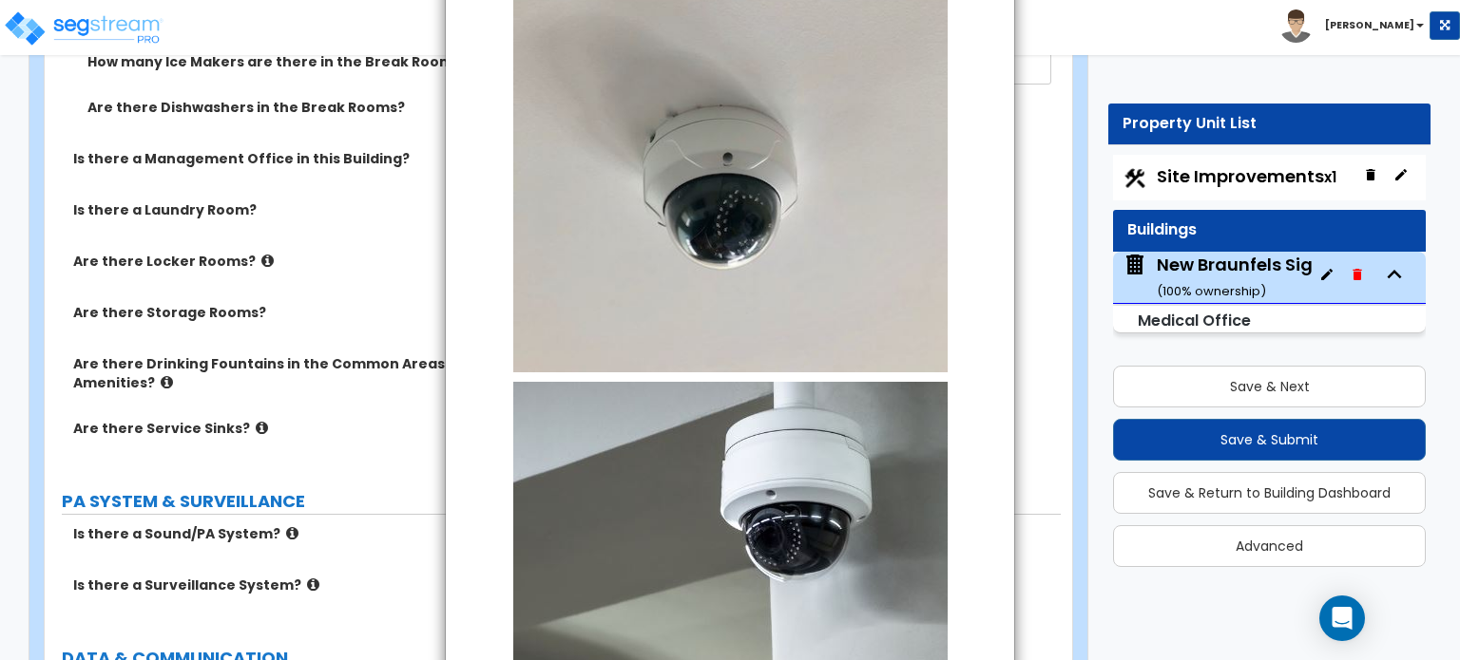
scroll to position [0, 0]
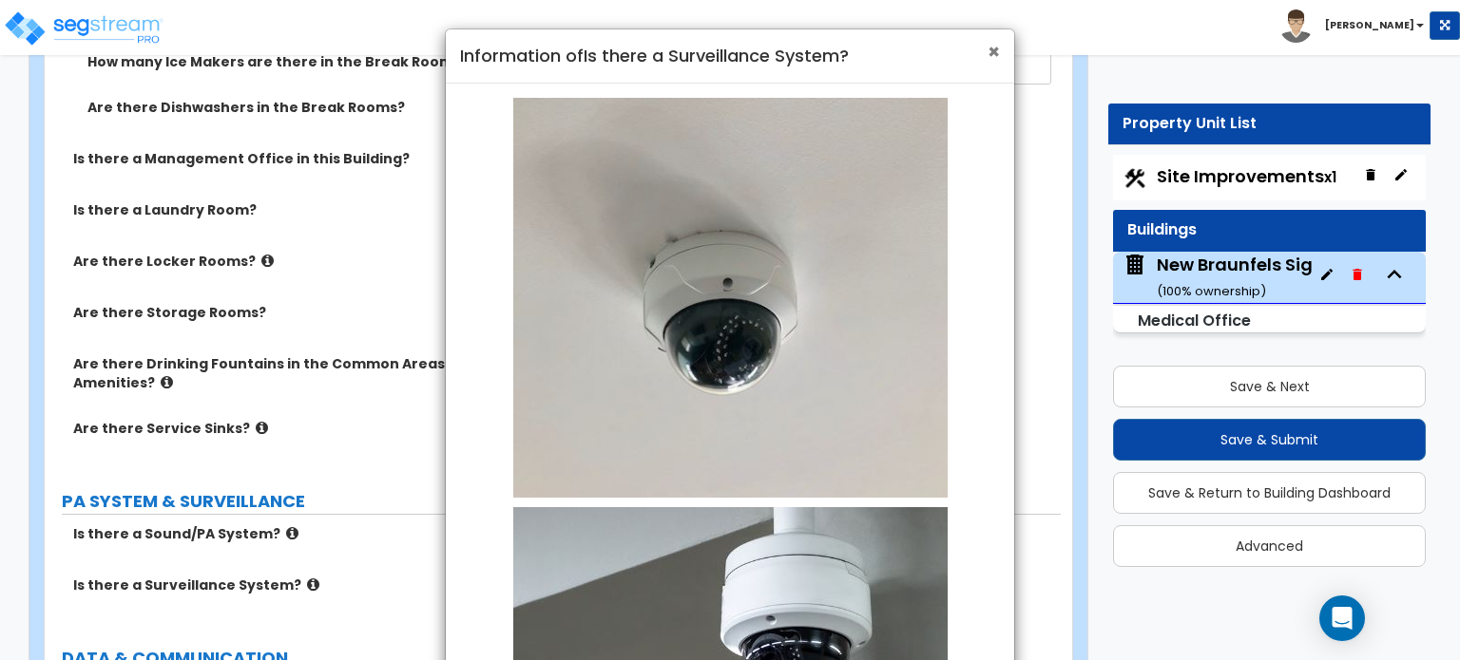
drag, startPoint x: 996, startPoint y: 54, endPoint x: 967, endPoint y: 84, distance: 41.0
click at [995, 54] on span "×" at bounding box center [993, 52] width 12 height 28
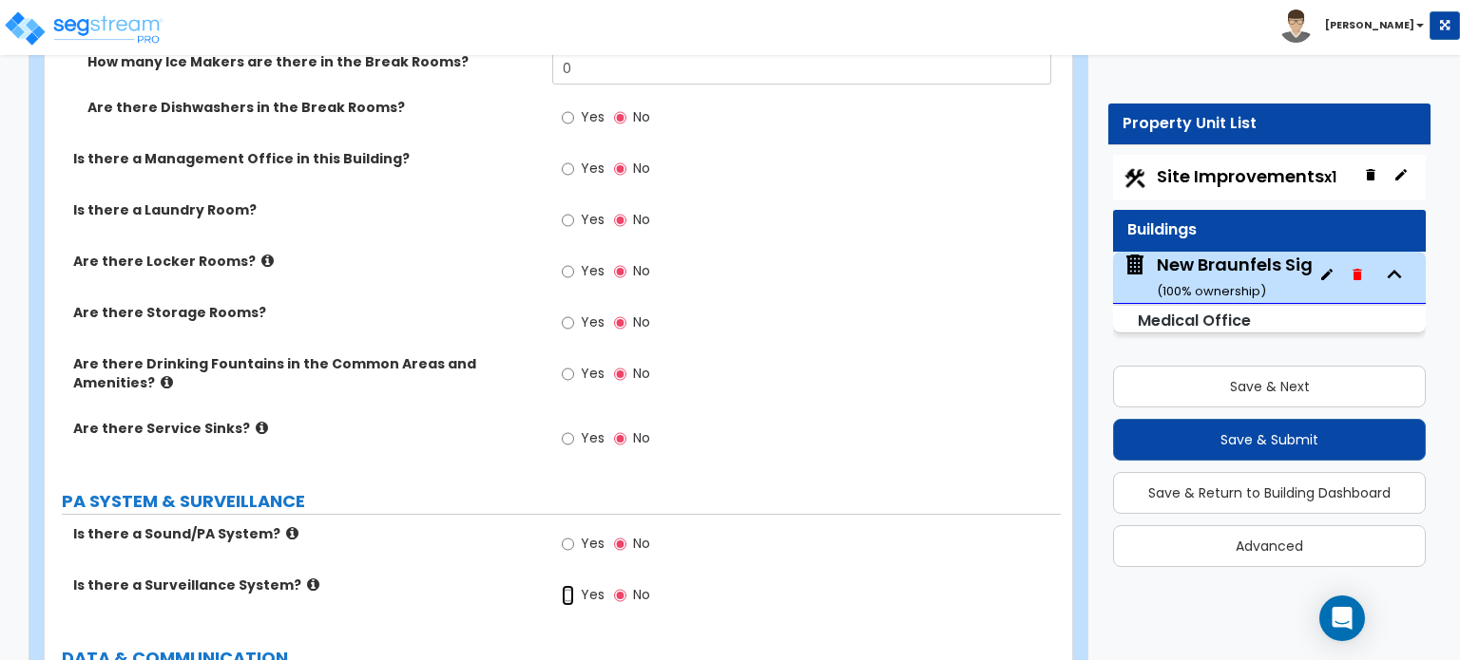
click at [569, 585] on input "Yes" at bounding box center [568, 595] width 12 height 21
radio input "true"
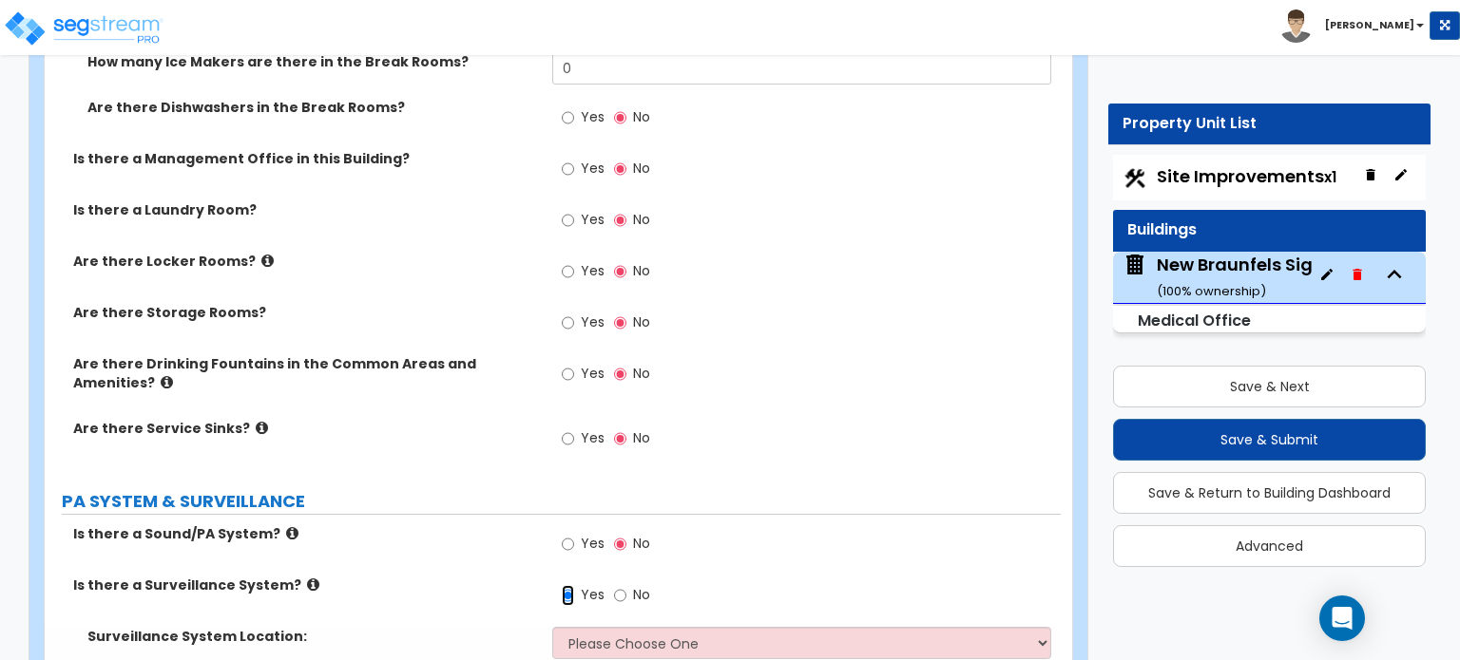
scroll to position [8038, 0]
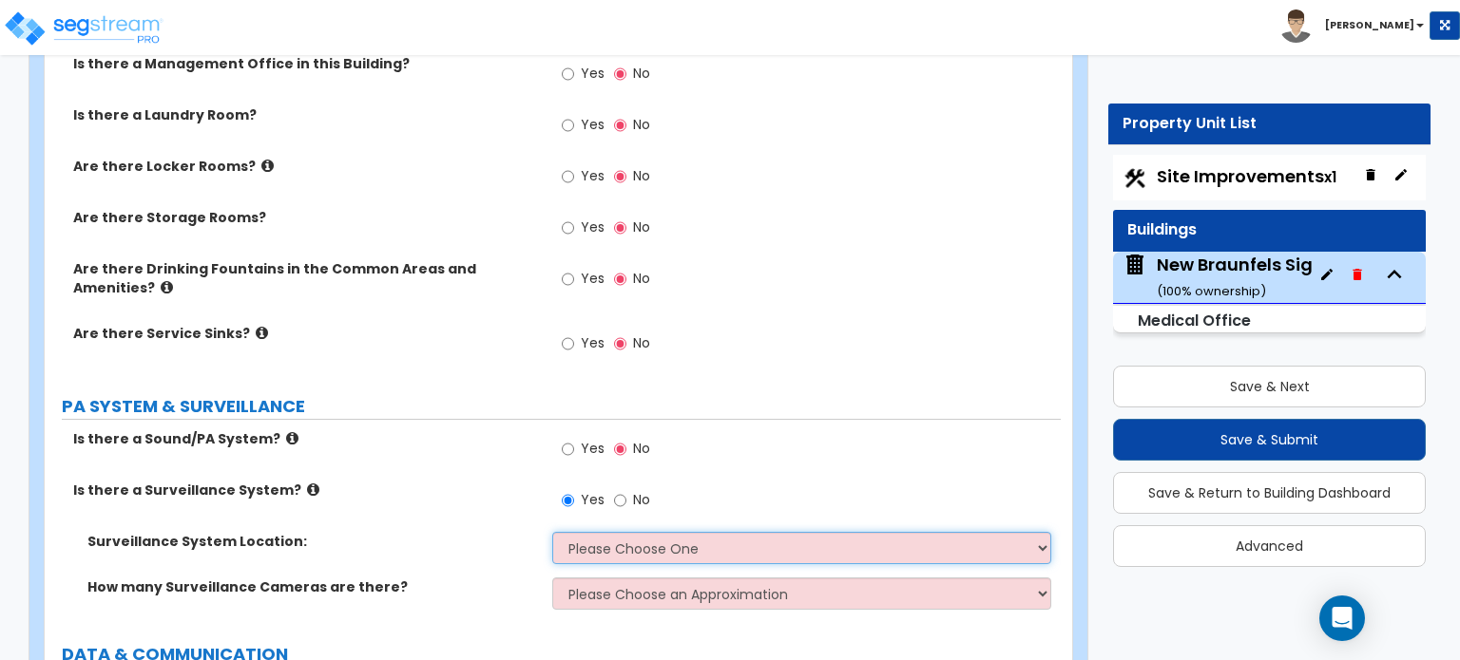
click at [649, 532] on select "Please Choose One Inside the Building Outside the Building Both Inside & Outside" at bounding box center [801, 548] width 498 height 32
select select "3"
click at [552, 532] on select "Please Choose One Inside the Building Outside the Building Both Inside & Outside" at bounding box center [801, 548] width 498 height 32
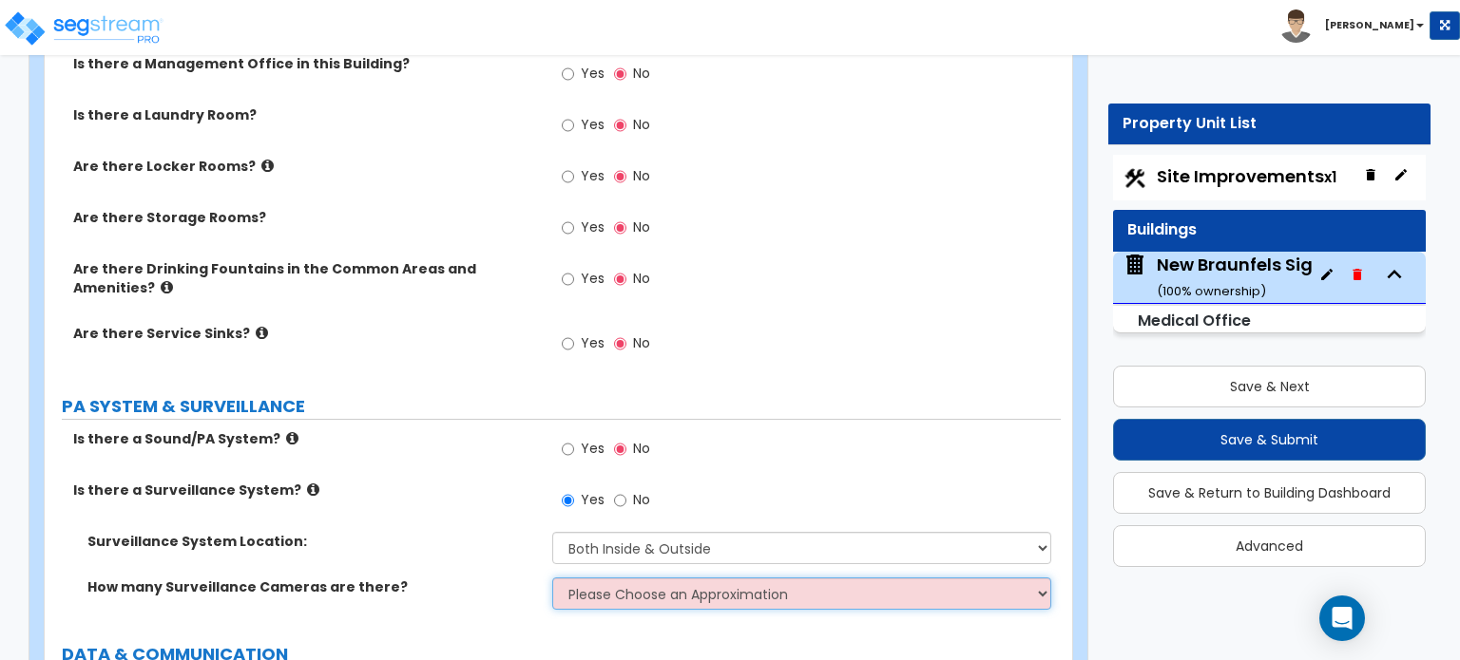
click at [683, 578] on select "Please Choose an Approximation Barely Noticed Any Noticed a Couple Frequently S…" at bounding box center [801, 594] width 498 height 32
select select "4"
click at [552, 578] on select "Please Choose an Approximation Barely Noticed Any Noticed a Couple Frequently S…" at bounding box center [801, 594] width 498 height 32
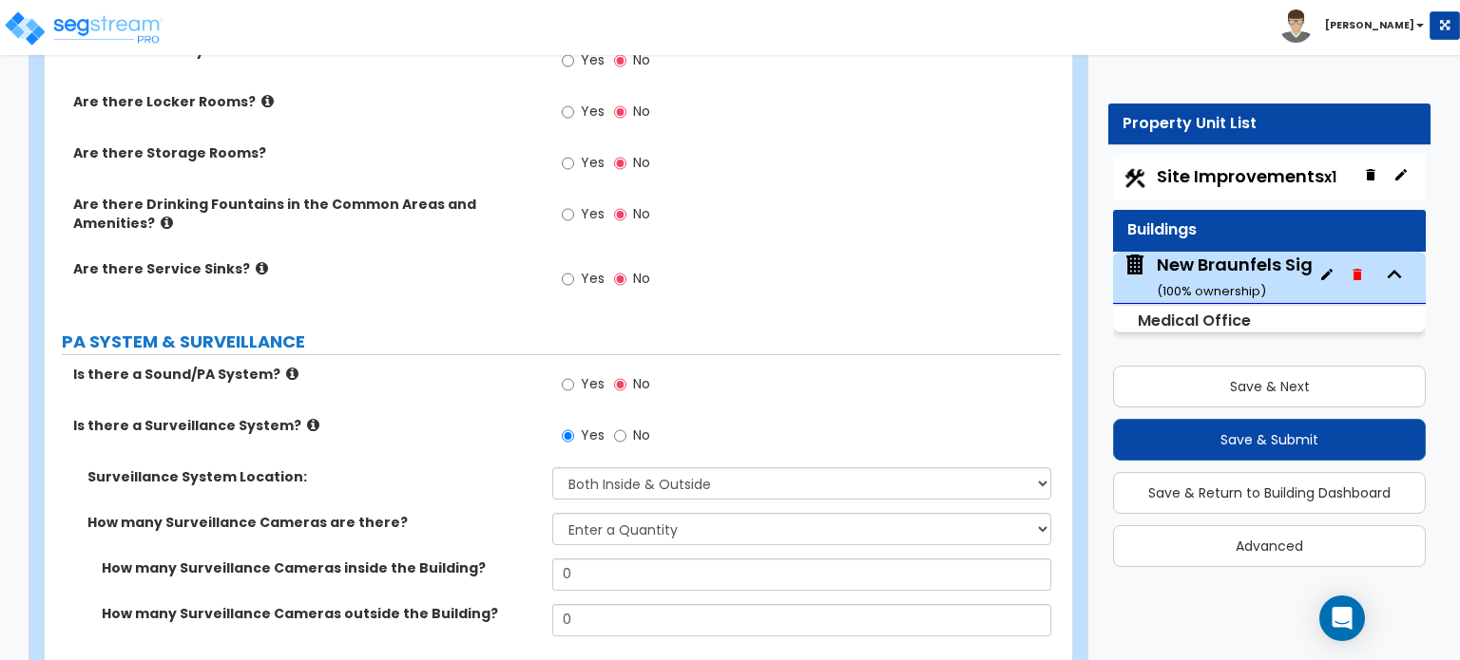
scroll to position [8133, 0]
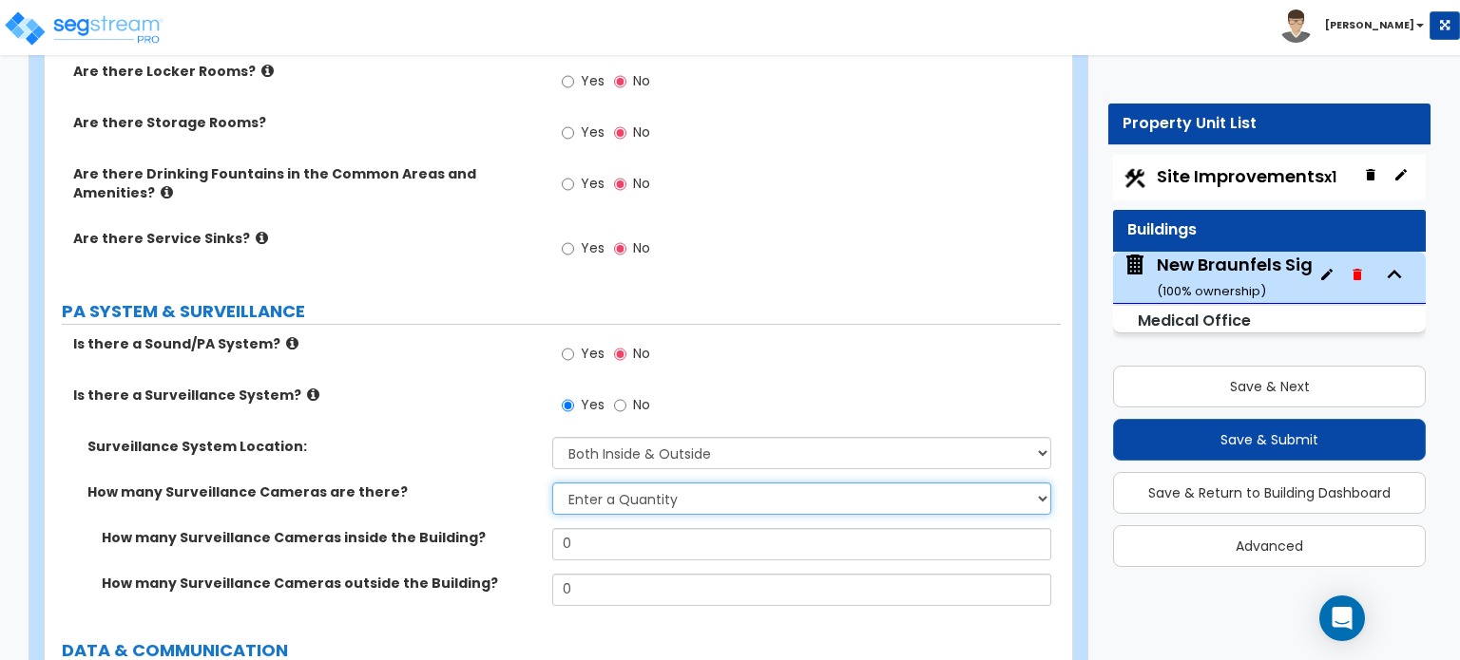
click at [658, 483] on select "Please Choose an Approximation Barely Noticed Any Noticed a Couple Frequently S…" at bounding box center [801, 499] width 498 height 32
click at [552, 483] on select "Please Choose an Approximation Barely Noticed Any Noticed a Couple Frequently S…" at bounding box center [801, 499] width 498 height 32
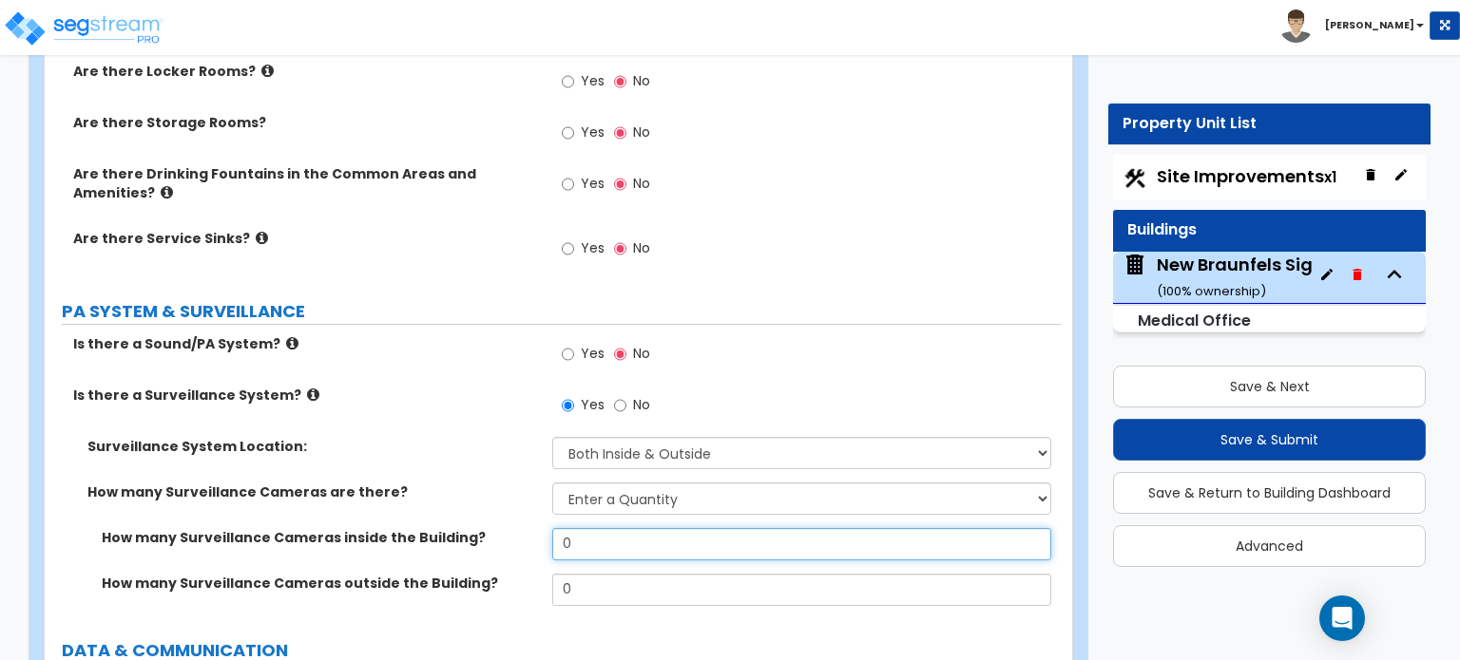
drag, startPoint x: 593, startPoint y: 498, endPoint x: 531, endPoint y: 512, distance: 63.4
click at [531, 528] on div "How many Surveillance Cameras inside the Building? 0" at bounding box center [553, 551] width 1016 height 46
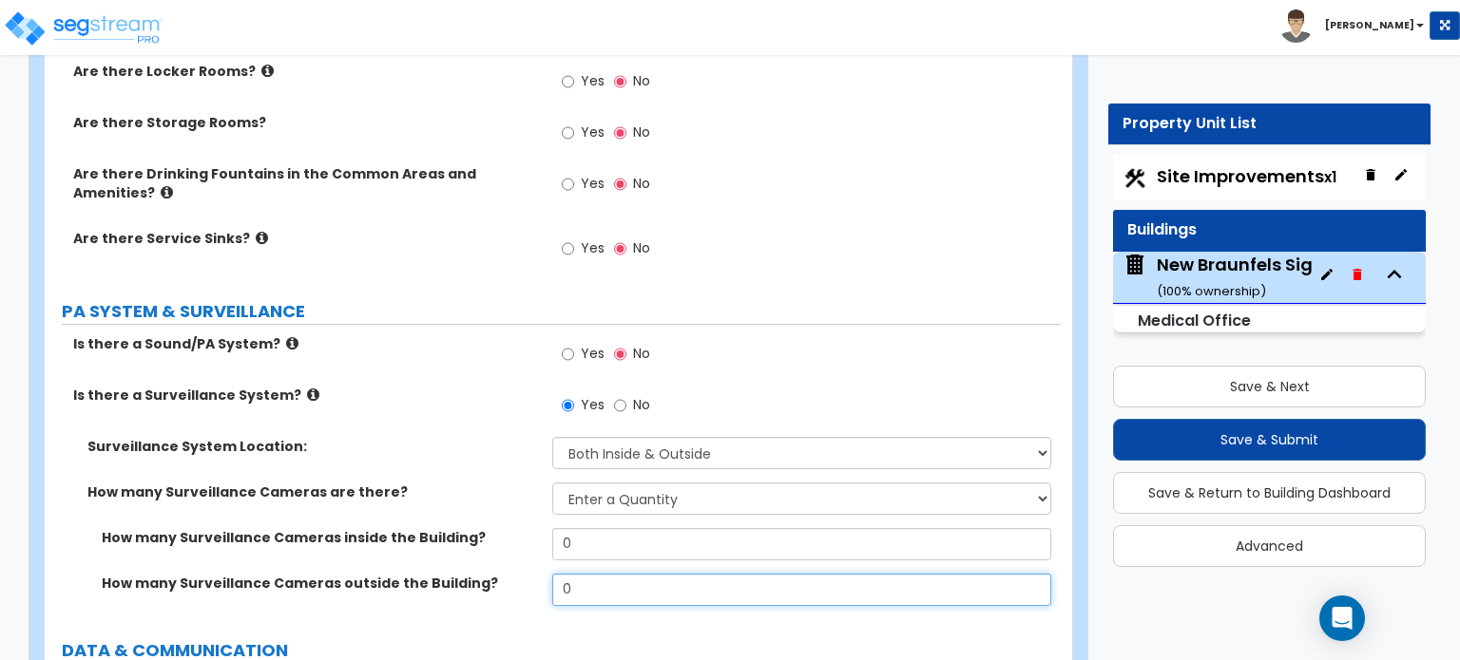
click at [604, 574] on input "0" at bounding box center [801, 590] width 498 height 32
drag, startPoint x: 547, startPoint y: 563, endPoint x: 506, endPoint y: 569, distance: 41.3
click at [506, 574] on div "How many Surveillance Cameras outside the Building? 0" at bounding box center [553, 597] width 1016 height 46
type input "5"
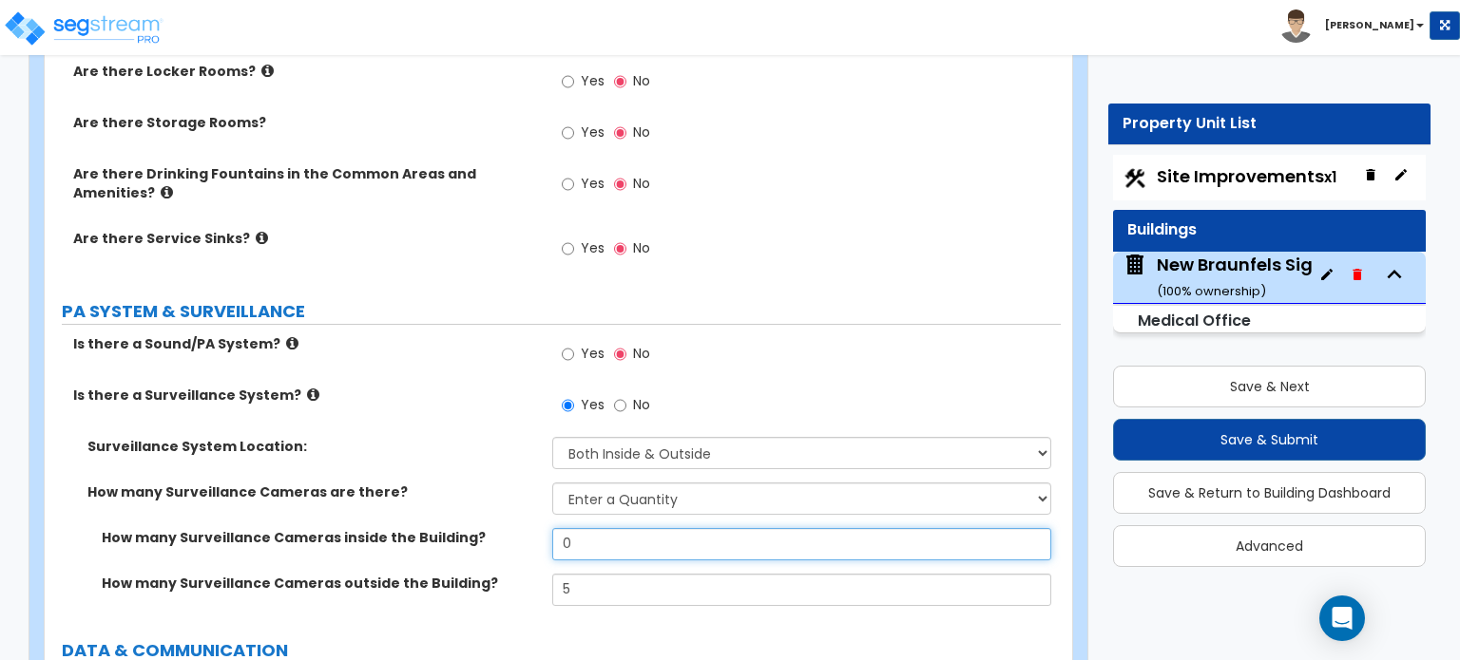
click at [559, 528] on input "0" at bounding box center [801, 544] width 498 height 32
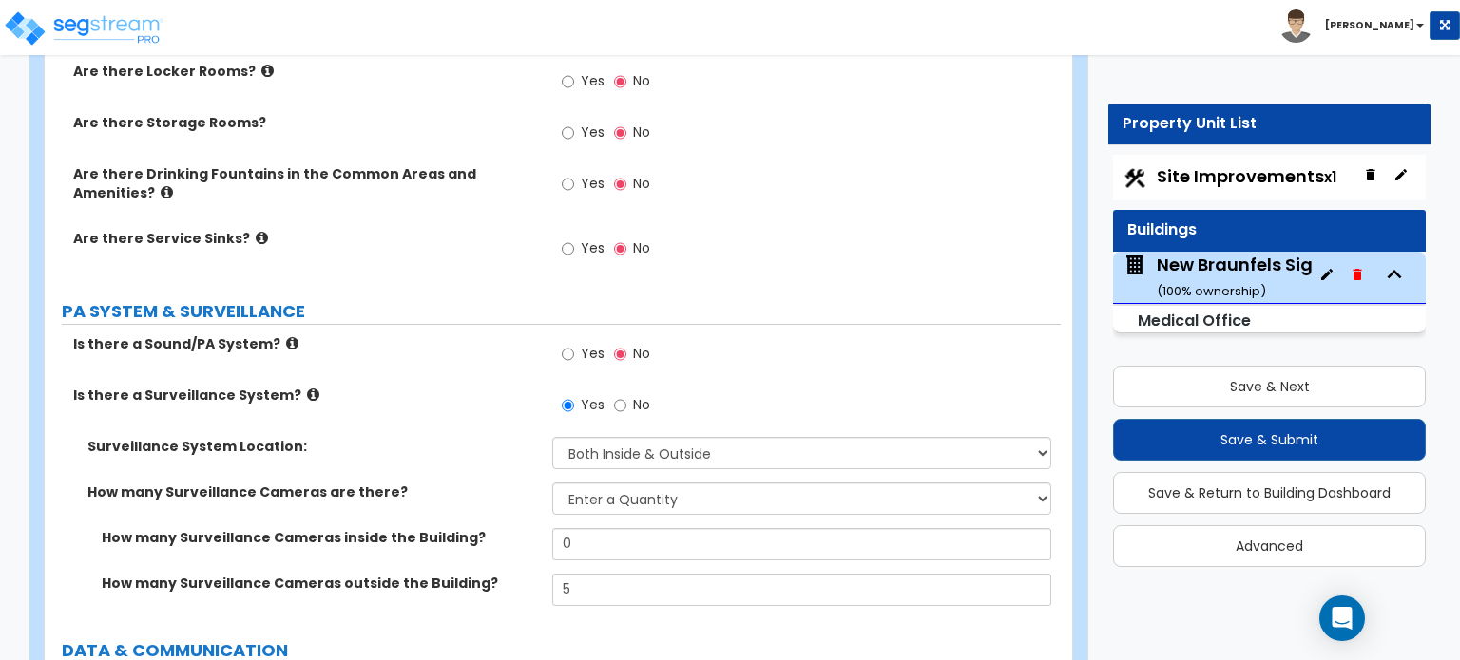
click at [555, 528] on div "How many Surveillance Cameras inside the Building? 0" at bounding box center [553, 551] width 1016 height 46
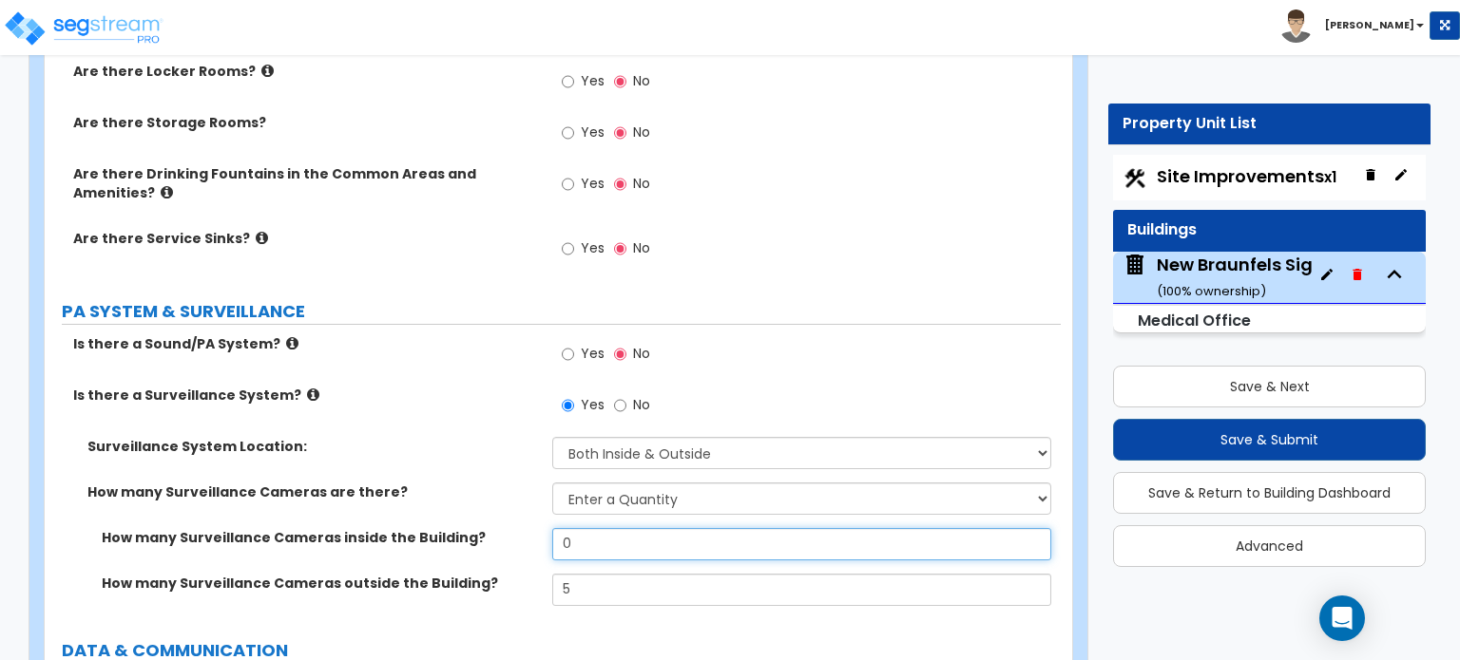
drag, startPoint x: 582, startPoint y: 498, endPoint x: 549, endPoint y: 498, distance: 32.3
click at [549, 528] on div "How many Surveillance Cameras inside the Building? 0" at bounding box center [553, 551] width 1016 height 46
type input "9"
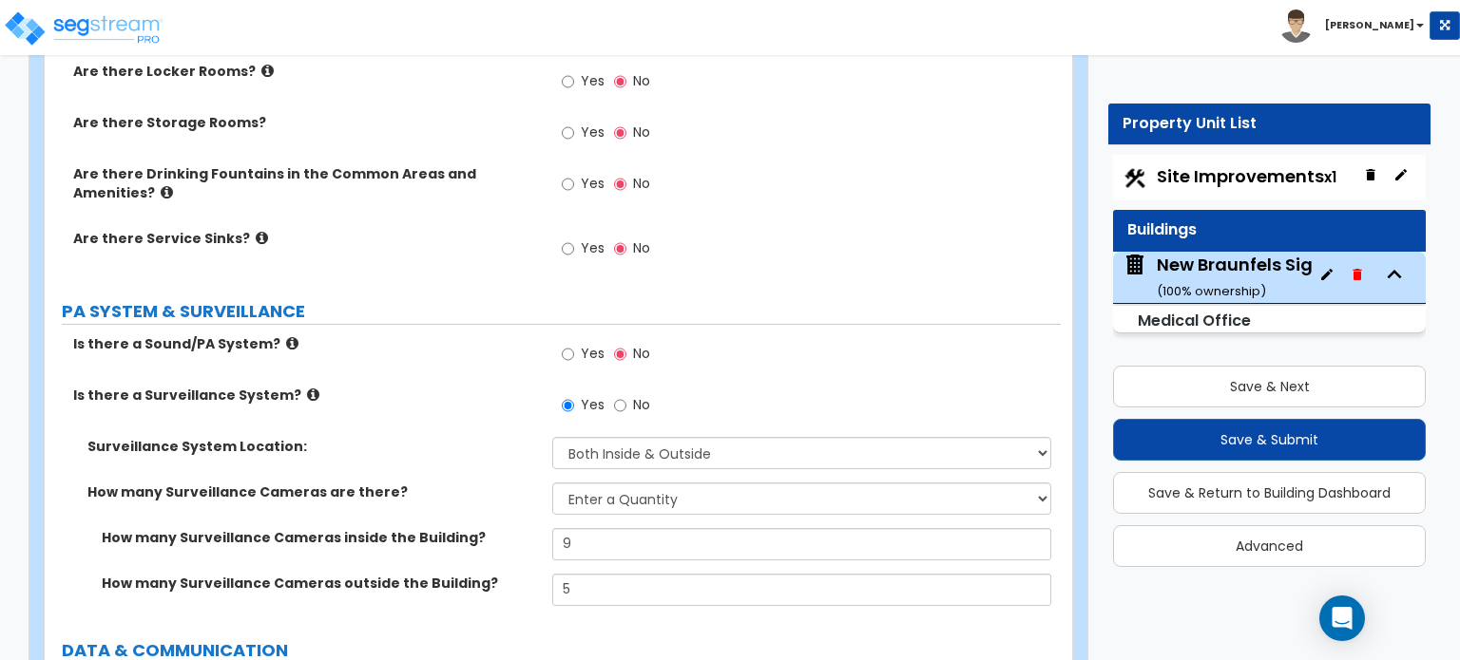
click at [513, 574] on div "How many Surveillance Cameras outside the Building? 5" at bounding box center [553, 597] width 1016 height 46
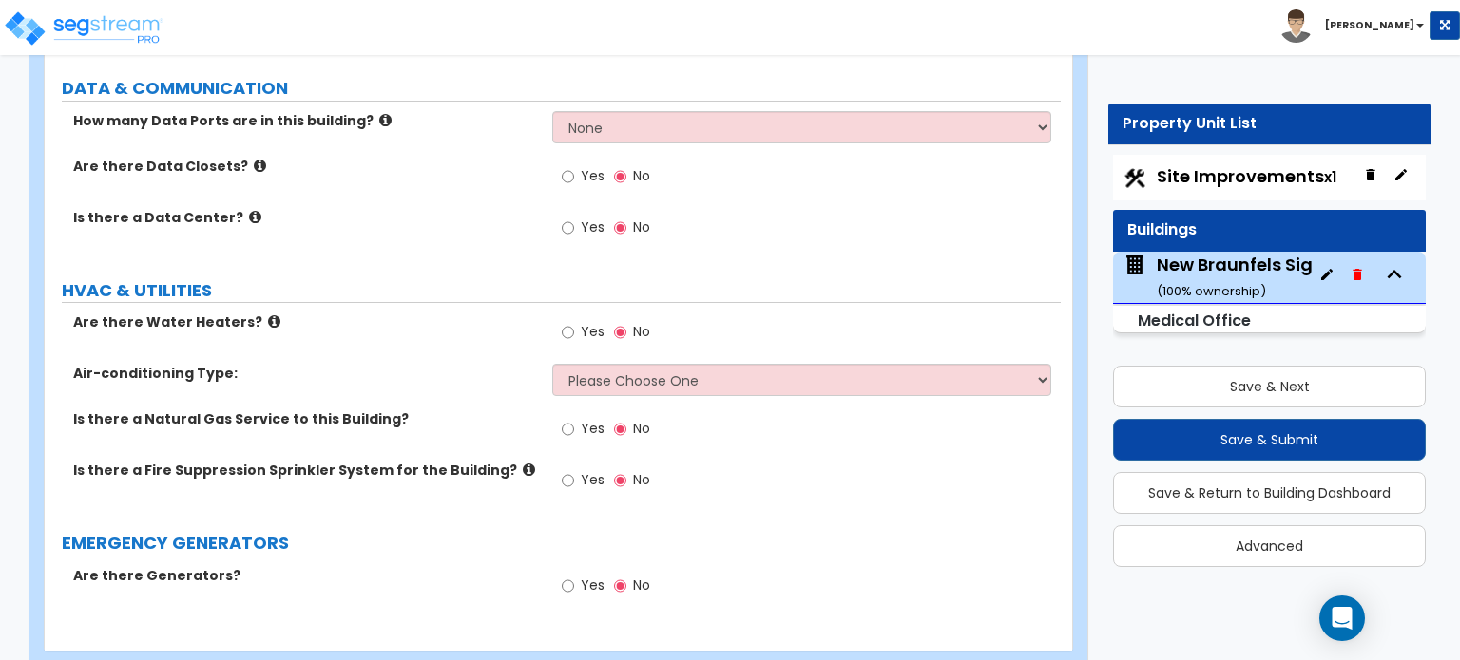
scroll to position [8601, 0]
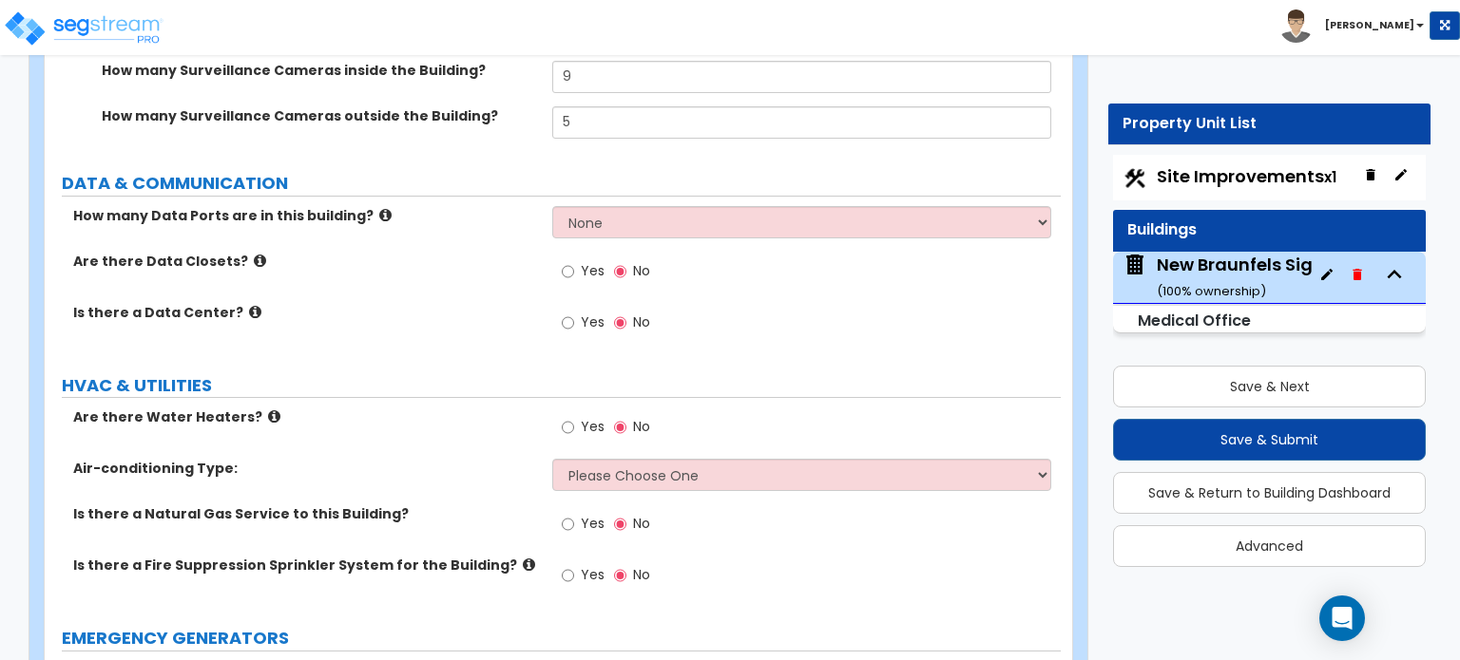
click at [379, 208] on icon at bounding box center [385, 215] width 12 height 14
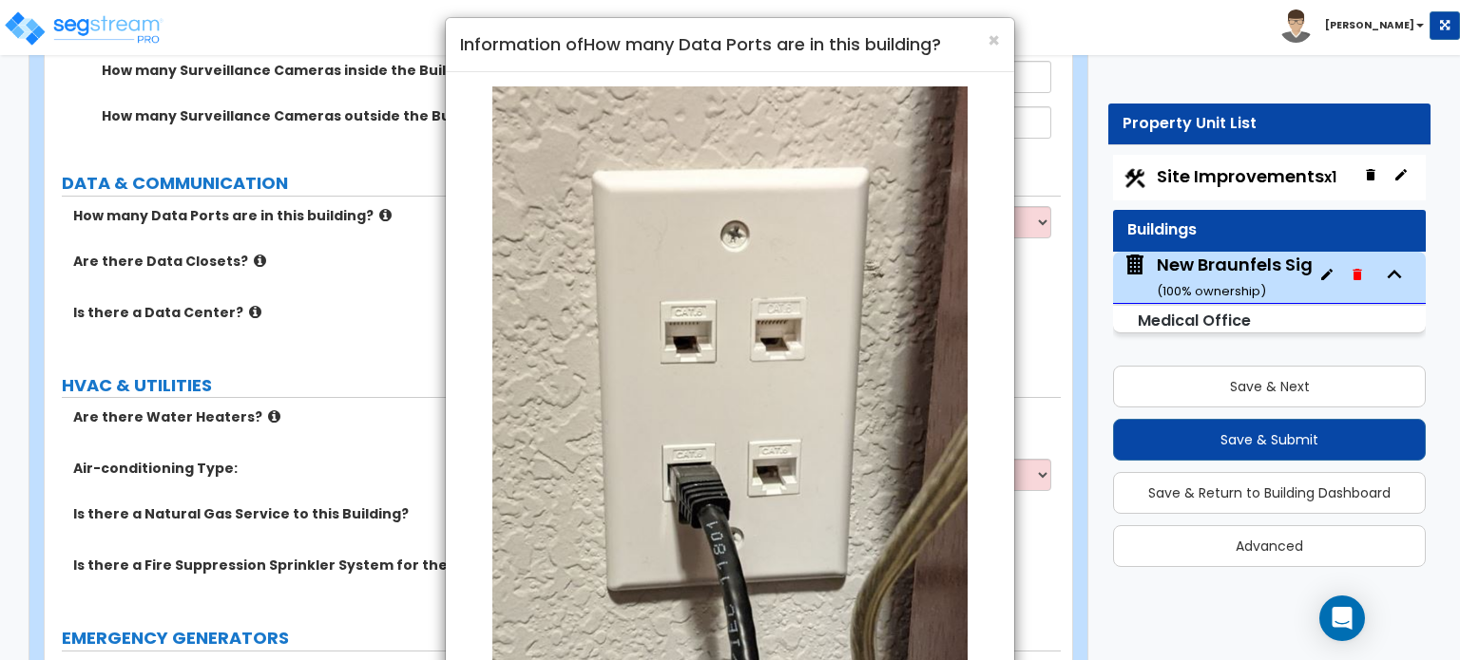
scroll to position [0, 0]
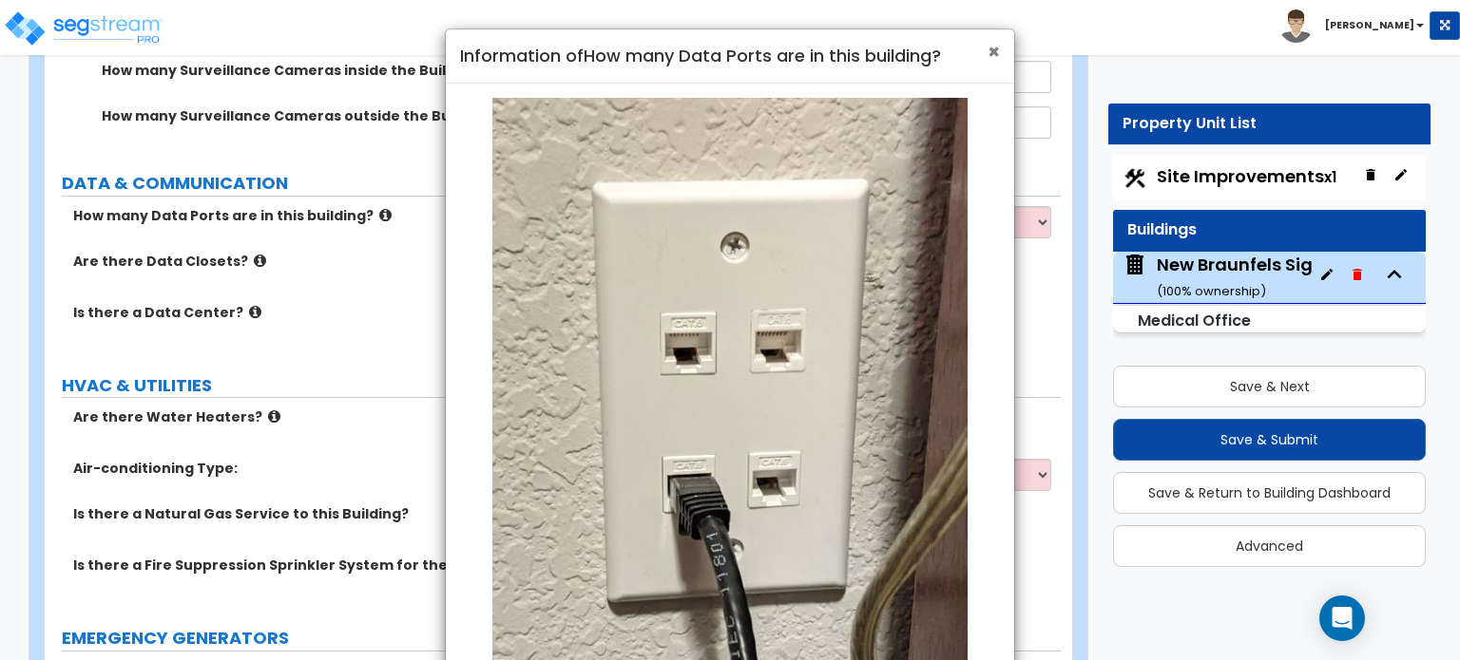
click at [995, 59] on span "×" at bounding box center [993, 52] width 12 height 28
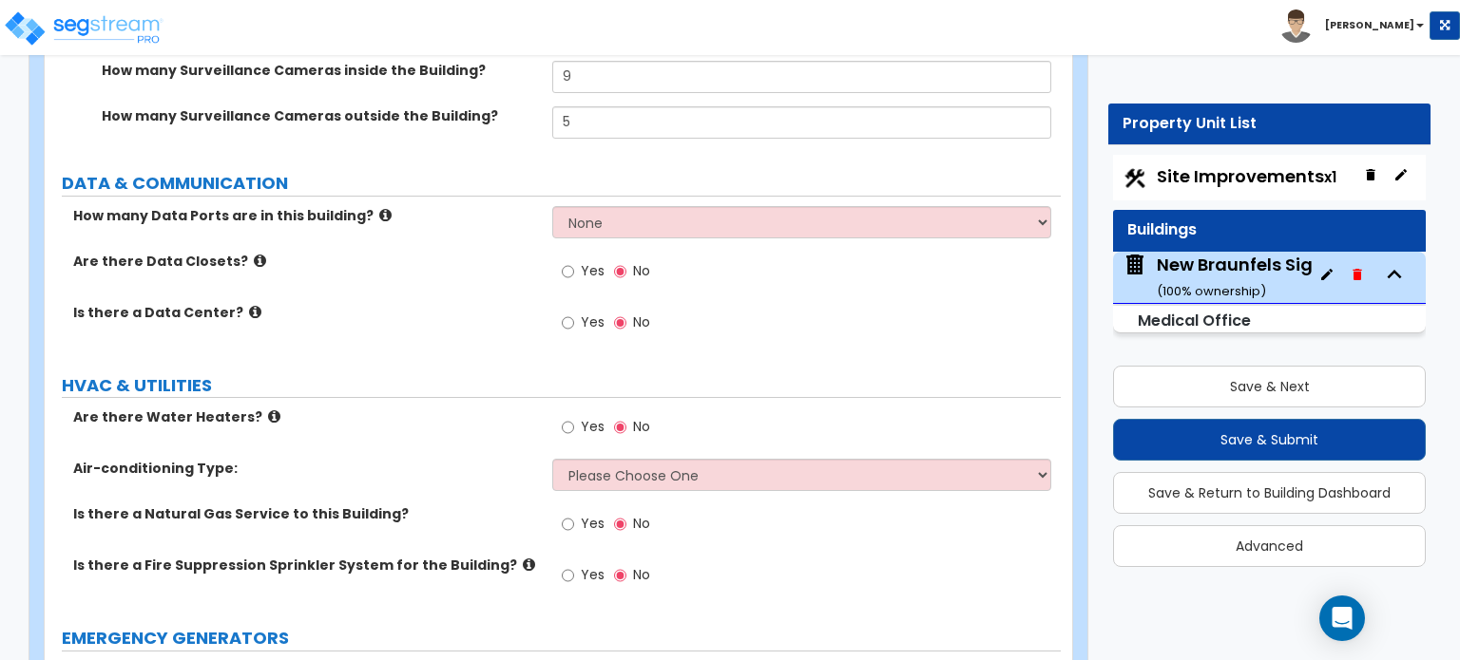
click at [379, 208] on icon at bounding box center [385, 215] width 12 height 14
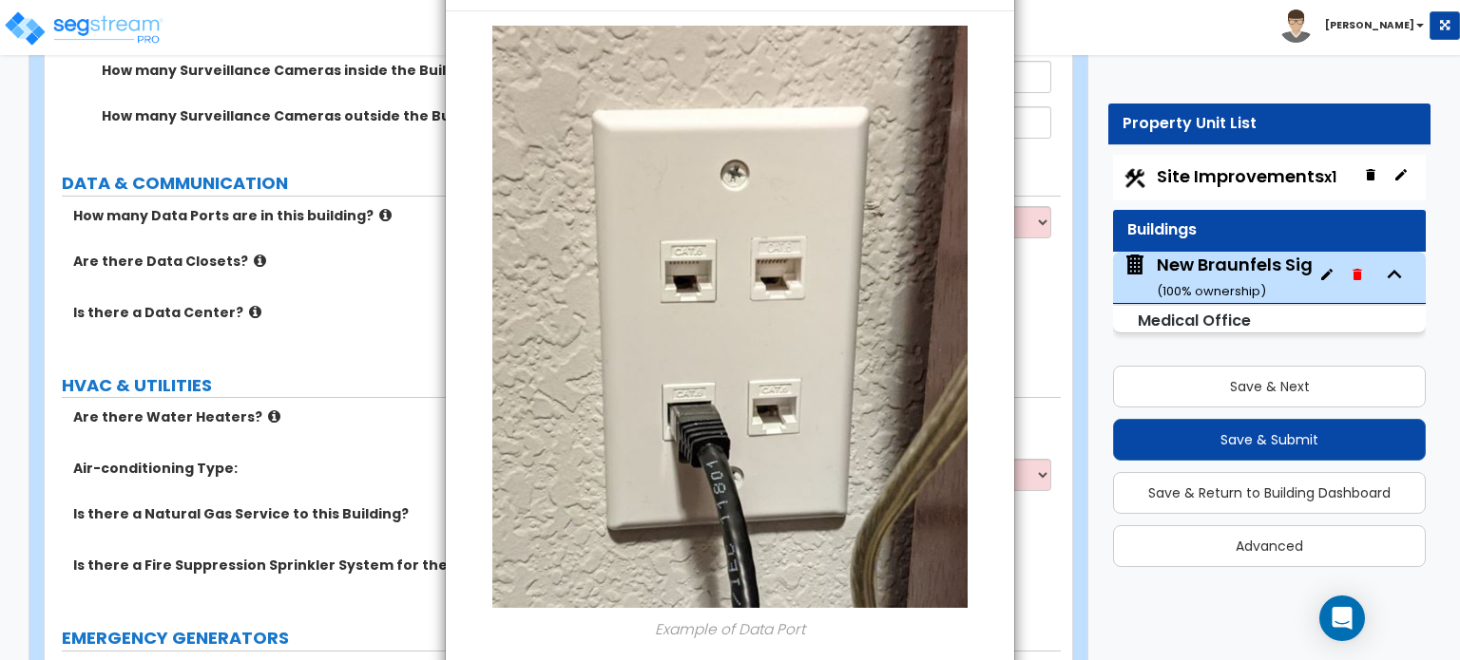
scroll to position [167, 0]
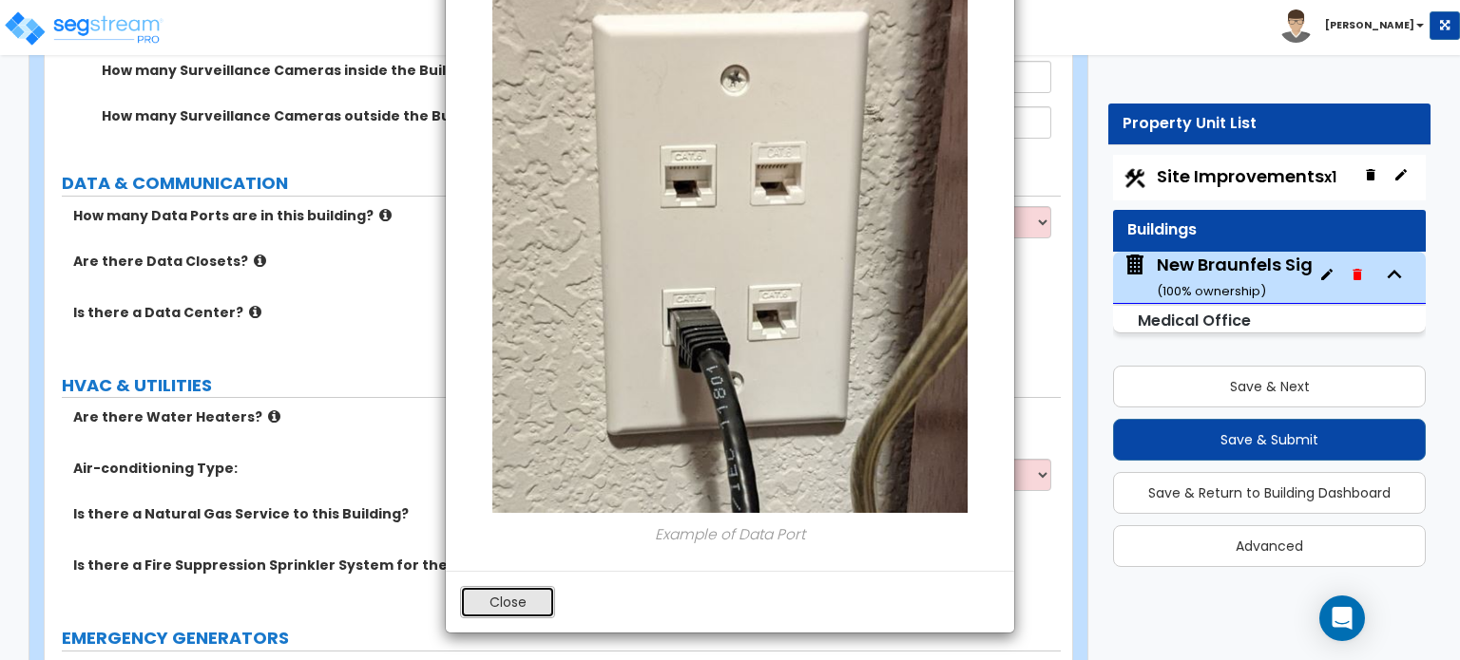
click at [517, 607] on button "Close" at bounding box center [507, 602] width 95 height 32
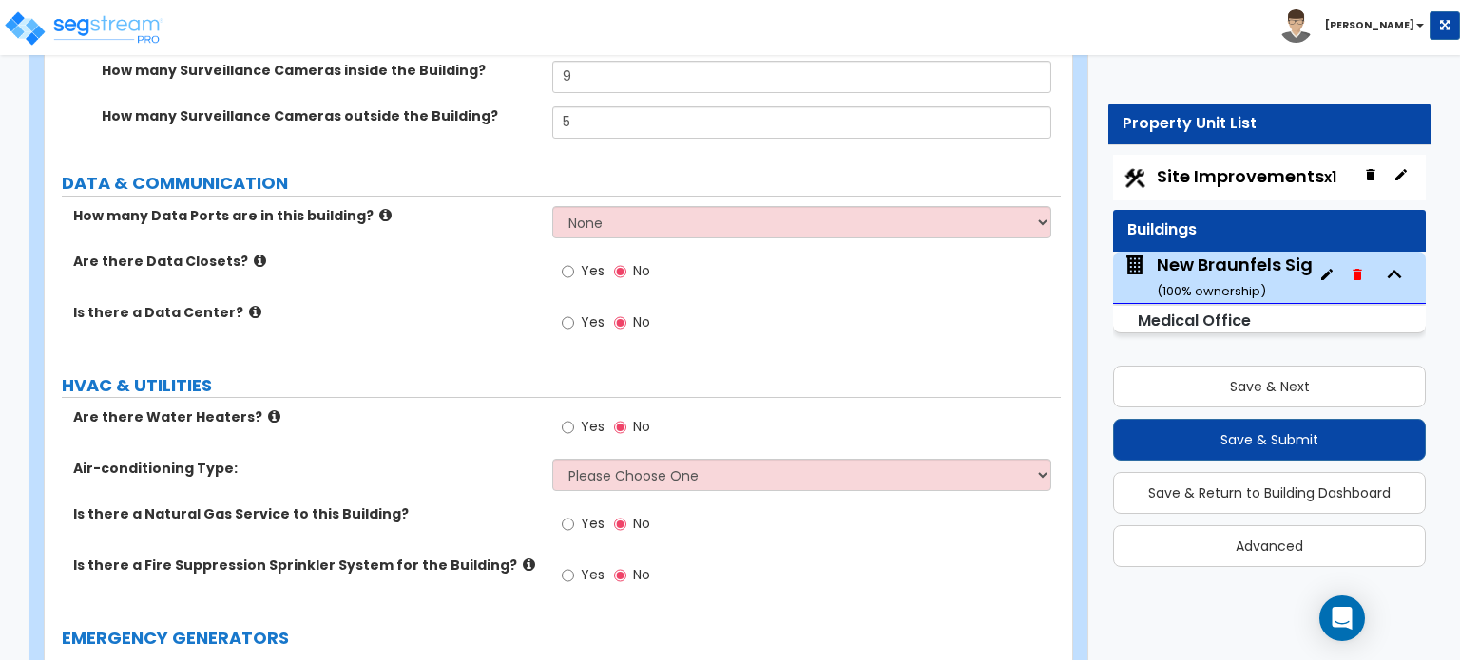
click at [249, 305] on icon at bounding box center [255, 312] width 12 height 14
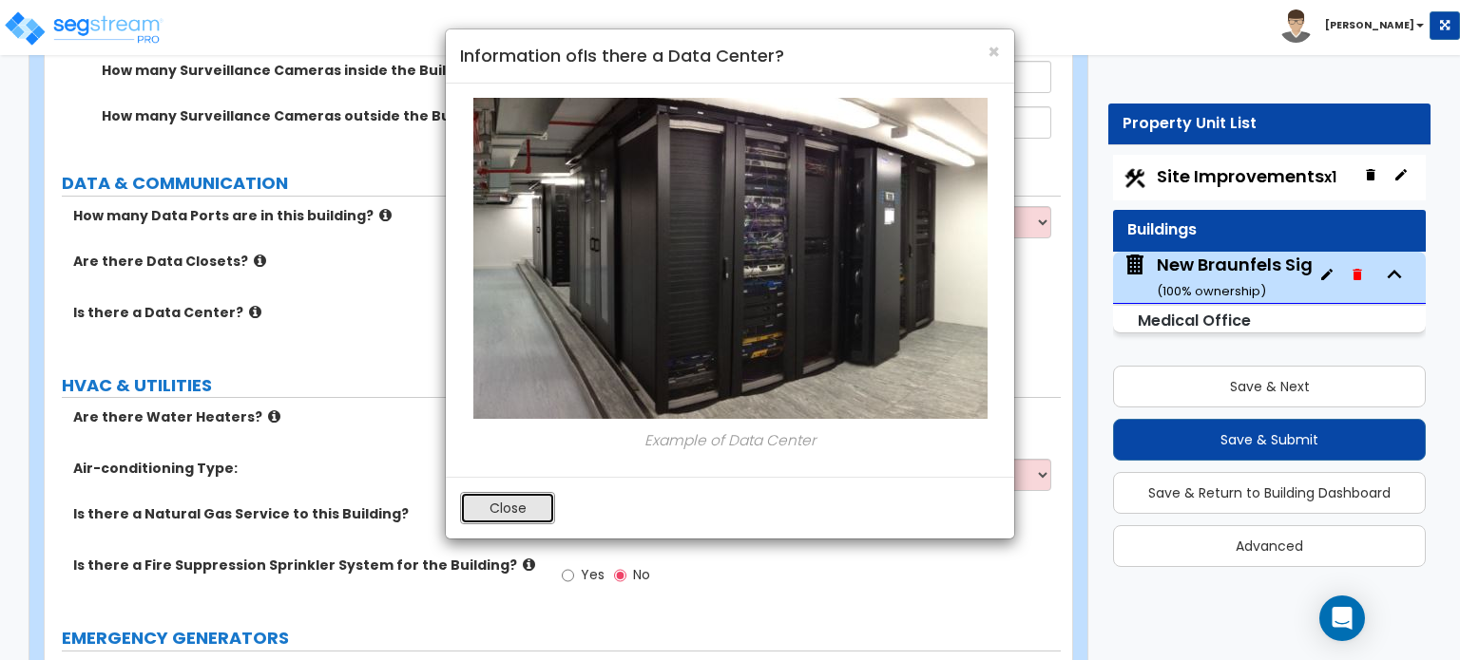
click at [496, 508] on button "Close" at bounding box center [507, 508] width 95 height 32
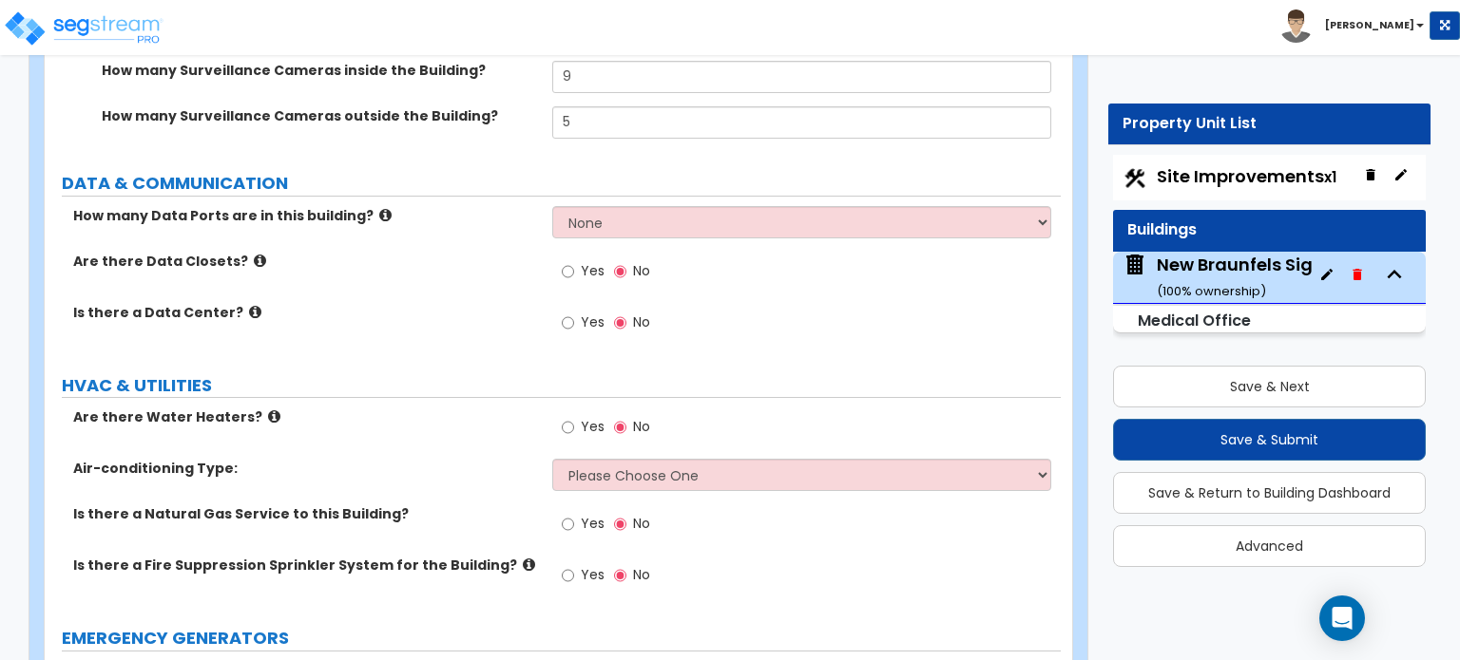
click at [251, 252] on label "Are there Data Closets?" at bounding box center [305, 261] width 465 height 19
click at [254, 254] on icon at bounding box center [260, 261] width 12 height 14
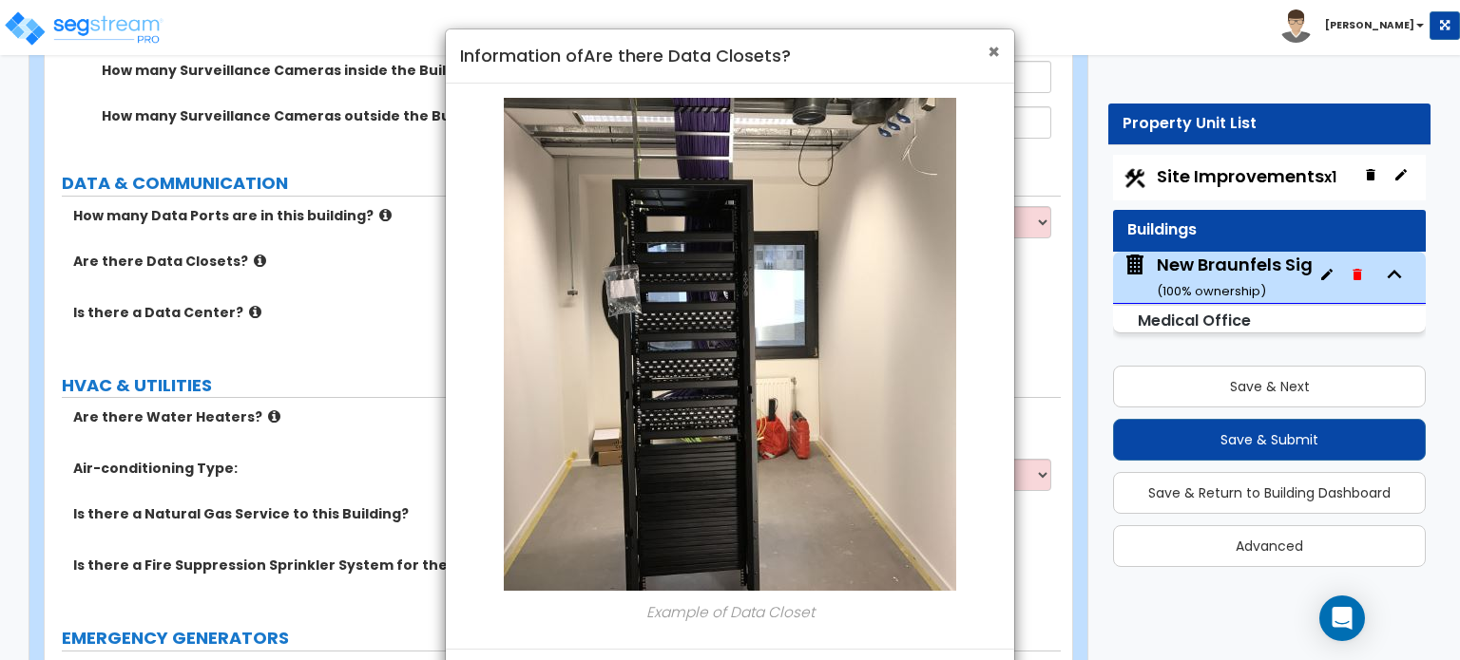
click at [995, 53] on span "×" at bounding box center [993, 52] width 12 height 28
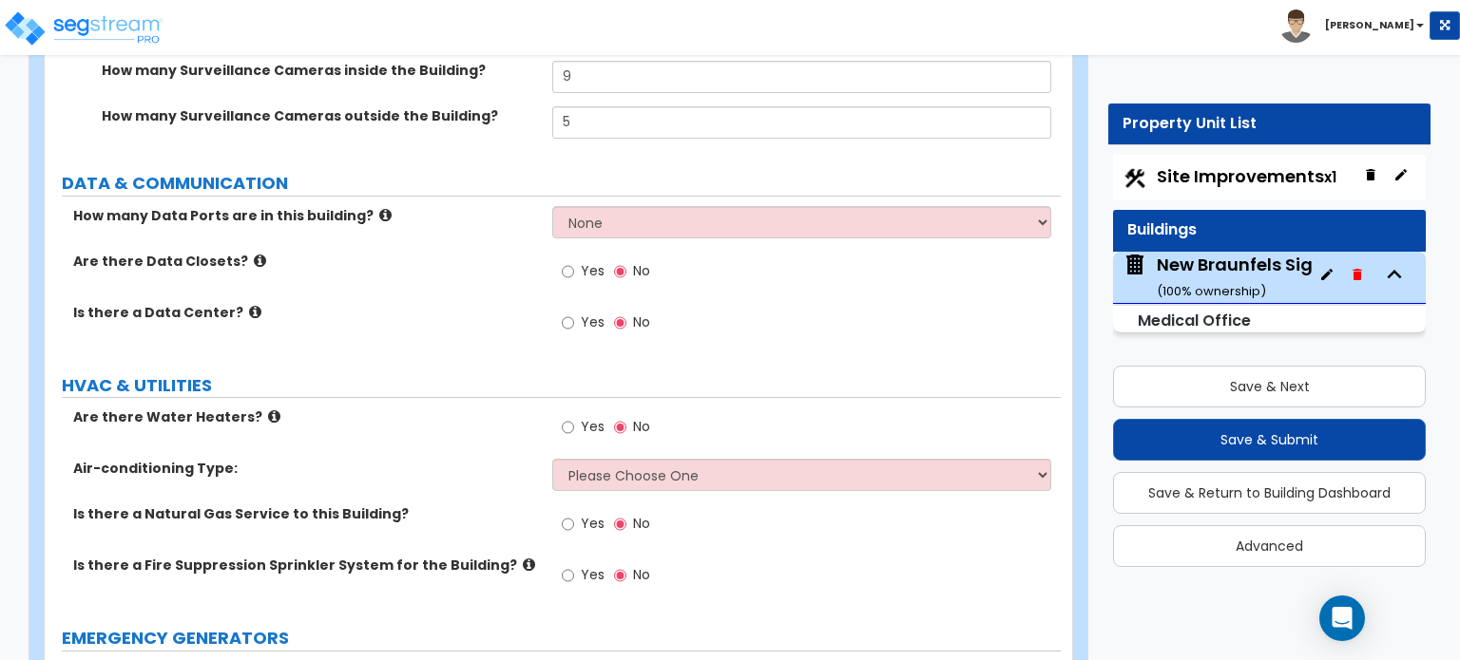
click at [379, 208] on icon at bounding box center [385, 215] width 12 height 14
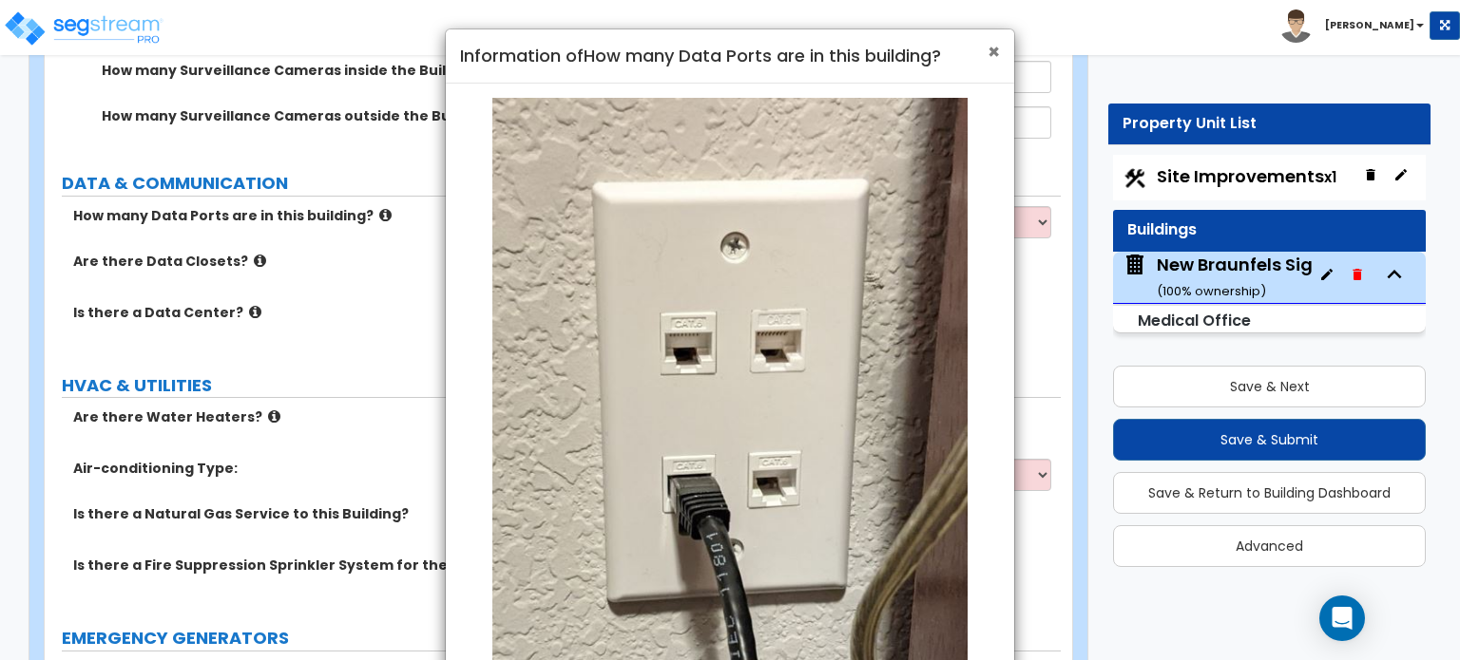
click at [990, 49] on span "×" at bounding box center [993, 52] width 12 height 28
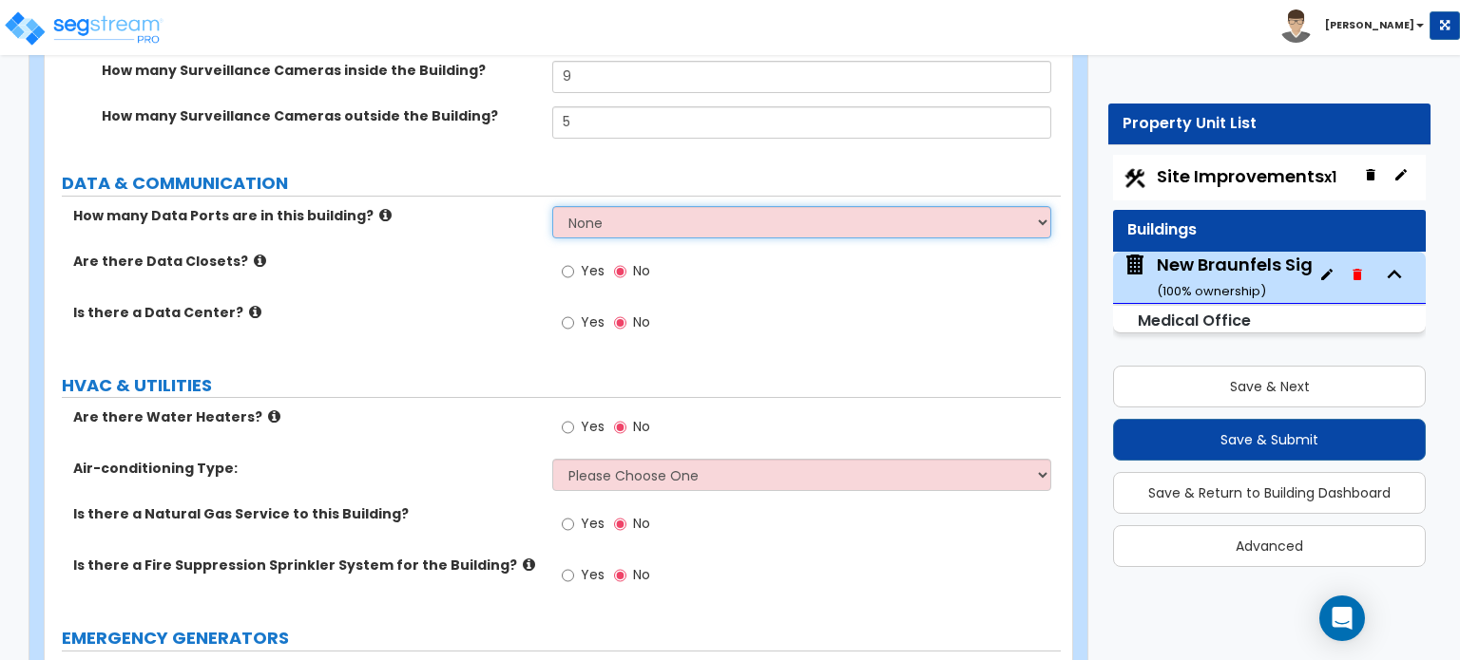
click at [639, 206] on select "None Please Estimate for Me Enter the Number of Data Ports" at bounding box center [801, 222] width 498 height 32
select select "2"
click at [552, 206] on select "None Please Estimate for Me Enter the Number of Data Ports" at bounding box center [801, 222] width 498 height 32
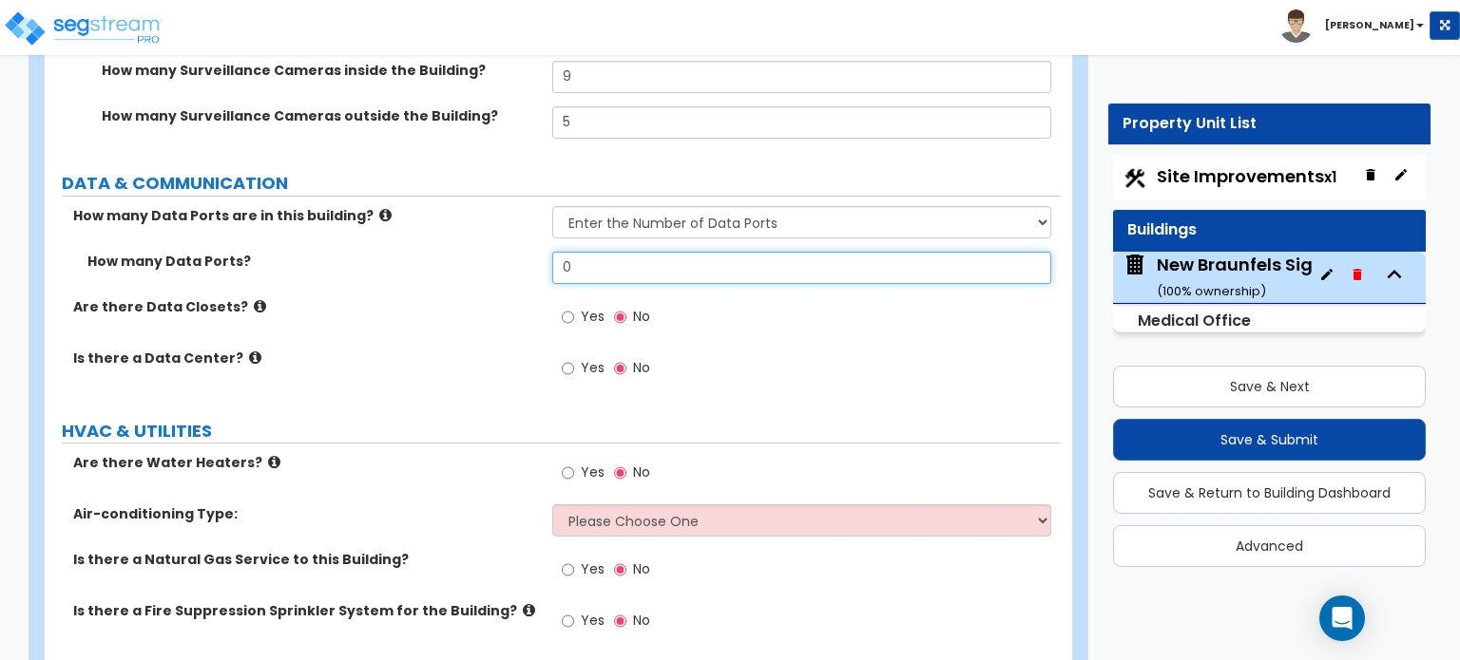
drag, startPoint x: 611, startPoint y: 239, endPoint x: 478, endPoint y: 265, distance: 135.7
click at [478, 265] on div "How many Data Ports are in this building? None Please Estimate for Me Enter the…" at bounding box center [552, 303] width 987 height 194
type input "1"
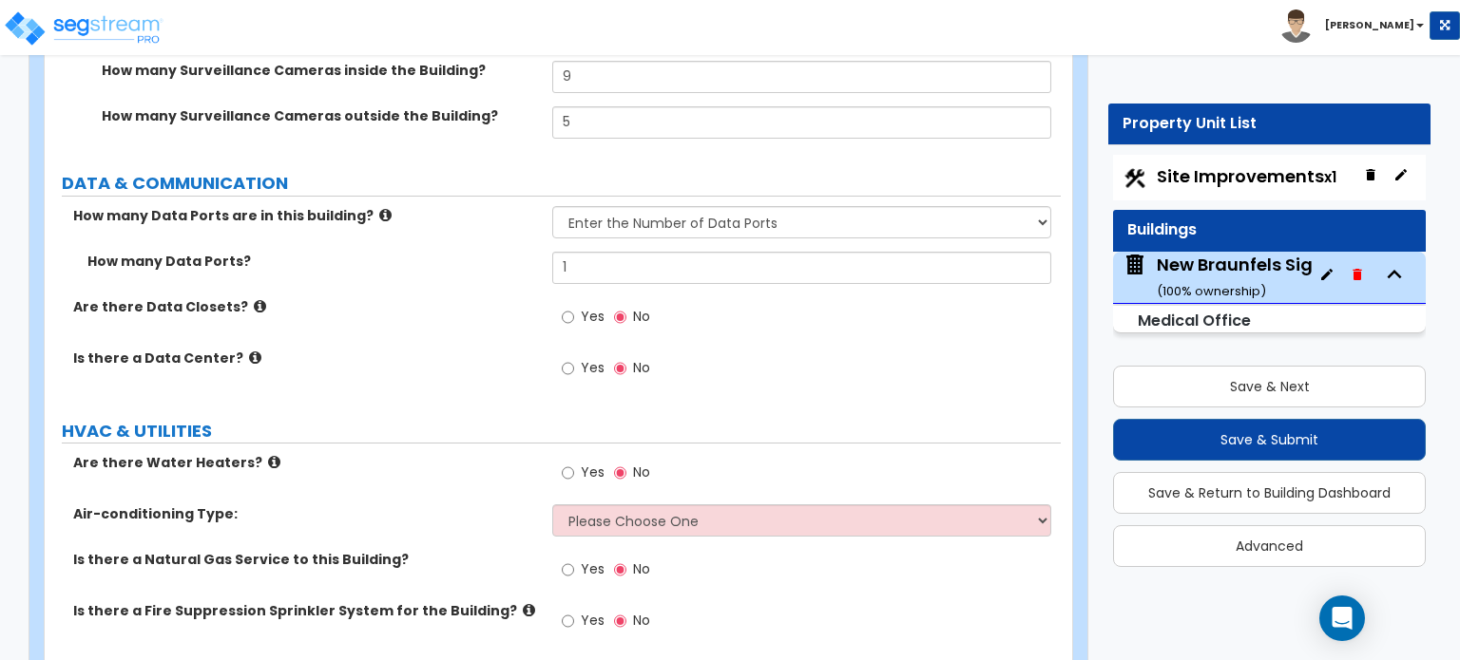
click at [744, 349] on div "Yes No" at bounding box center [805, 374] width 507 height 51
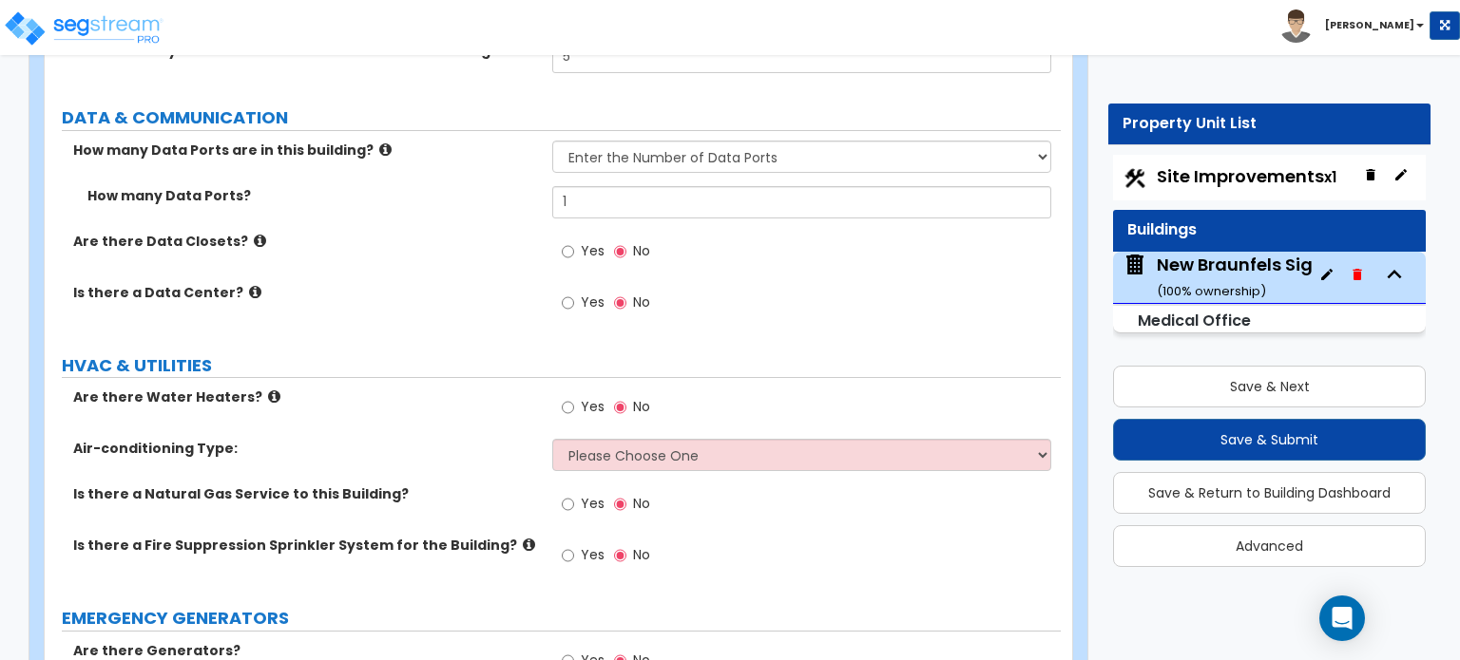
scroll to position [8741, 0]
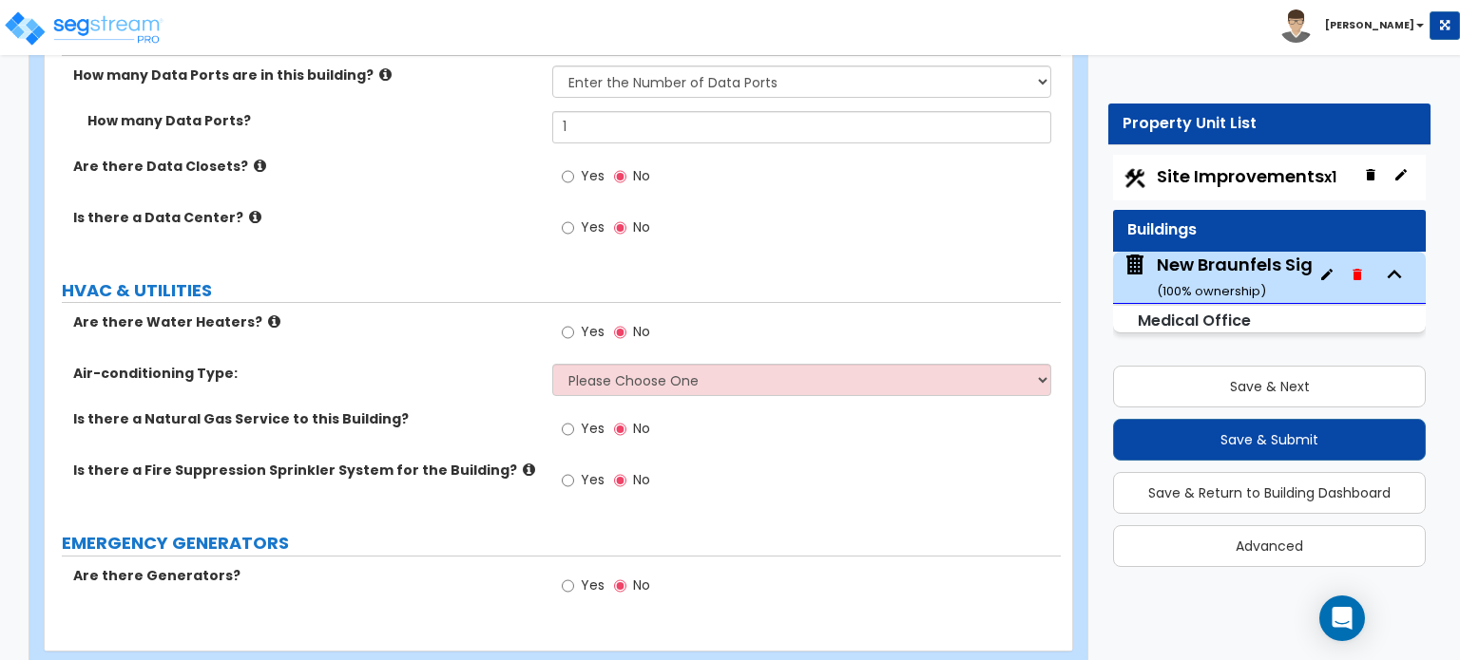
click at [268, 315] on icon at bounding box center [274, 322] width 12 height 14
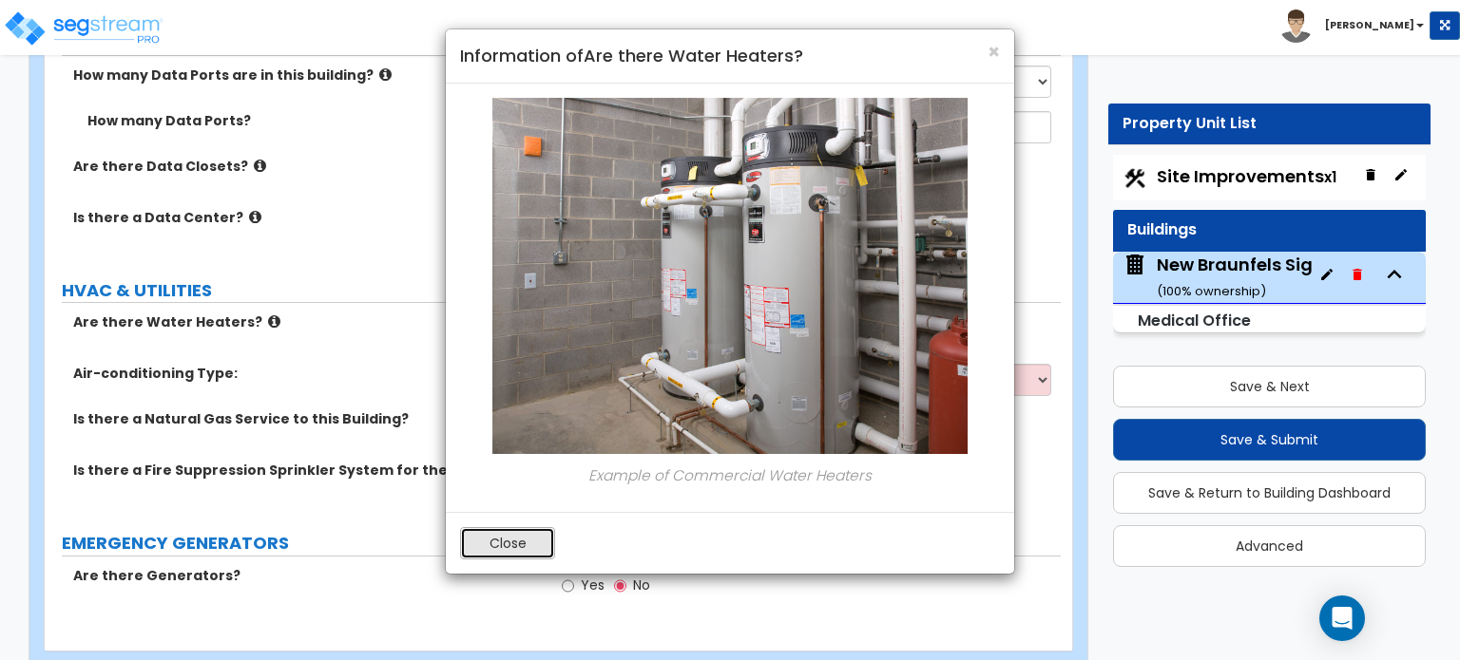
click at [519, 543] on button "Close" at bounding box center [507, 543] width 95 height 32
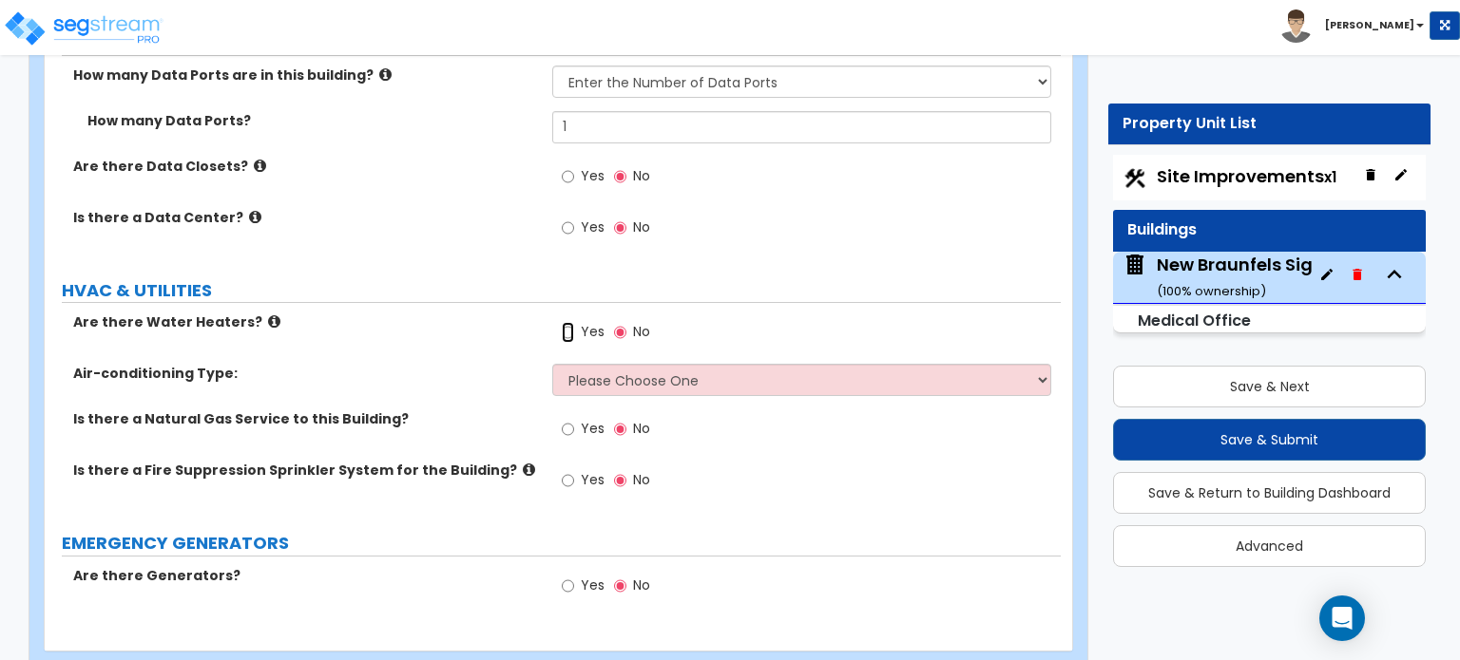
click at [567, 322] on input "Yes" at bounding box center [568, 332] width 12 height 21
radio input "true"
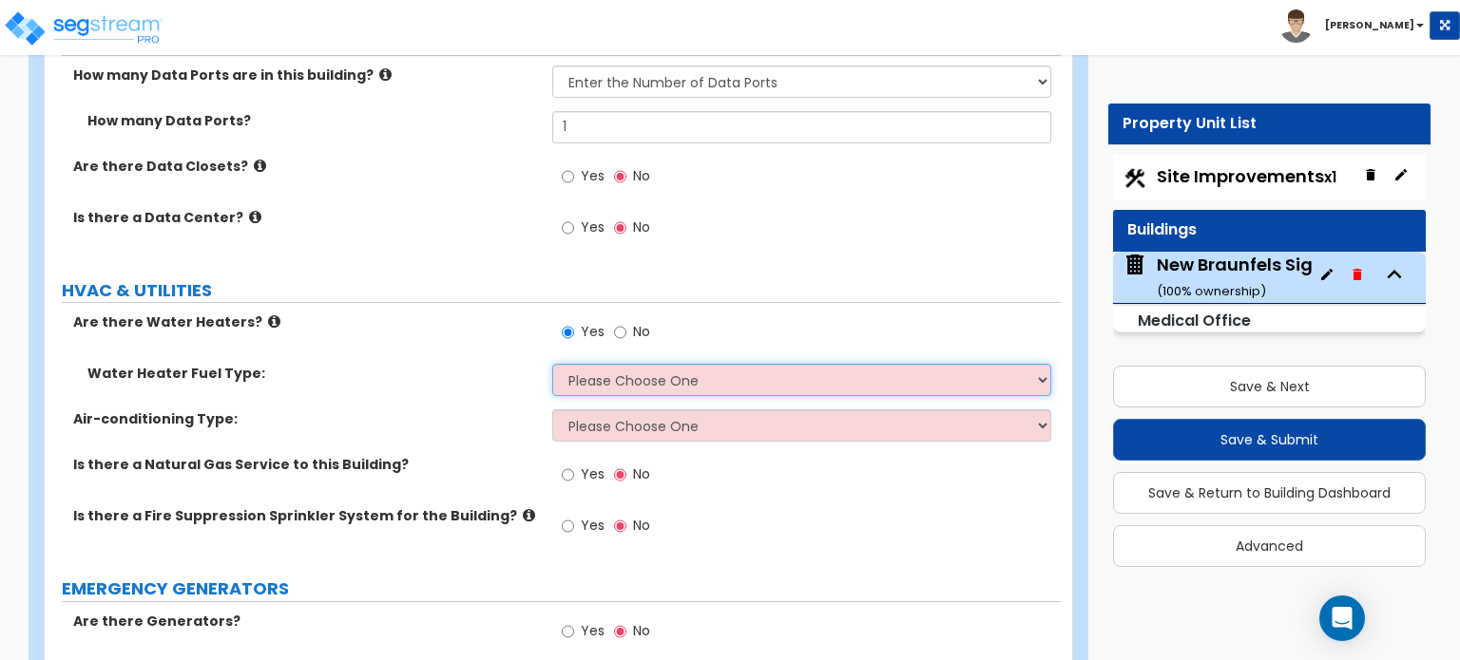
click at [639, 364] on select "Please Choose One Gas Electric" at bounding box center [801, 380] width 498 height 32
click at [719, 364] on select "Please Choose One Gas Electric" at bounding box center [801, 380] width 498 height 32
click at [598, 364] on select "Please Choose One Gas Electric" at bounding box center [801, 380] width 498 height 32
select select "1"
click at [552, 364] on select "Please Choose One Gas Electric" at bounding box center [801, 380] width 498 height 32
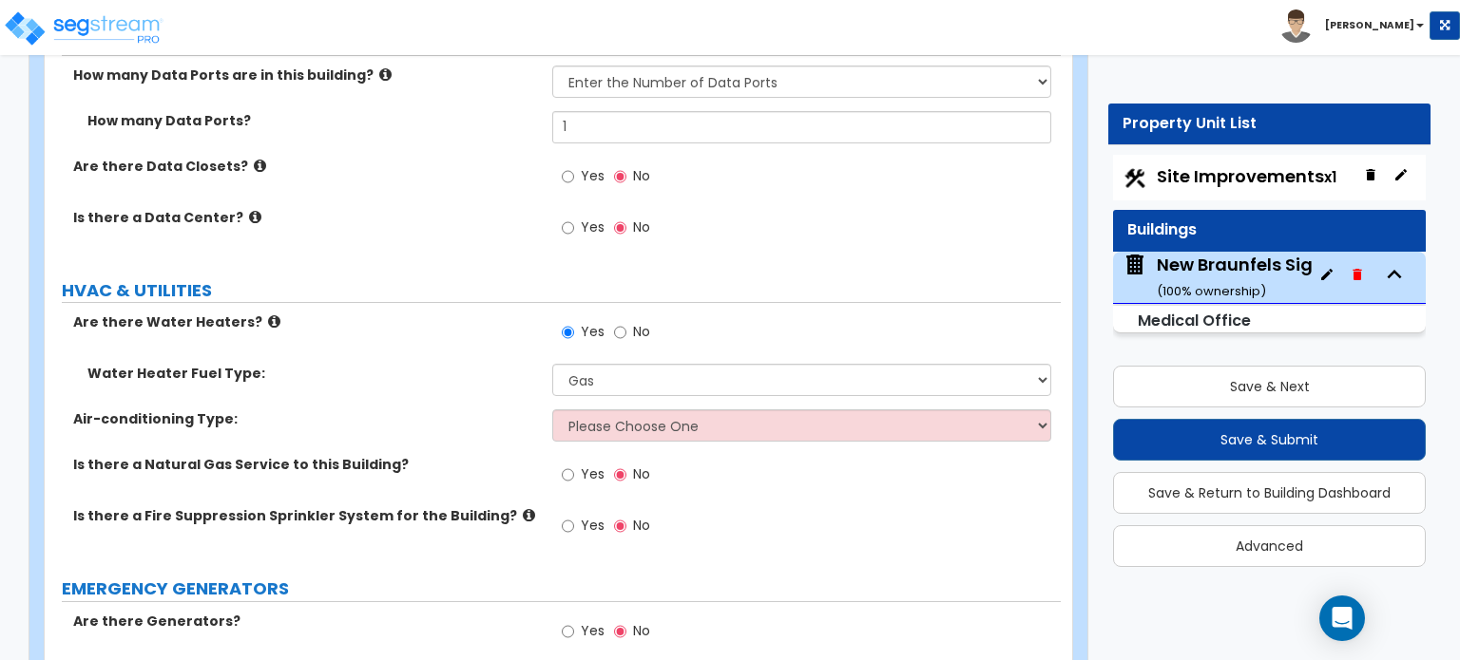
click at [523, 508] on icon at bounding box center [529, 515] width 12 height 14
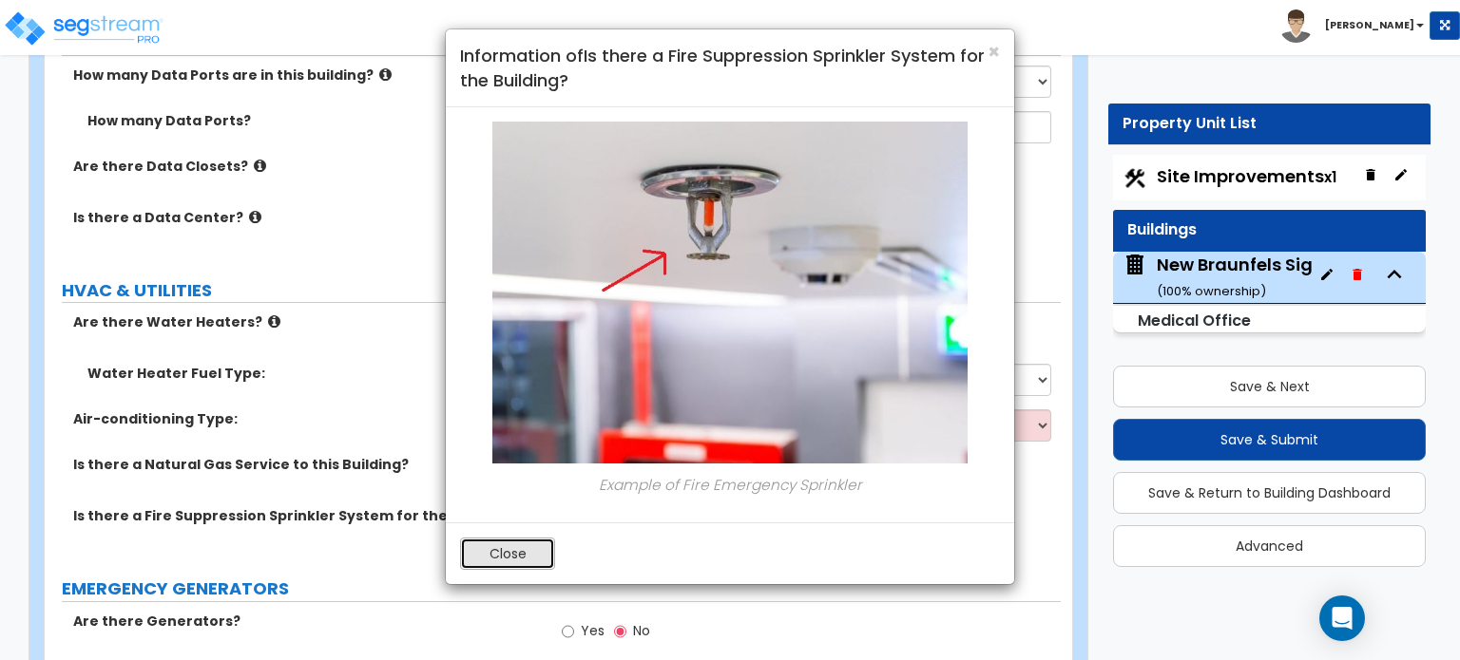
click at [506, 554] on button "Close" at bounding box center [507, 554] width 95 height 32
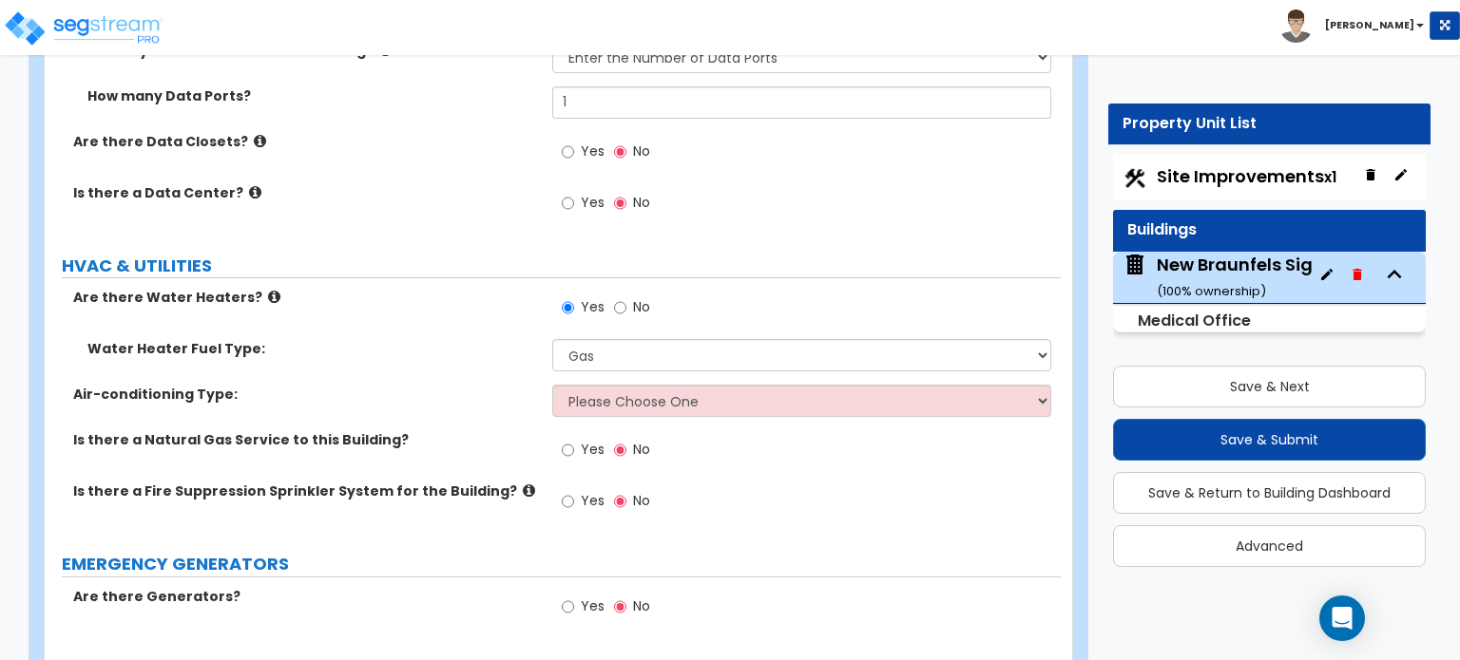
scroll to position [8787, 0]
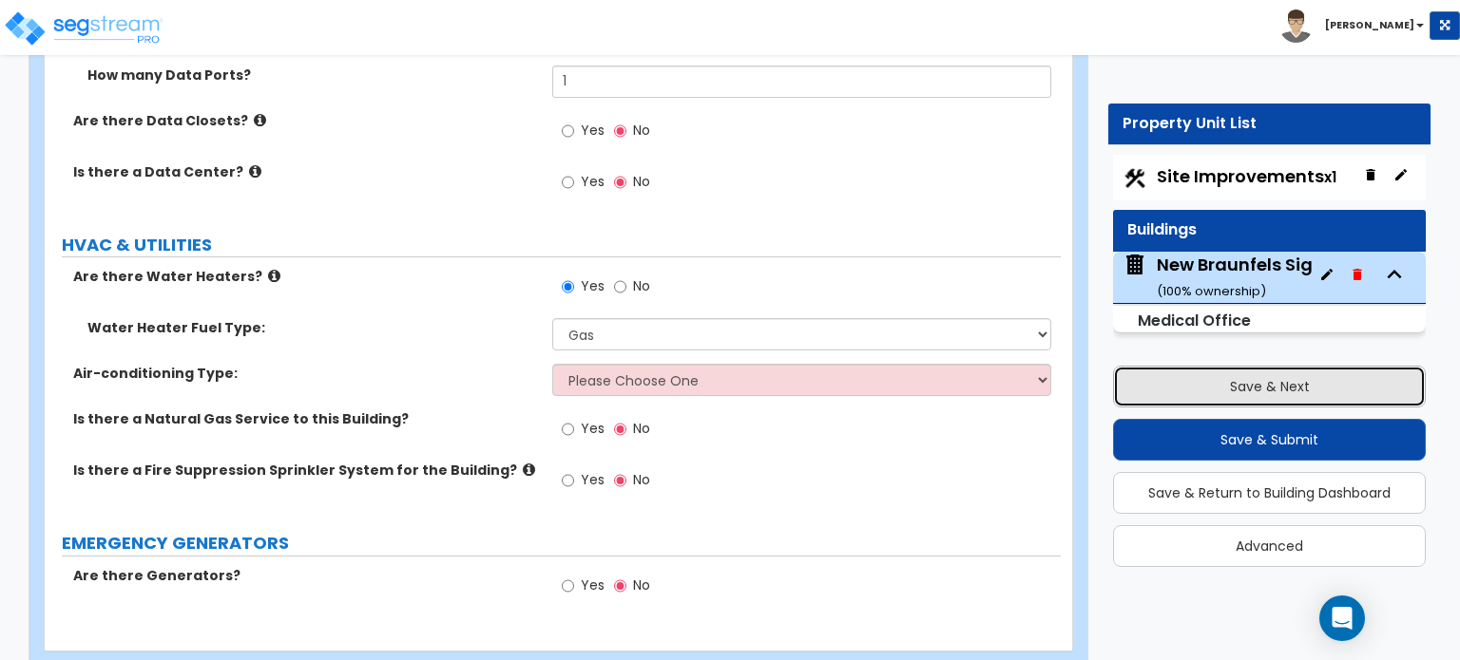
click at [1300, 379] on button "Save & Next" at bounding box center [1269, 387] width 313 height 42
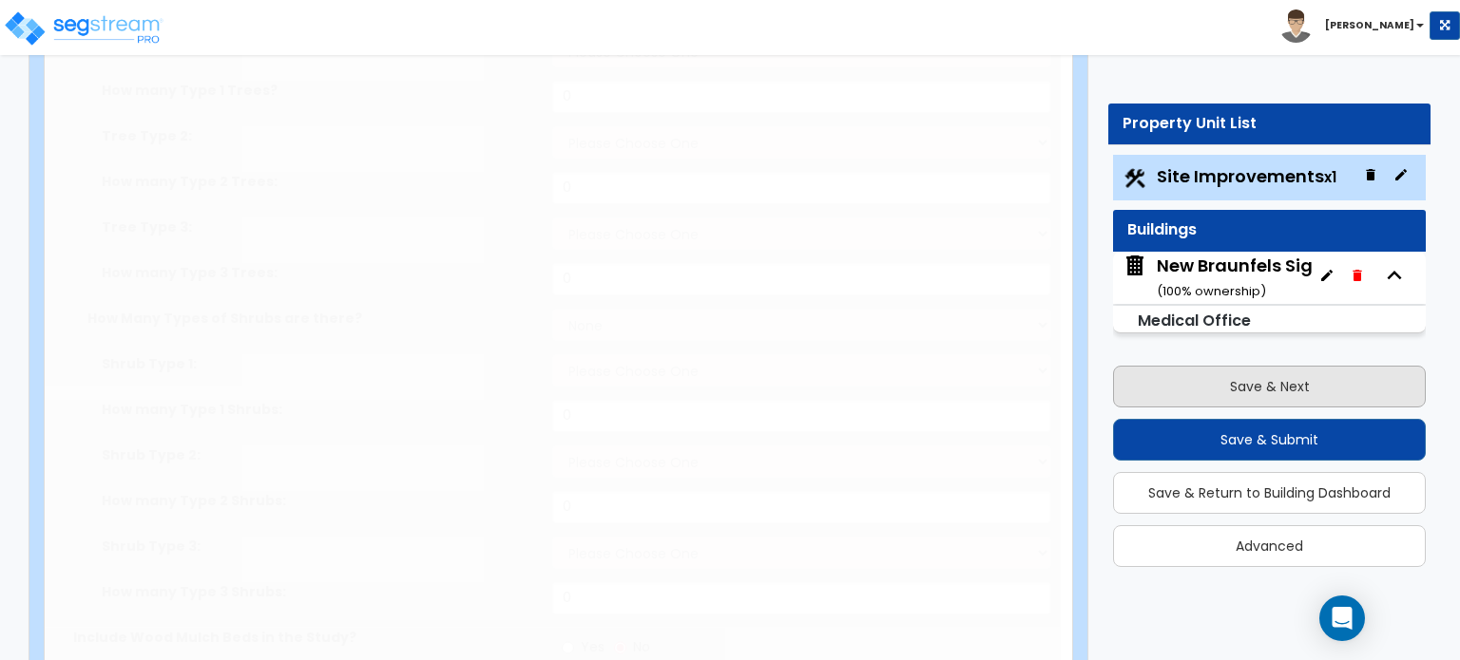
select select "2"
type input "93625"
select select "2"
type input "54167"
radio input "true"
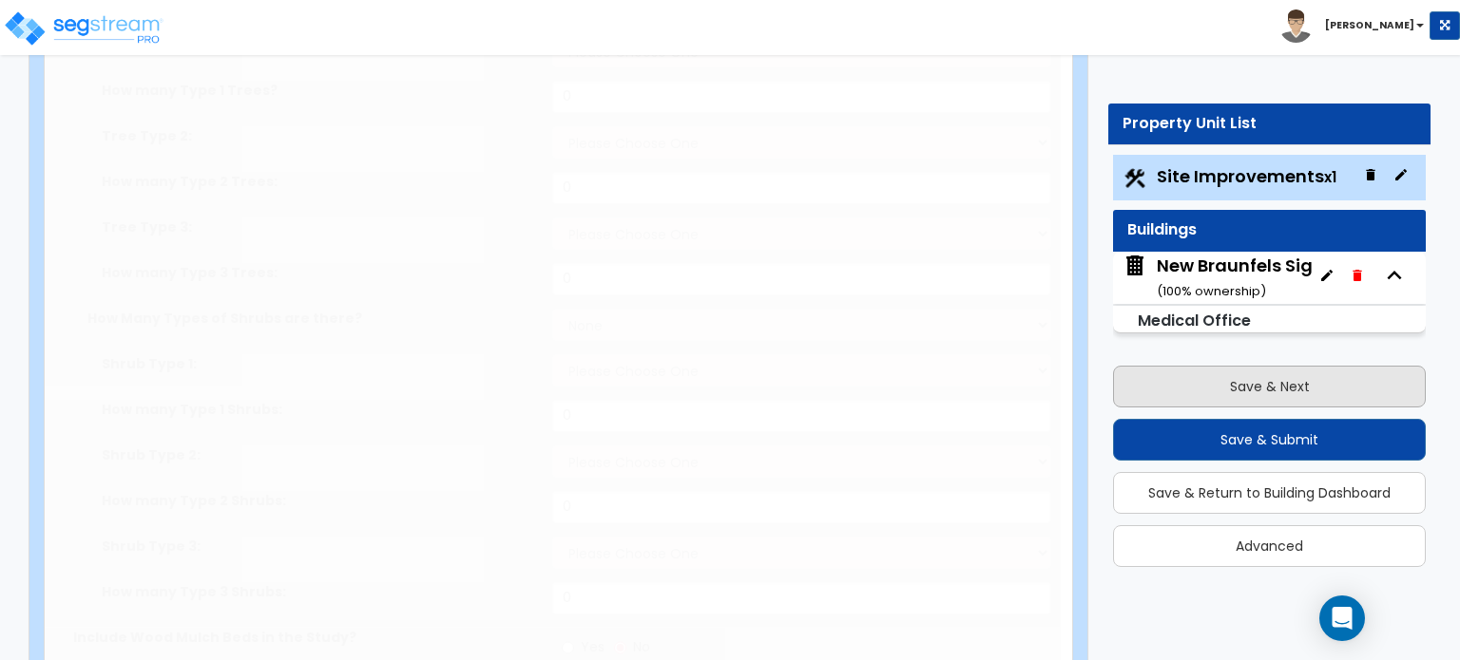
type input "1"
radio input "true"
type input "4"
radio input "true"
select select "2"
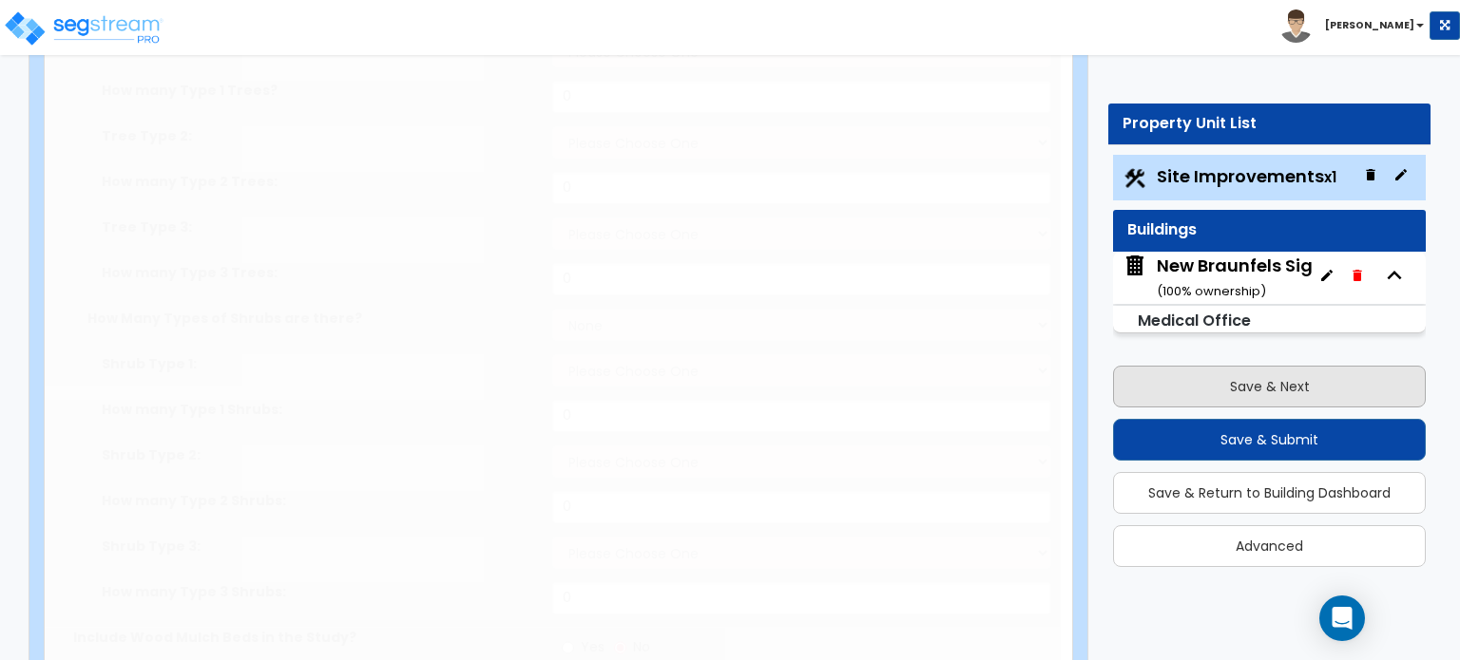
select select "1"
type input "54167"
radio input "true"
select select "1"
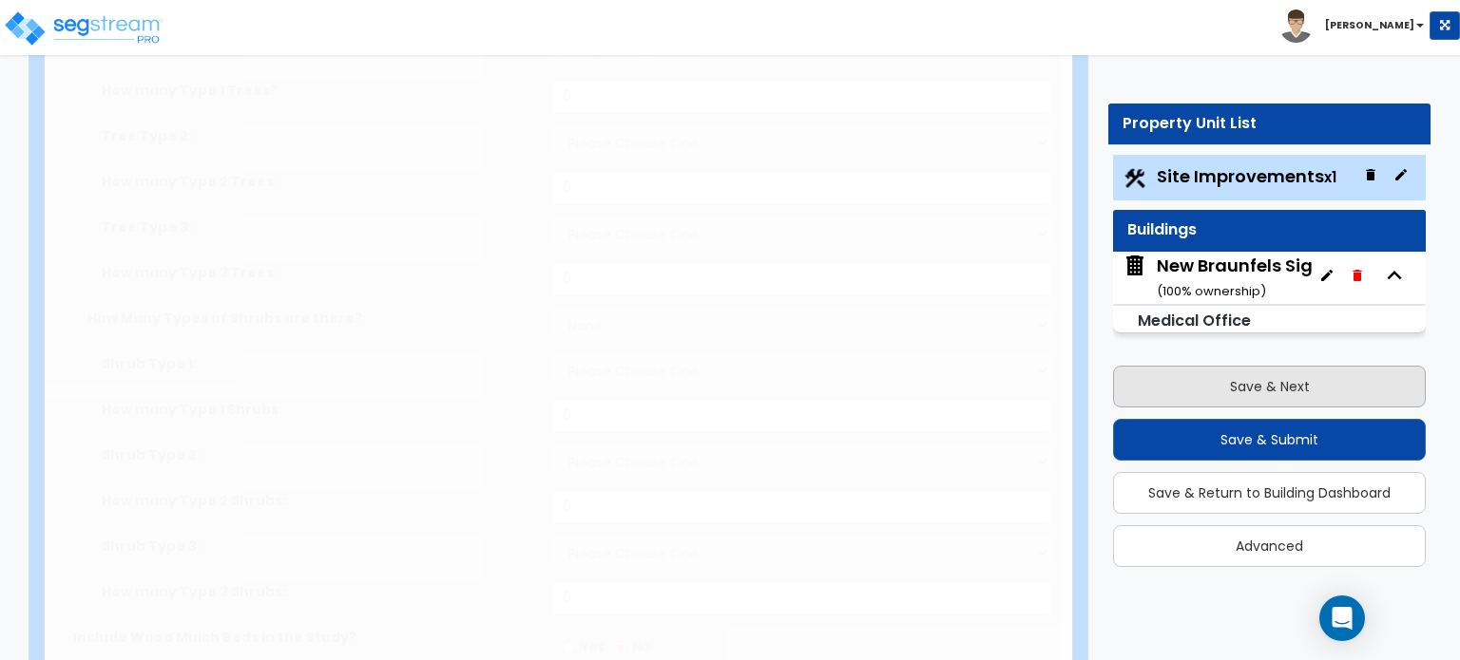
type input "4"
radio input "true"
select select "1"
type input "86"
radio input "true"
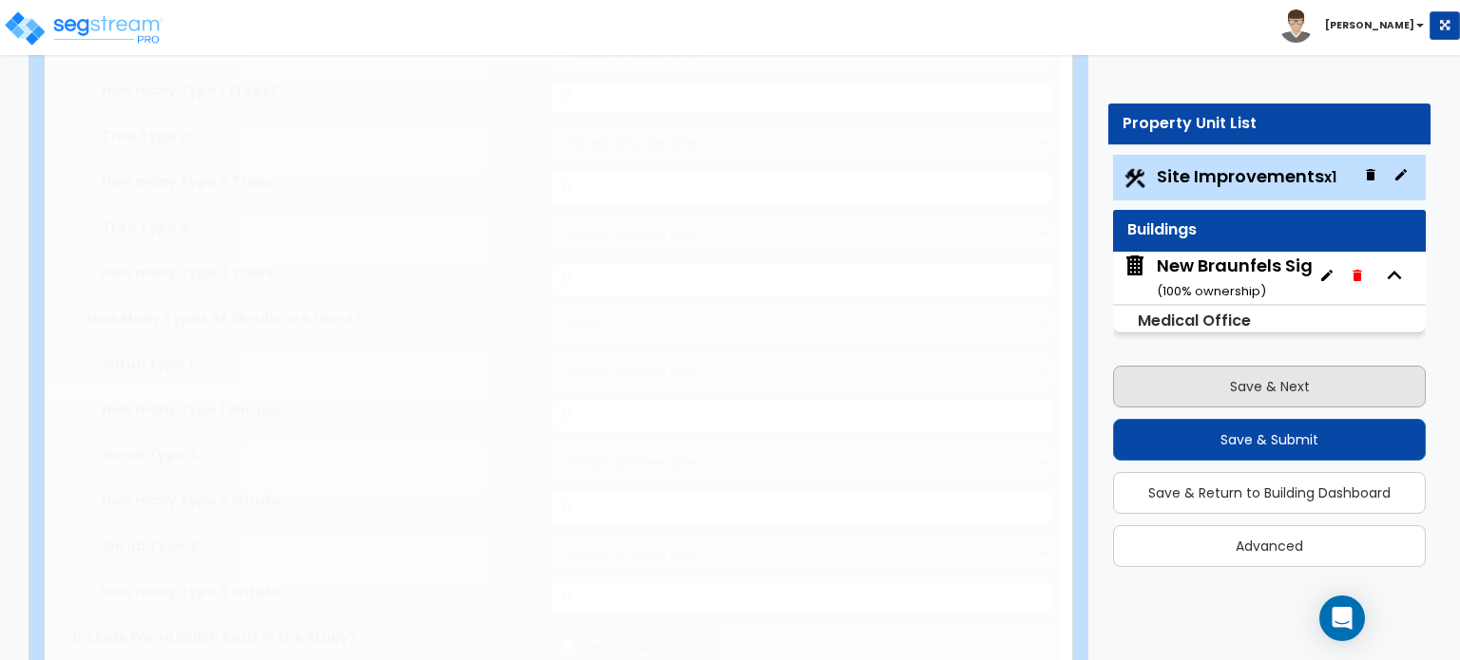
radio input "true"
type input "250"
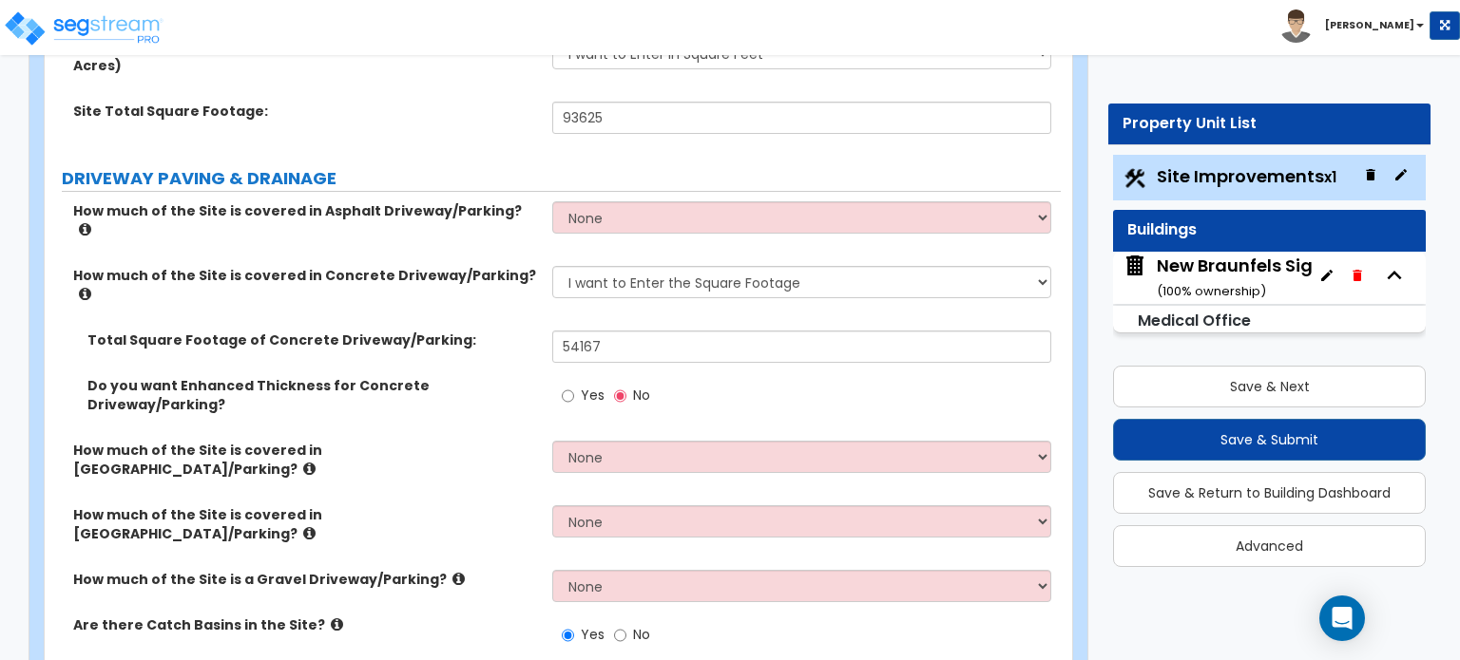
scroll to position [0, 0]
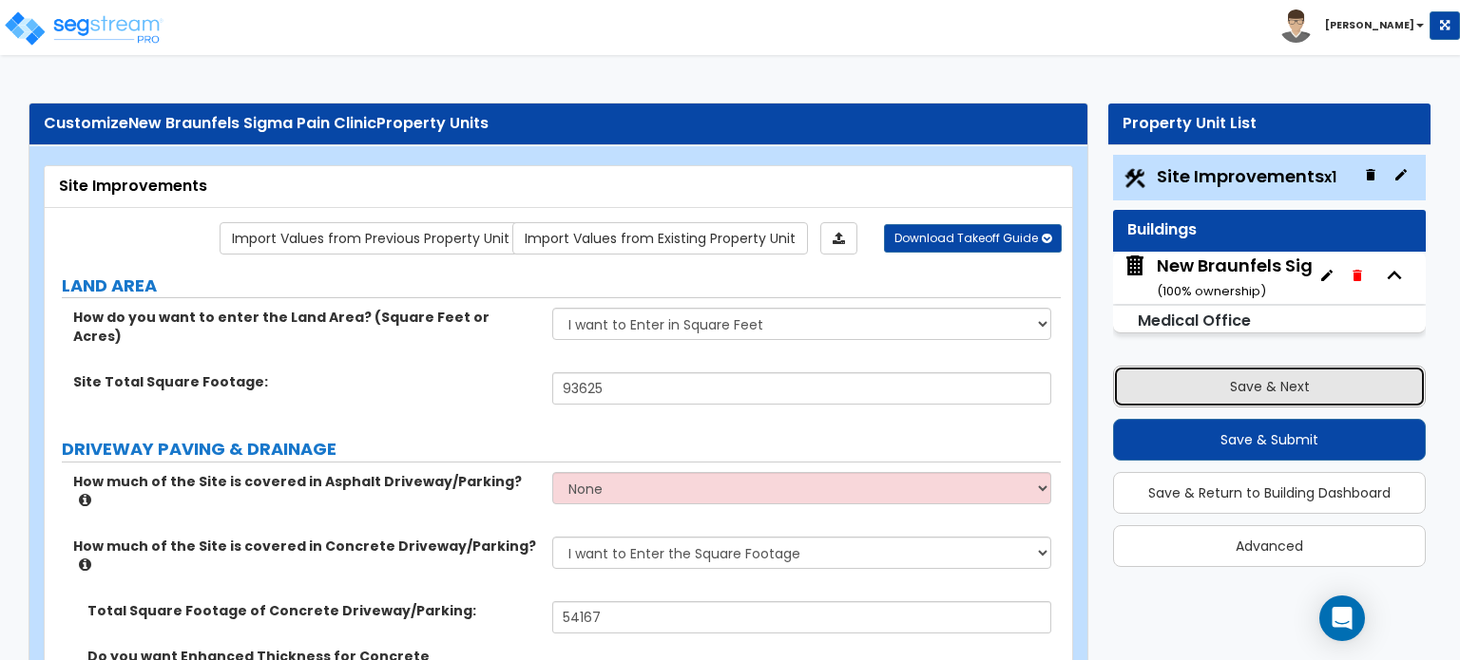
click at [1235, 395] on button "Save & Next" at bounding box center [1269, 387] width 313 height 42
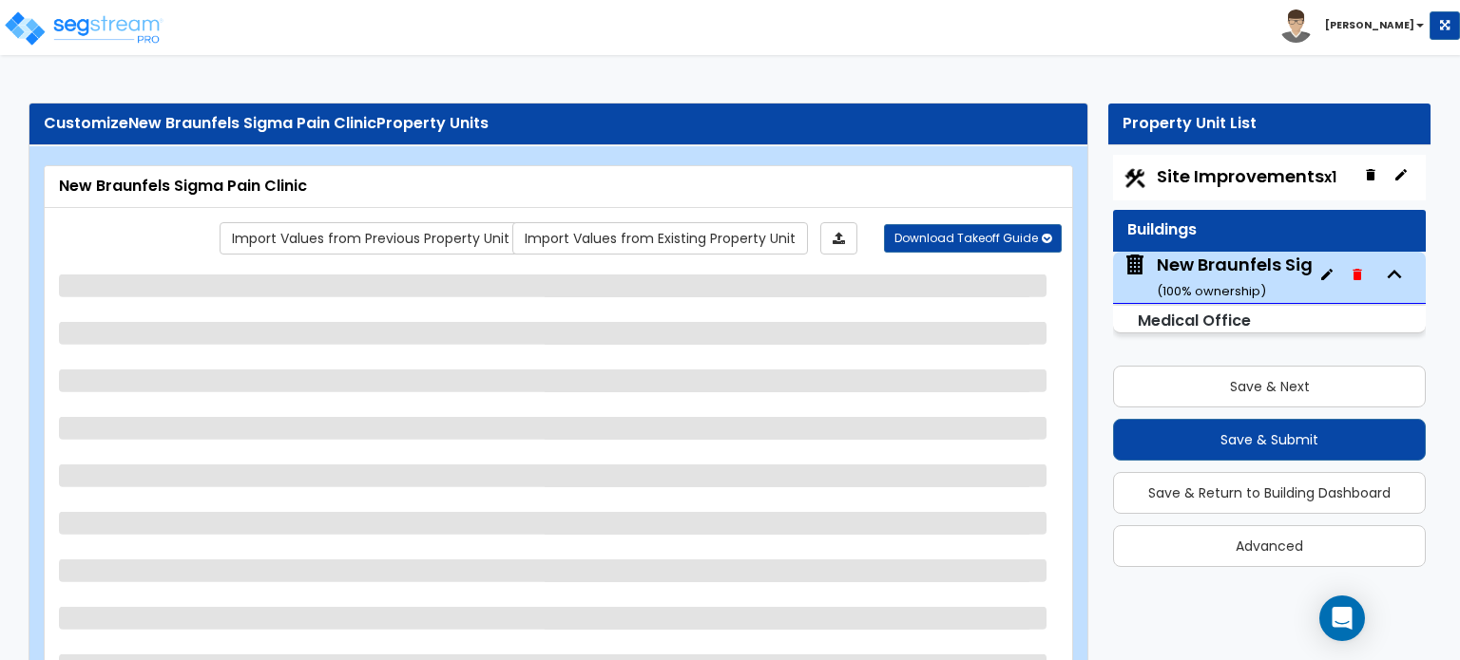
select select "8"
select select "1"
select select "11"
select select "2"
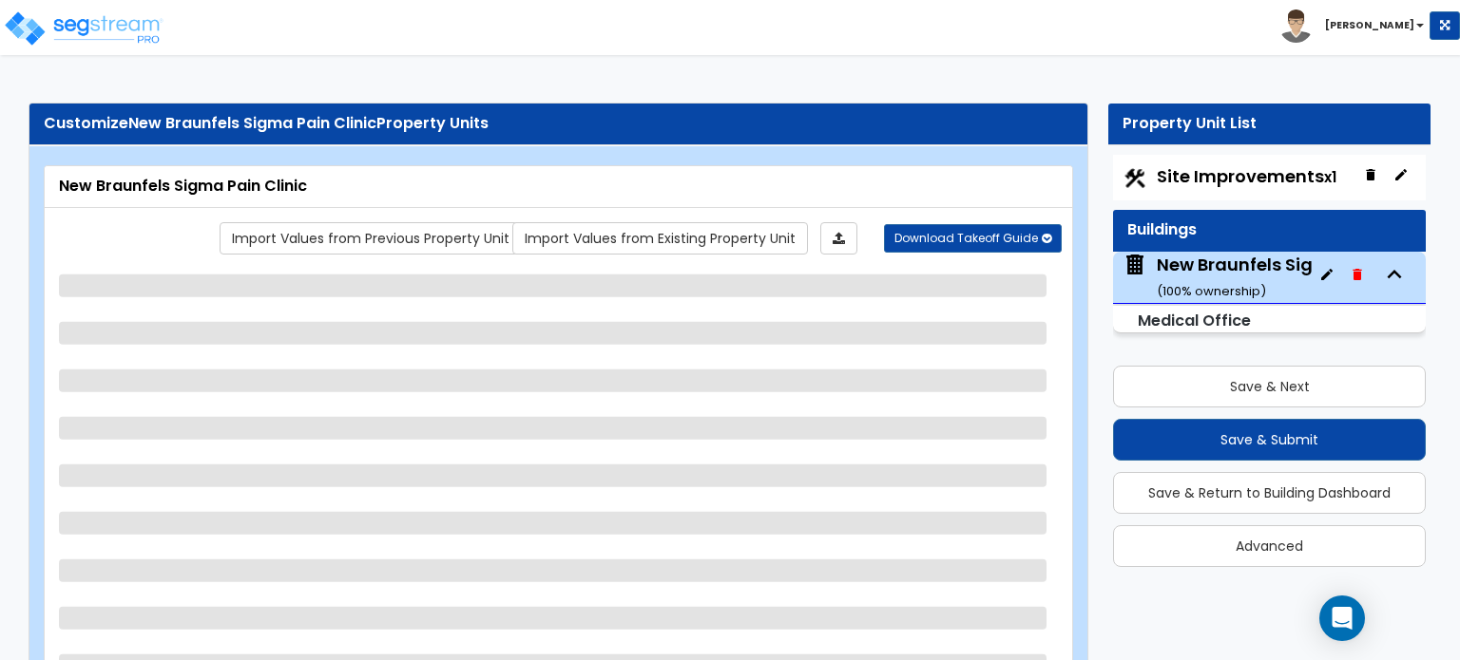
select select "1"
select select "2"
select select "7"
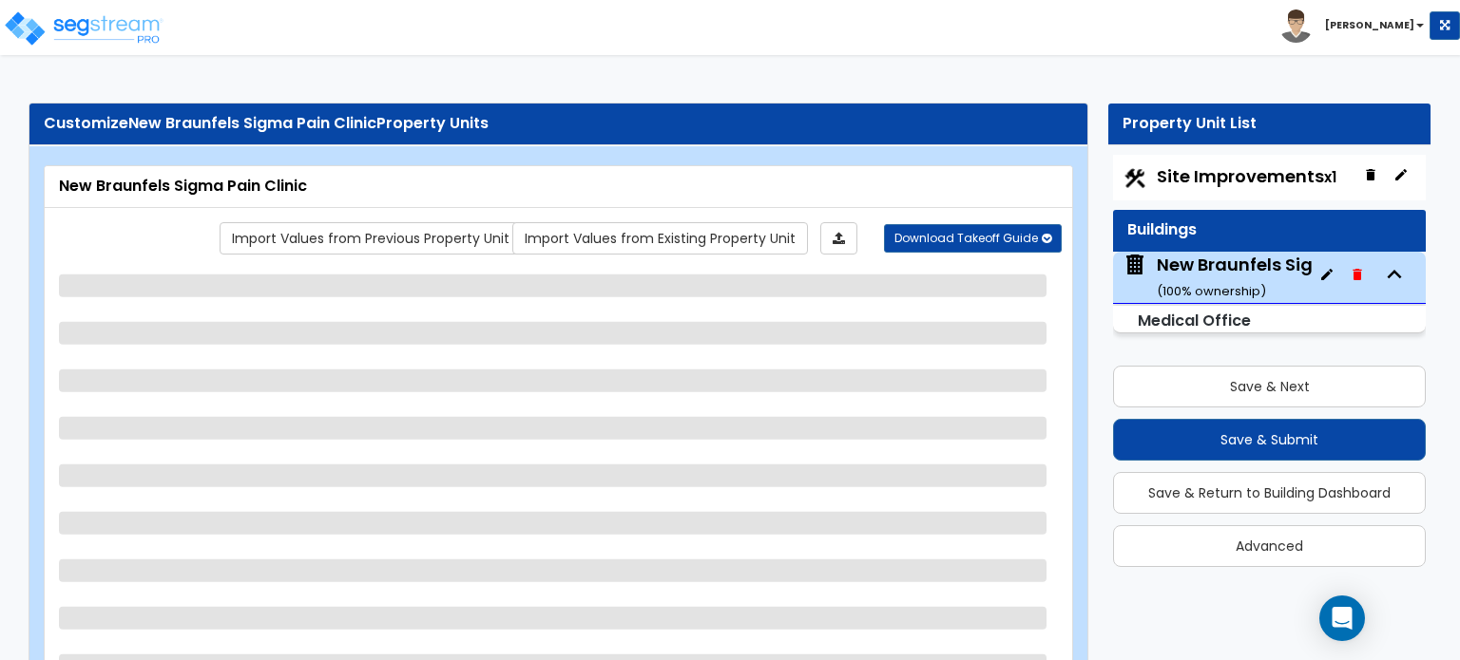
select select "7"
select select "1"
select select "4"
select select "1"
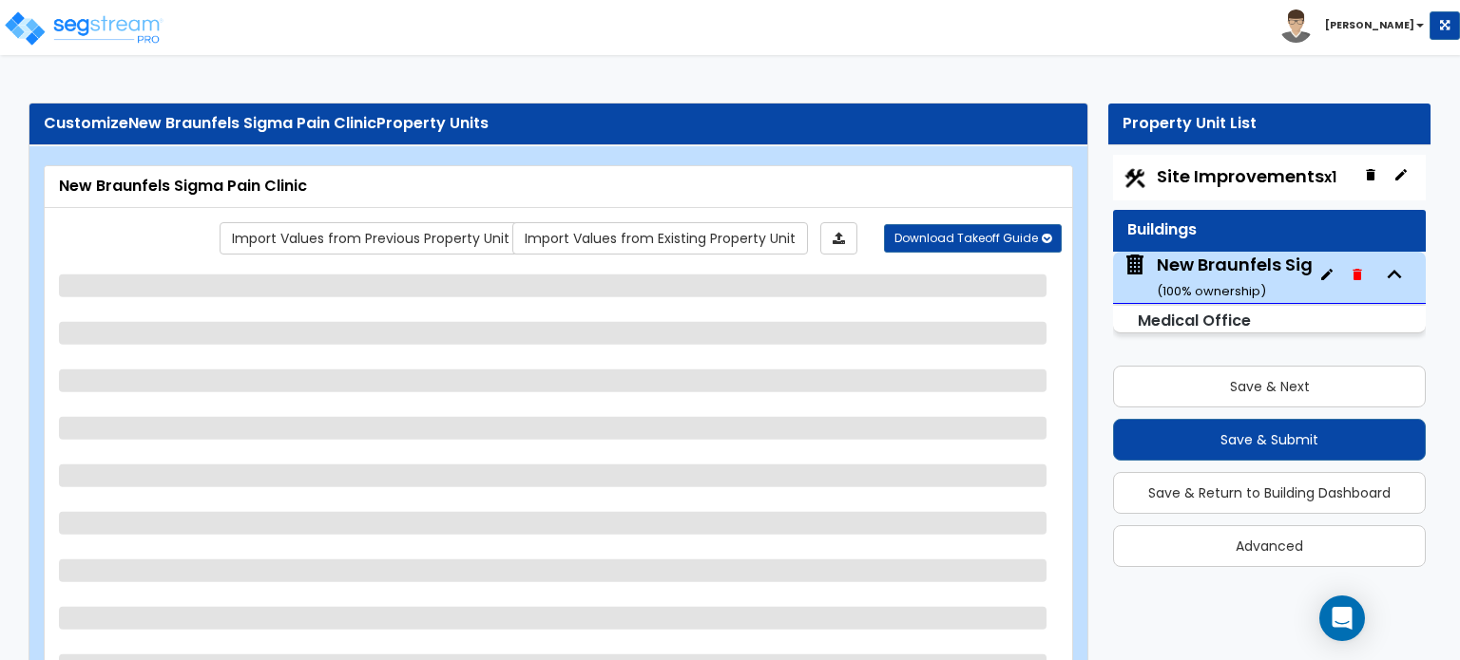
select select "1"
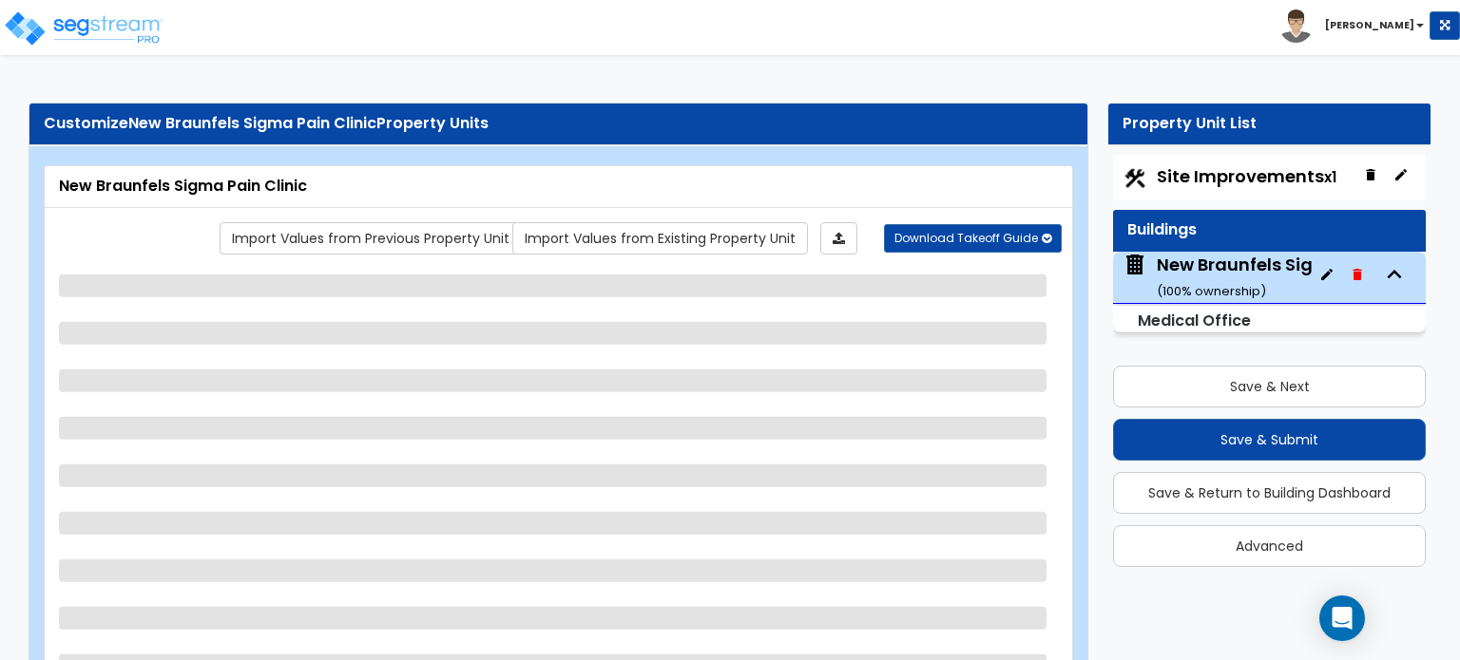
select select "1"
select select "3"
select select "4"
select select "2"
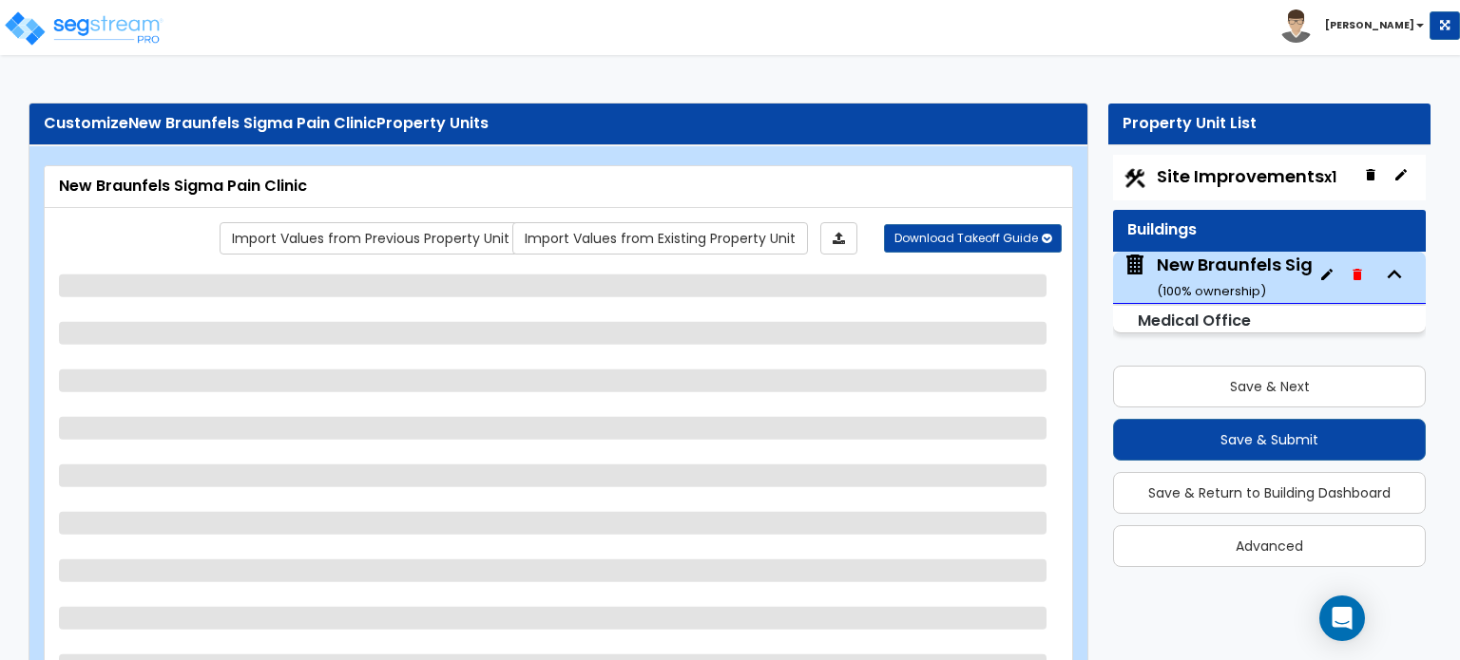
select select "1"
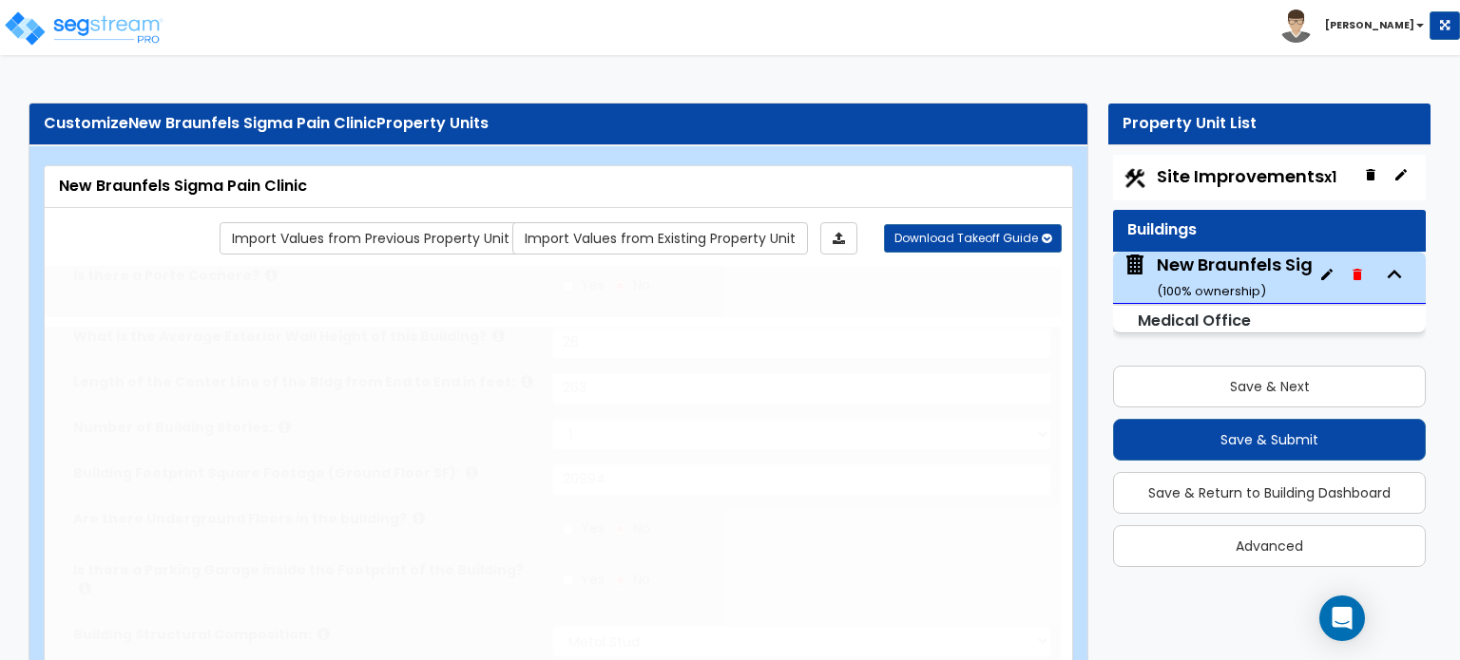
type input "80"
select select "1"
radio input "true"
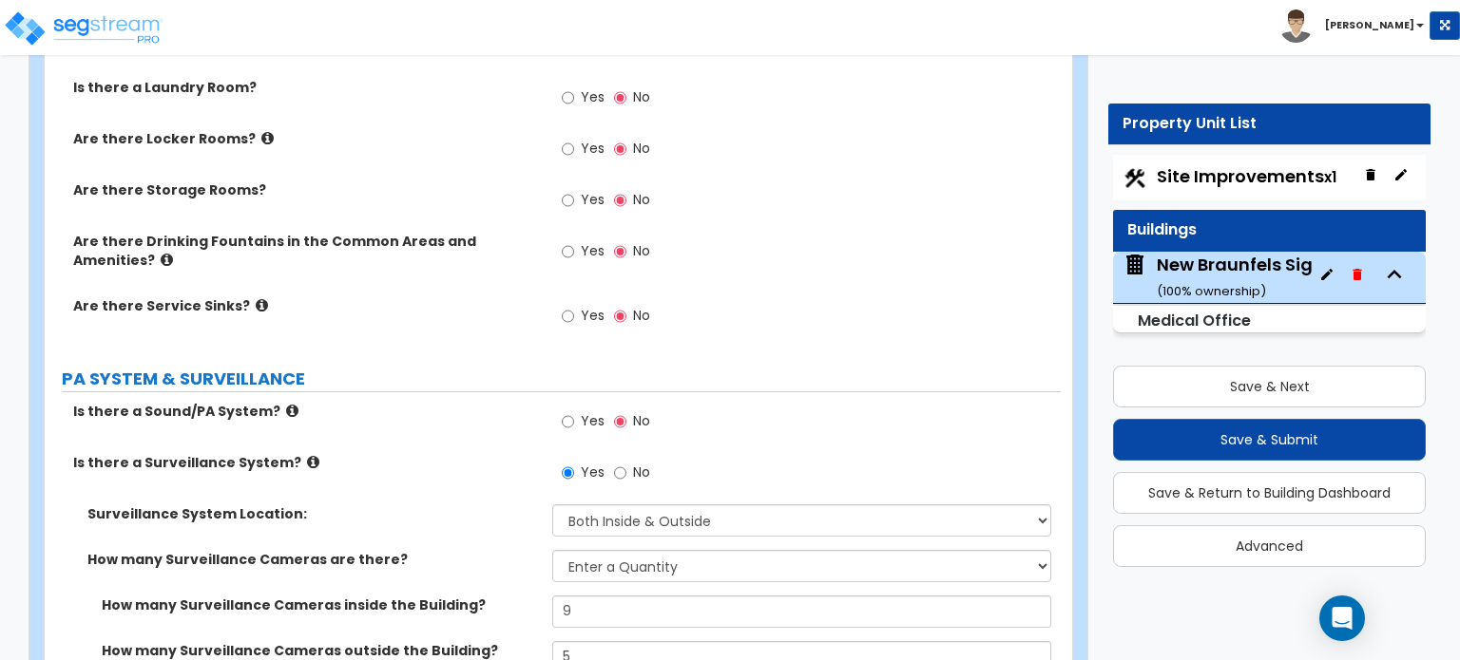
scroll to position [7742, 0]
